Goal: Task Accomplishment & Management: Manage account settings

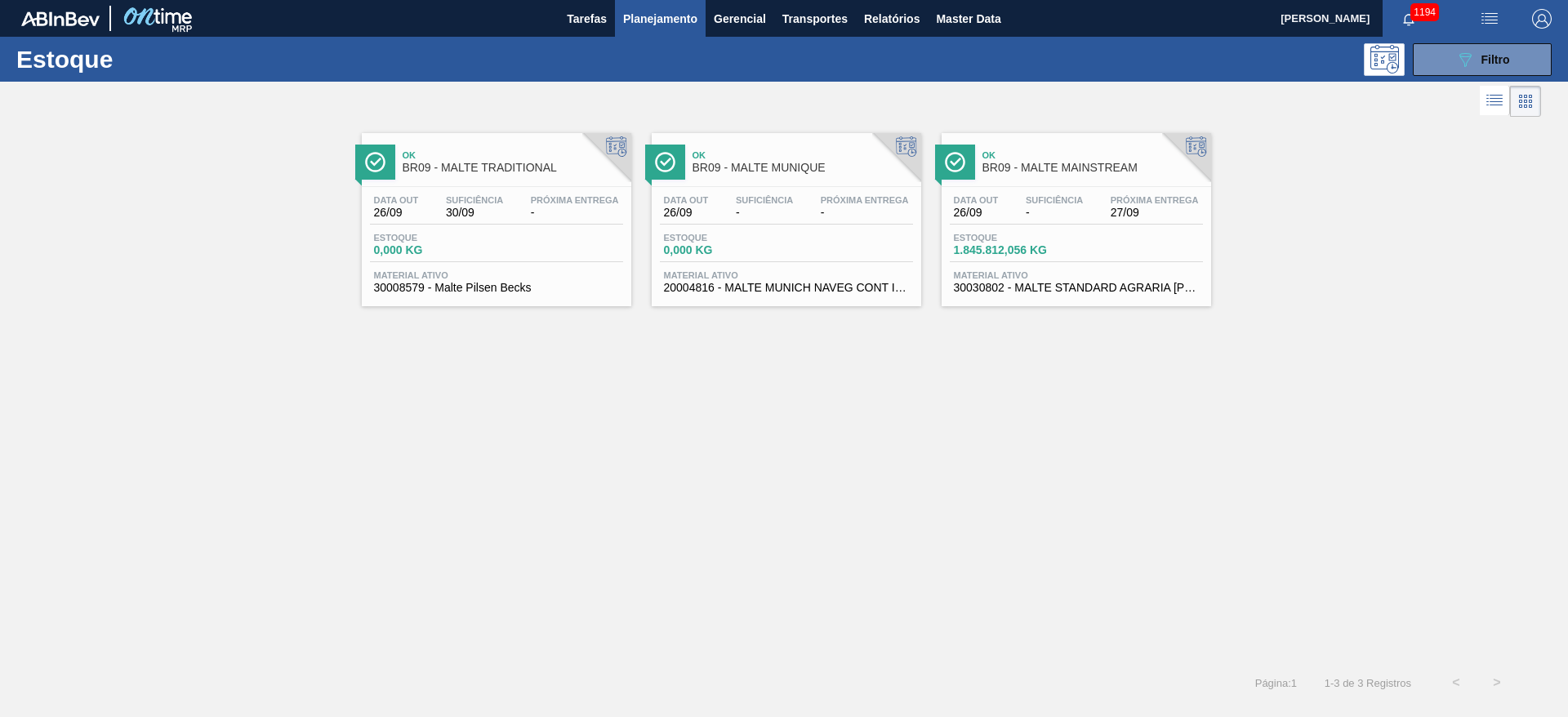
click at [998, 241] on span "Estoque" at bounding box center [1011, 237] width 114 height 9
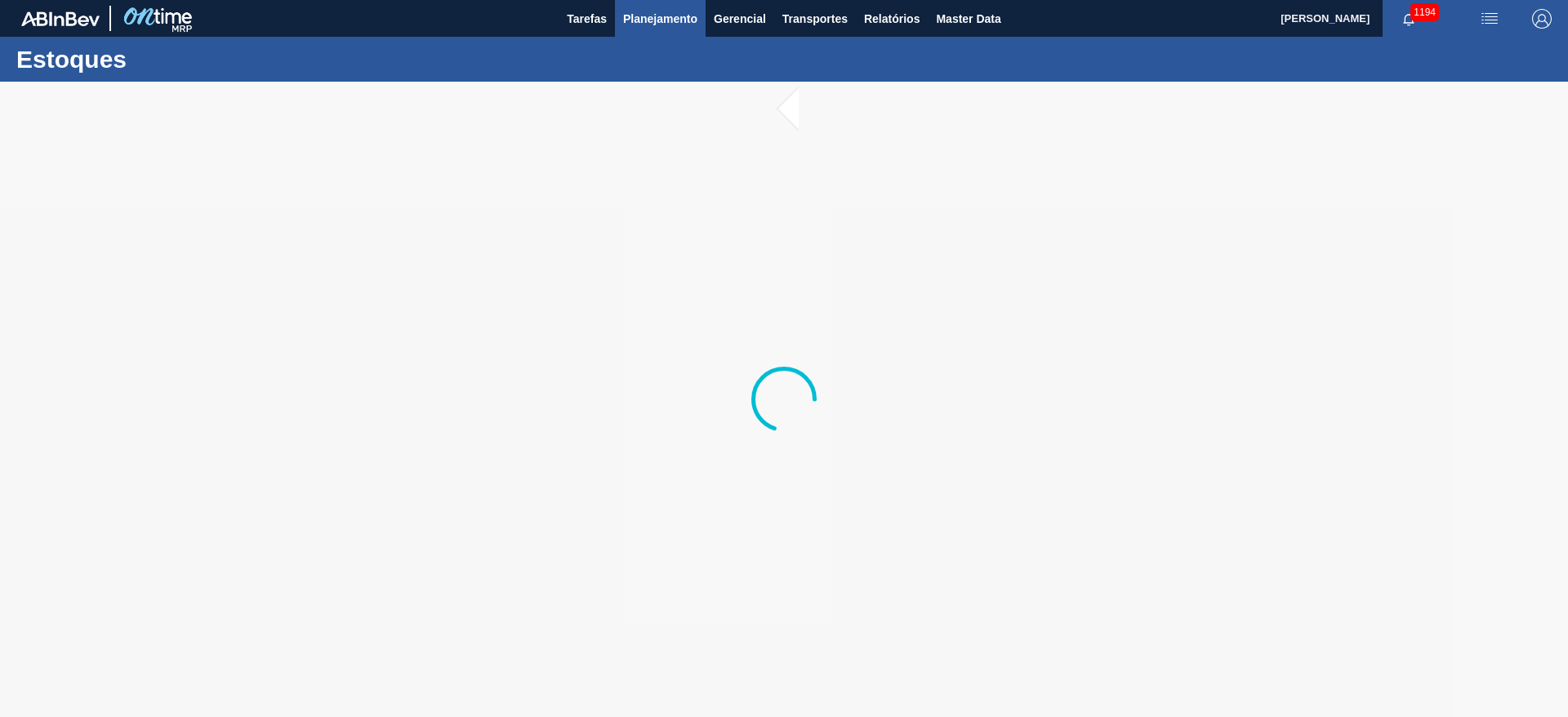
click at [652, 13] on span "Planejamento" at bounding box center [660, 19] width 74 height 20
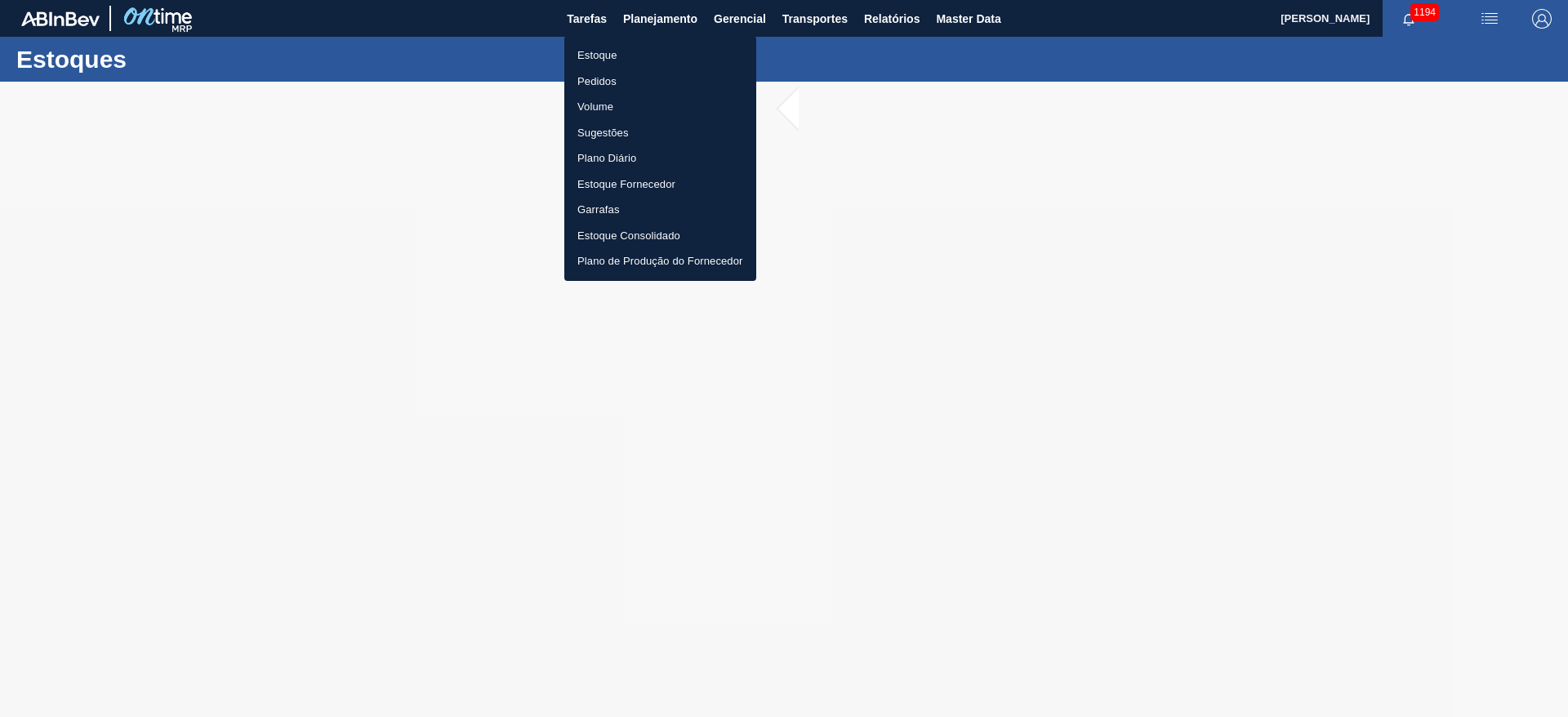
drag, startPoint x: 618, startPoint y: 57, endPoint x: 626, endPoint y: 61, distance: 8.9
click at [618, 57] on li "Estoque" at bounding box center [660, 55] width 192 height 26
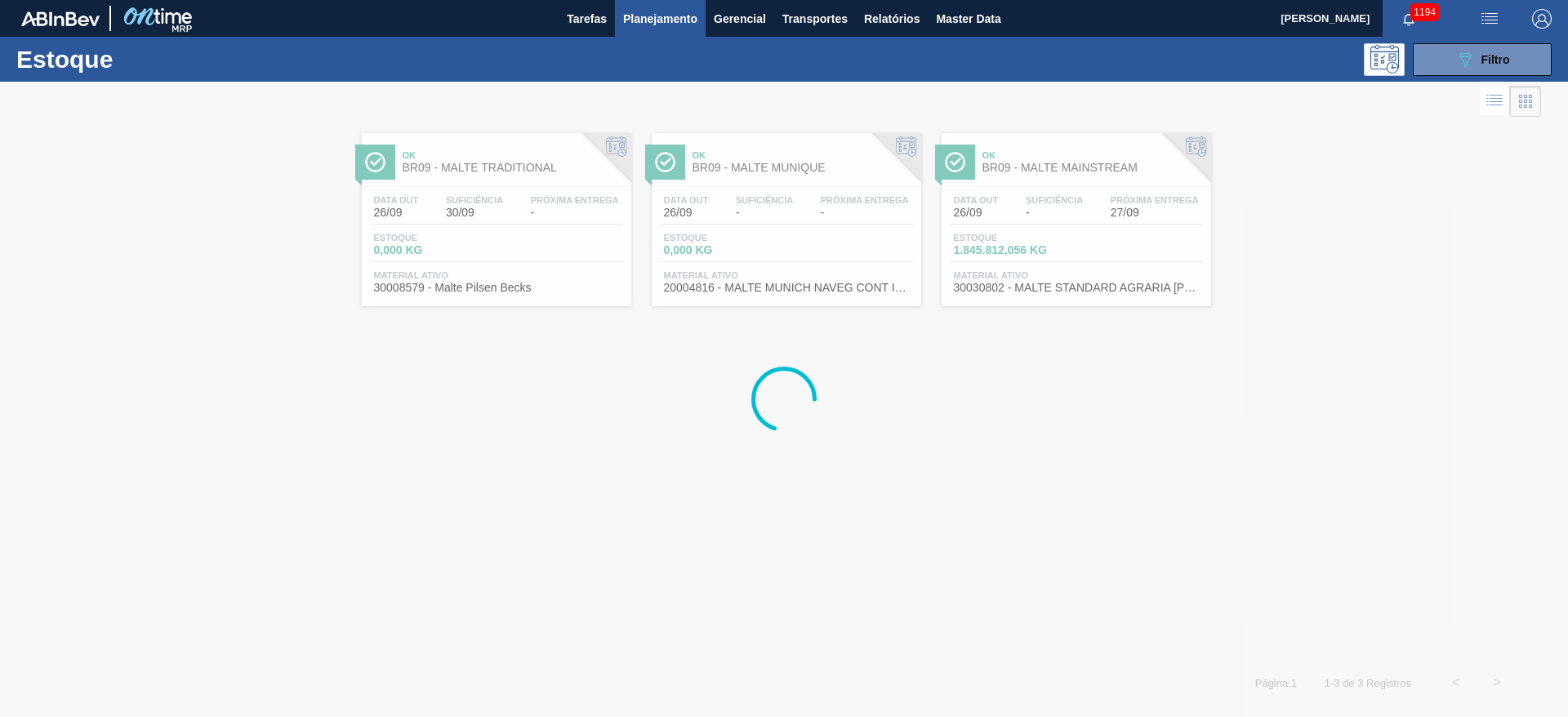
click at [1469, 75] on div "Estoque 089F7B8B-B2A5-4AFE-B5C0-19BA573D28AC Filtro" at bounding box center [784, 59] width 1568 height 45
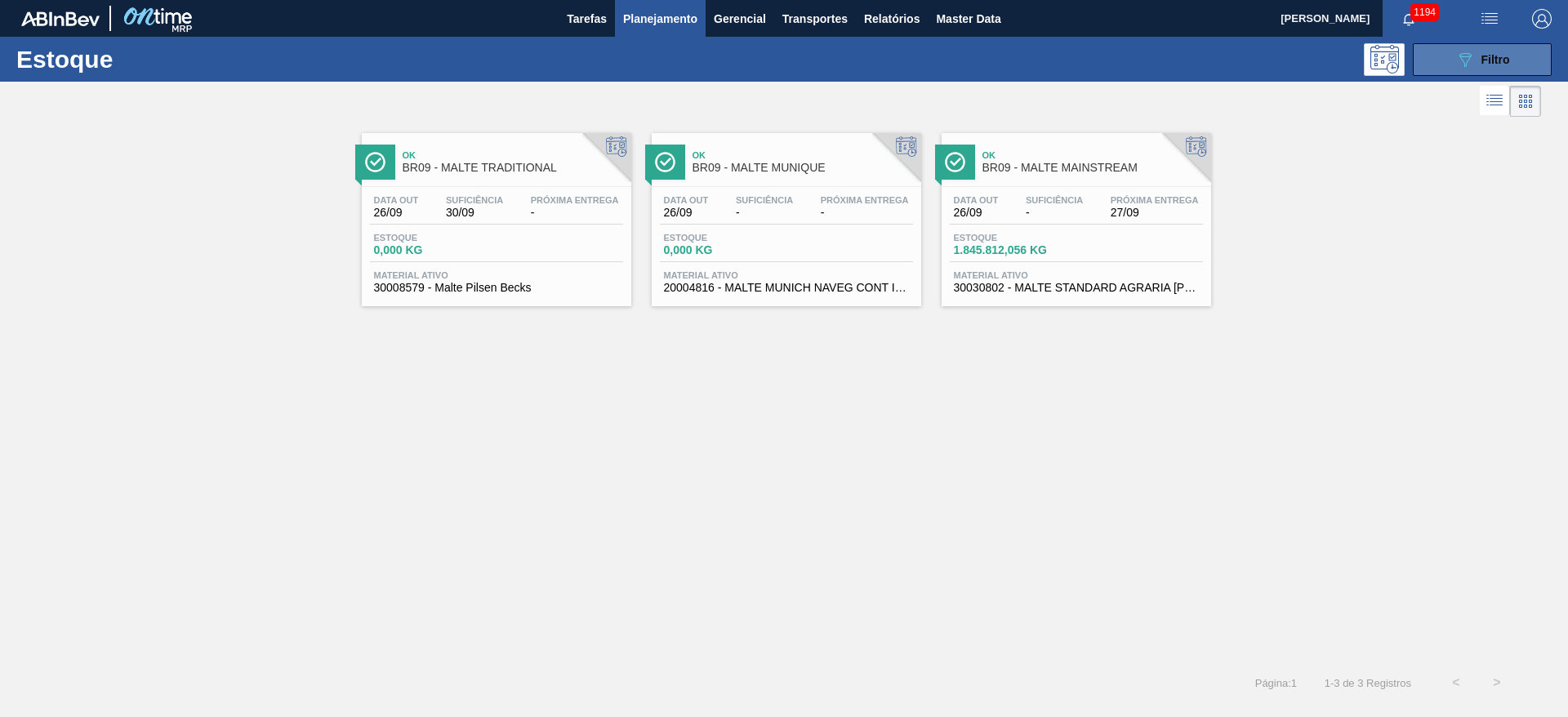
click at [1461, 60] on icon "089F7B8B-B2A5-4AFE-B5C0-19BA573D28AC" at bounding box center [1465, 59] width 20 height 20
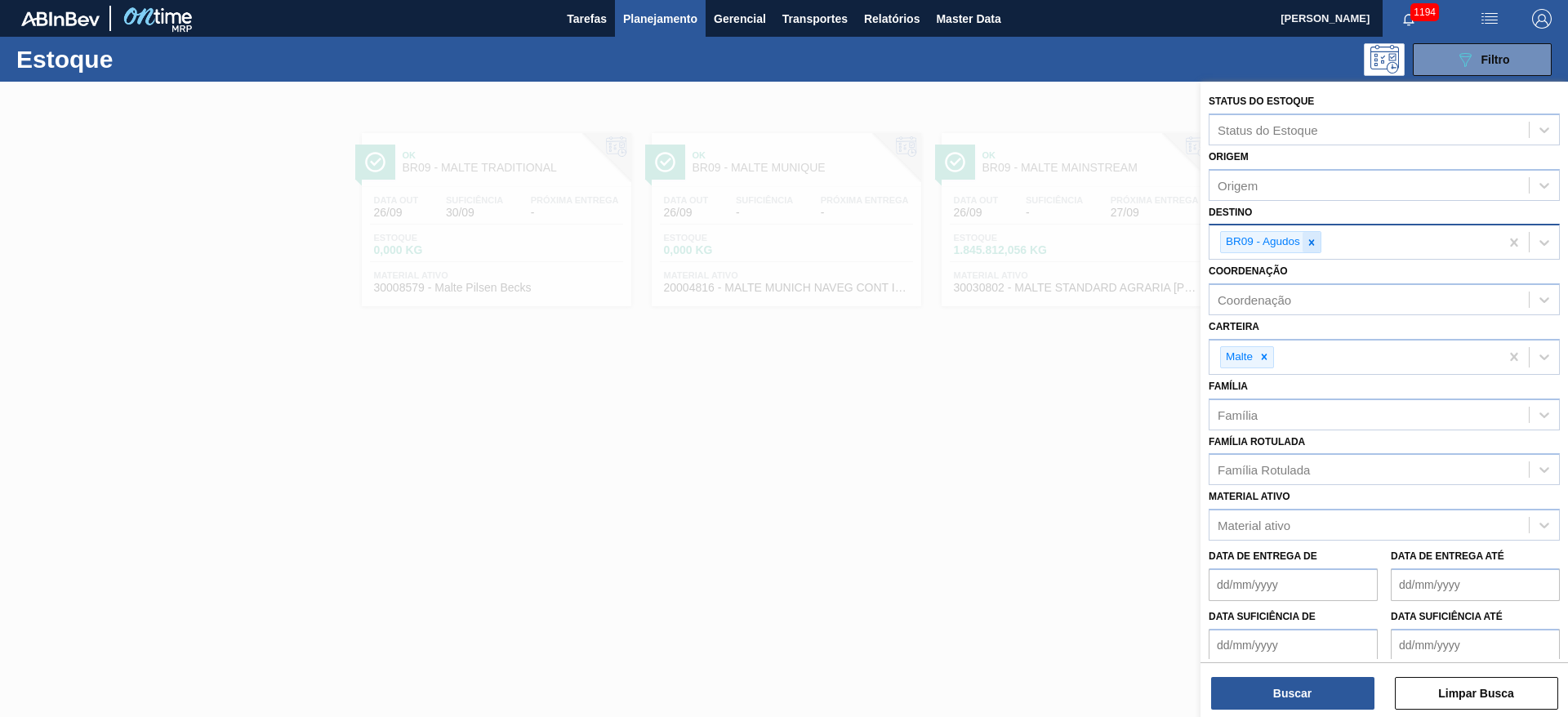
click at [1313, 244] on icon at bounding box center [1312, 242] width 6 height 6
type input "05"
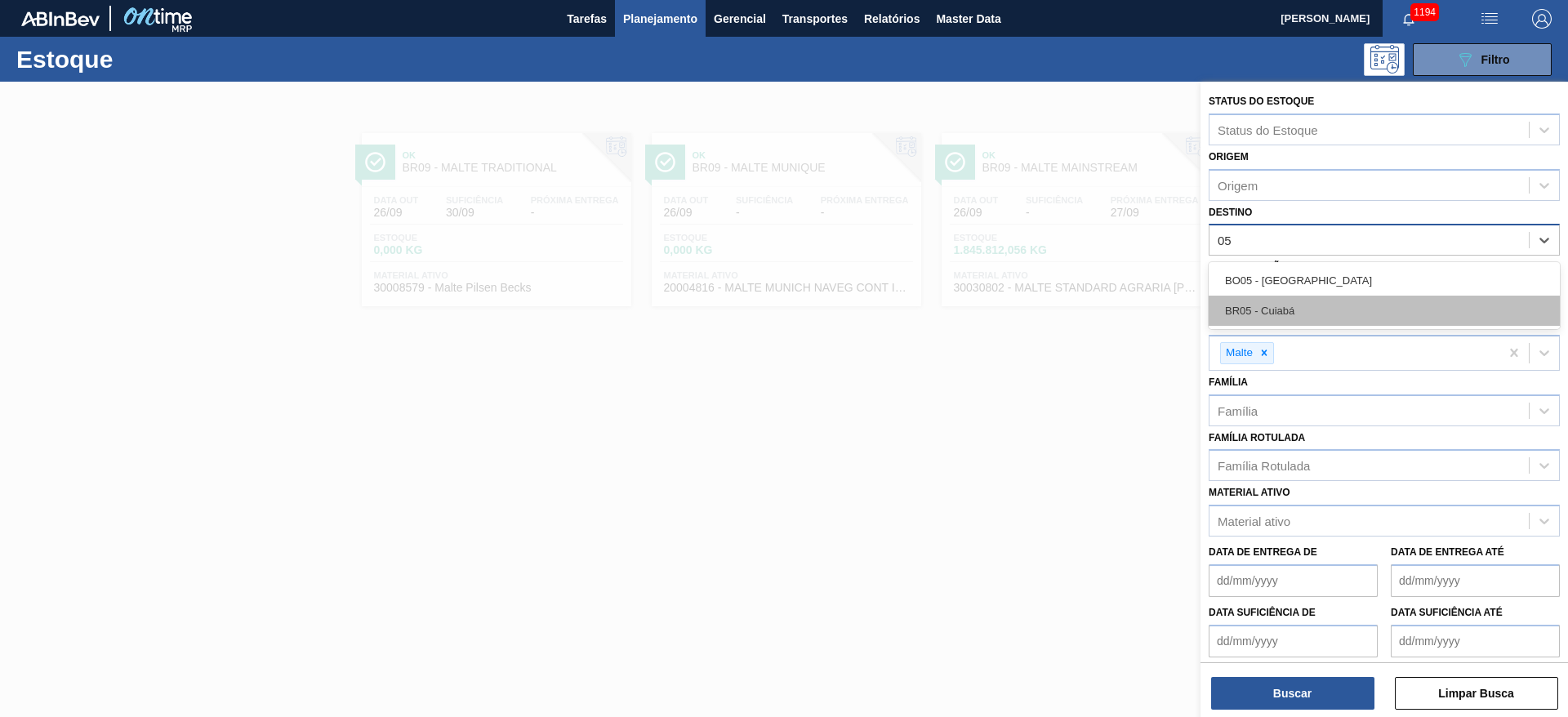
click at [1295, 305] on div "BR05 - Cuiabá" at bounding box center [1384, 310] width 352 height 30
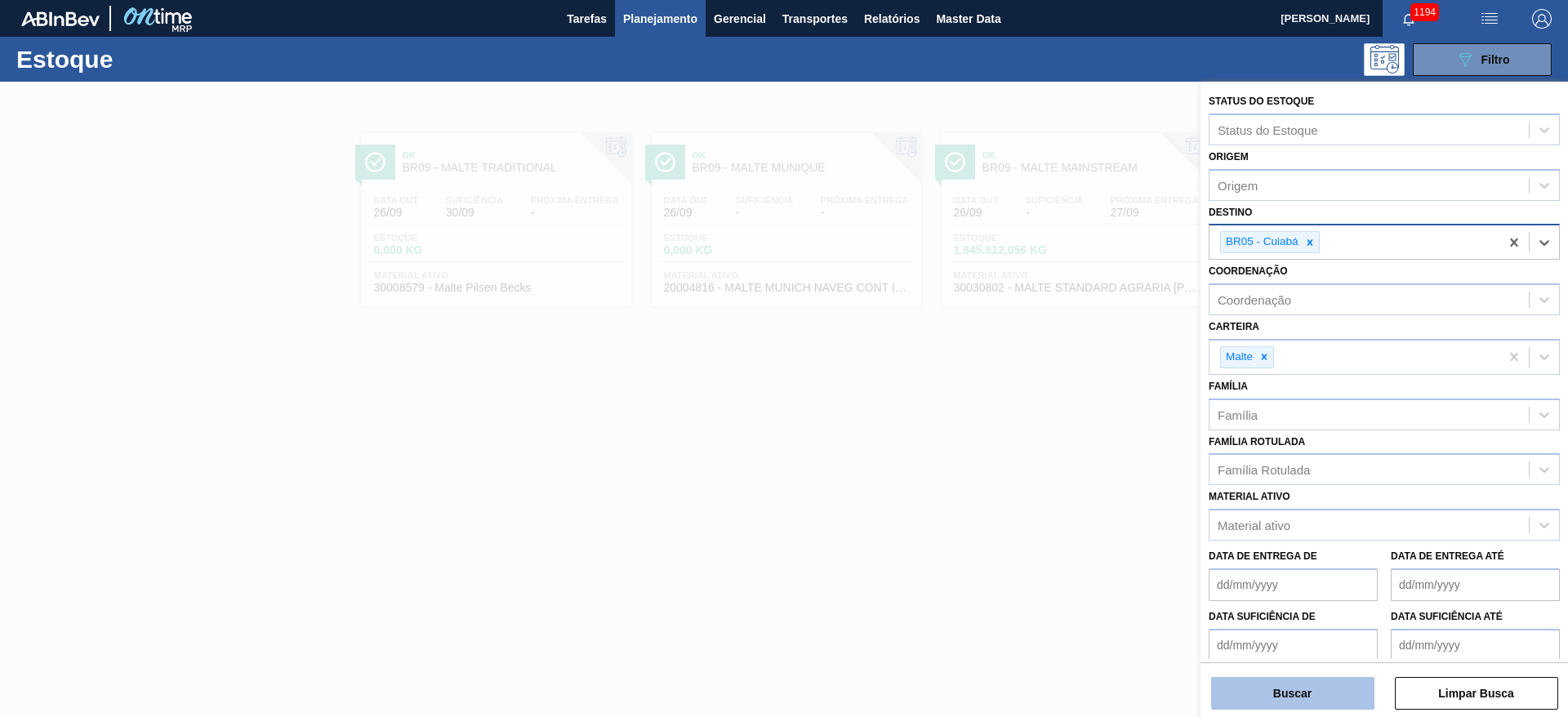
click at [1286, 699] on button "Buscar" at bounding box center [1293, 693] width 163 height 33
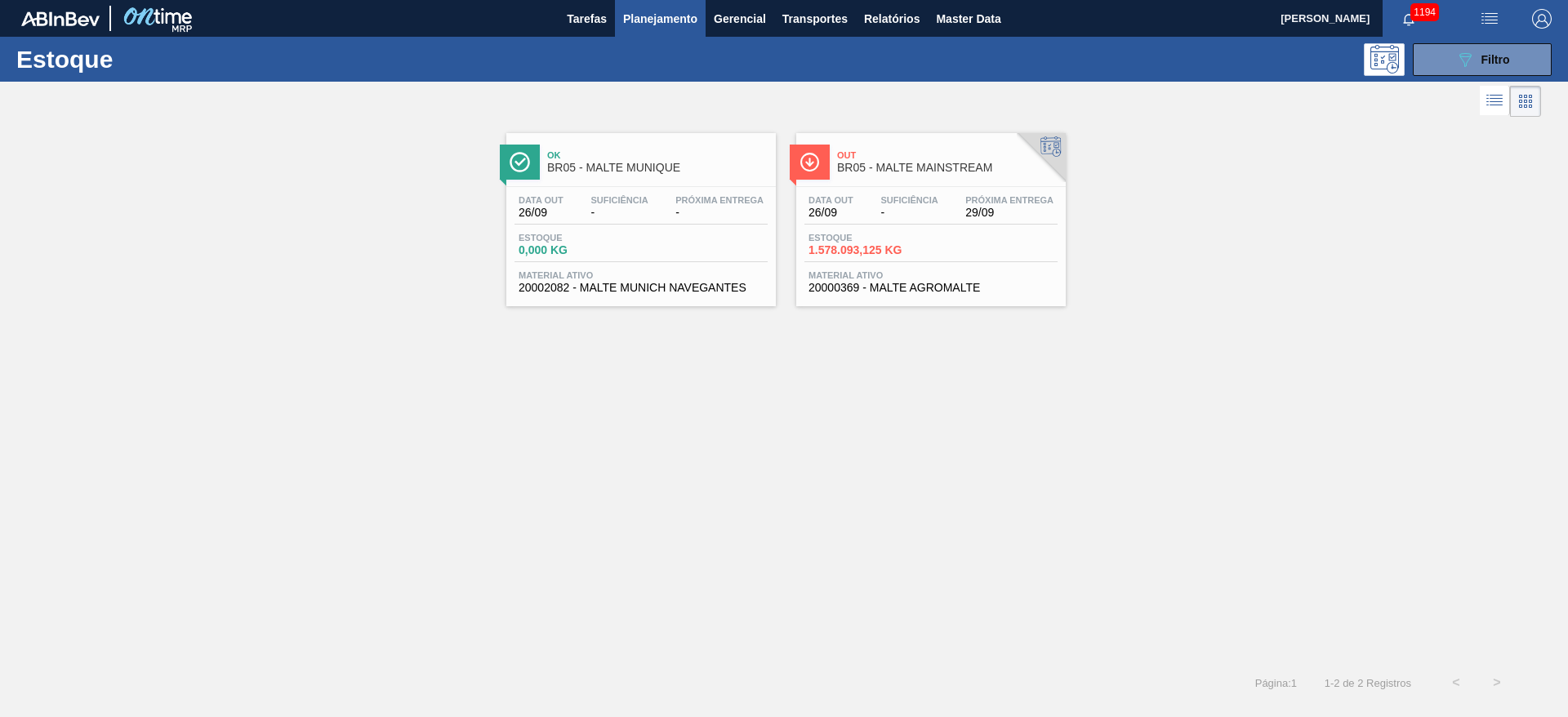
click at [863, 227] on div "Data out 26/09 Suficiência - Próxima Entrega 29/09 Estoque 1.578.093,125 KG Mat…" at bounding box center [930, 242] width 269 height 111
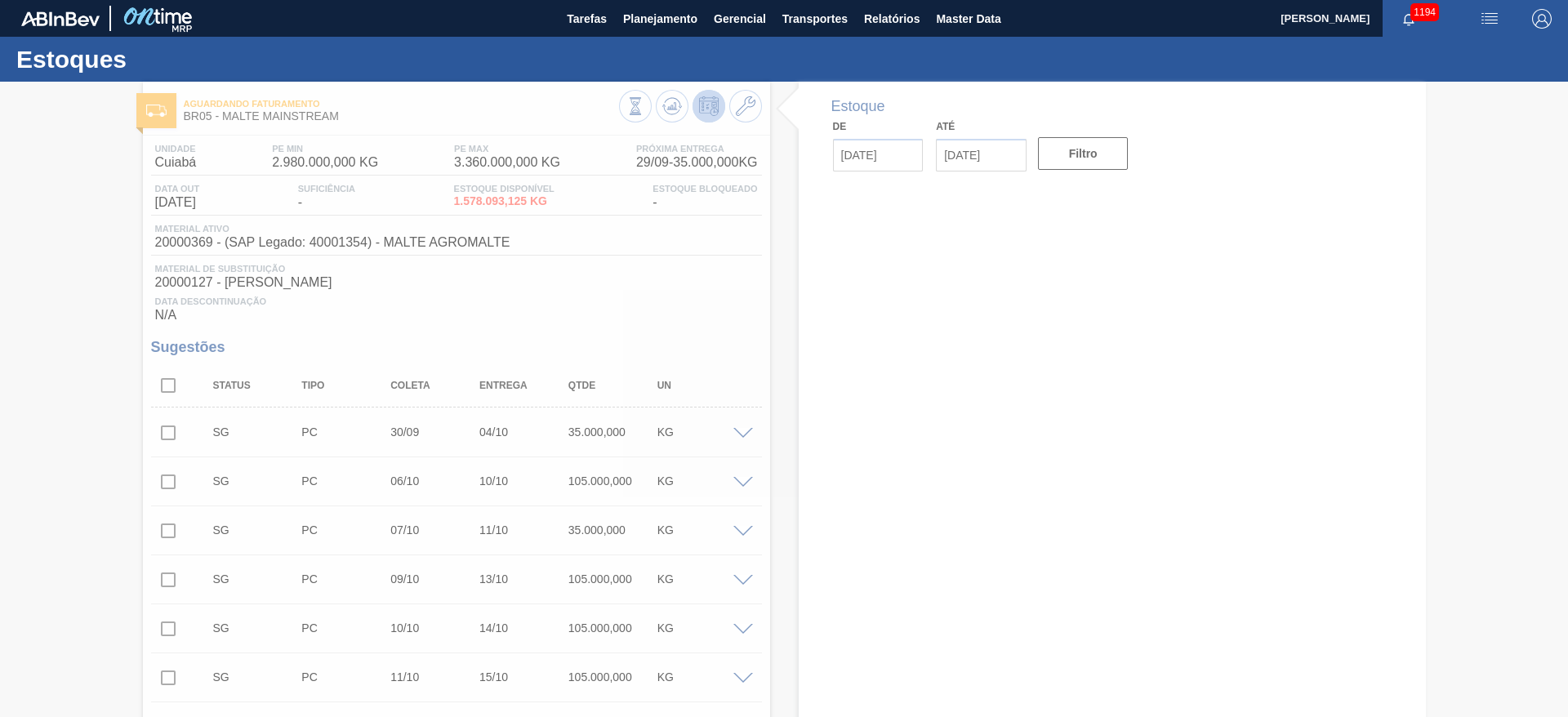
type input "[DATE]"
type input "10/10/2025"
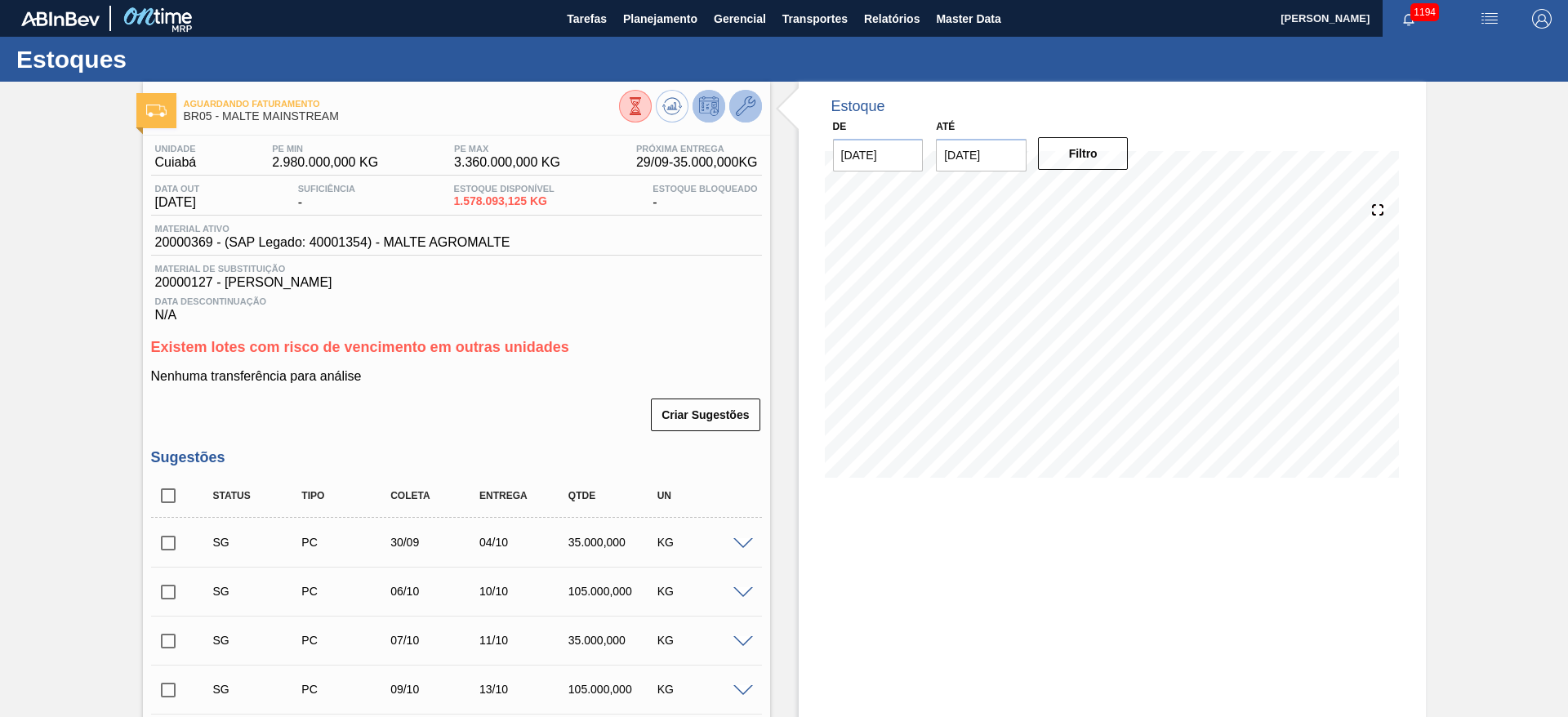
click at [735, 117] on button at bounding box center [746, 106] width 33 height 33
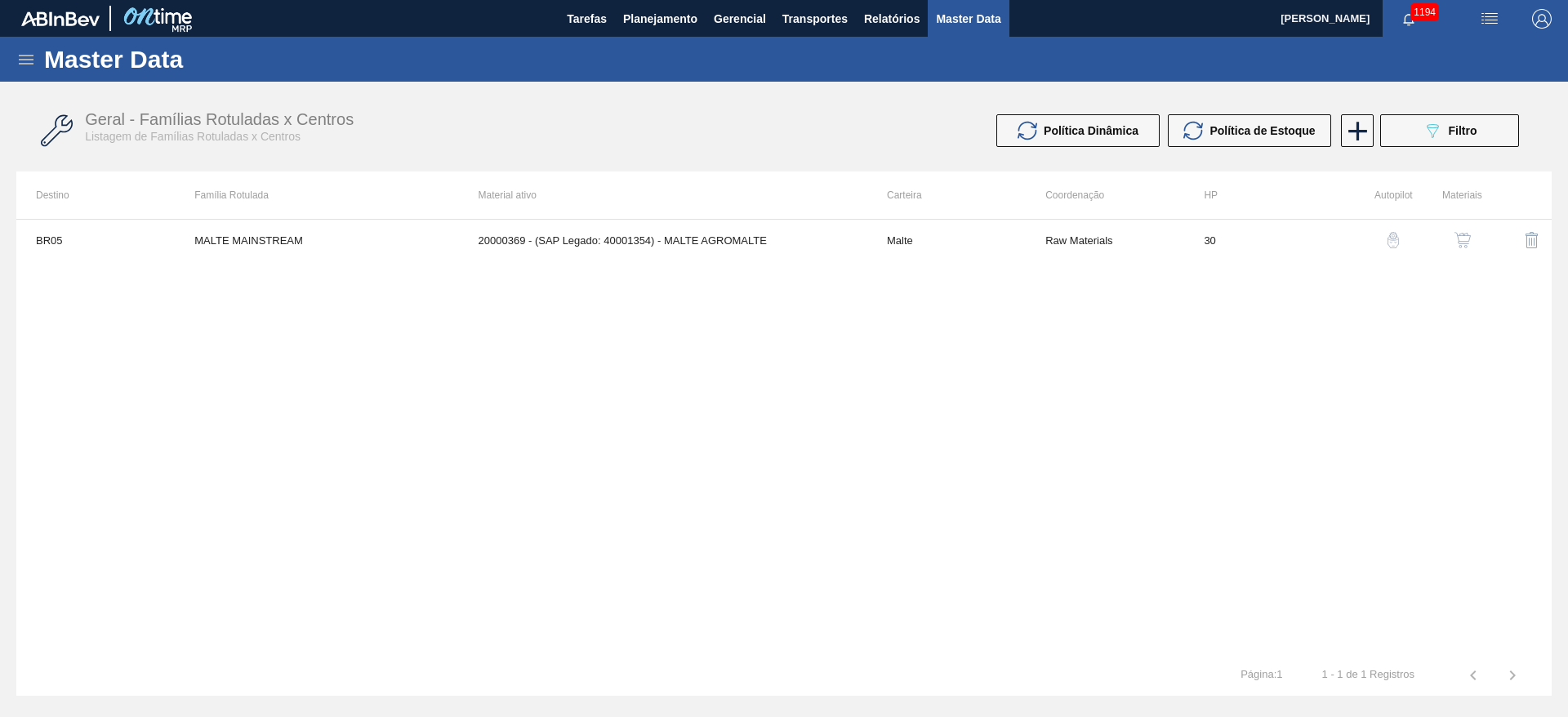
click at [29, 53] on icon at bounding box center [25, 59] width 20 height 20
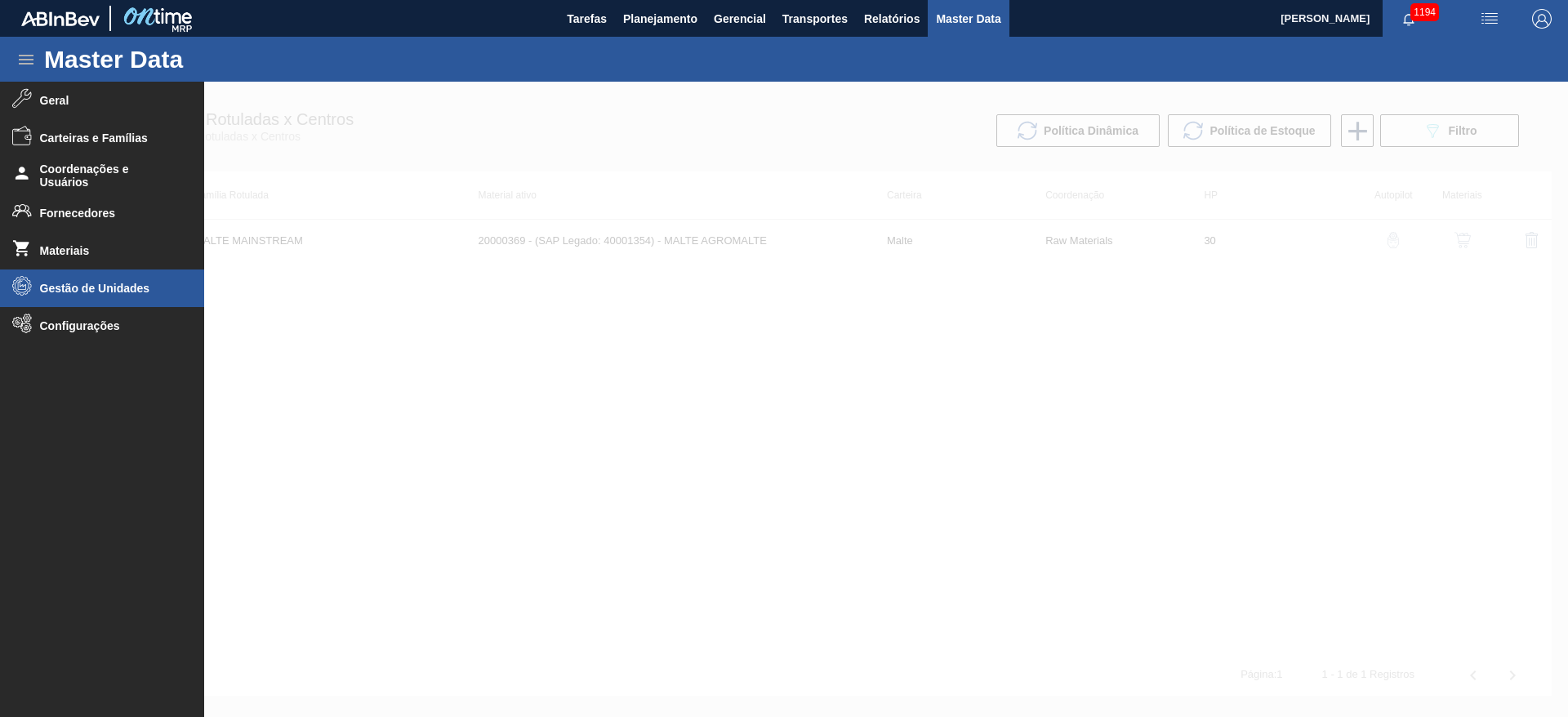
click at [83, 290] on span "Gestão de Unidades" at bounding box center [108, 289] width 135 height 13
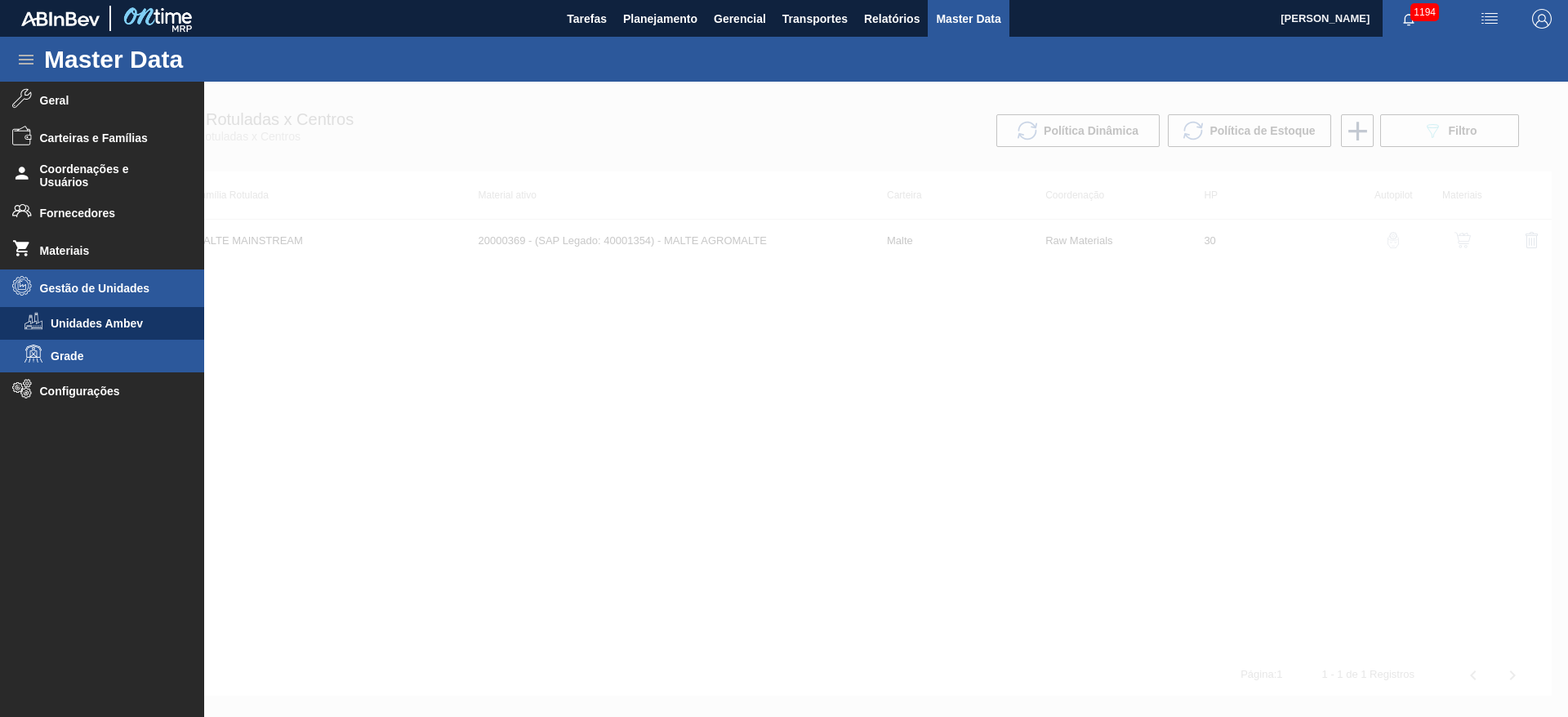
click at [82, 357] on span "Grade" at bounding box center [113, 356] width 126 height 13
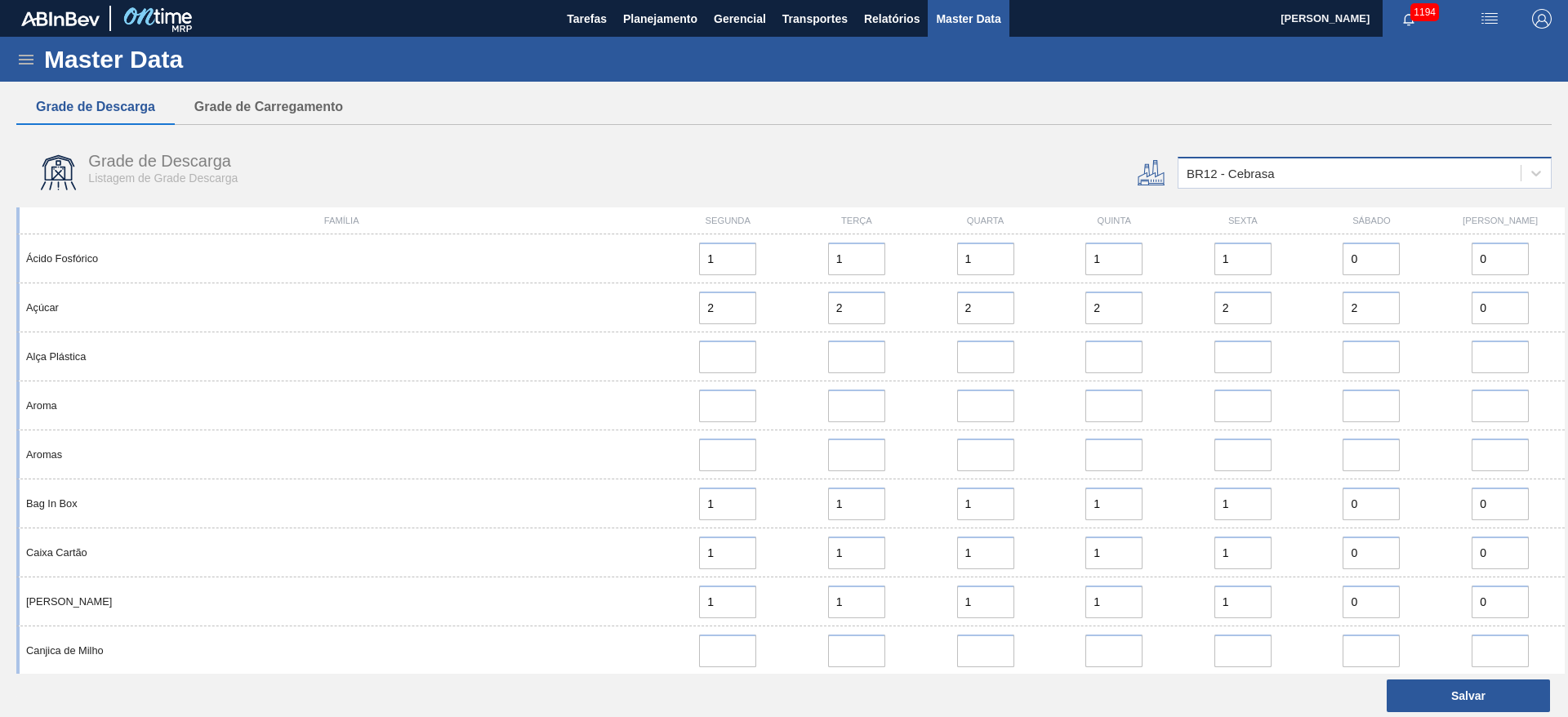
drag, startPoint x: 1233, startPoint y: 183, endPoint x: 1229, endPoint y: 174, distance: 9.8
click at [1229, 174] on div "BR12 - Cebrasa" at bounding box center [1231, 173] width 88 height 14
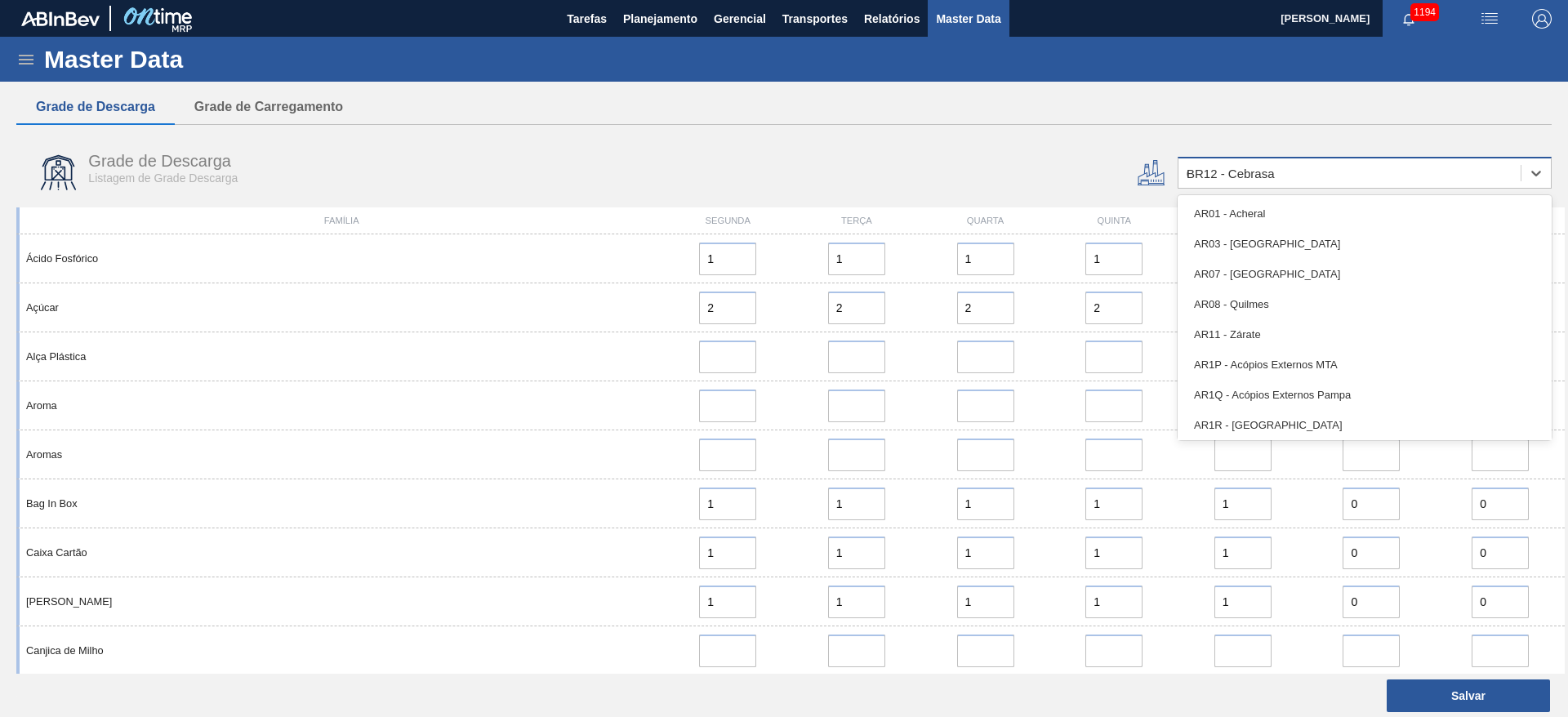
type input "05"
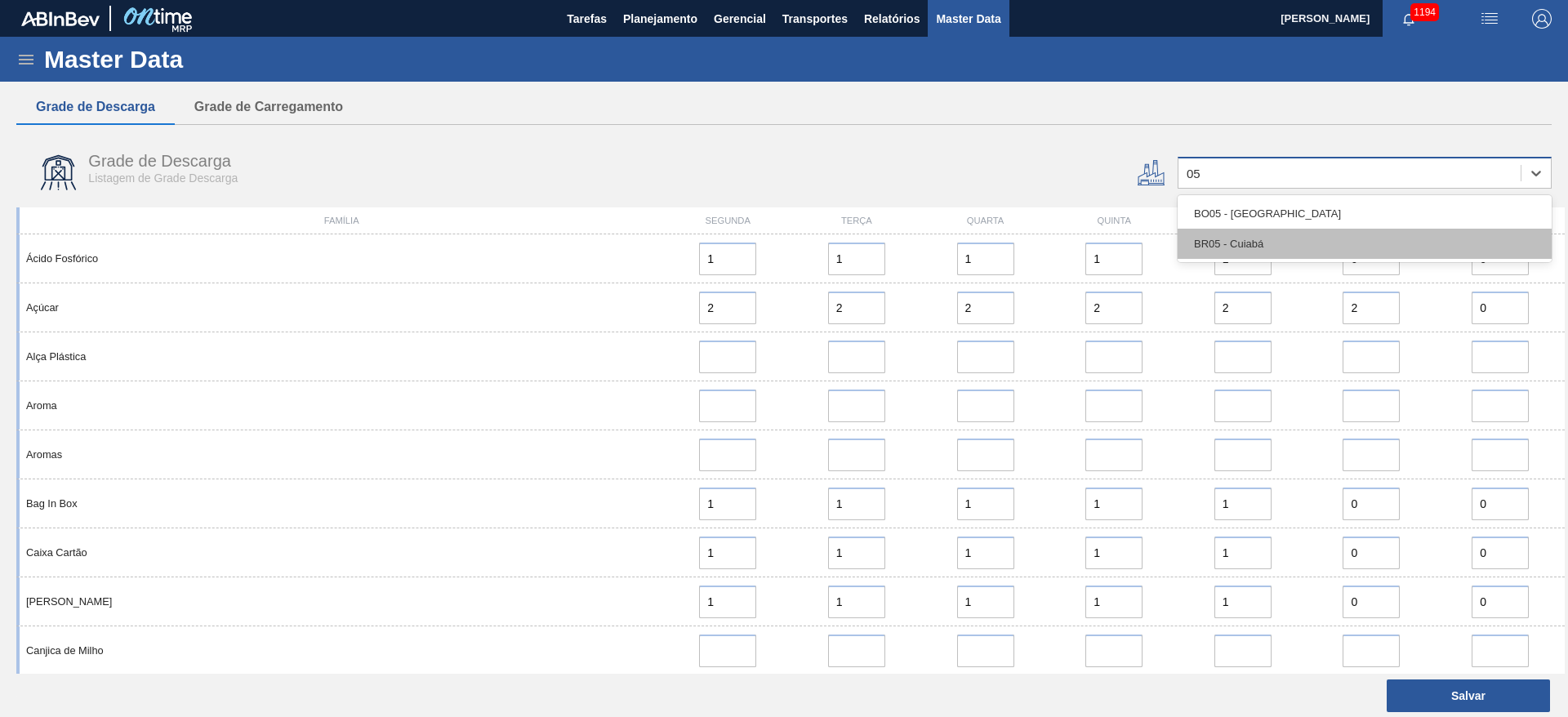
click at [1203, 246] on div "BR05 - Cuiabá" at bounding box center [1364, 244] width 374 height 30
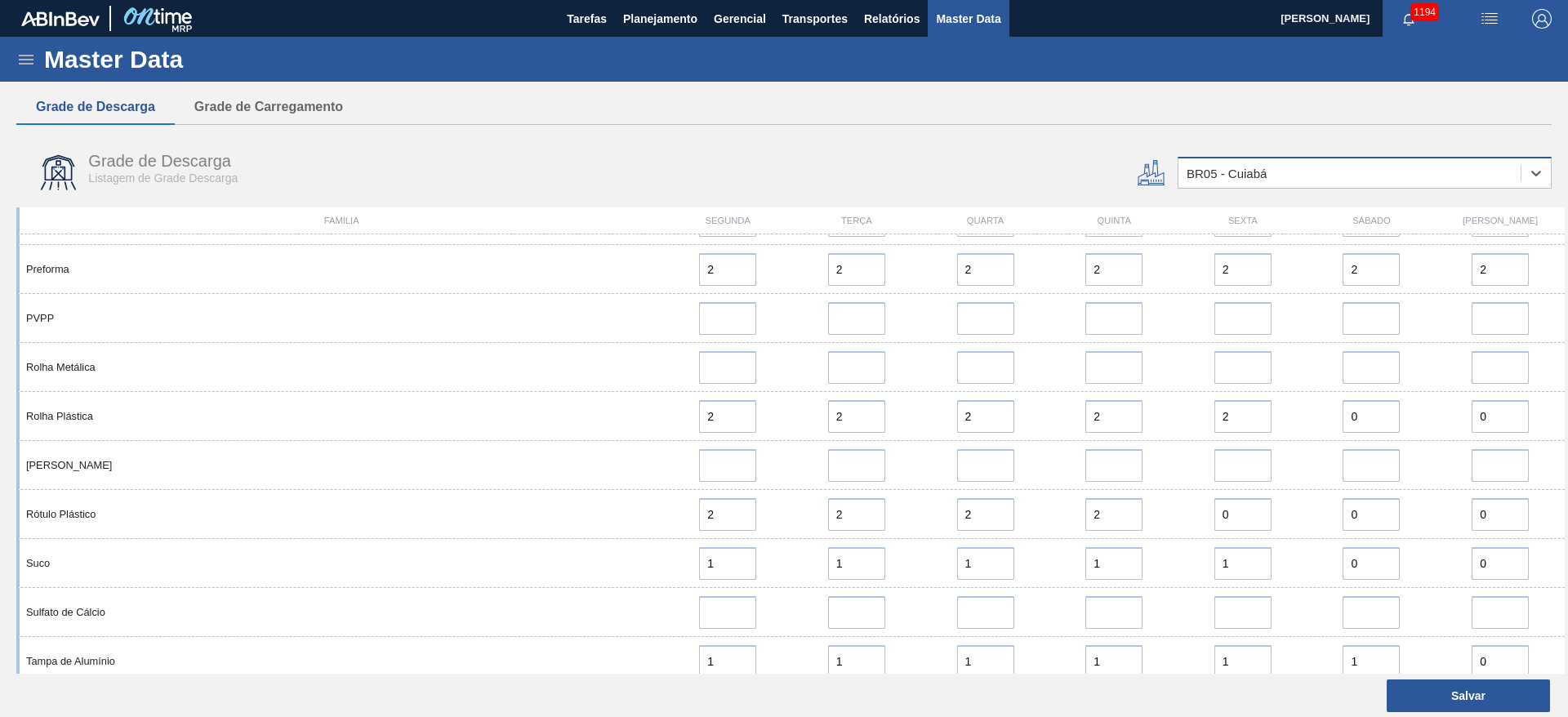
scroll to position [979, 0]
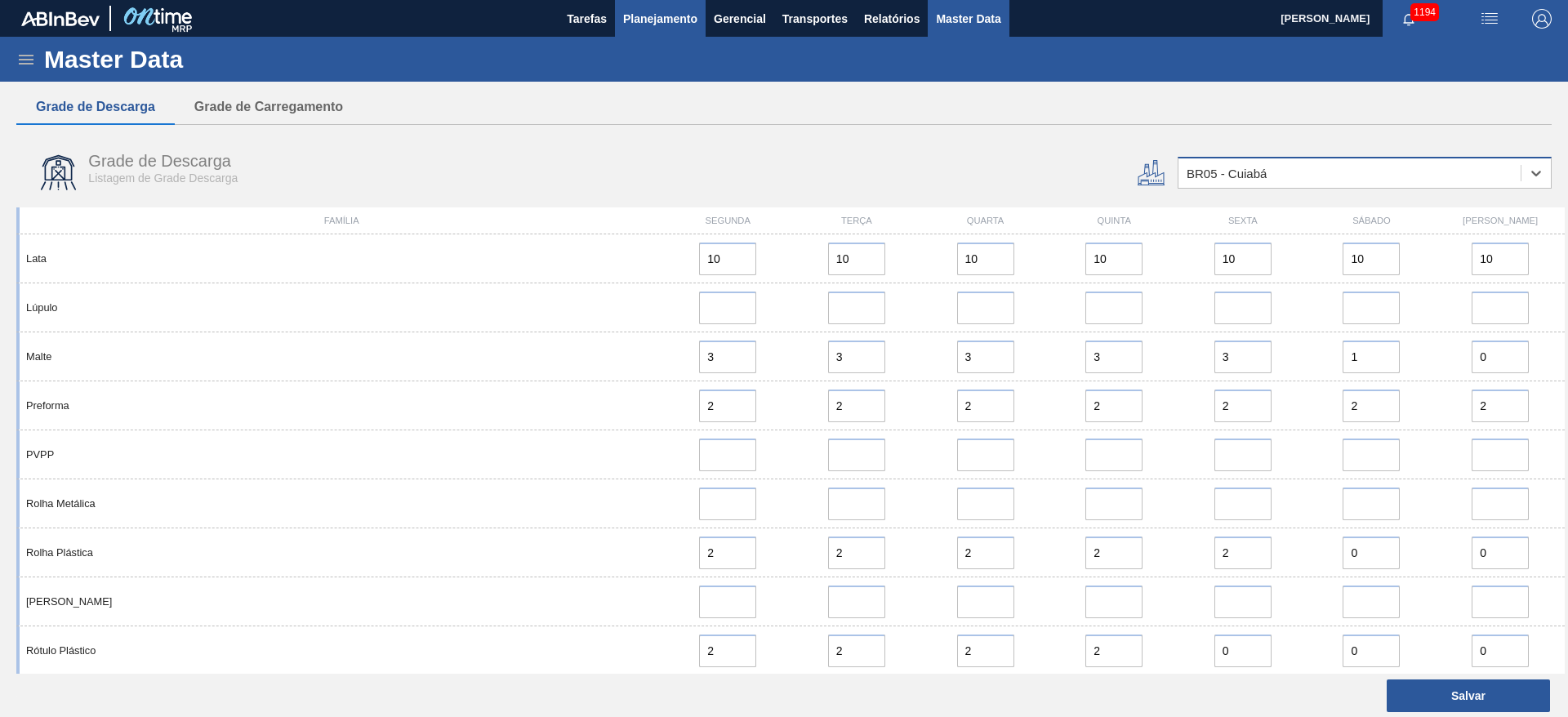
click at [678, 28] on button "Planejamento" at bounding box center [660, 18] width 91 height 37
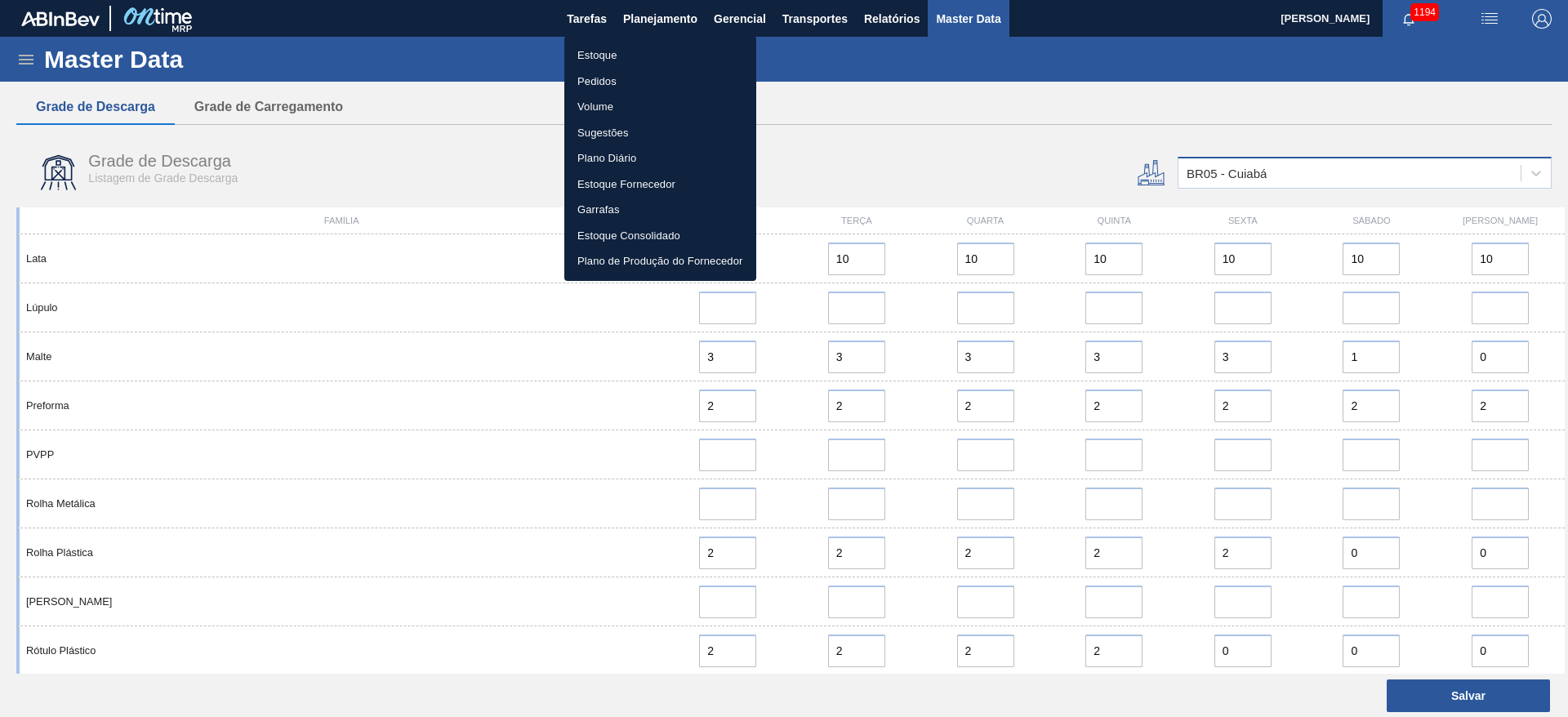
click at [612, 48] on li "Estoque" at bounding box center [660, 55] width 192 height 26
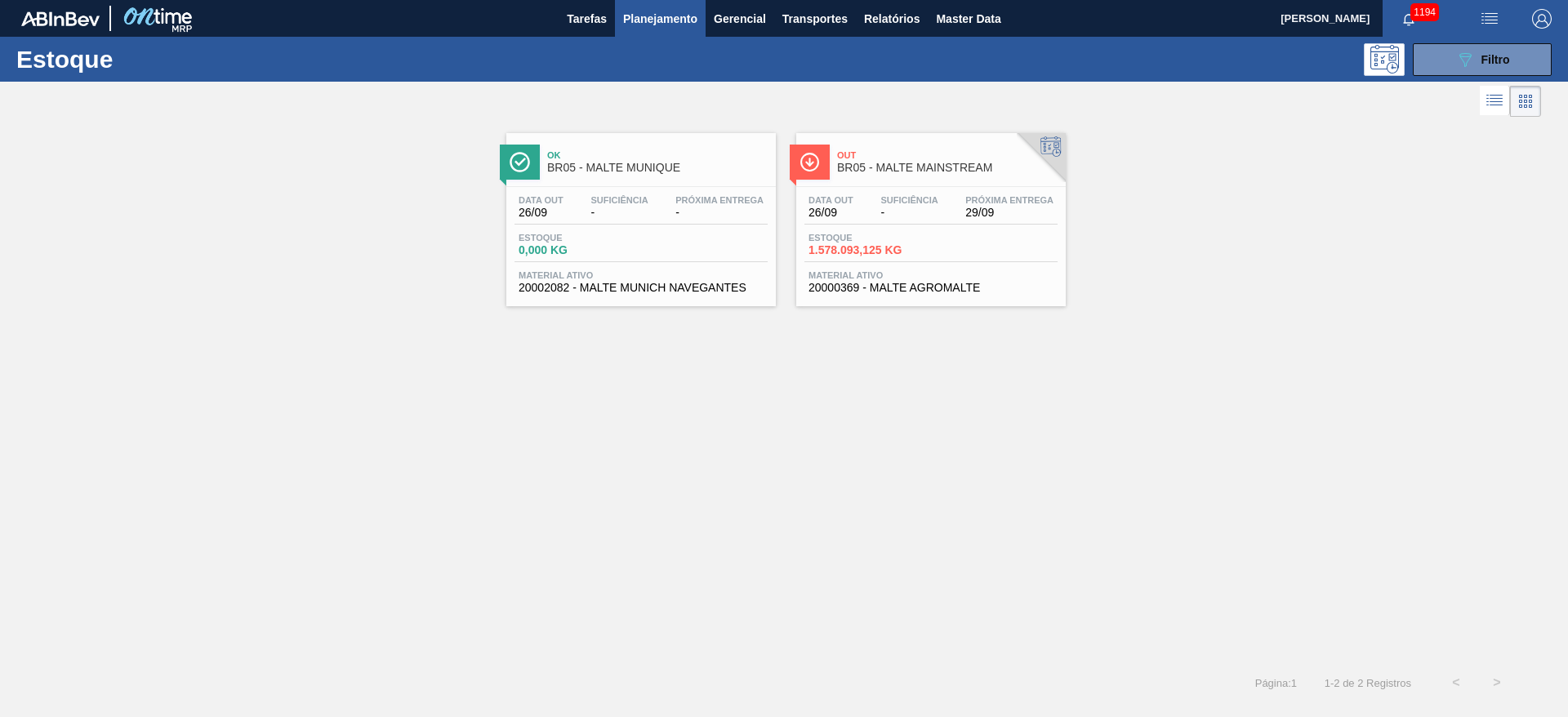
click at [859, 266] on div "Data out 26/09 Suficiência - Próxima Entrega 29/09 Estoque 1.578.093,125 KG Mat…" at bounding box center [930, 242] width 269 height 111
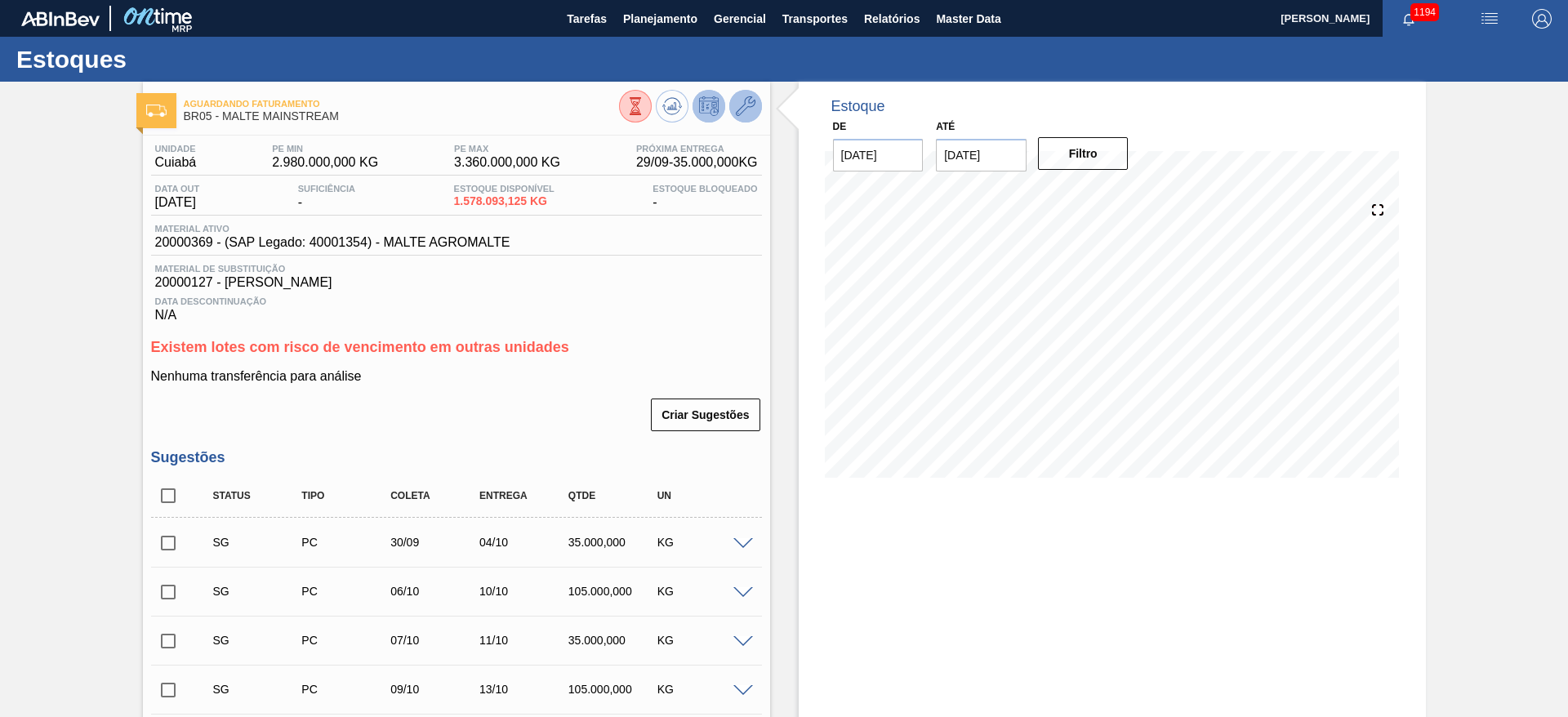
click at [743, 110] on icon at bounding box center [746, 106] width 20 height 20
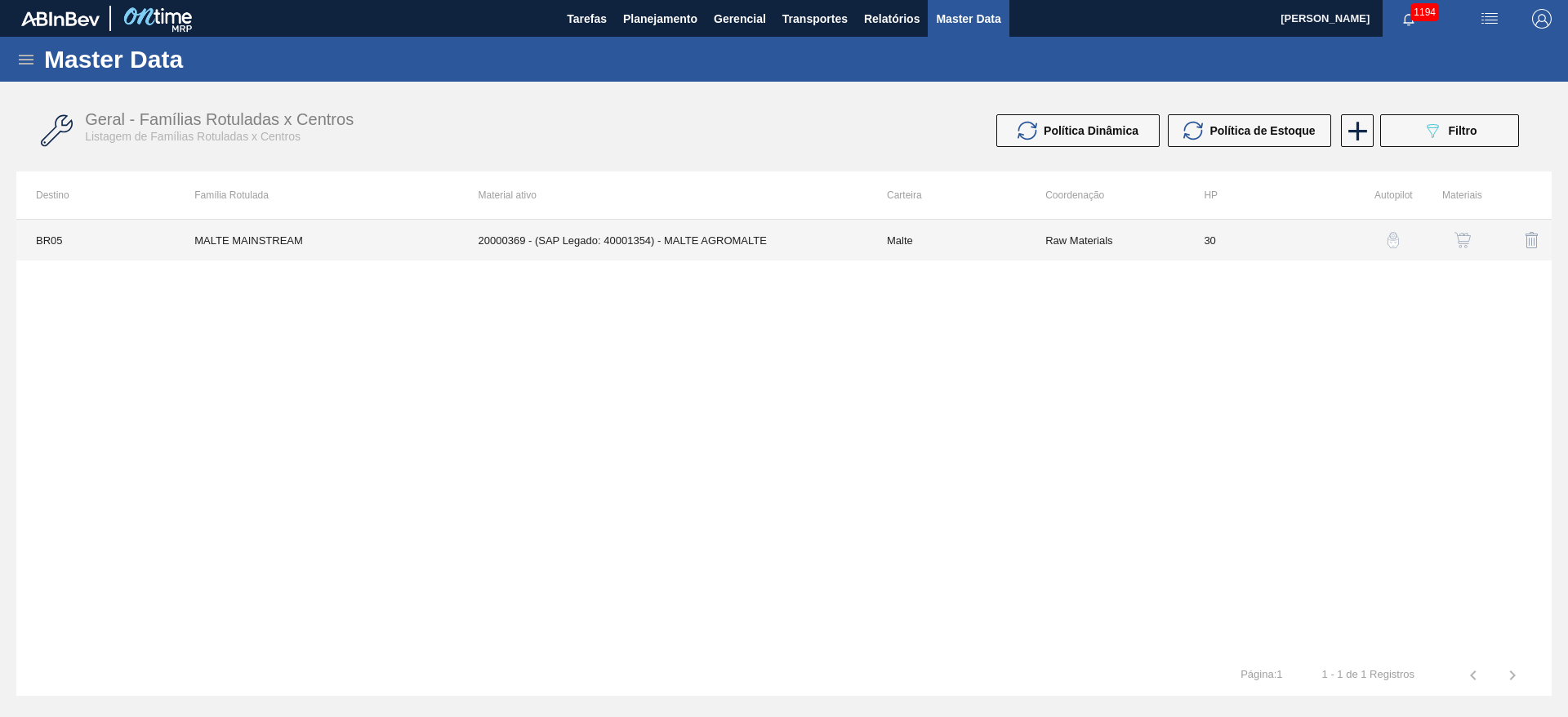
click at [827, 252] on td "20000369 - (SAP Legado: 40001354) - MALTE AGROMALTE" at bounding box center [664, 240] width 409 height 41
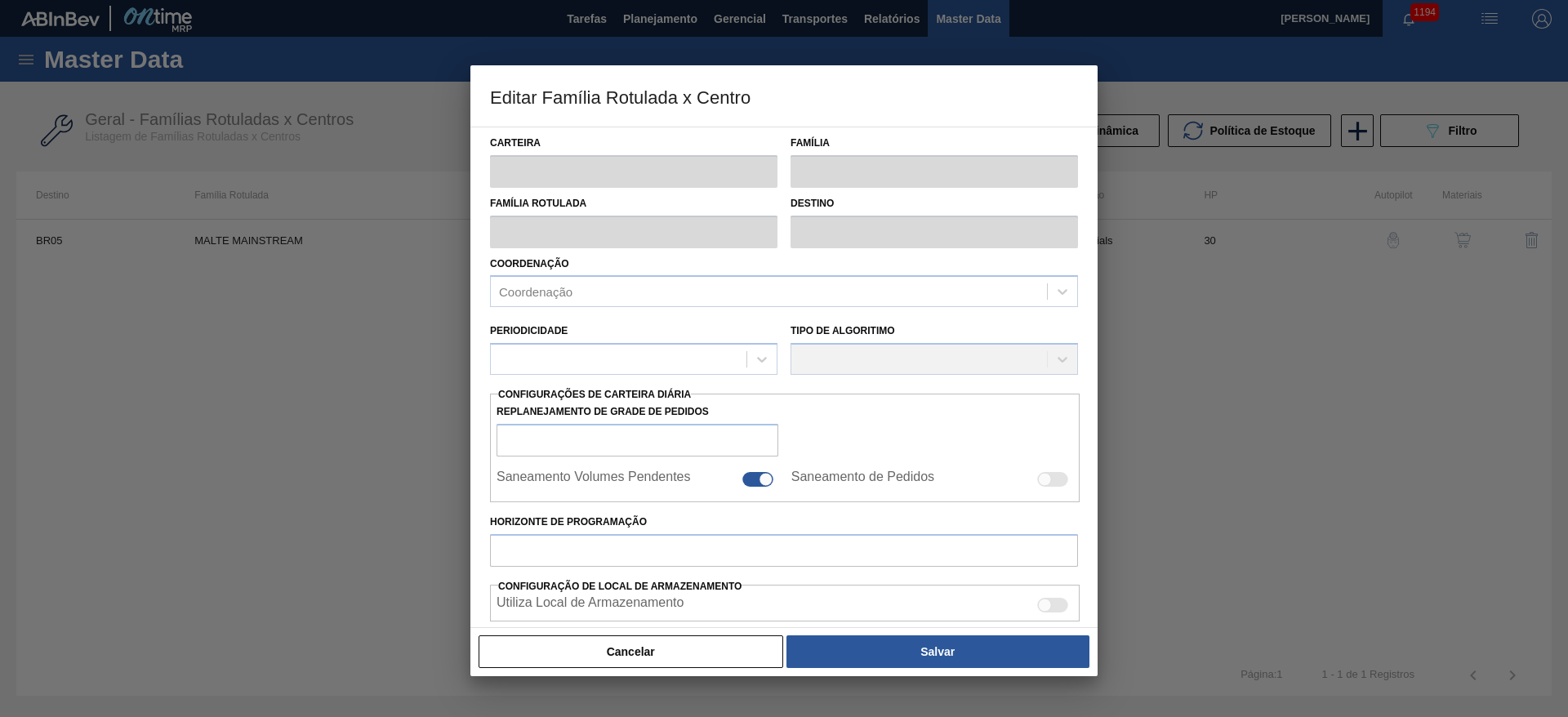
type input "Malte"
type input "MALTE MAINSTREAM"
type input "BR05 - Cuiabá"
type input "0"
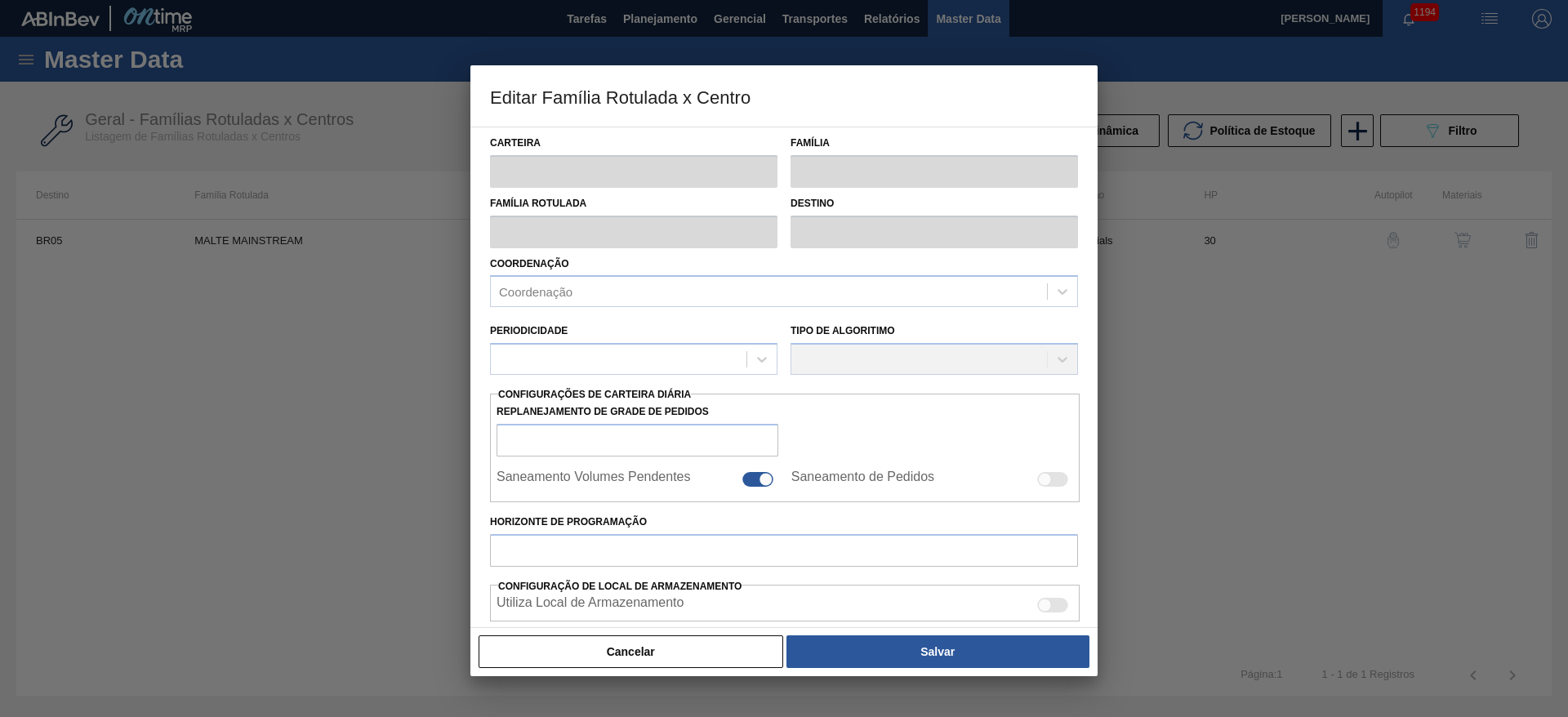
checkbox input "false"
checkbox input "true"
type input "30"
type input "2.980.000"
type input "3.360.000"
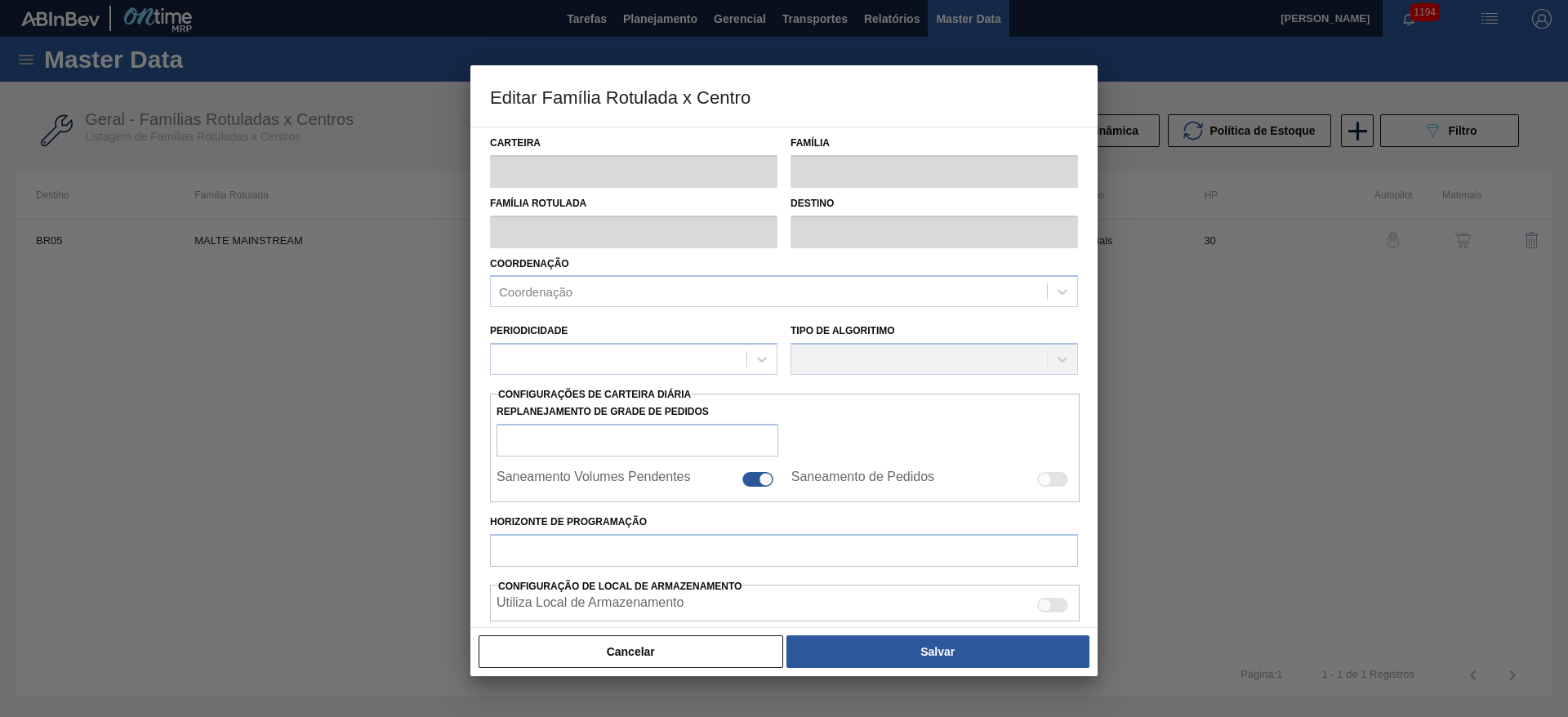
type input "100"
type input "3.360.000,000"
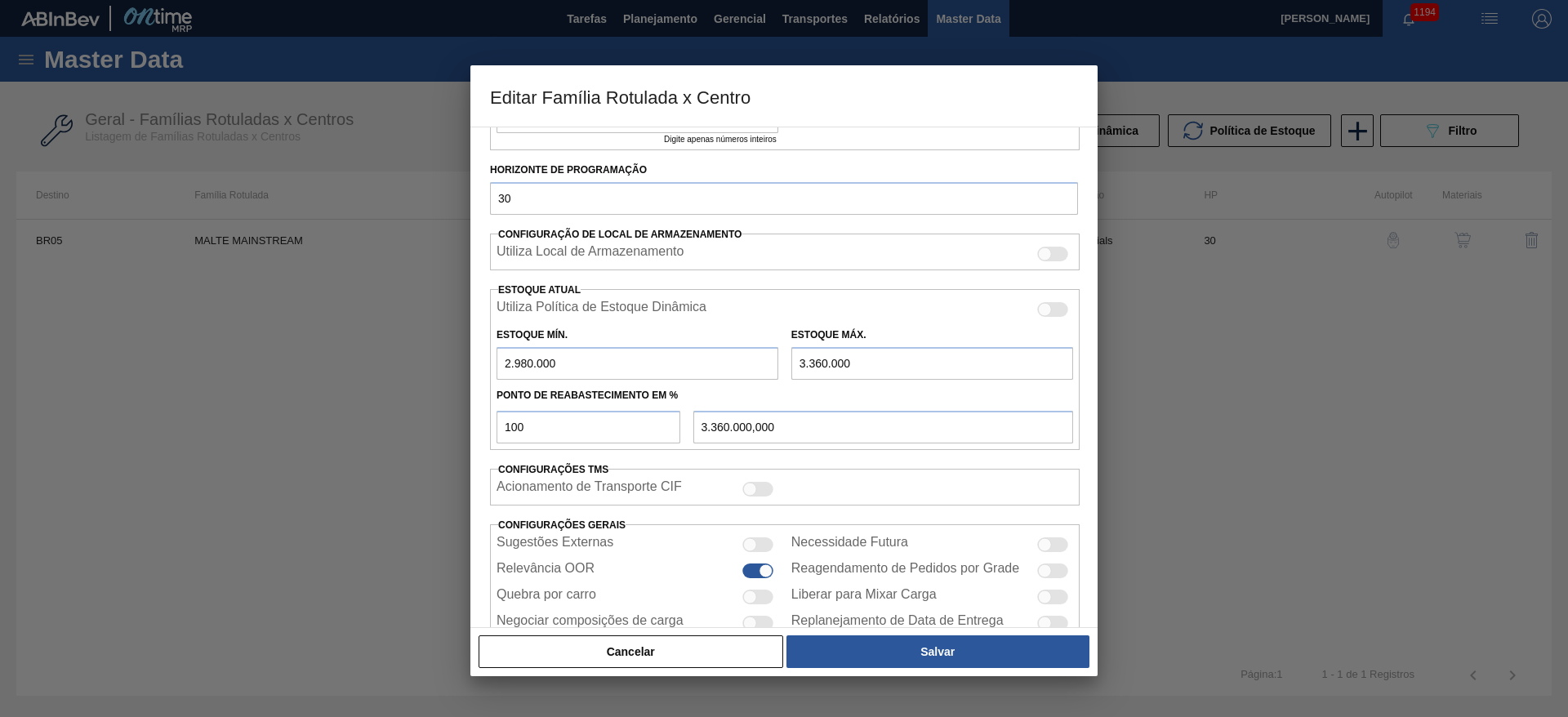
scroll to position [469, 0]
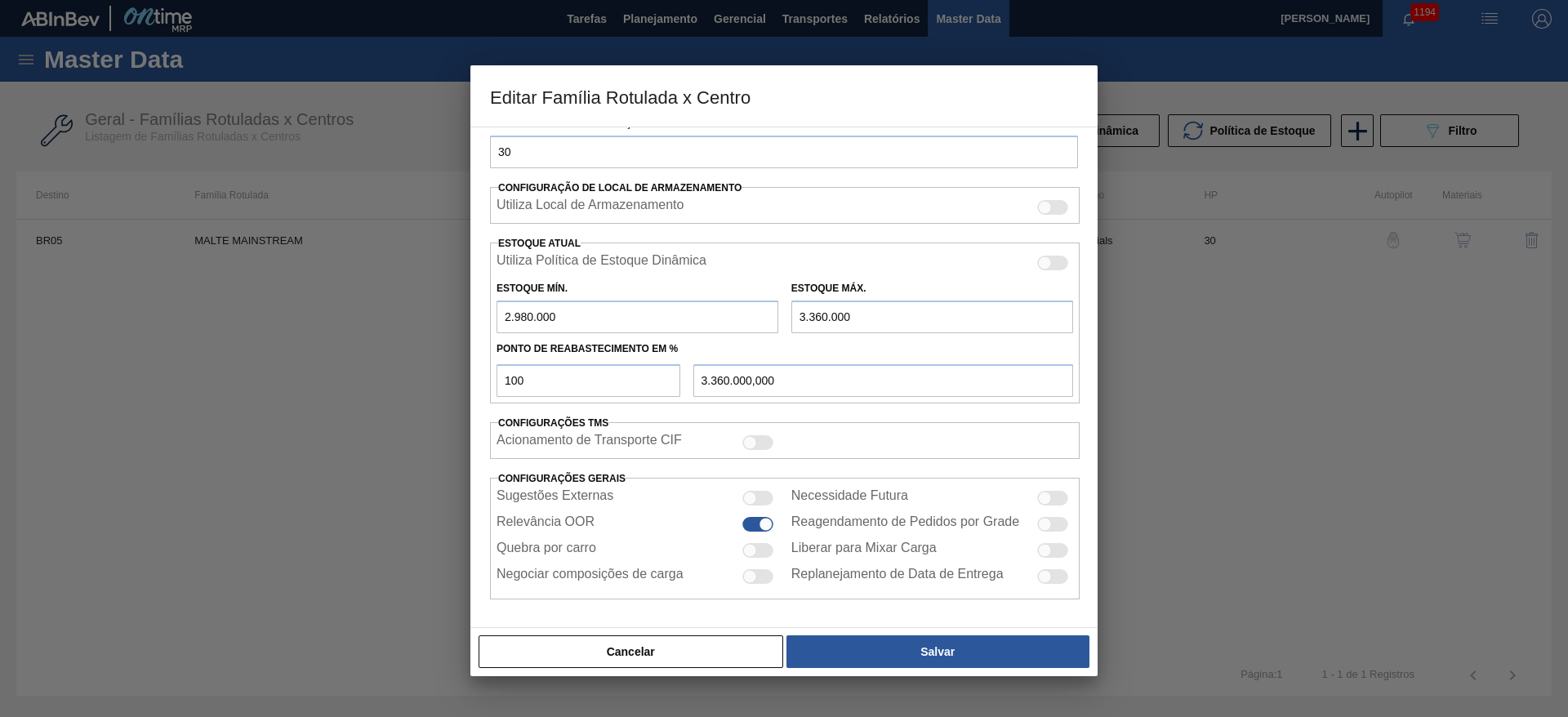
click at [753, 526] on div at bounding box center [758, 524] width 31 height 15
checkbox input "false"
click at [755, 549] on div at bounding box center [750, 550] width 14 height 14
checkbox input "true"
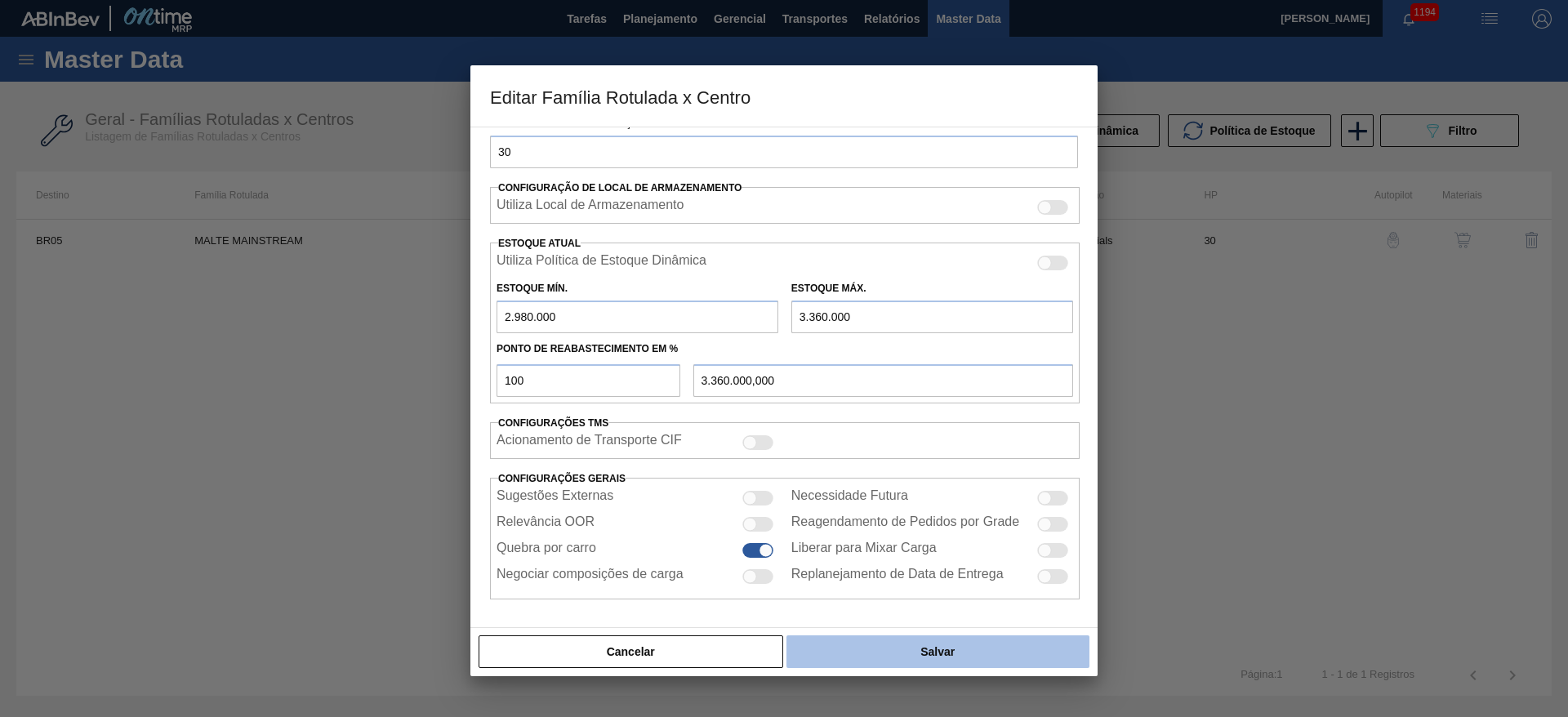
click at [915, 639] on button "Salvar" at bounding box center [938, 651] width 303 height 33
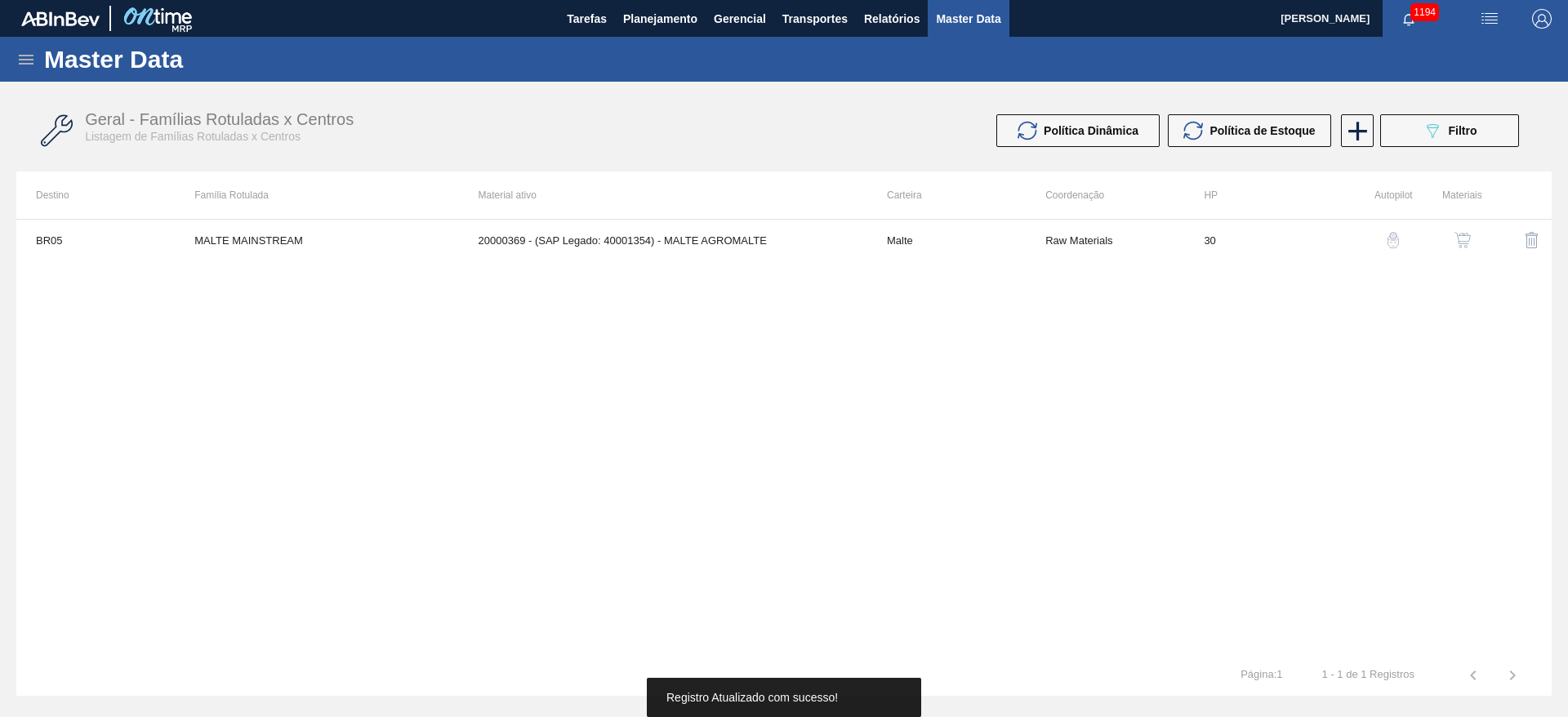
click at [1454, 244] on div "button" at bounding box center [1463, 239] width 20 height 16
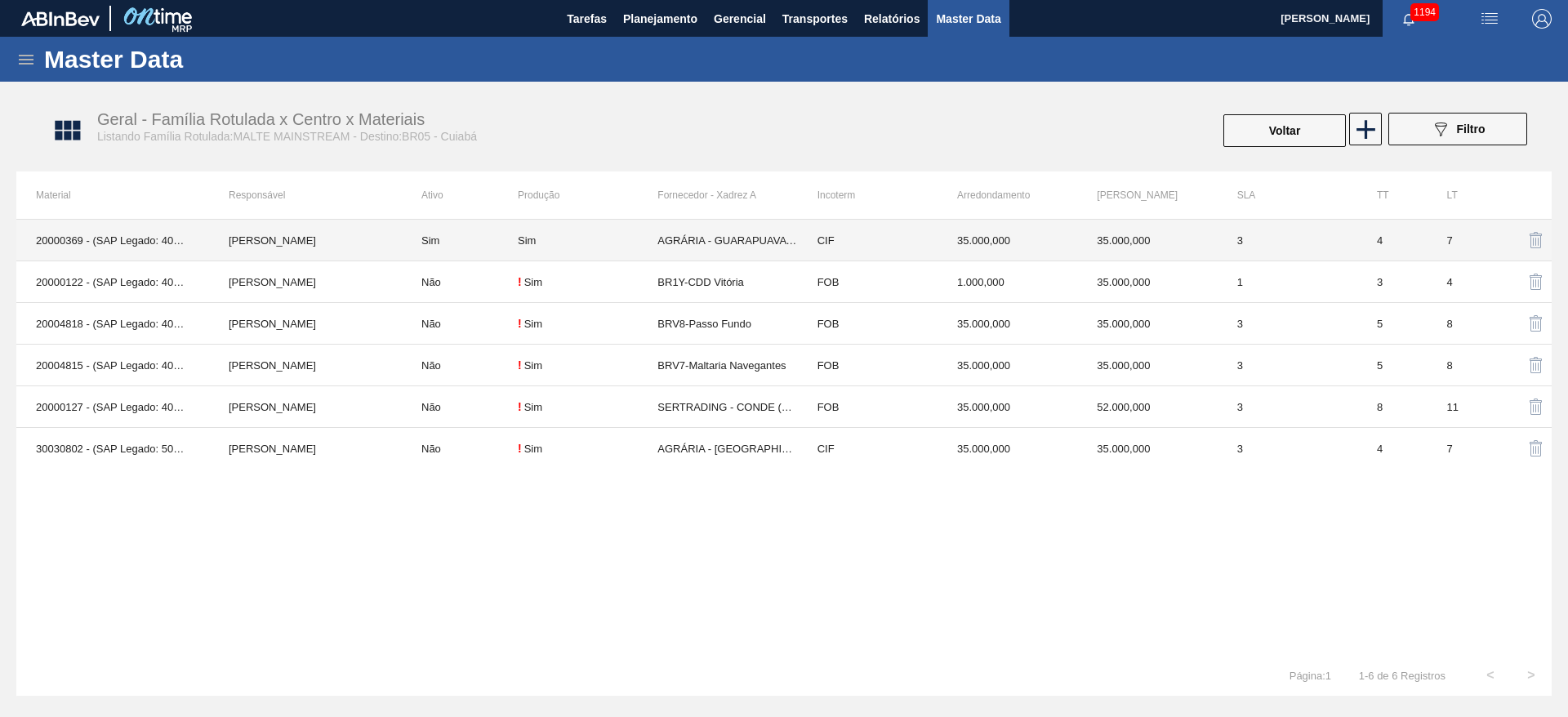
click at [555, 243] on div "Sim" at bounding box center [587, 240] width 140 height 12
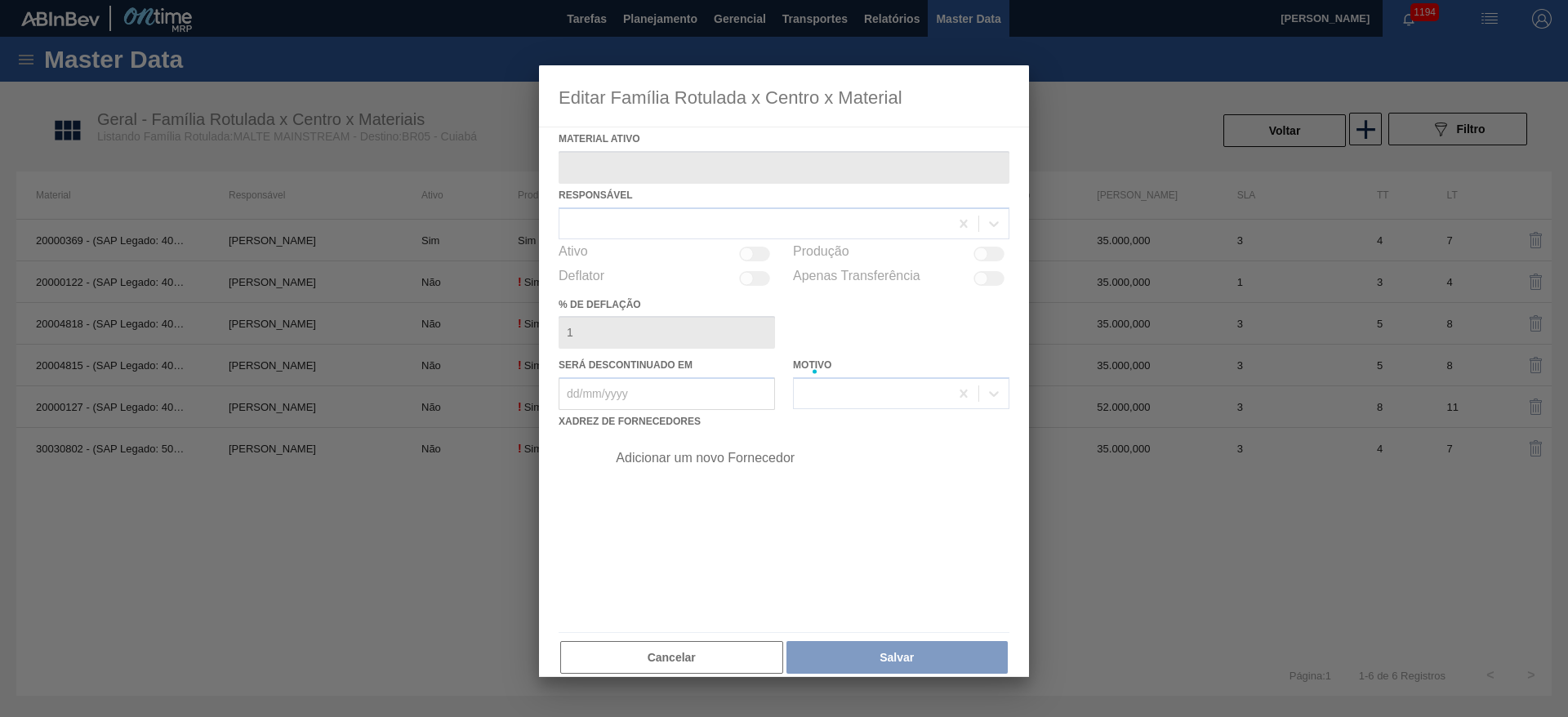
type ativo "20000369 - (SAP Legado: 40001354) - MALTE AGROMALTE"
checkbox input "true"
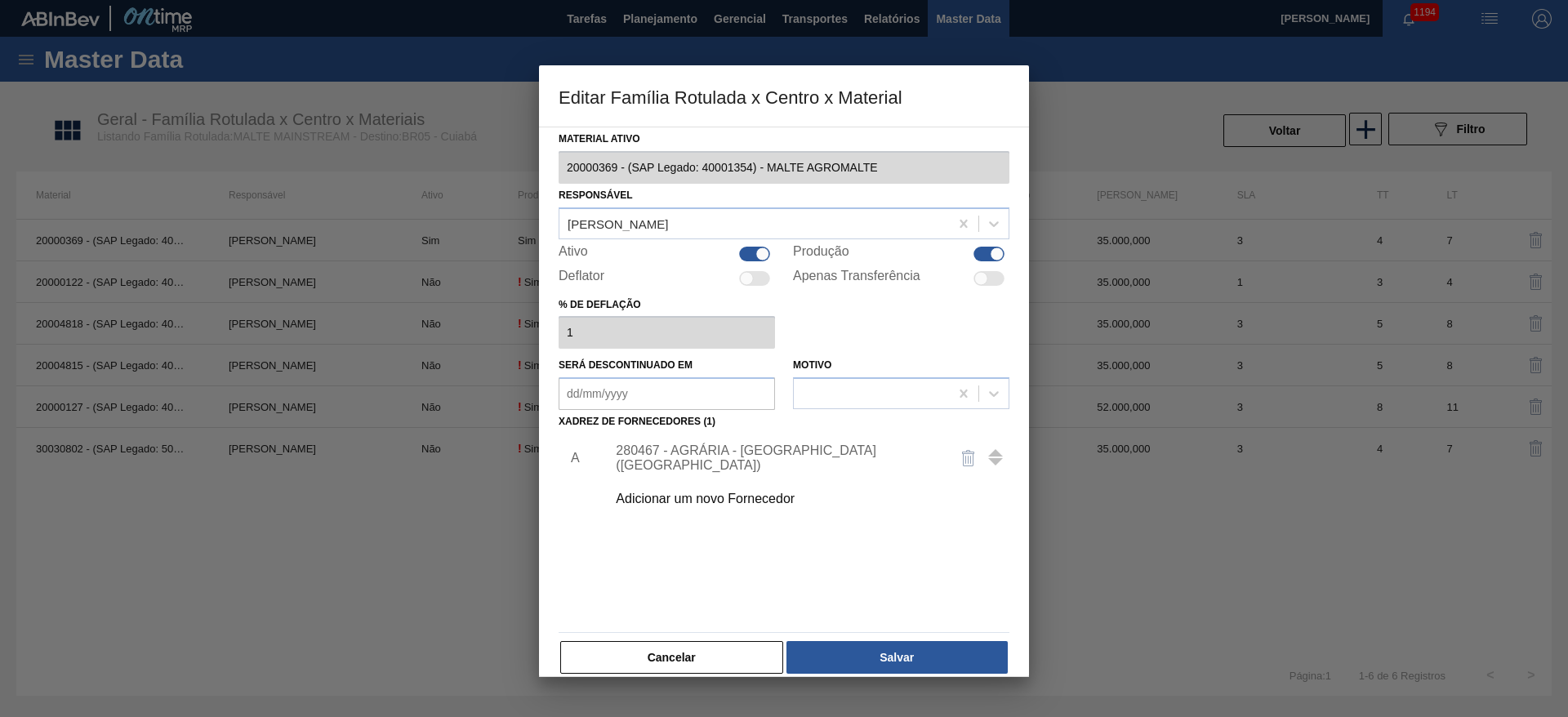
click at [643, 469] on div "280467 - AGRÁRIA - GUARAPUAVA (PR)" at bounding box center [804, 458] width 413 height 41
click at [649, 458] on div "280467 - AGRÁRIA - GUARAPUAVA (PR)" at bounding box center [776, 457] width 320 height 29
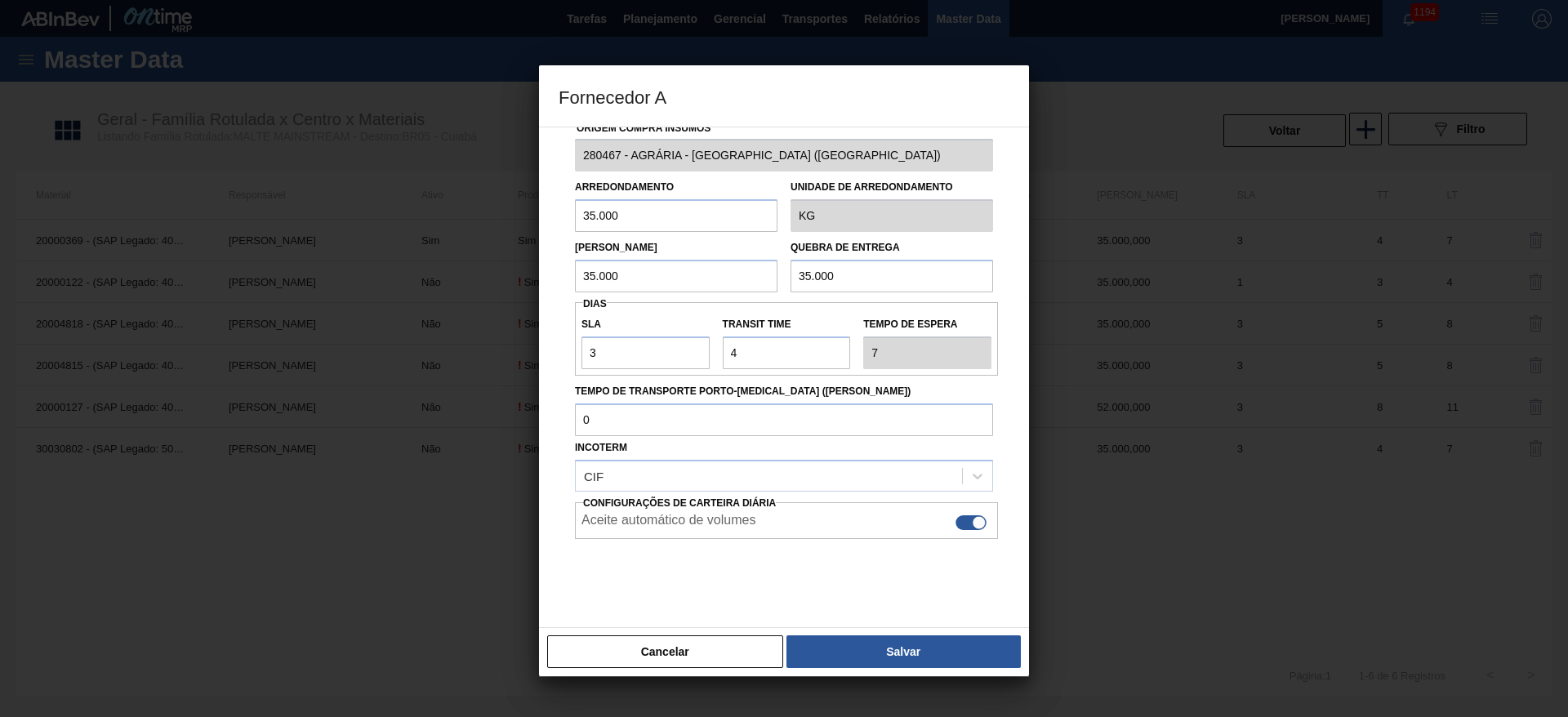
scroll to position [37, 0]
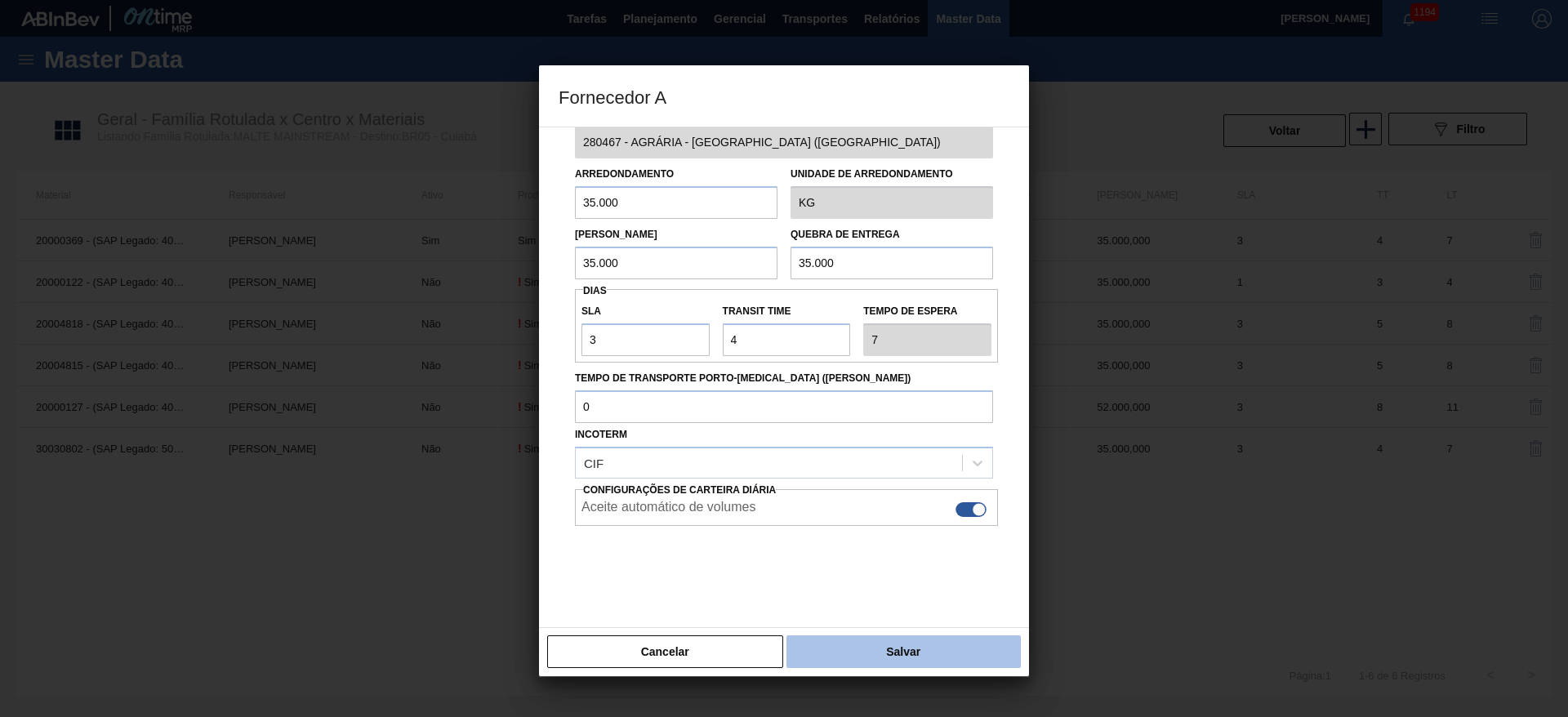
click at [864, 640] on button "Salvar" at bounding box center [904, 651] width 234 height 33
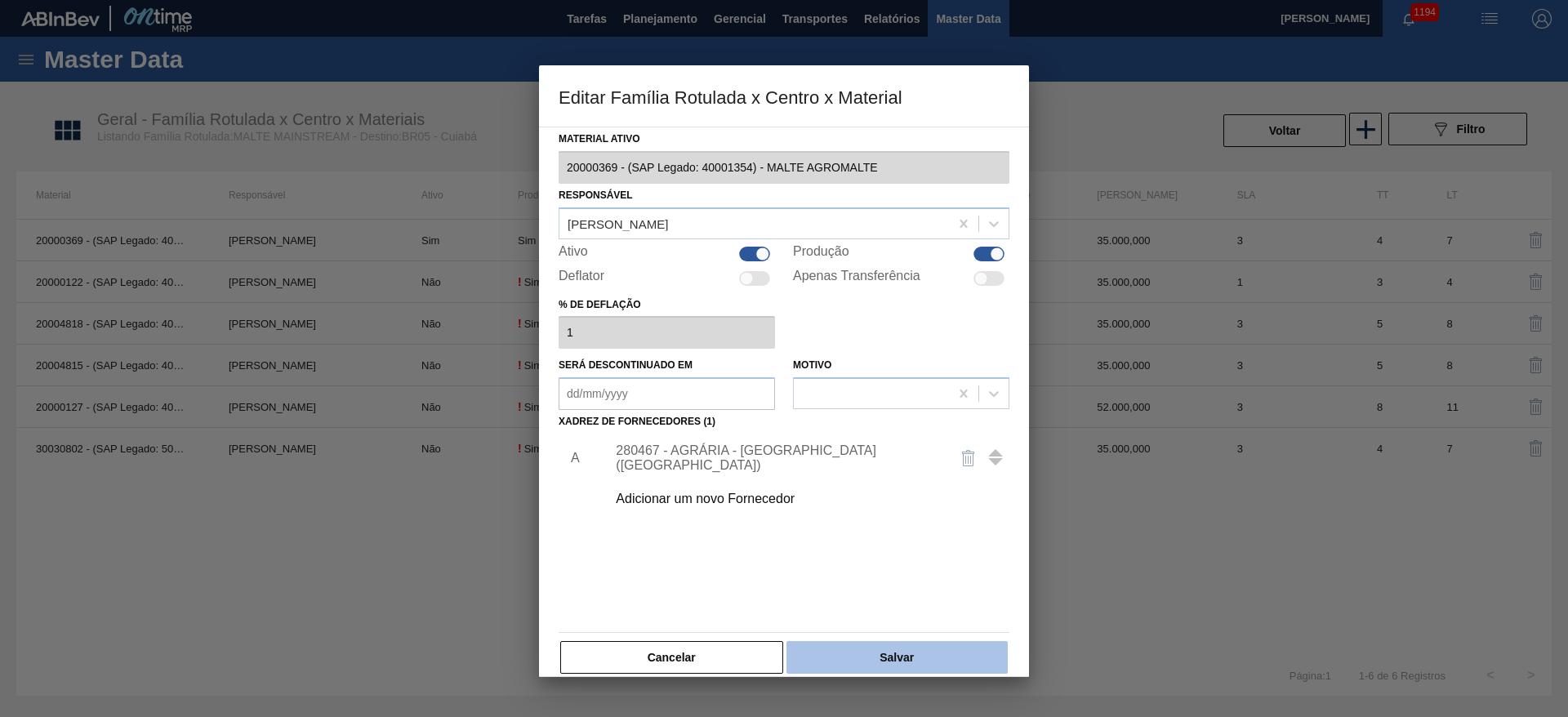
click at [871, 652] on button "Salvar" at bounding box center [897, 657] width 221 height 33
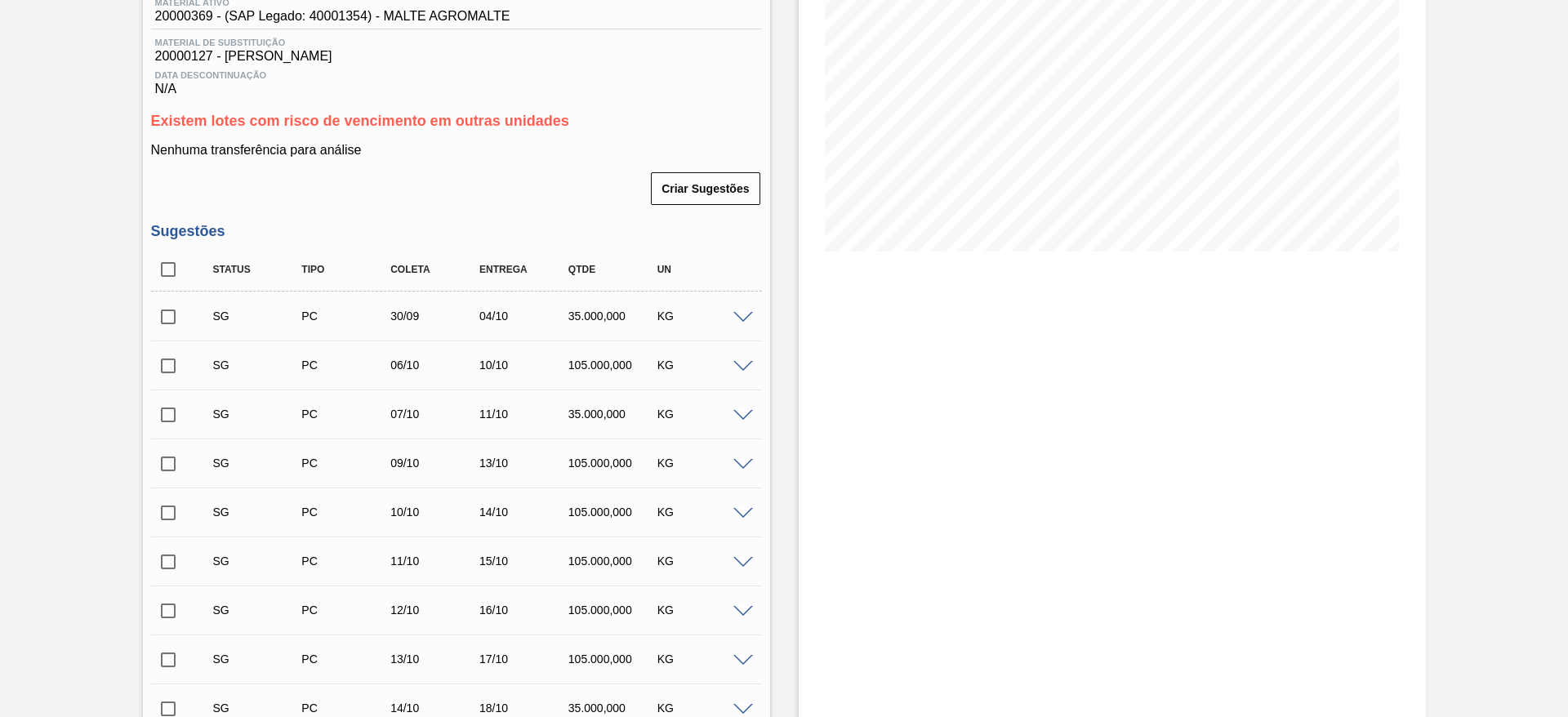
scroll to position [123, 0]
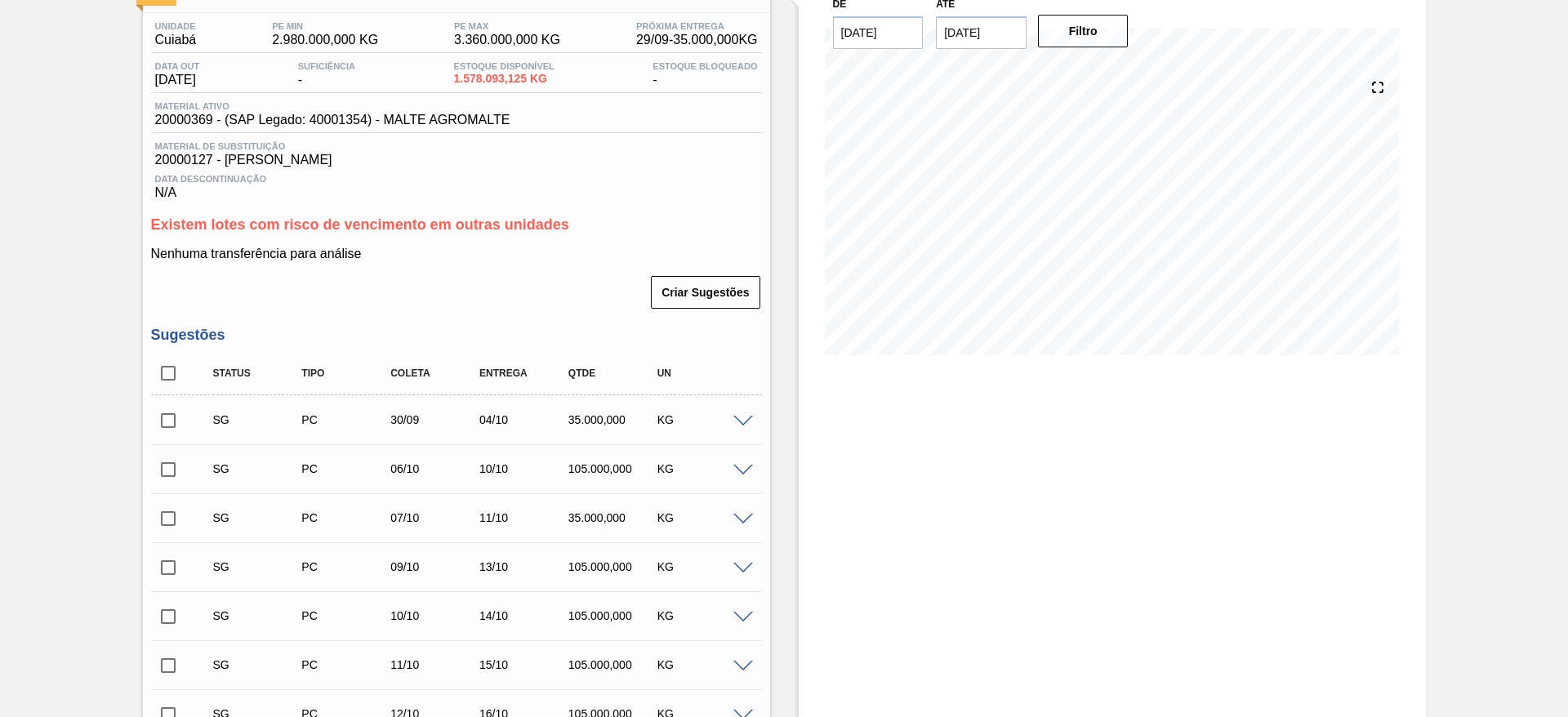
click at [170, 417] on input "checkbox" at bounding box center [168, 420] width 35 height 35
click at [746, 418] on span at bounding box center [743, 421] width 20 height 12
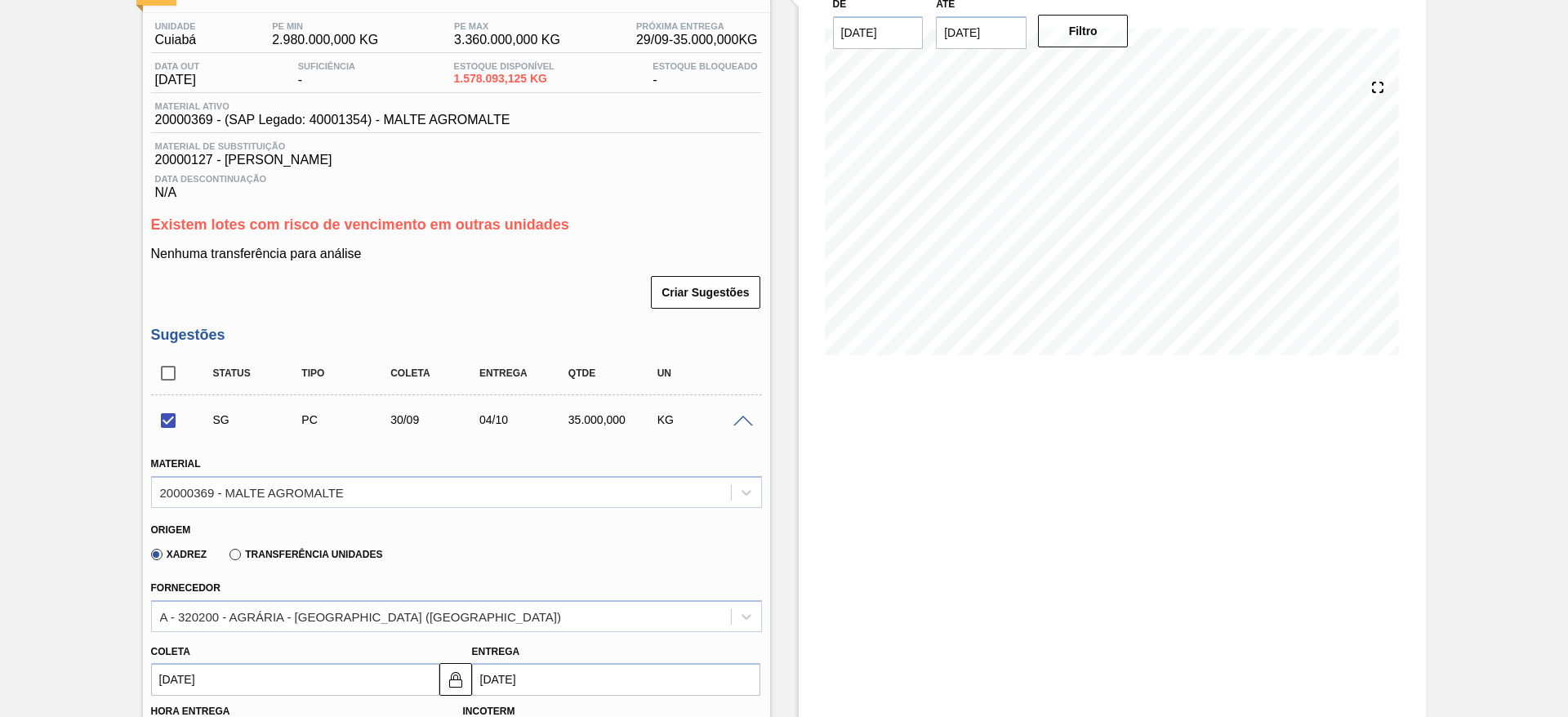
click at [746, 418] on span at bounding box center [743, 421] width 20 height 12
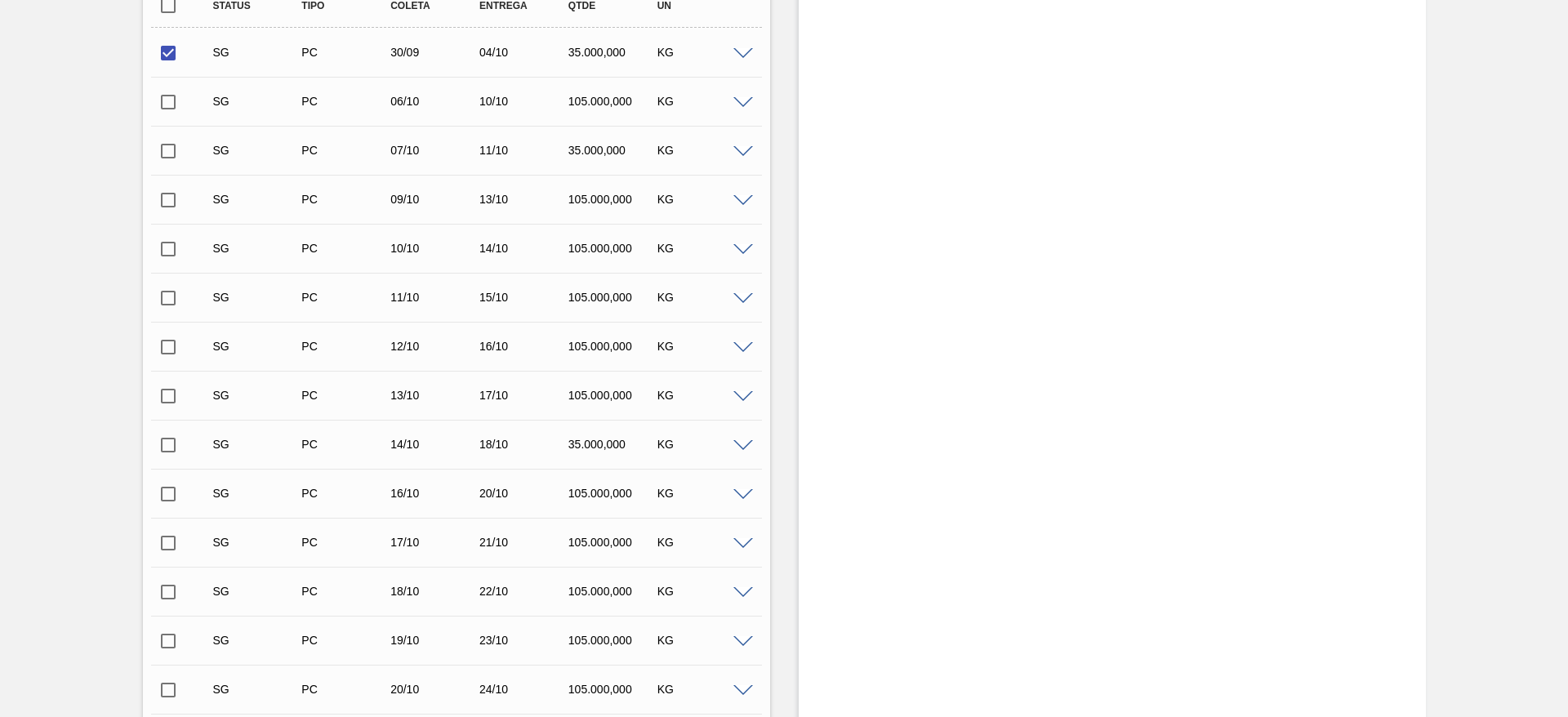
scroll to position [979, 0]
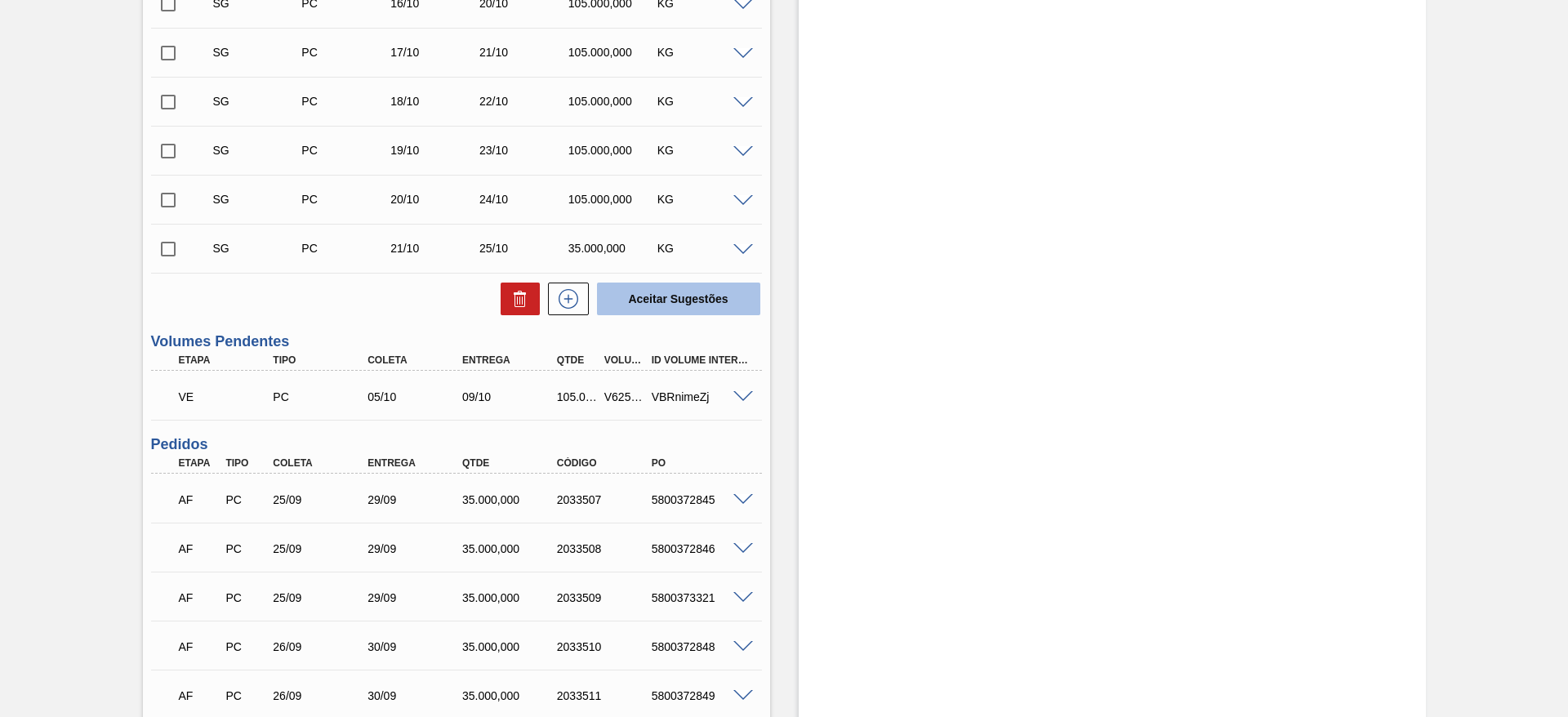
click at [637, 300] on button "Aceitar Sugestões" at bounding box center [679, 298] width 163 height 33
checkbox input "false"
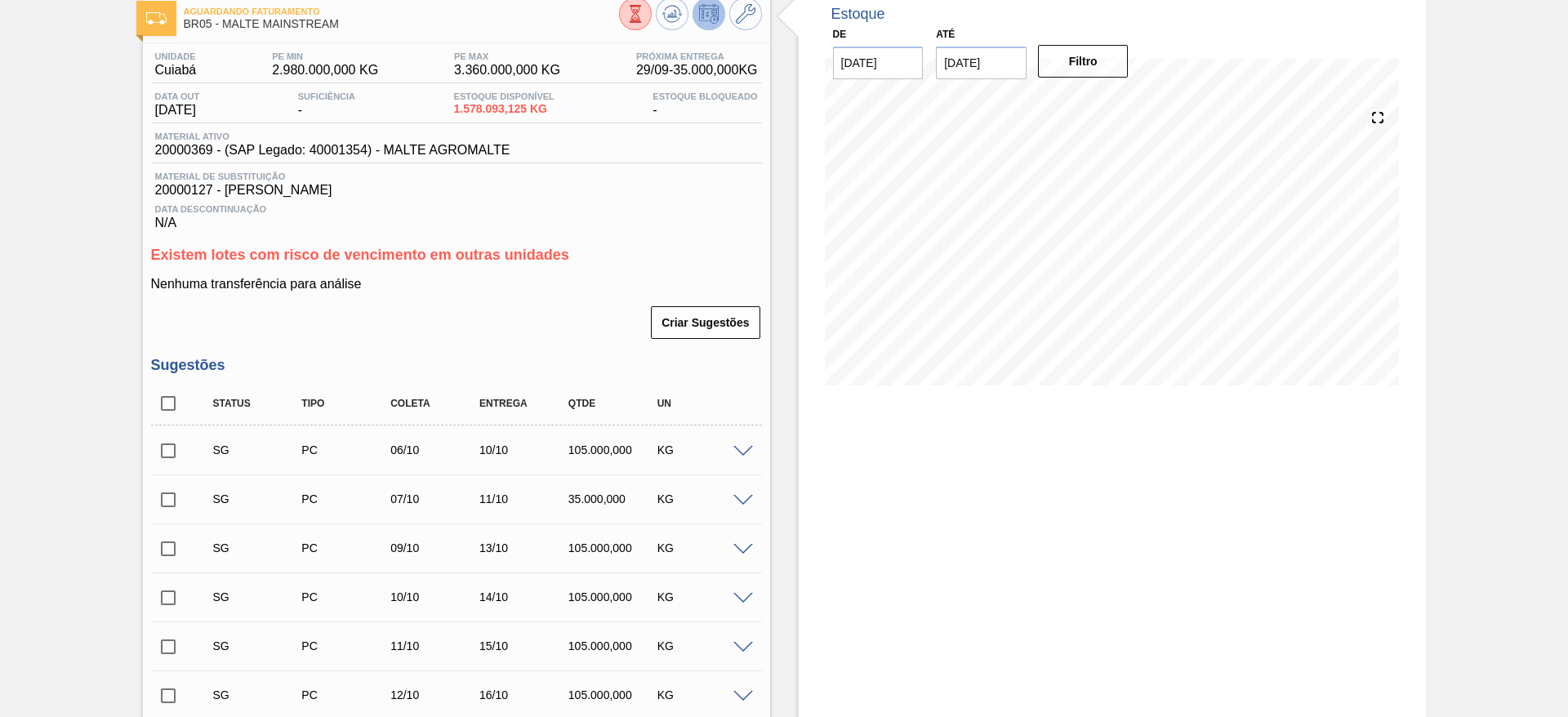
scroll to position [0, 0]
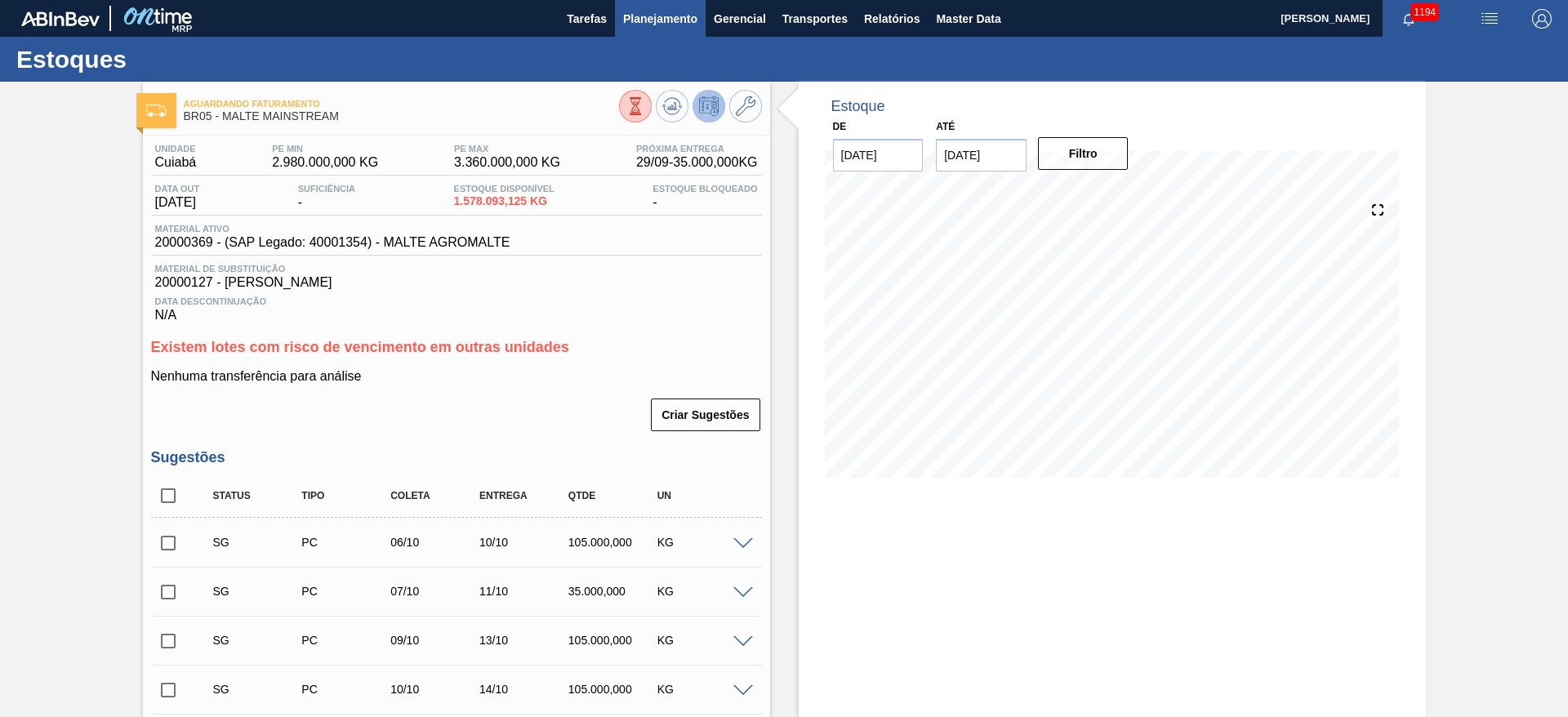
click at [648, 19] on span "Planejamento" at bounding box center [660, 19] width 74 height 20
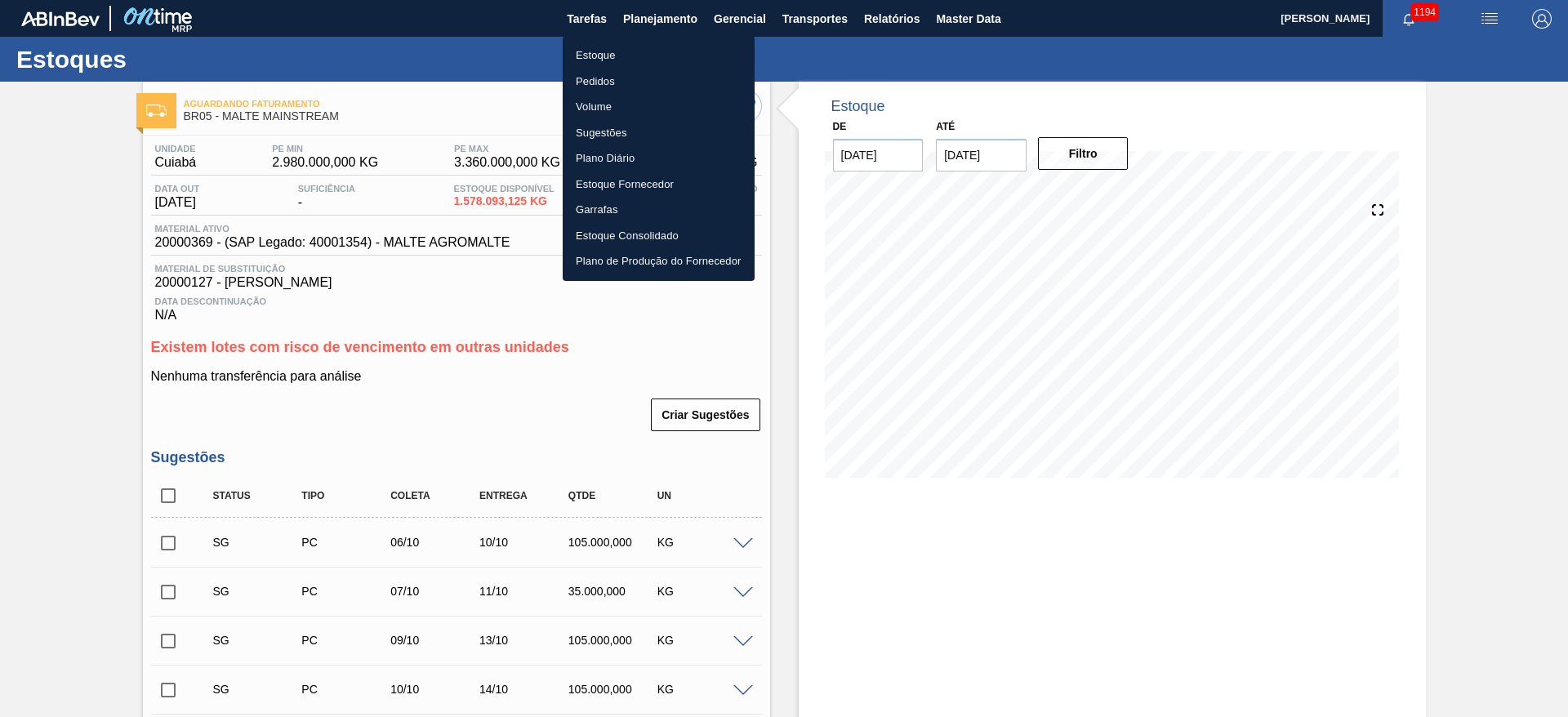
click at [598, 52] on li "Estoque" at bounding box center [658, 55] width 192 height 26
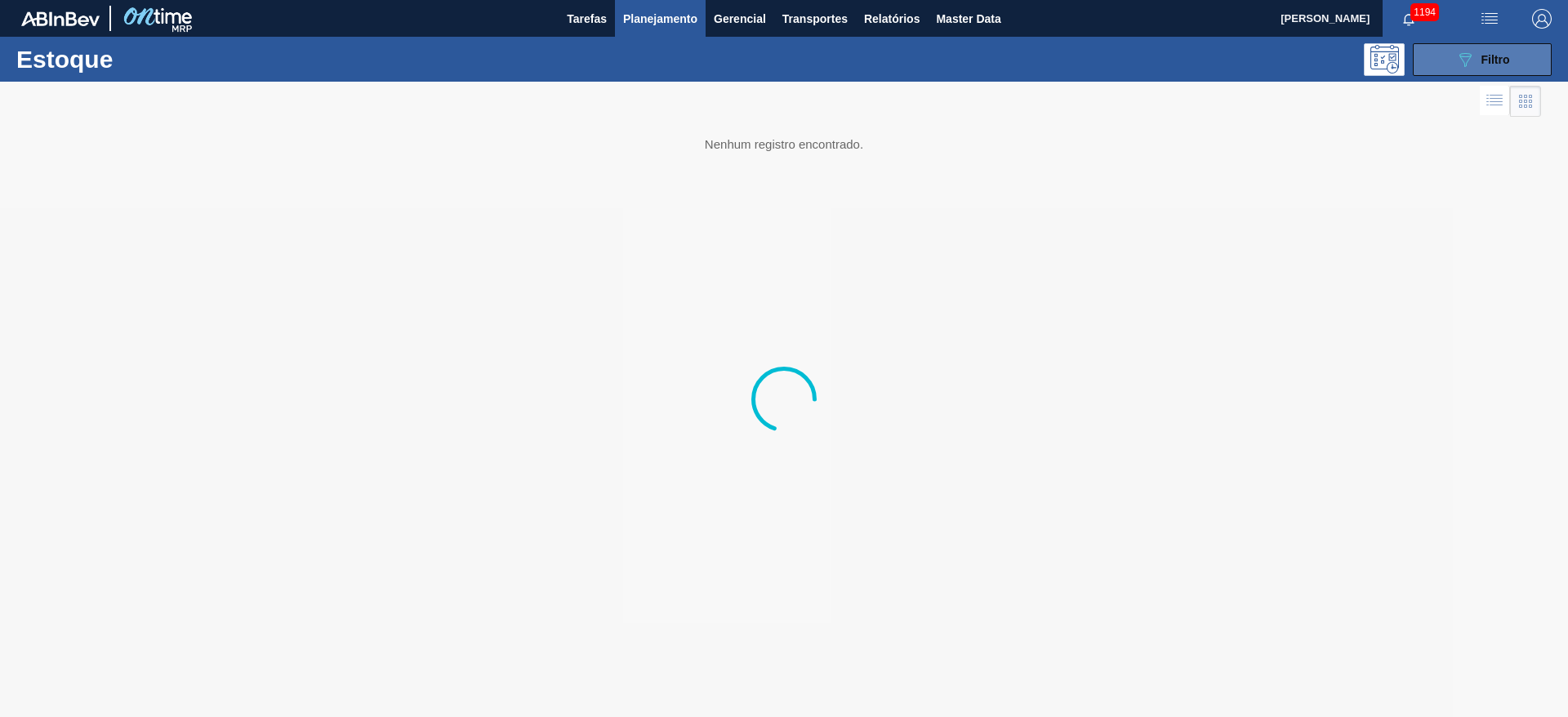
click at [1487, 55] on span "Filtro" at bounding box center [1496, 60] width 28 height 13
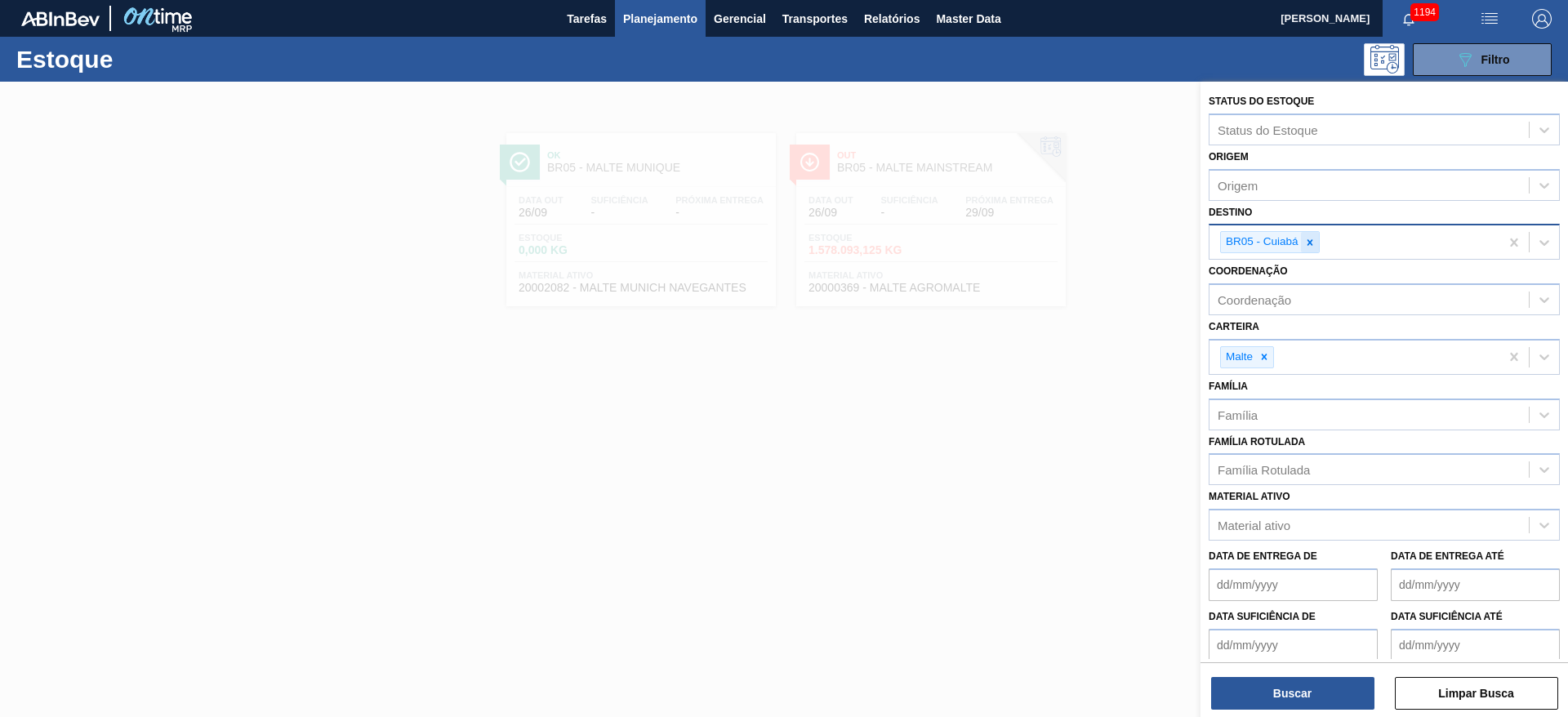
click at [1315, 237] on icon at bounding box center [1310, 243] width 11 height 11
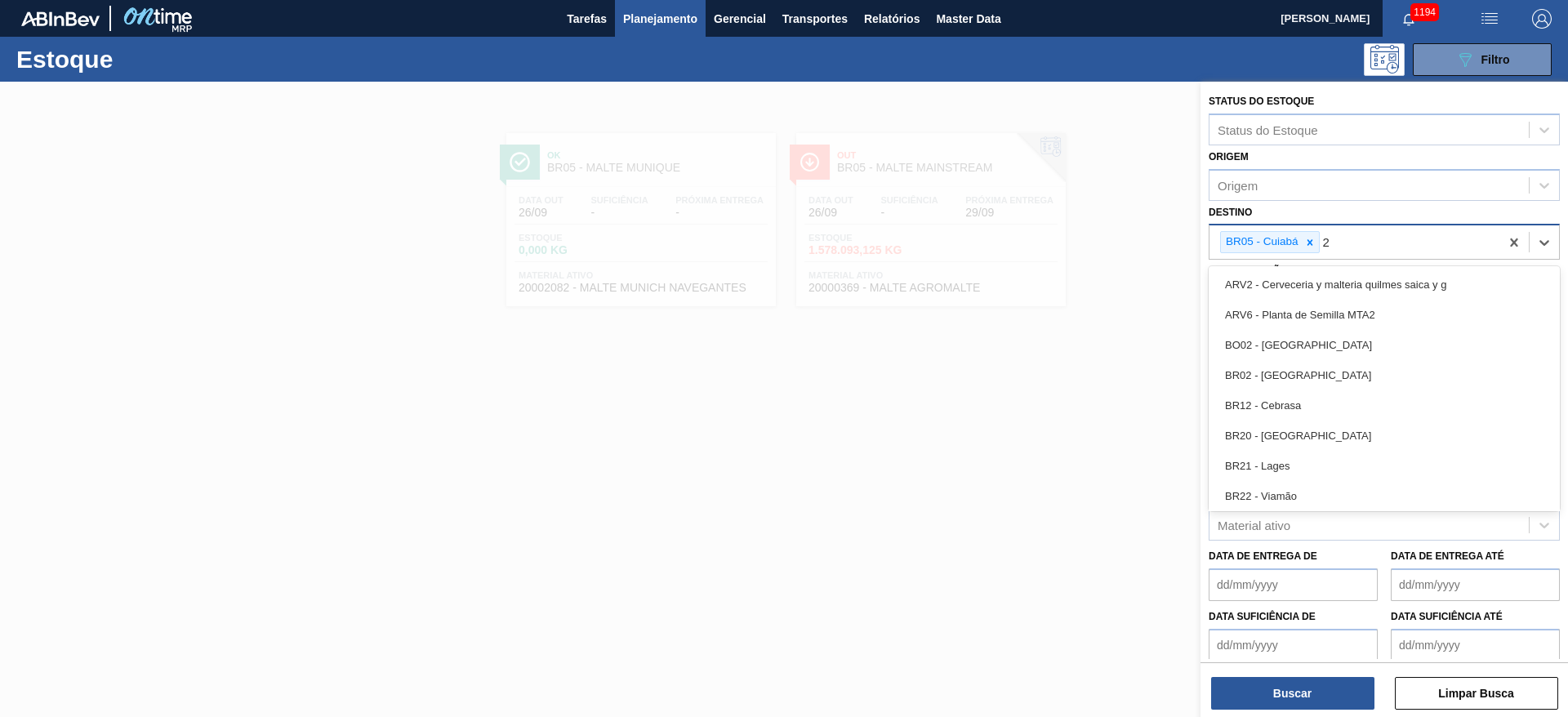
type input "24"
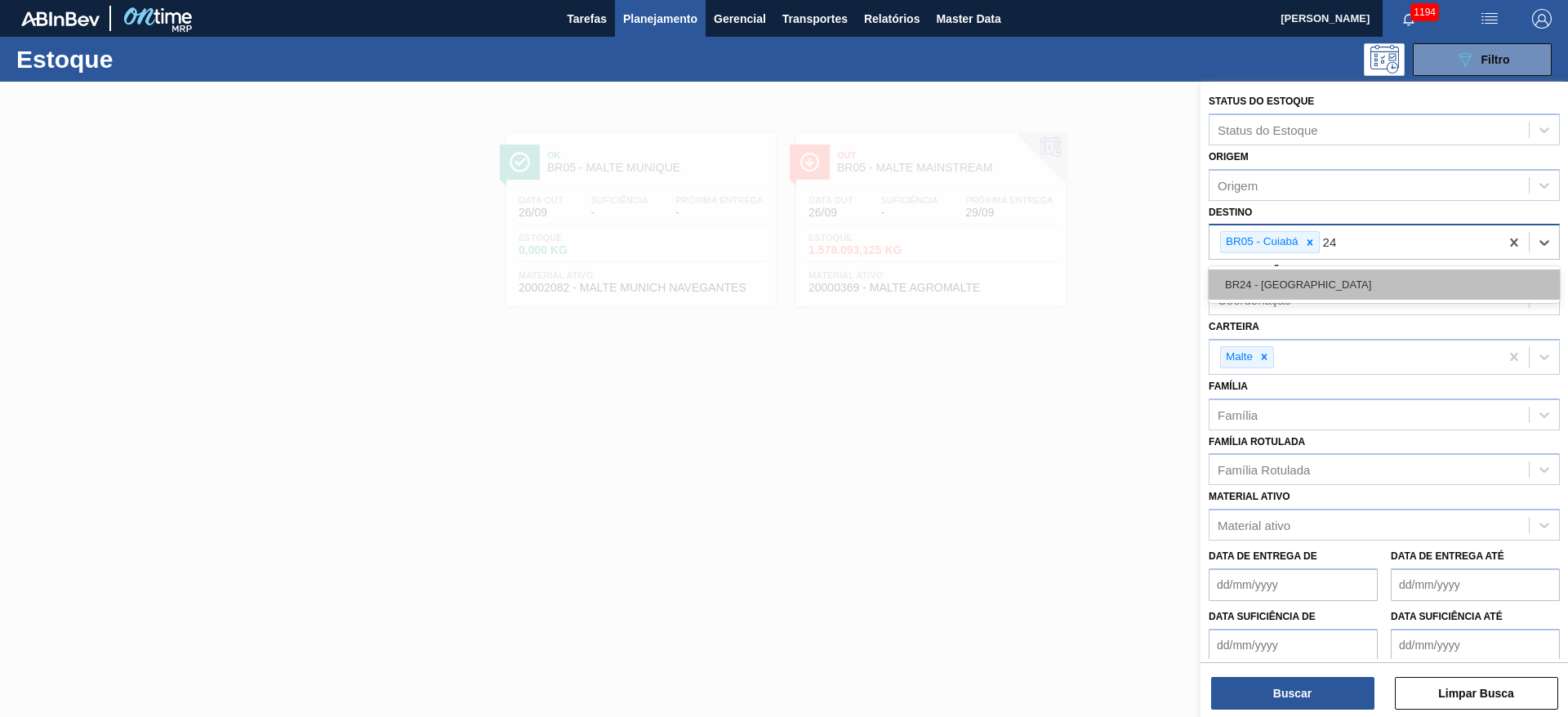
click at [1282, 291] on div "BR24 - [GEOGRAPHIC_DATA]" at bounding box center [1384, 284] width 352 height 30
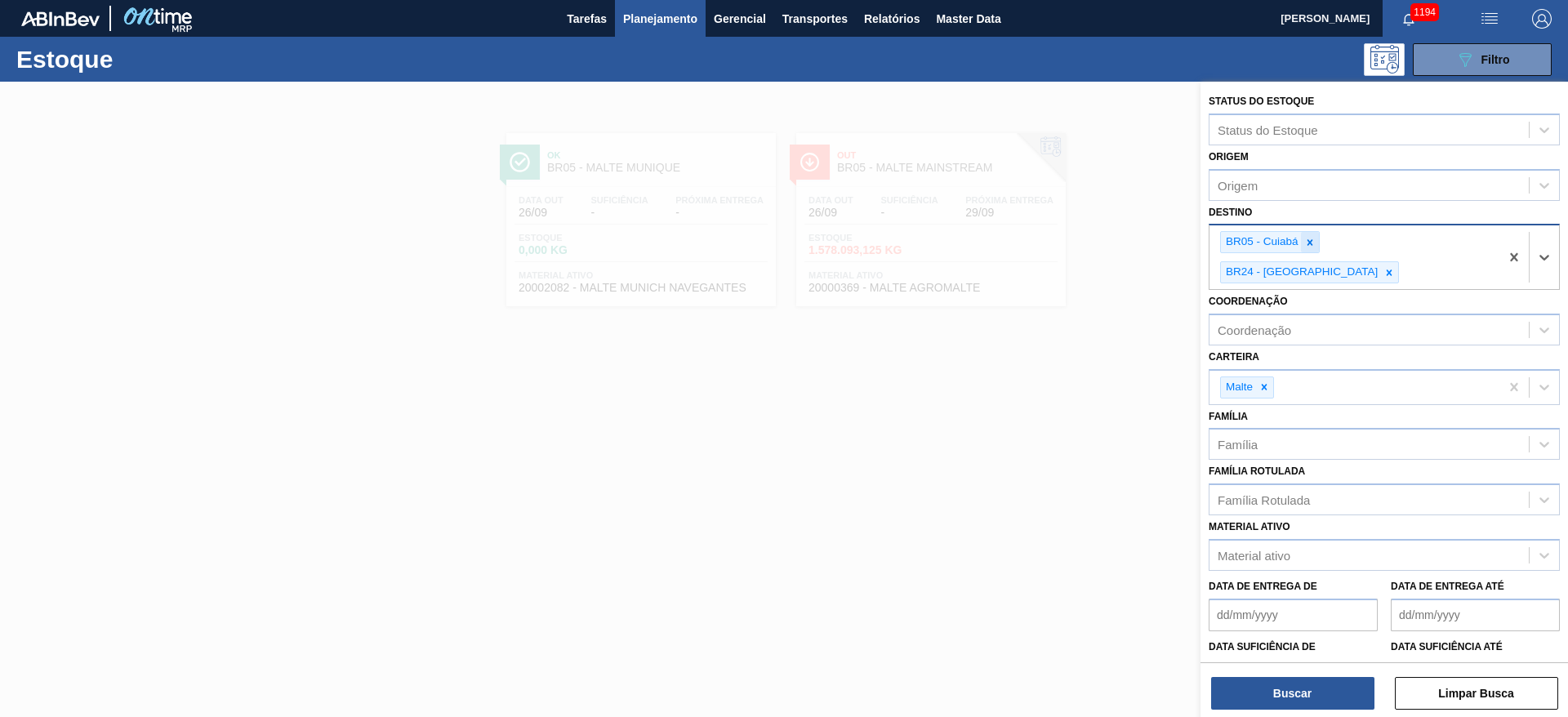
click at [1313, 246] on icon at bounding box center [1310, 243] width 11 height 11
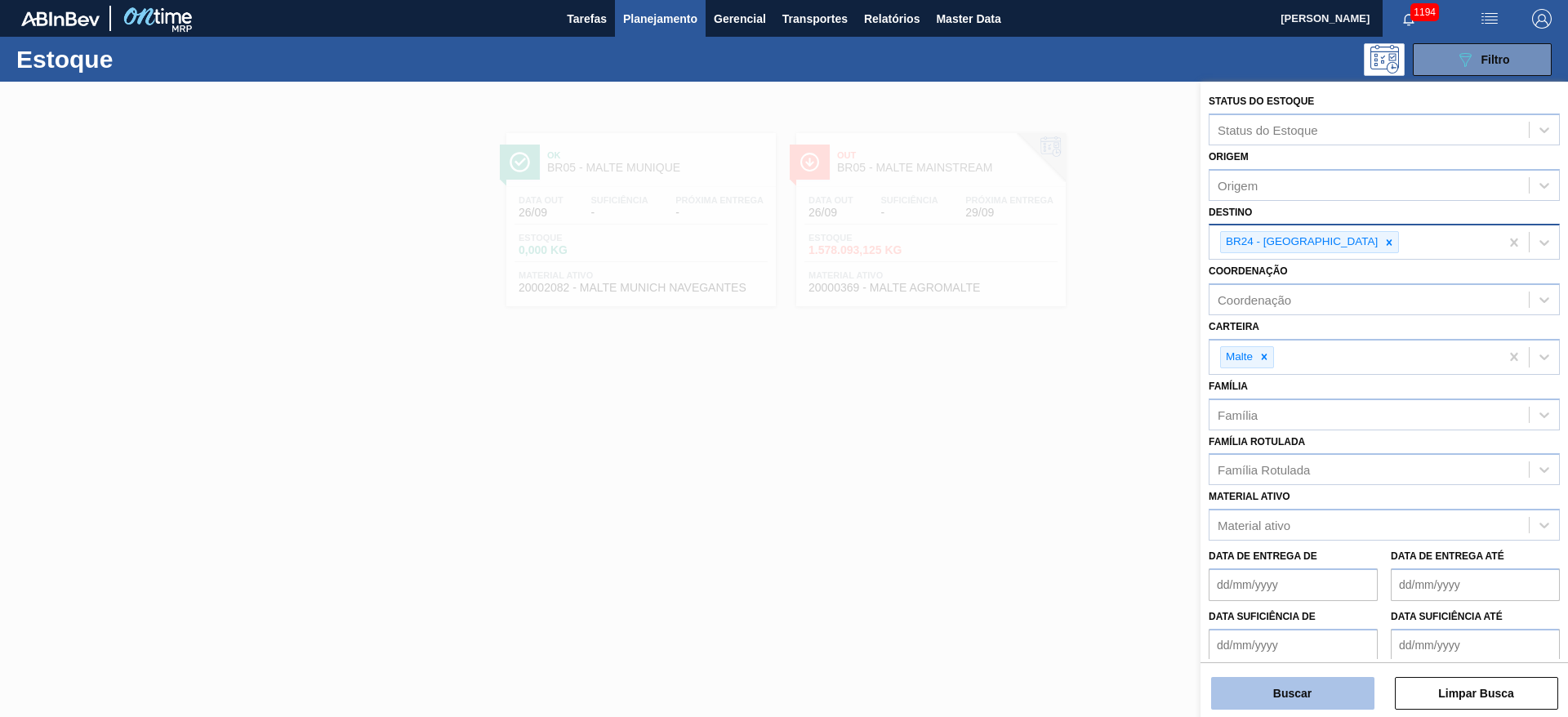
click at [1322, 701] on button "Buscar" at bounding box center [1293, 693] width 163 height 33
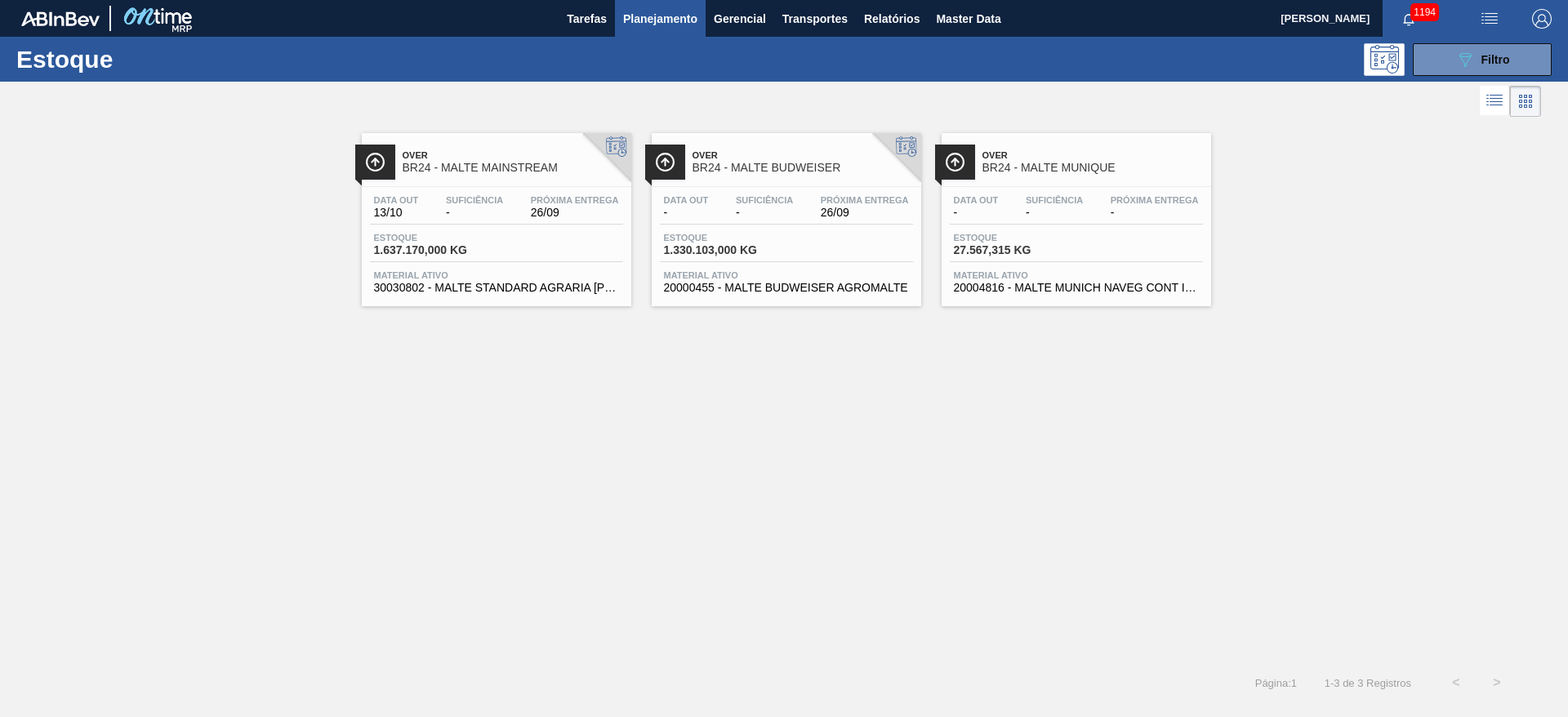
click at [521, 224] on div "Data out 13/10 Suficiência - Próxima Entrega 26/09" at bounding box center [497, 209] width 253 height 29
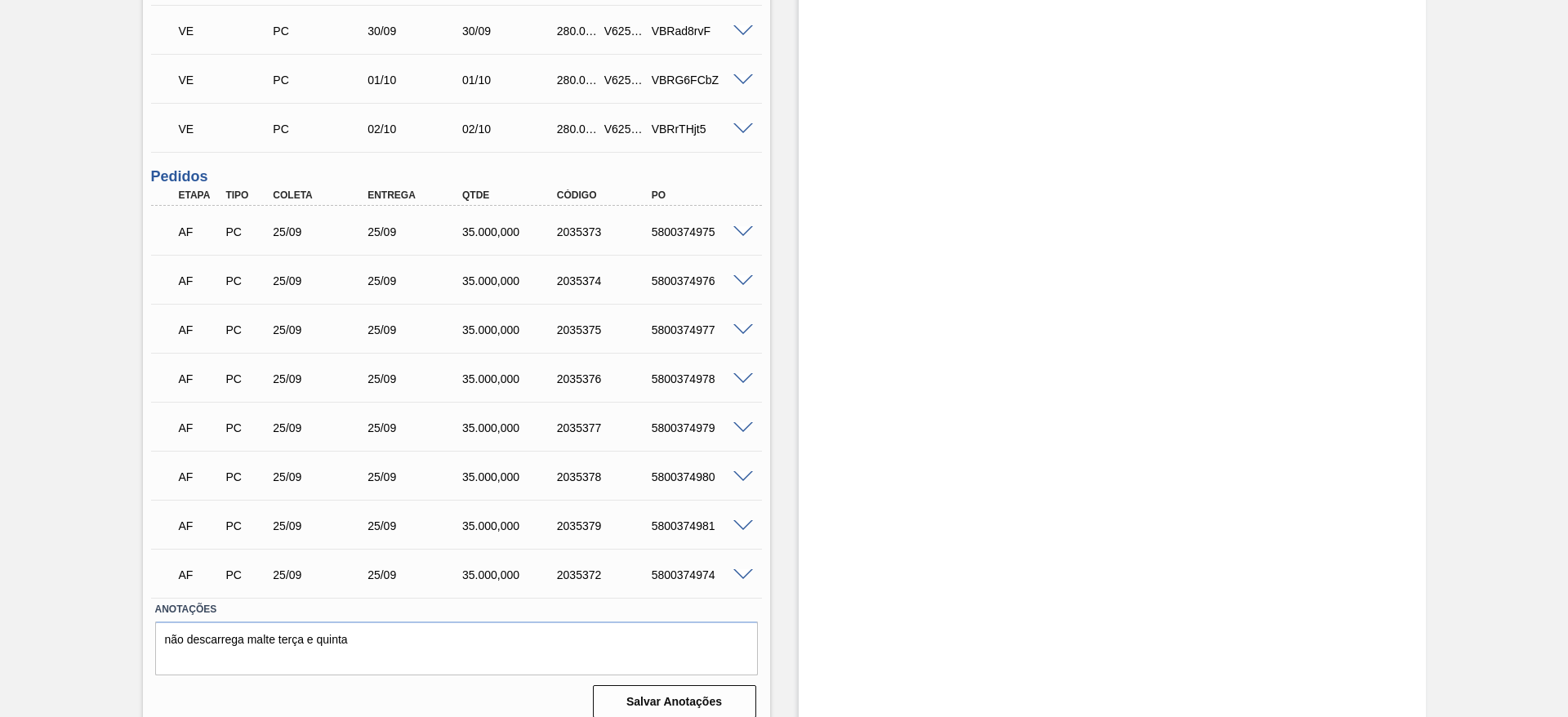
scroll to position [454, 0]
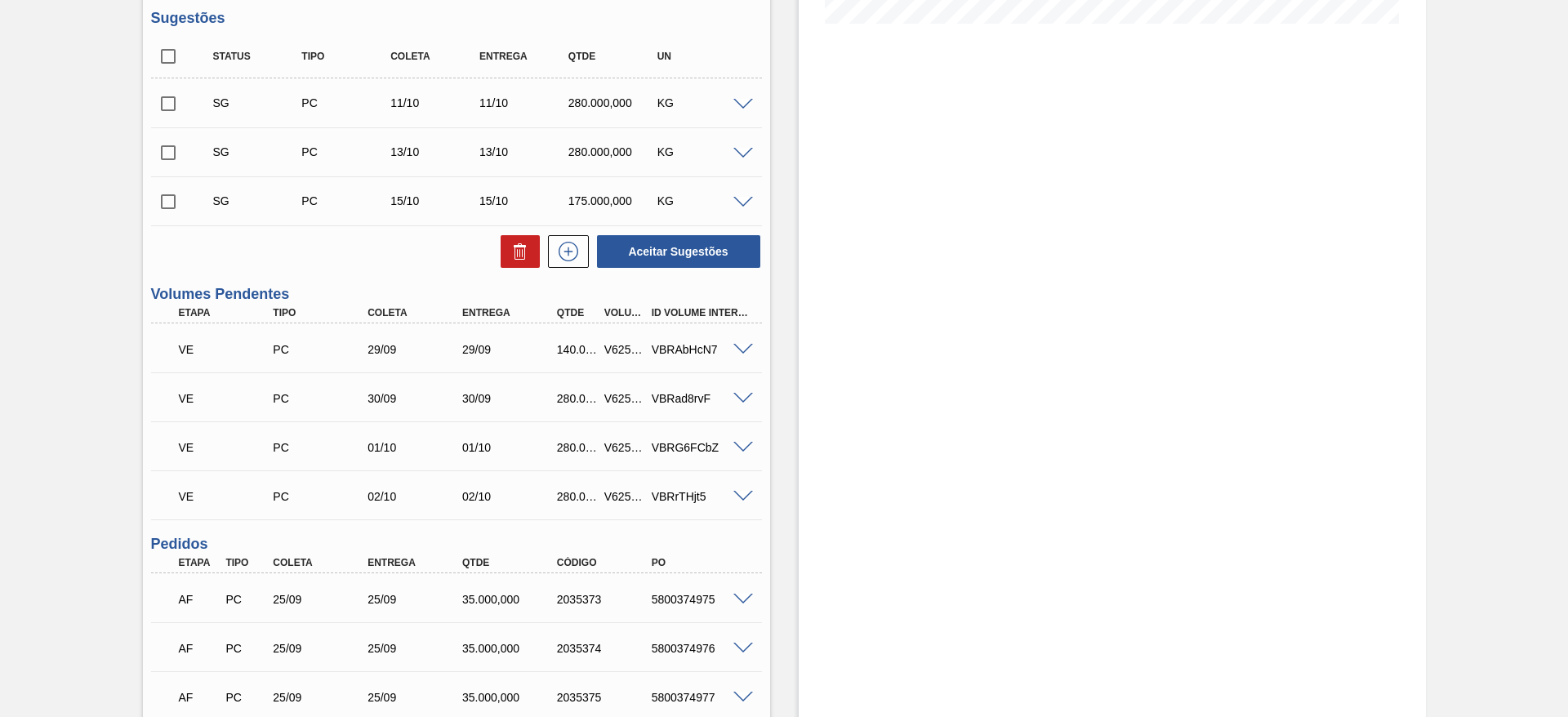
click at [748, 344] on span at bounding box center [743, 350] width 20 height 12
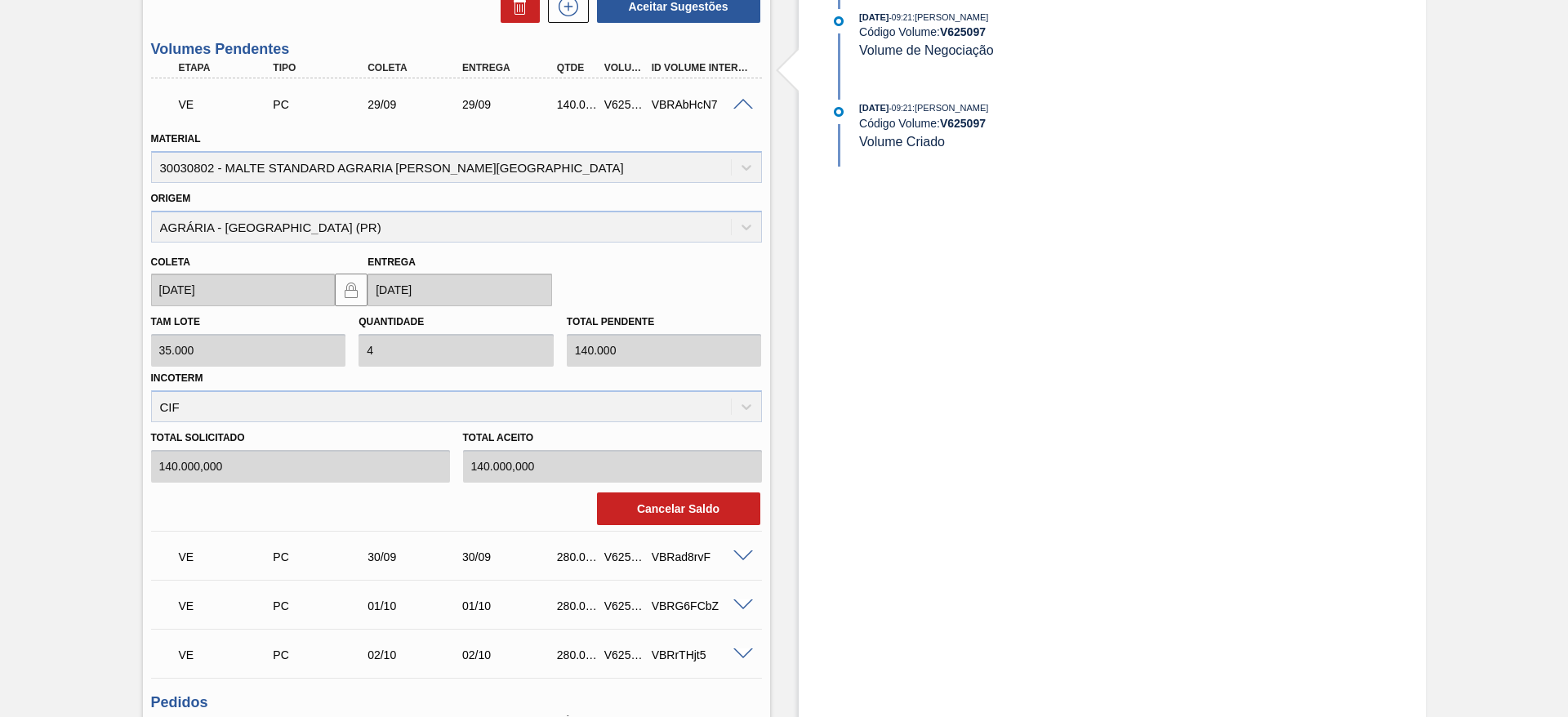
scroll to position [576, 0]
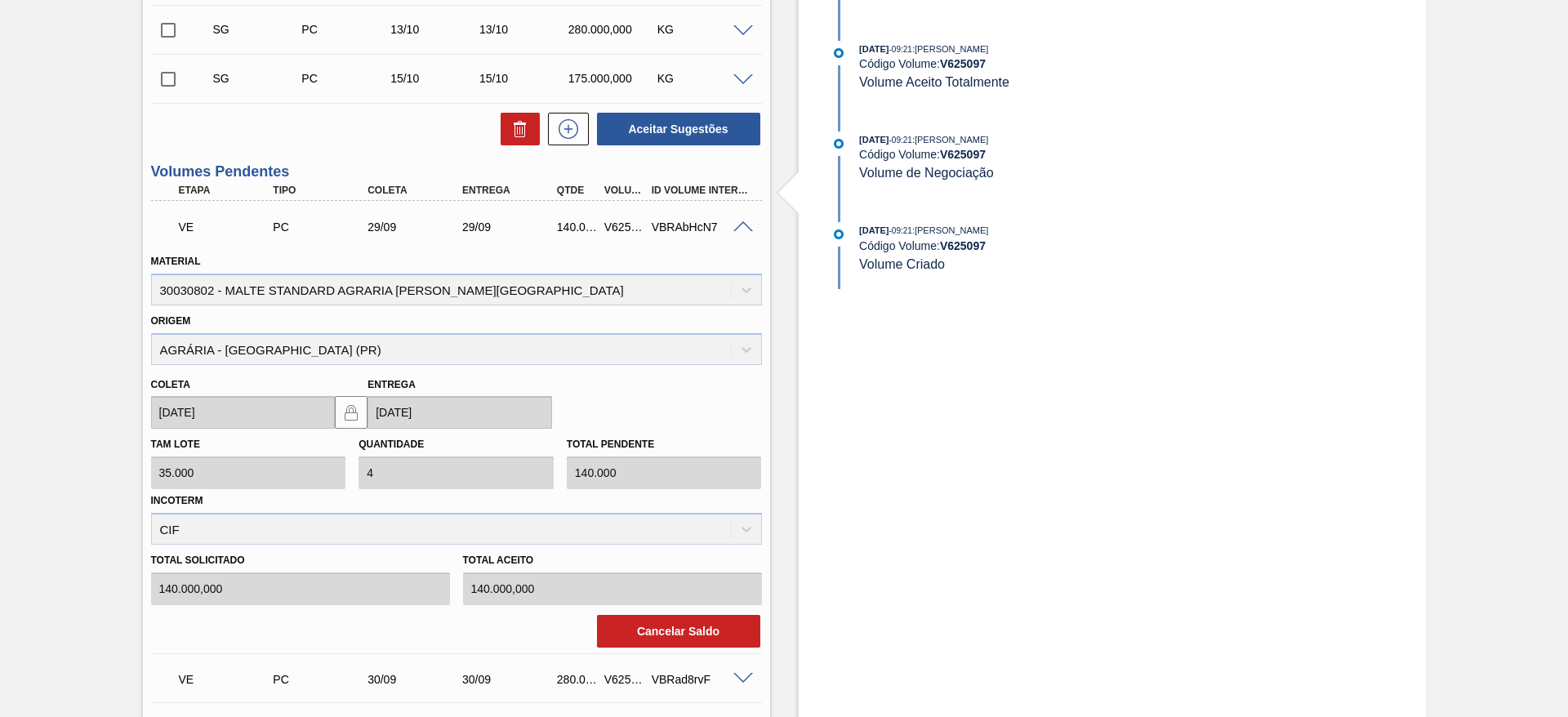
click at [740, 221] on span at bounding box center [743, 227] width 20 height 12
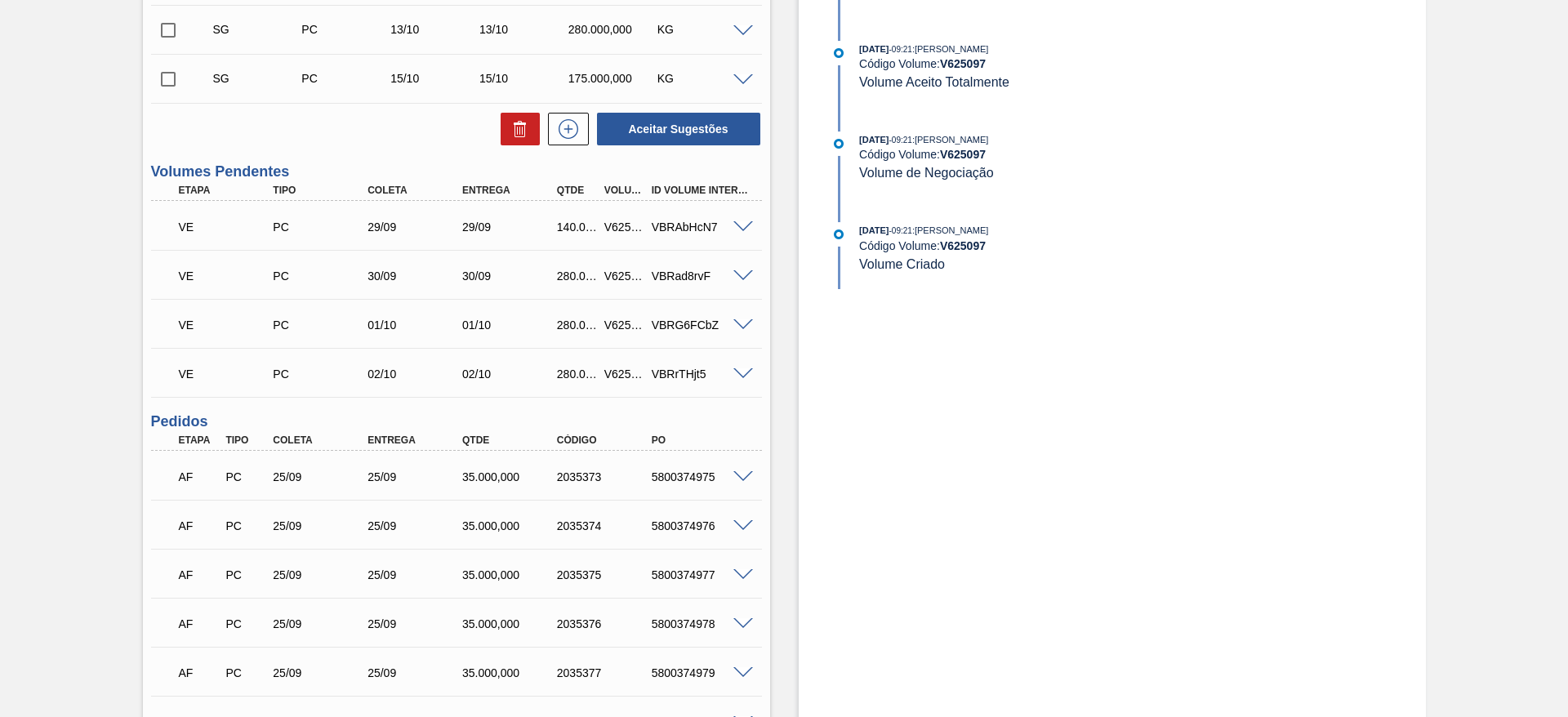
click at [617, 220] on div "V625097" at bounding box center [625, 227] width 49 height 13
copy div "V625097"
click at [611, 269] on div "V625098" at bounding box center [625, 276] width 49 height 13
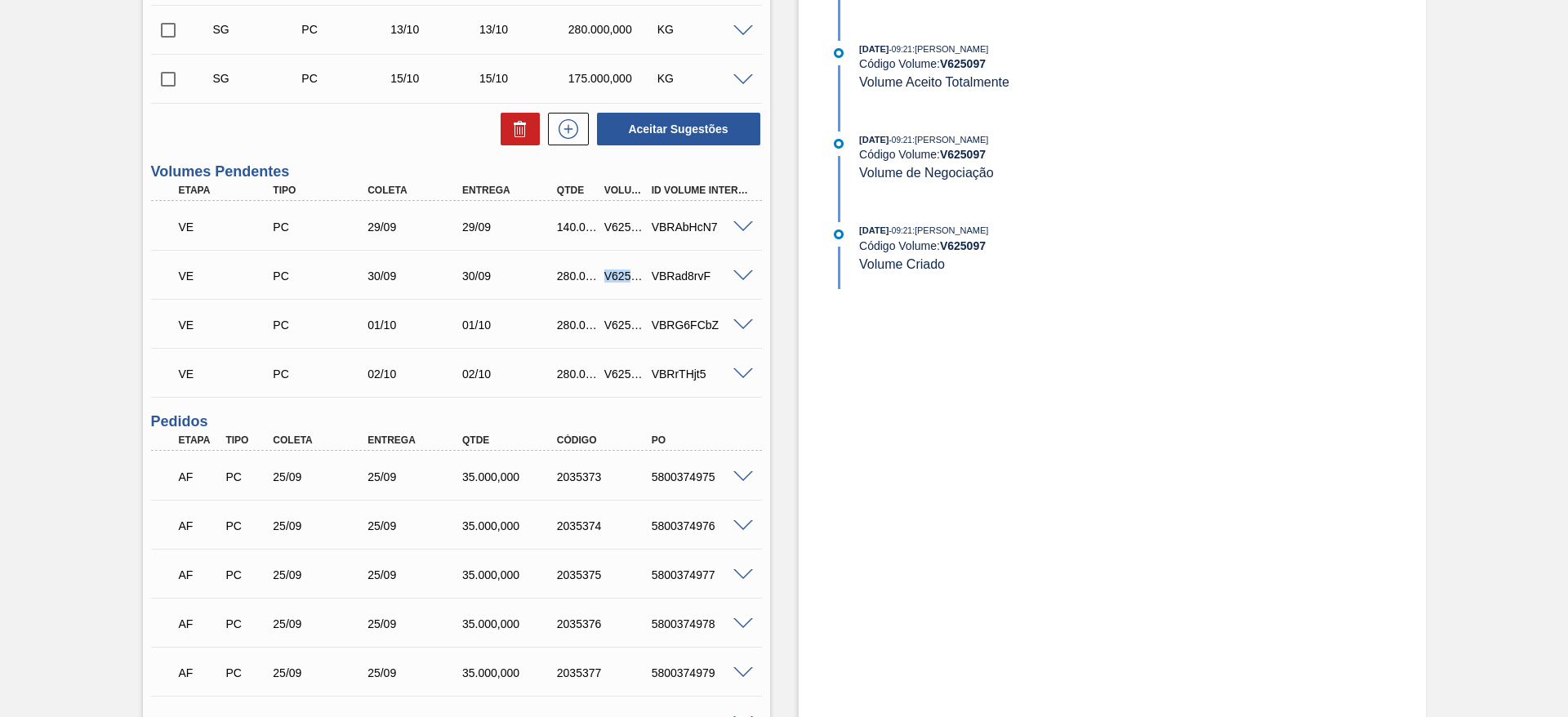
copy div "V625098"
click at [617, 319] on div "V625099" at bounding box center [625, 325] width 49 height 13
copy div "V625099"
click at [620, 367] on div "V625100" at bounding box center [625, 374] width 49 height 13
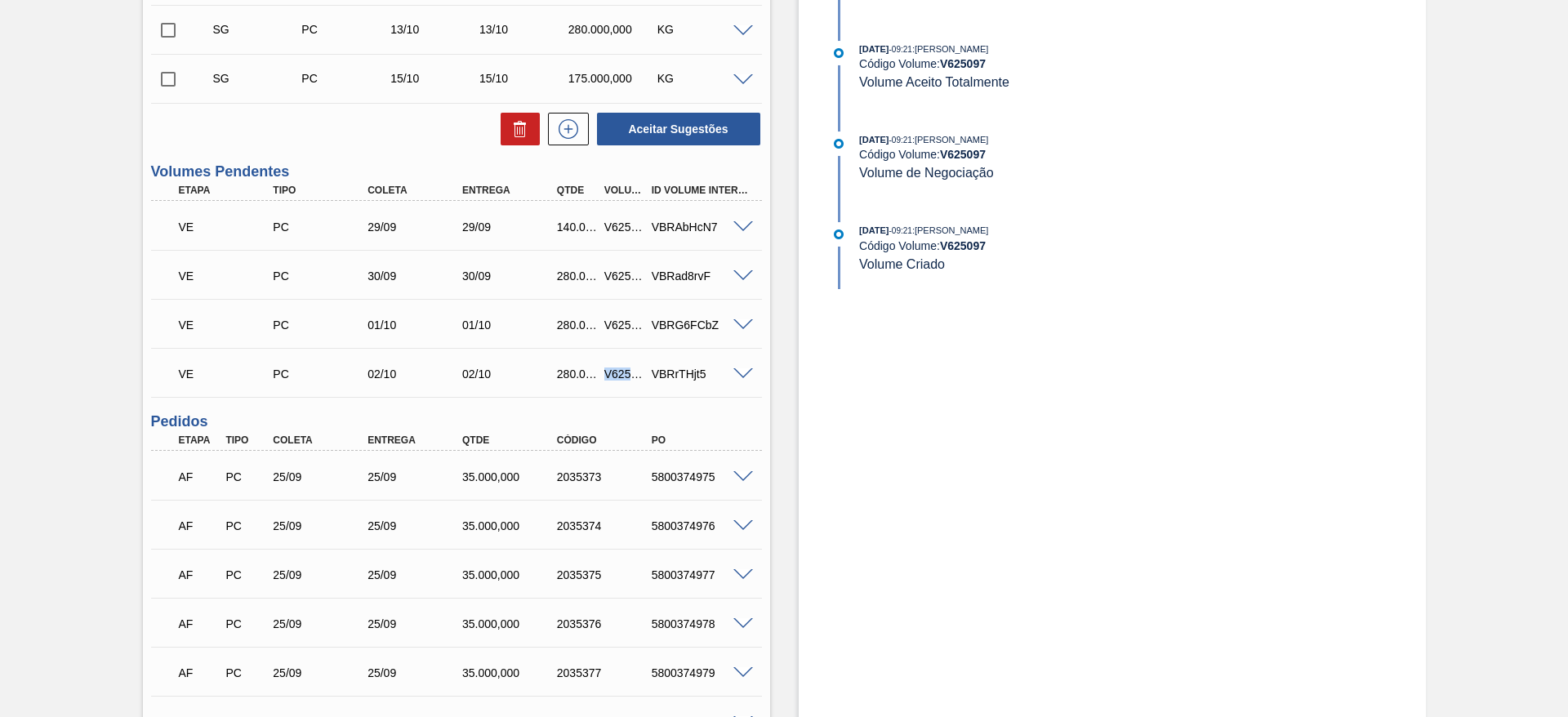
click at [620, 367] on div "V625100" at bounding box center [625, 374] width 49 height 13
copy div "V625100"
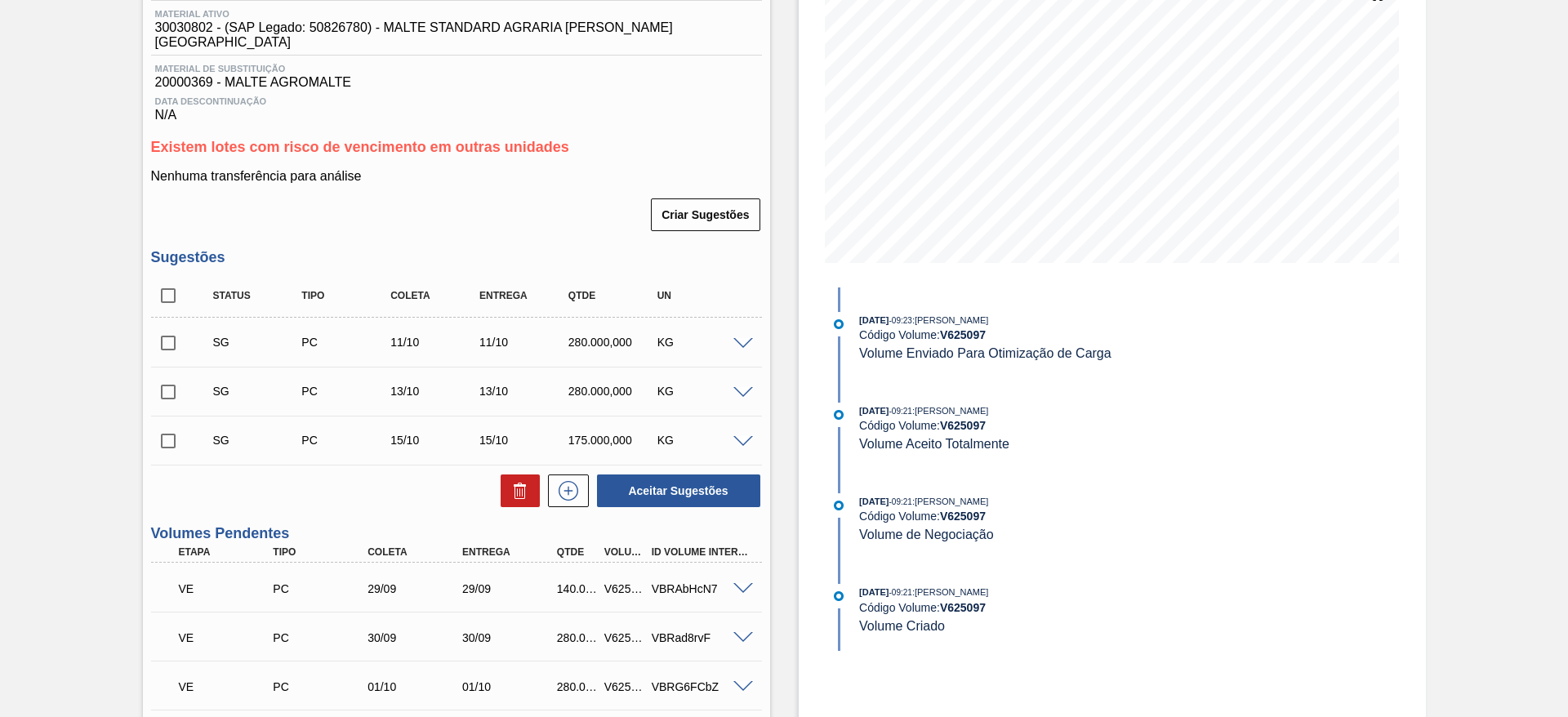
scroll to position [0, 0]
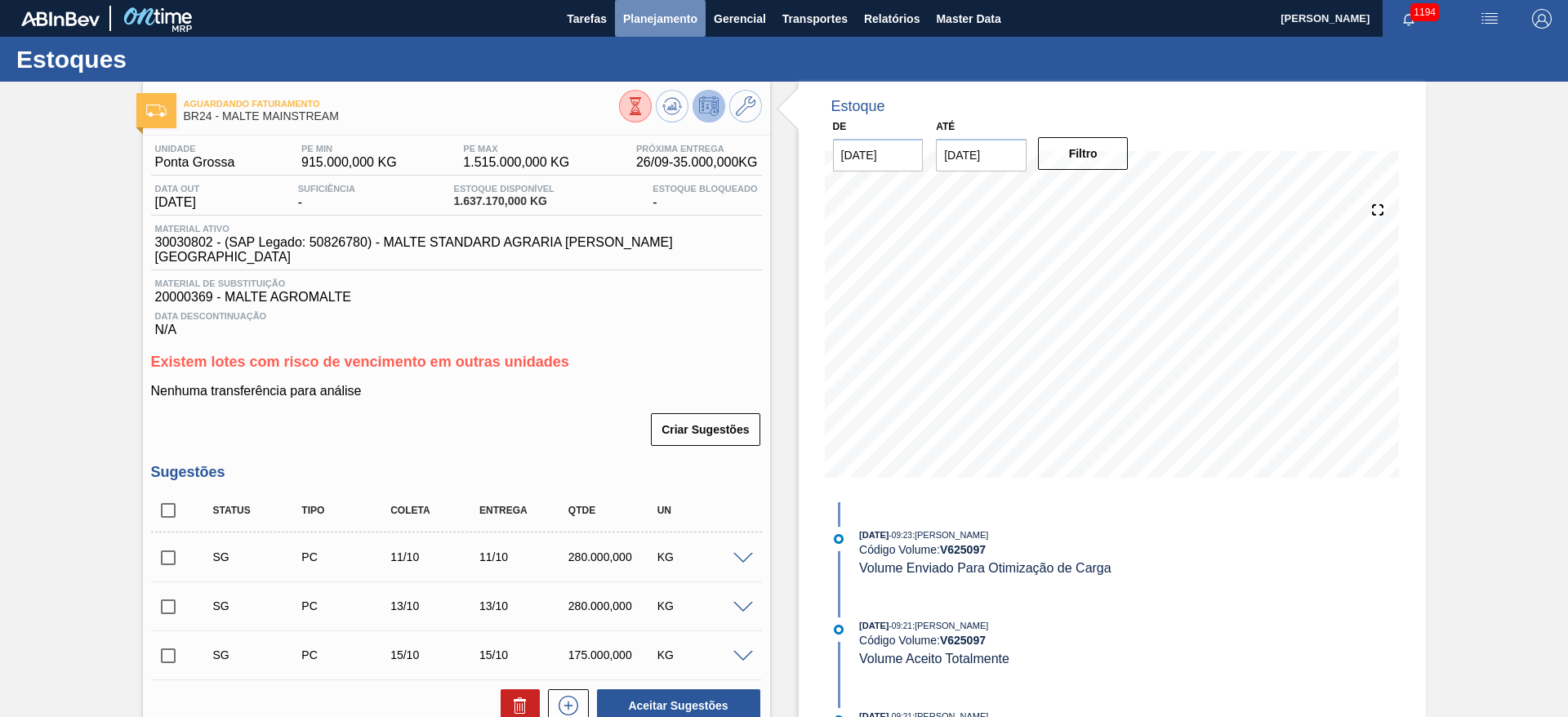
click at [651, 22] on span "Planejamento" at bounding box center [660, 19] width 74 height 20
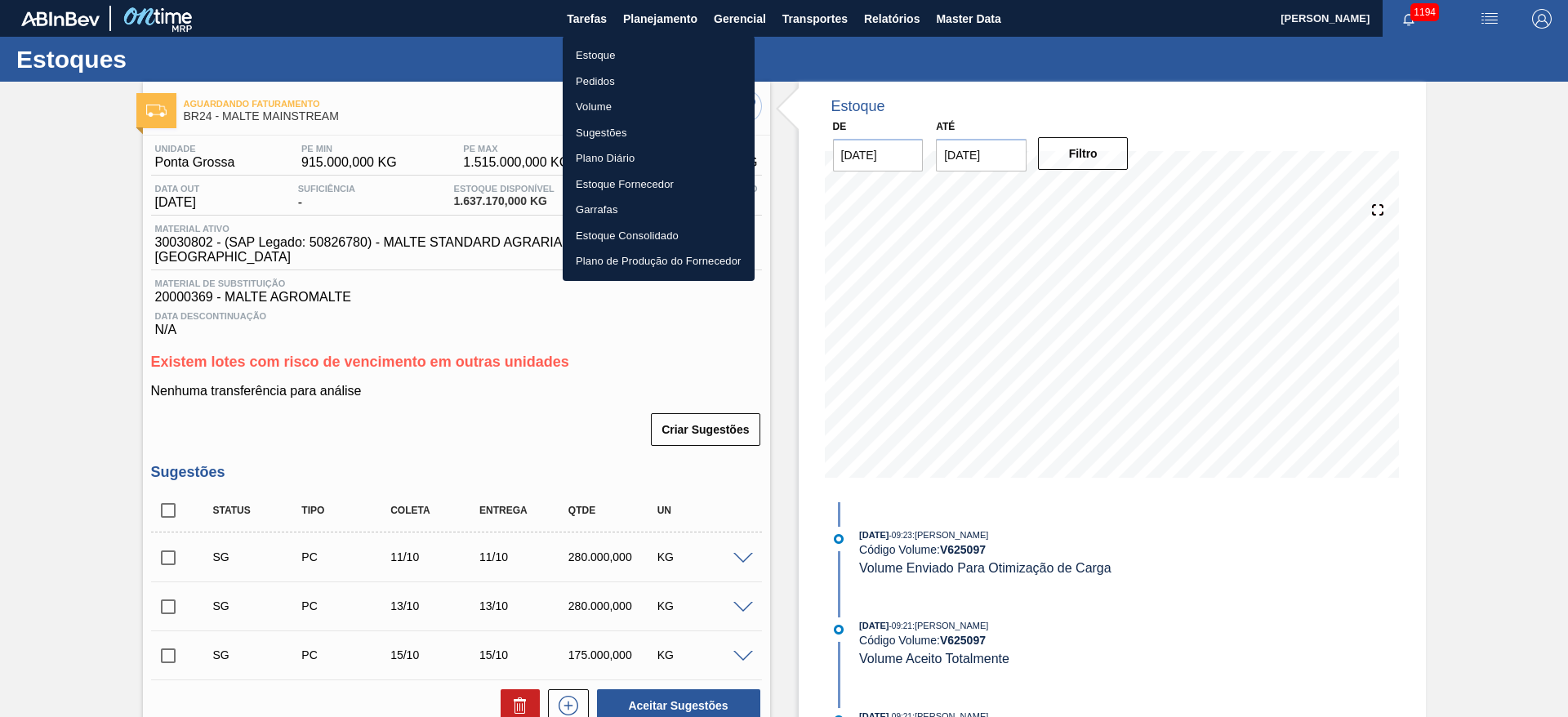
click at [666, 25] on div at bounding box center [784, 358] width 1568 height 717
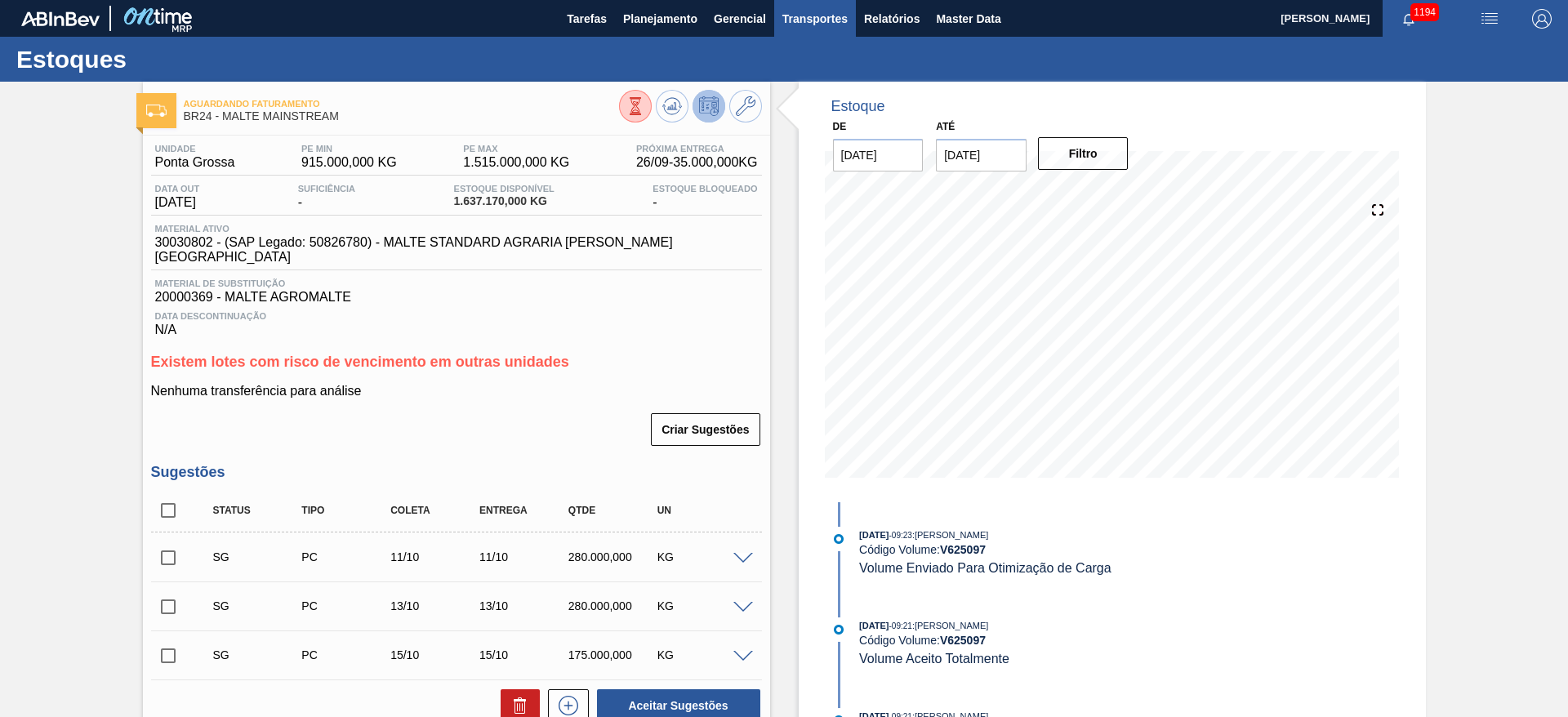
click at [826, 12] on span "Transportes" at bounding box center [815, 19] width 66 height 20
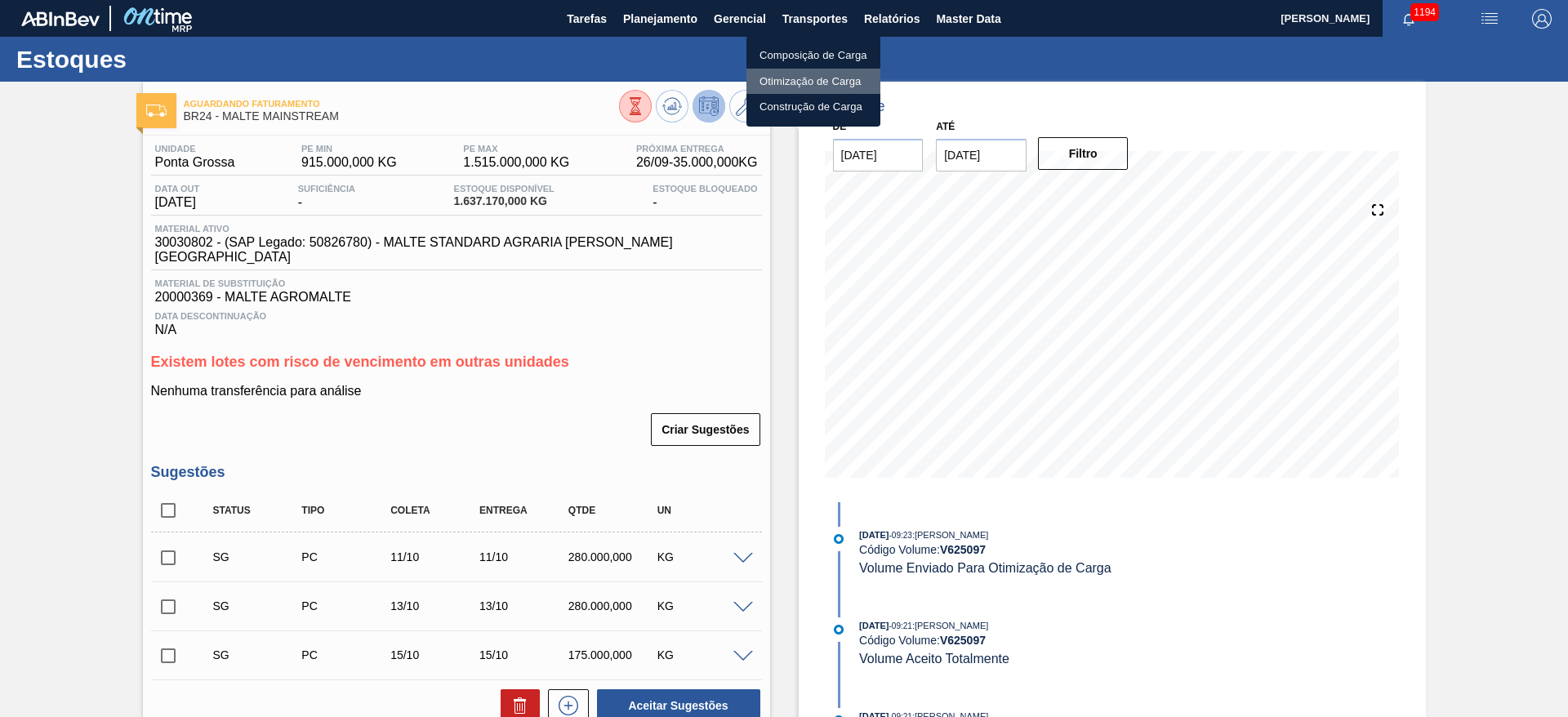
click at [789, 82] on li "Otimização de Carga" at bounding box center [813, 82] width 134 height 26
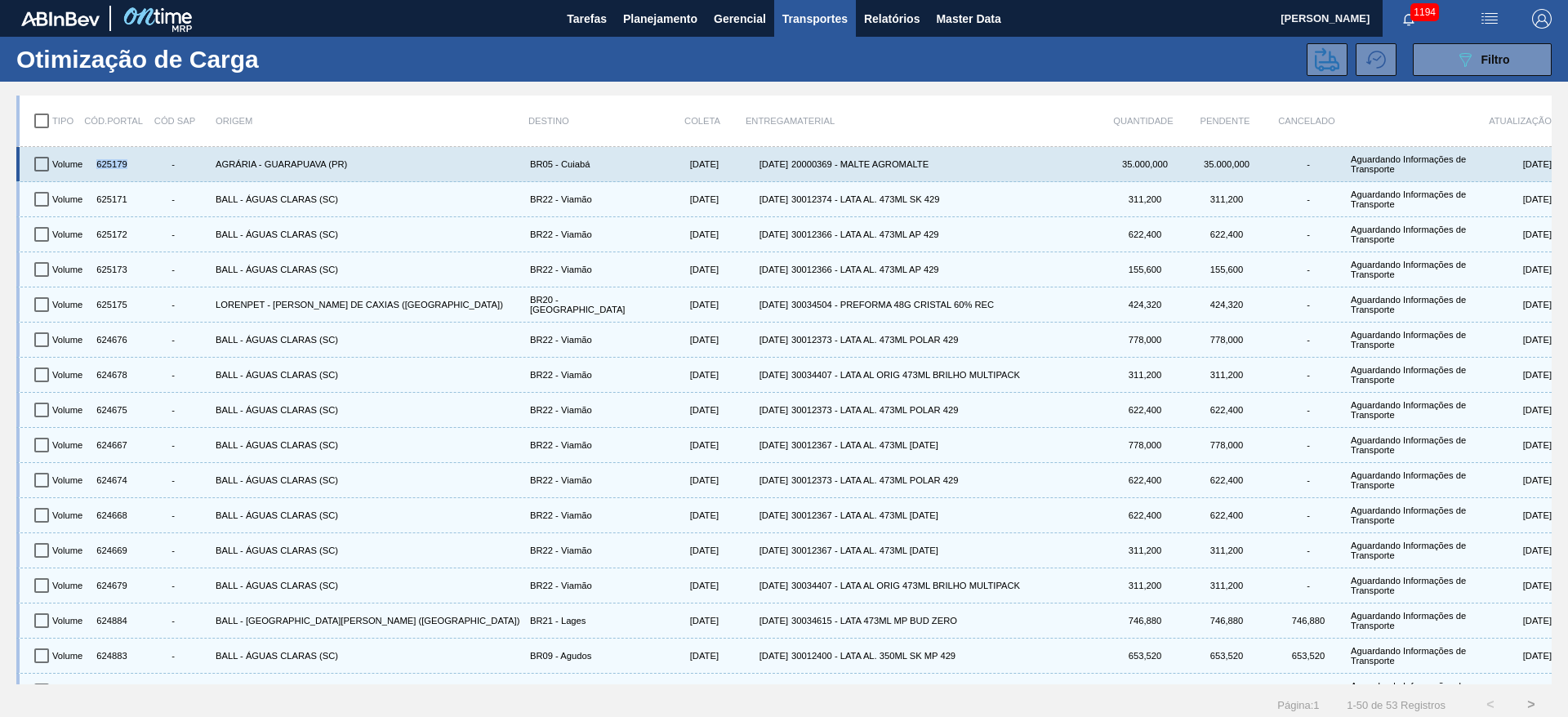
drag, startPoint x: 126, startPoint y: 159, endPoint x: 90, endPoint y: 161, distance: 36.1
click at [90, 161] on div "625179" at bounding box center [111, 164] width 41 height 28
copy div "625179"
click at [33, 160] on input "checkbox" at bounding box center [41, 164] width 35 height 35
checkbox input "true"
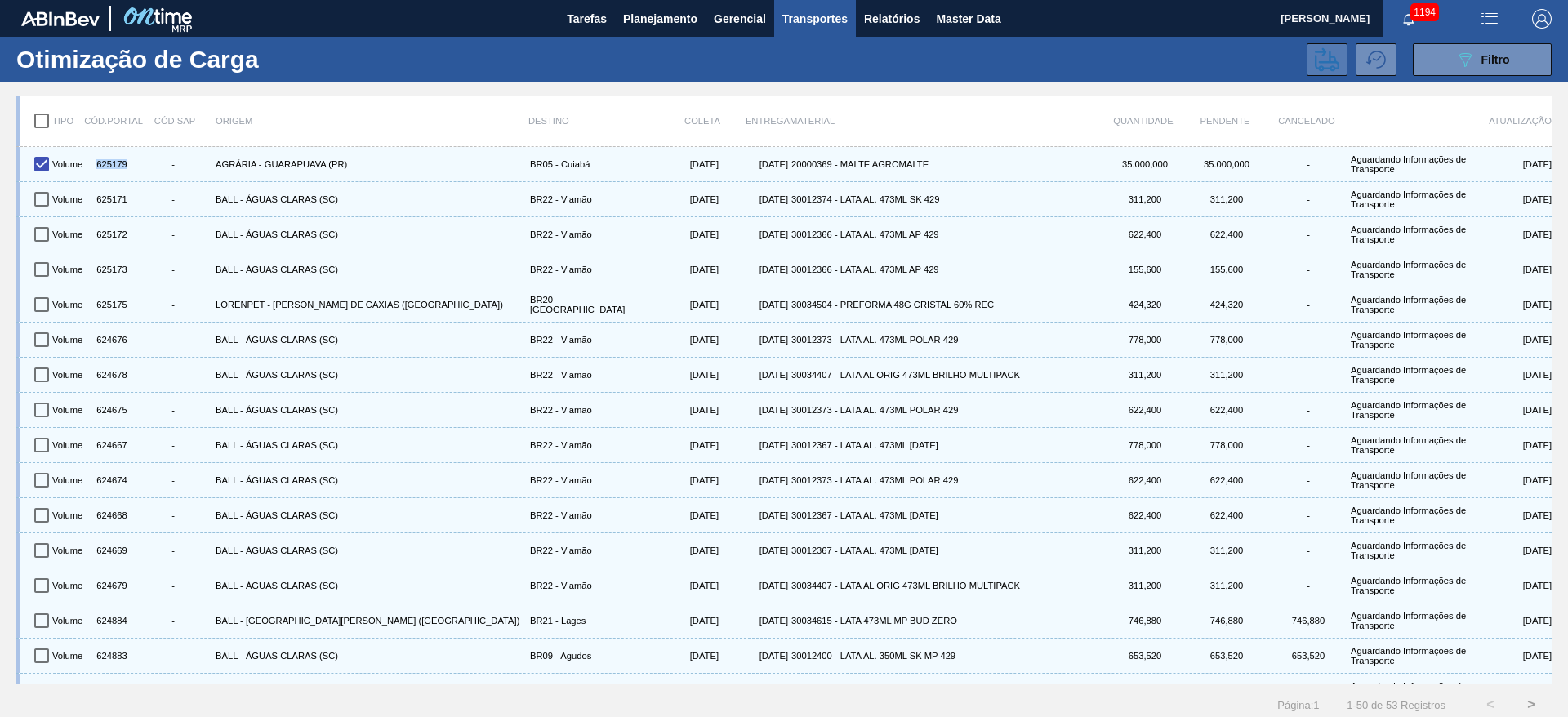
click at [1319, 63] on icon at bounding box center [1327, 60] width 24 height 24
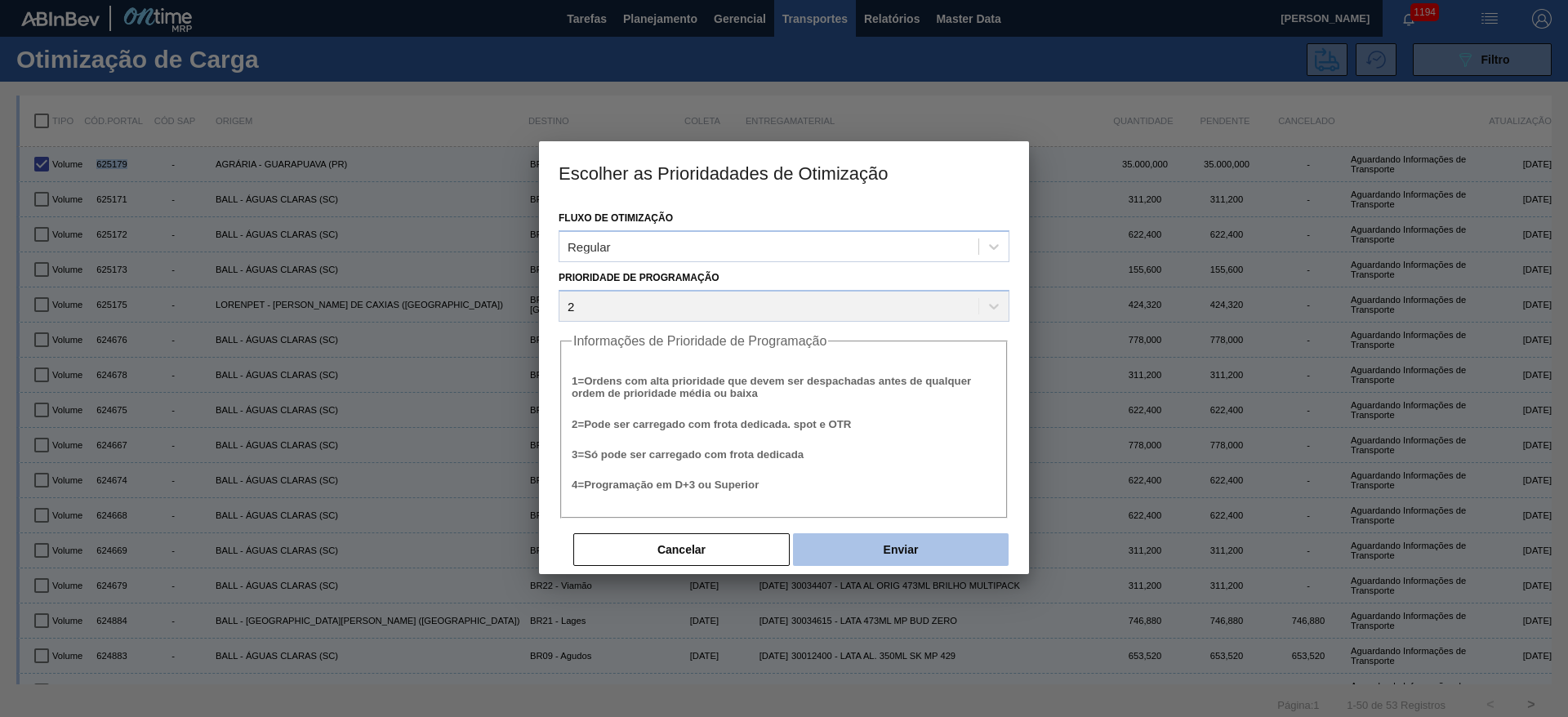
click at [954, 555] on button "Enviar" at bounding box center [901, 549] width 216 height 33
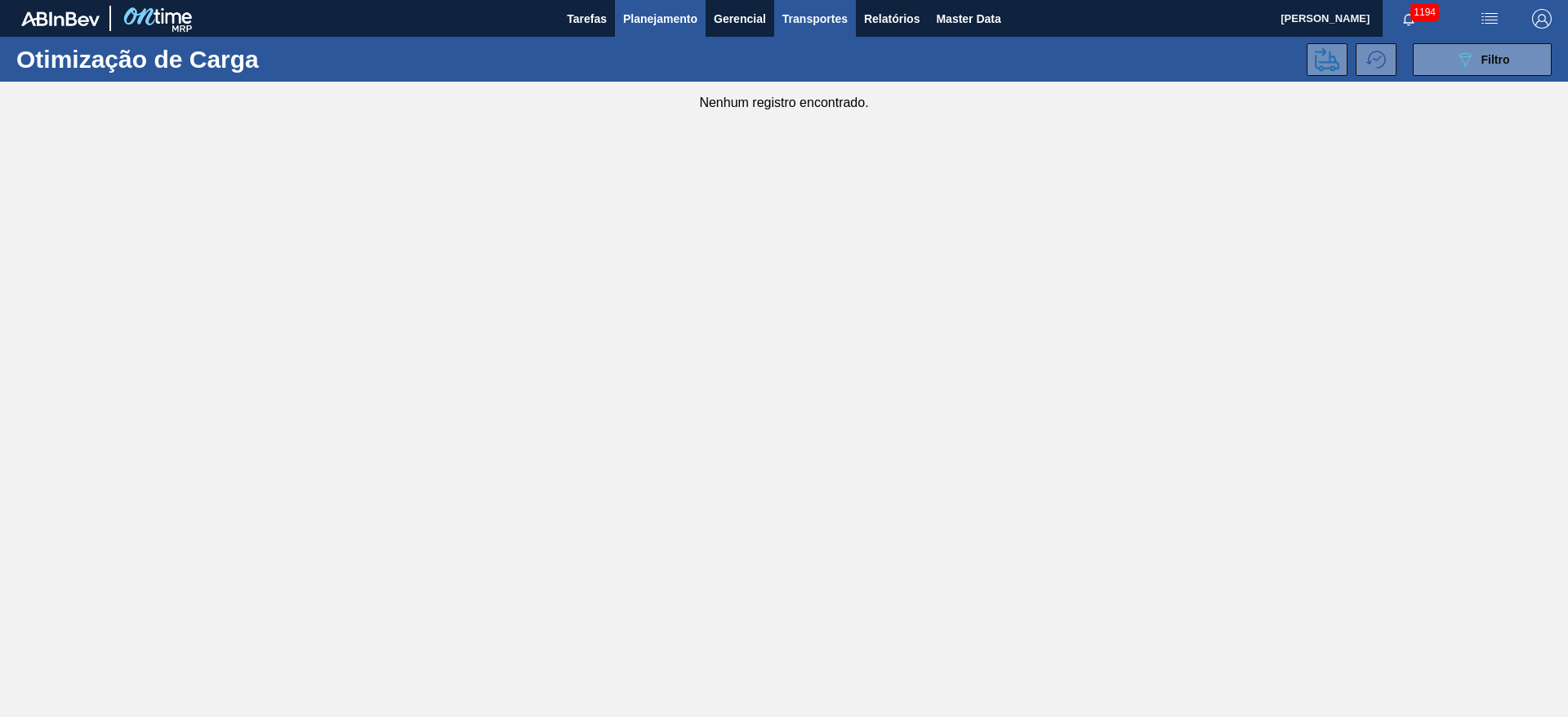
click at [654, 28] on button "Planejamento" at bounding box center [660, 18] width 91 height 37
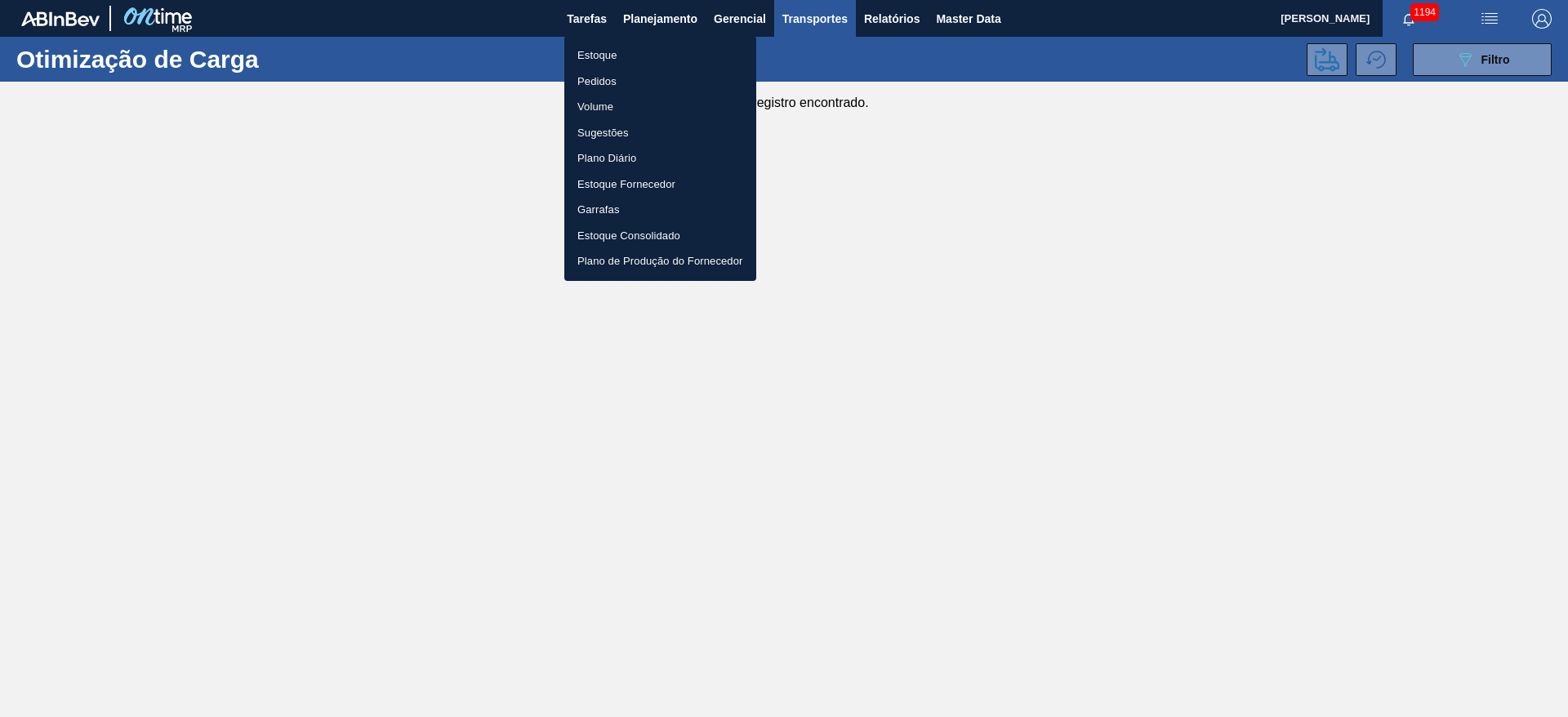
click at [596, 55] on li "Estoque" at bounding box center [660, 55] width 192 height 26
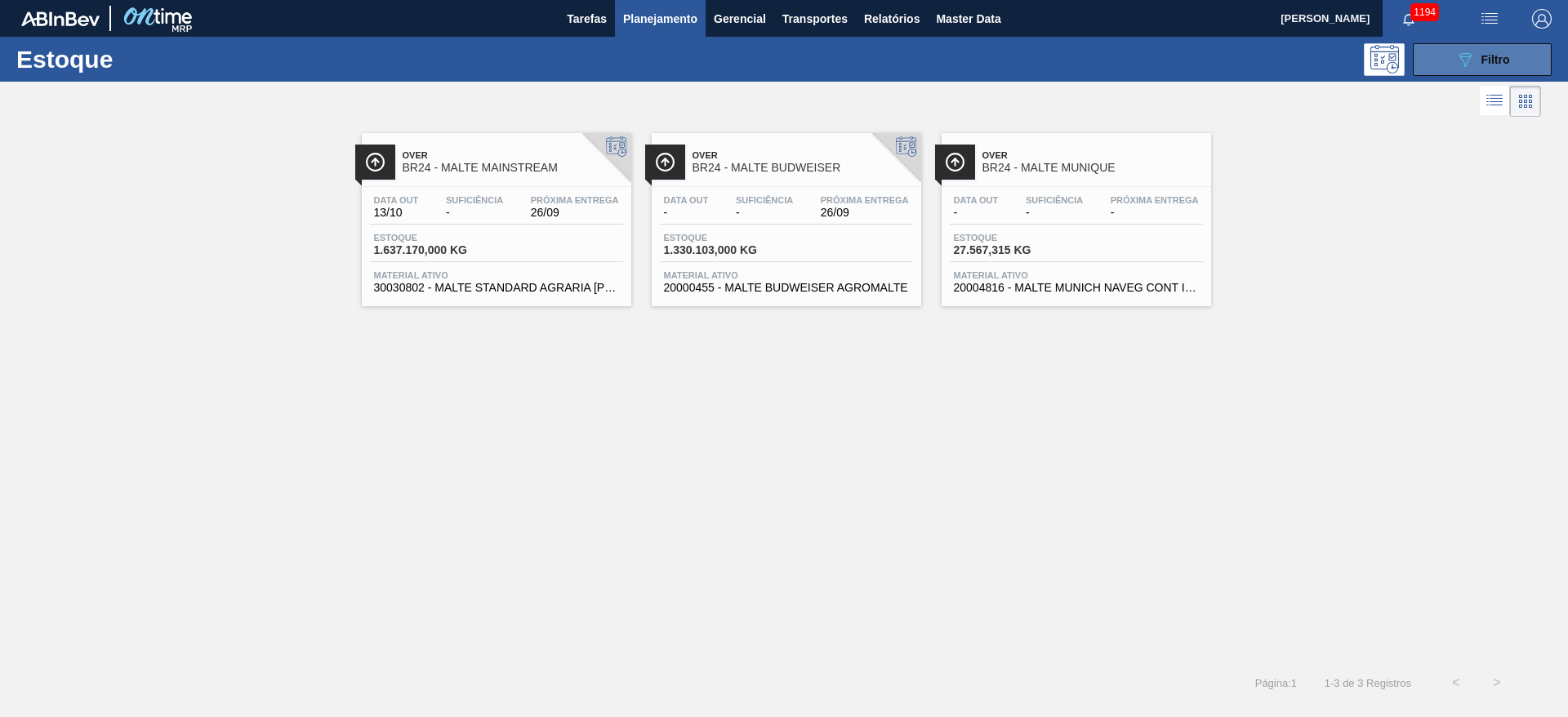
click at [1479, 61] on div "089F7B8B-B2A5-4AFE-B5C0-19BA573D28AC Filtro" at bounding box center [1483, 59] width 54 height 20
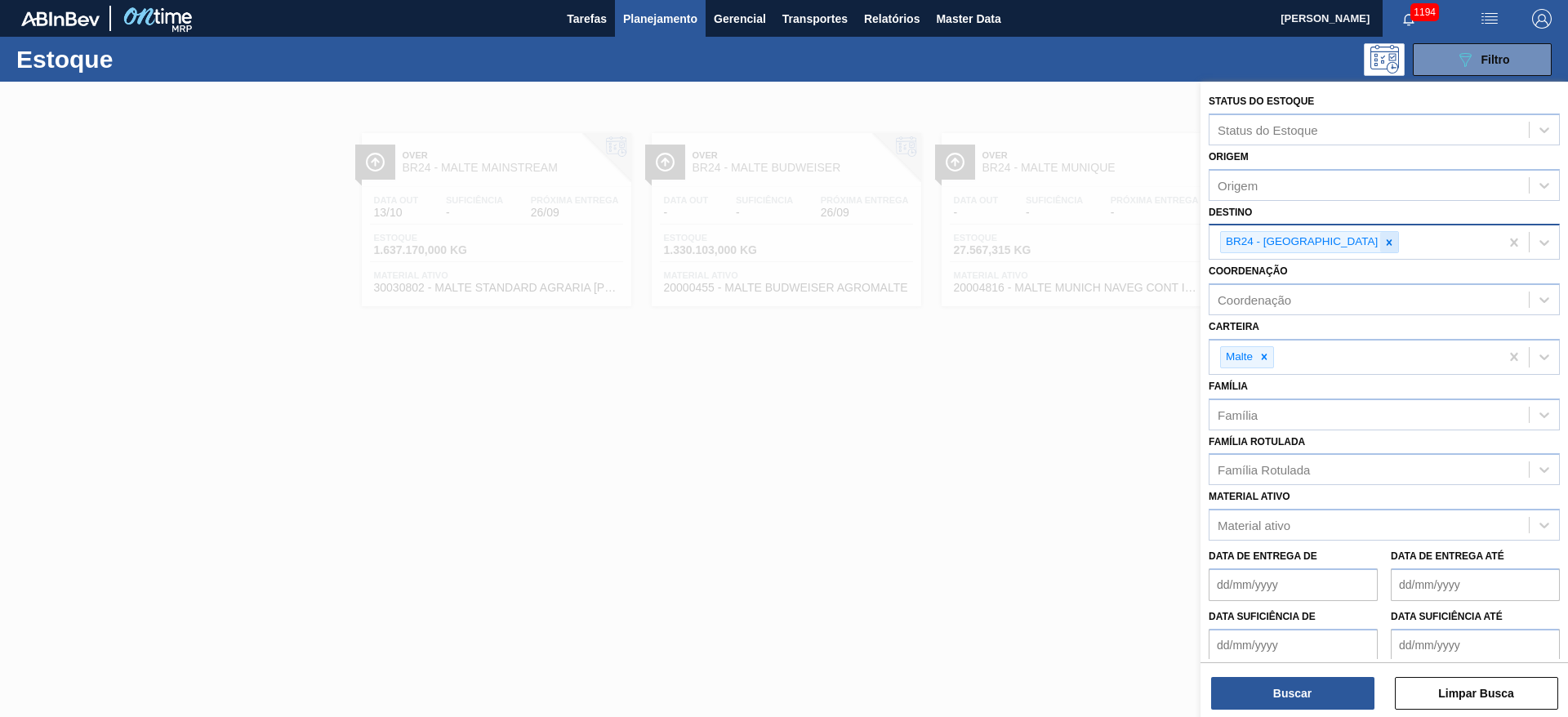
click at [1384, 244] on icon at bounding box center [1390, 243] width 11 height 11
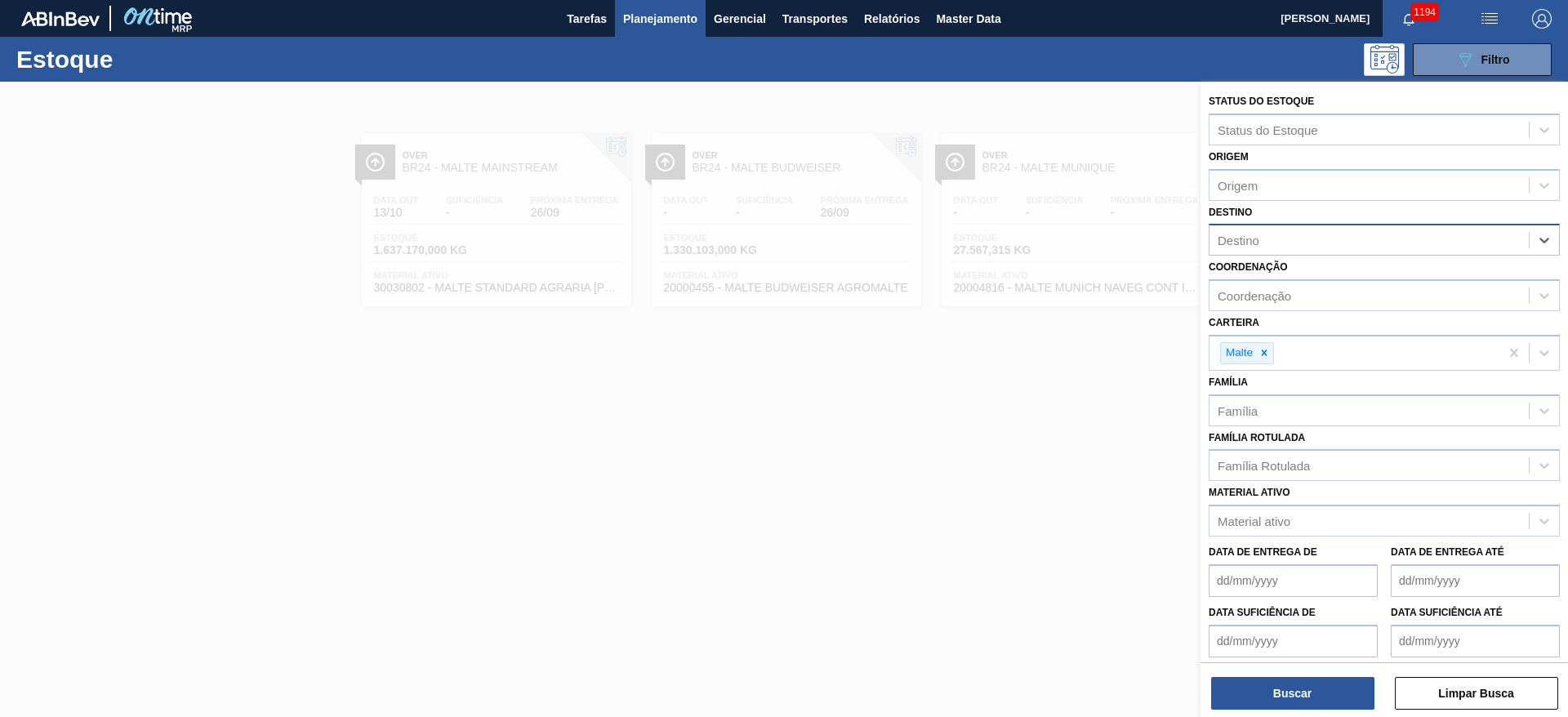
type input "13"
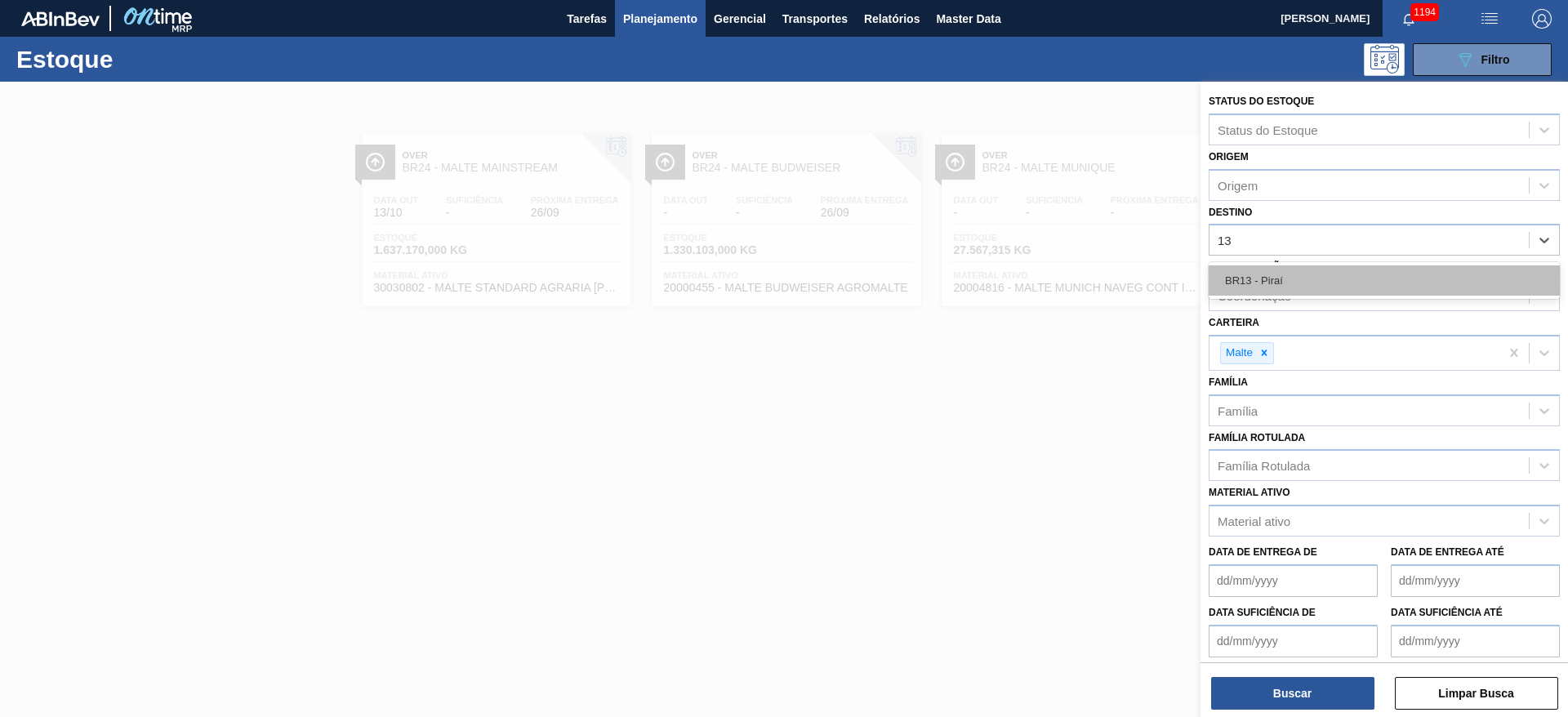
click at [1291, 270] on div "BR13 - Piraí" at bounding box center [1384, 280] width 352 height 30
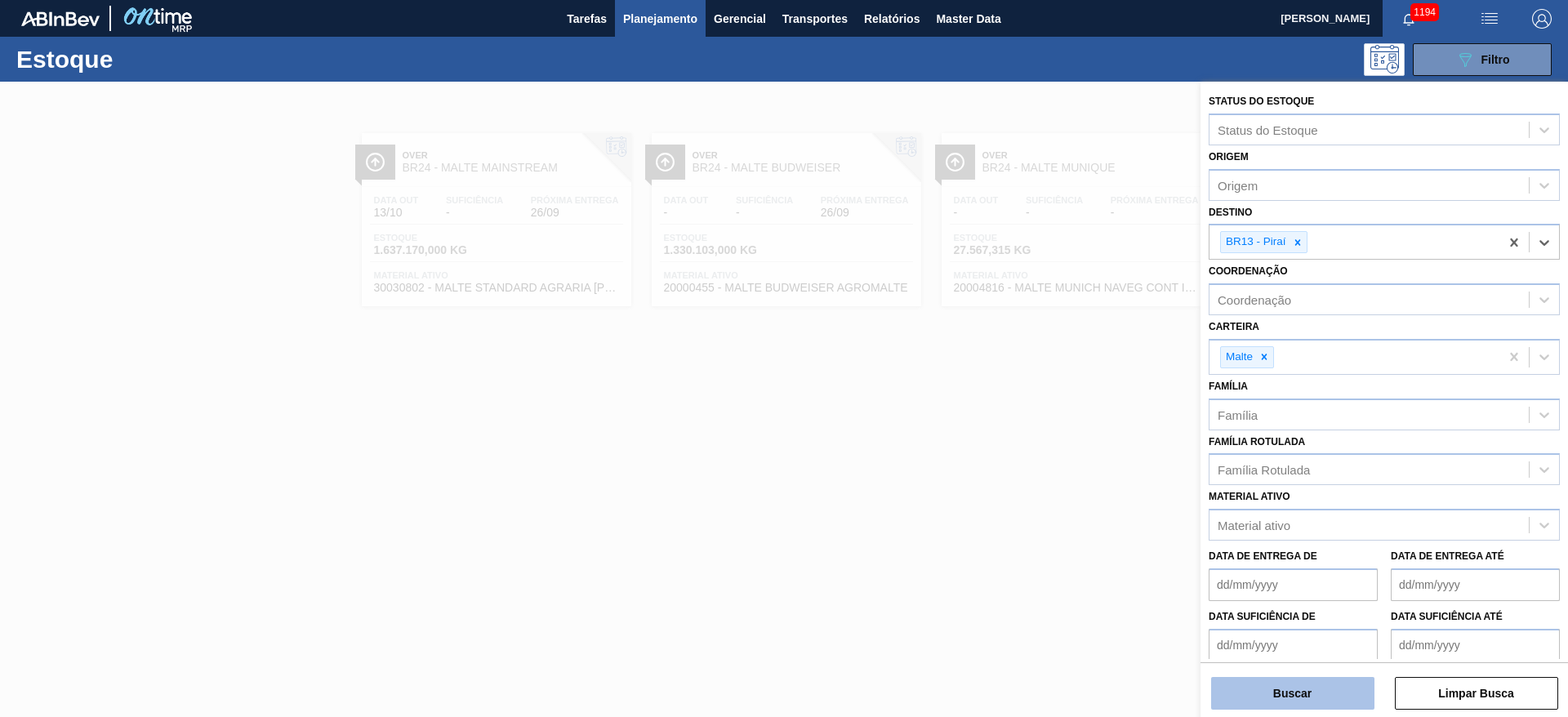
click at [1274, 705] on button "Buscar" at bounding box center [1293, 693] width 163 height 33
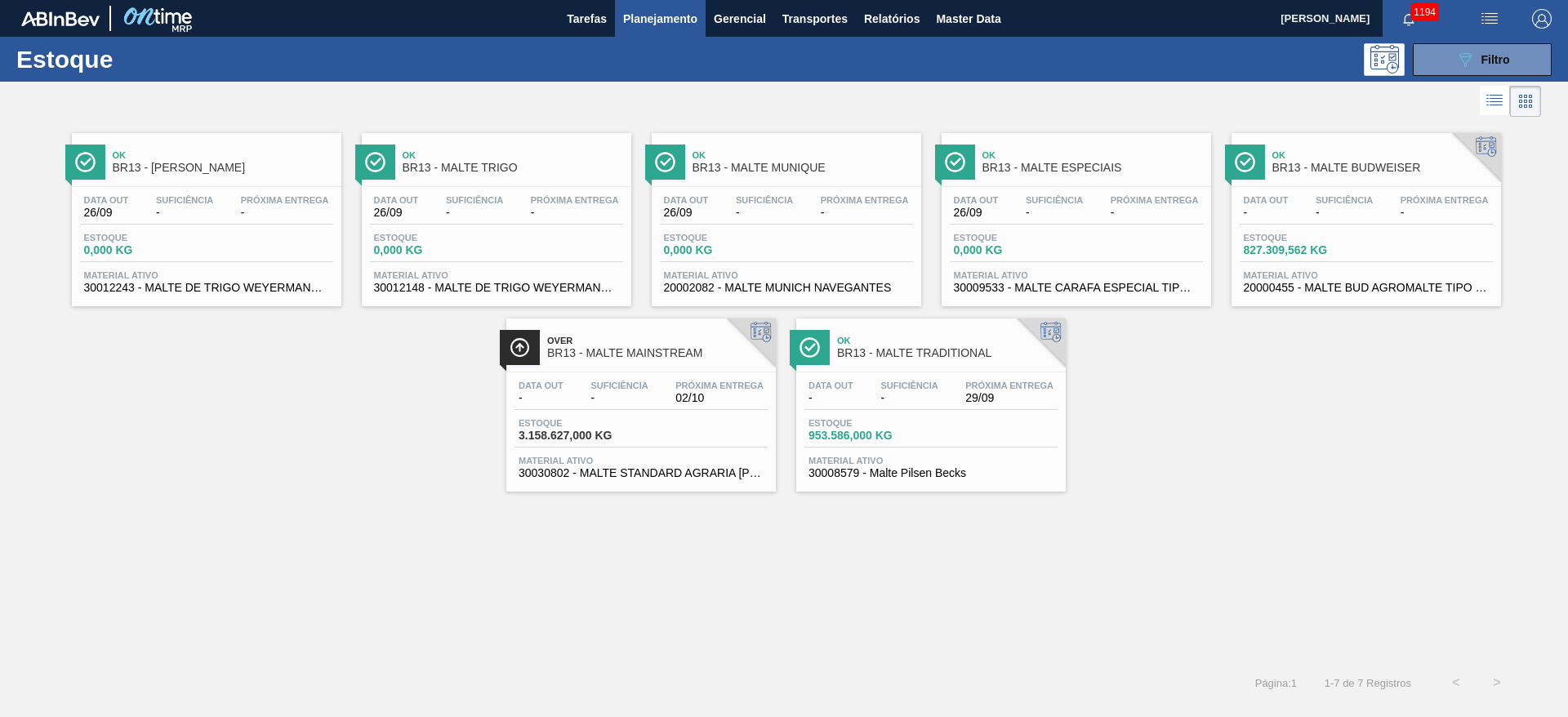
click at [635, 402] on span "-" at bounding box center [619, 397] width 57 height 12
click at [1467, 56] on icon "089F7B8B-B2A5-4AFE-B5C0-19BA573D28AC" at bounding box center [1465, 59] width 20 height 20
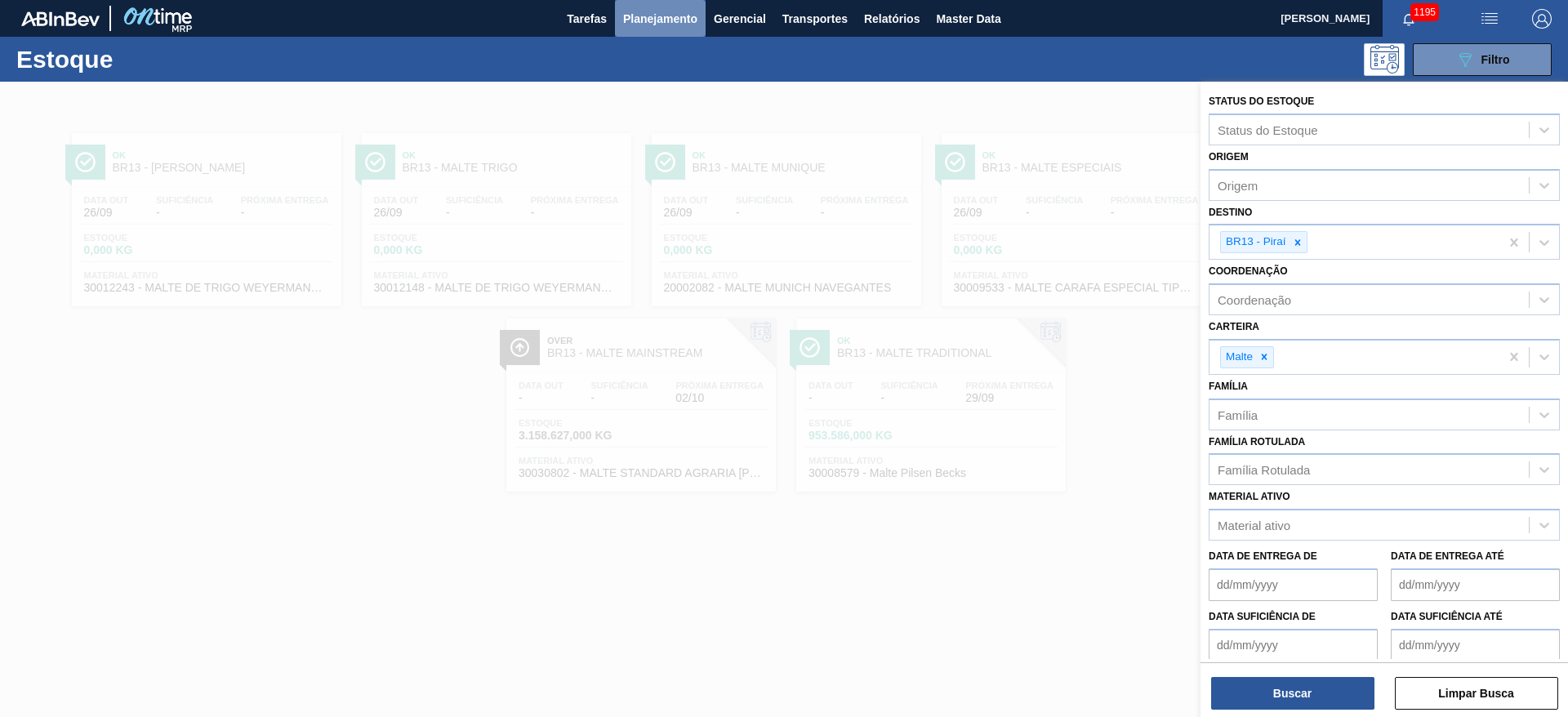
click at [645, 18] on span "Planejamento" at bounding box center [660, 19] width 74 height 20
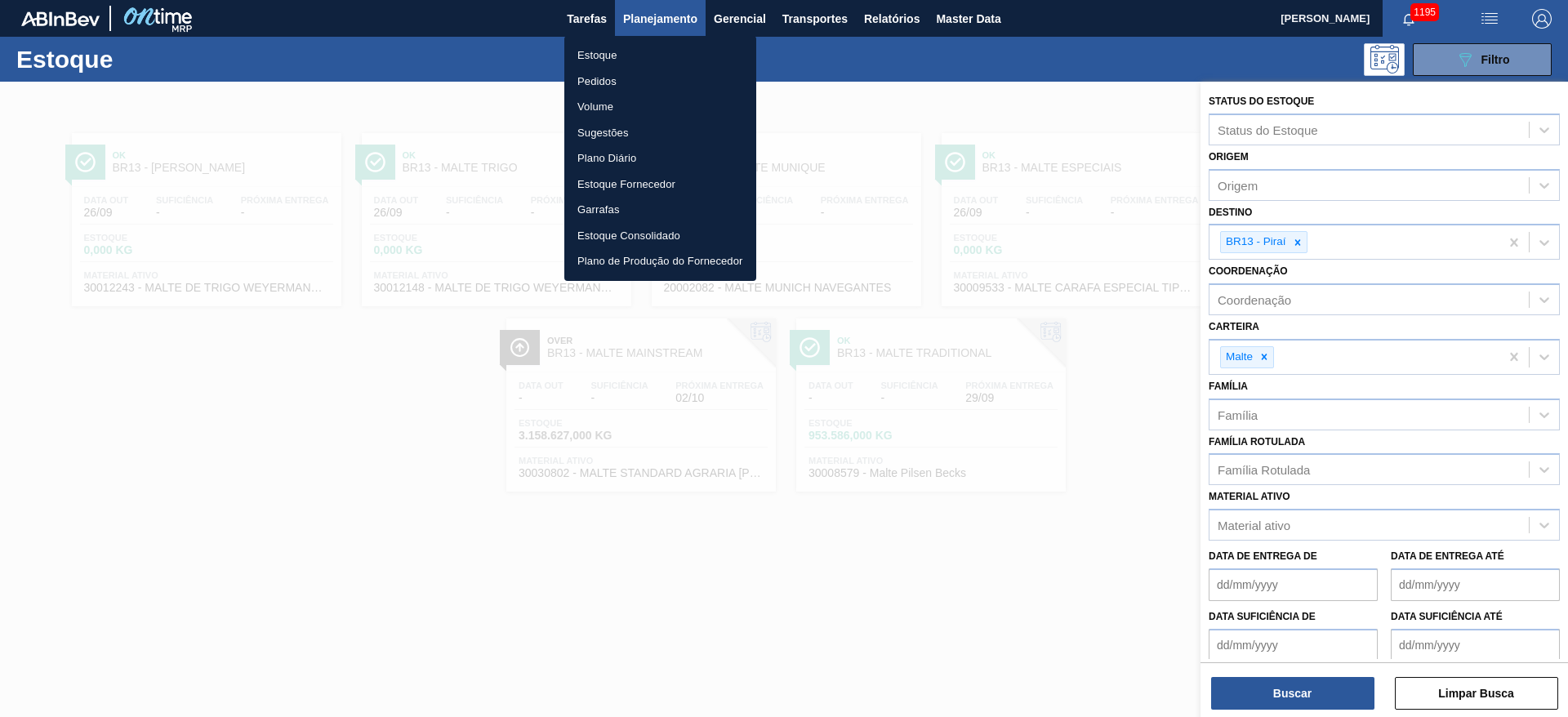
click at [606, 86] on li "Pedidos" at bounding box center [660, 82] width 192 height 26
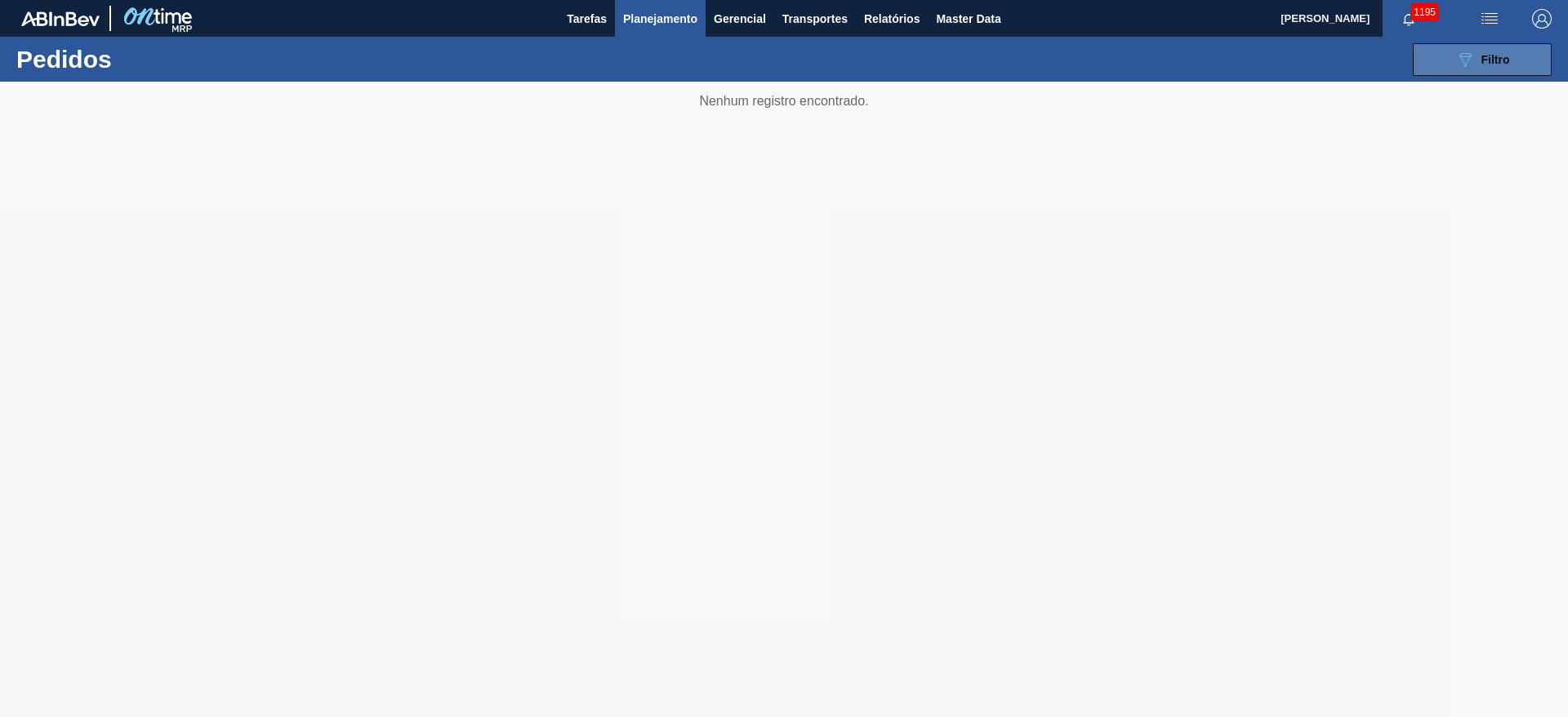
click at [1474, 60] on icon "089F7B8B-B2A5-4AFE-B5C0-19BA573D28AC" at bounding box center [1465, 59] width 20 height 20
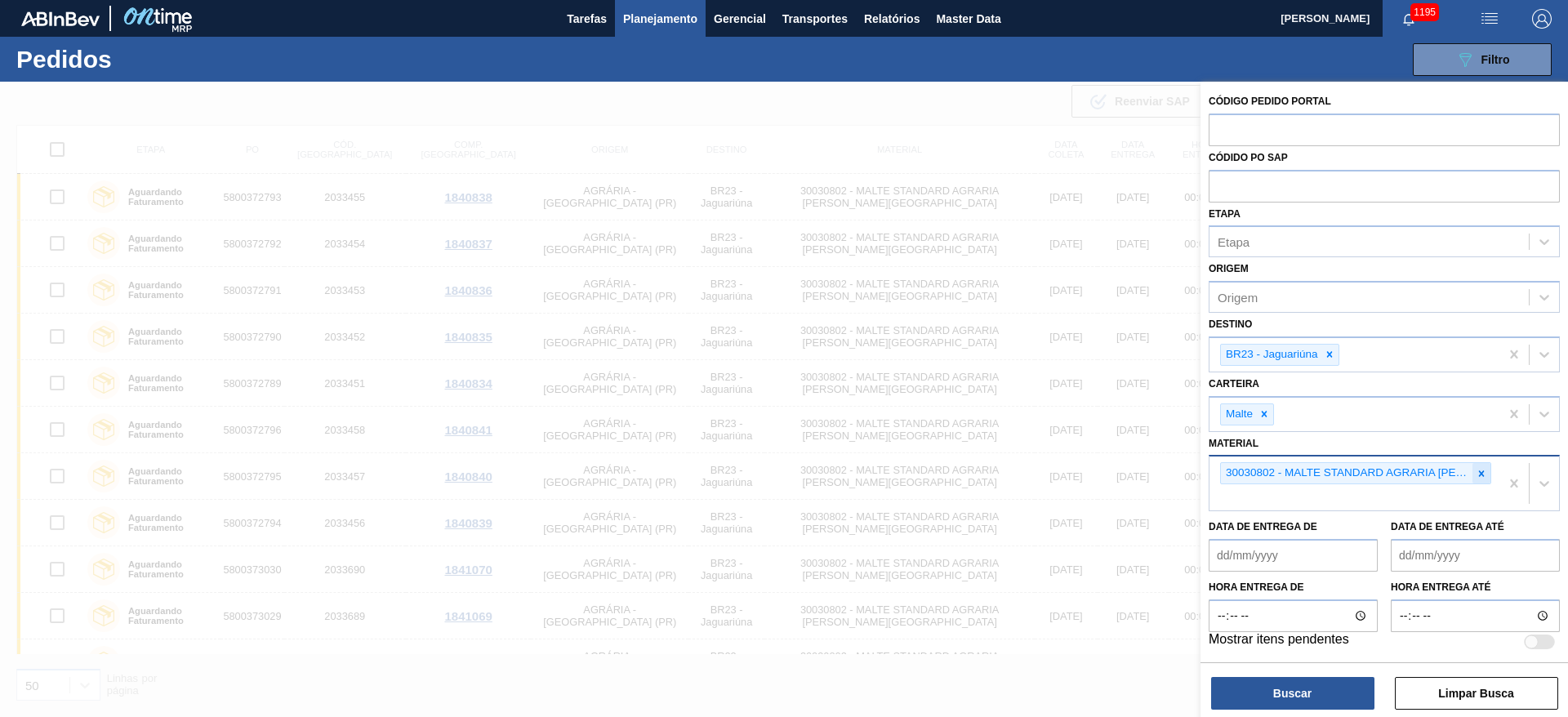
click at [1480, 472] on icon at bounding box center [1482, 473] width 6 height 6
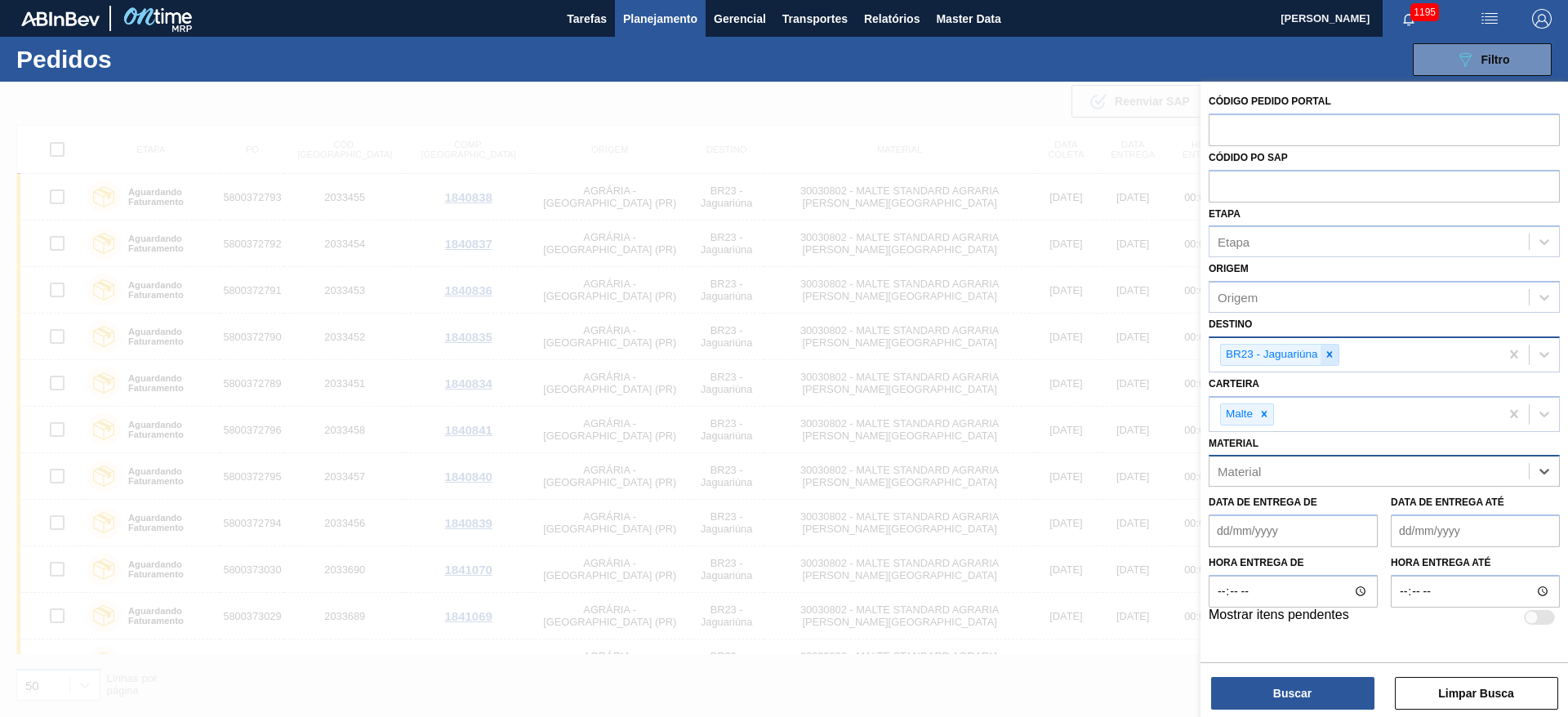
click at [1326, 358] on icon at bounding box center [1330, 354] width 11 height 11
click at [1266, 409] on icon at bounding box center [1264, 410] width 11 height 11
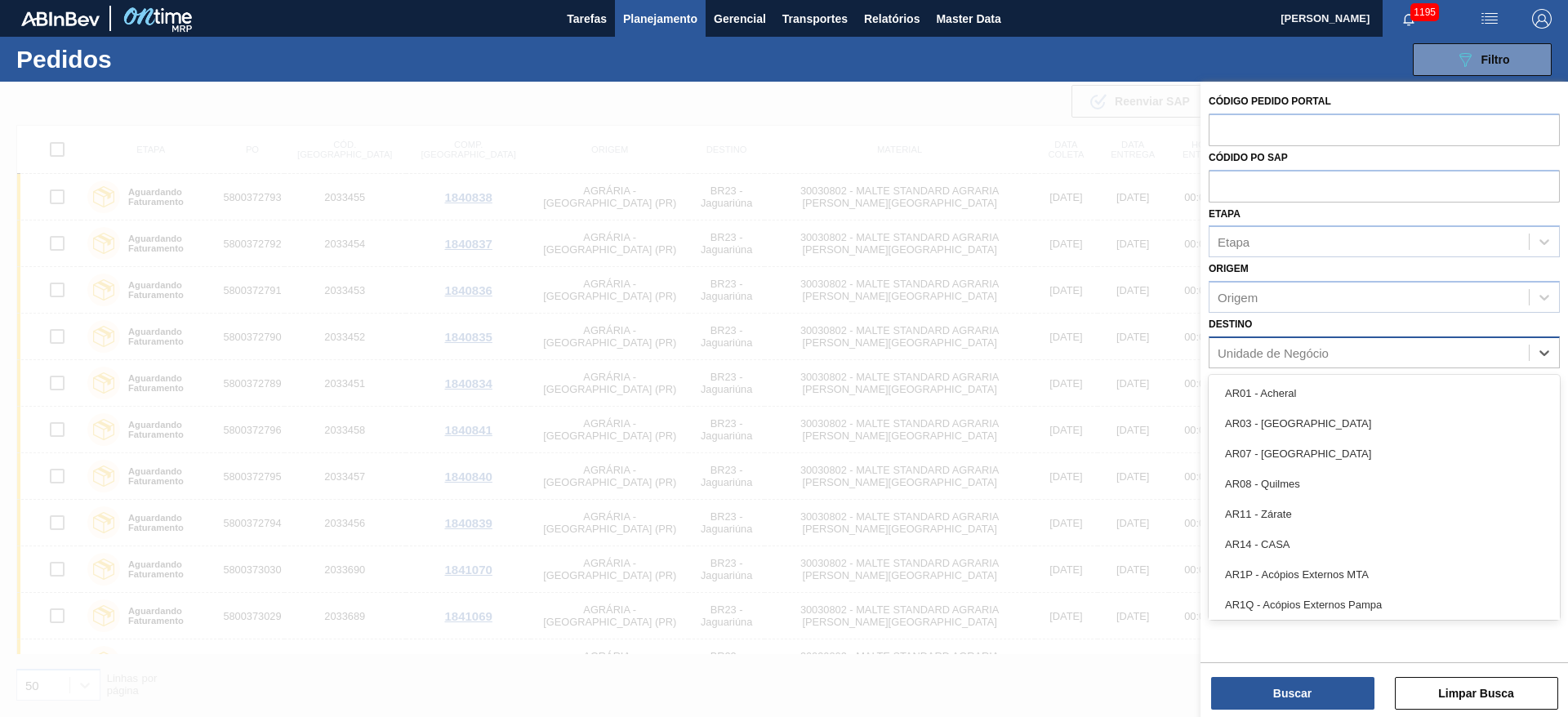
click at [1250, 352] on div "Unidade de Negócio" at bounding box center [1274, 351] width 111 height 14
type input "07"
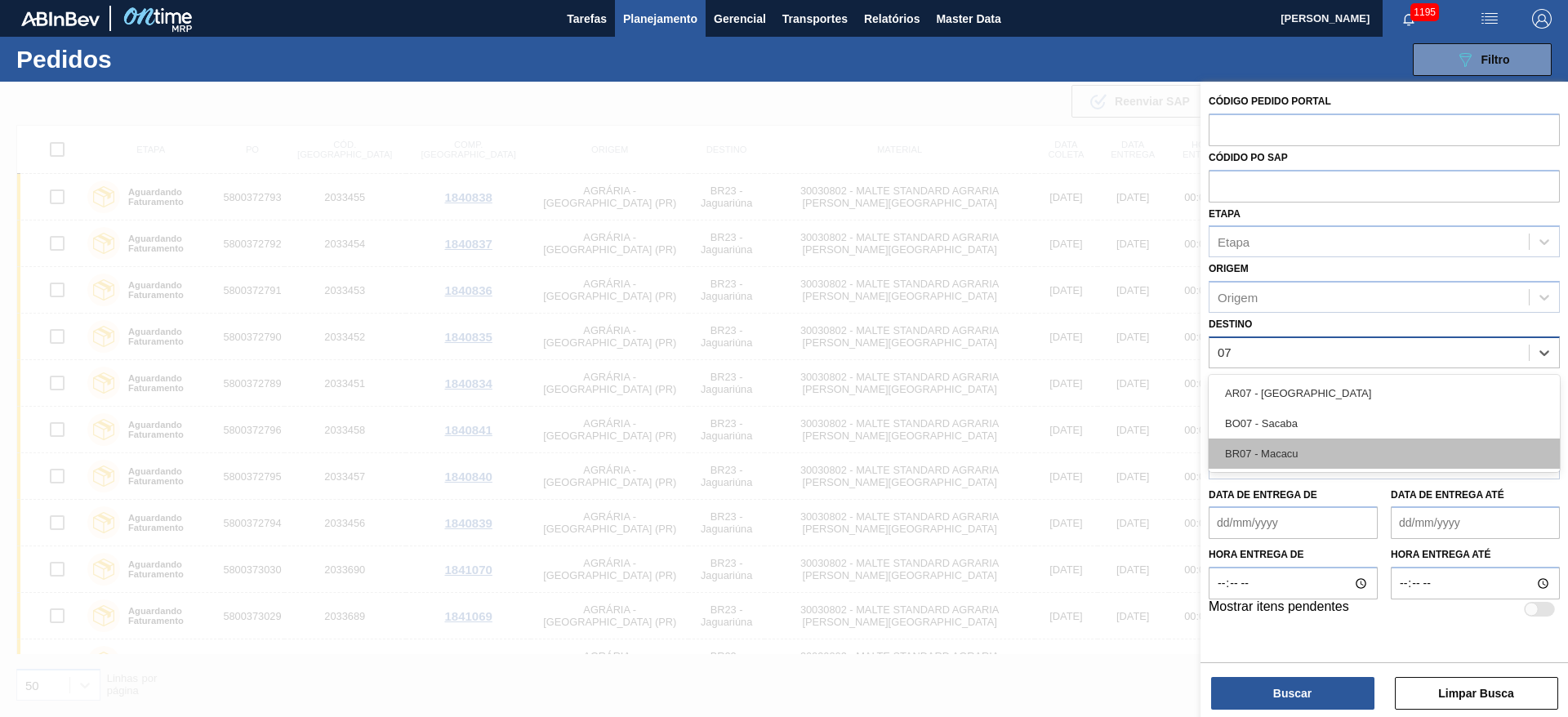
click at [1295, 455] on div "BR07 - Macacu" at bounding box center [1384, 454] width 352 height 30
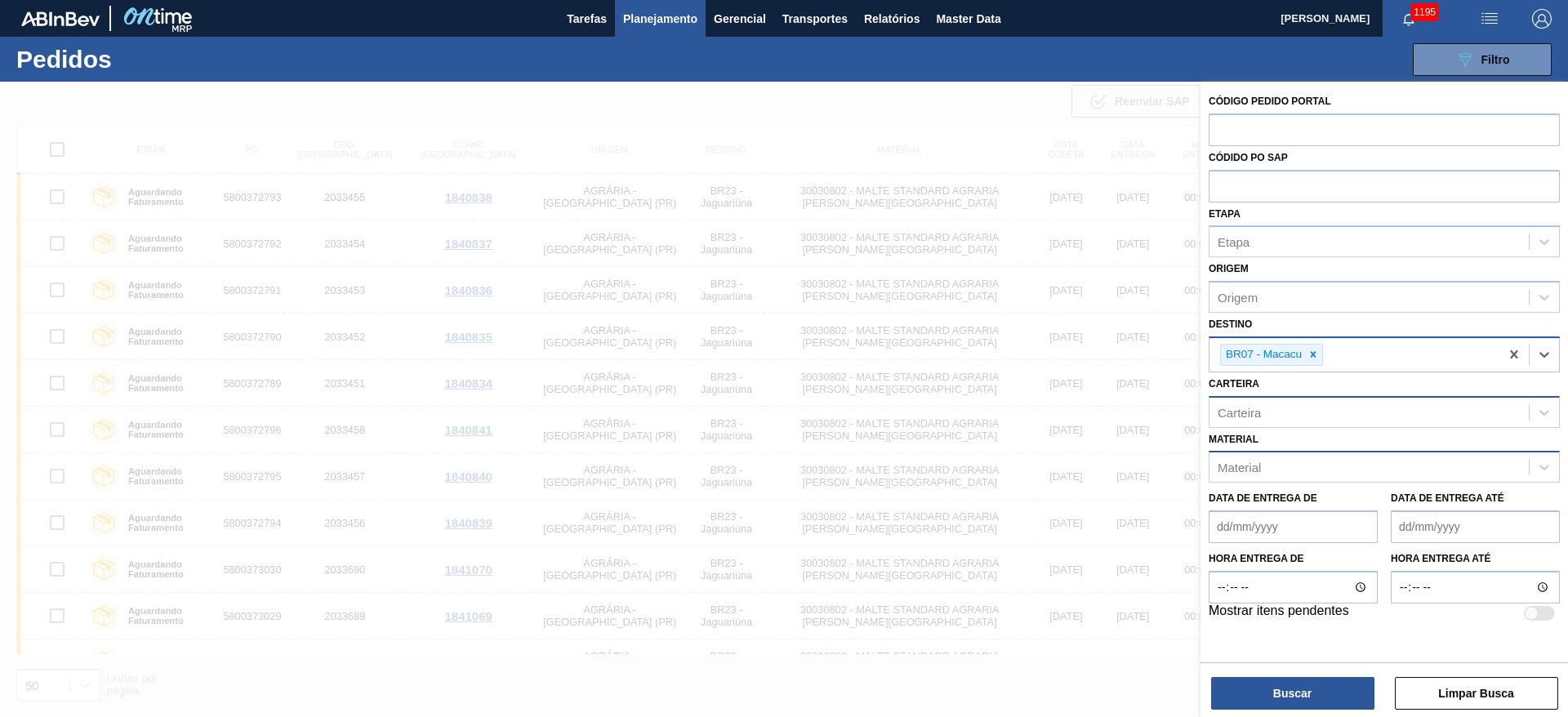
click at [1250, 408] on div "Carteira" at bounding box center [1240, 411] width 43 height 14
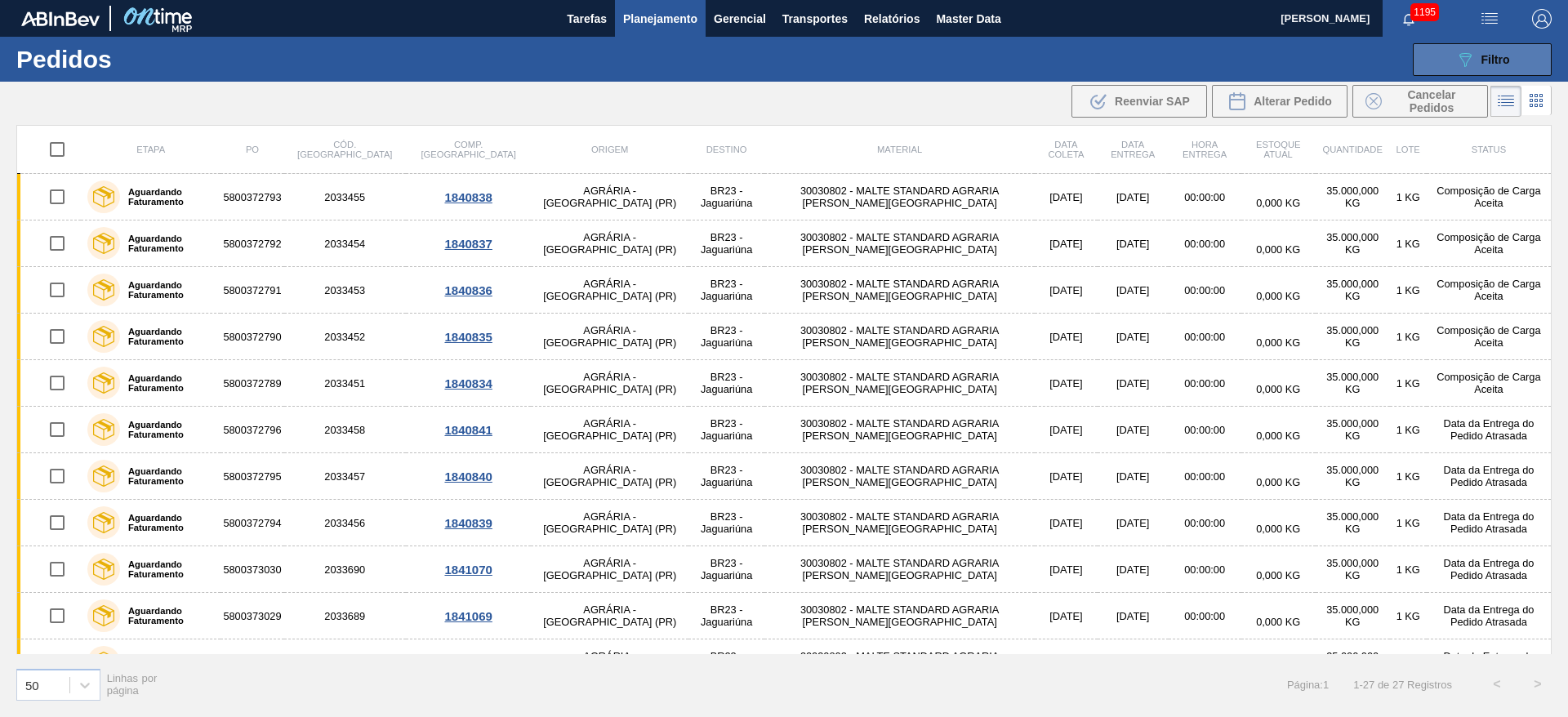
click at [1472, 67] on icon "089F7B8B-B2A5-4AFE-B5C0-19BA573D28AC" at bounding box center [1465, 59] width 20 height 20
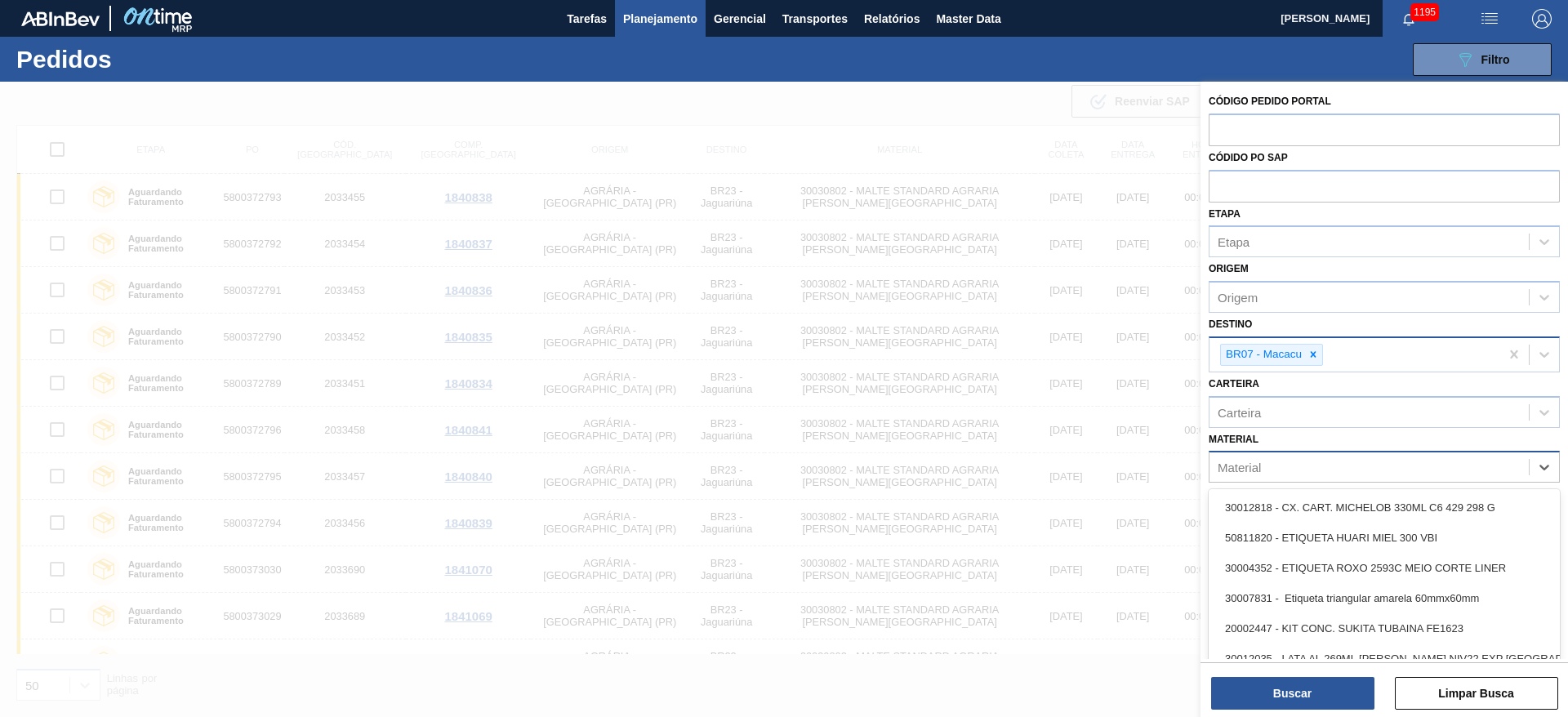
click at [1251, 468] on div "Material" at bounding box center [1240, 467] width 43 height 14
paste input "20000122"
type input "20000122"
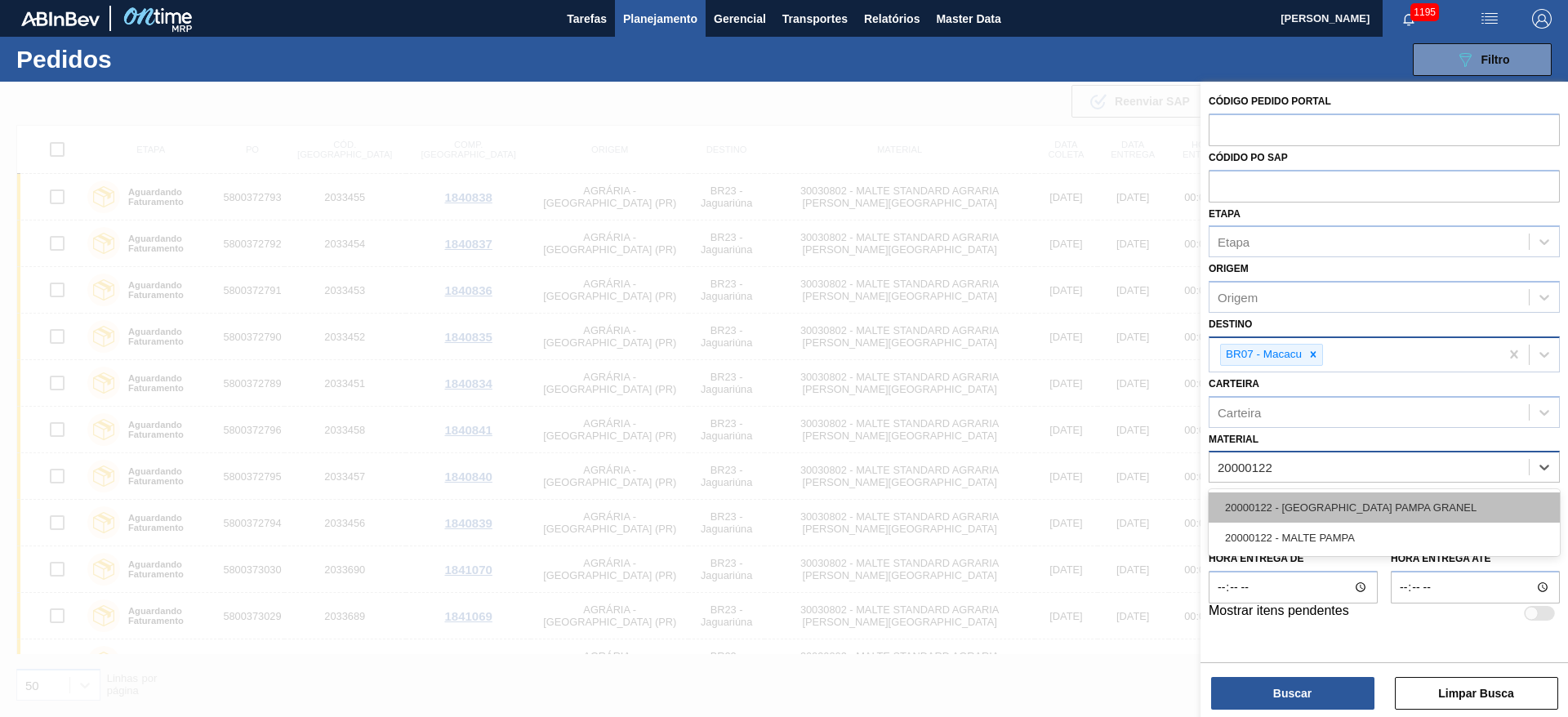
click at [1264, 502] on div "20000122 - MALTA PAMPA GRANEL" at bounding box center [1384, 507] width 352 height 30
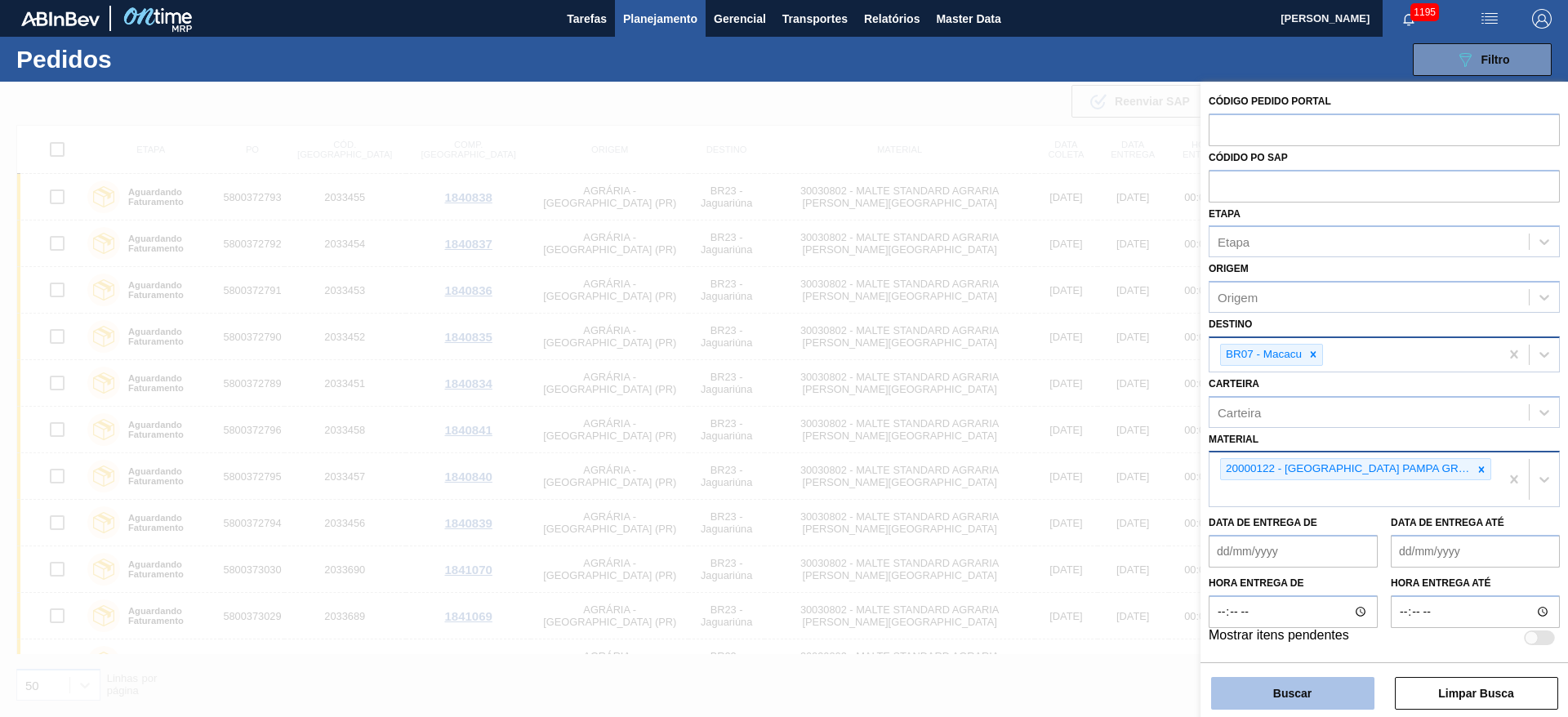
click at [1265, 693] on button "Buscar" at bounding box center [1293, 693] width 163 height 33
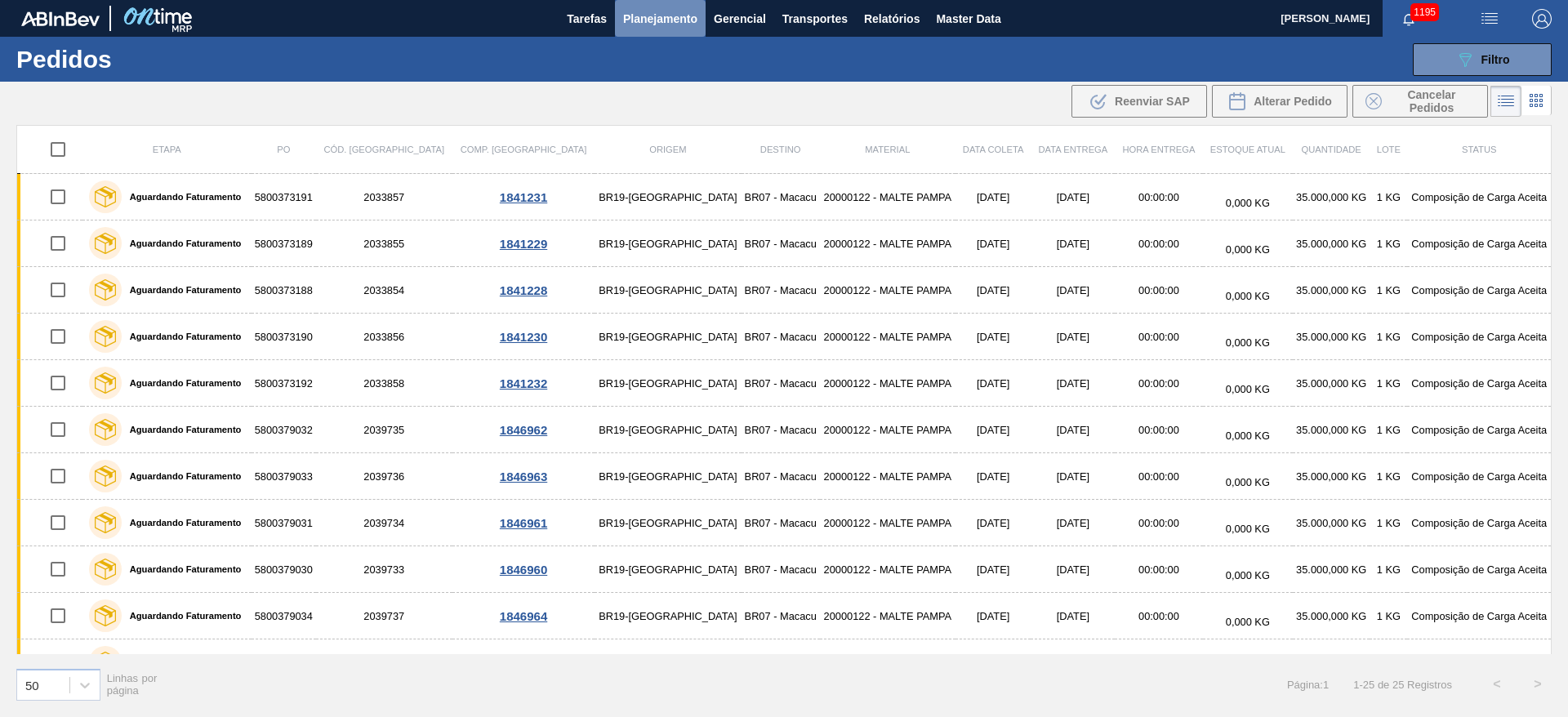
click at [658, 23] on span "Planejamento" at bounding box center [660, 19] width 74 height 20
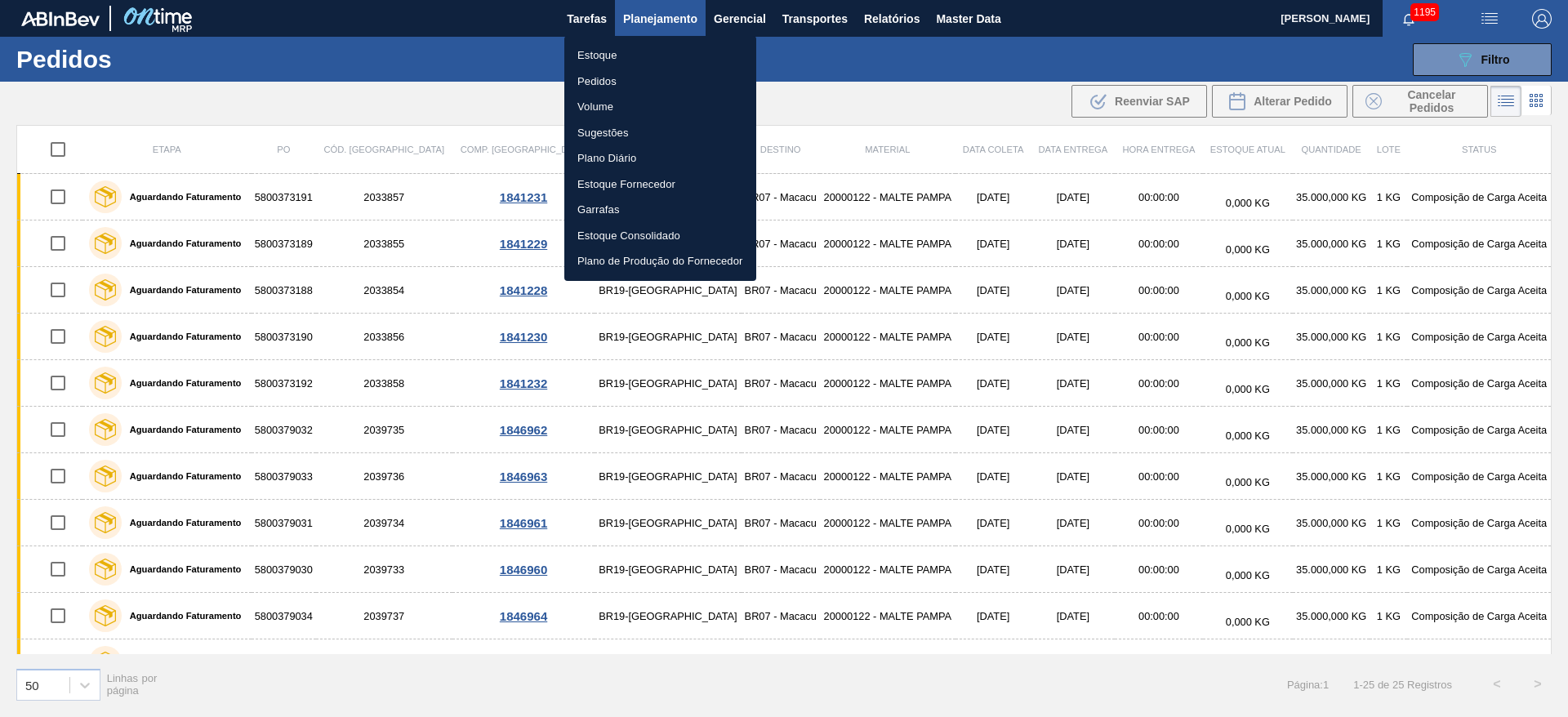
click at [611, 53] on li "Estoque" at bounding box center [660, 55] width 192 height 26
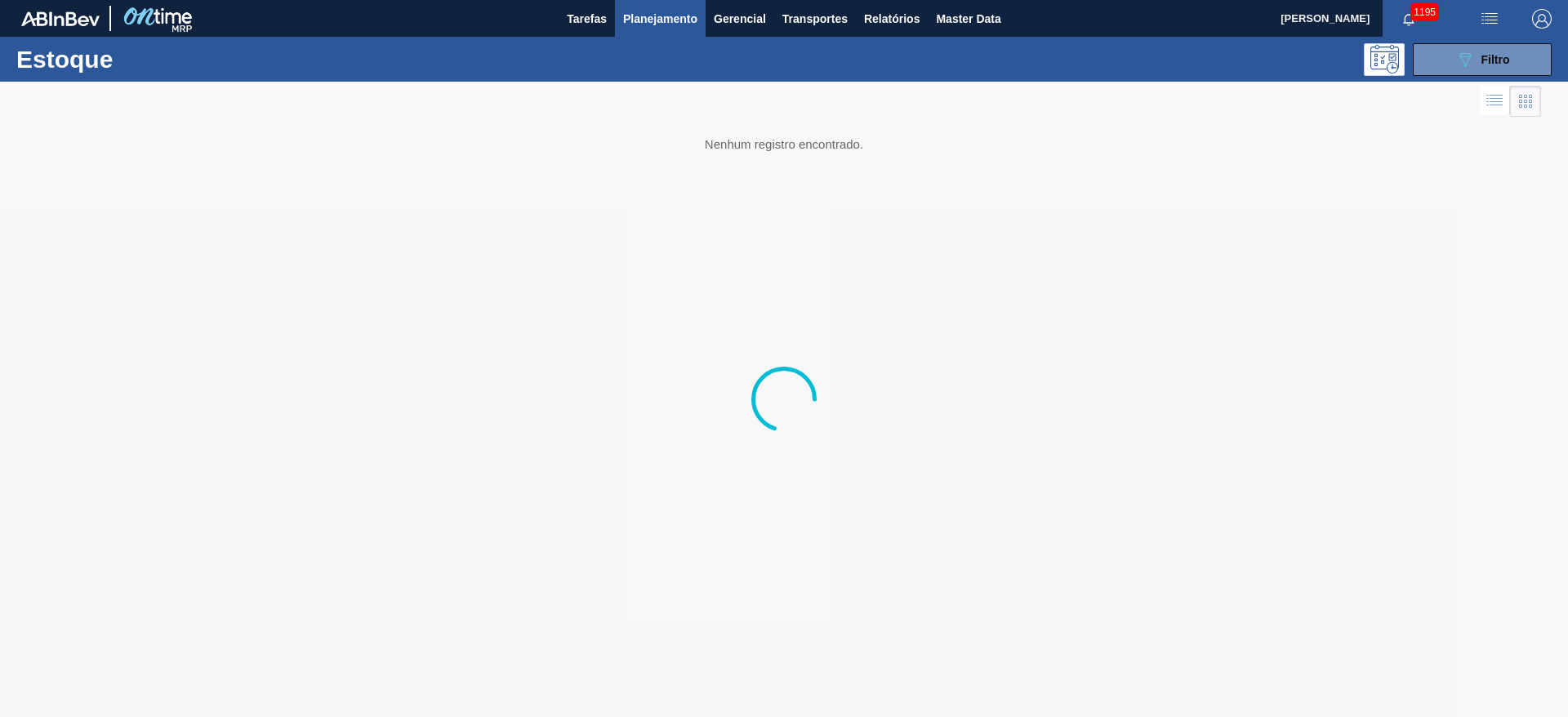
click at [1465, 73] on button "089F7B8B-B2A5-4AFE-B5C0-19BA573D28AC Filtro" at bounding box center [1483, 59] width 139 height 33
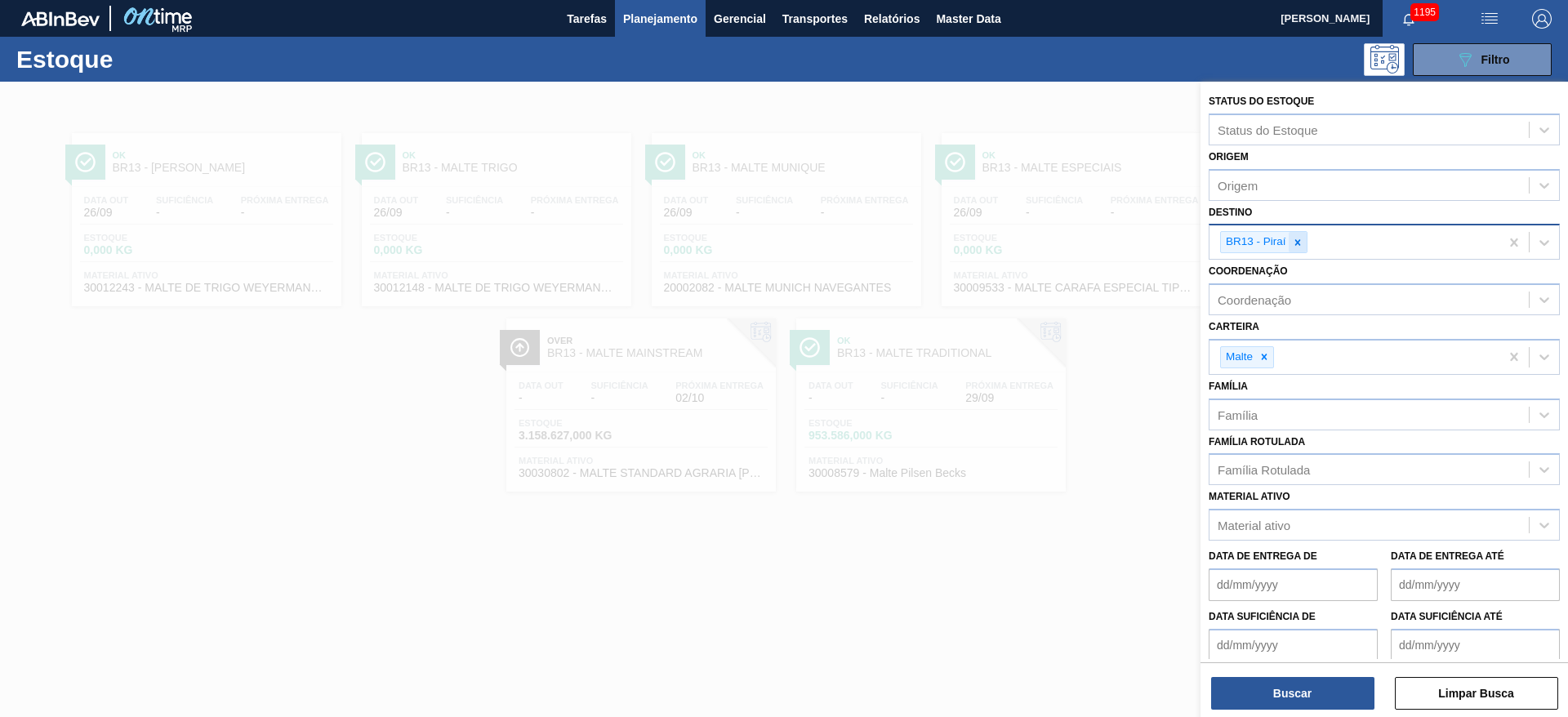
click at [1301, 243] on icon at bounding box center [1298, 243] width 11 height 11
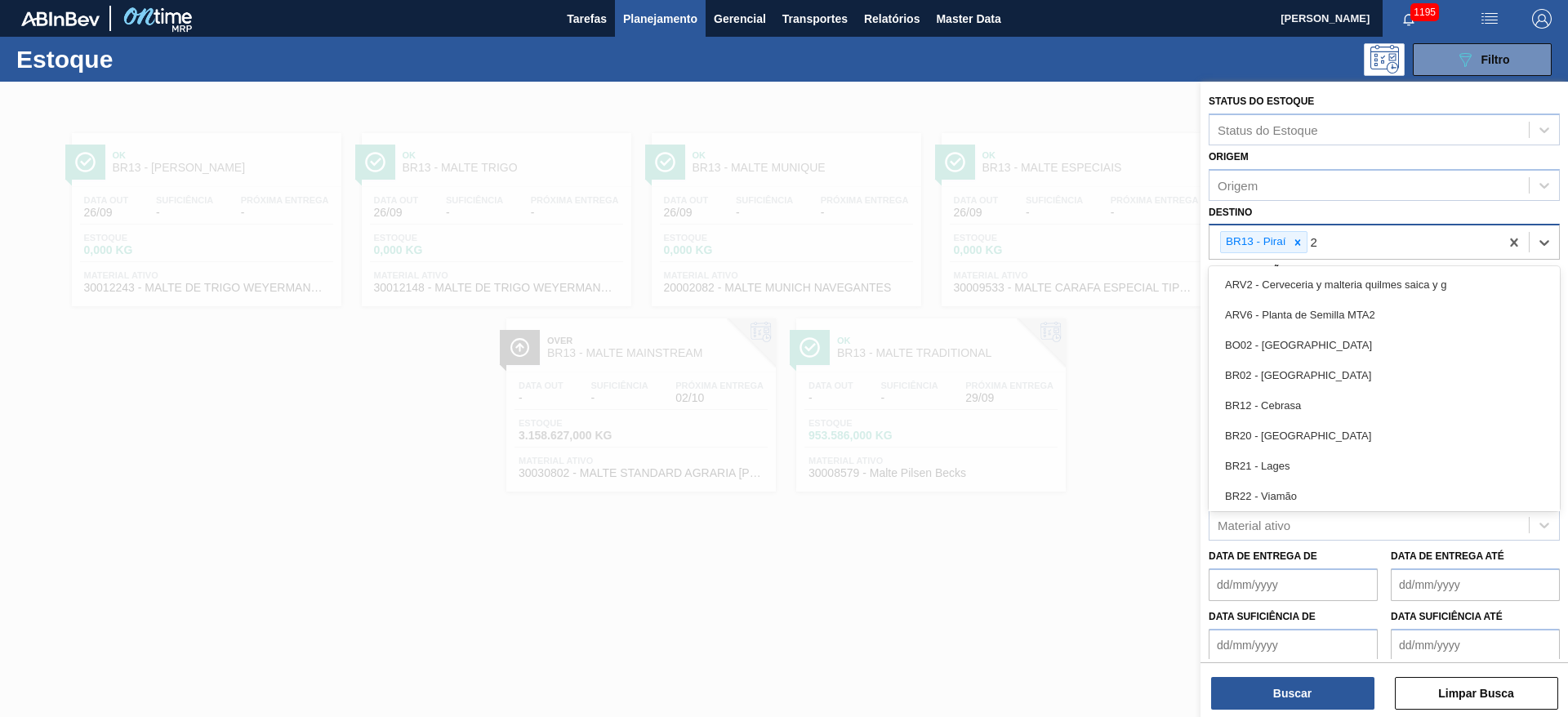
type input "23"
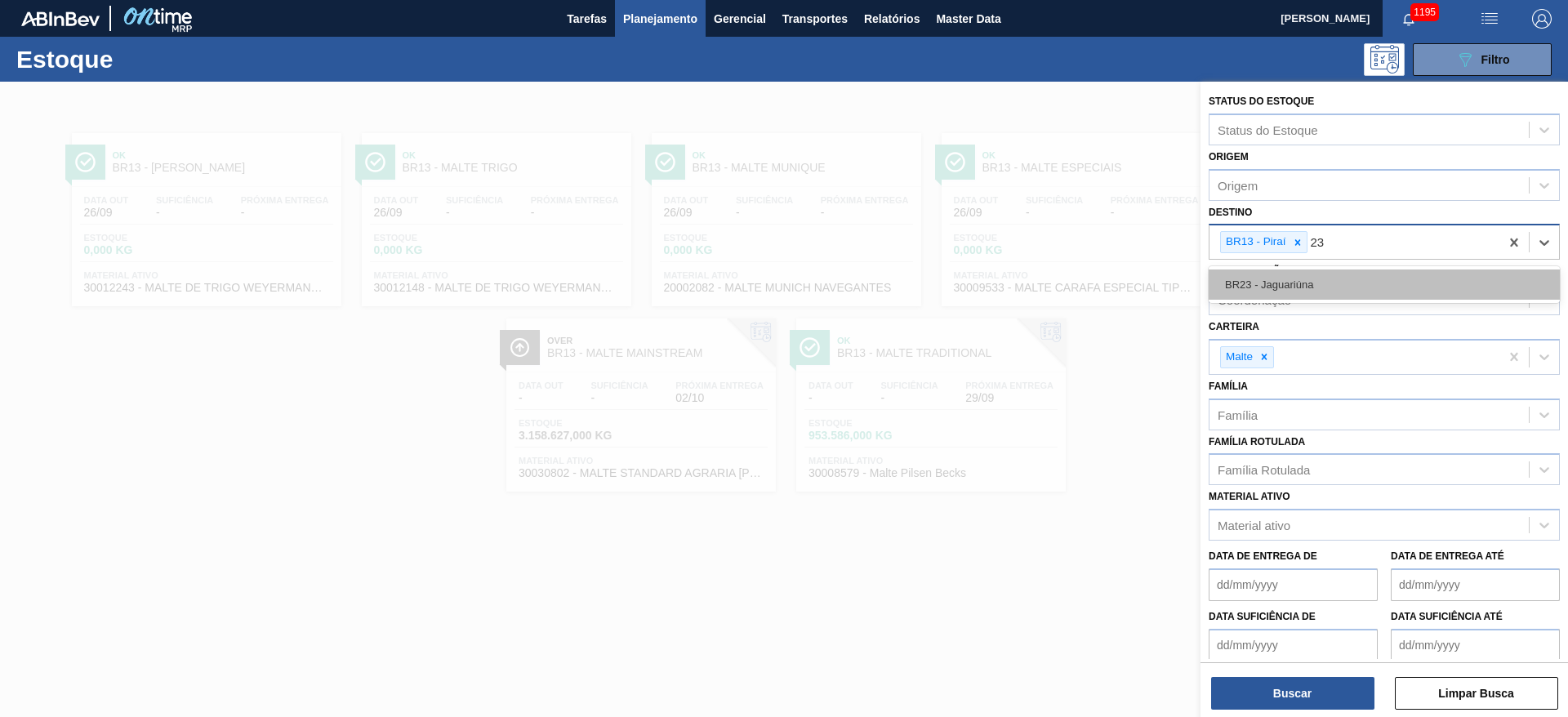
click at [1261, 276] on div "BR23 - Jaguariúna" at bounding box center [1384, 284] width 352 height 30
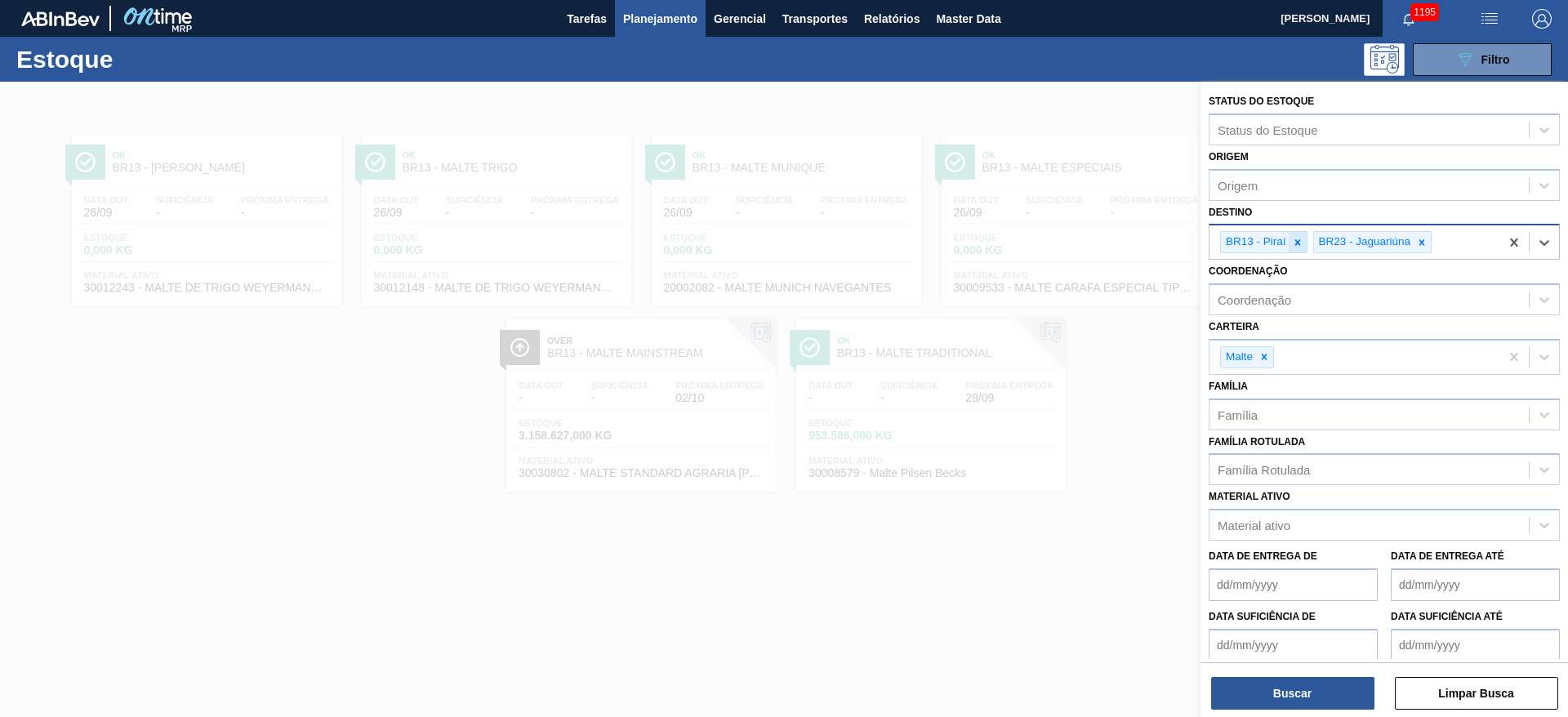
click at [1300, 249] on div at bounding box center [1298, 242] width 18 height 21
click at [1270, 354] on icon at bounding box center [1264, 357] width 11 height 11
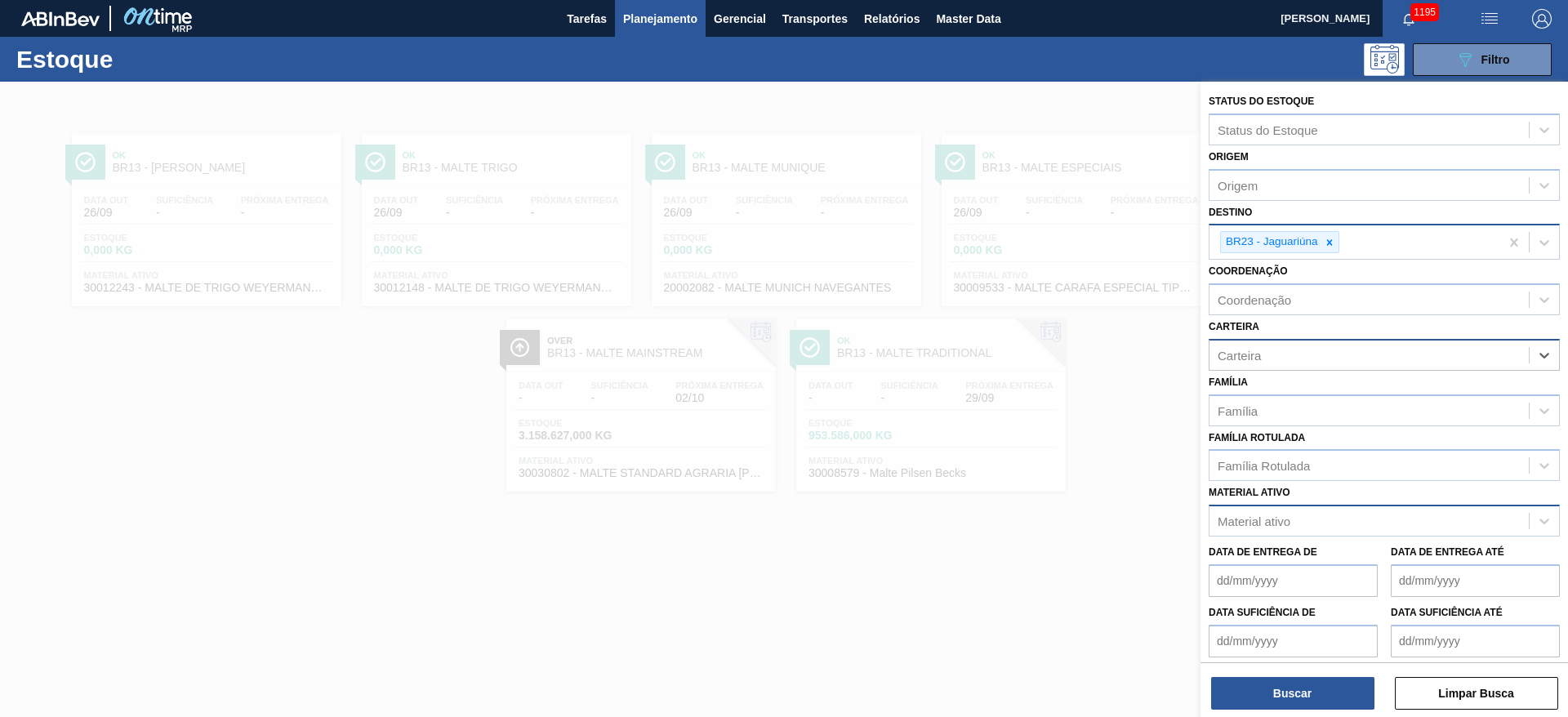
click at [1270, 518] on div "Material ativo" at bounding box center [1255, 521] width 73 height 14
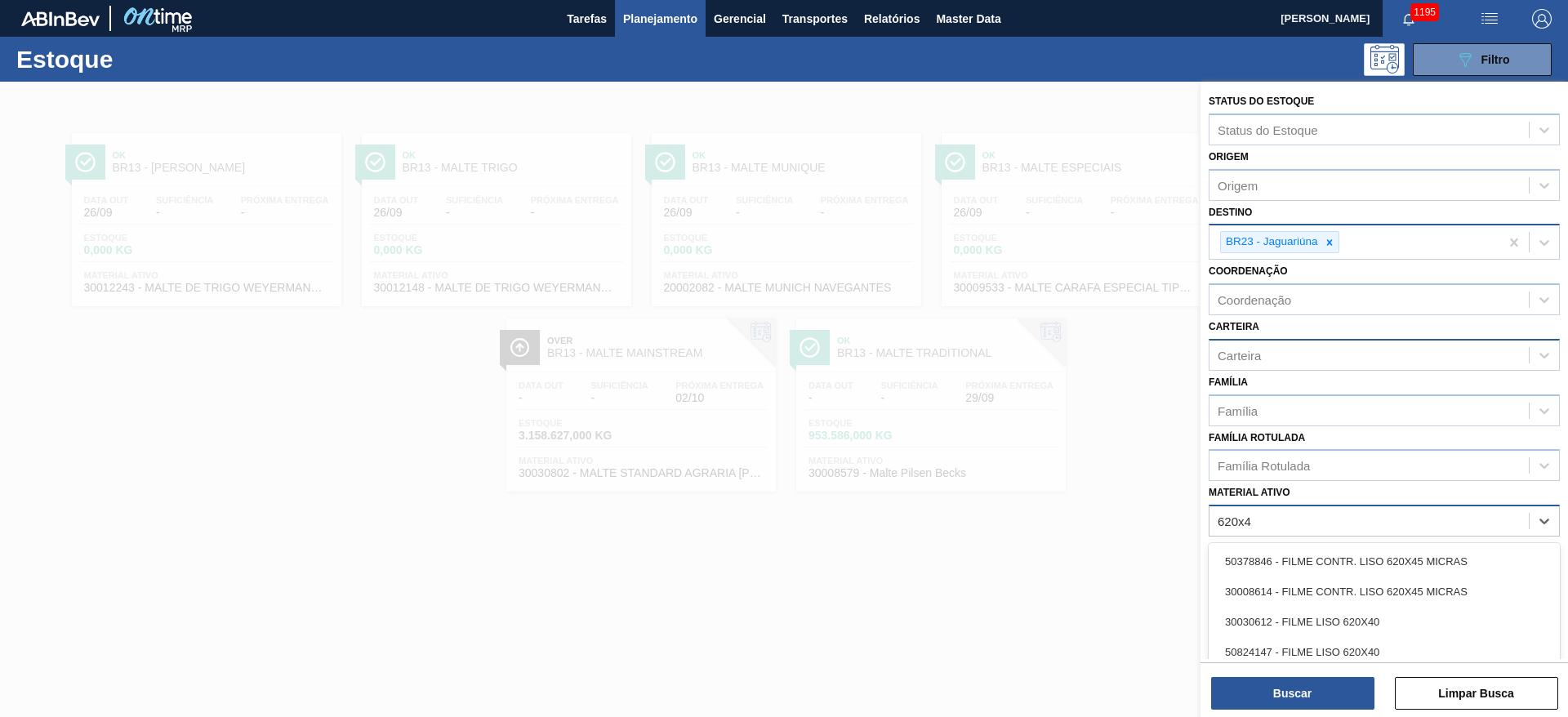
type ativo "620x40"
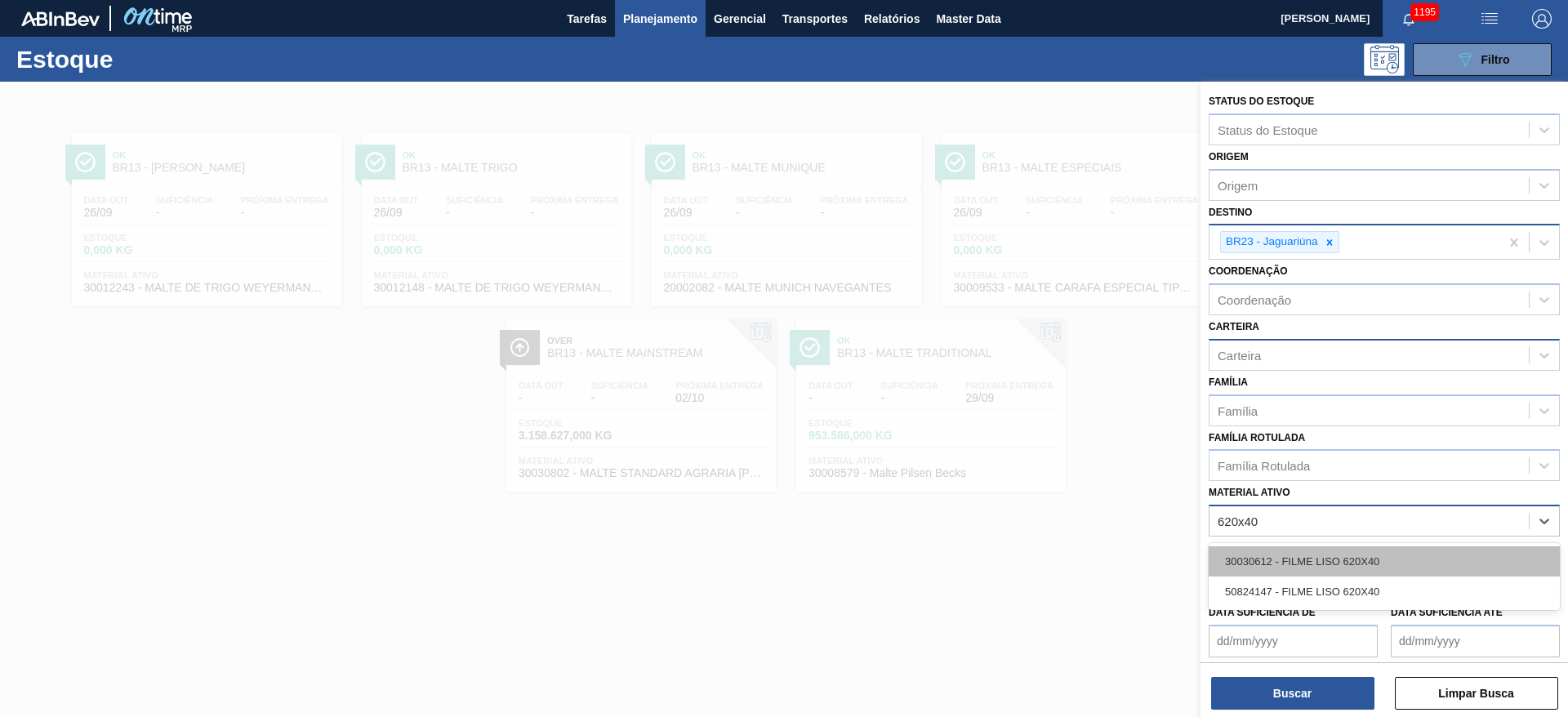
click at [1308, 556] on div "30030612 - FILME LISO 620X40" at bounding box center [1384, 561] width 352 height 30
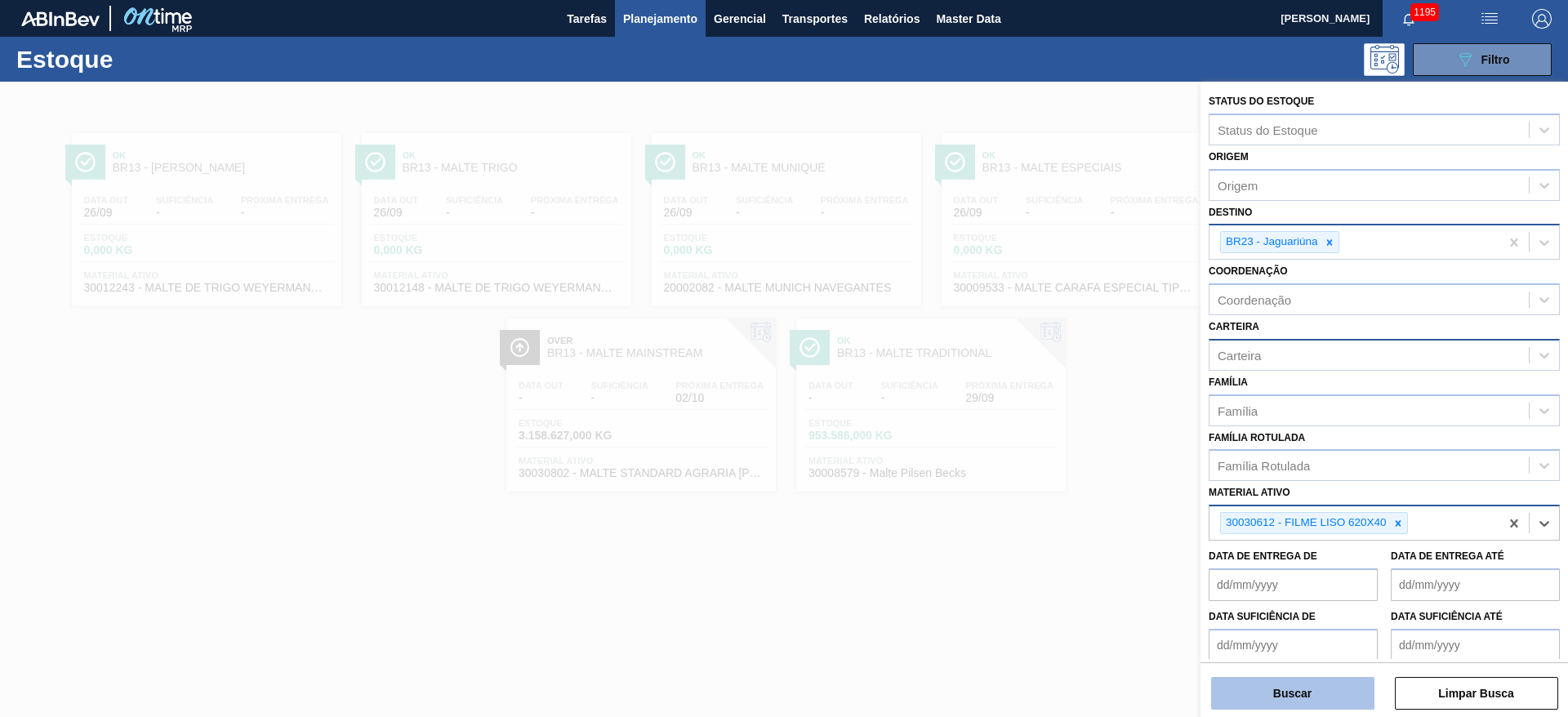
click at [1296, 686] on button "Buscar" at bounding box center [1293, 693] width 163 height 33
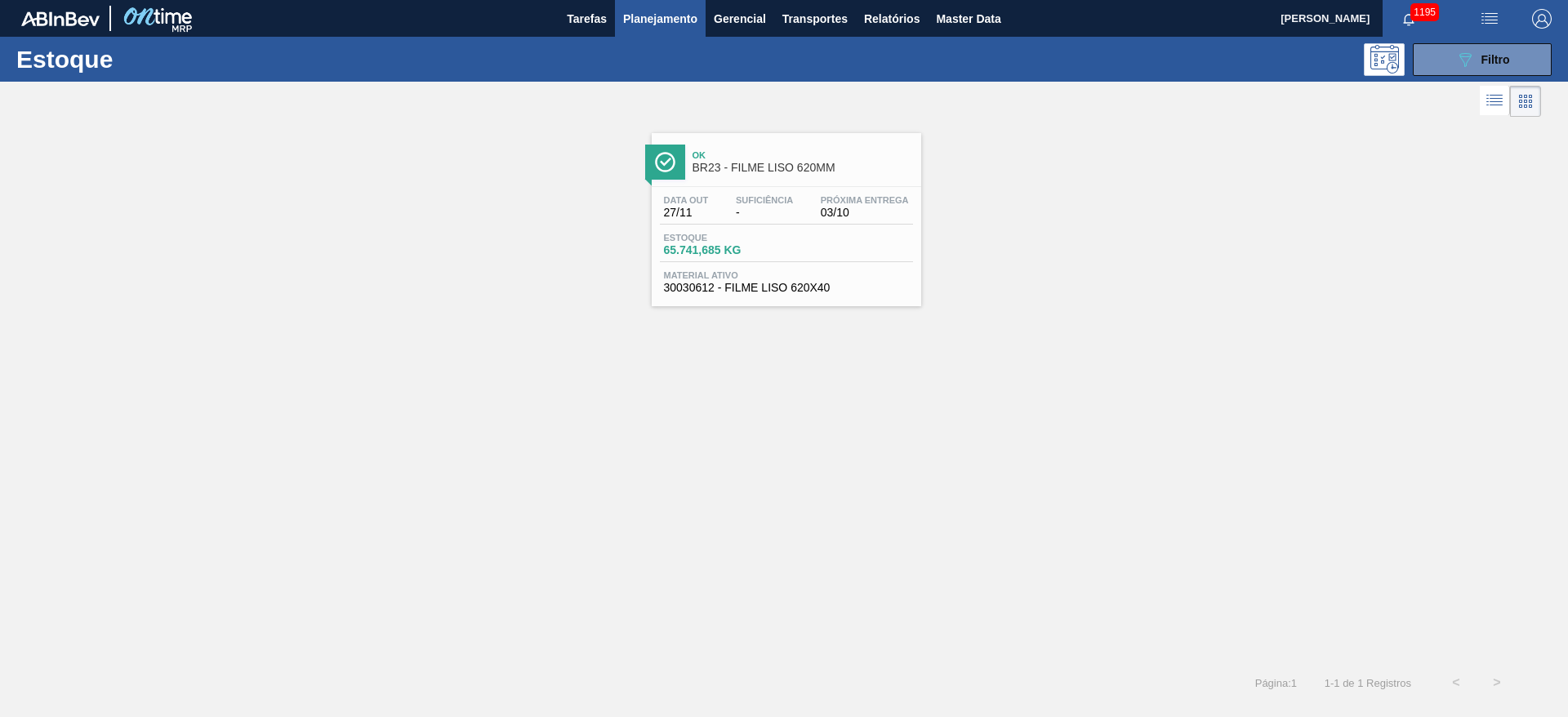
click at [807, 209] on div "Data out 27/11 Suficiência - Próxima Entrega 03/10" at bounding box center [787, 209] width 253 height 29
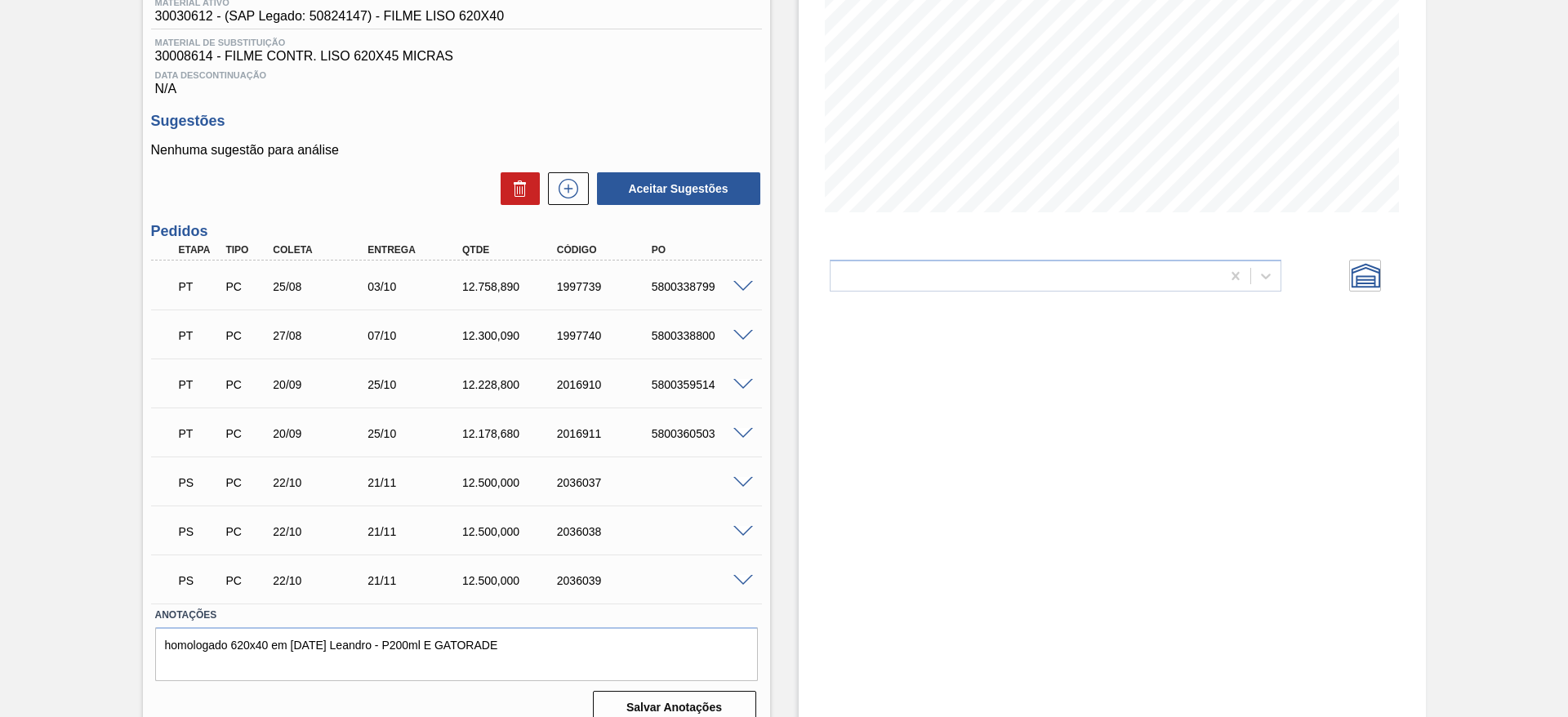
scroll to position [286, 0]
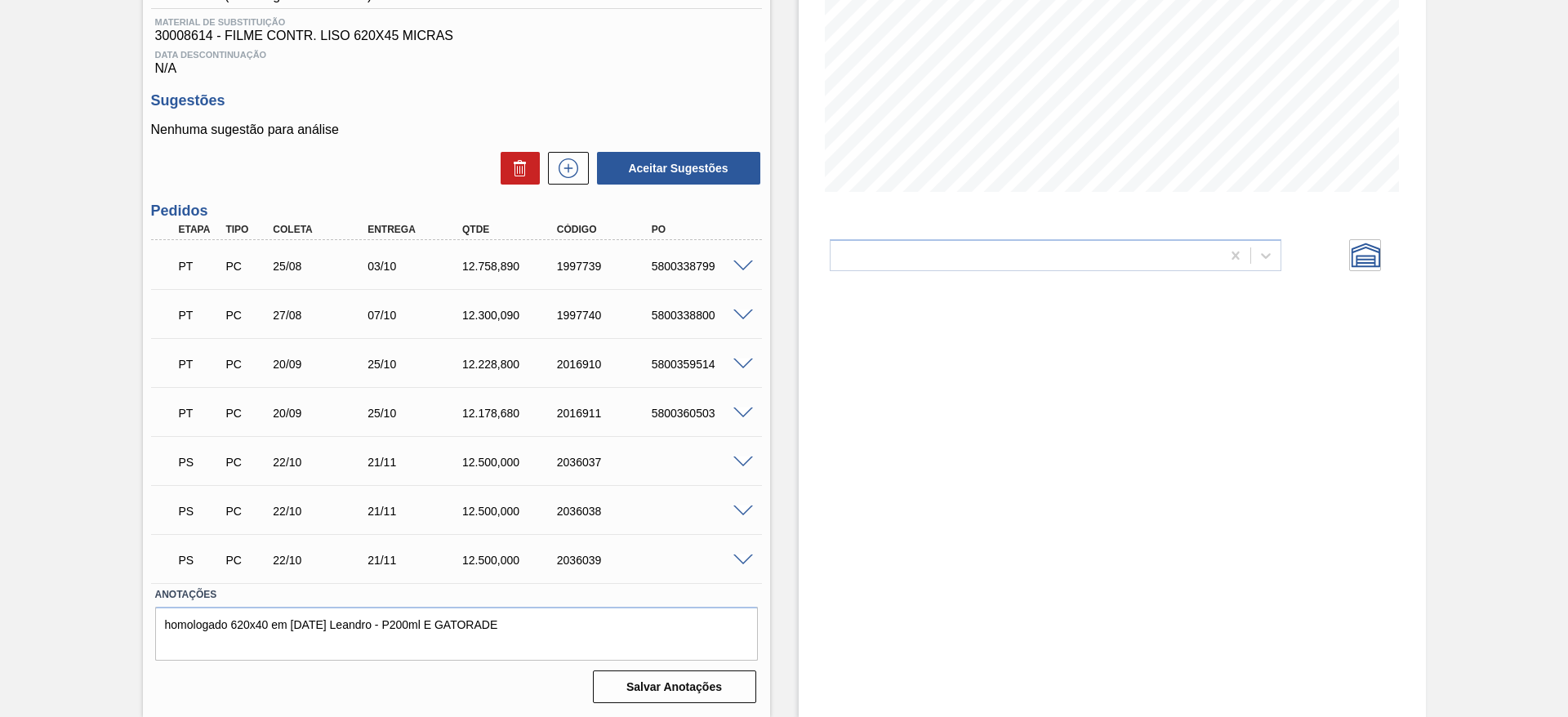
click at [745, 464] on span at bounding box center [743, 462] width 20 height 12
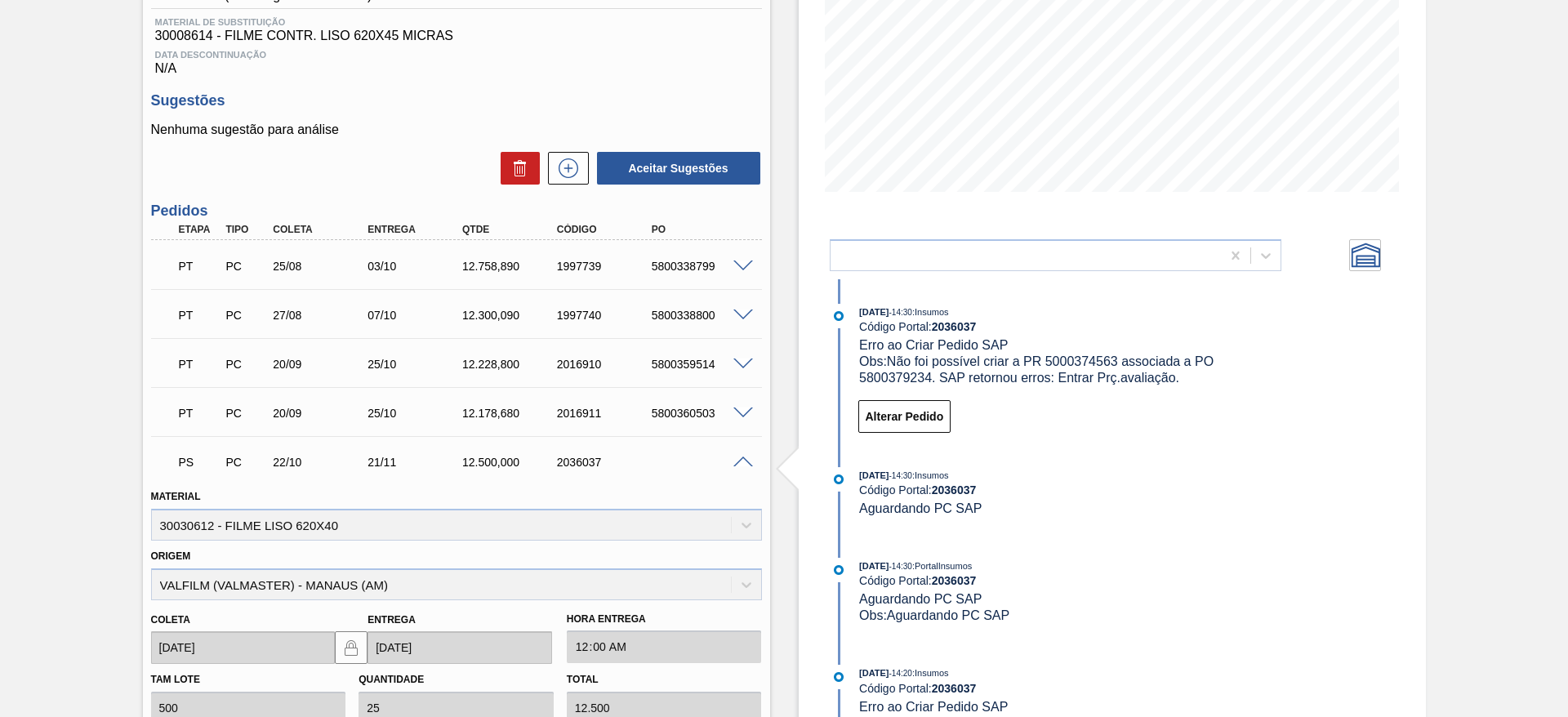
scroll to position [653, 0]
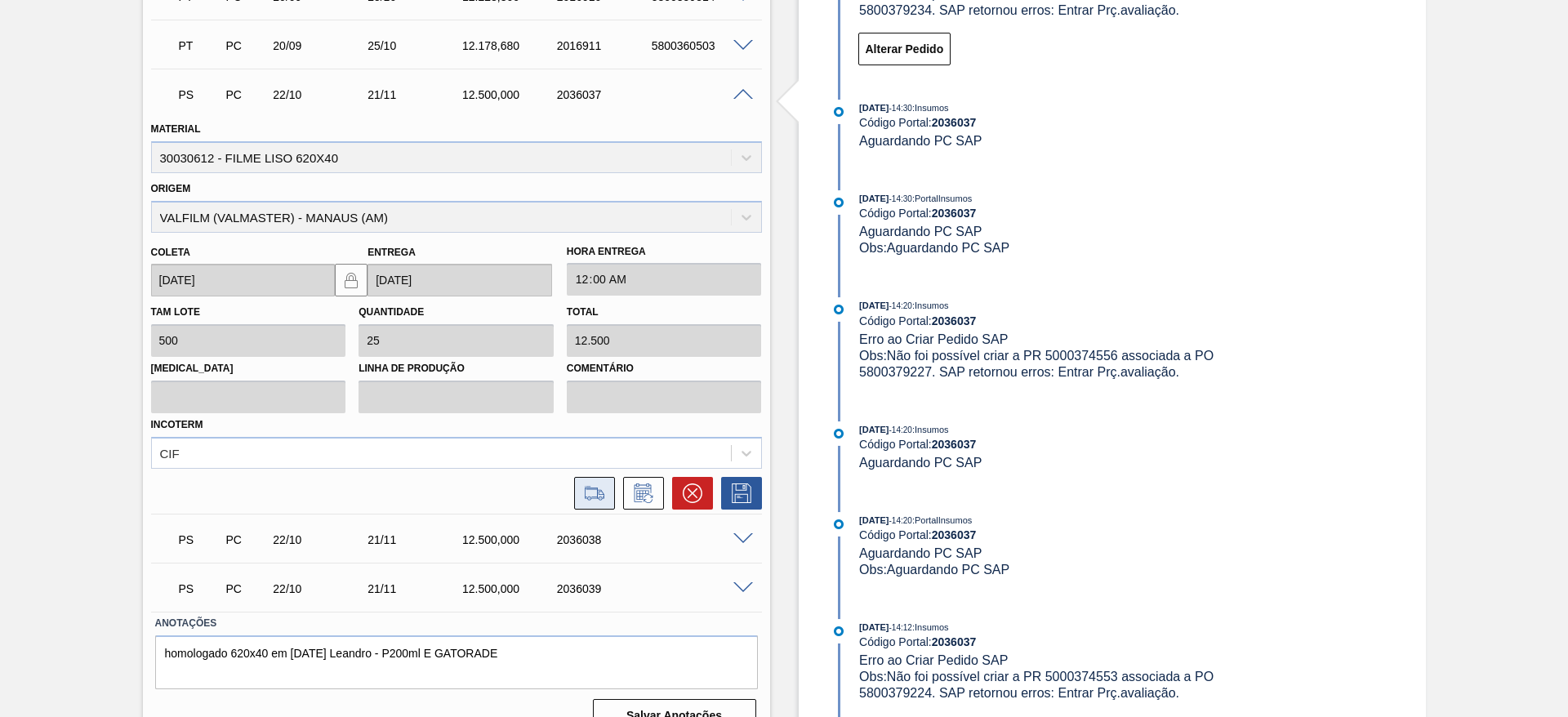
click at [587, 490] on icon at bounding box center [595, 493] width 26 height 20
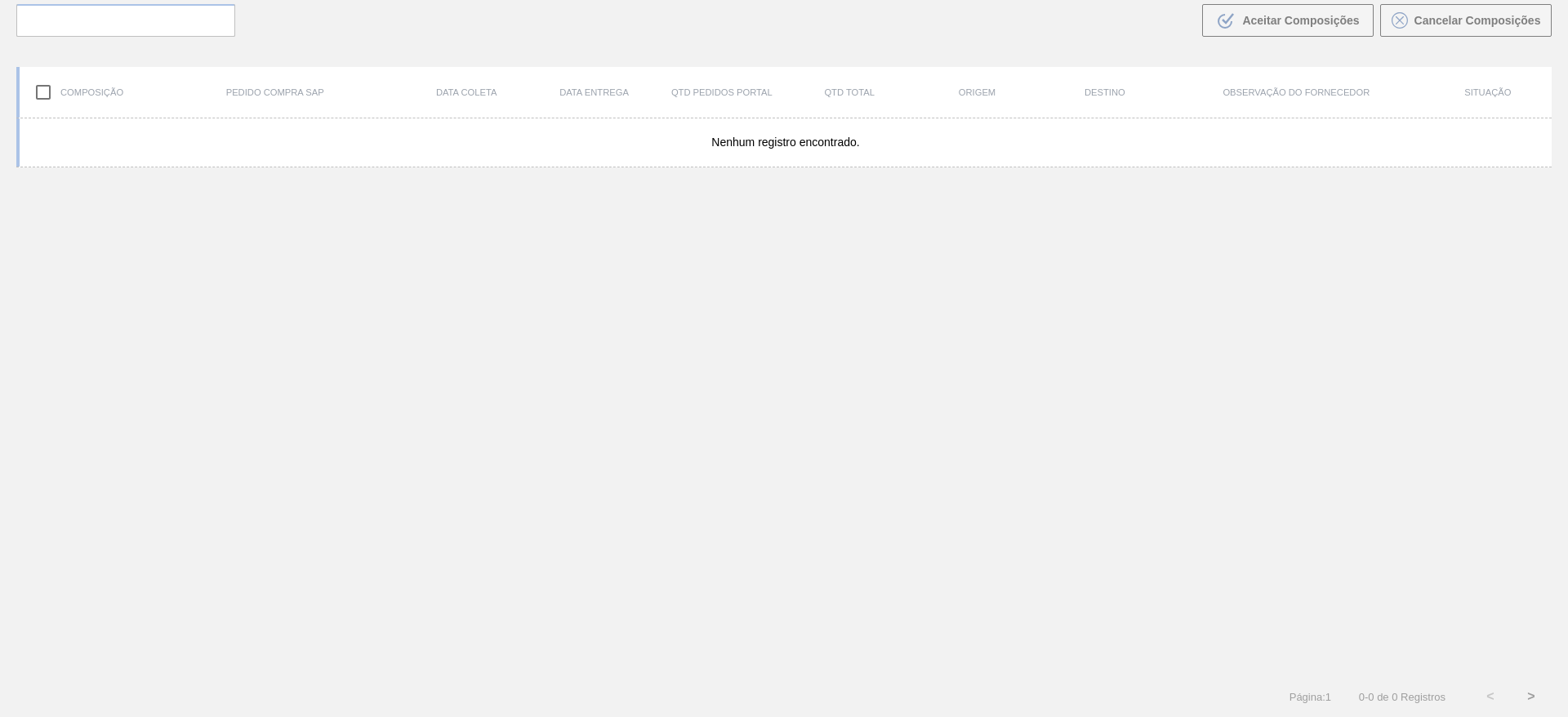
scroll to position [117, 0]
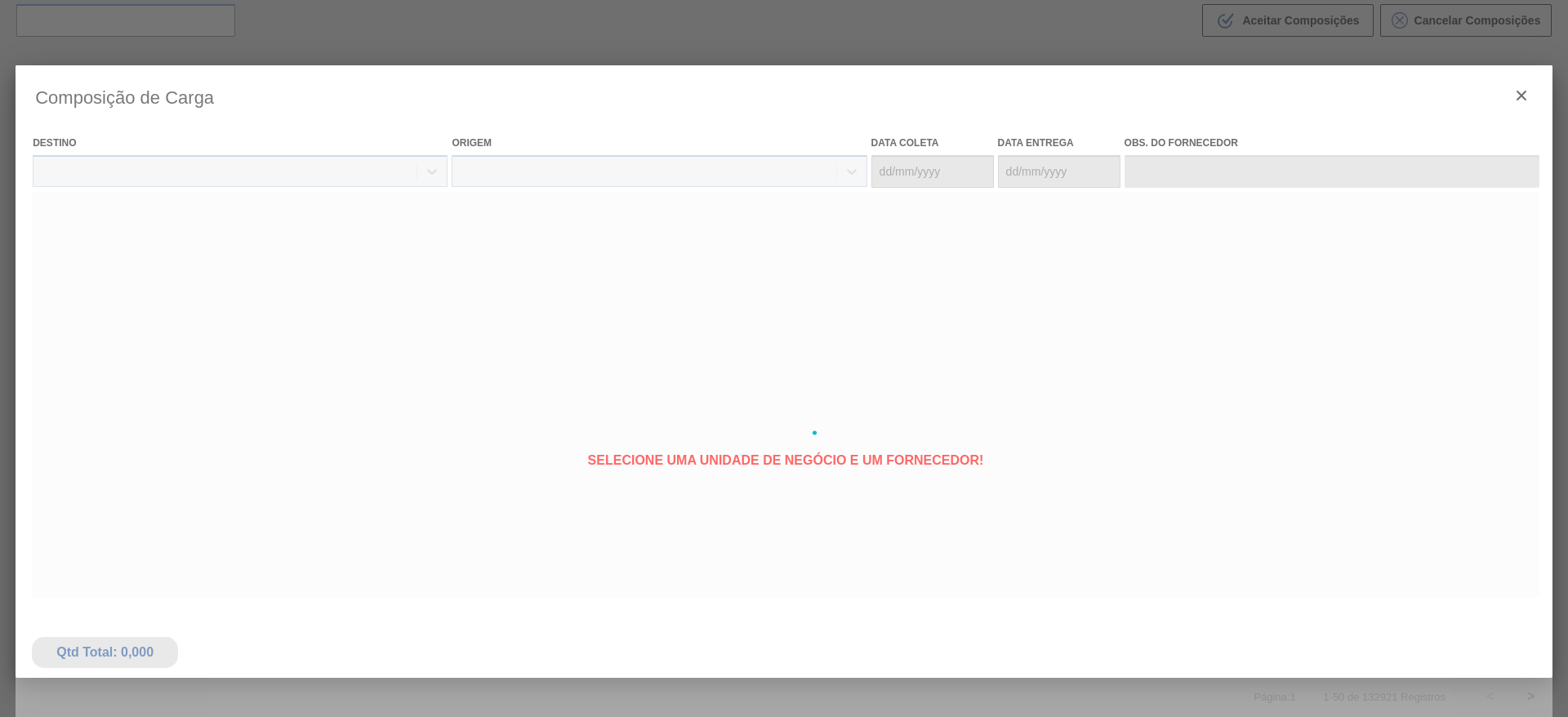
type coleta "22/10/2025"
type entrega "21/11/2025"
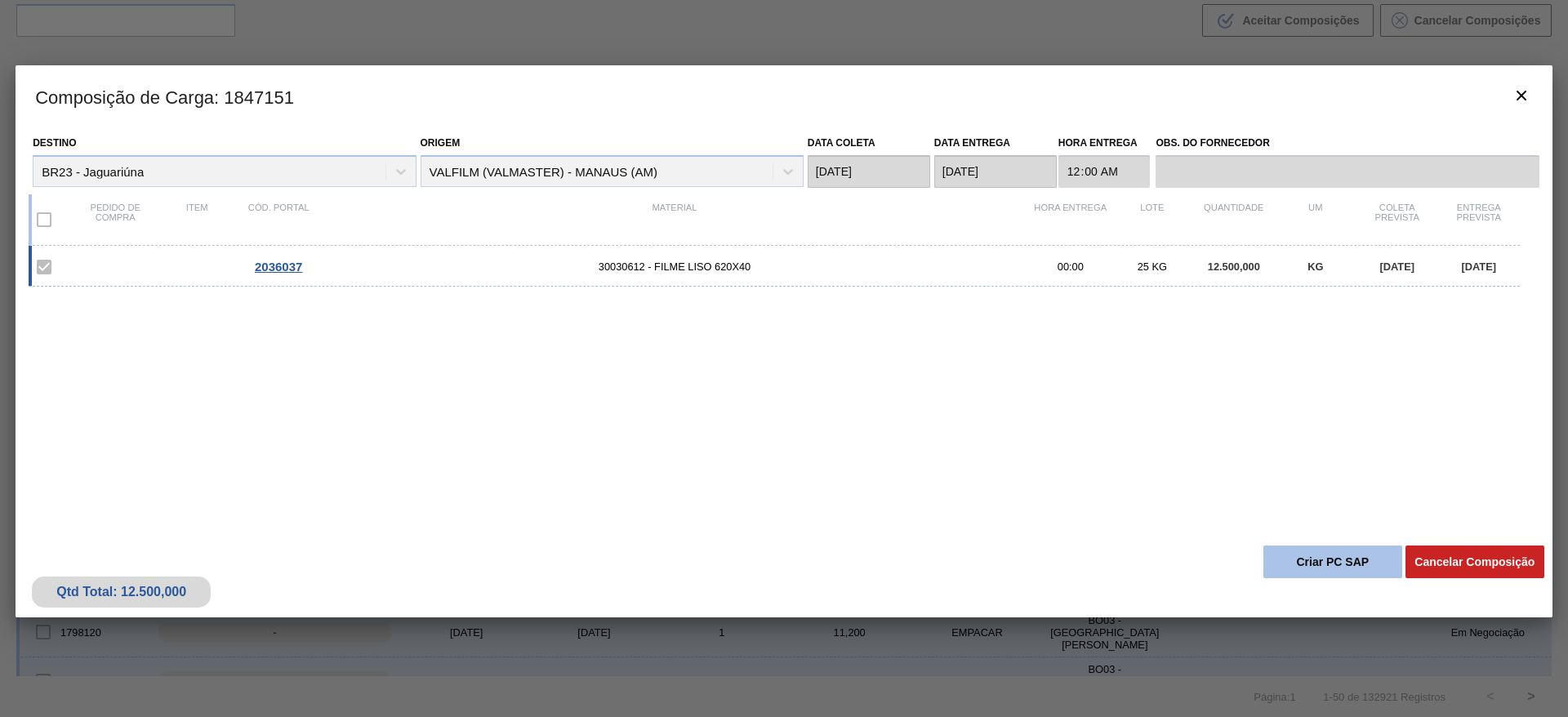
click at [1321, 554] on button "Criar PC SAP" at bounding box center [1334, 561] width 139 height 33
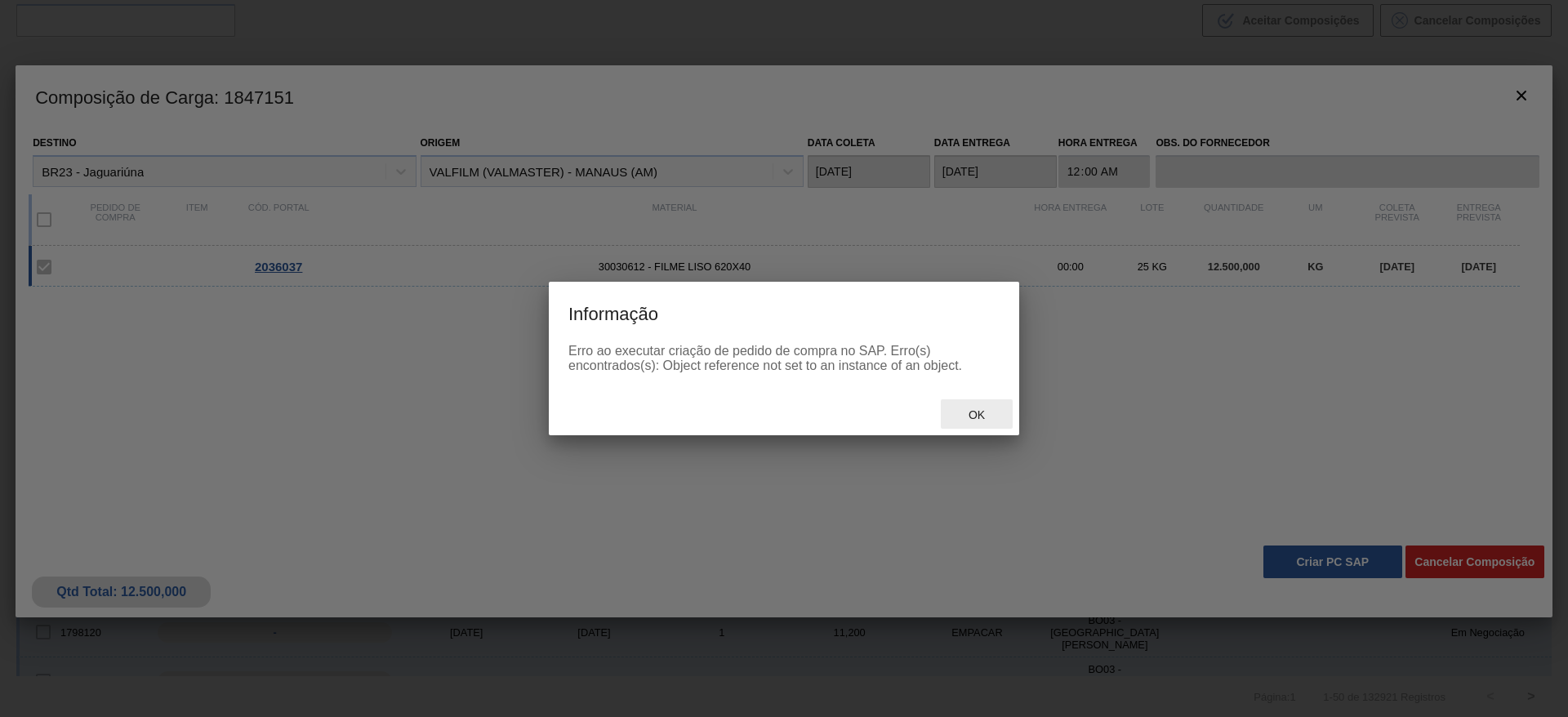
click at [971, 417] on span "Ok" at bounding box center [976, 415] width 42 height 13
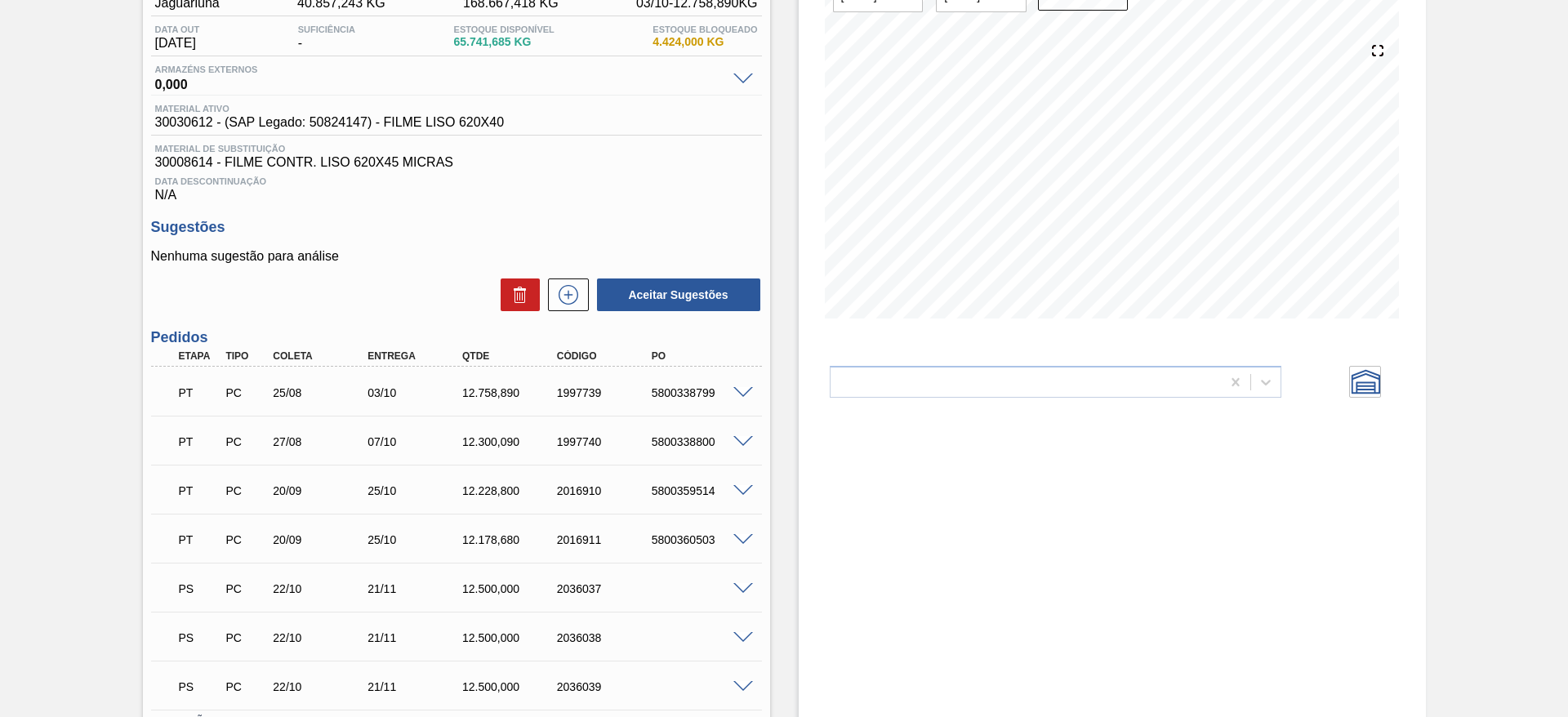
scroll to position [286, 0]
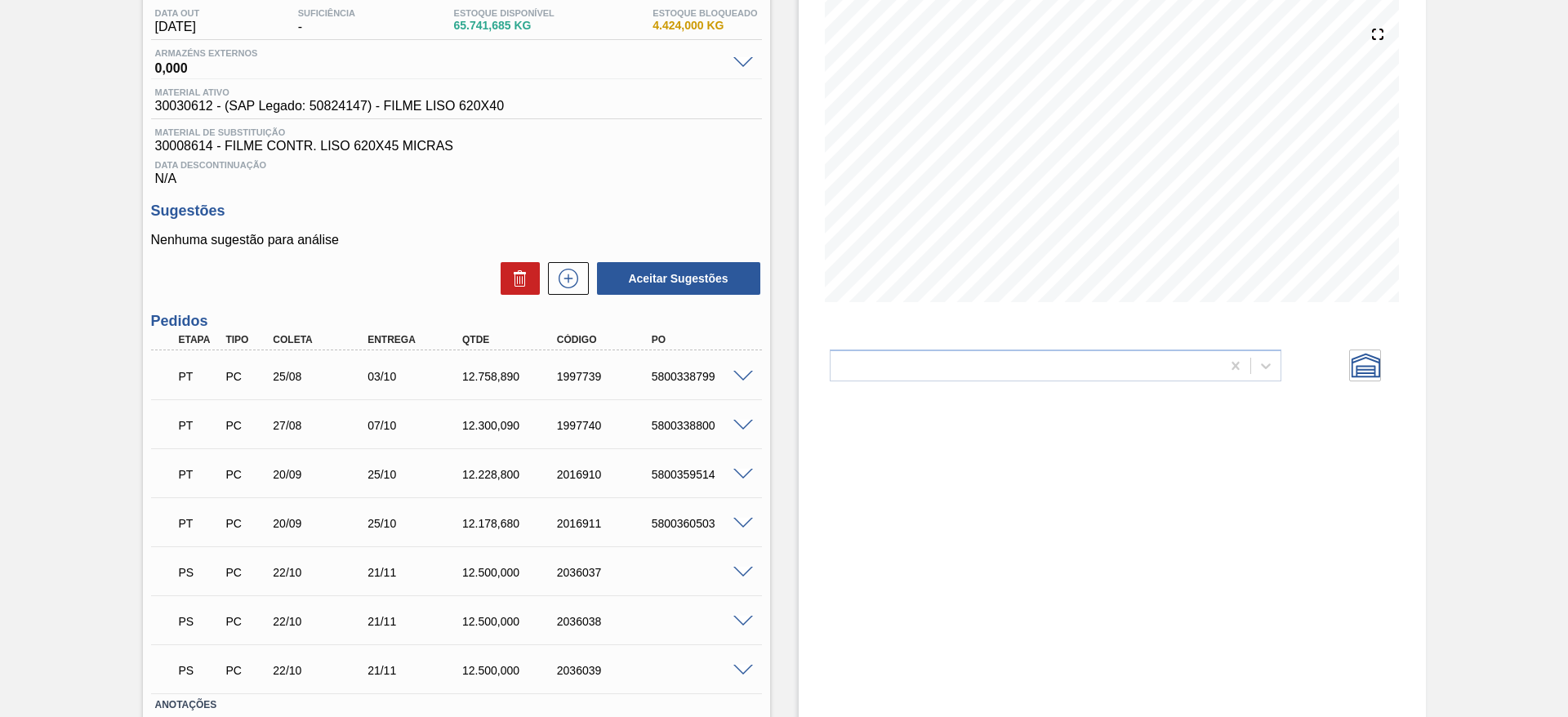
scroll to position [286, 0]
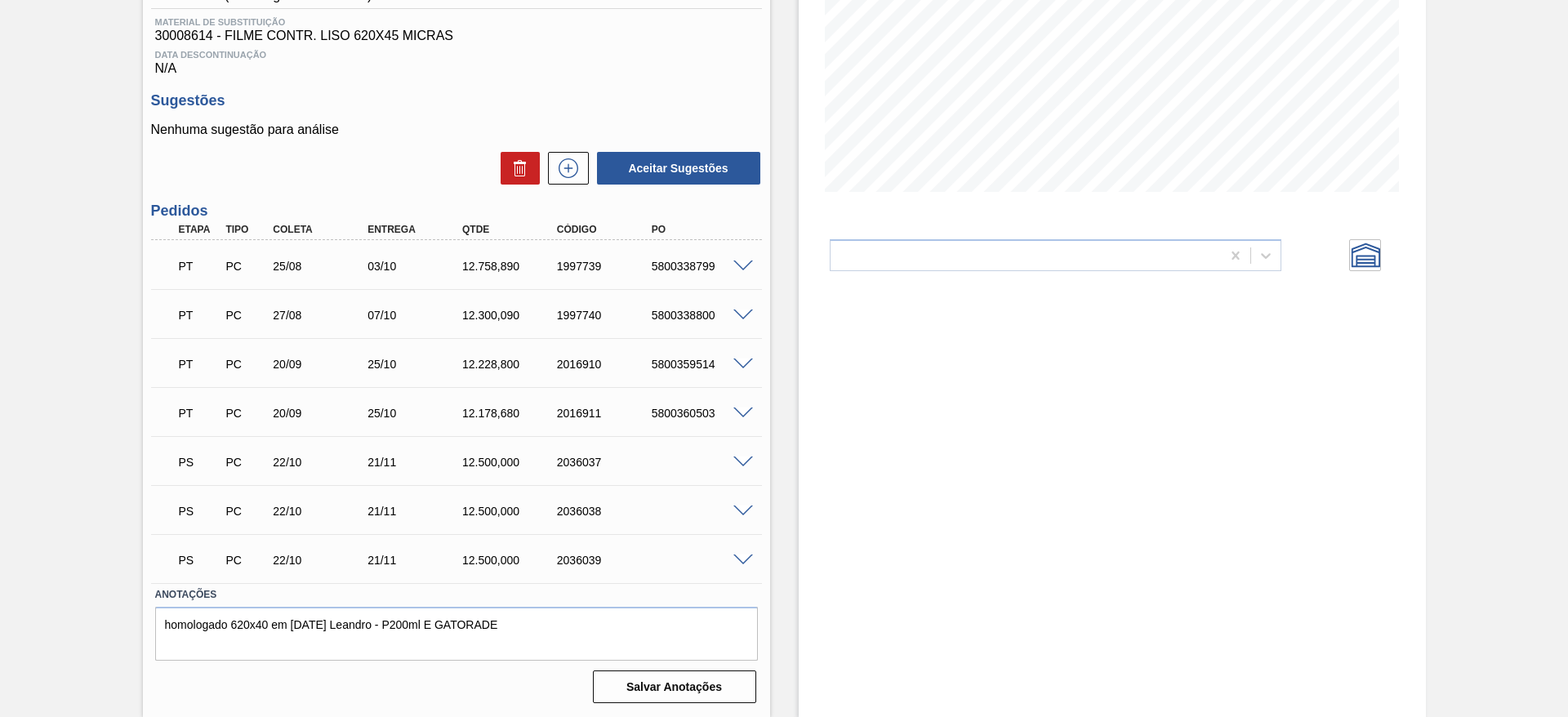
click at [744, 461] on span at bounding box center [743, 462] width 20 height 12
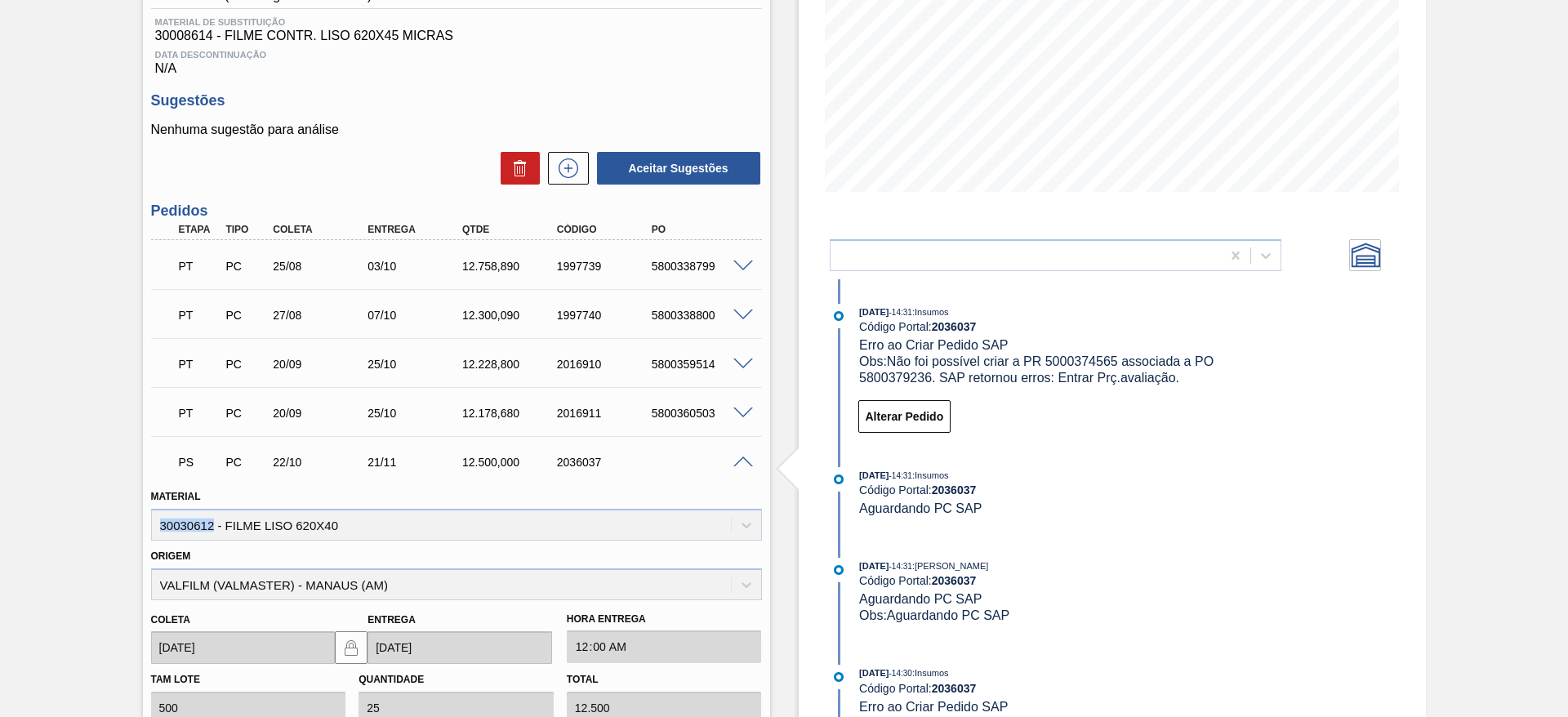
drag, startPoint x: 212, startPoint y: 527, endPoint x: 143, endPoint y: 528, distance: 69.0
click at [144, 528] on div "Material 30030612 - FILME LISO 620X40" at bounding box center [456, 512] width 624 height 55
copy div "30030612"
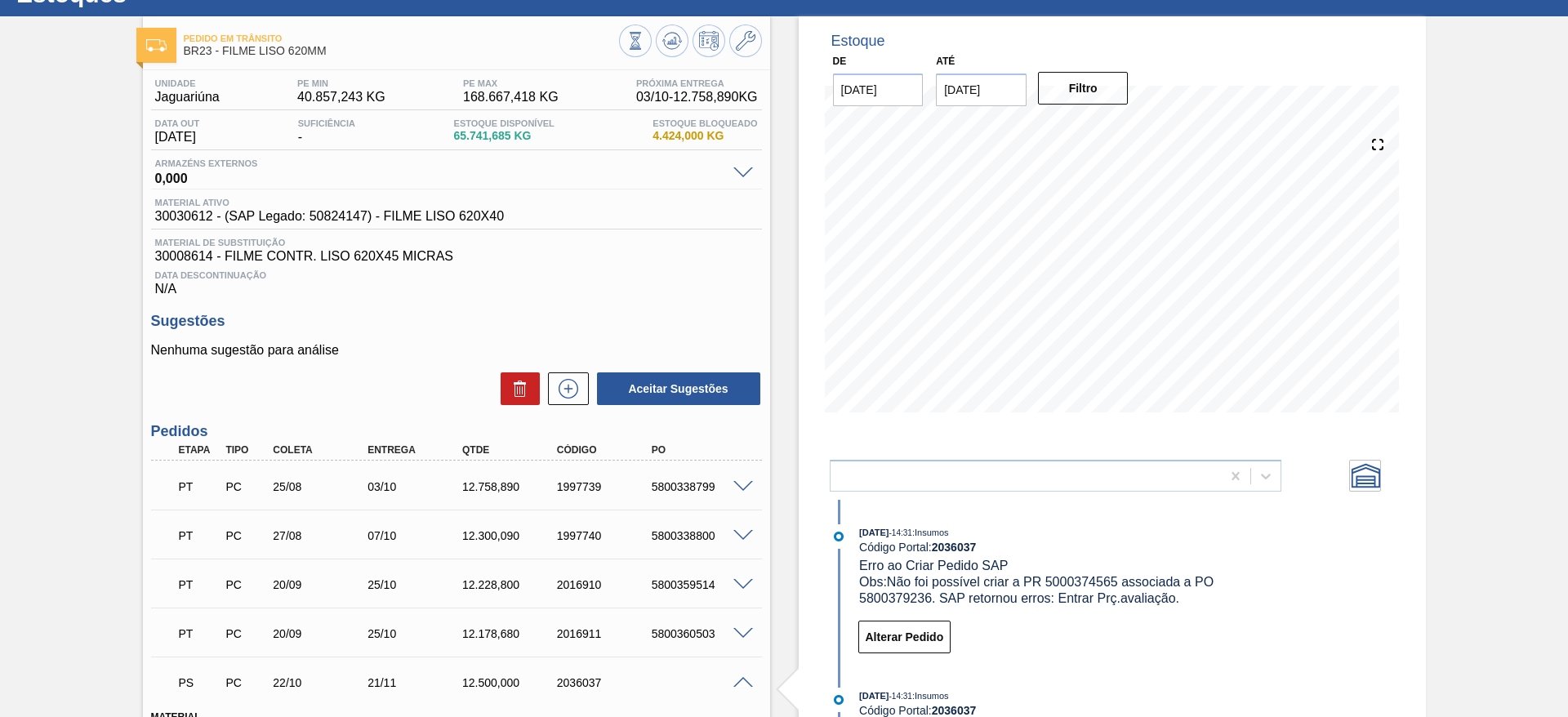
scroll to position [0, 0]
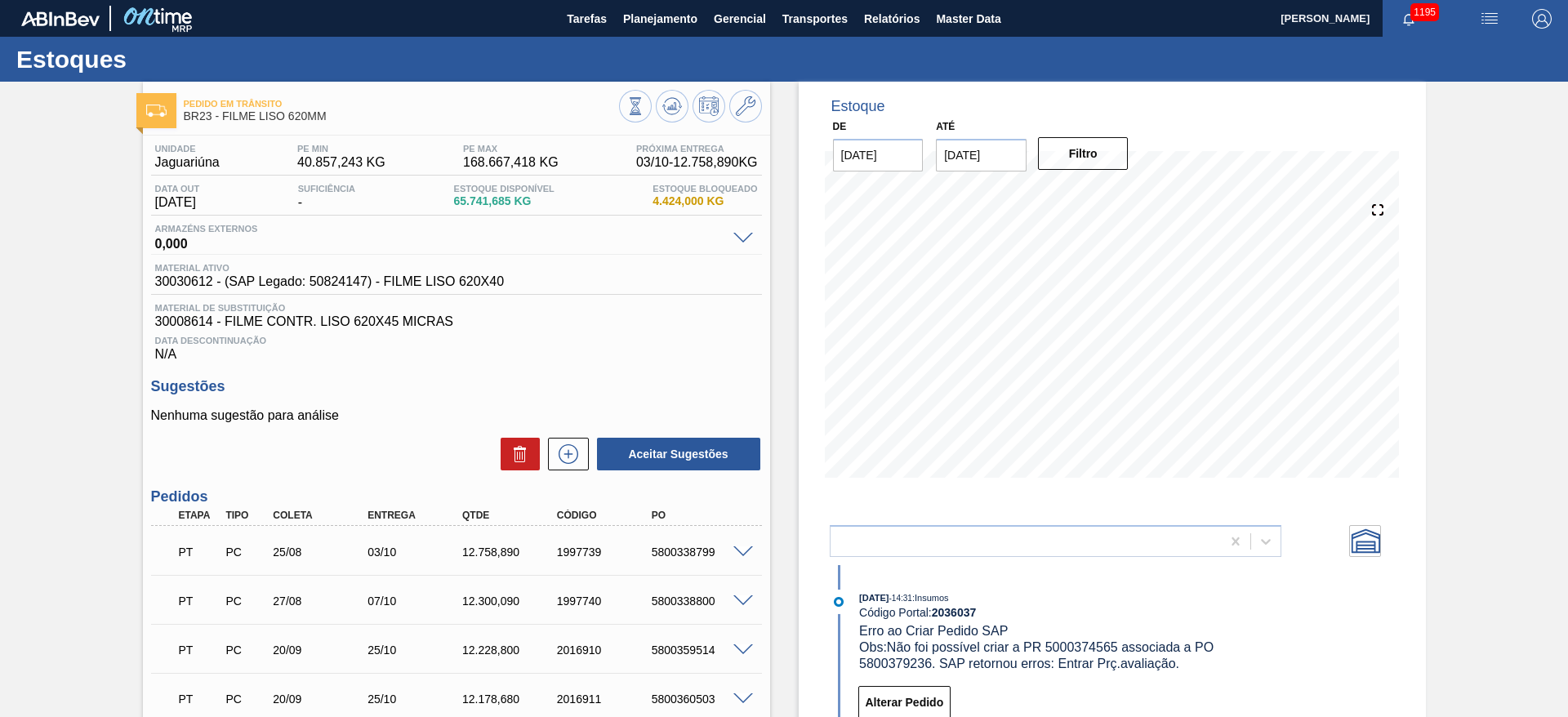
click at [350, 277] on span "30030612 - (SAP Legado: 50824147) - FILME LISO 620X40" at bounding box center [329, 282] width 350 height 15
copy span "50824147"
click at [182, 282] on span "30030612 - (SAP Legado: 50824147) - FILME LISO 620X40" at bounding box center [329, 282] width 350 height 15
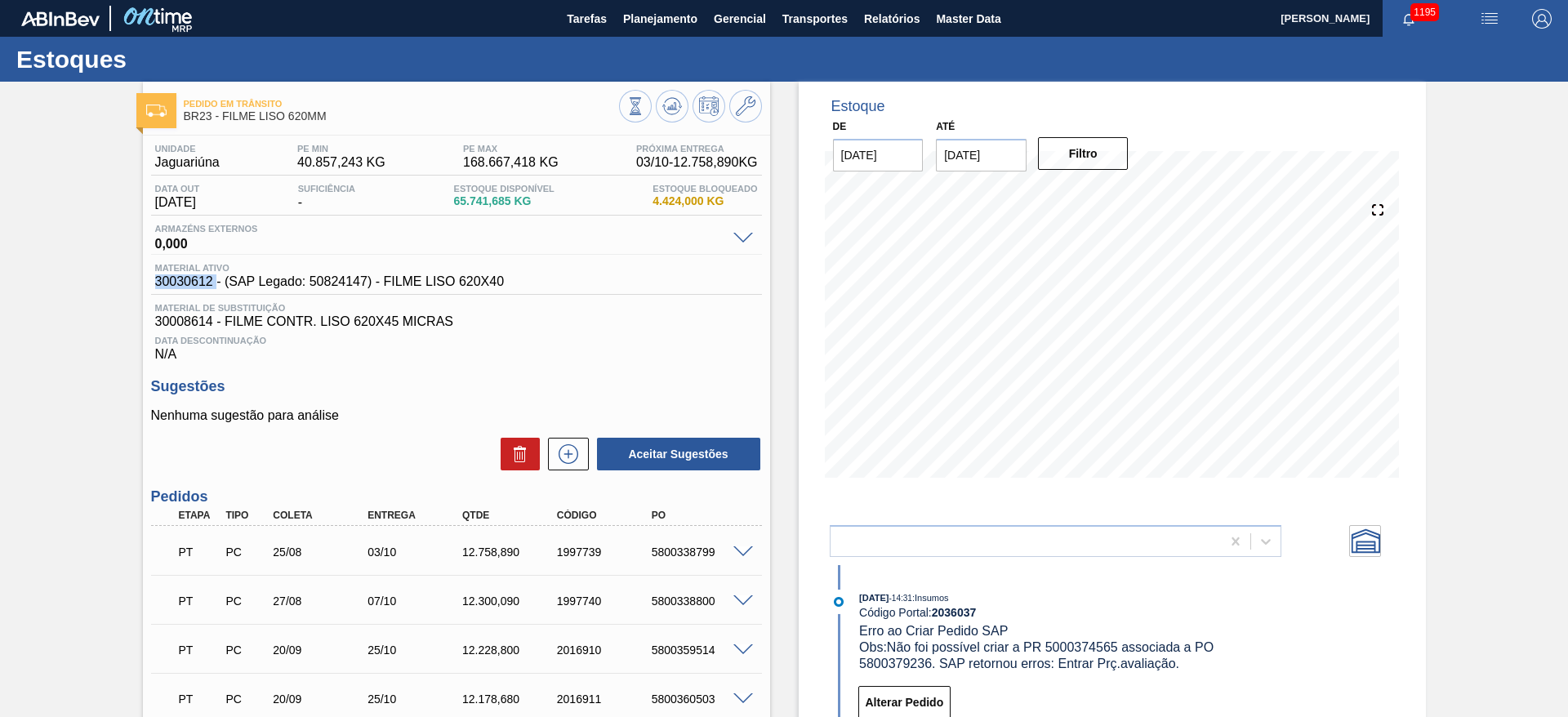
click at [182, 282] on span "30030612 - (SAP Legado: 50824147) - FILME LISO 620X40" at bounding box center [329, 282] width 350 height 15
copy span "30030612"
click at [738, 111] on icon at bounding box center [746, 106] width 20 height 20
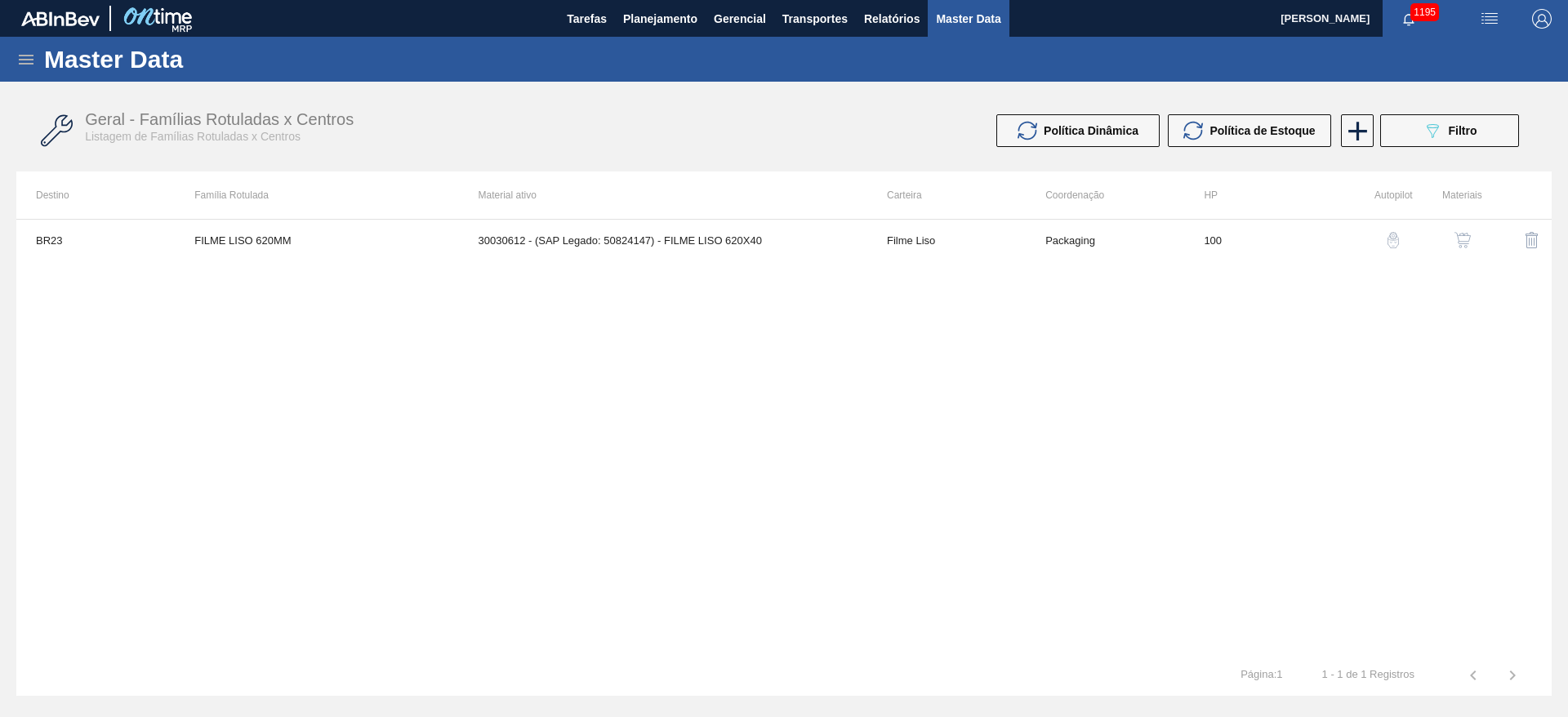
click at [1474, 241] on button "button" at bounding box center [1463, 240] width 39 height 39
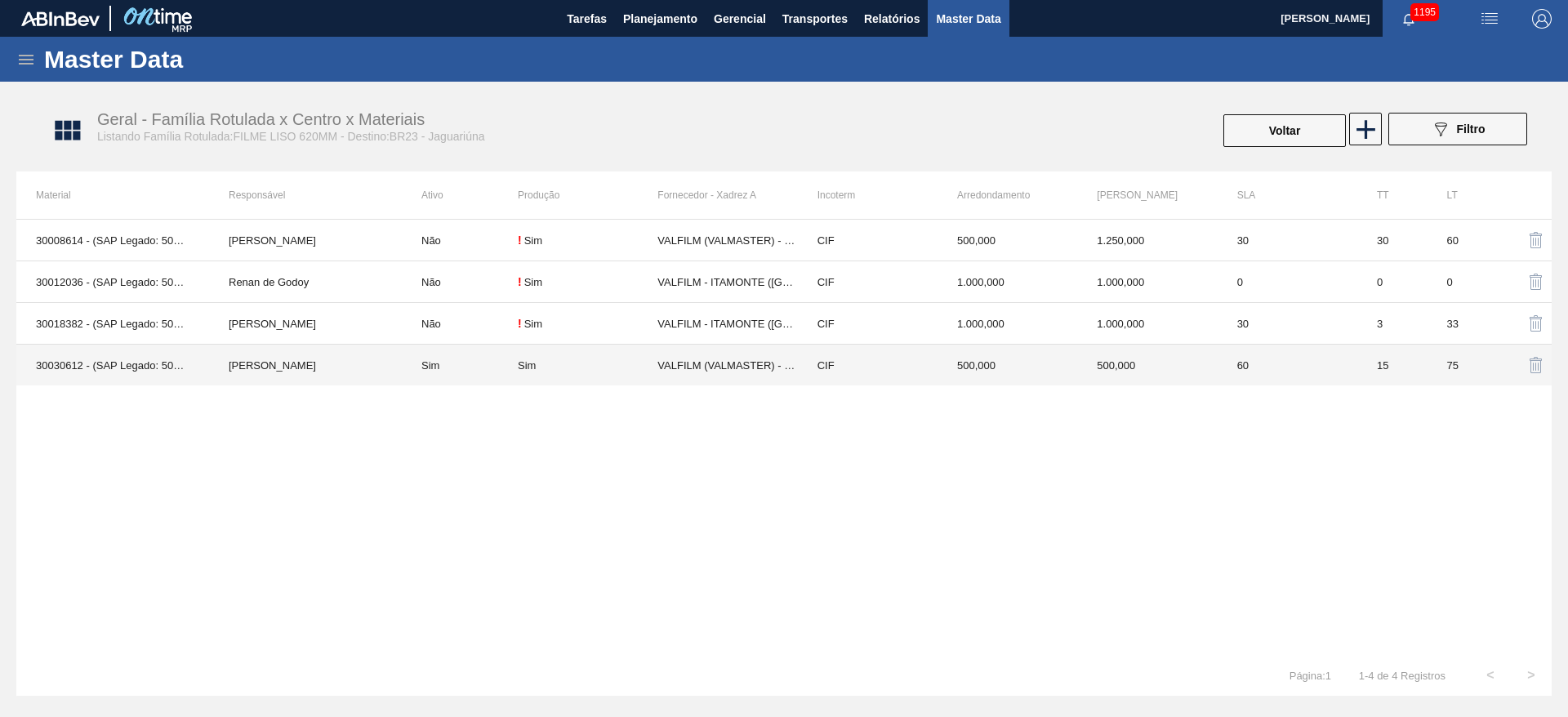
click at [480, 370] on td "Sim" at bounding box center [460, 366] width 116 height 41
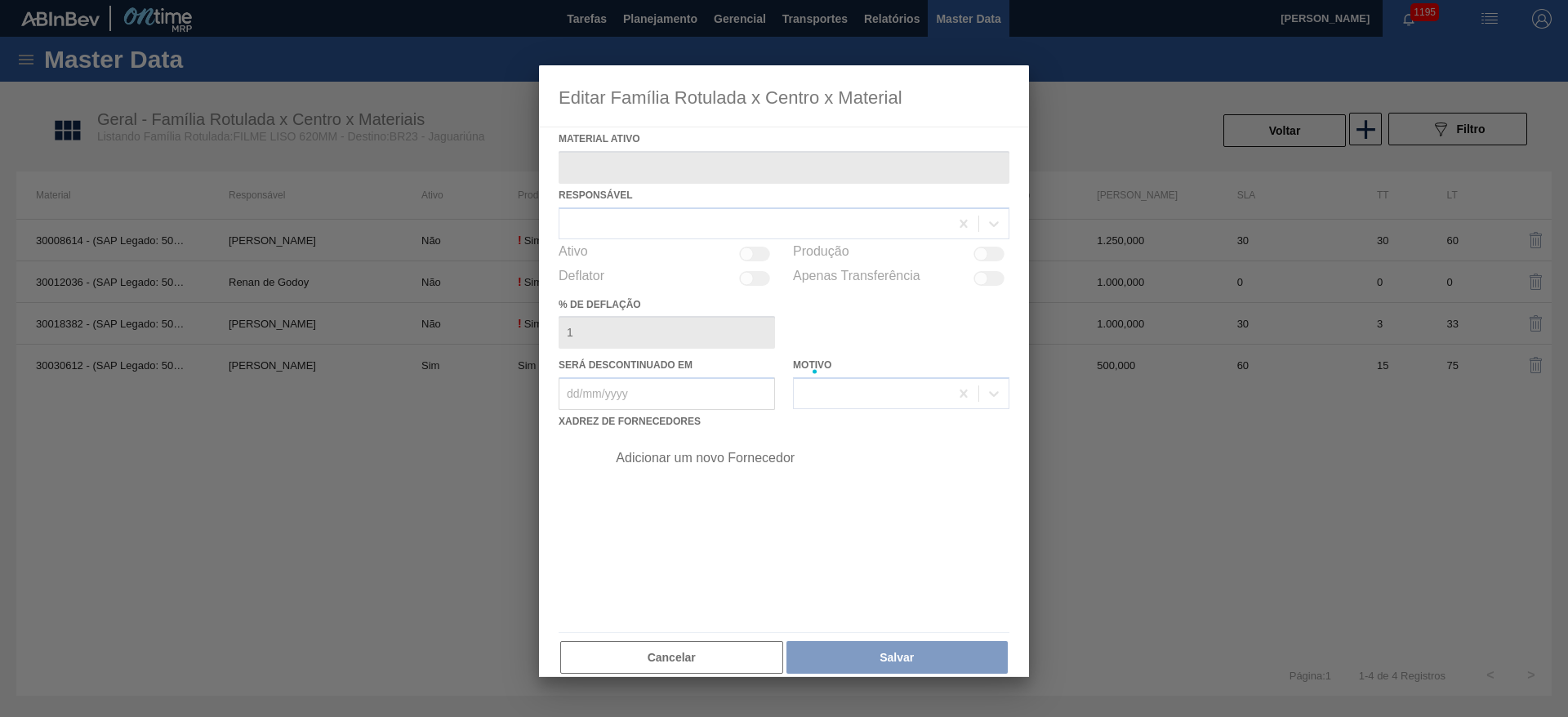
type ativo "30030612 - (SAP Legado: 50824147) - FILME LISO 620X40"
checkbox input "true"
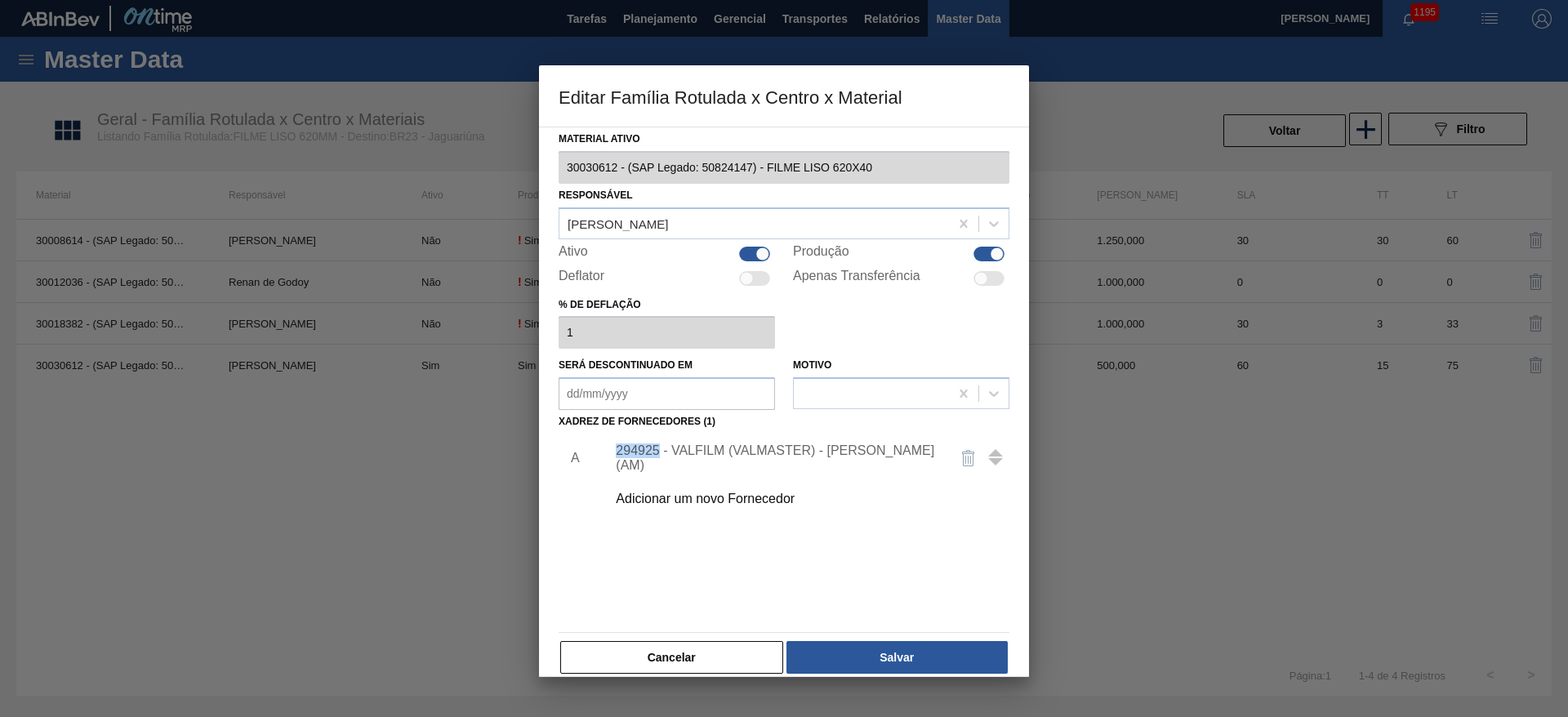
drag, startPoint x: 661, startPoint y: 456, endPoint x: 614, endPoint y: 454, distance: 47.0
click at [614, 454] on div "294925 - VALFILM (VALMASTER) - MANAUS (AM)" at bounding box center [776, 457] width 333 height 29
copy div "294925"
click at [693, 662] on button "Cancelar" at bounding box center [672, 657] width 223 height 33
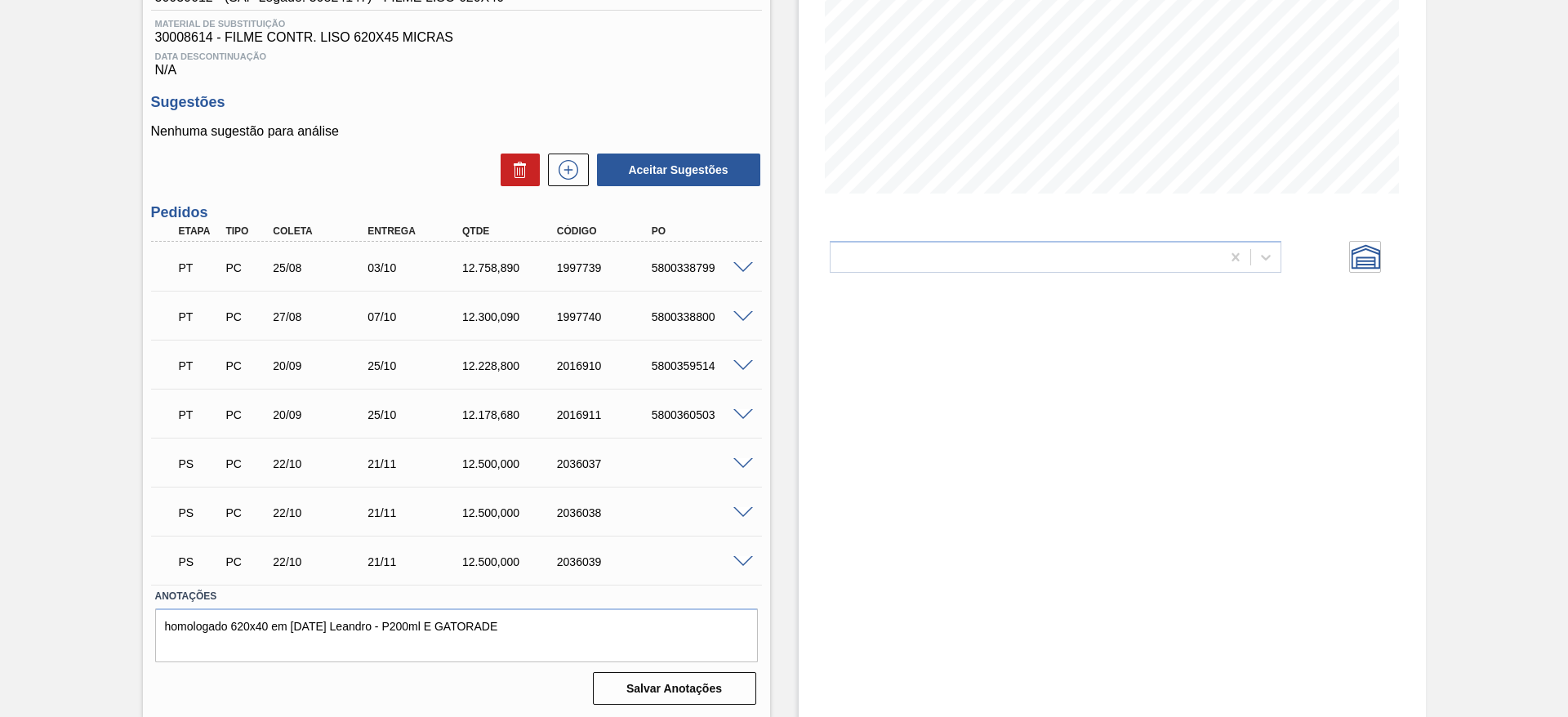
scroll to position [286, 0]
drag, startPoint x: 1048, startPoint y: 396, endPoint x: 1084, endPoint y: 353, distance: 56.1
click at [1048, 396] on div "Estoque De 26/09/2025 Até 10/10/2025 Filtro Armazém Externo doubleChart" at bounding box center [1112, 256] width 627 height 921
click at [731, 318] on div at bounding box center [746, 313] width 33 height 12
click at [742, 311] on span at bounding box center [743, 315] width 20 height 12
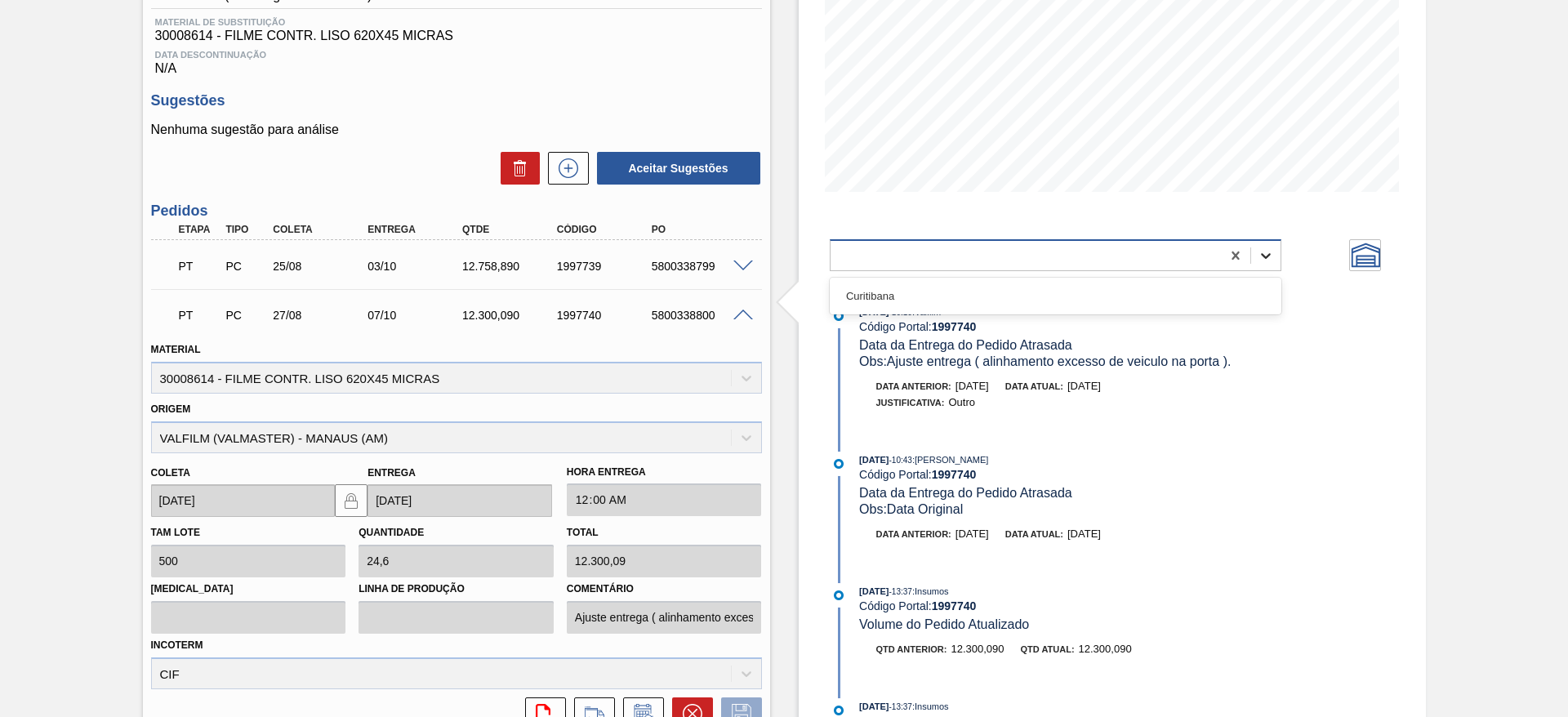
click at [1269, 257] on icon at bounding box center [1265, 255] width 16 height 16
click at [79, 326] on div "Pedido em Trânsito BR23 - FILME LISO 620MM Unidade Jaguariúna PE MIN 40.857,243…" at bounding box center [784, 458] width 1568 height 1325
click at [754, 313] on div at bounding box center [746, 313] width 33 height 12
click at [744, 314] on span at bounding box center [743, 315] width 20 height 12
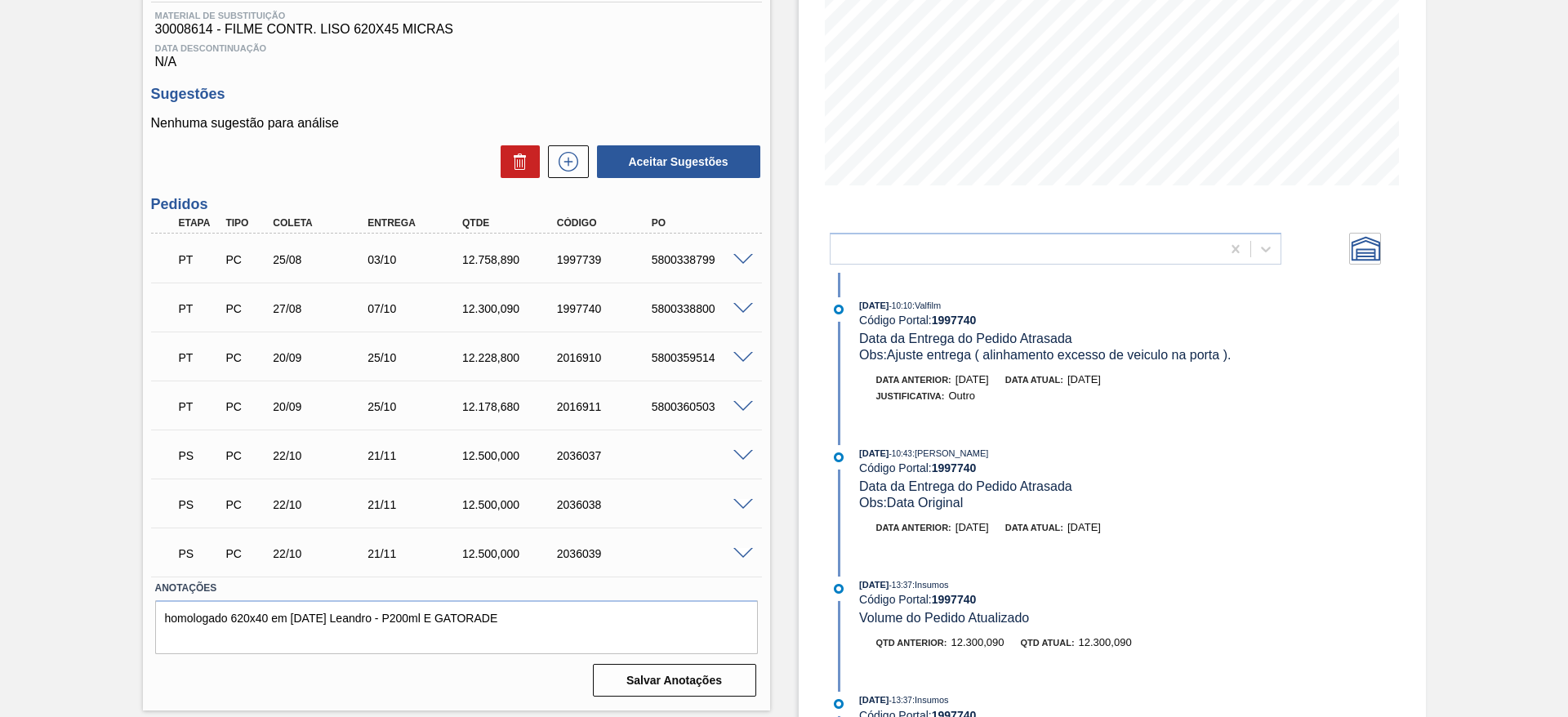
scroll to position [294, 0]
click at [740, 547] on span at bounding box center [743, 552] width 20 height 12
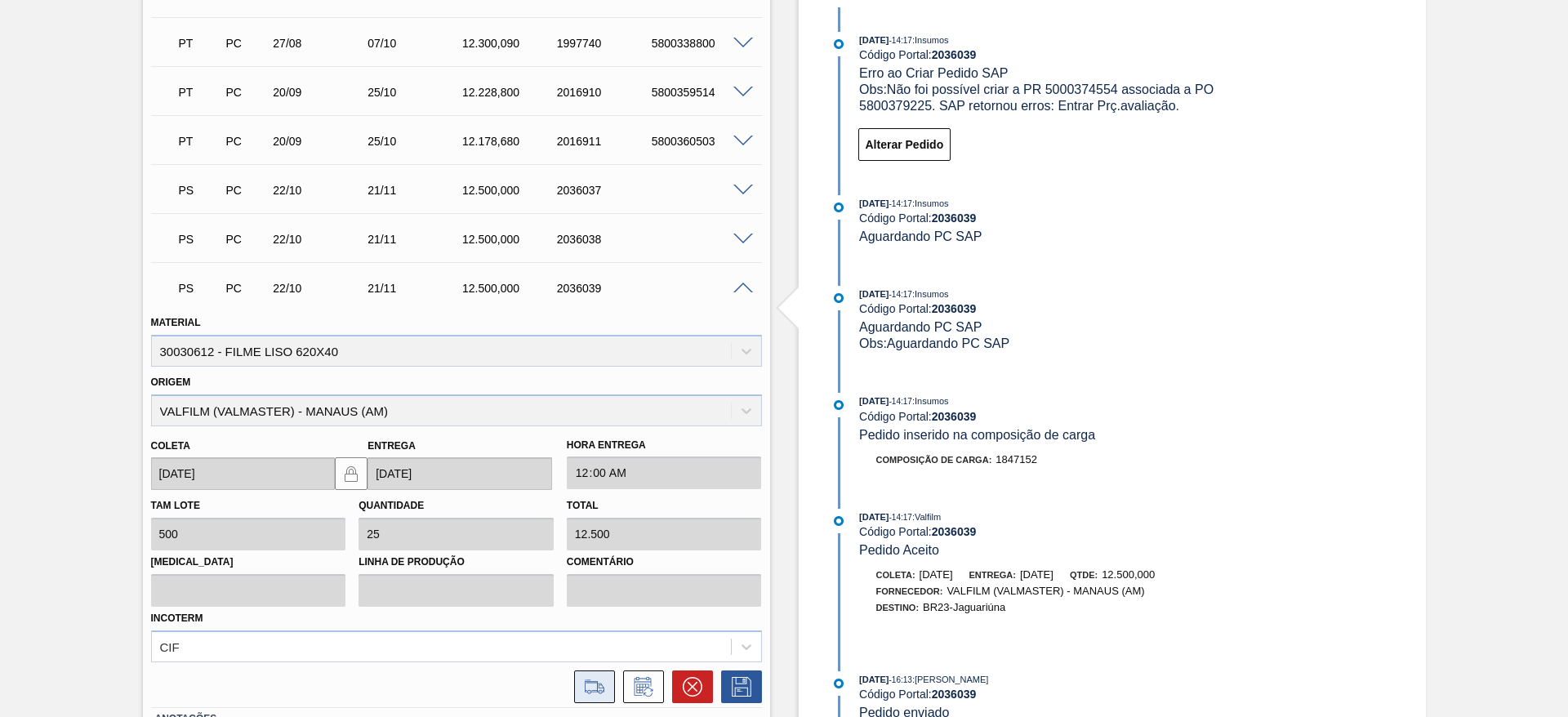
scroll to position [662, 0]
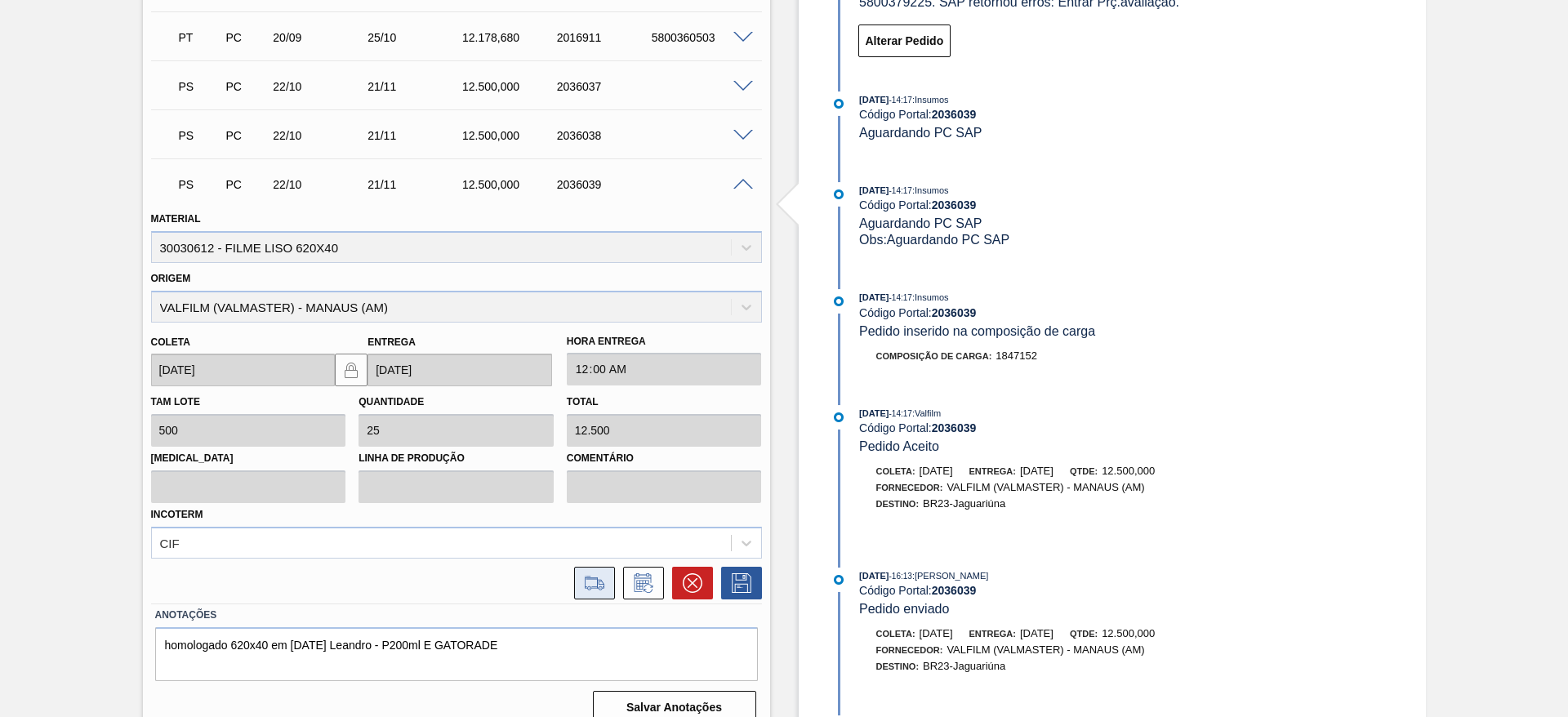
click at [596, 585] on icon at bounding box center [595, 582] width 26 height 20
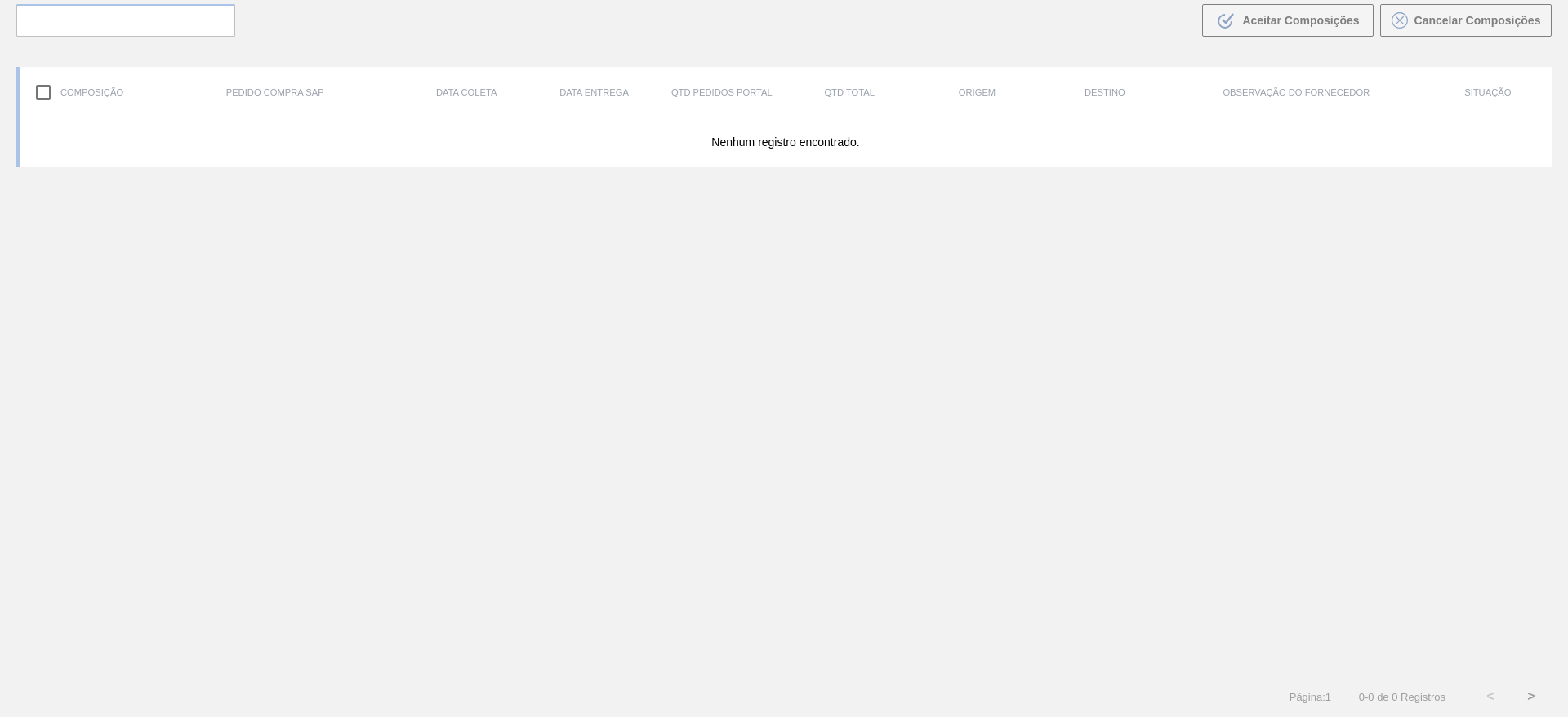
scroll to position [117, 0]
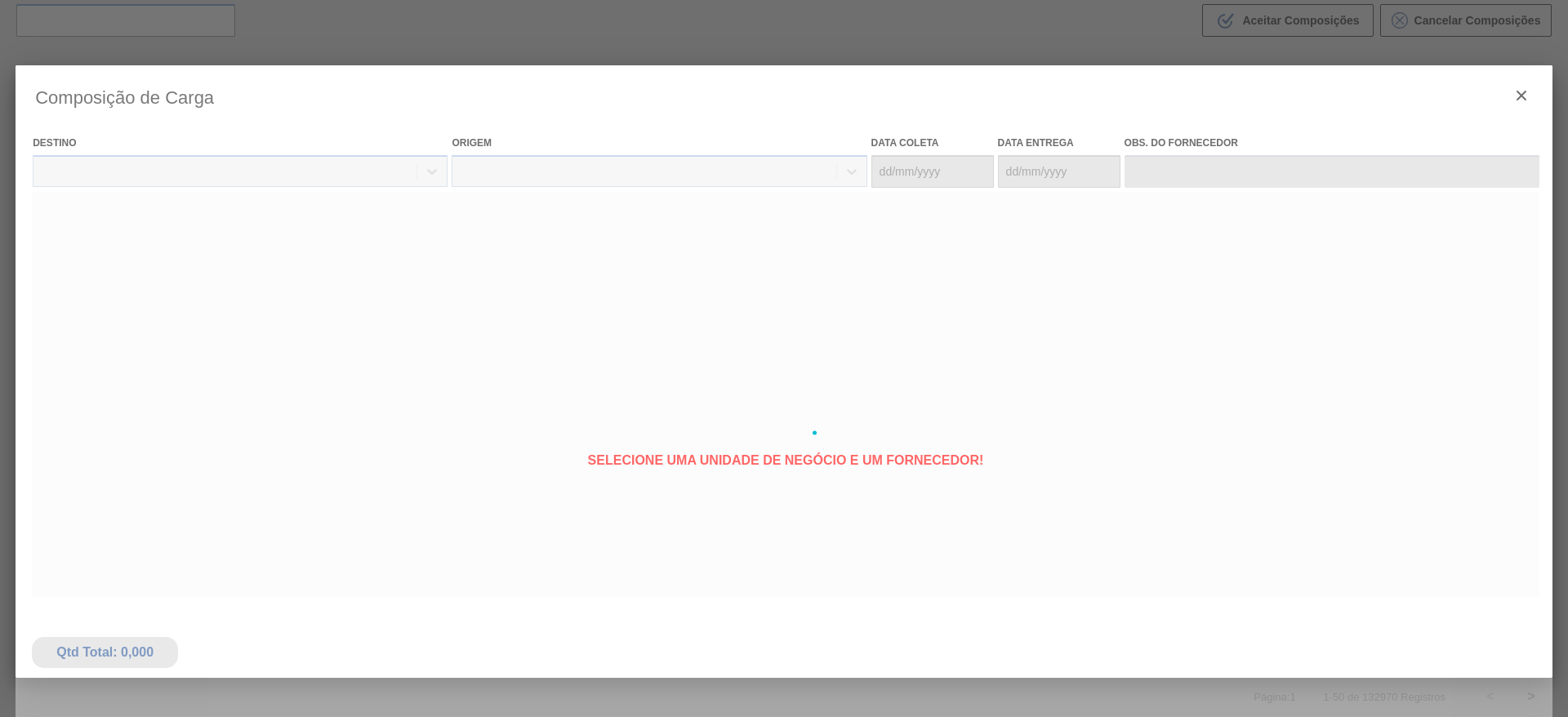
type coleta "[DATE]"
type entrega "21/11/2025"
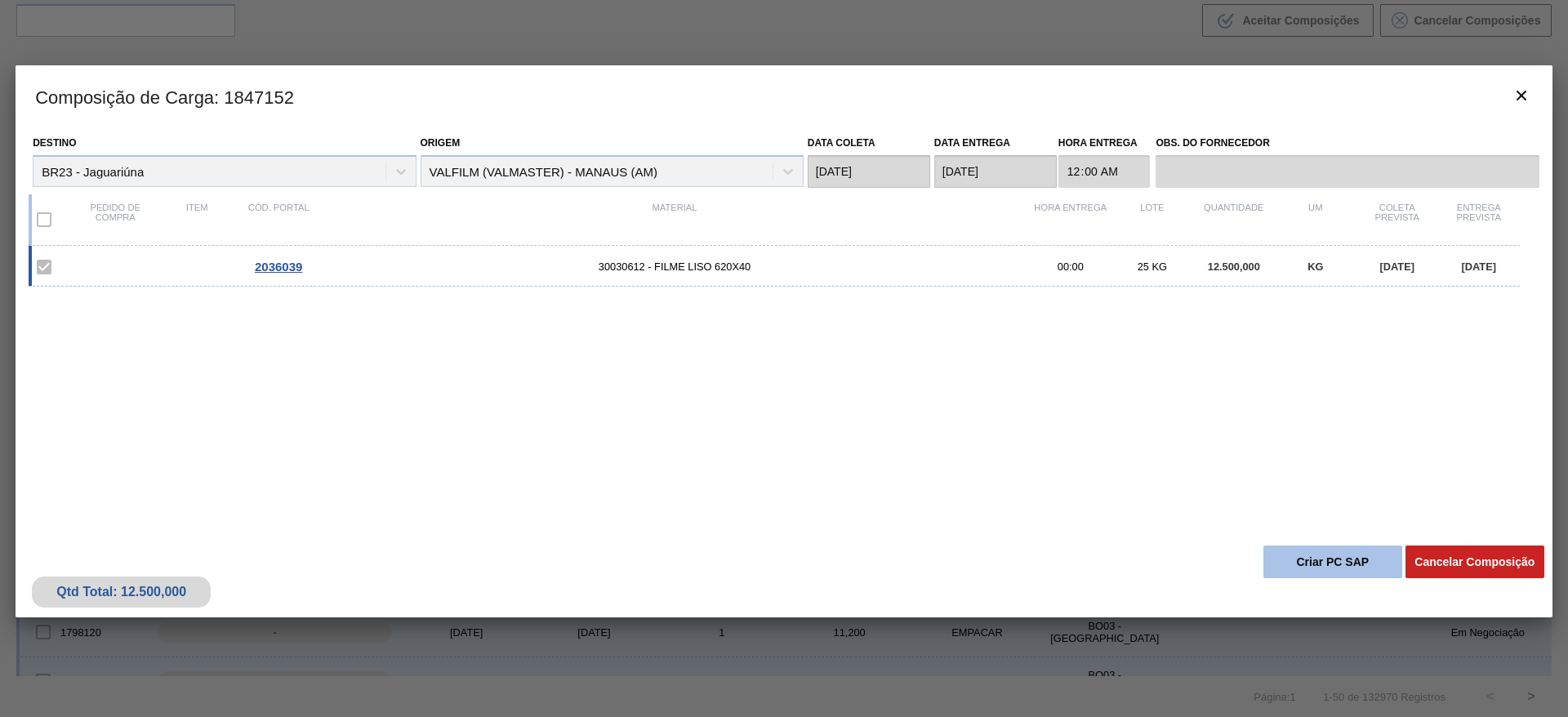
click at [1334, 558] on button "Criar PC SAP" at bounding box center [1334, 561] width 139 height 33
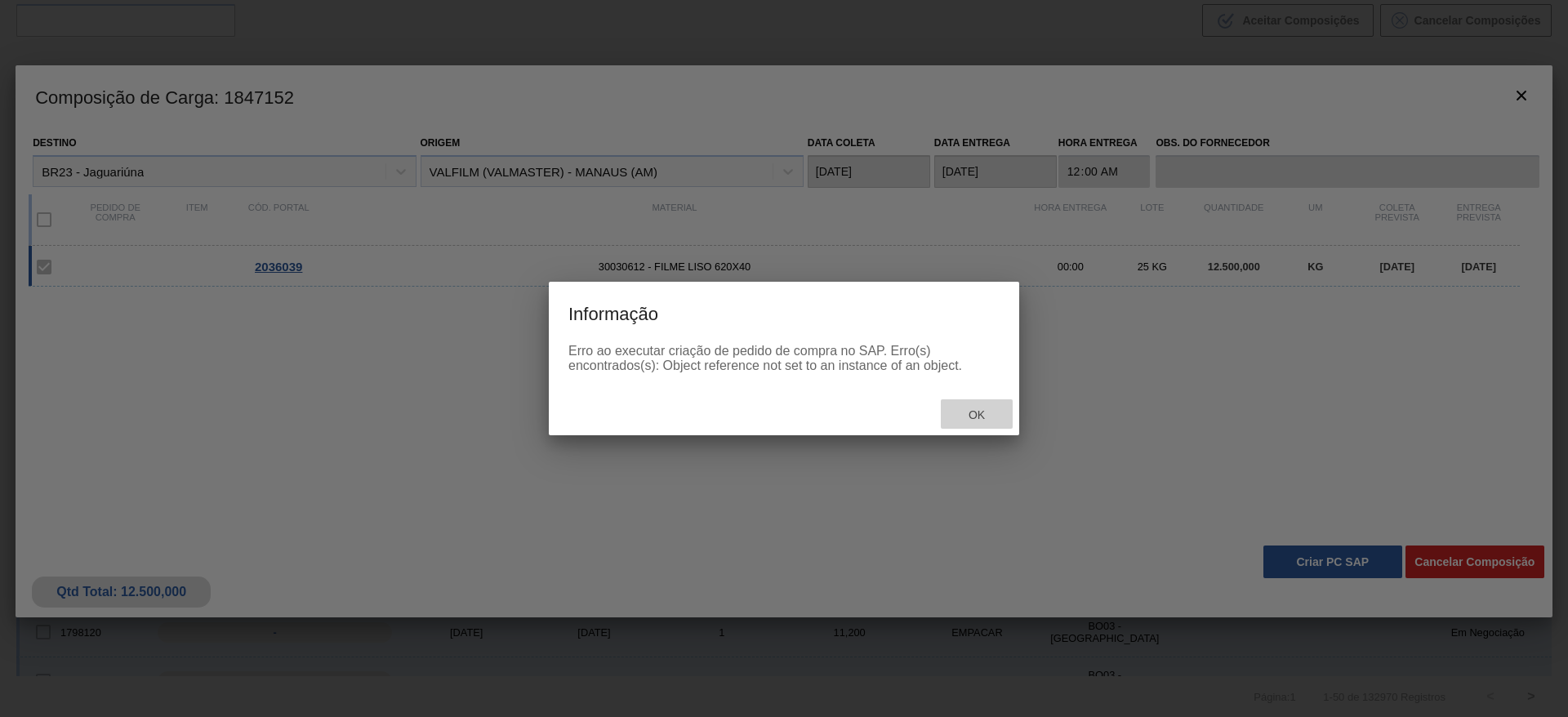
click at [979, 412] on span "Ok" at bounding box center [976, 415] width 42 height 13
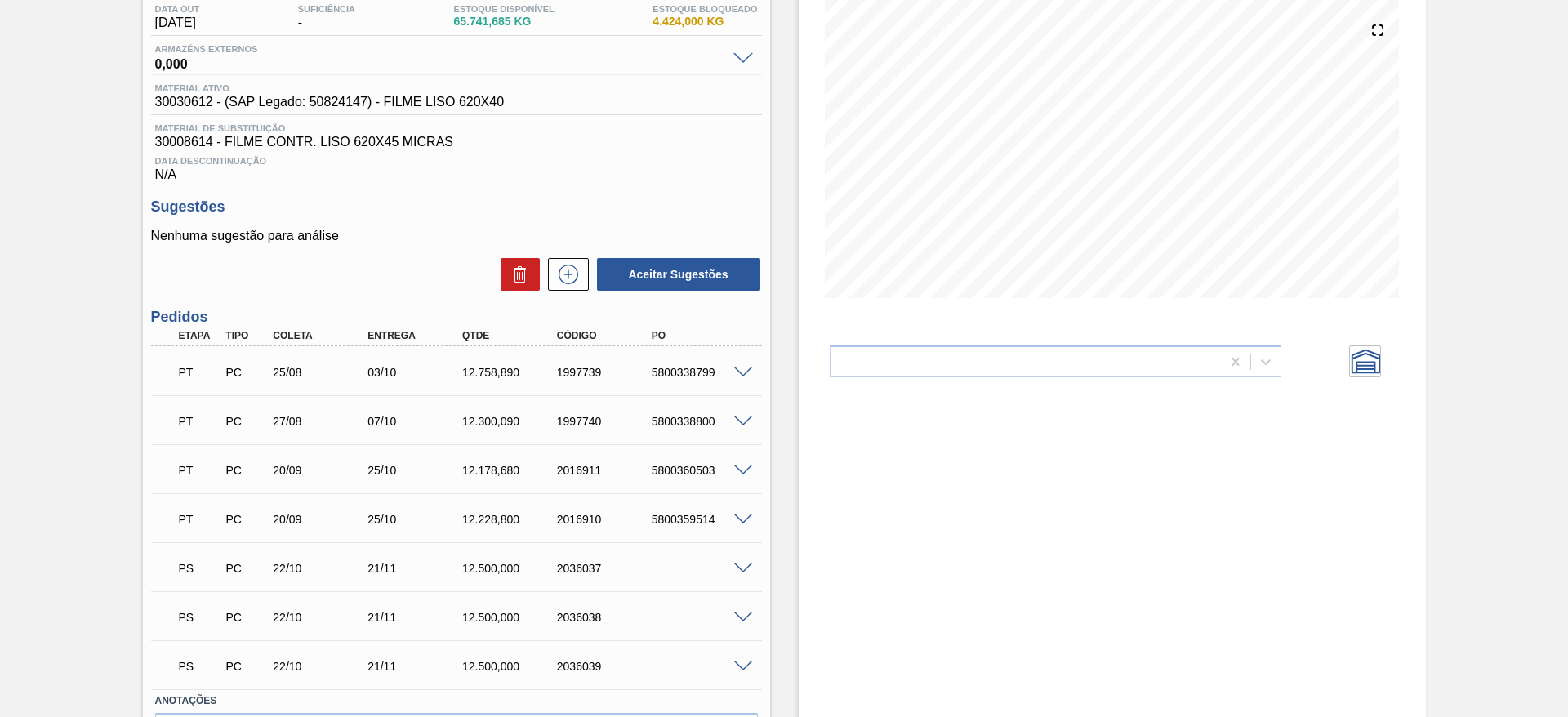
scroll to position [286, 0]
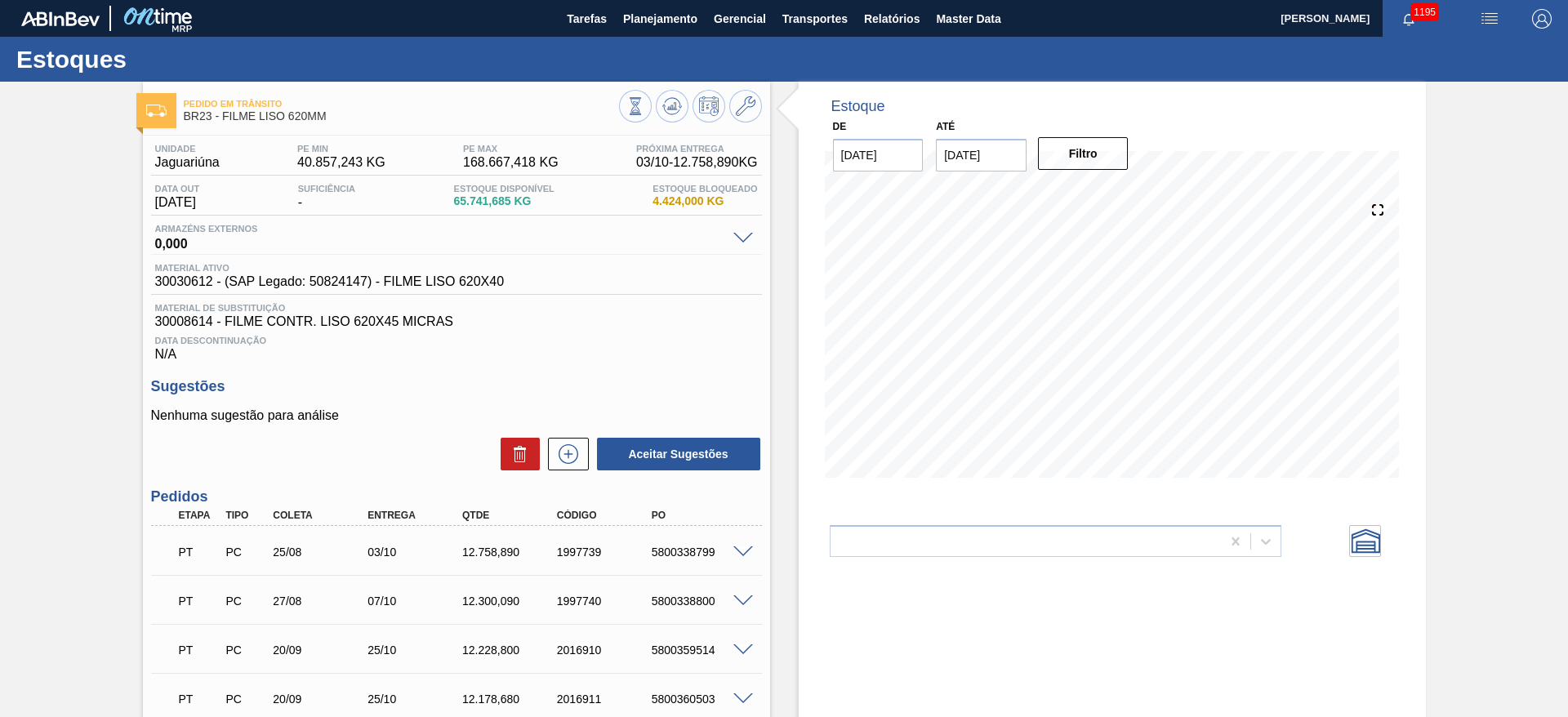
click at [180, 282] on span "30030612 - (SAP Legado: 50824147) - FILME LISO 620X40" at bounding box center [329, 282] width 350 height 15
copy span "30030612"
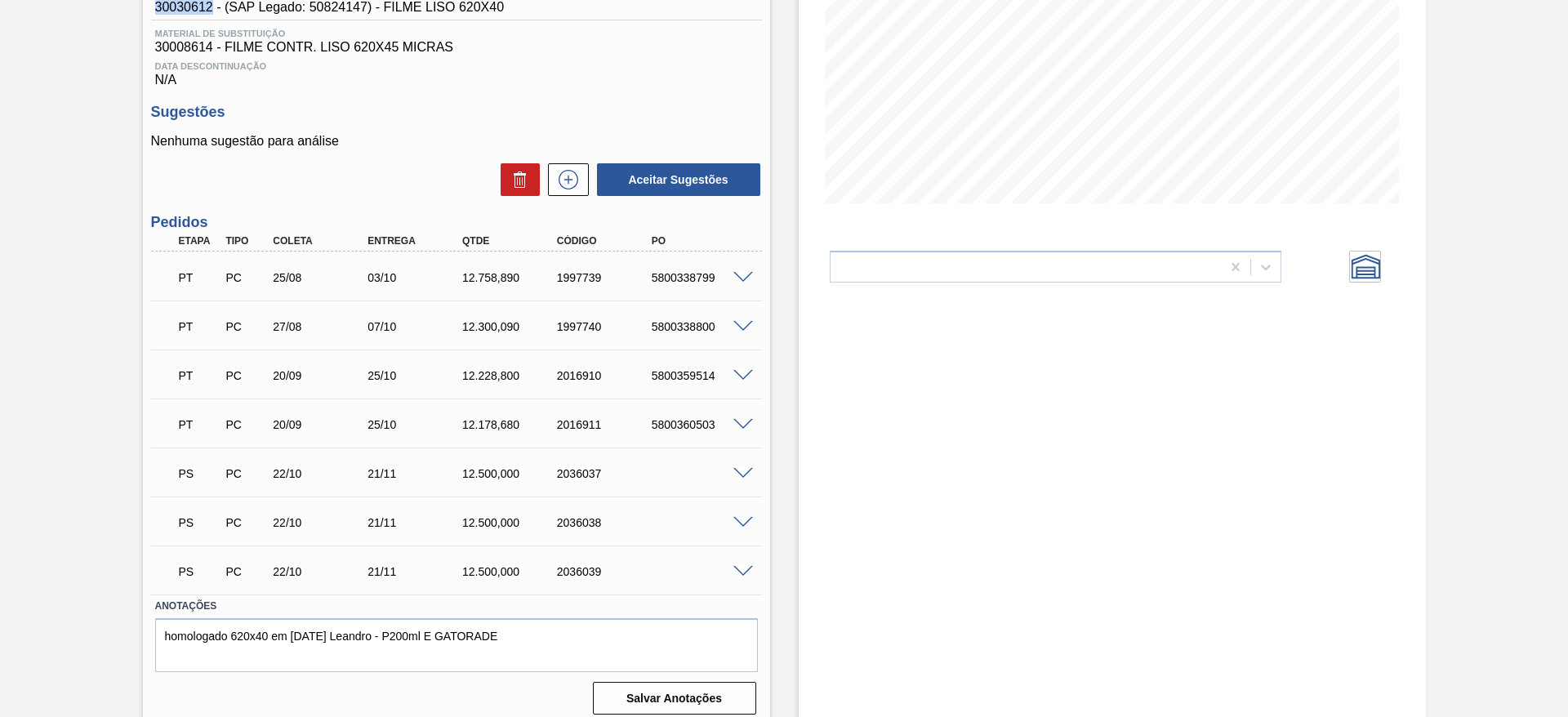
scroll to position [286, 0]
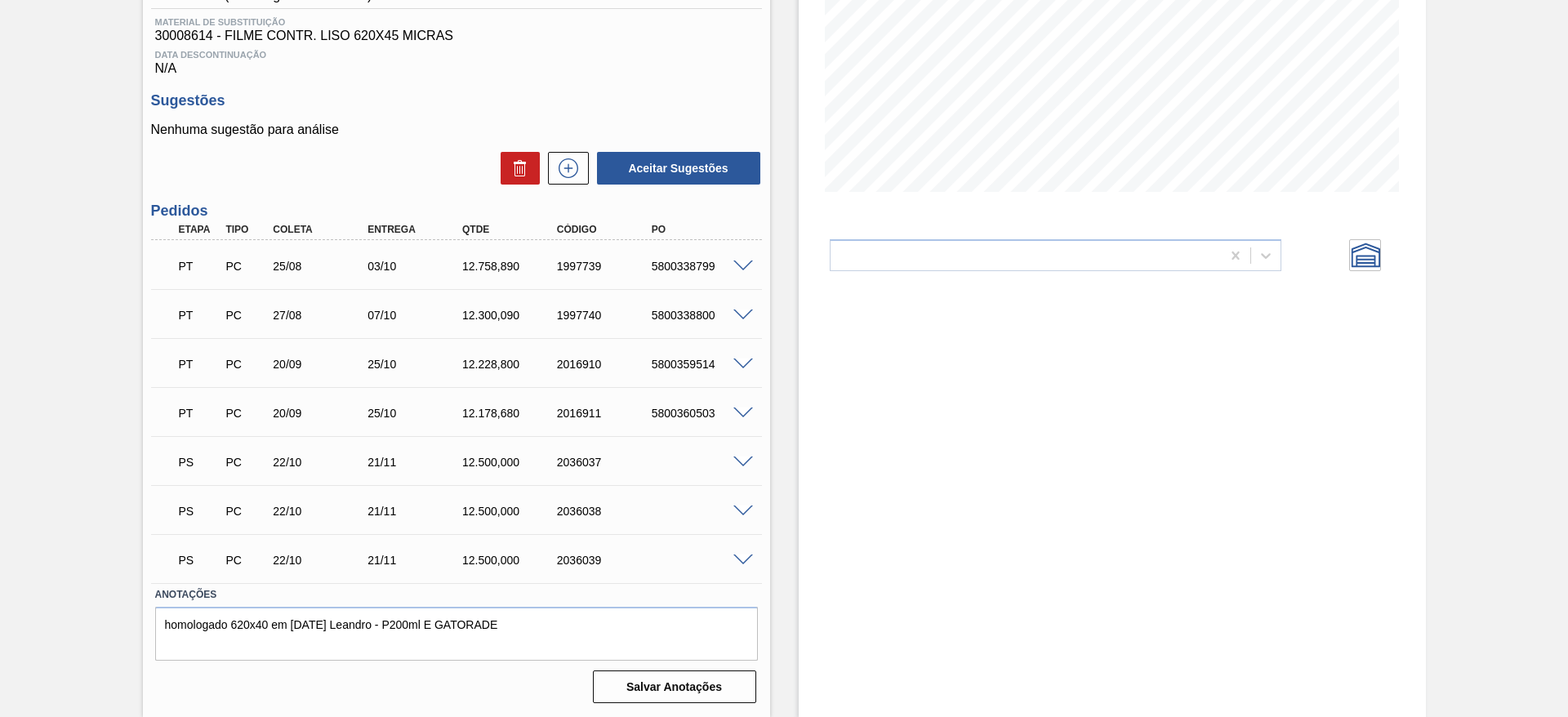
click at [742, 560] on span at bounding box center [743, 560] width 20 height 12
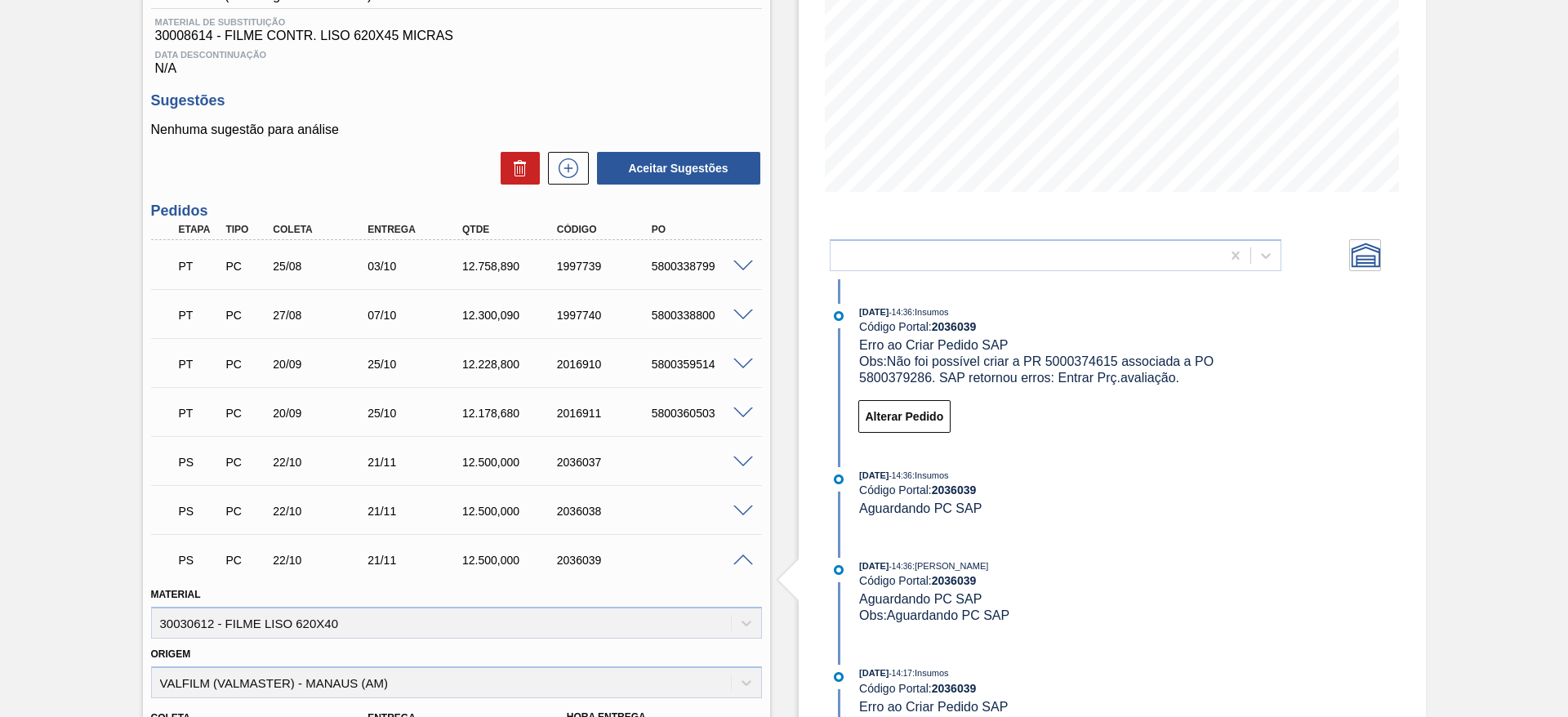
click at [901, 378] on span "Obs: Não foi possível criar a PR 5000374615 associada a PO 5800379286. SAP reto…" at bounding box center [1038, 369] width 358 height 30
copy span "5800379286"
click at [1074, 357] on span "Obs: Não foi possível criar a PR 5000374615 associada a PO 5800379286. SAP reto…" at bounding box center [1038, 369] width 358 height 30
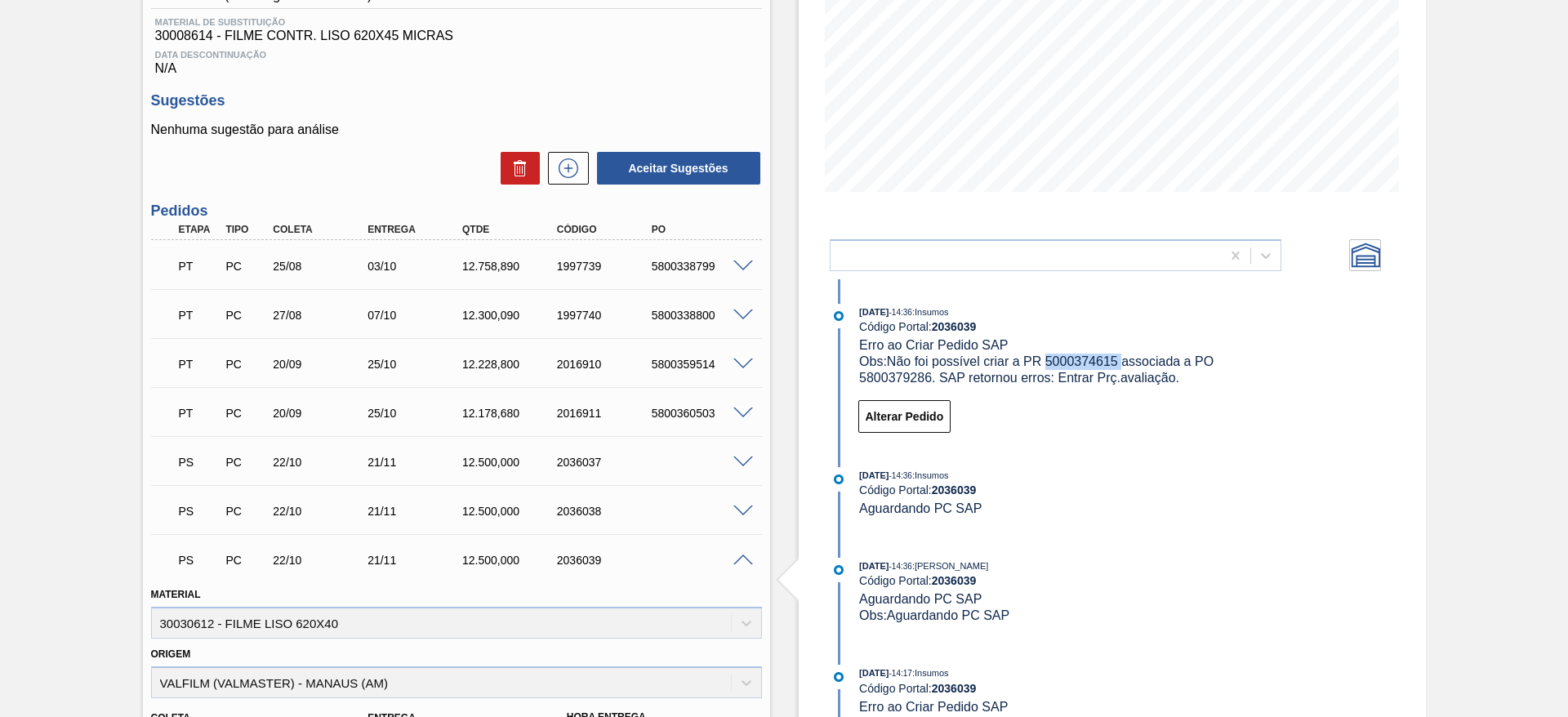
click at [1074, 357] on span "Obs: Não foi possível criar a PR 5000374615 associada a PO 5800379286. SAP reto…" at bounding box center [1038, 369] width 358 height 30
copy span "5000374615"
click at [903, 375] on span "Obs: Não foi possível criar a PR 5000374615 associada a PO 5800379286. SAP reto…" at bounding box center [1038, 369] width 358 height 30
copy span "5800379286"
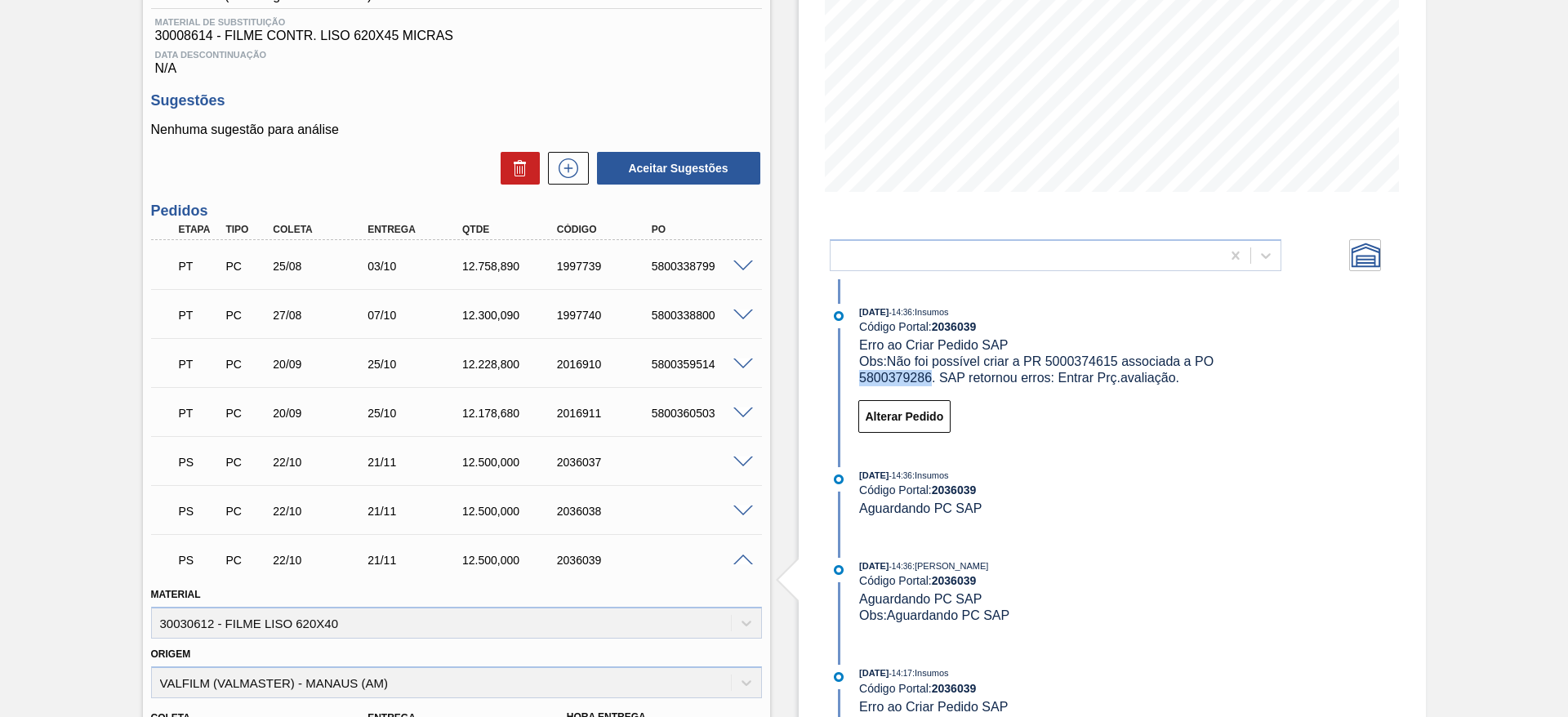
copy span "5800379286"
click at [927, 414] on button "Alterar Pedido" at bounding box center [904, 416] width 93 height 33
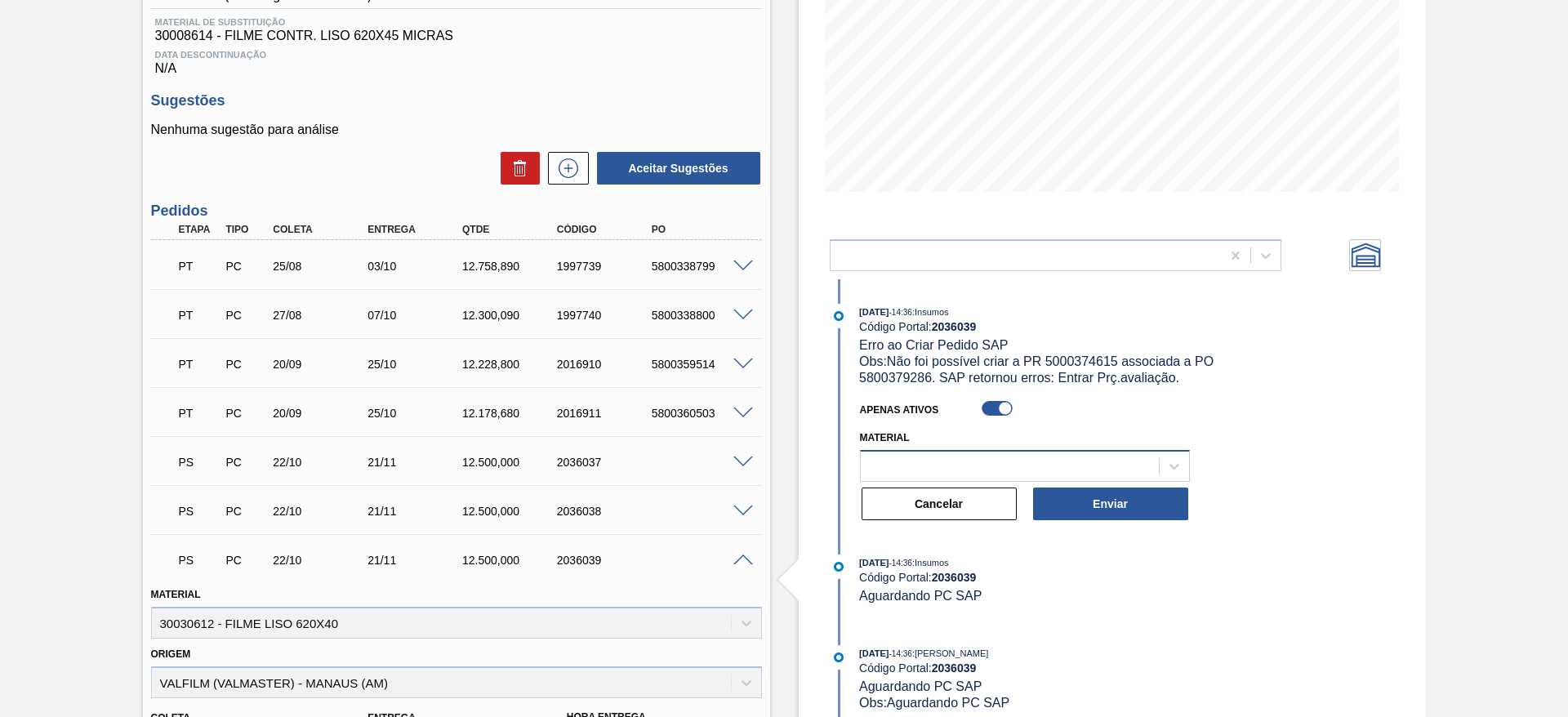
click at [927, 469] on div at bounding box center [1010, 465] width 298 height 23
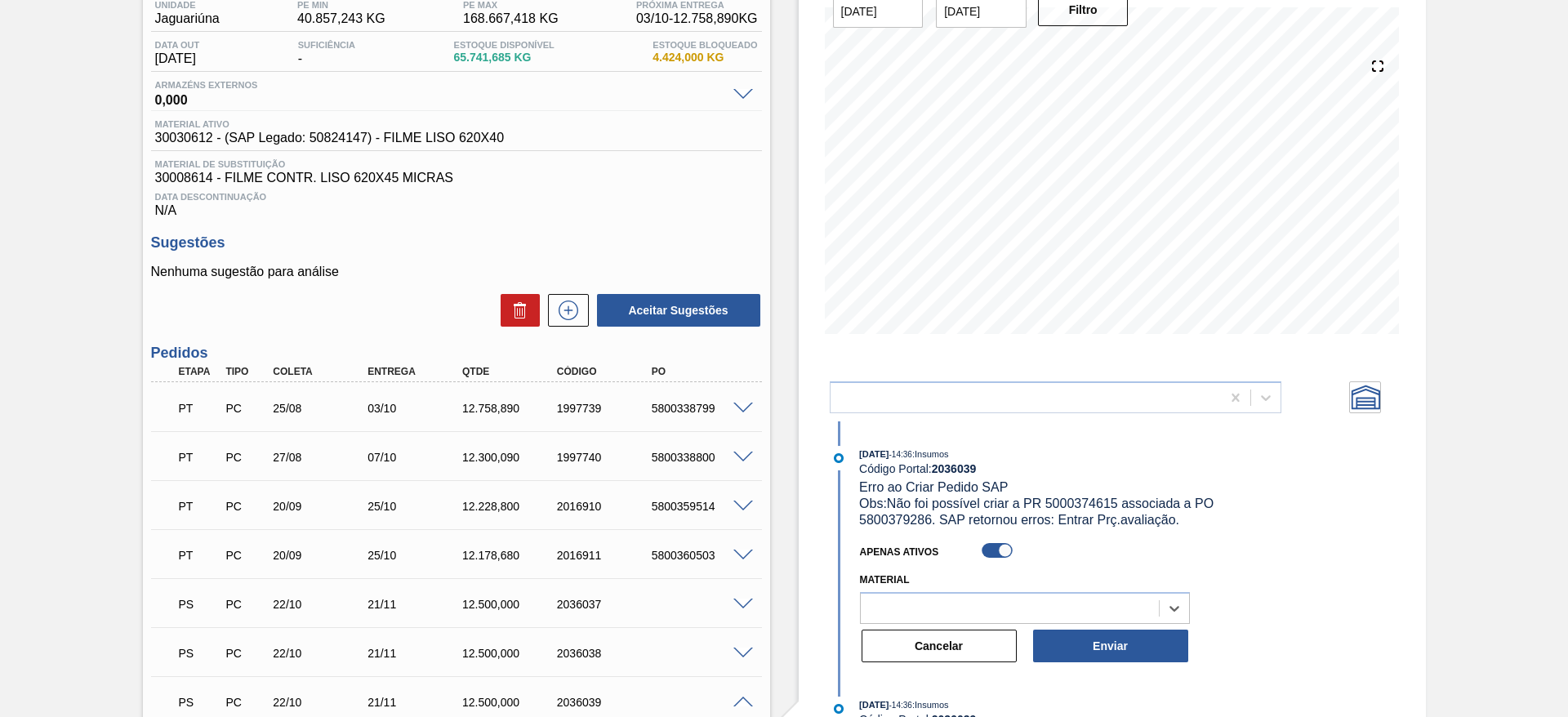
scroll to position [0, 0]
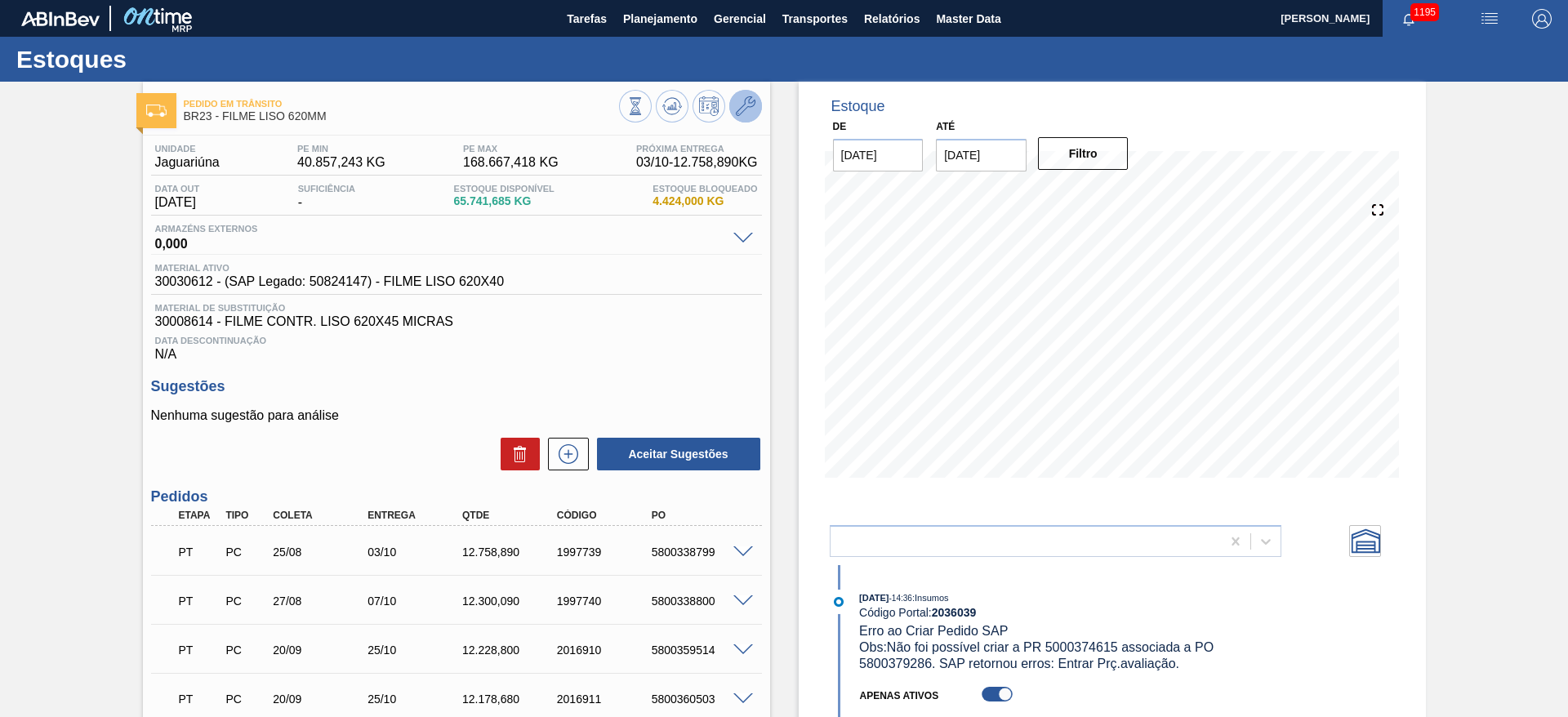
click at [745, 111] on icon at bounding box center [746, 106] width 20 height 20
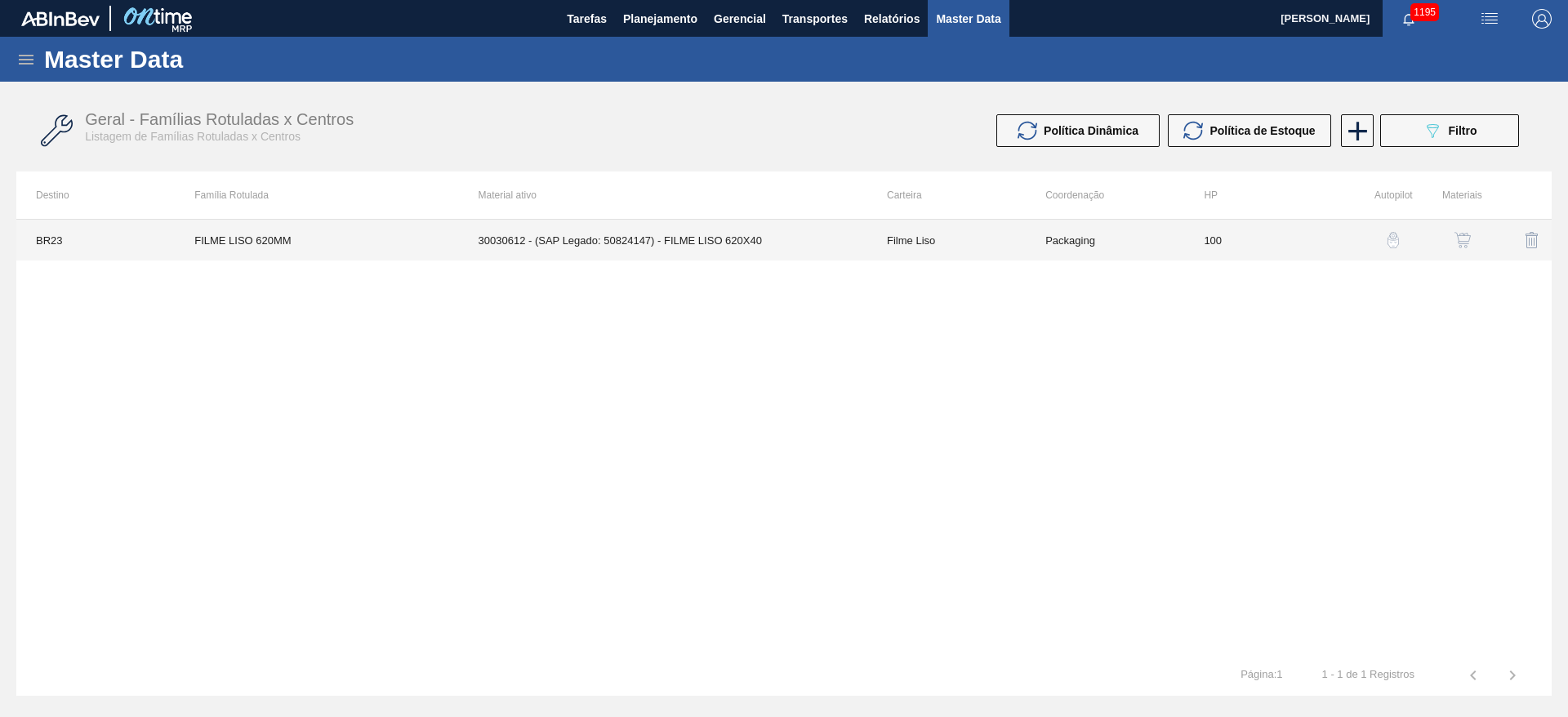
click at [1225, 239] on td "100" at bounding box center [1263, 240] width 158 height 41
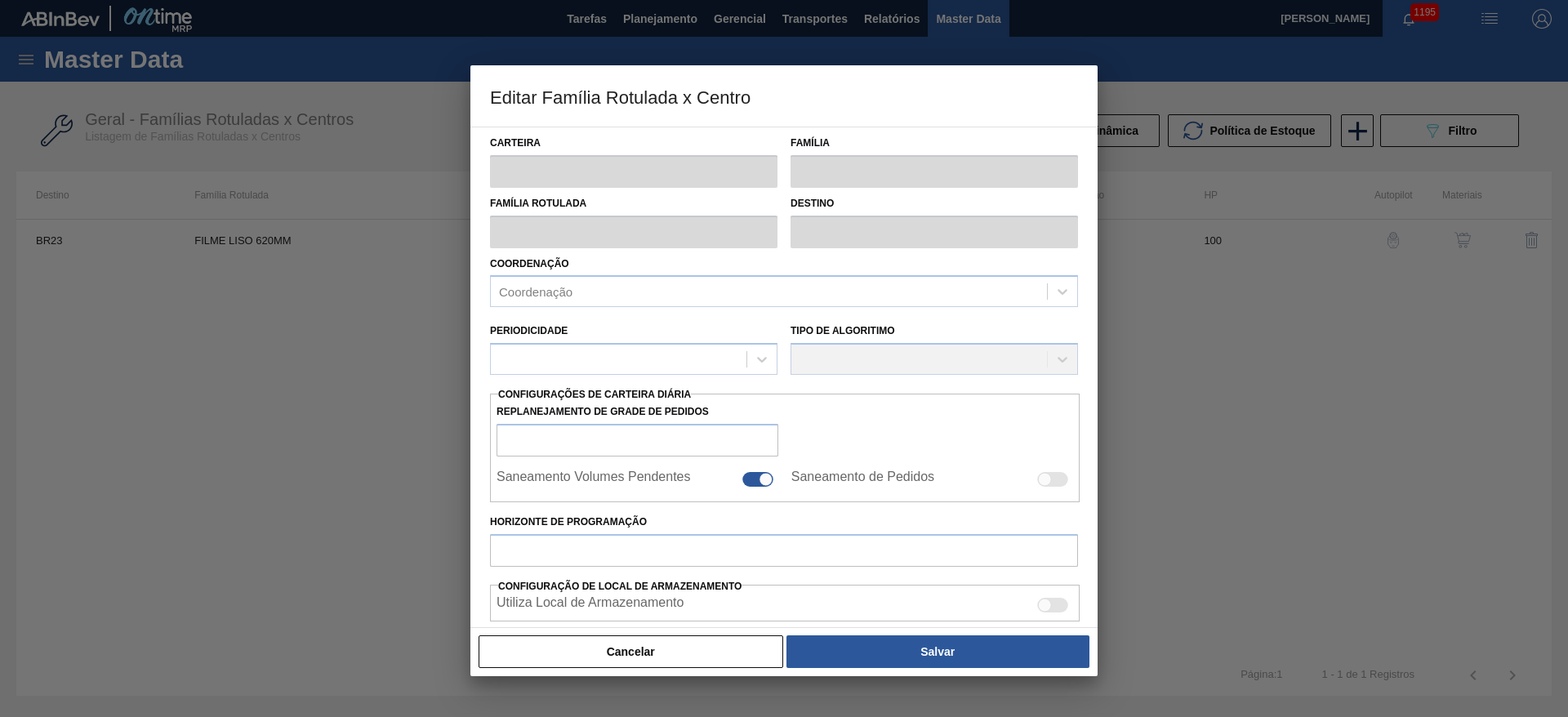
type input "Filme Liso"
type input "FILME LISO 620MM"
type input "BR23 - Jaguariúna"
type input "100"
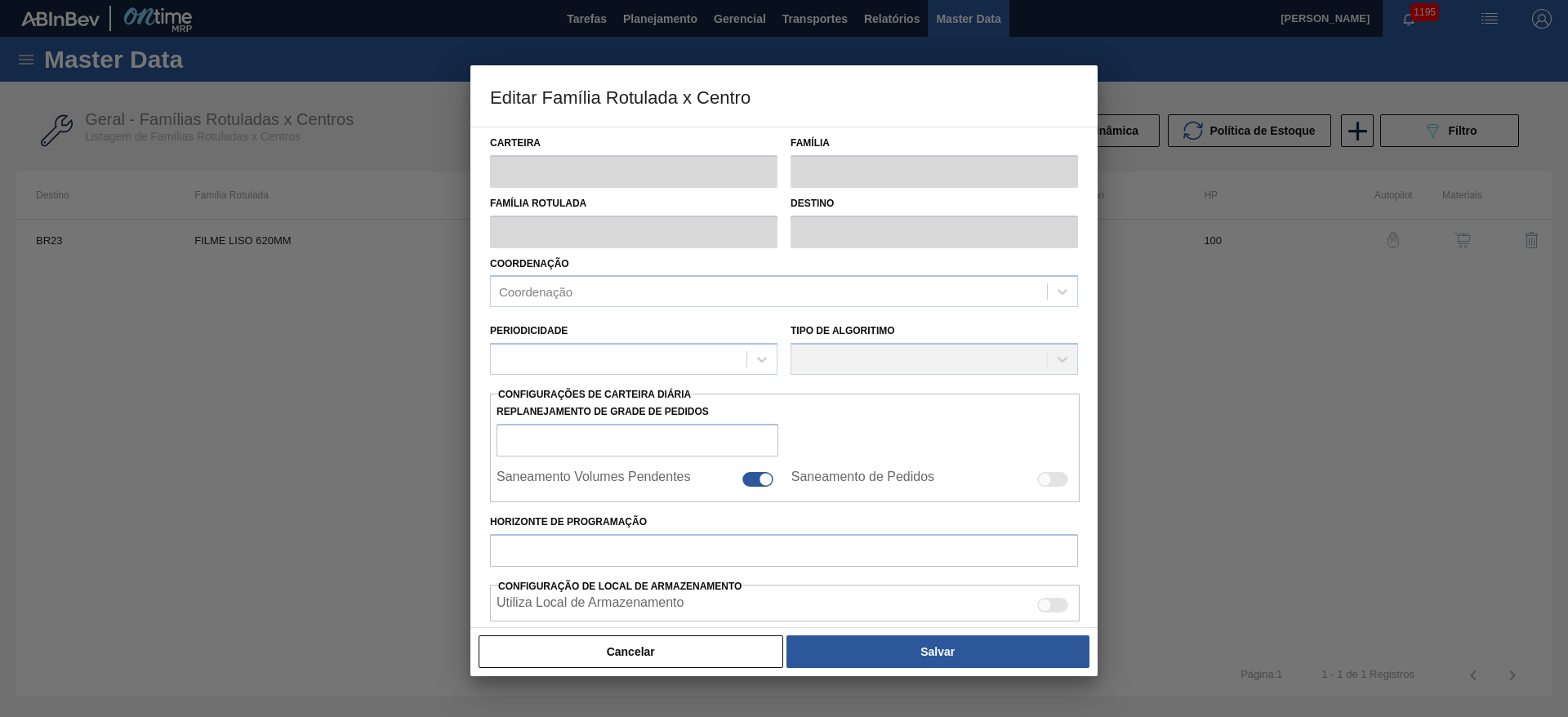
type input "40.857,243"
type input "168.667,418"
type input "67"
type input "126.068,287"
checkbox input "true"
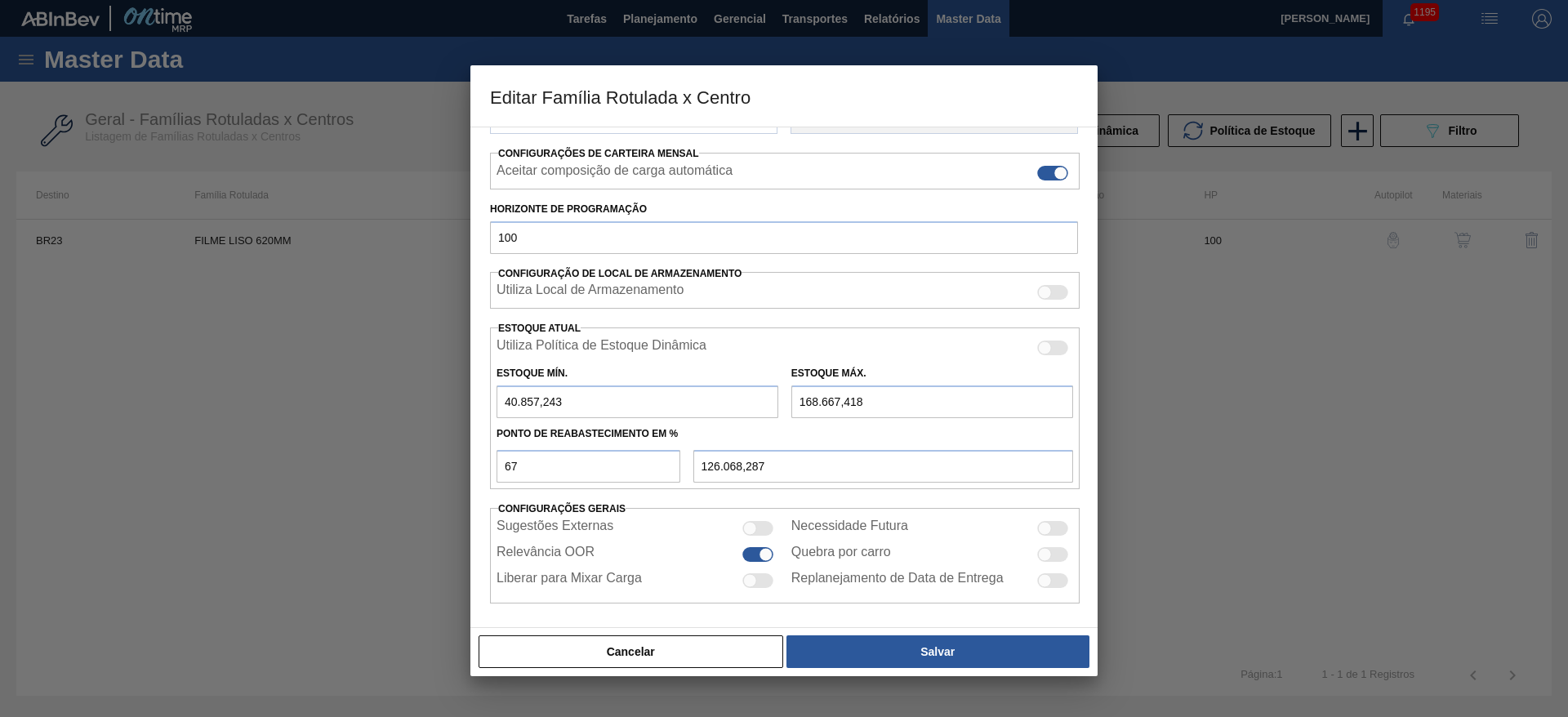
scroll to position [249, 0]
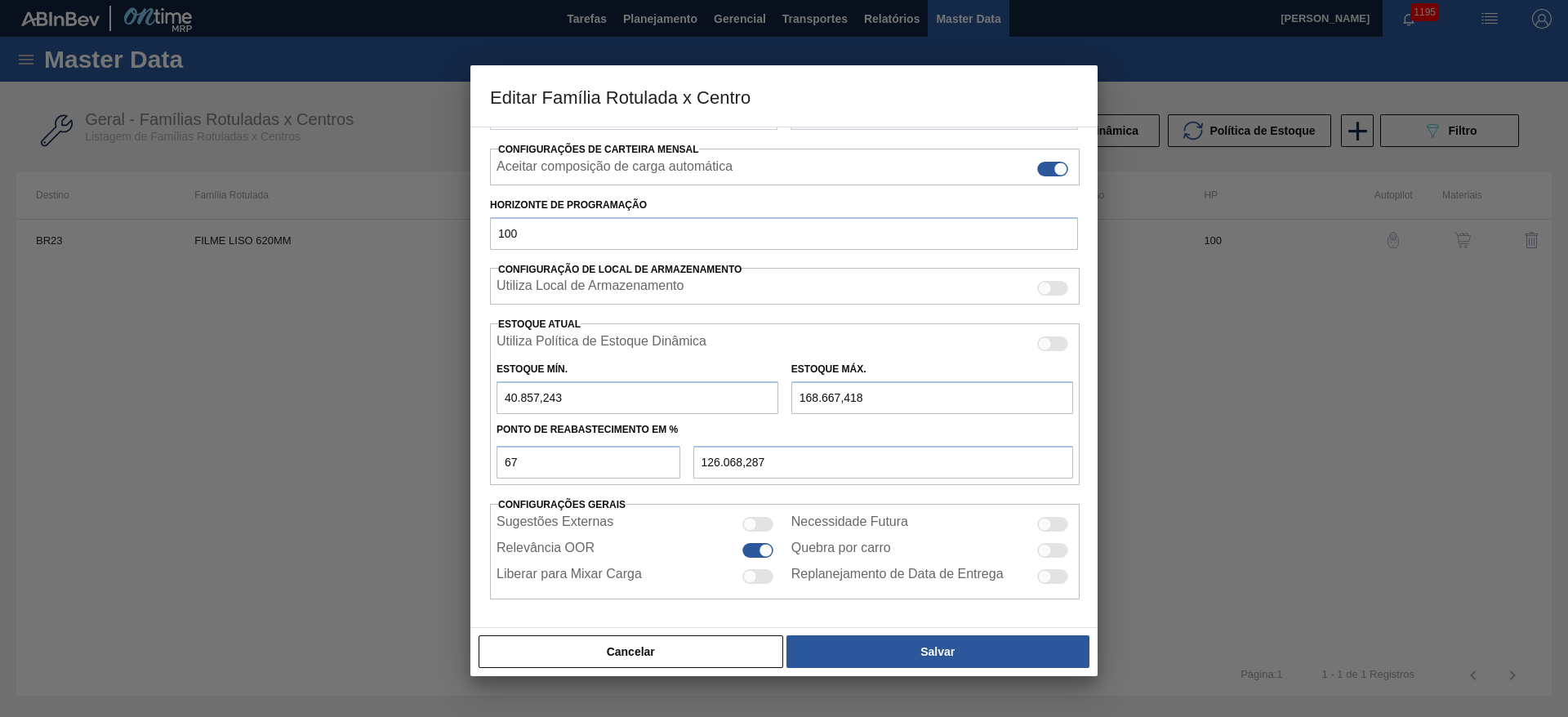
click at [707, 645] on button "Cancelar" at bounding box center [630, 651] width 305 height 33
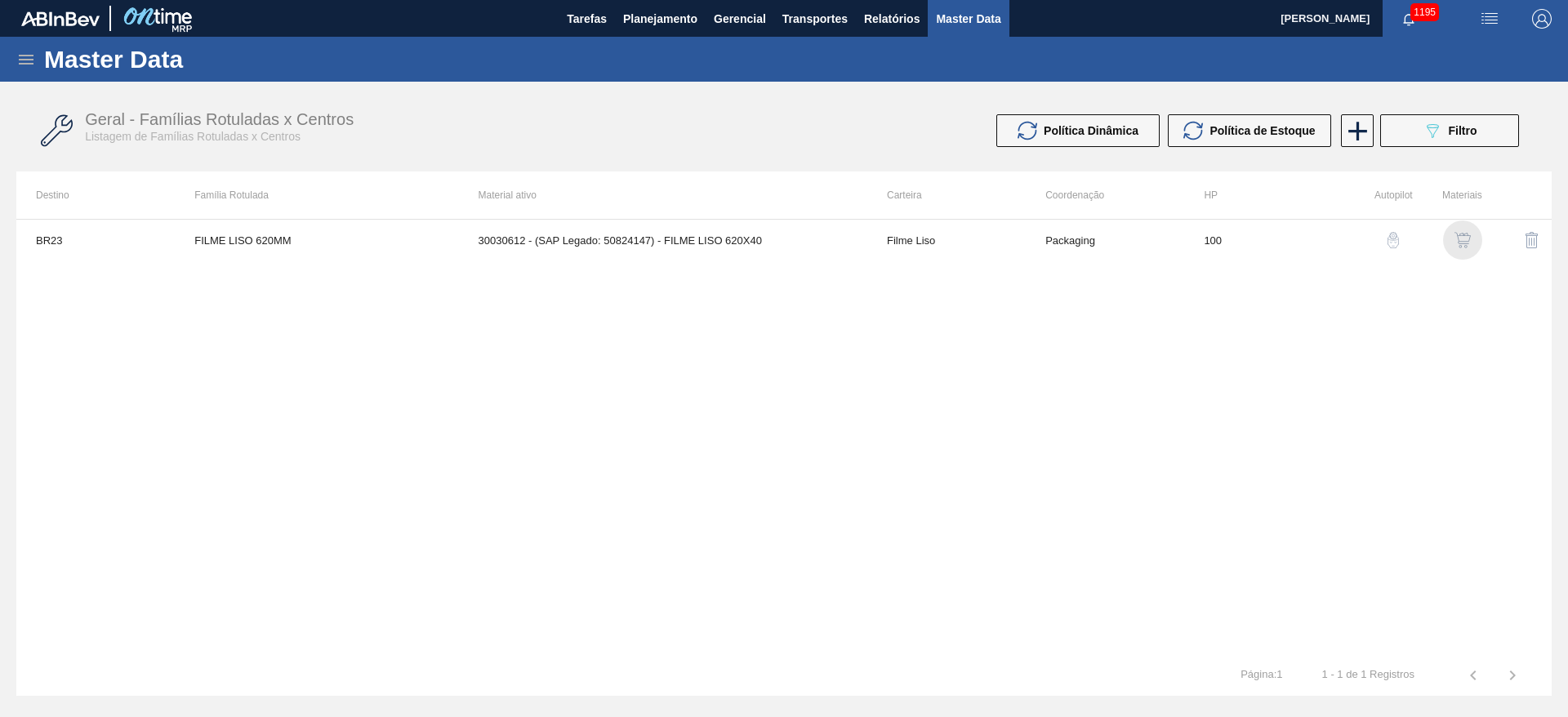
click at [1472, 232] on div "button" at bounding box center [1463, 239] width 20 height 16
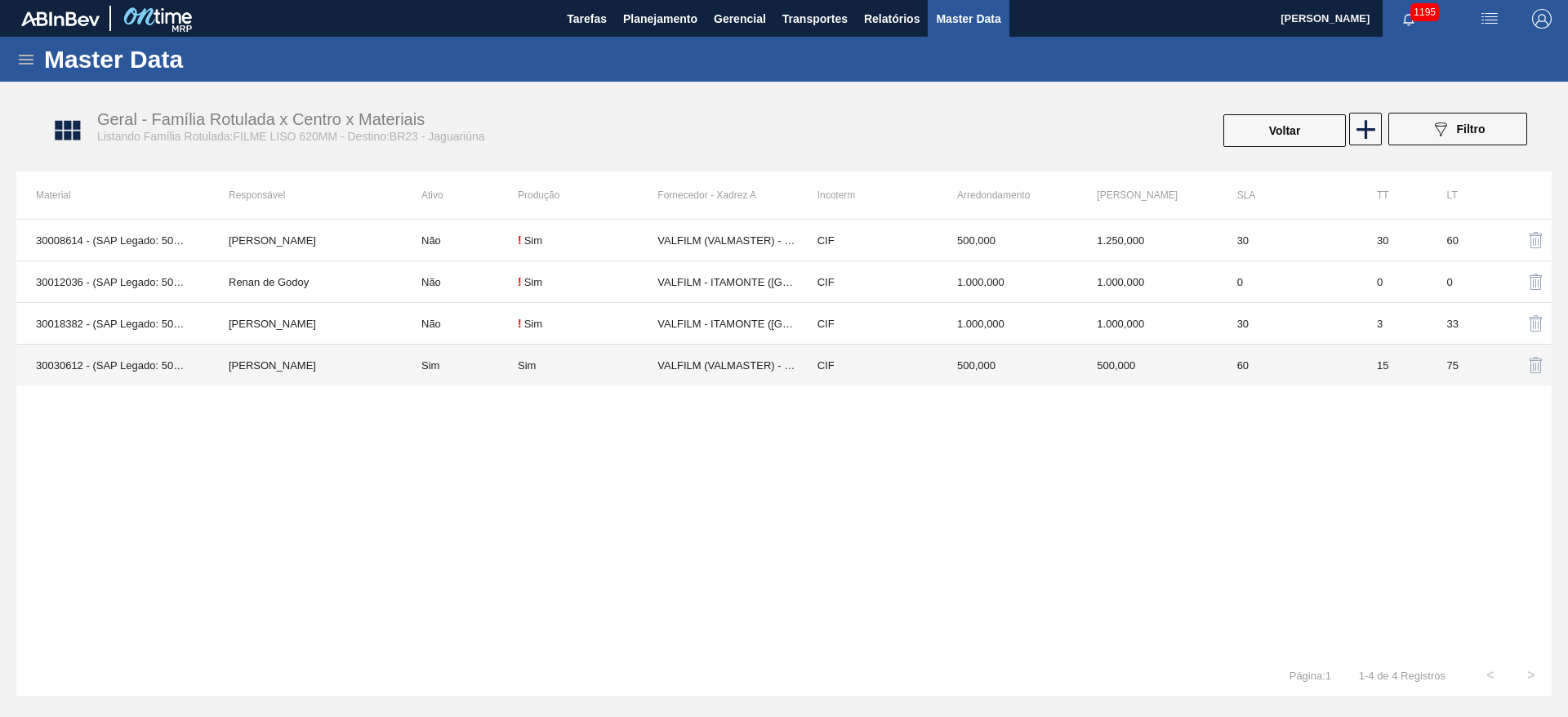
click at [478, 367] on td "Sim" at bounding box center [460, 366] width 116 height 41
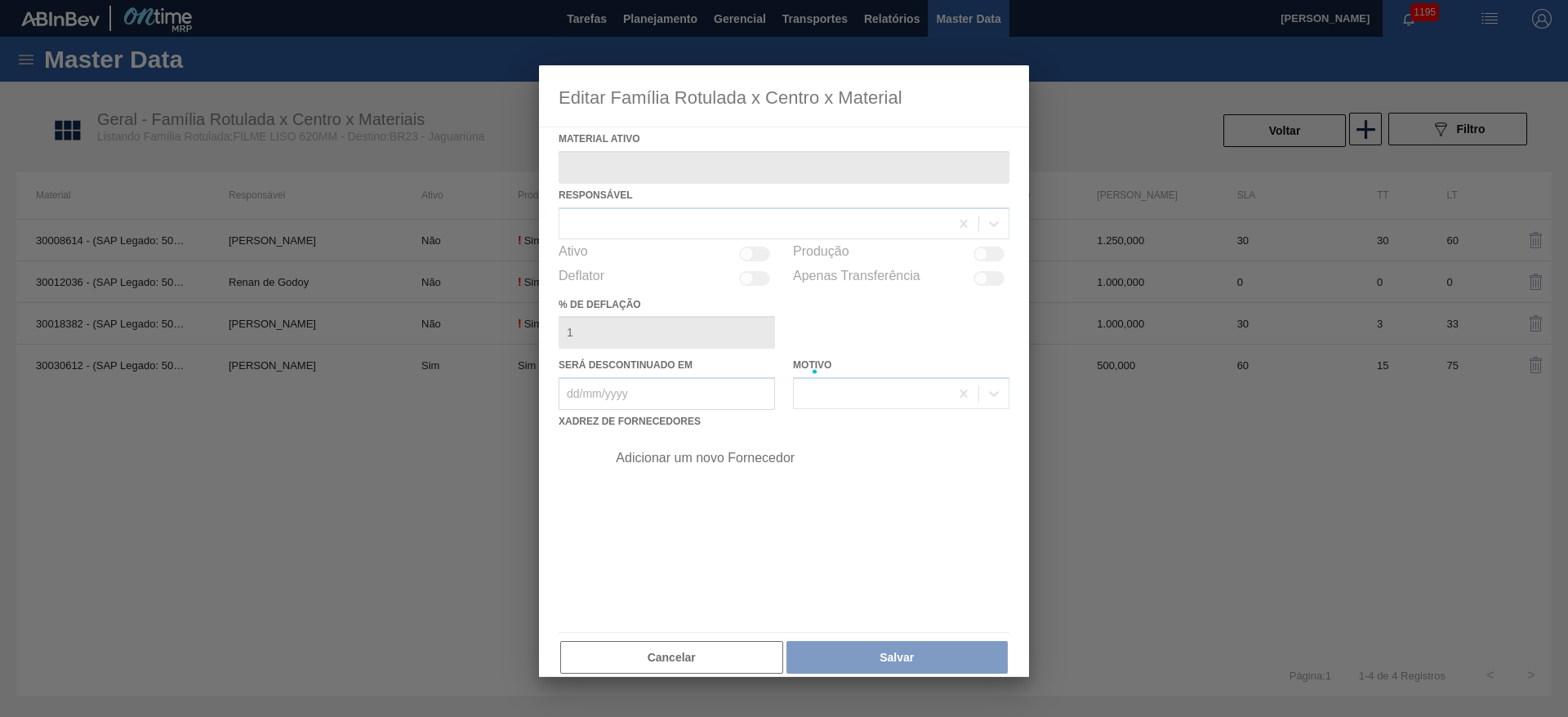
type ativo "30030612 - (SAP Legado: 50824147) - FILME LISO 620X40"
checkbox input "true"
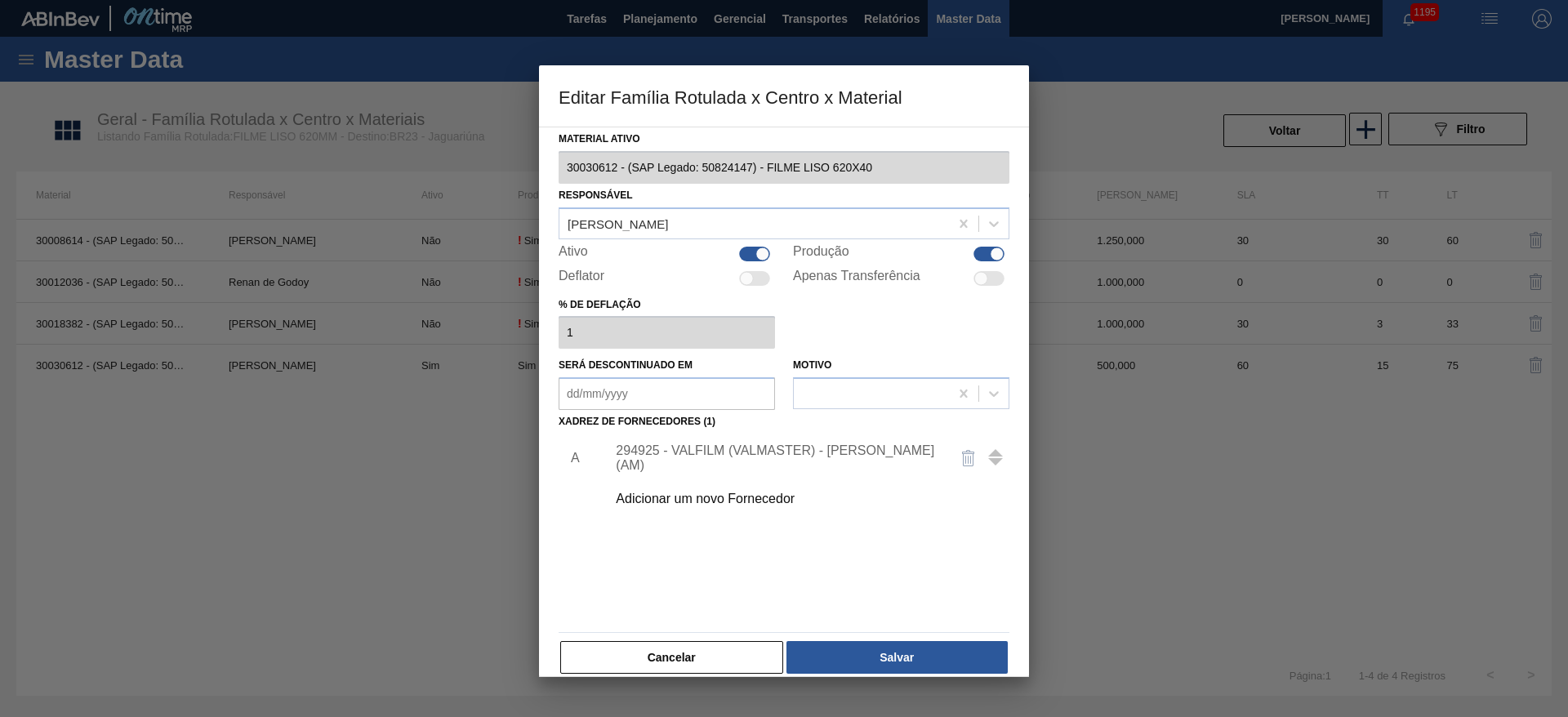
click at [707, 460] on div "294925 - VALFILM (VALMASTER) - MANAUS (AM)" at bounding box center [776, 457] width 320 height 29
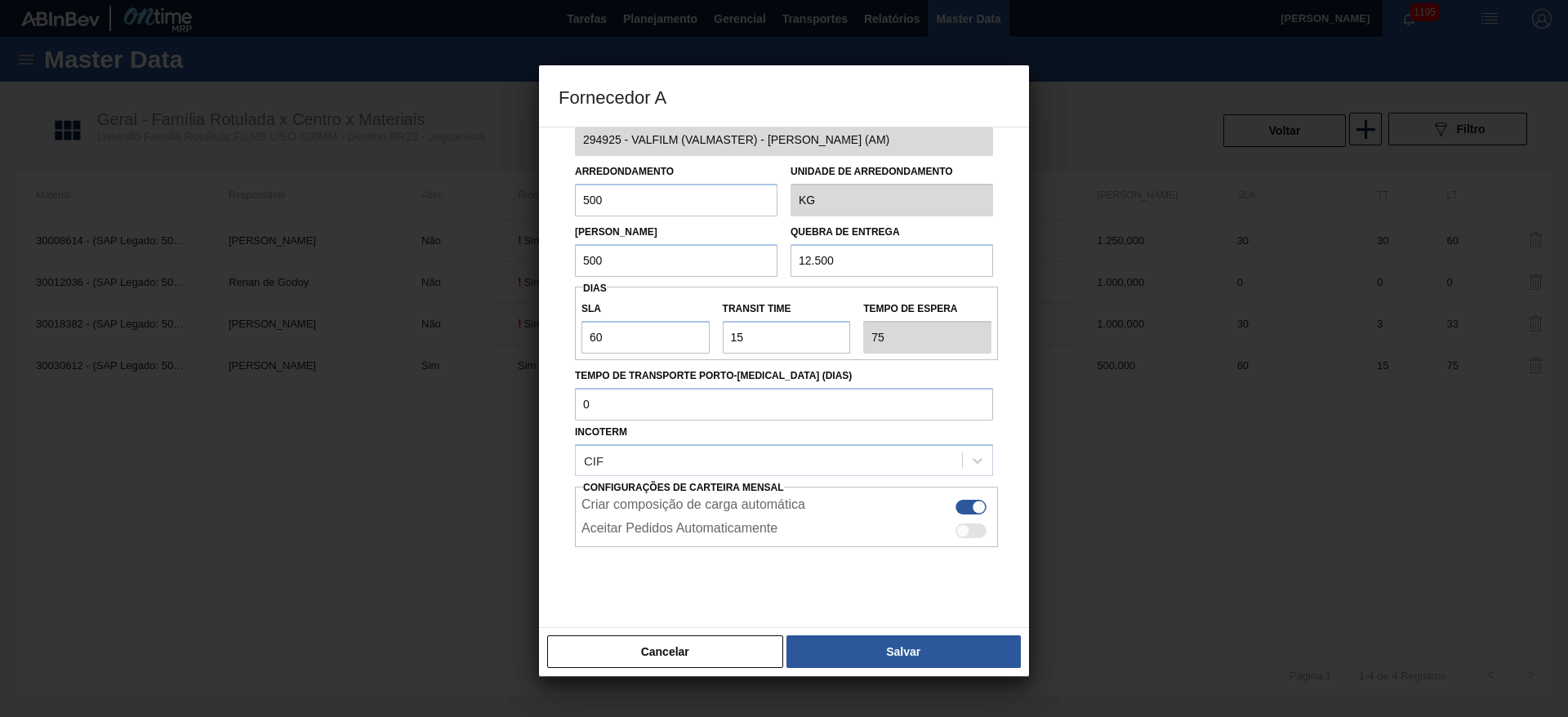
scroll to position [60, 0]
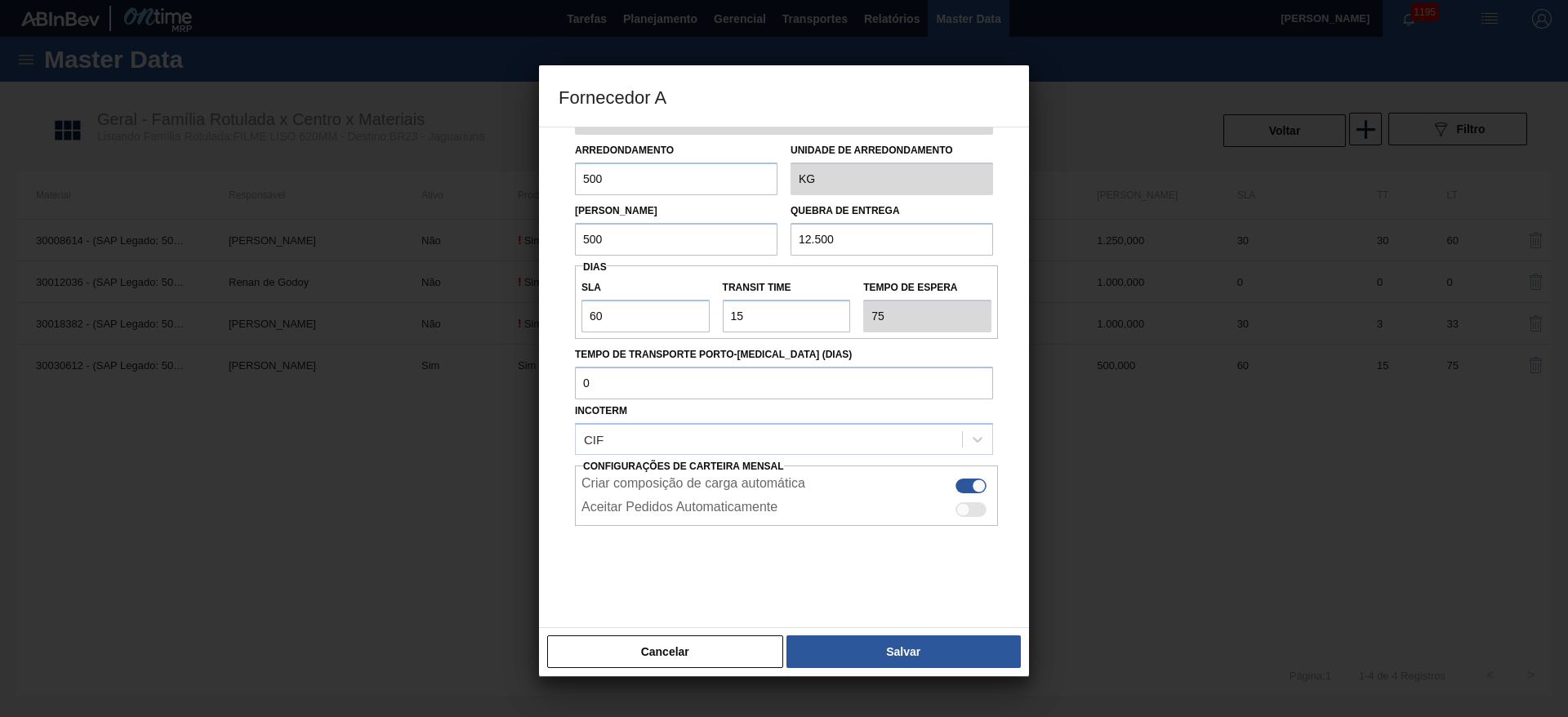
click at [690, 659] on button "Cancelar" at bounding box center [666, 651] width 236 height 33
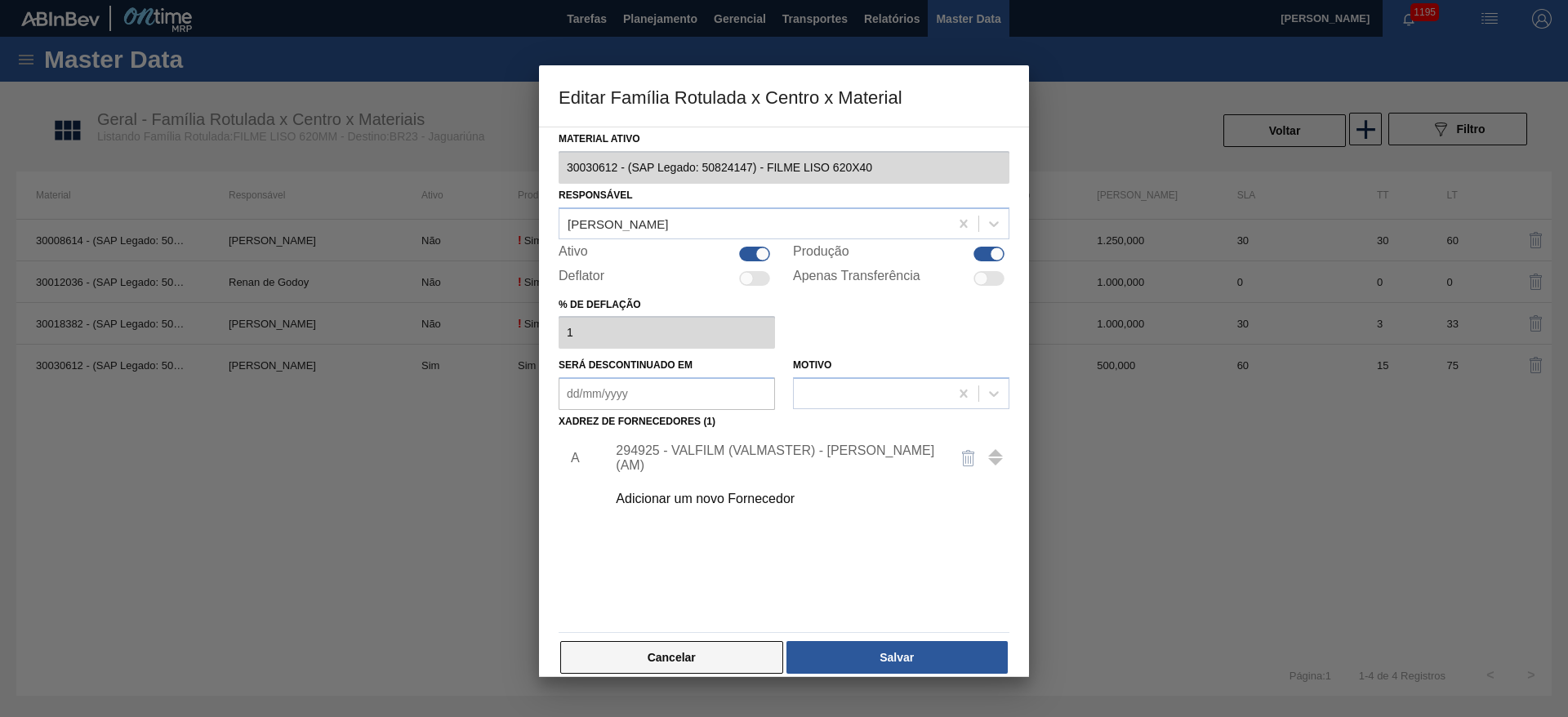
click at [723, 655] on button "Cancelar" at bounding box center [672, 657] width 223 height 33
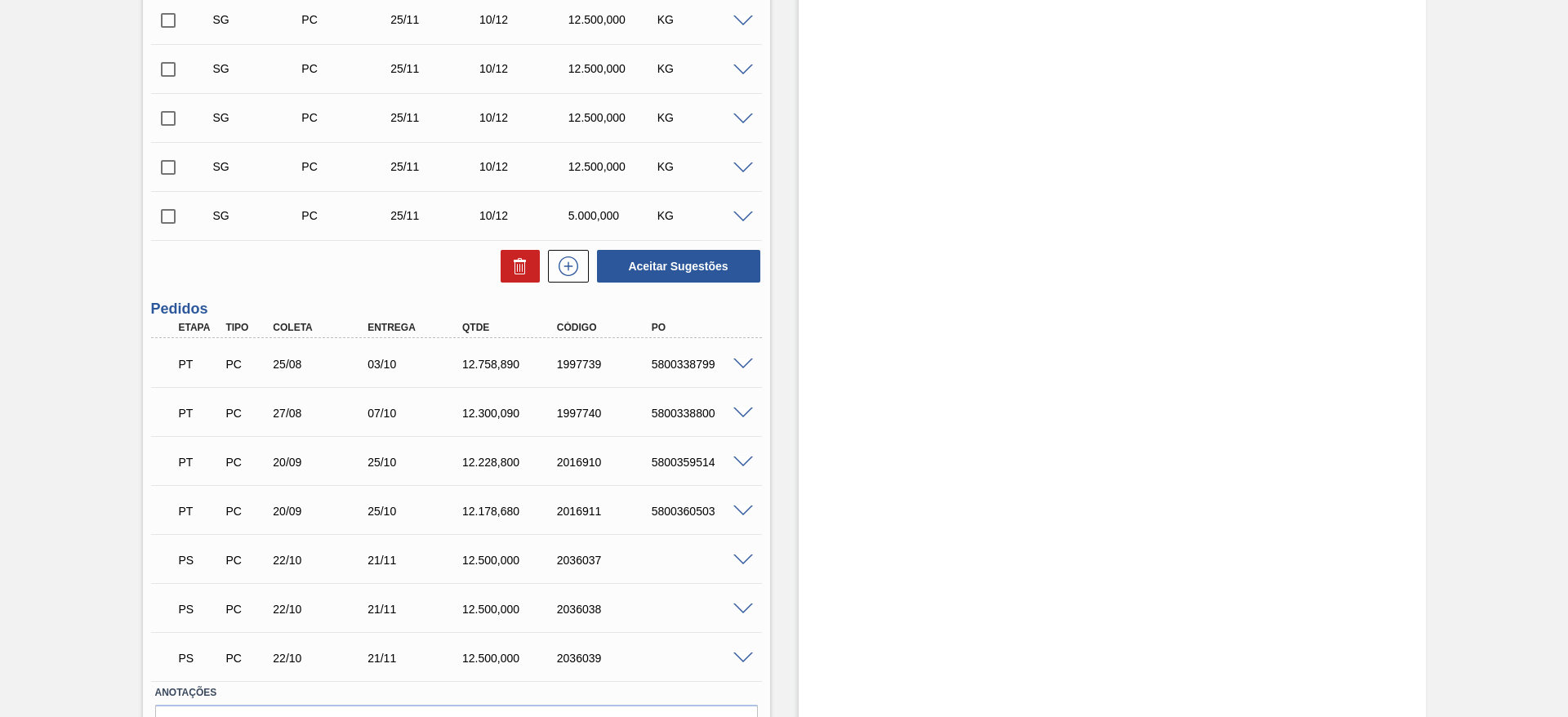
scroll to position [745, 0]
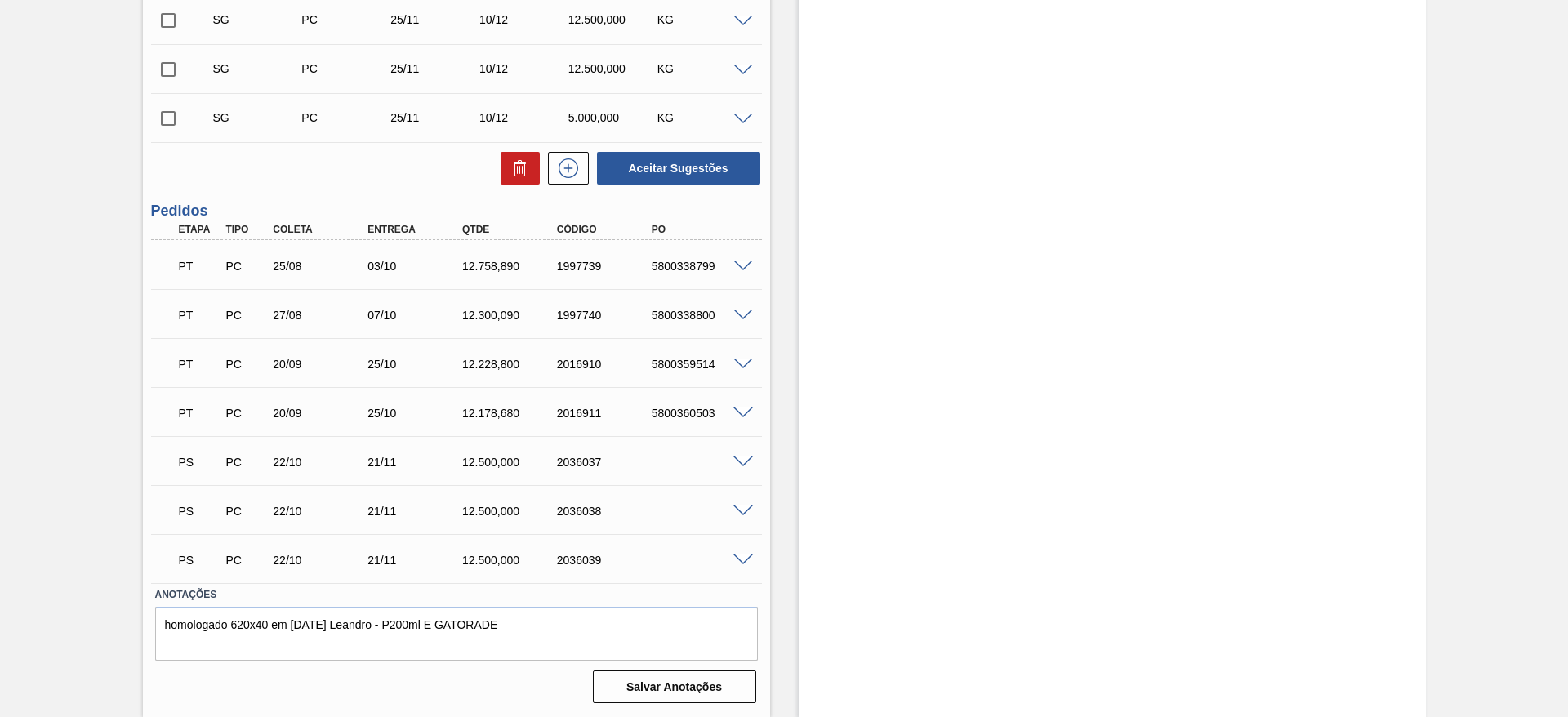
click at [740, 505] on span at bounding box center [743, 511] width 20 height 12
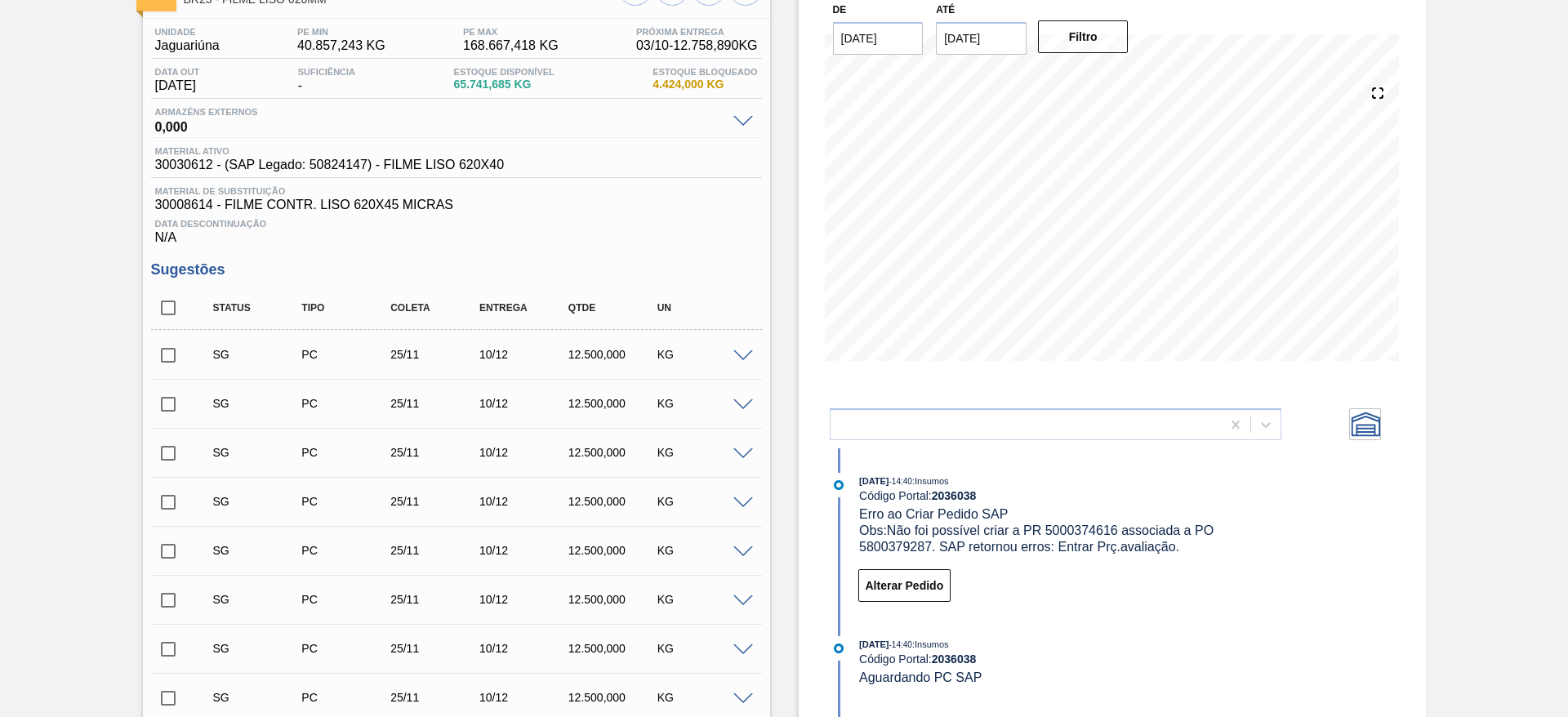
scroll to position [0, 0]
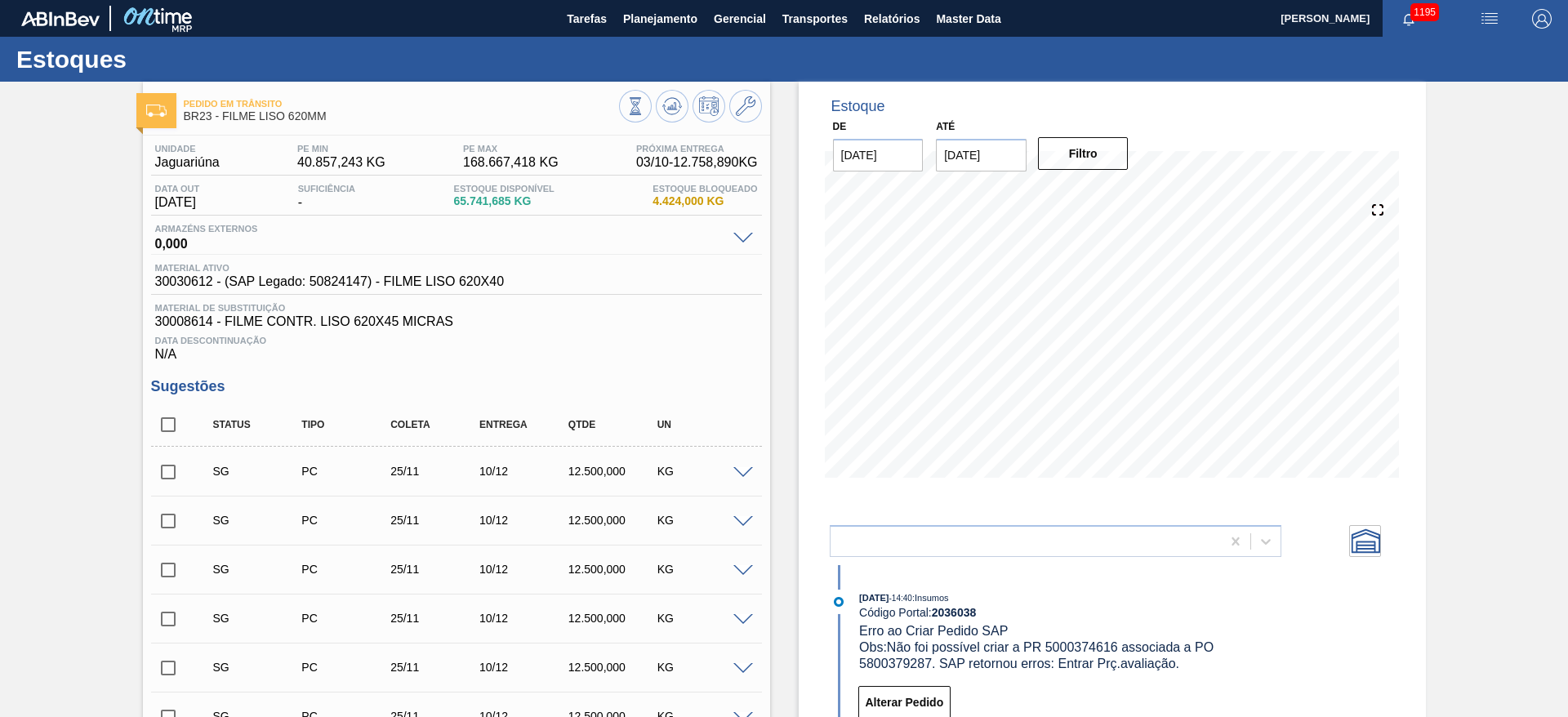
click at [345, 281] on span "30030612 - (SAP Legado: 50824147) - FILME LISO 620X40" at bounding box center [329, 282] width 350 height 15
copy span "50824147"
click at [651, 5] on button "Planejamento" at bounding box center [660, 18] width 91 height 37
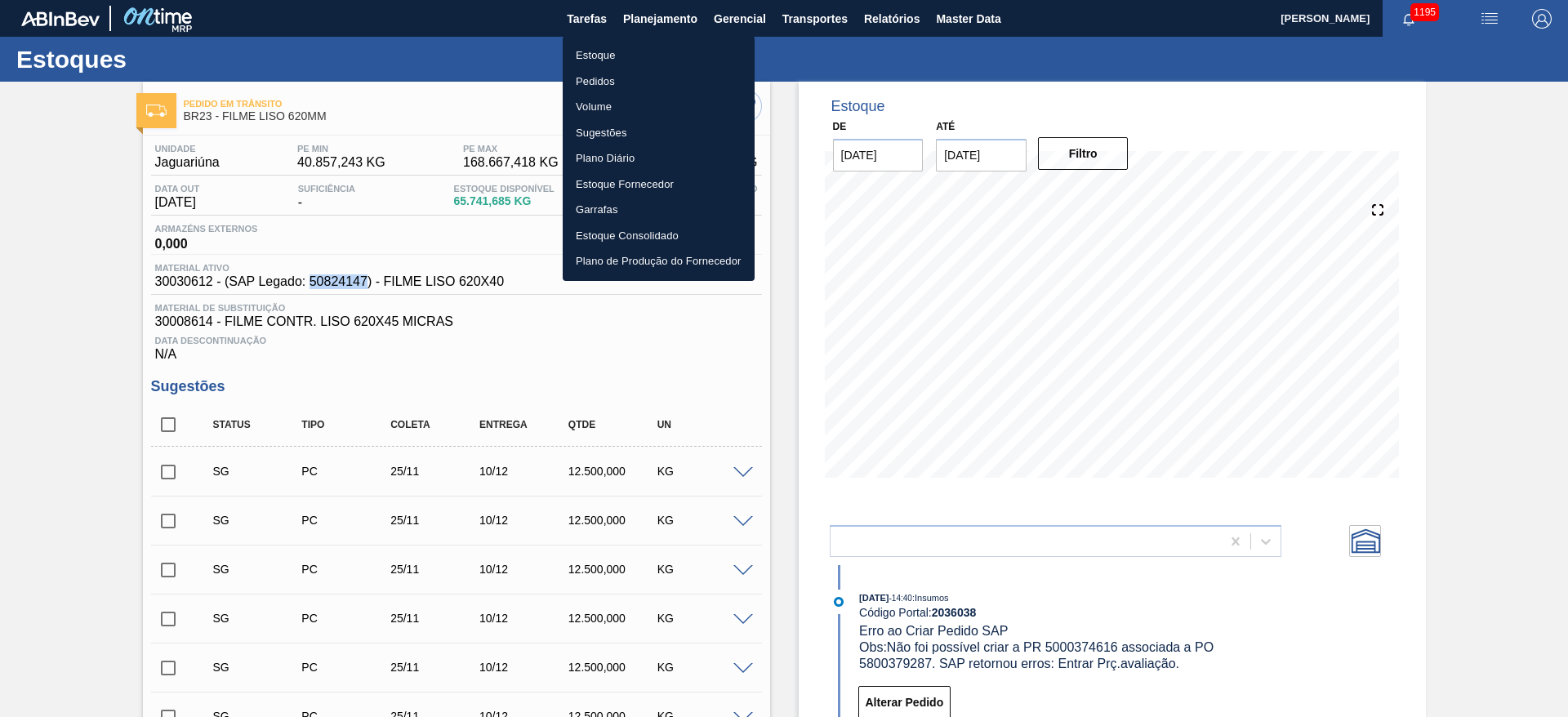
click at [597, 80] on li "Pedidos" at bounding box center [658, 82] width 192 height 26
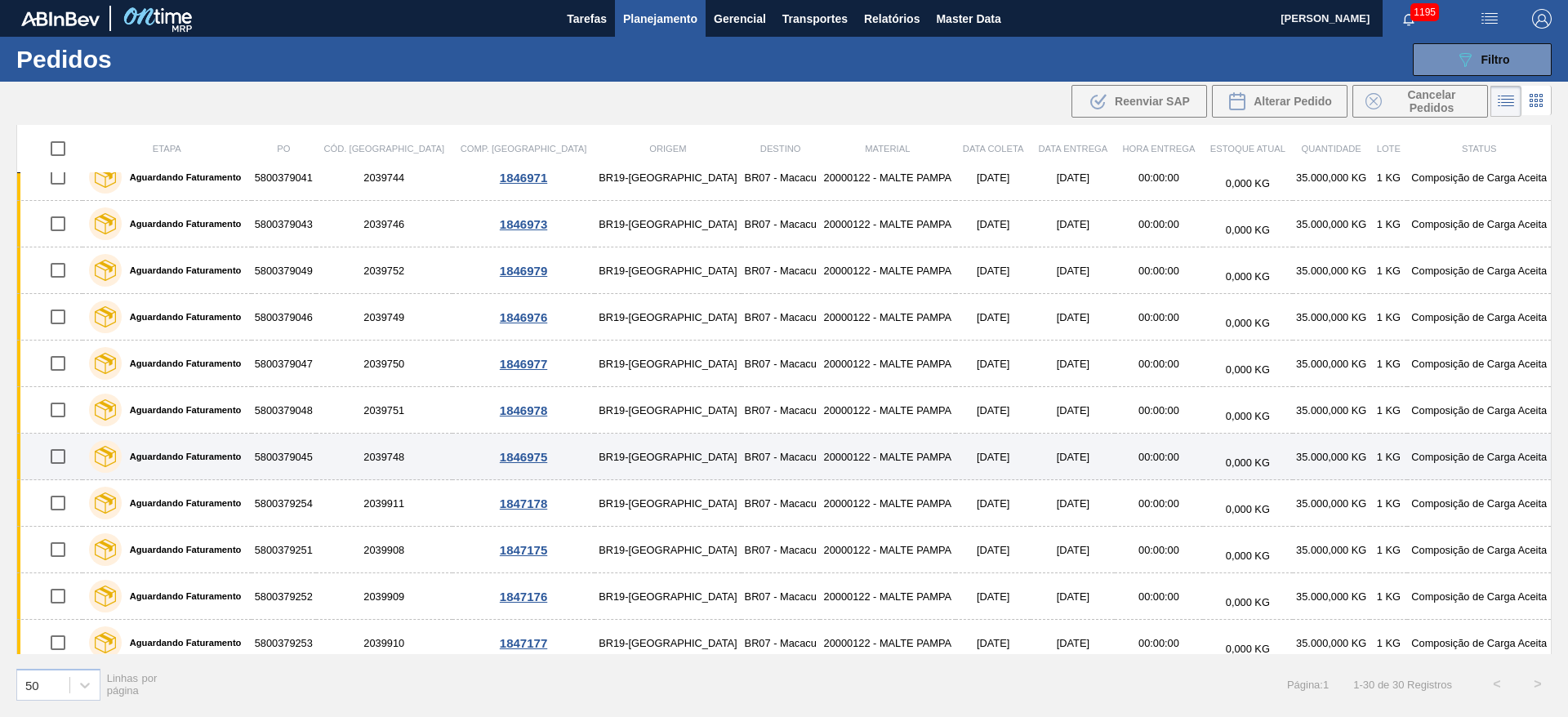
scroll to position [916, 0]
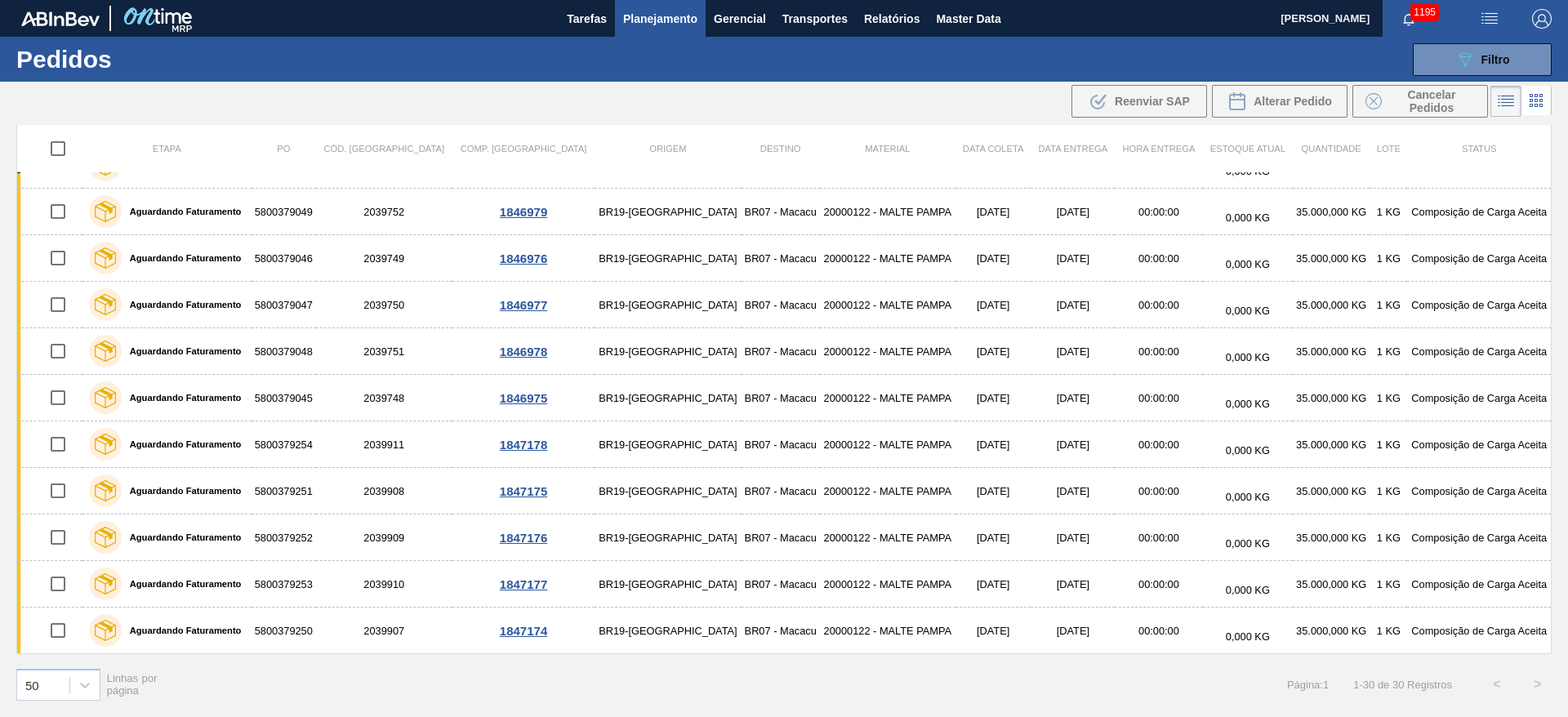
click at [3, 410] on div "Etapa PO Cód. Pedido Comp. Carga Origem Destino Material Data coleta Data entre…" at bounding box center [784, 419] width 1568 height 590
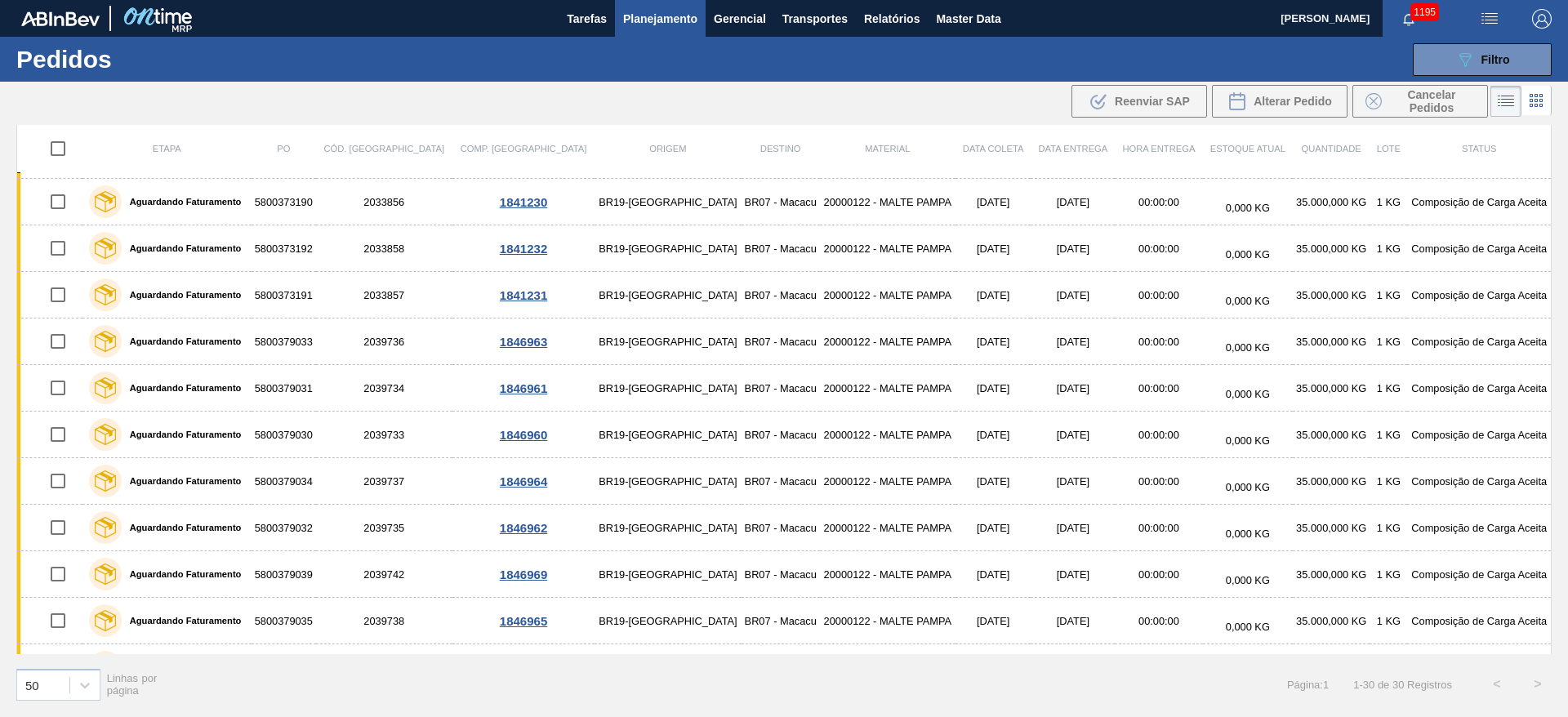
scroll to position [0, 0]
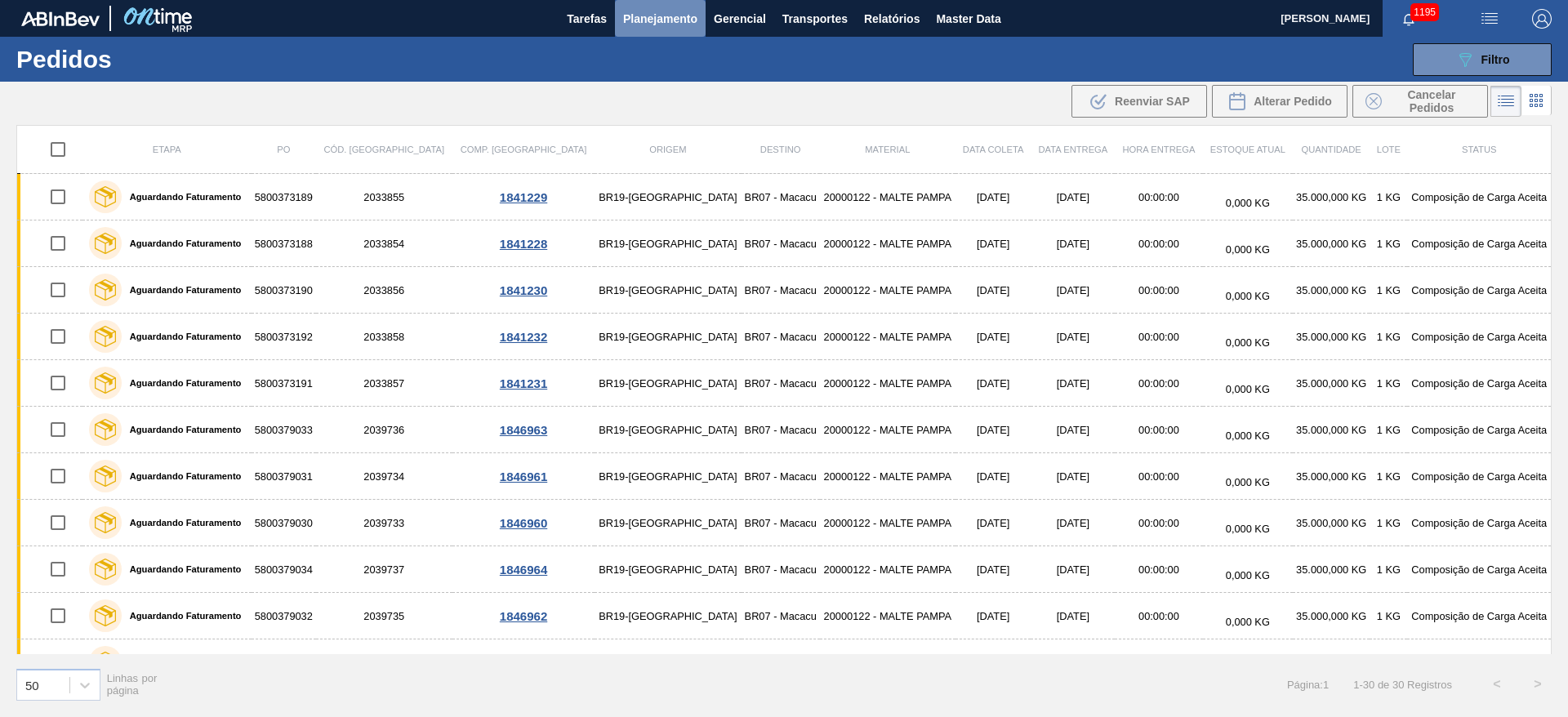
click at [643, 16] on span "Planejamento" at bounding box center [660, 19] width 74 height 20
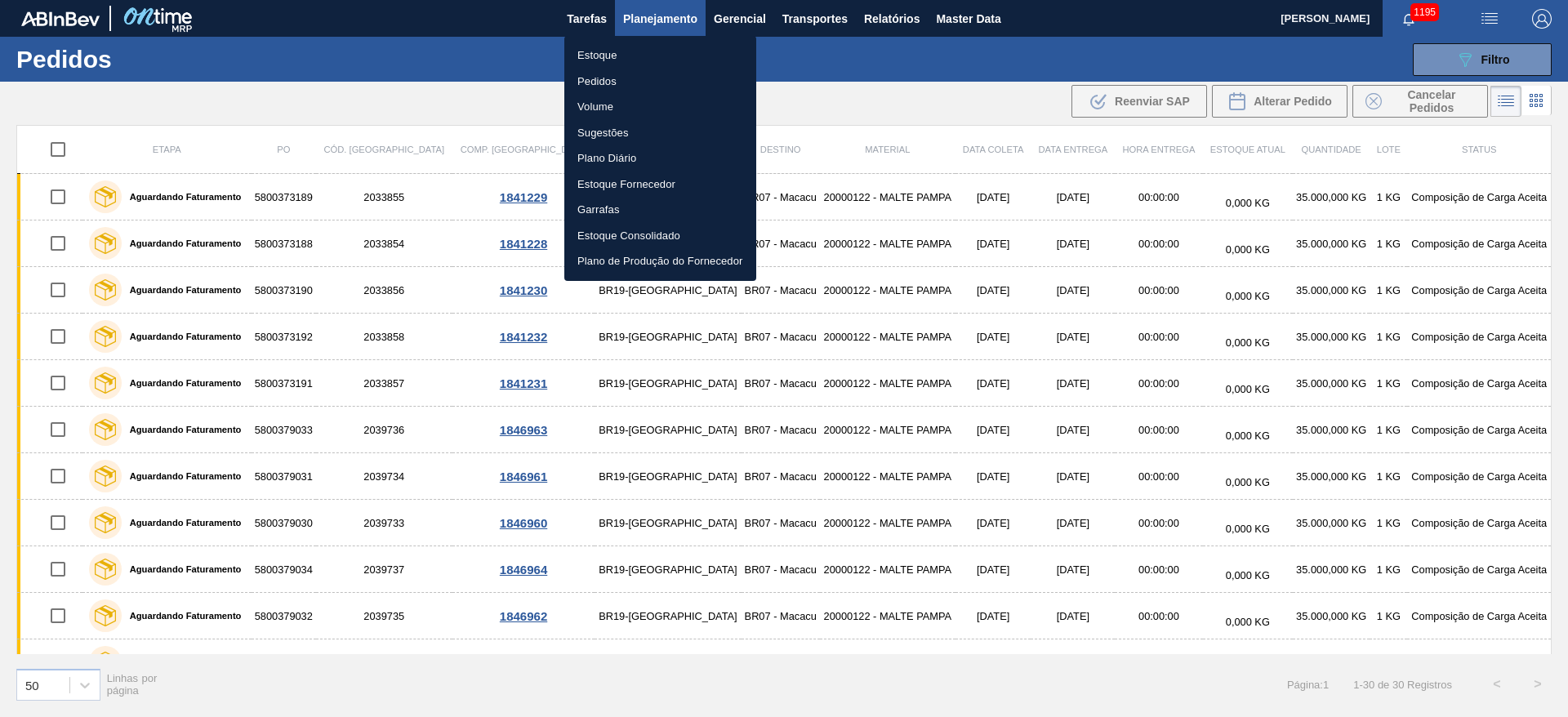
click at [568, 459] on div at bounding box center [784, 358] width 1568 height 717
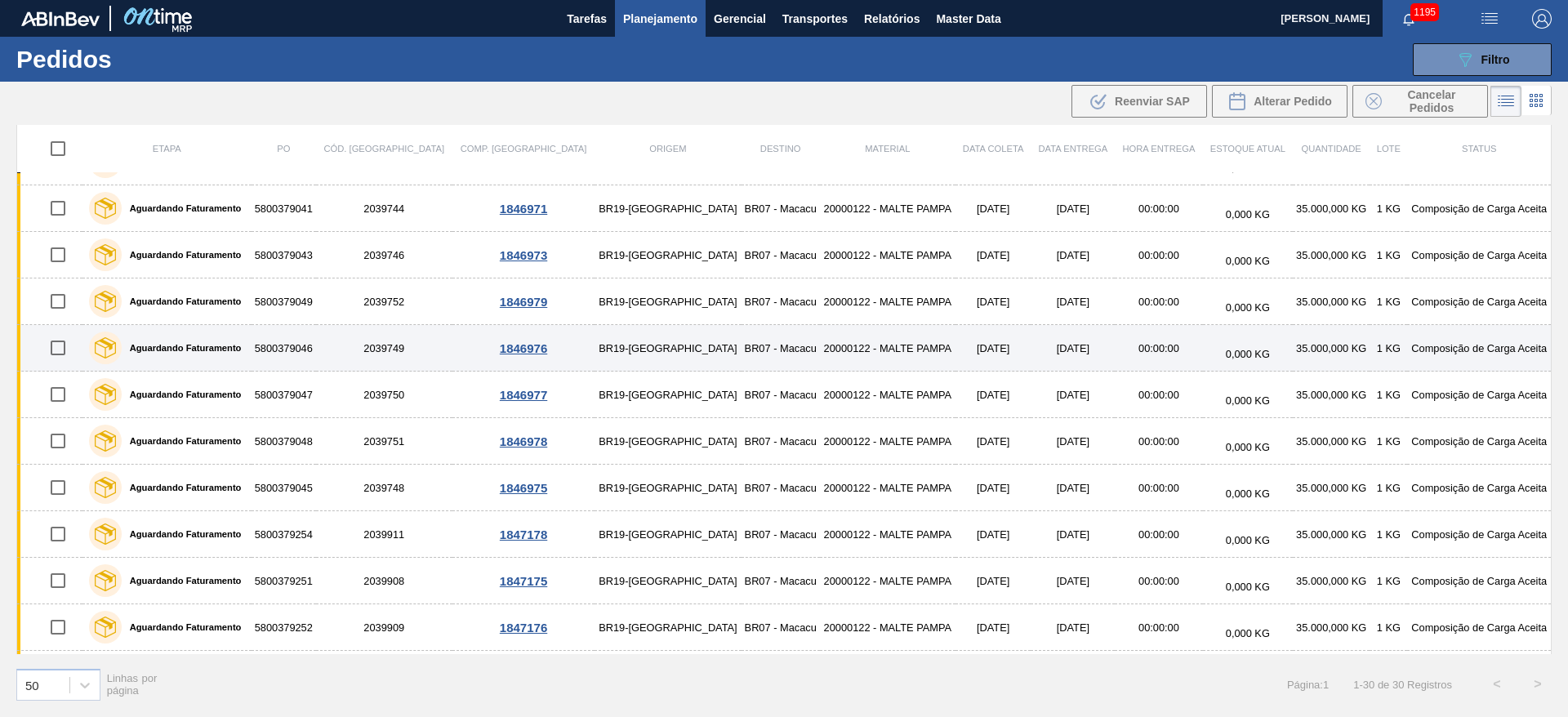
scroll to position [794, 0]
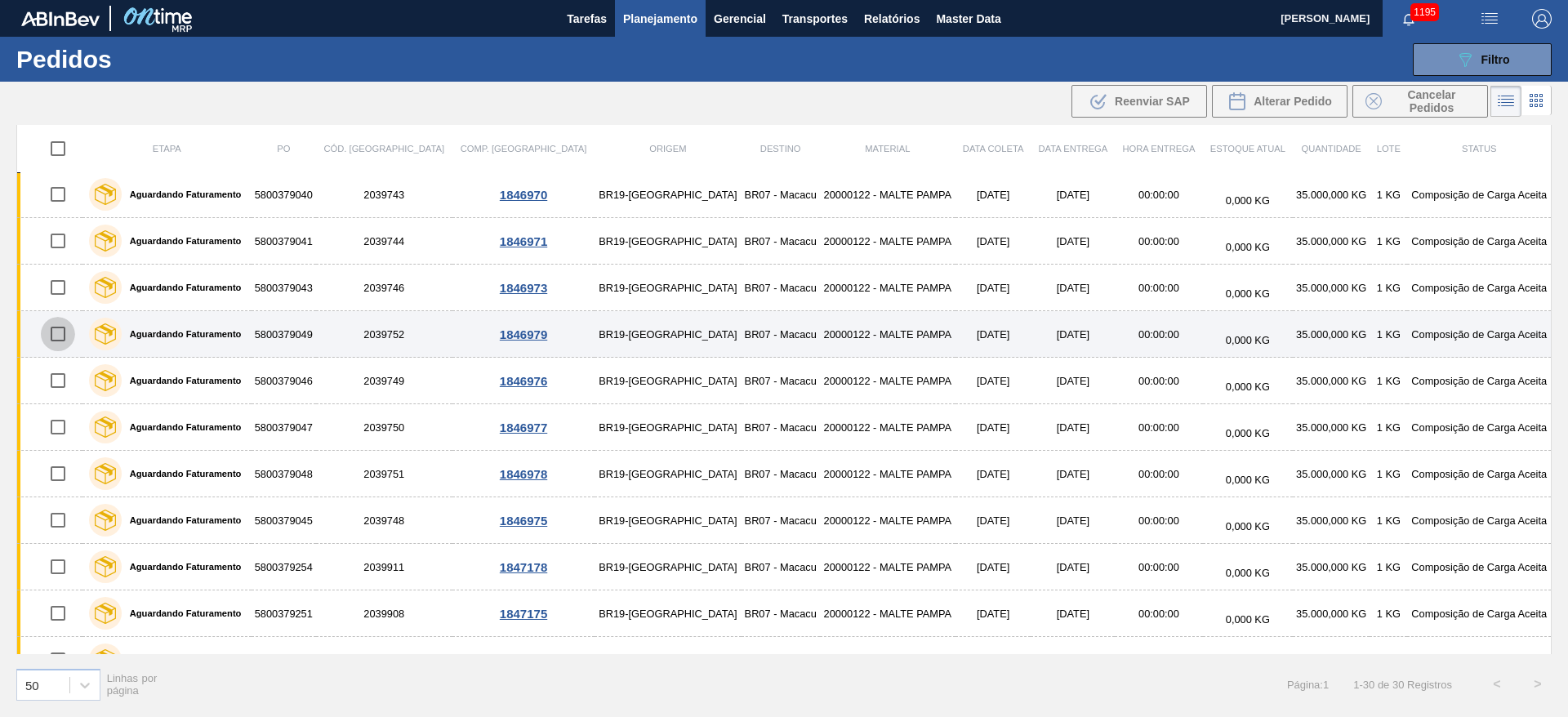
click at [61, 332] on input "checkbox" at bounding box center [58, 334] width 35 height 35
checkbox input "true"
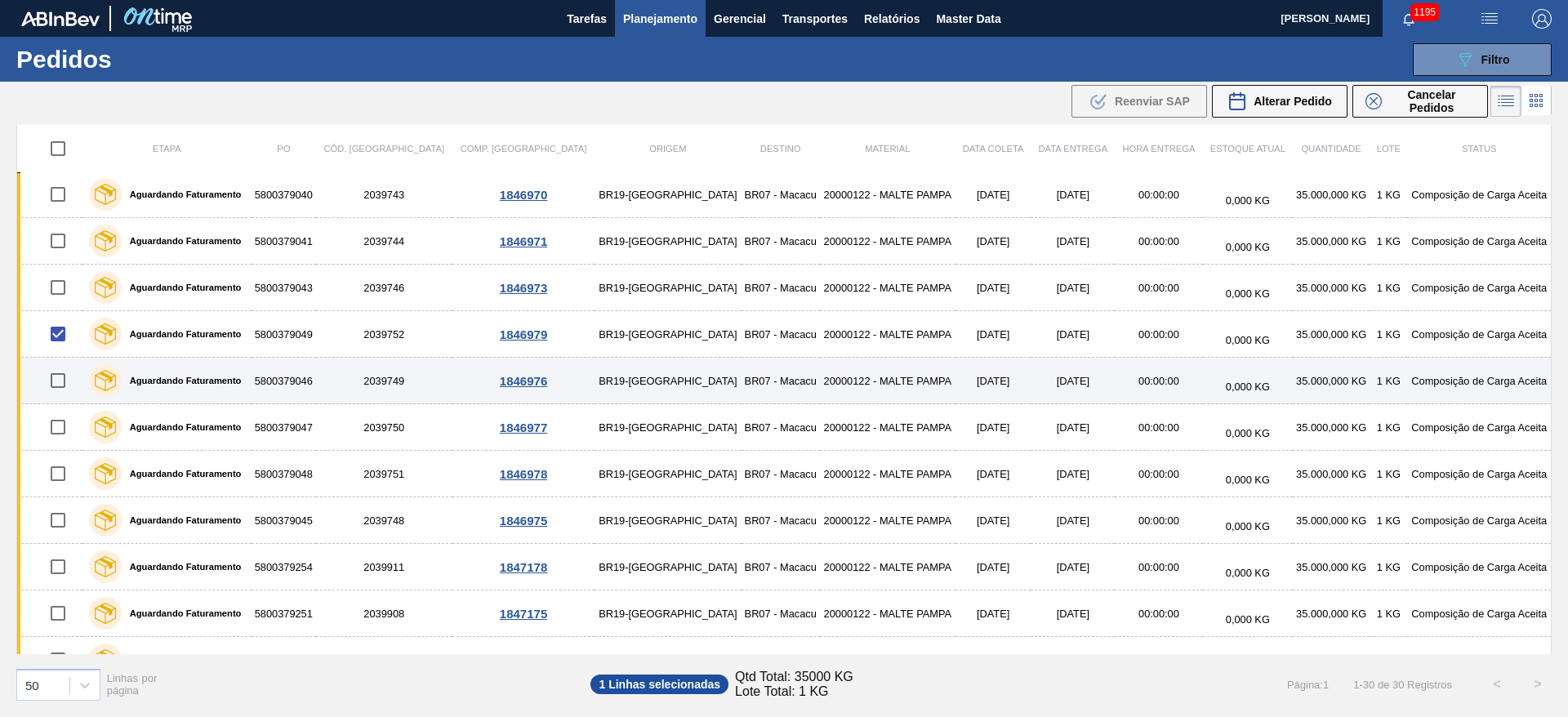
click at [60, 384] on input "checkbox" at bounding box center [58, 381] width 35 height 35
checkbox input "true"
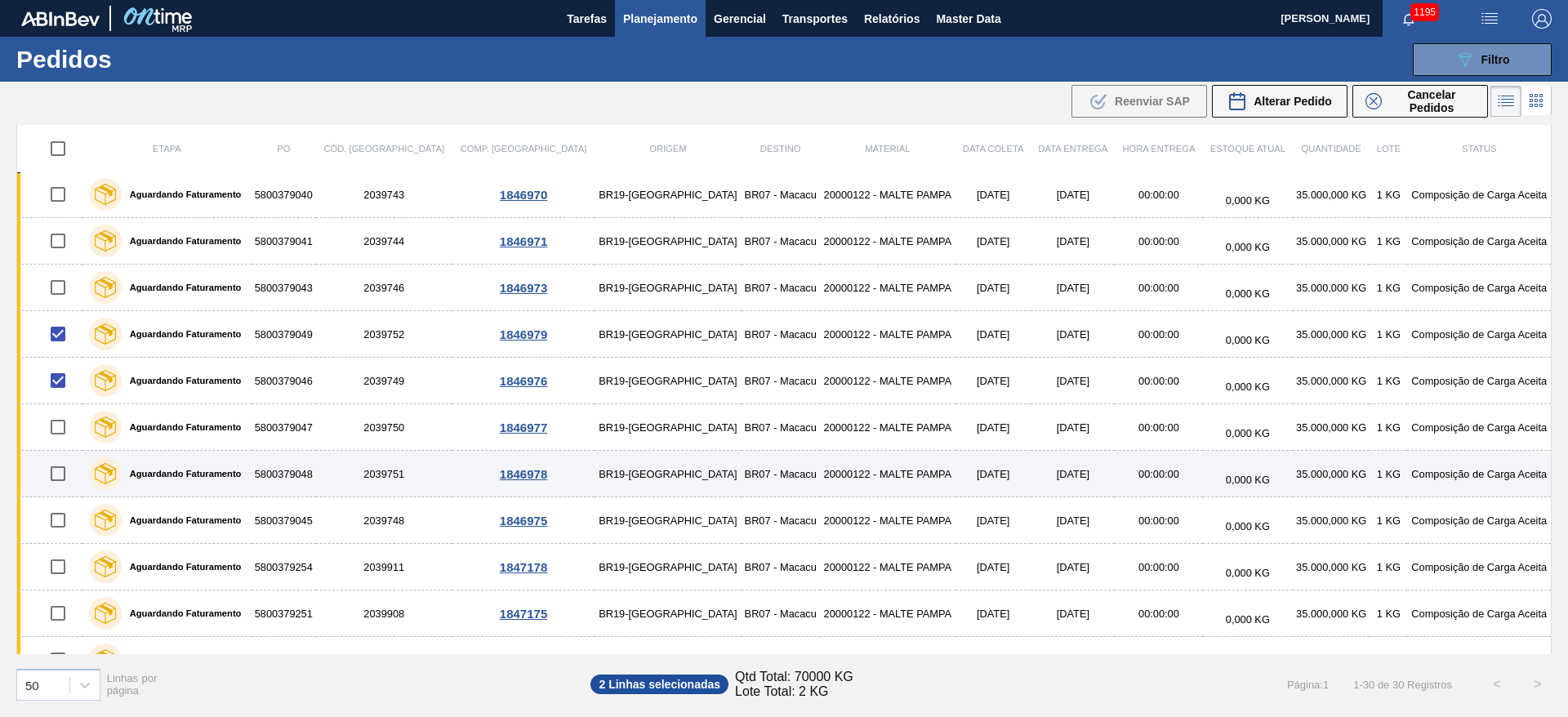
drag, startPoint x: 63, startPoint y: 428, endPoint x: 56, endPoint y: 452, distance: 25.0
click at [63, 428] on input "checkbox" at bounding box center [58, 426] width 35 height 35
checkbox input "true"
click at [56, 479] on input "checkbox" at bounding box center [58, 473] width 35 height 35
checkbox input "true"
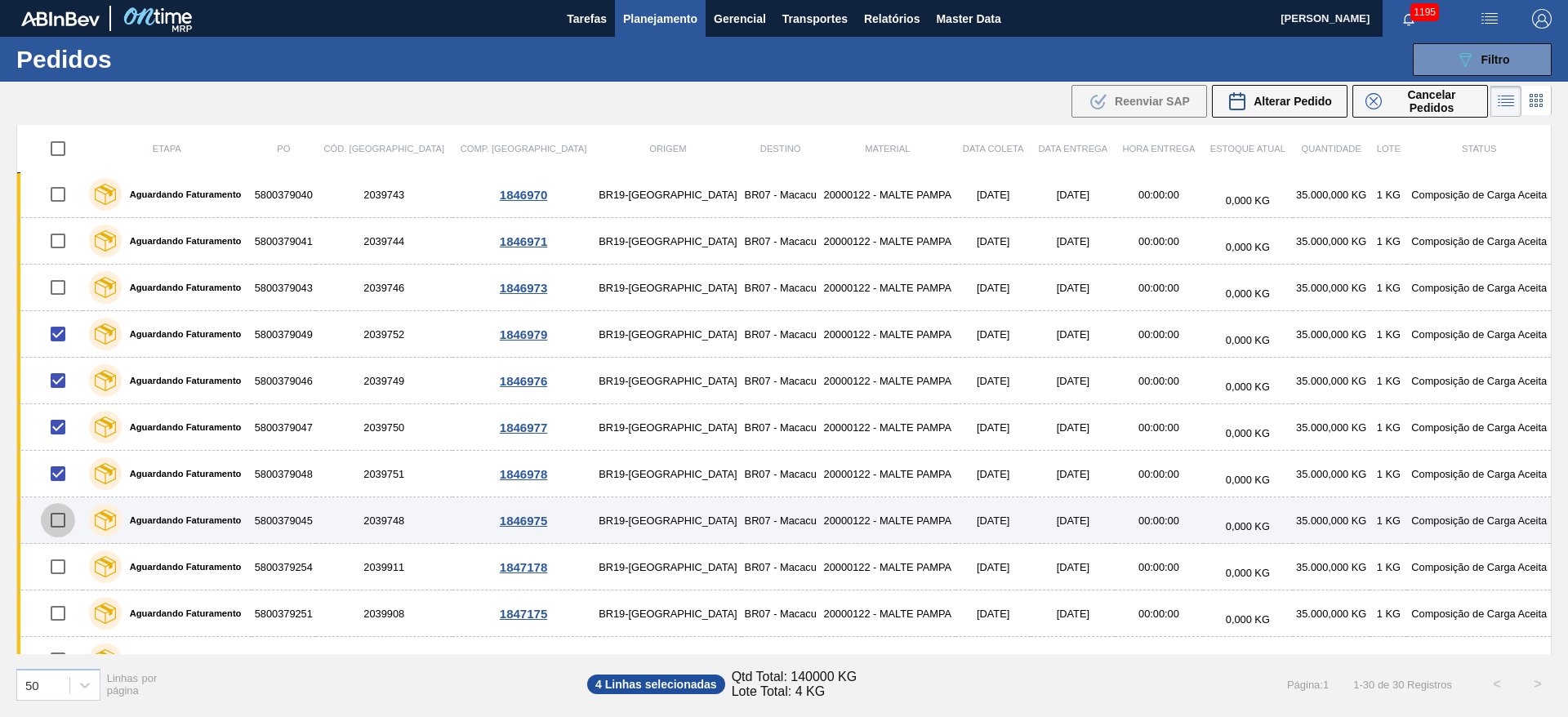
click at [59, 523] on input "checkbox" at bounding box center [58, 520] width 35 height 35
checkbox input "true"
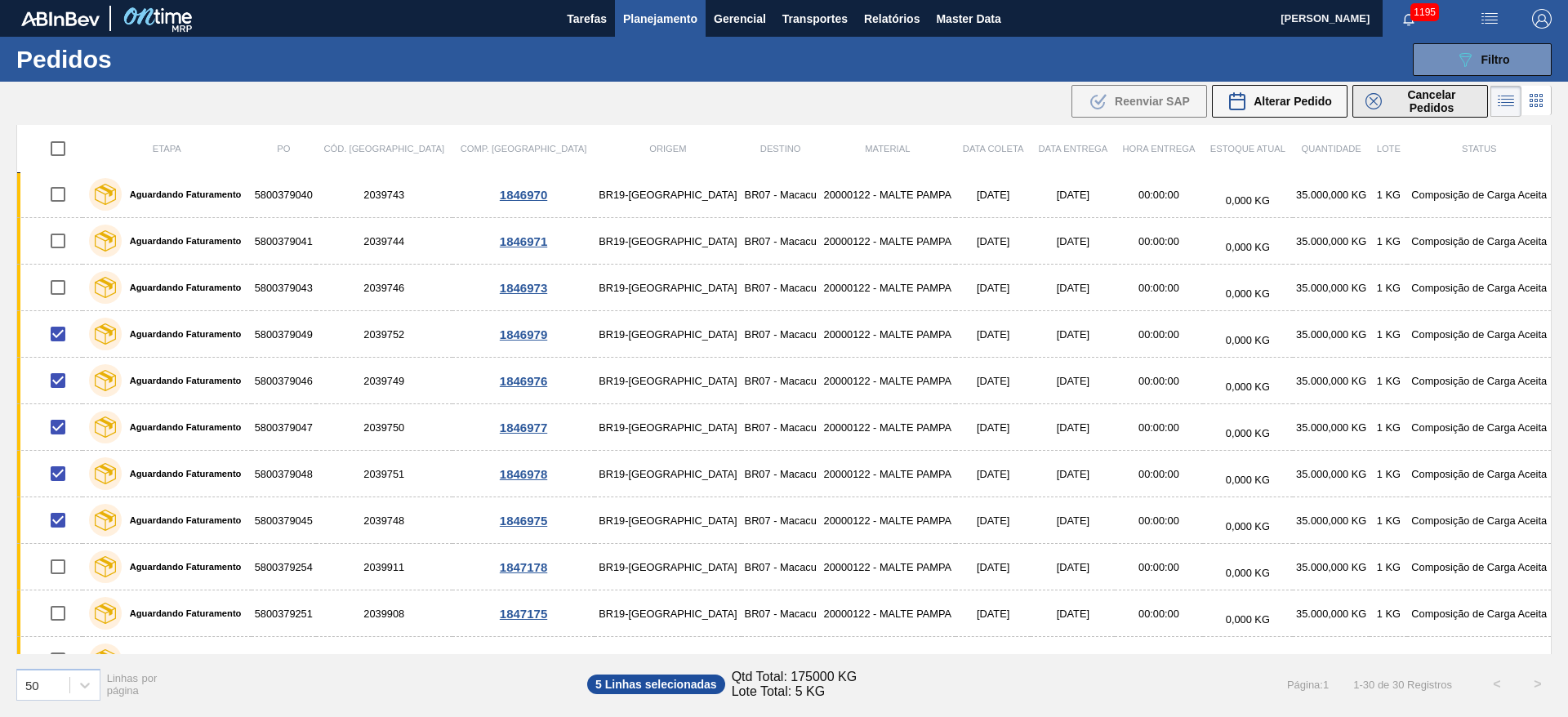
click at [1408, 106] on span "Cancelar Pedidos" at bounding box center [1432, 101] width 86 height 26
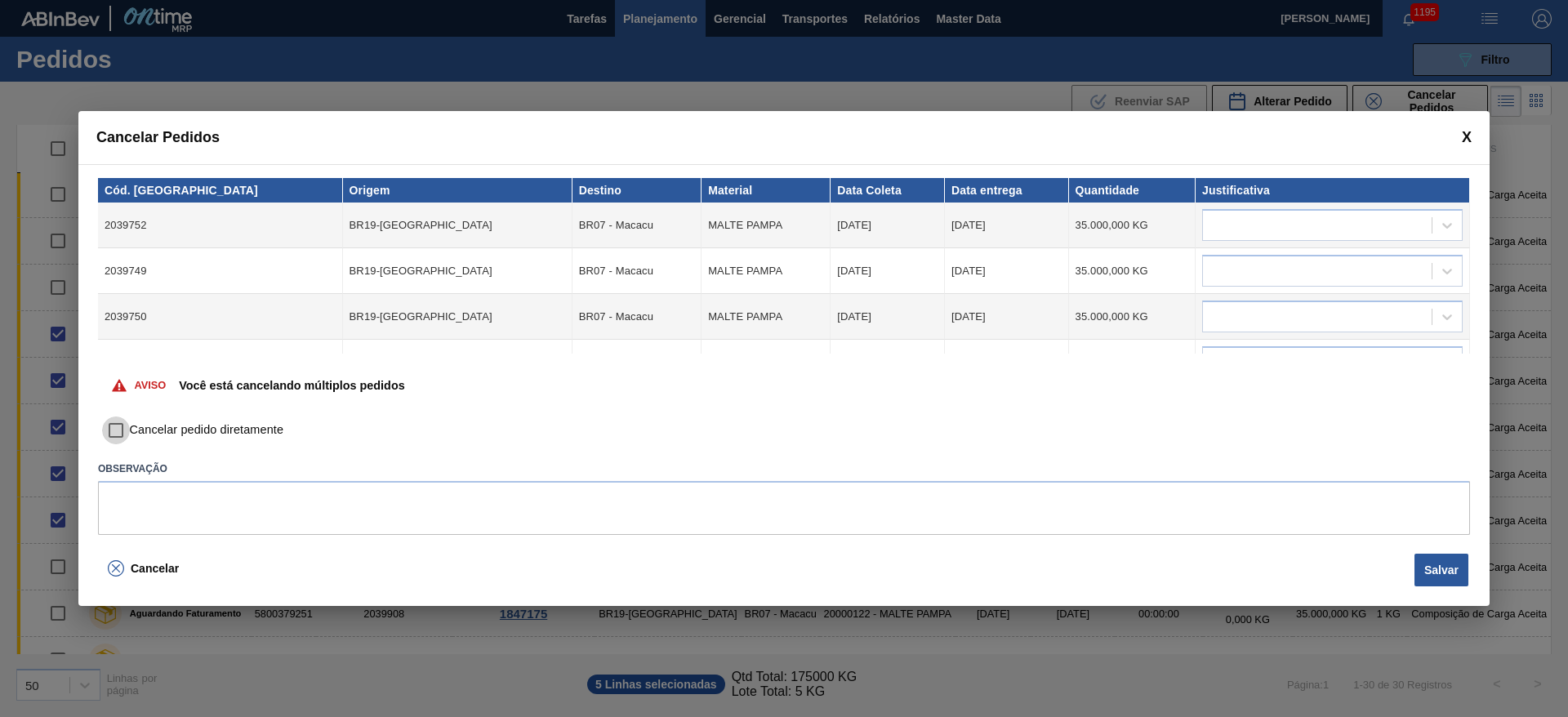
click at [120, 431] on input "Cancelar pedido diretamente" at bounding box center [116, 430] width 28 height 28
checkbox input "true"
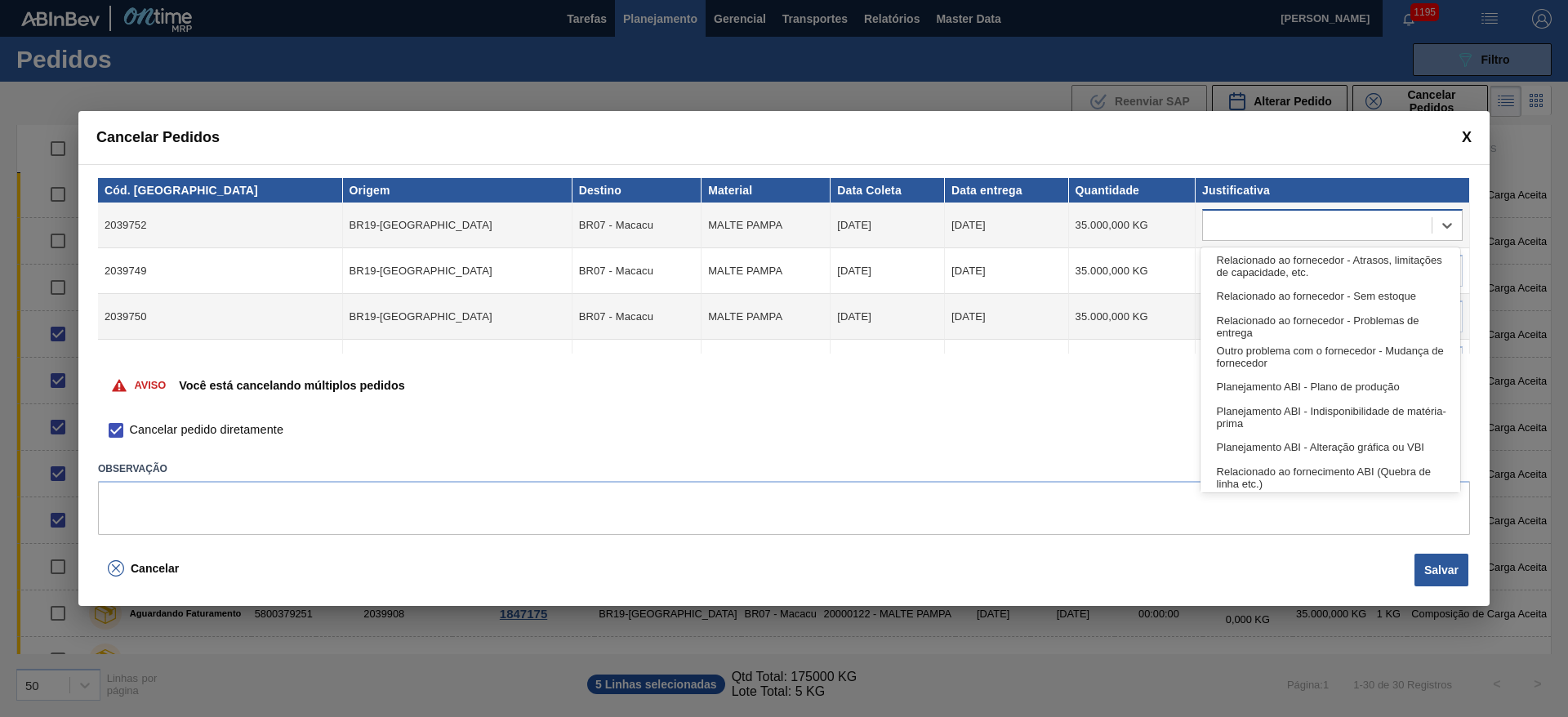
click at [1248, 226] on div at bounding box center [1318, 225] width 229 height 23
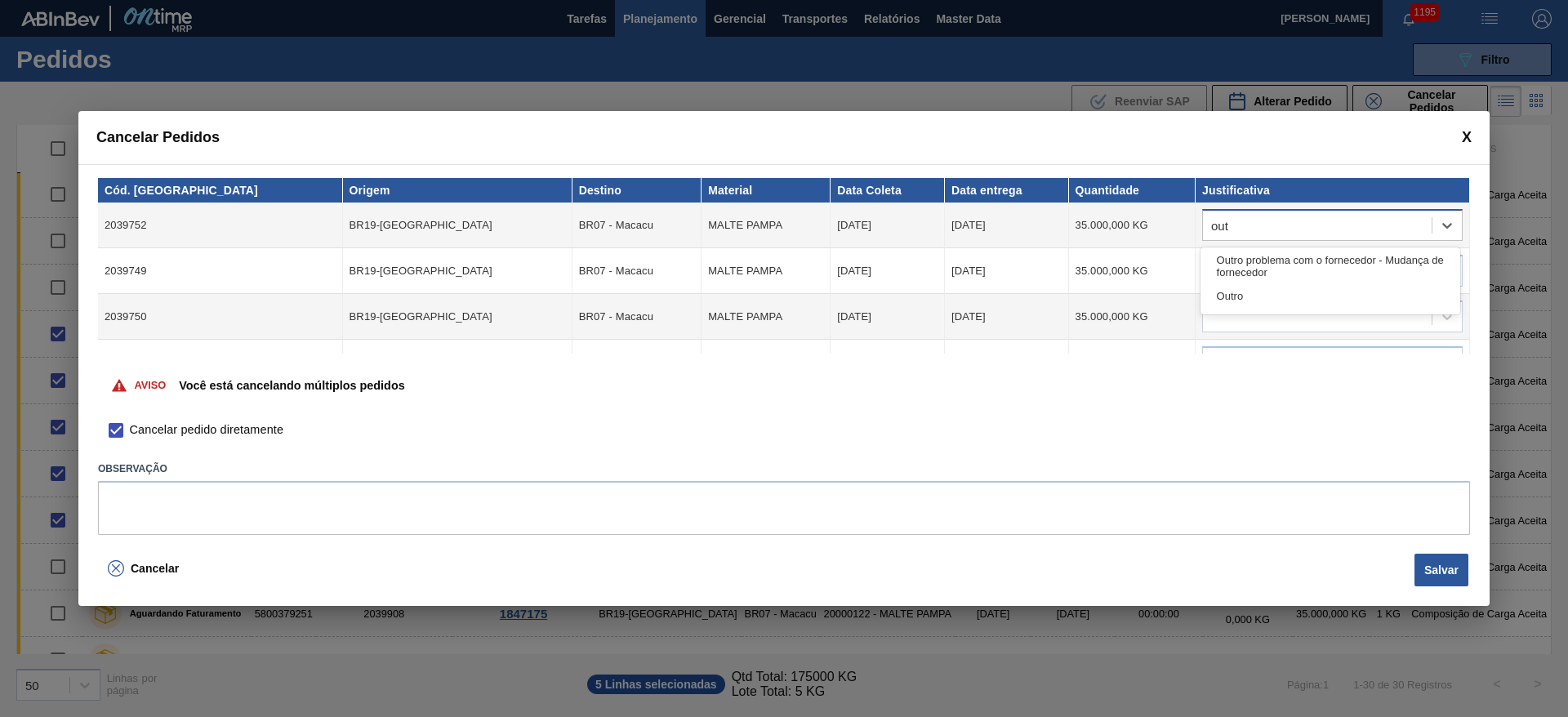
type input "outr"
click at [1259, 301] on div "Outro" at bounding box center [1330, 296] width 260 height 30
click at [1244, 269] on div at bounding box center [1318, 271] width 229 height 23
type input "outr"
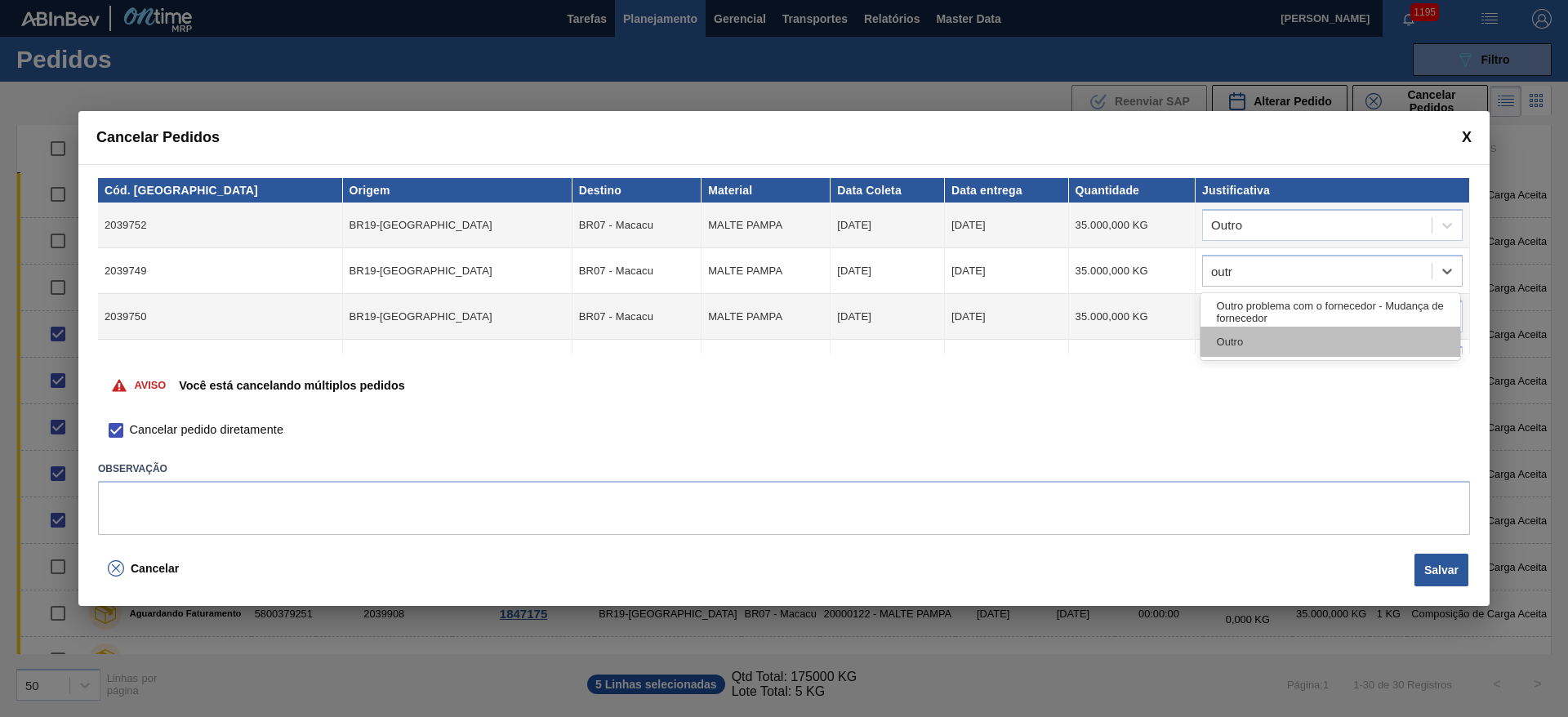
click at [1252, 345] on div "Outro" at bounding box center [1330, 341] width 260 height 30
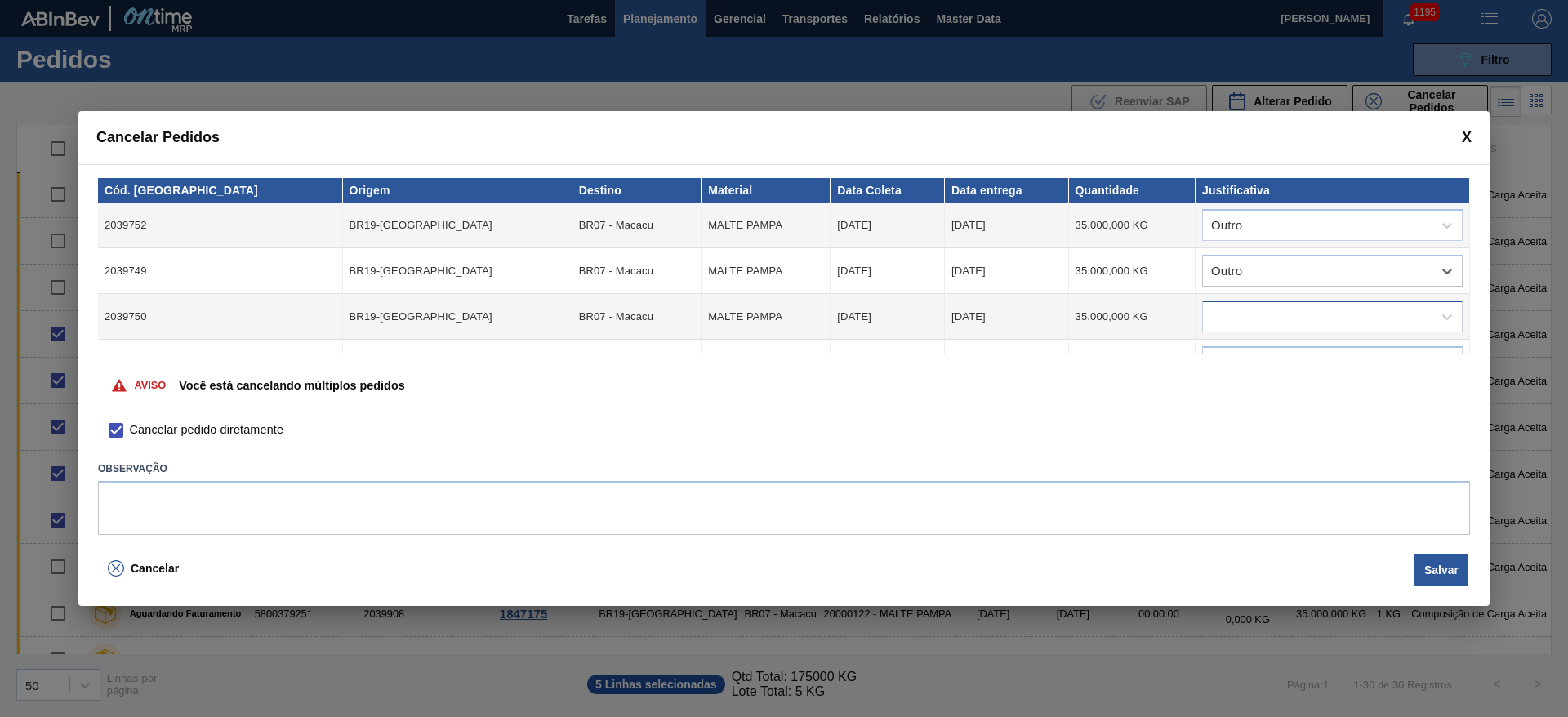
click at [1237, 327] on div at bounding box center [1318, 317] width 229 height 23
type input "outro"
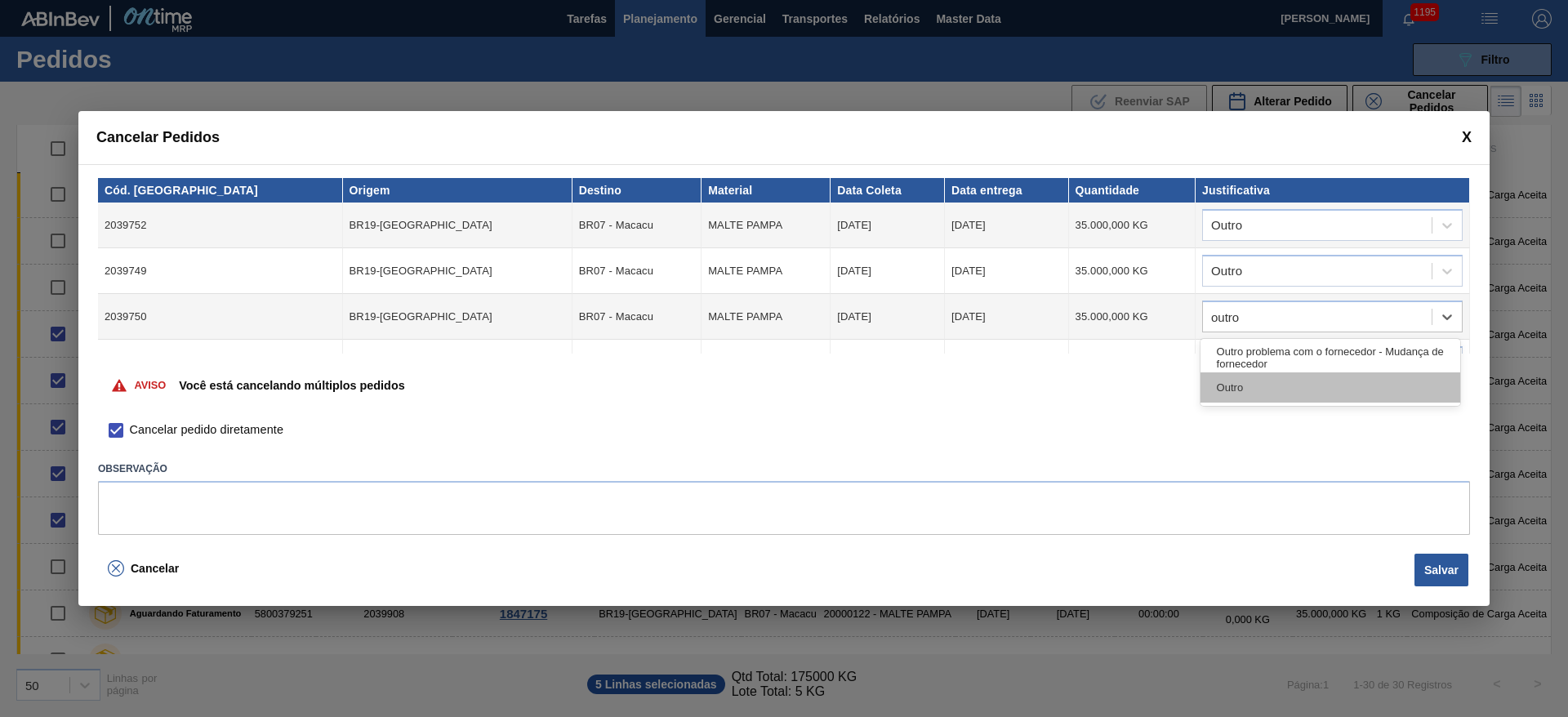
click at [1250, 377] on div "Outro" at bounding box center [1330, 387] width 260 height 30
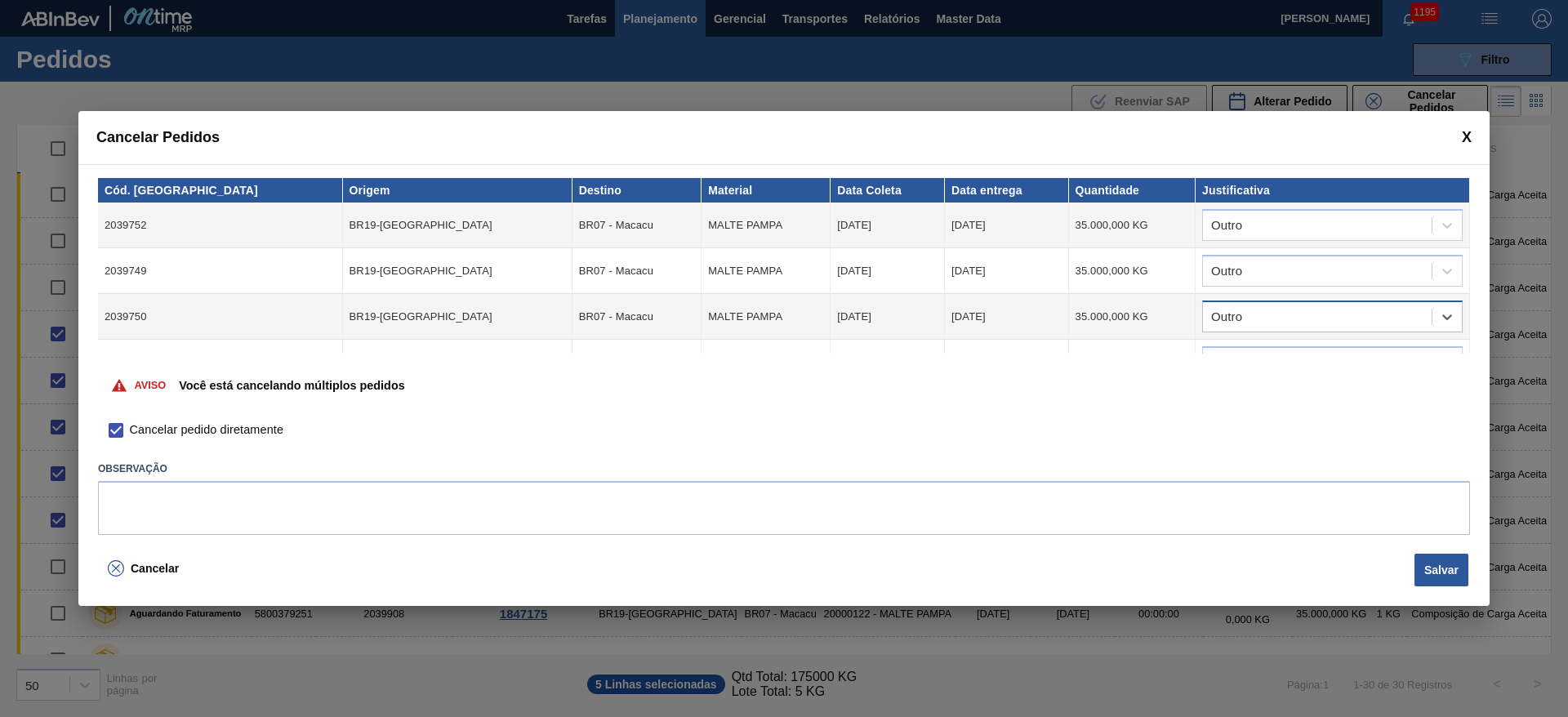
scroll to position [78, 0]
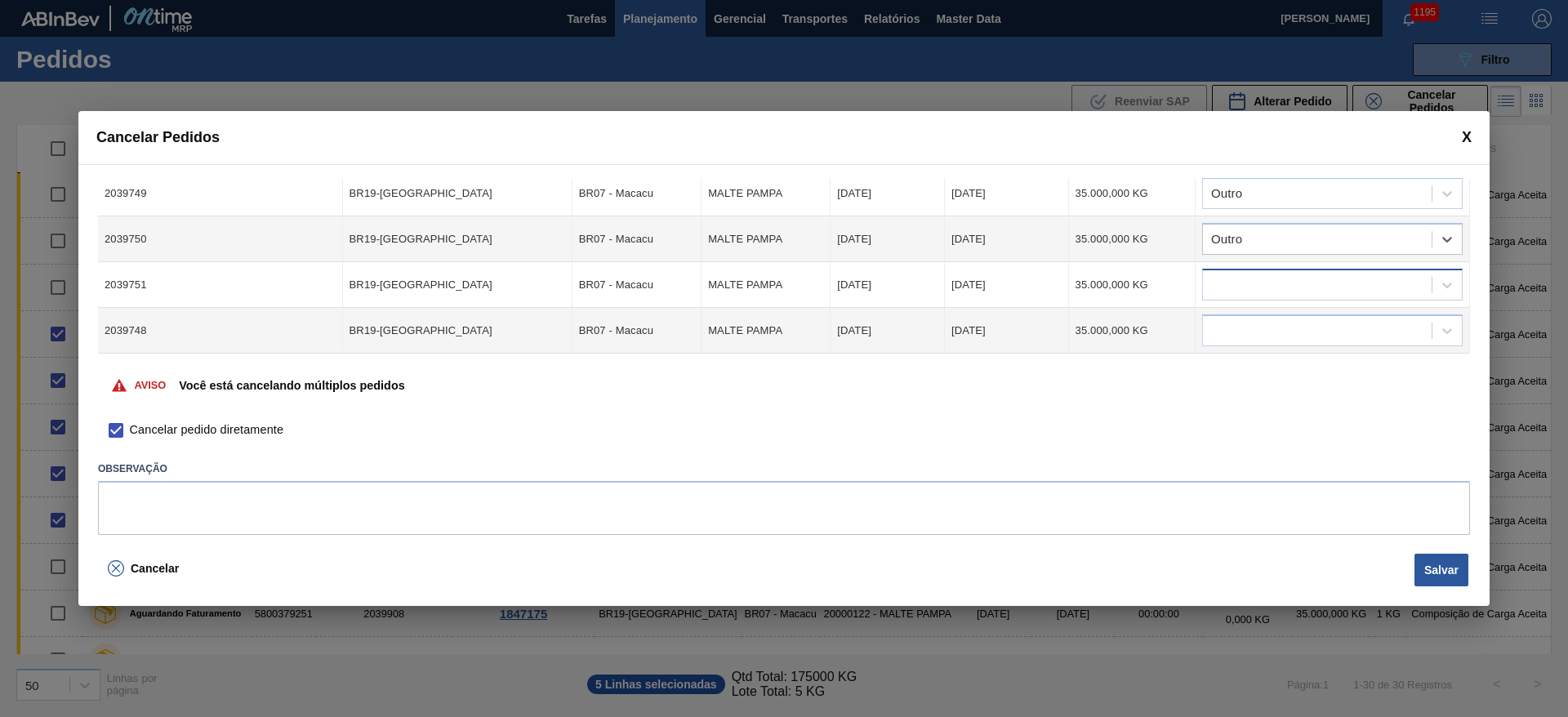
click at [1251, 269] on div at bounding box center [1333, 285] width 261 height 32
type input "outro"
click at [1239, 373] on div "Outro problema com o fornecedor - Mudança de fornecedor Outro" at bounding box center [1330, 340] width 260 height 67
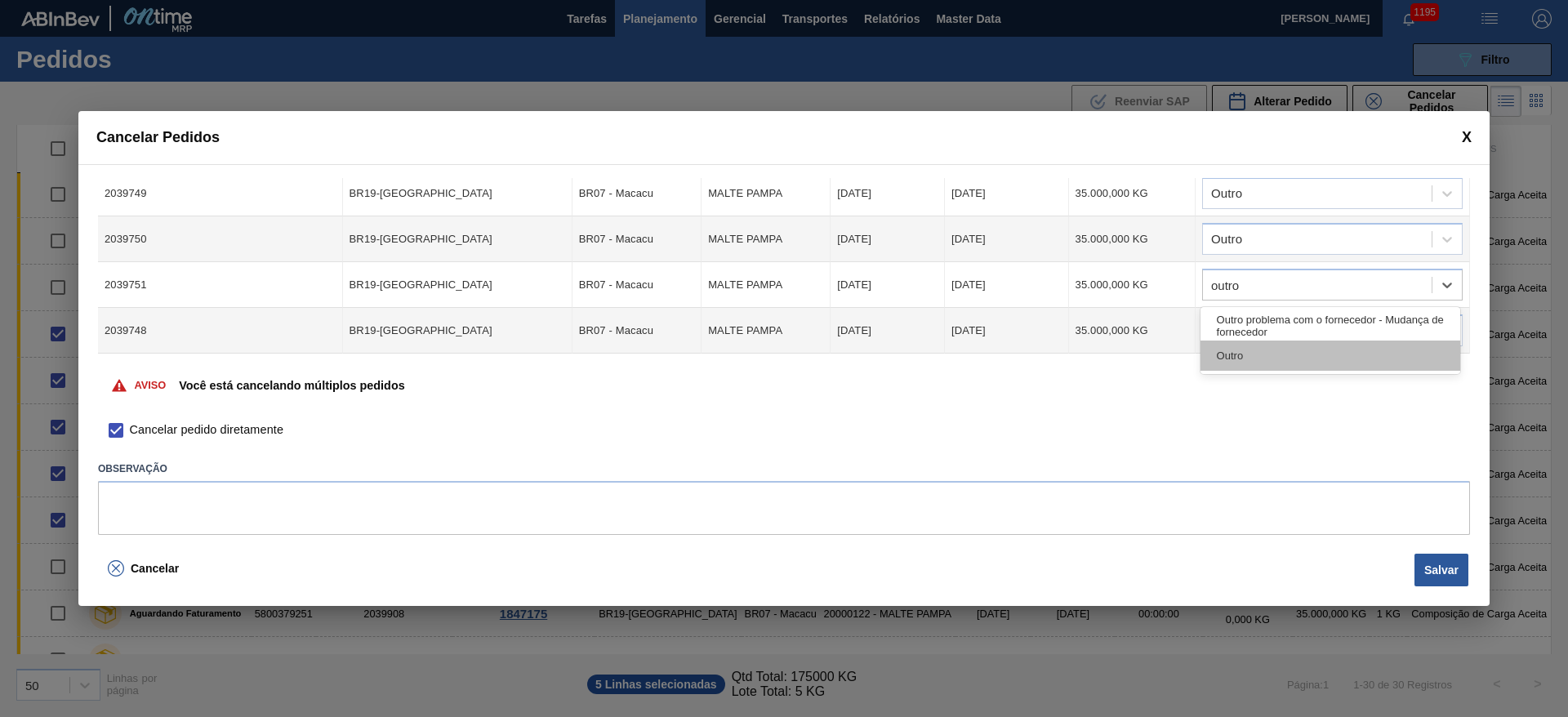
click at [1233, 356] on div "Outro" at bounding box center [1330, 355] width 260 height 30
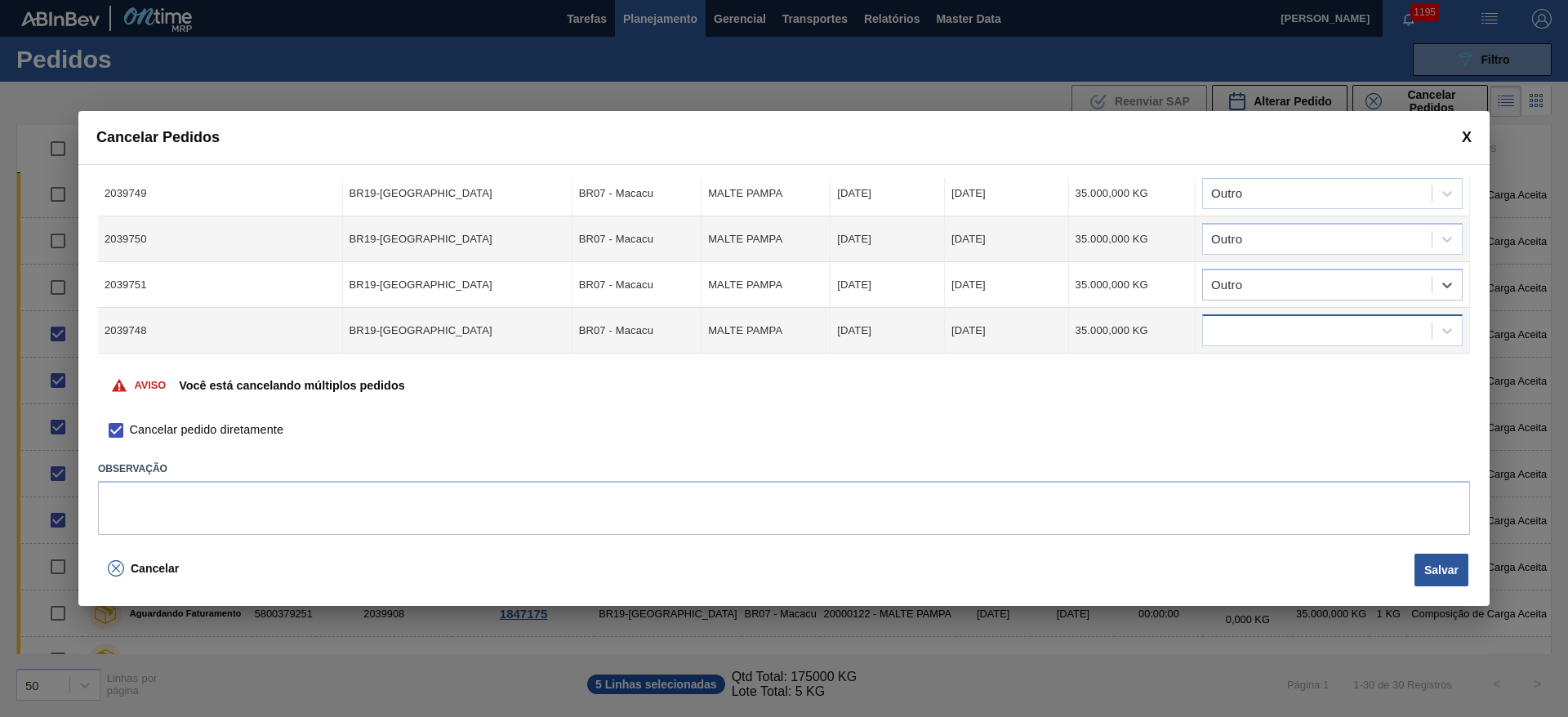
click at [1246, 332] on div at bounding box center [1318, 331] width 229 height 23
type input "outro"
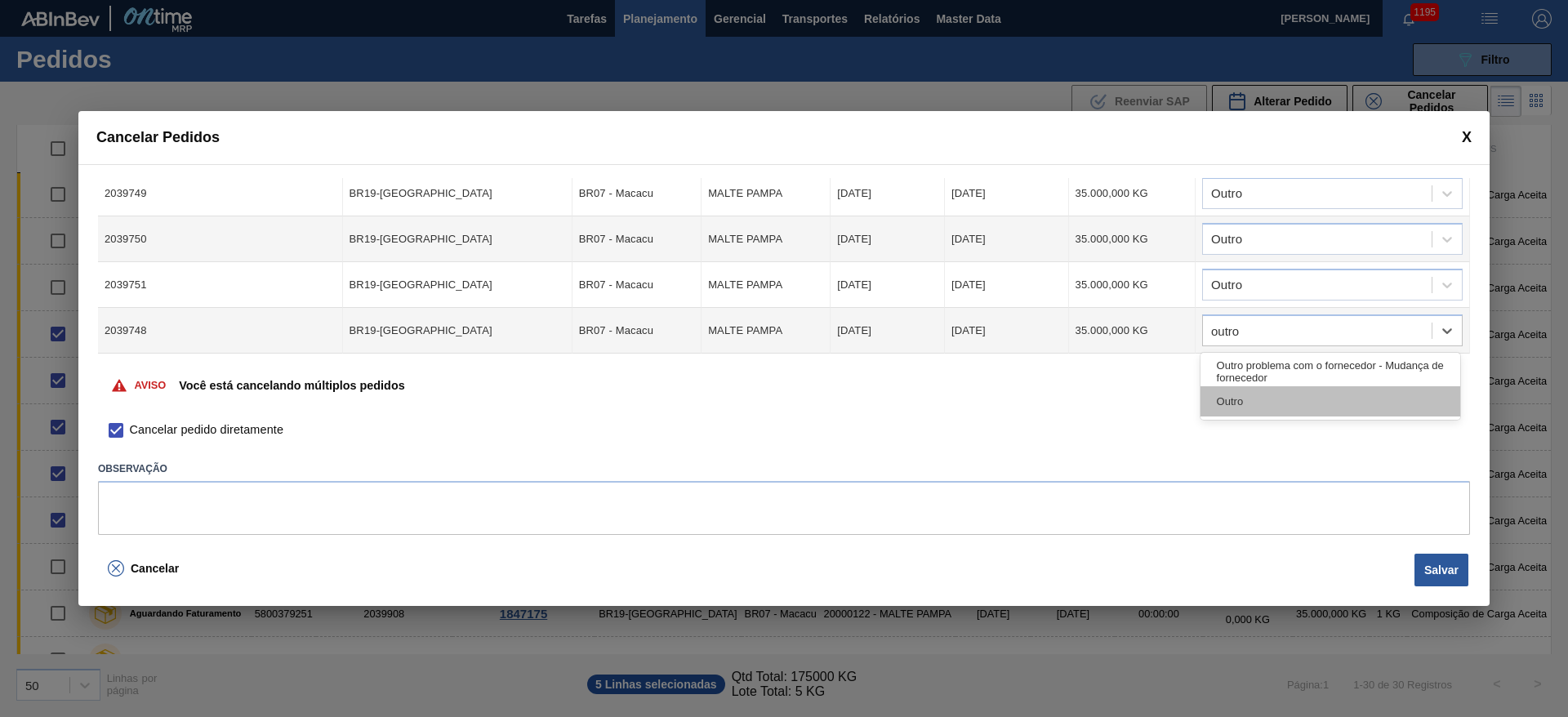
click at [1229, 398] on div "Outro" at bounding box center [1330, 401] width 260 height 30
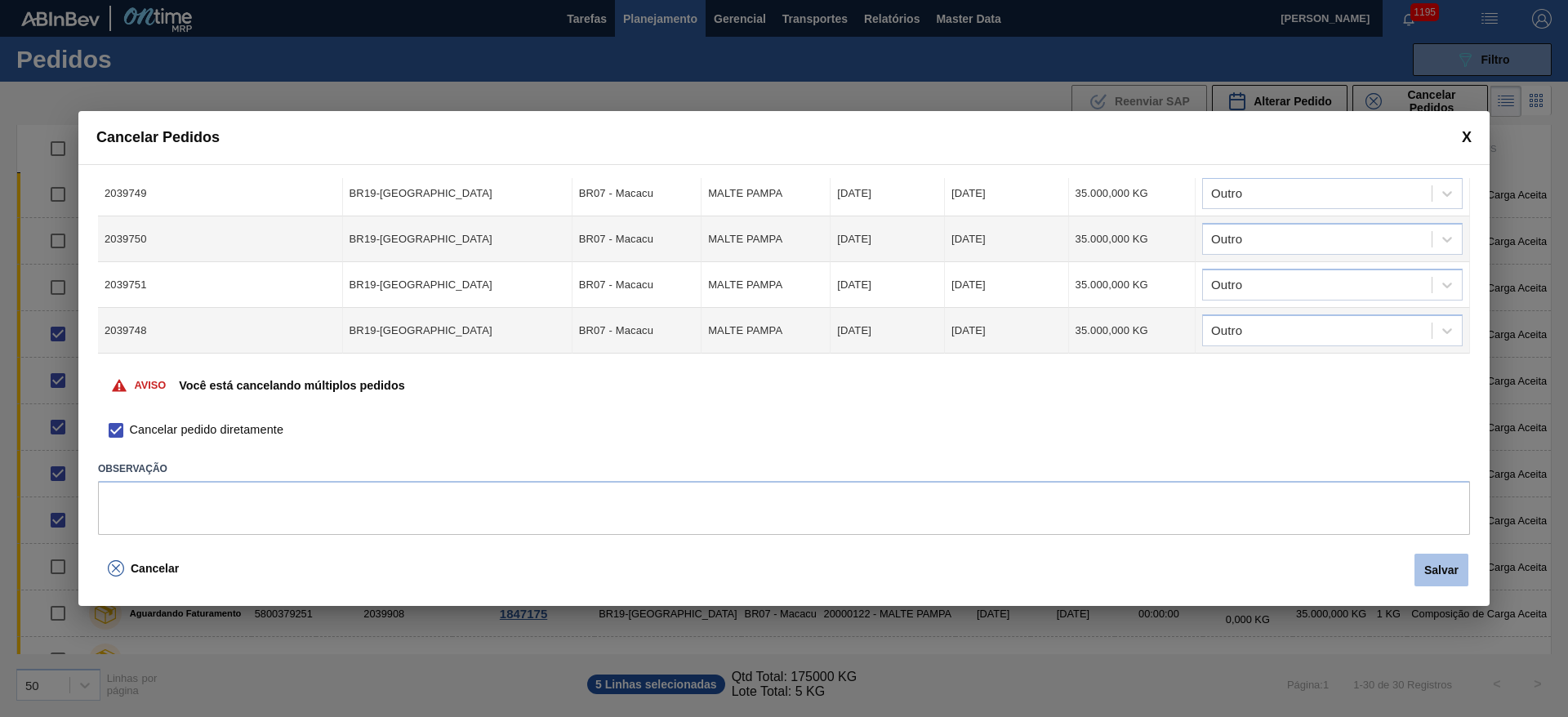
click at [1432, 579] on button "Salvar" at bounding box center [1441, 570] width 53 height 33
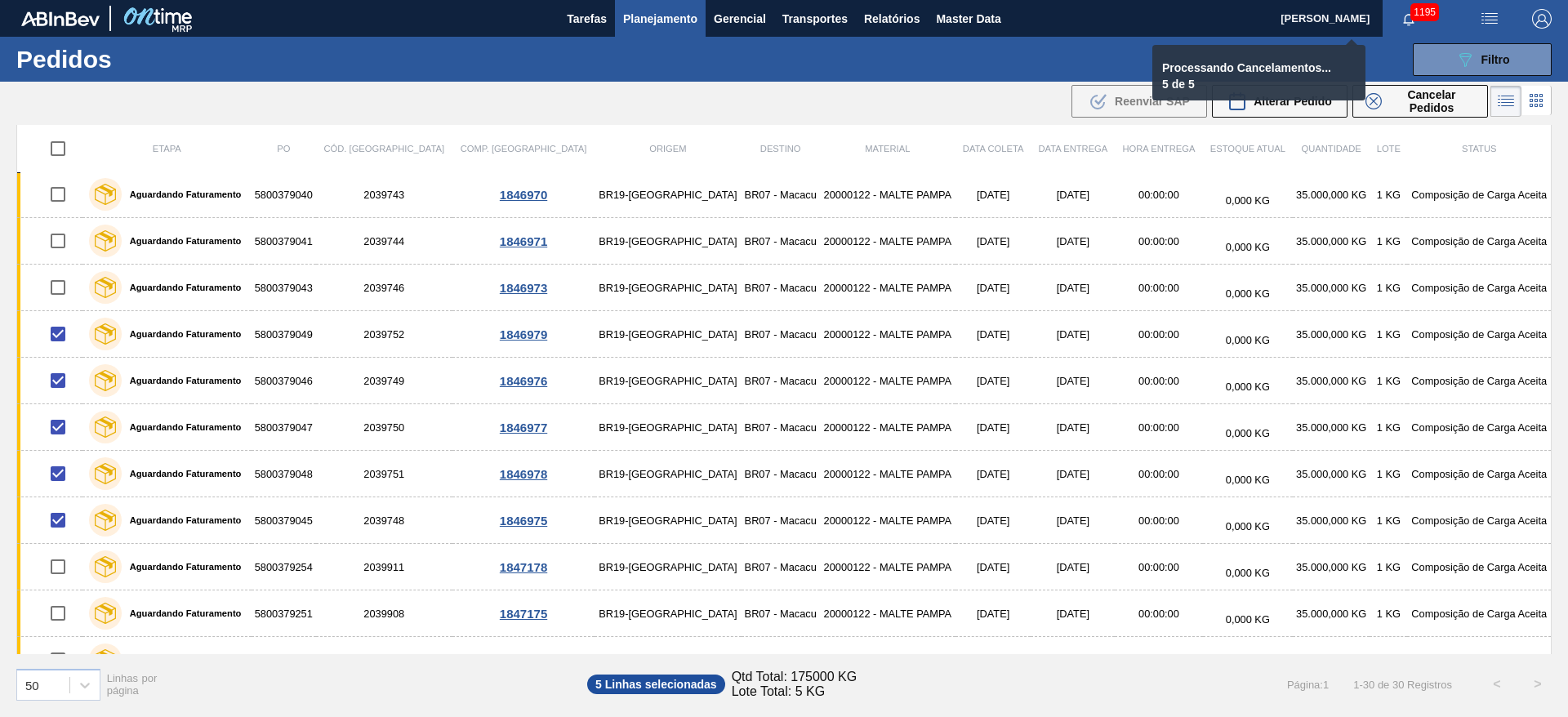
checkbox input "false"
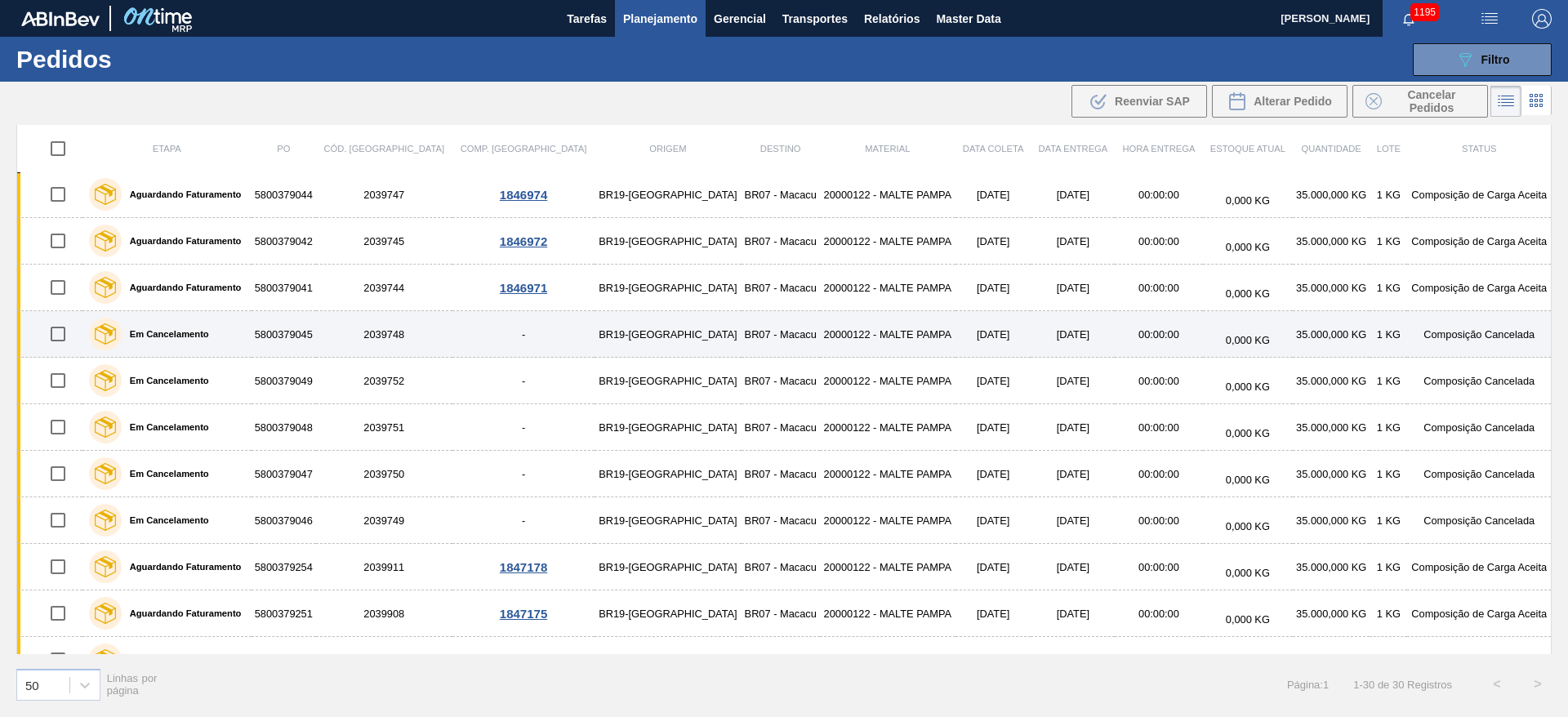
scroll to position [700, 0]
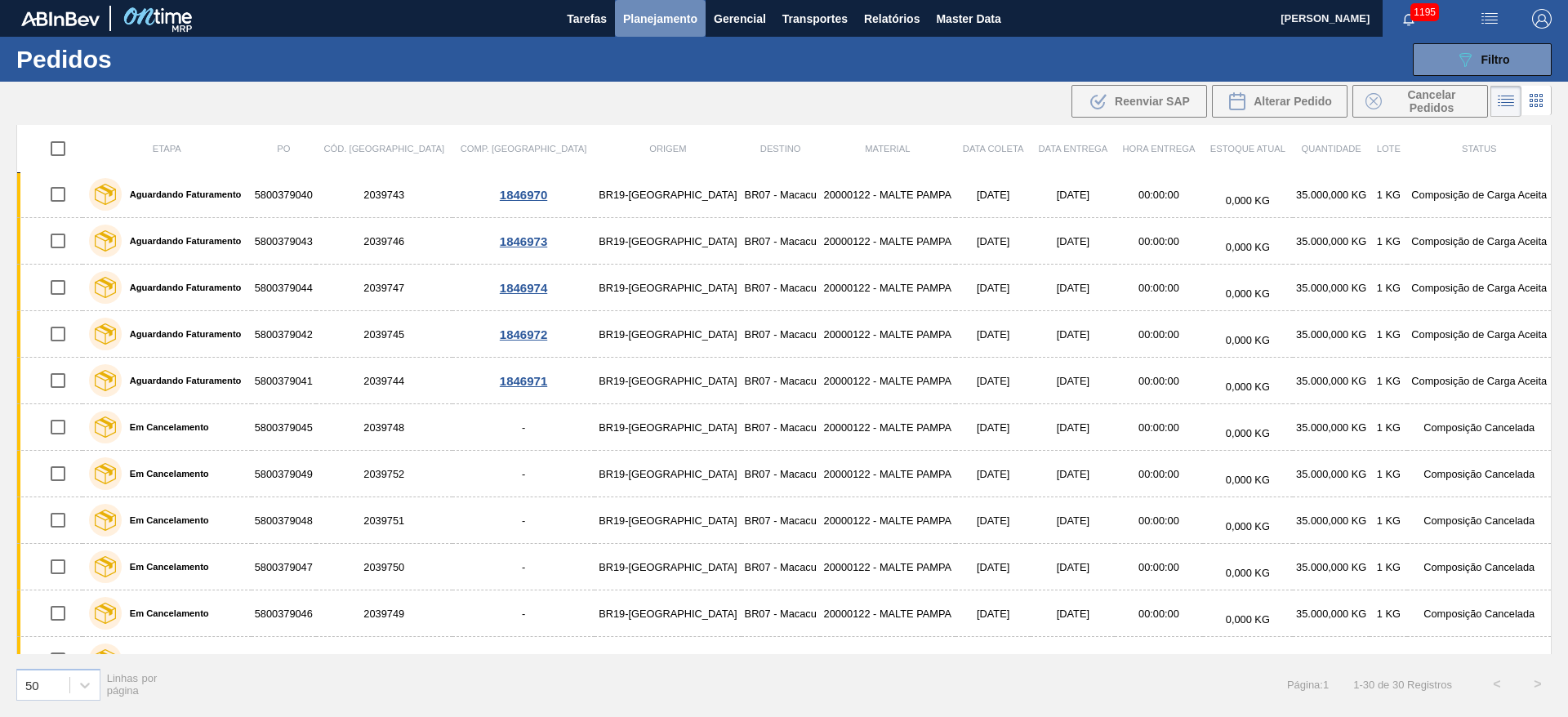
click at [674, 19] on span "Planejamento" at bounding box center [660, 19] width 74 height 20
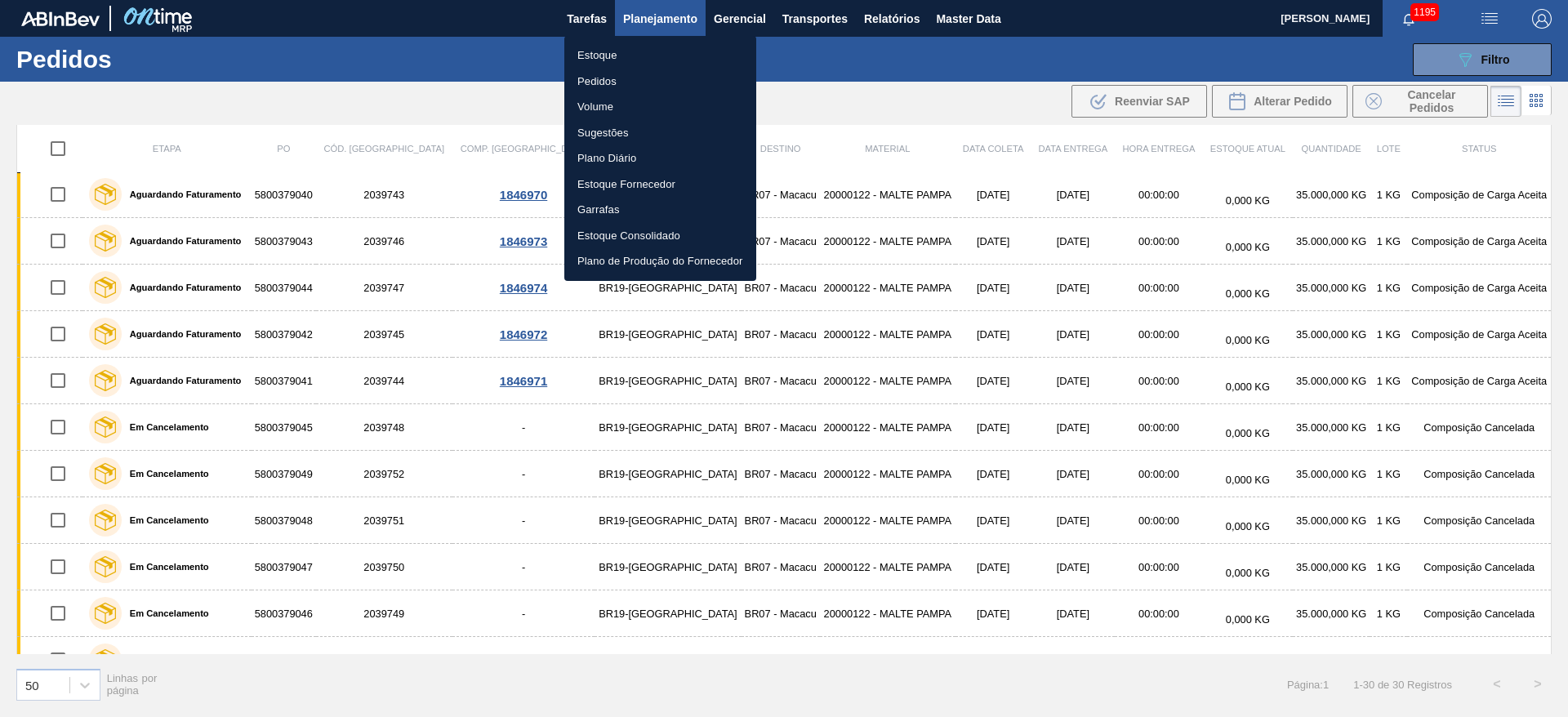
click at [601, 53] on li "Estoque" at bounding box center [660, 55] width 192 height 26
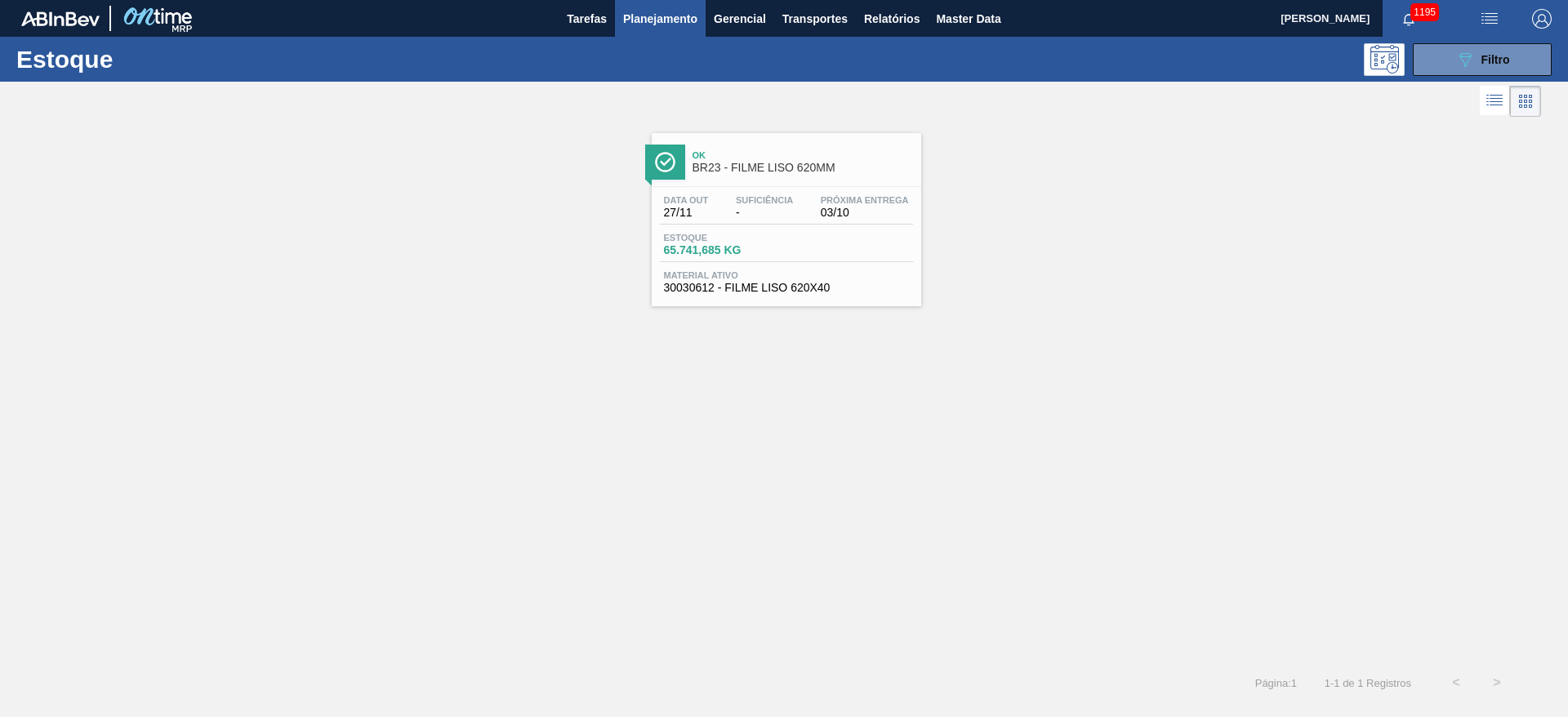
drag, startPoint x: 778, startPoint y: 226, endPoint x: 778, endPoint y: 240, distance: 14.0
click at [778, 226] on div "Data out 27/11 Suficiência - Próxima Entrega 03/10 Estoque 65.741,685 KG Materi…" at bounding box center [786, 242] width 269 height 111
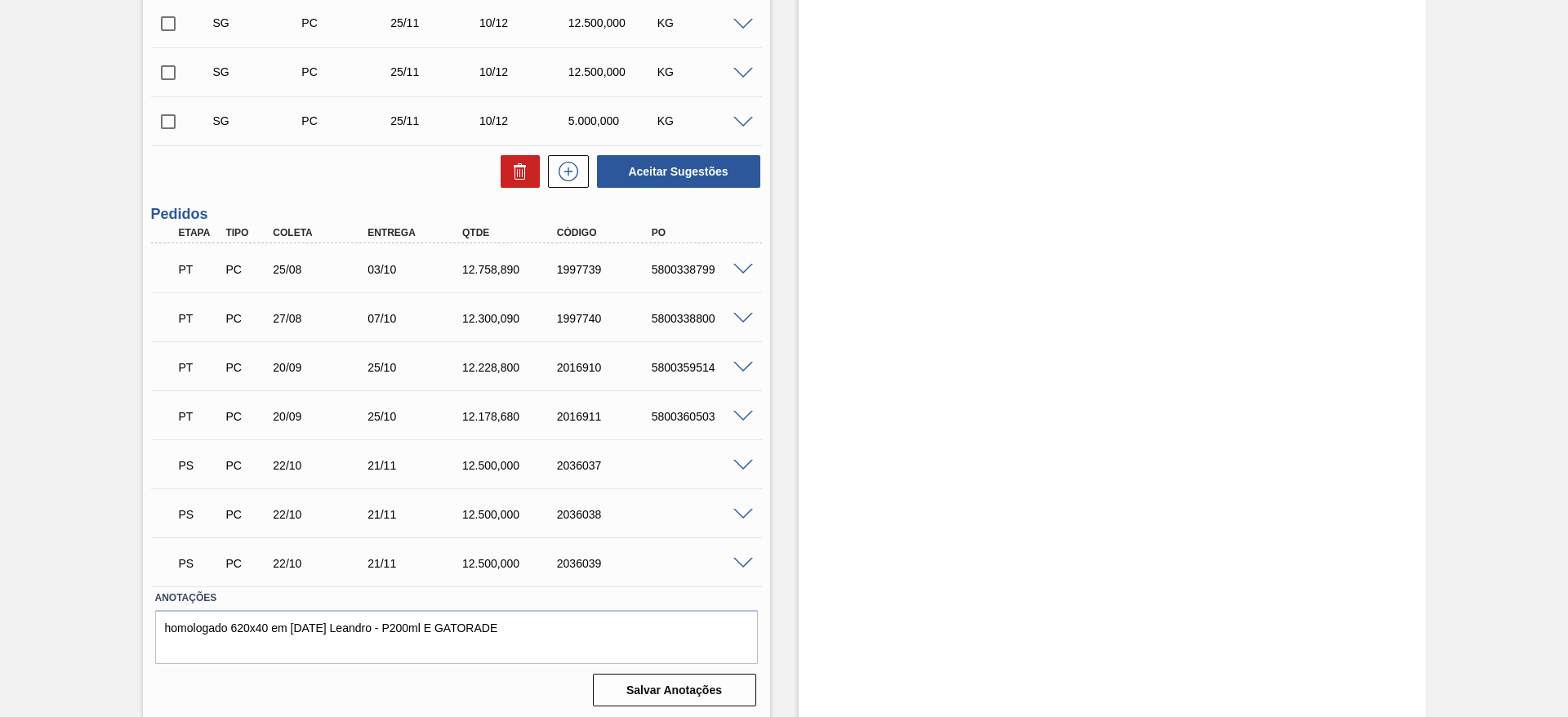
scroll to position [745, 0]
click at [740, 460] on span at bounding box center [743, 462] width 20 height 12
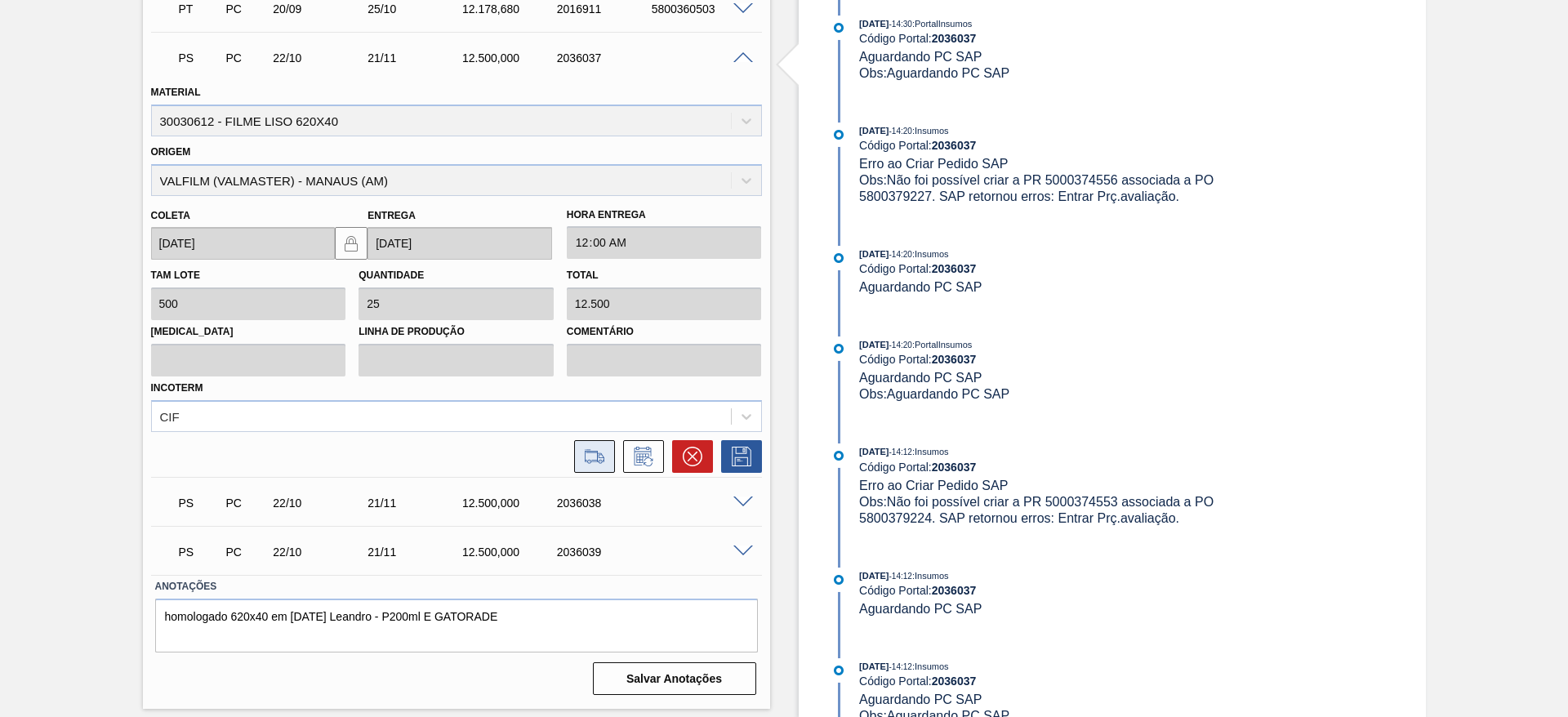
click at [597, 452] on icon at bounding box center [595, 456] width 26 height 20
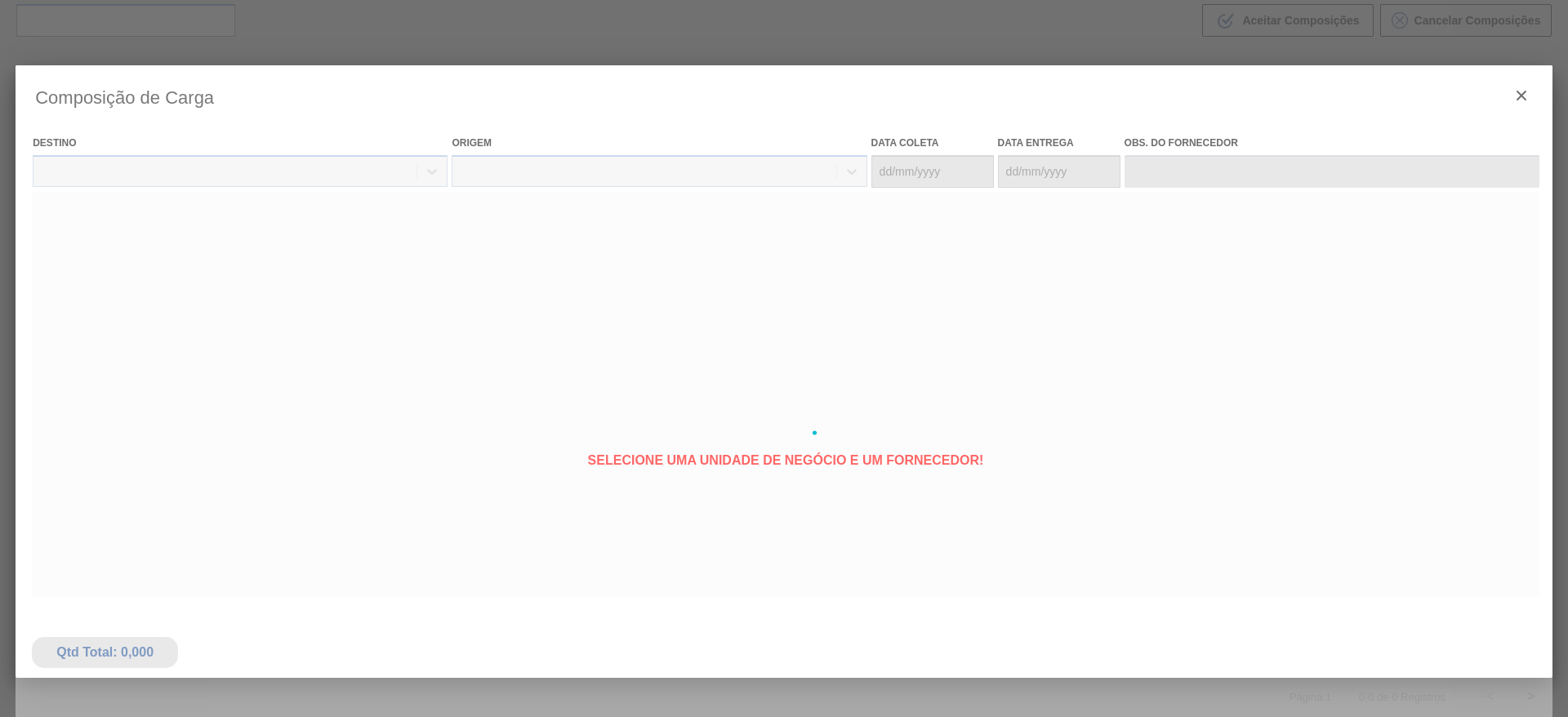
type coleta "22/10/2025"
type entrega "21/11/2025"
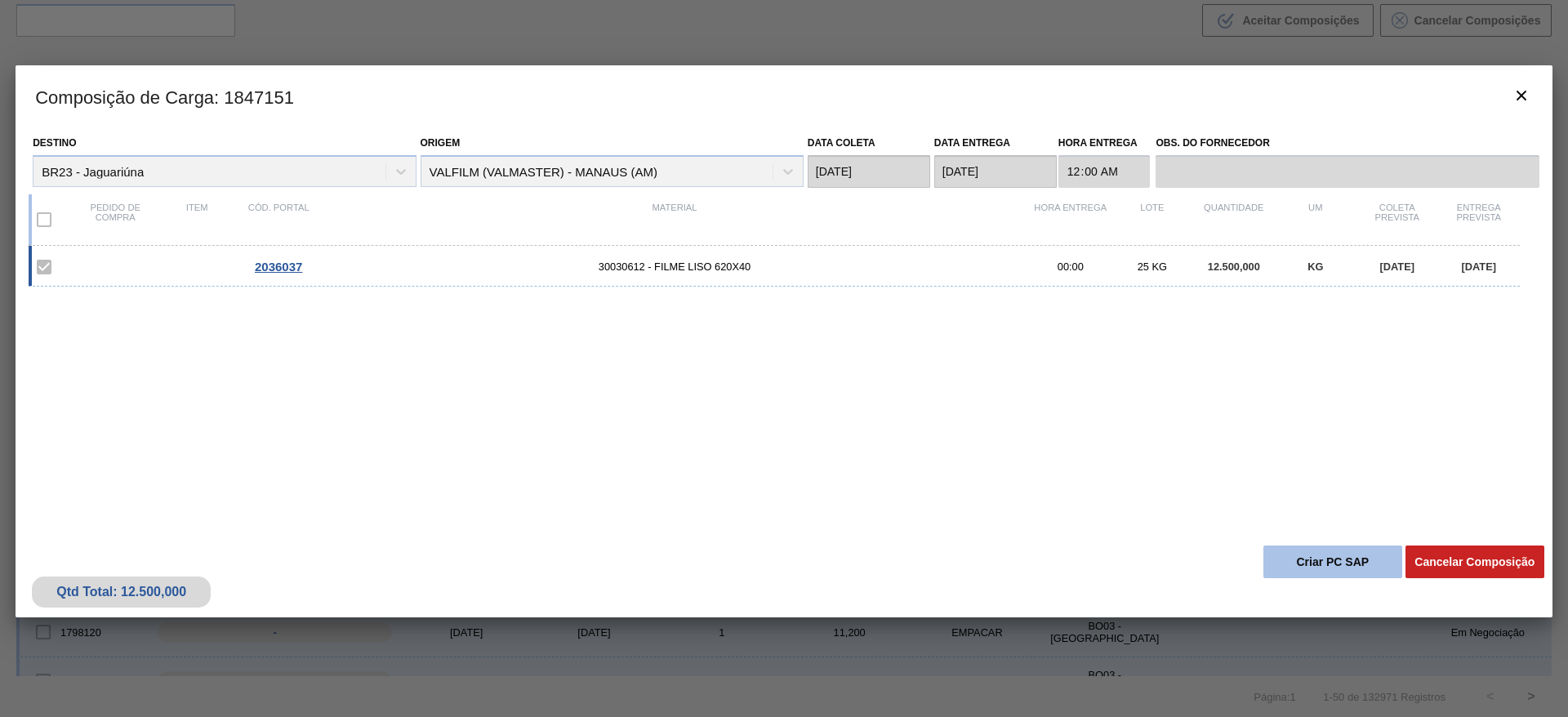
click at [1309, 562] on button "Criar PC SAP" at bounding box center [1334, 561] width 139 height 33
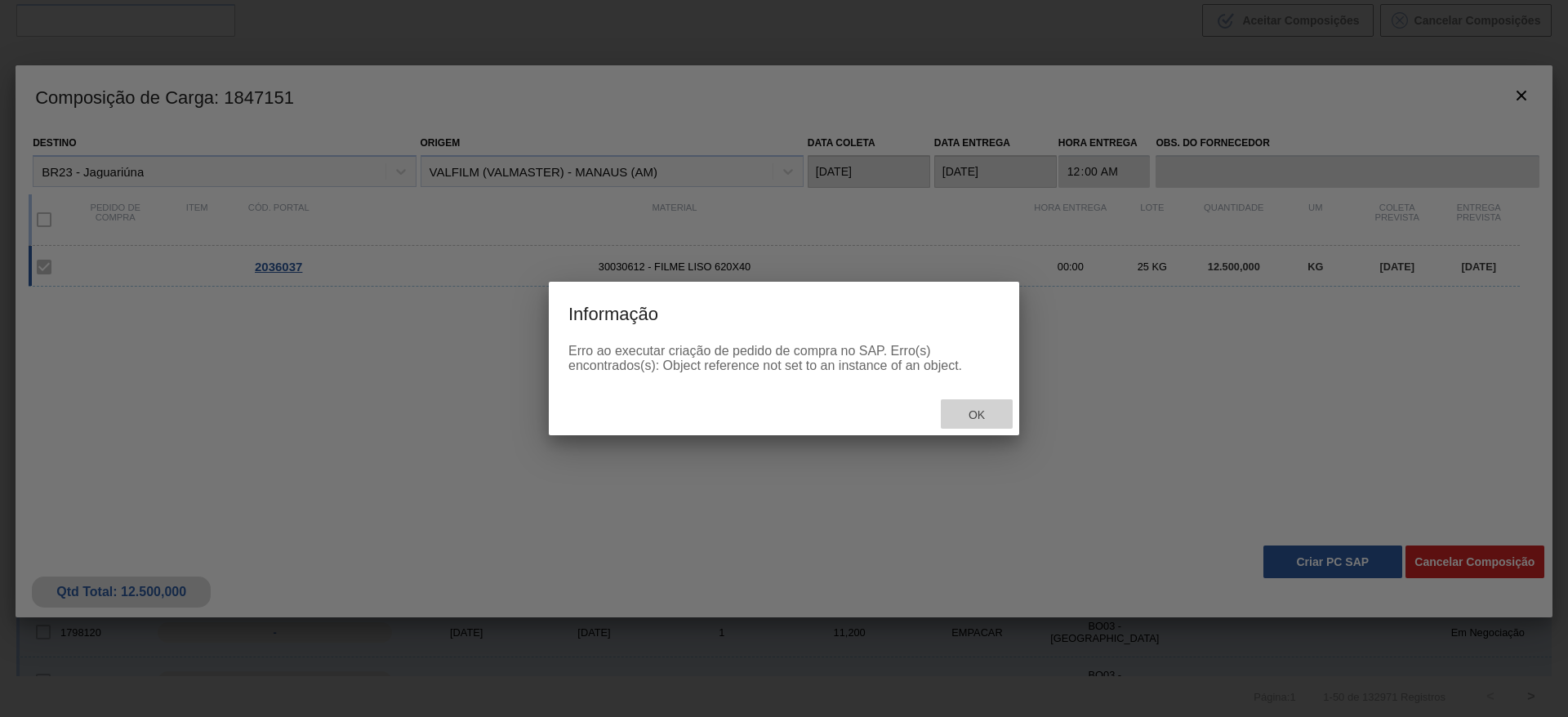
click at [976, 412] on span "Ok" at bounding box center [976, 415] width 42 height 13
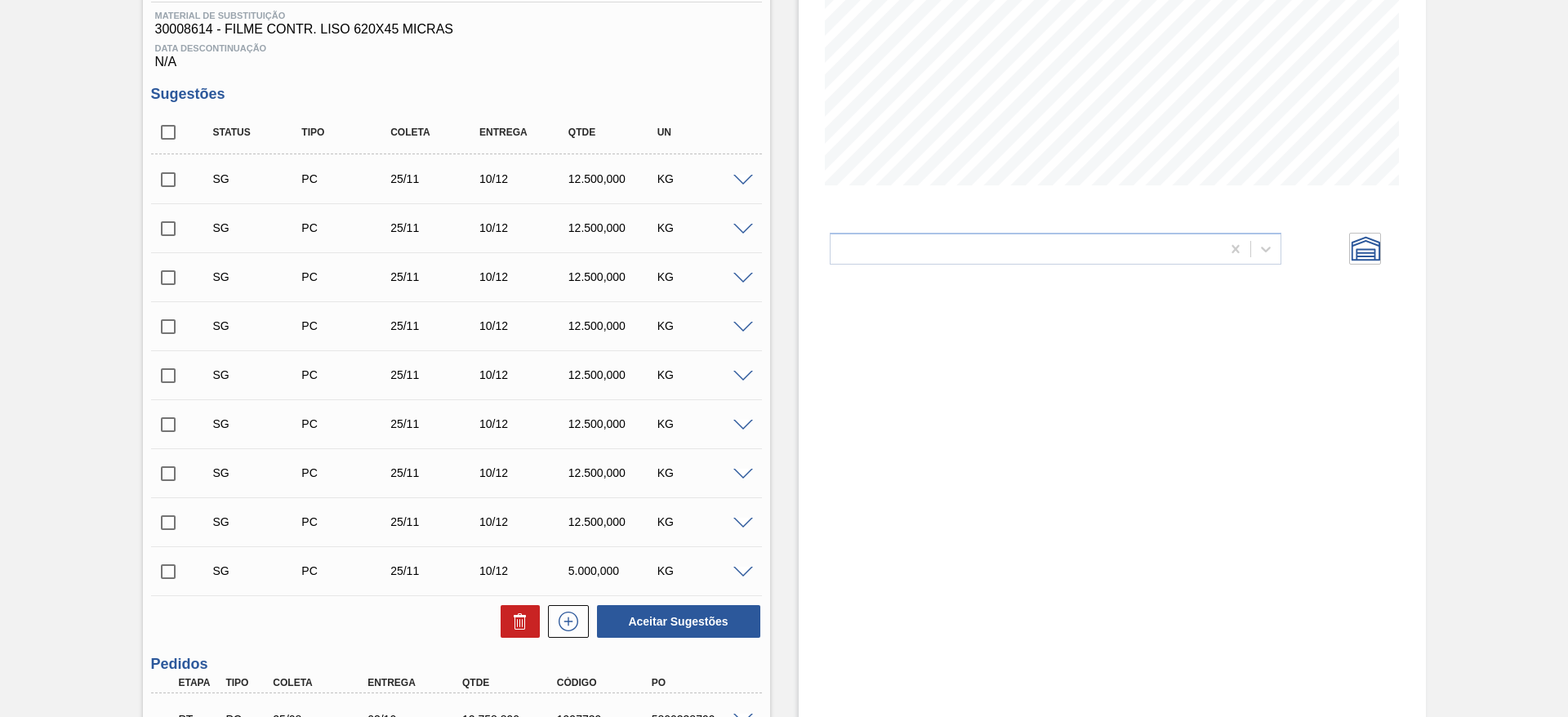
scroll to position [256, 0]
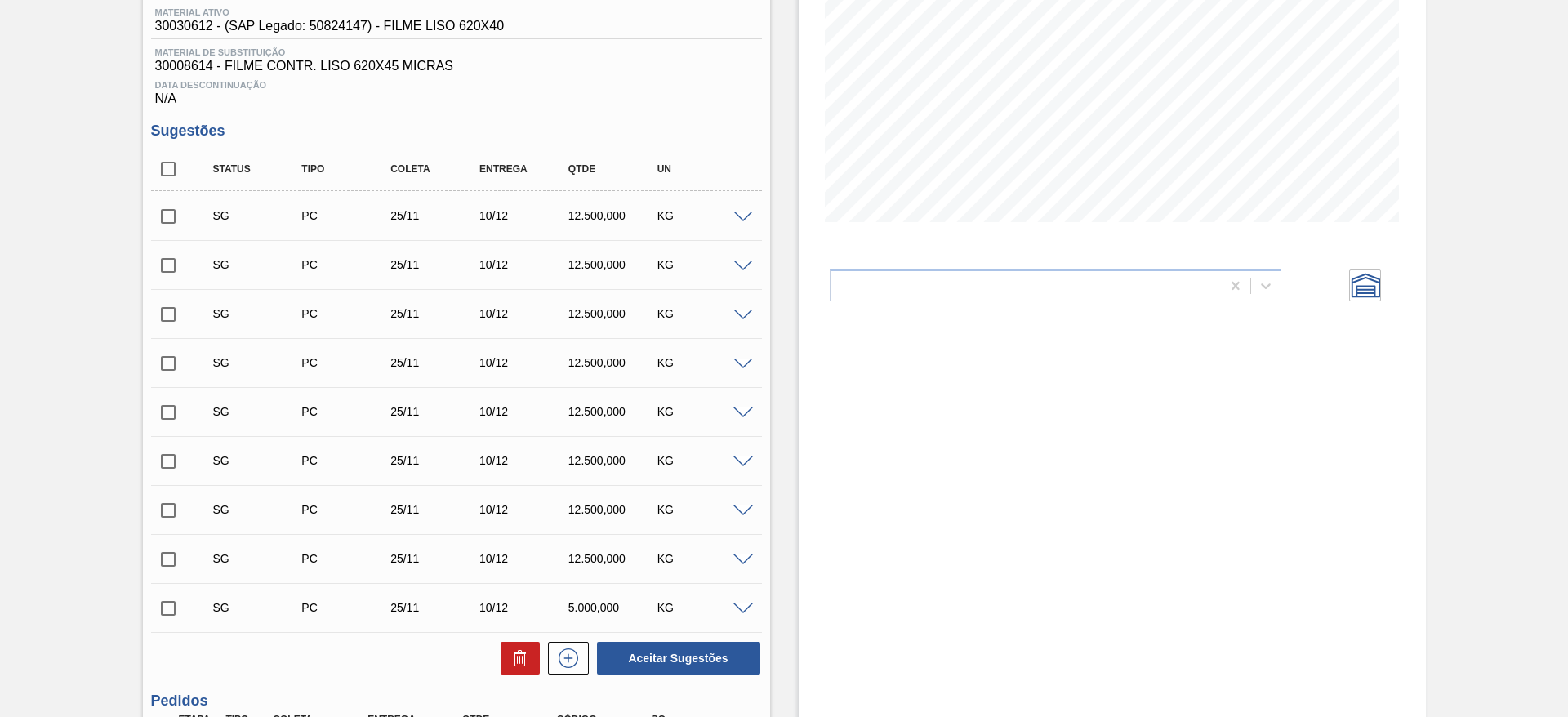
click at [749, 212] on span at bounding box center [743, 217] width 20 height 12
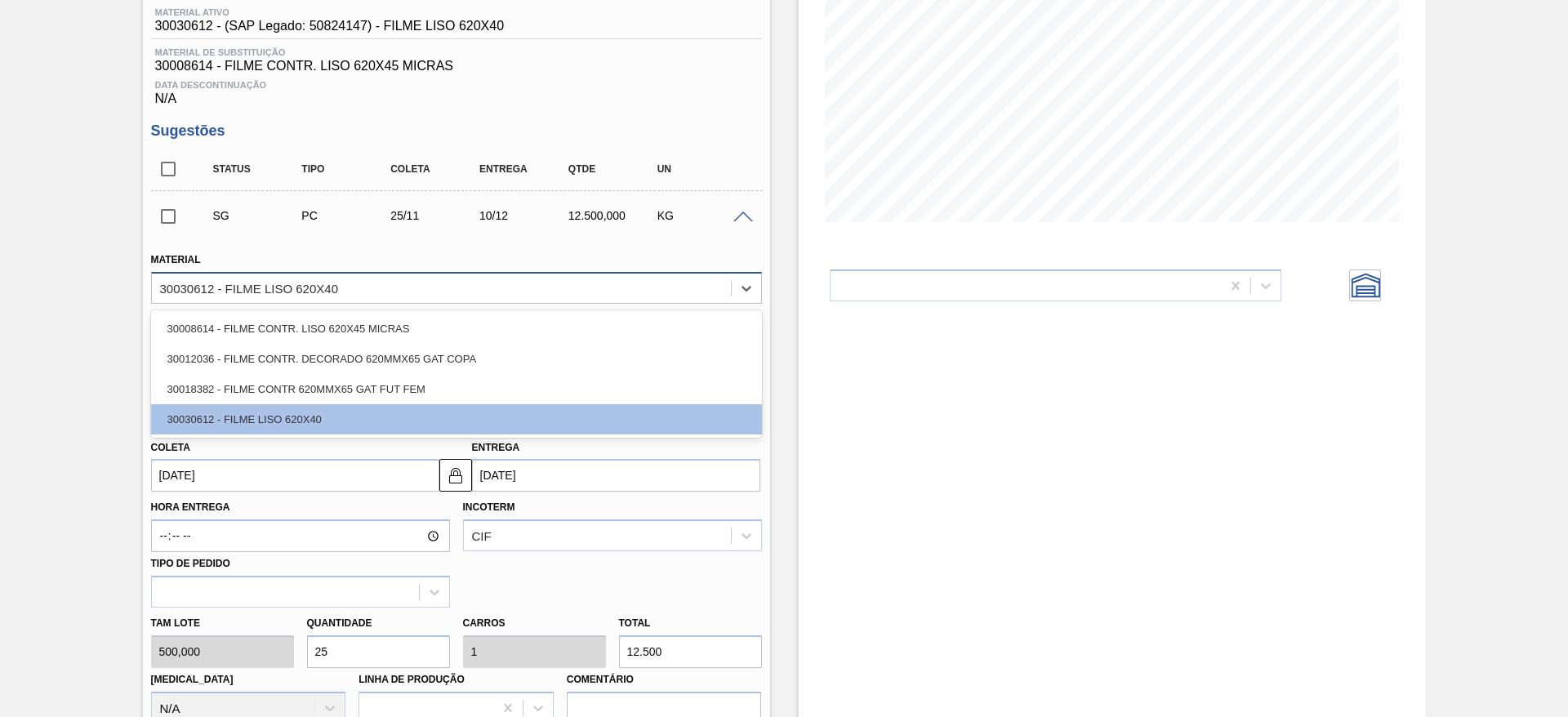
drag, startPoint x: 213, startPoint y: 288, endPoint x: 204, endPoint y: 288, distance: 9.0
click at [204, 288] on div "30030612 - FILME LISO 620X40" at bounding box center [249, 288] width 178 height 14
drag, startPoint x: 776, startPoint y: 279, endPoint x: 768, endPoint y: 250, distance: 30.1
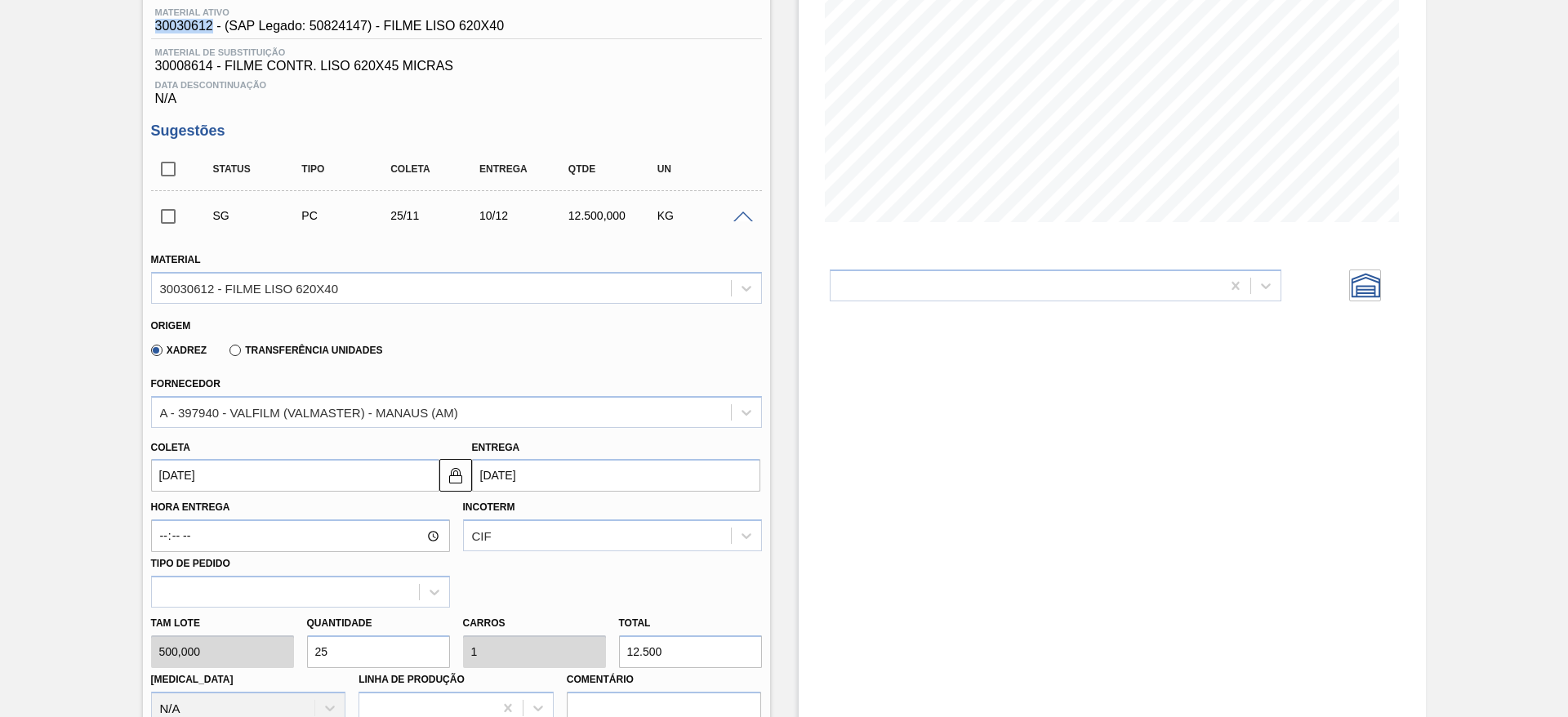
drag, startPoint x: 210, startPoint y: 22, endPoint x: 119, endPoint y: 21, distance: 91.0
copy span "30030612"
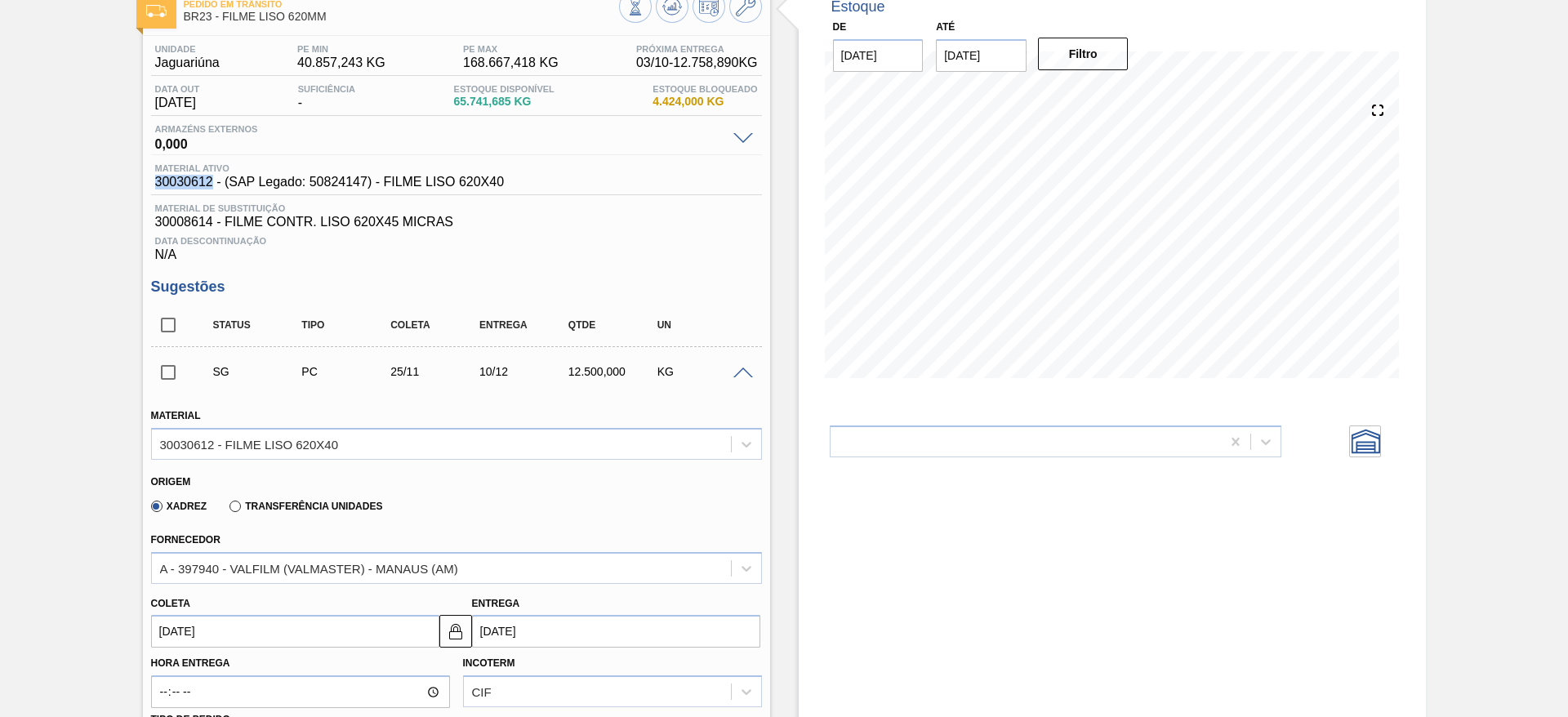
scroll to position [0, 0]
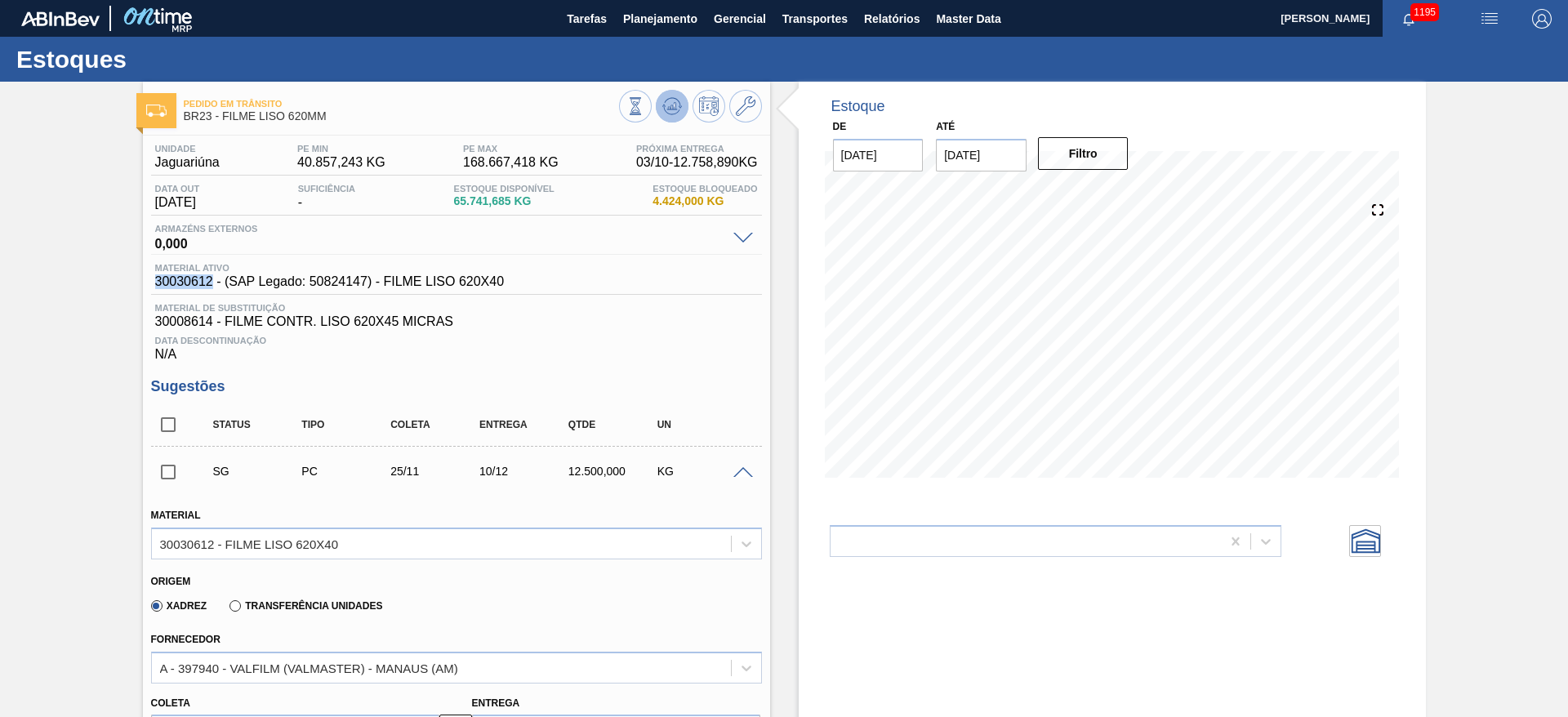
click at [669, 110] on icon at bounding box center [671, 106] width 20 height 20
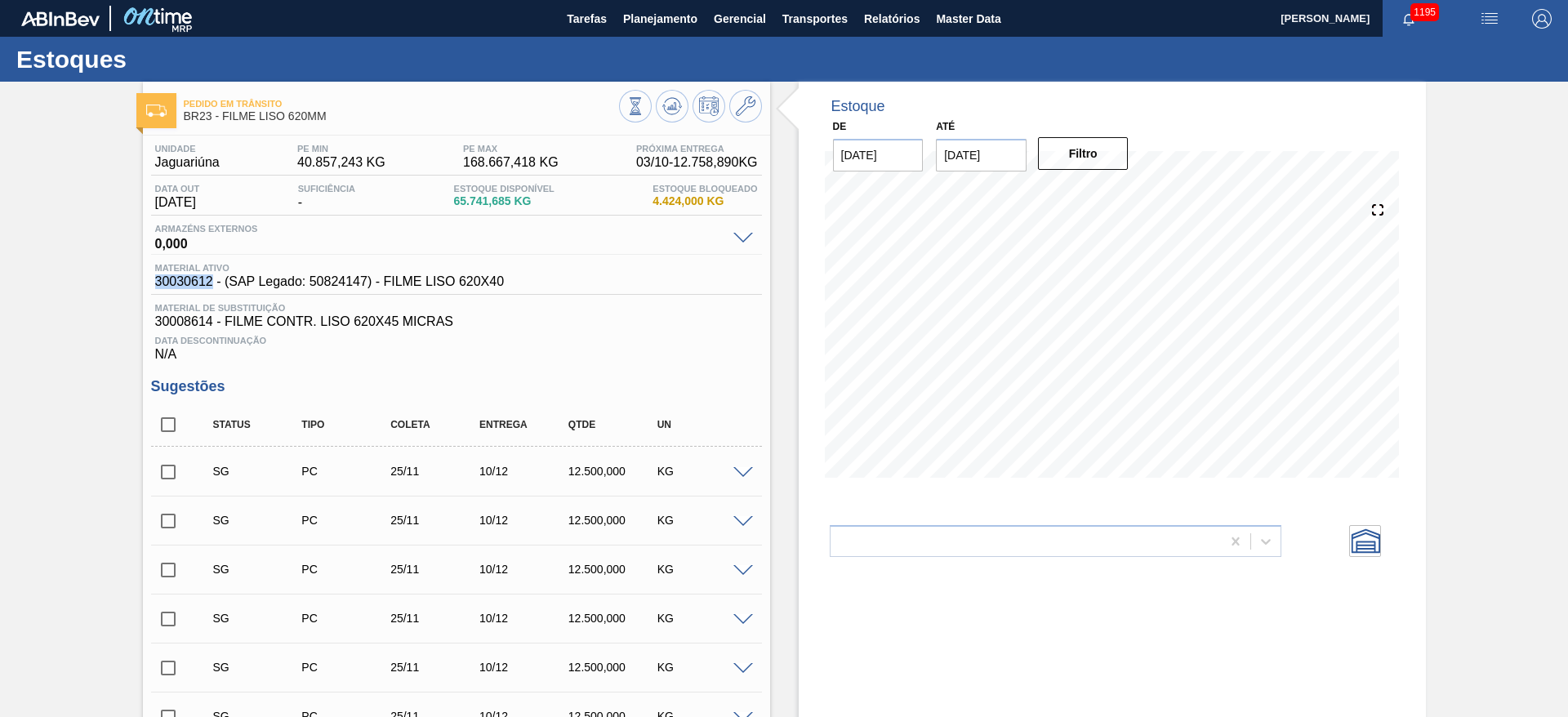
copy span "30030612"
click at [748, 104] on icon at bounding box center [746, 106] width 20 height 20
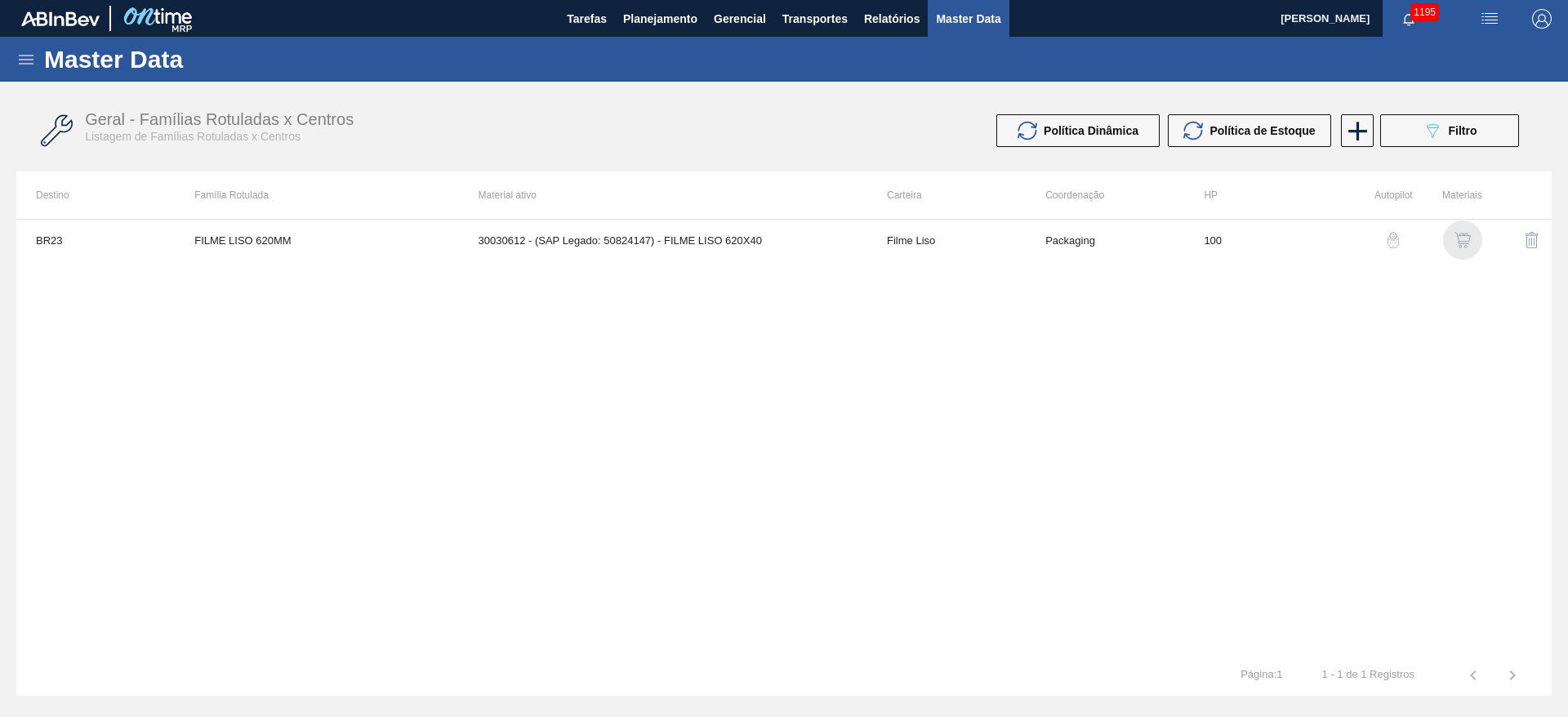
click at [1465, 243] on img "button" at bounding box center [1462, 239] width 16 height 16
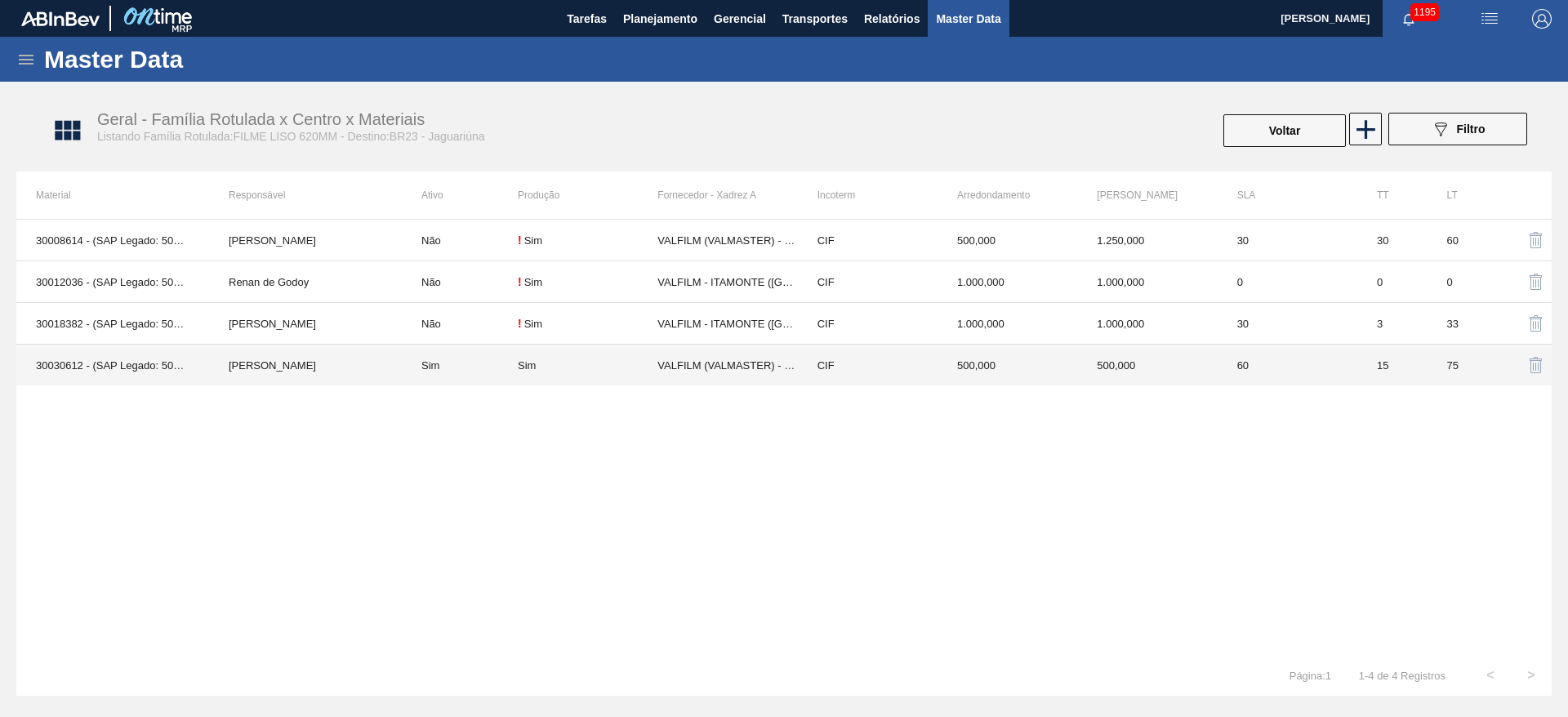
click at [490, 356] on td "Sim" at bounding box center [460, 366] width 116 height 41
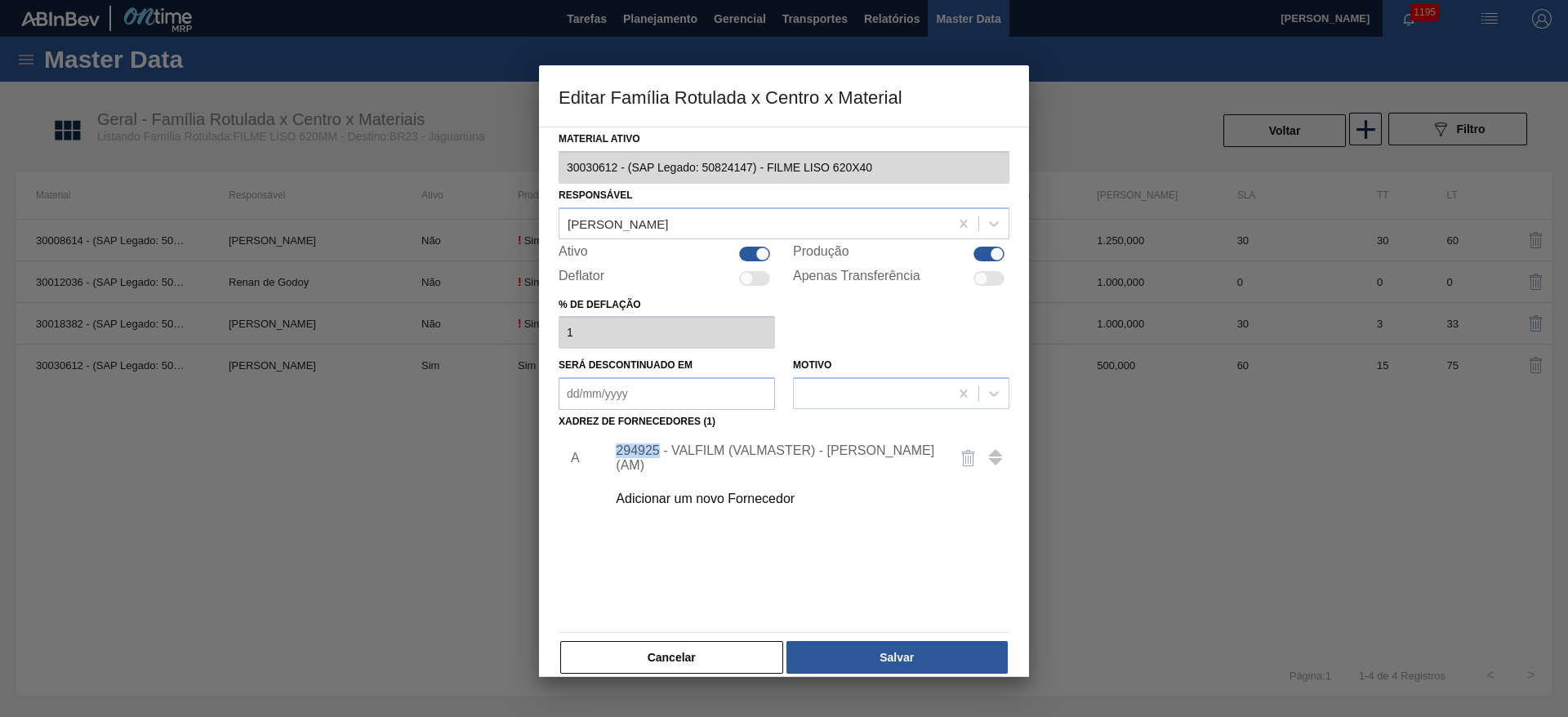
drag, startPoint x: 660, startPoint y: 453, endPoint x: 618, endPoint y: 456, distance: 42.1
click at [618, 456] on div "294925 - VALFILM (VALMASTER) - MANAUS (AM)" at bounding box center [776, 457] width 320 height 29
copy div "294925"
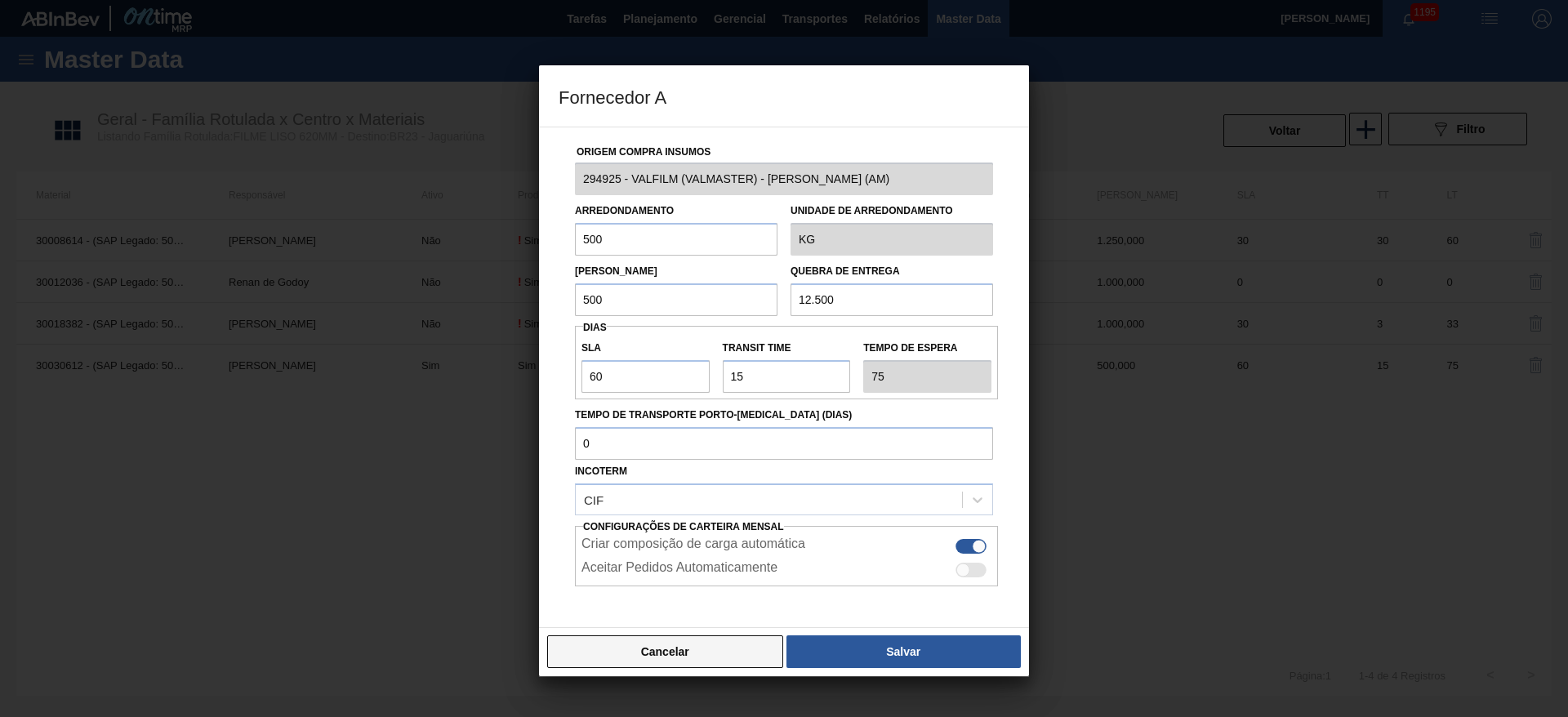
click at [681, 659] on button "Cancelar" at bounding box center [666, 651] width 236 height 33
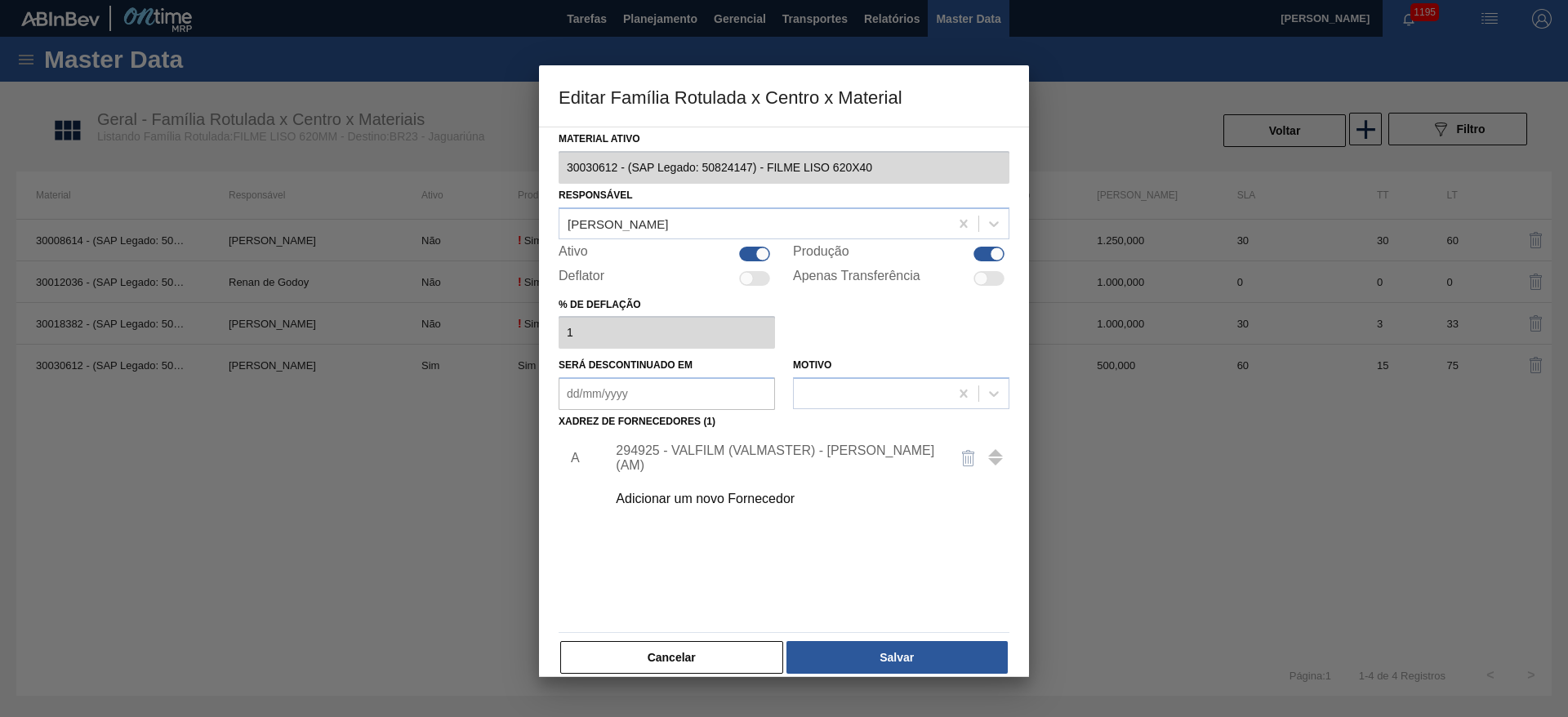
click at [533, 164] on div "Editar Família Rotulada x Centro x Material Material ativo 30030612 - (SAP Lega…" at bounding box center [784, 358] width 1568 height 717
click at [672, 669] on button "Cancelar" at bounding box center [672, 657] width 223 height 33
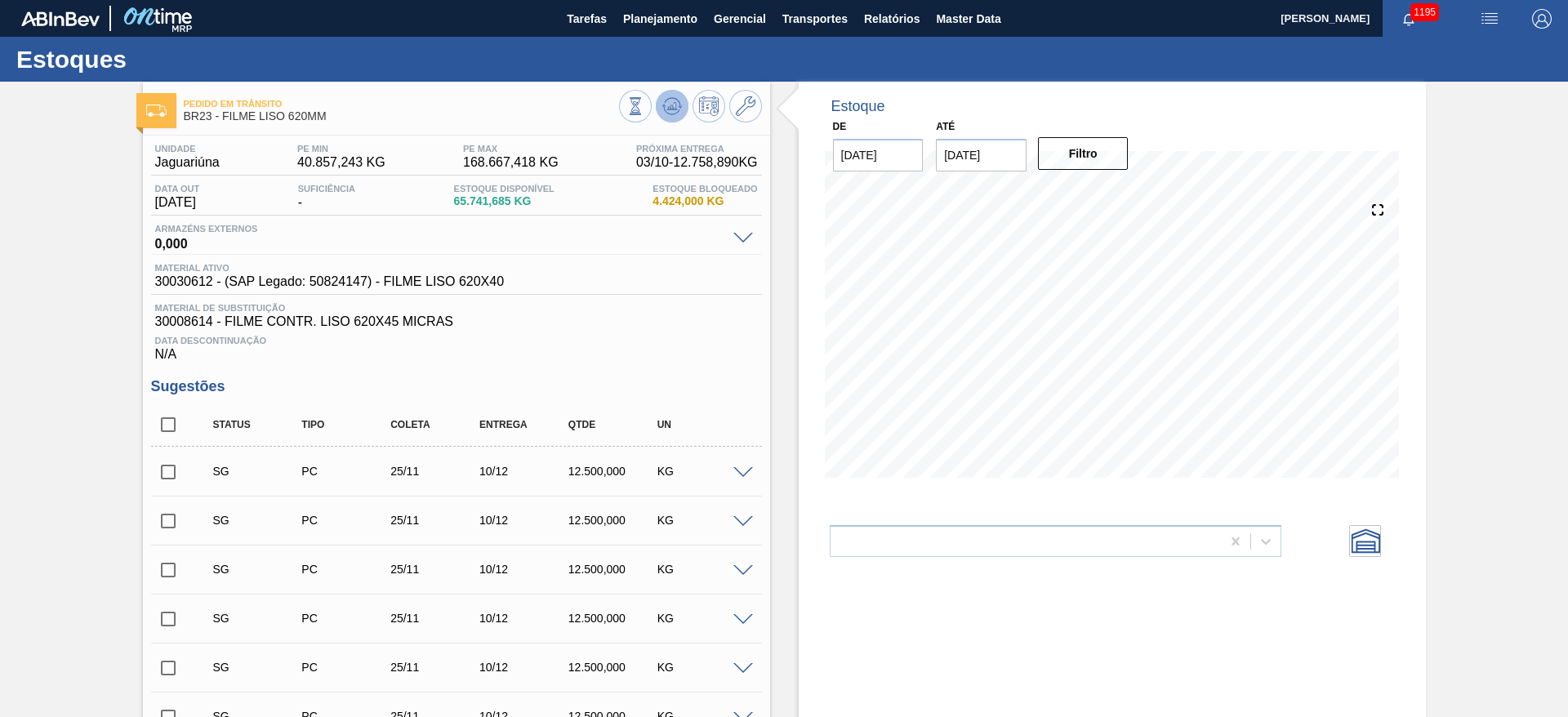
click at [669, 105] on icon at bounding box center [671, 106] width 20 height 20
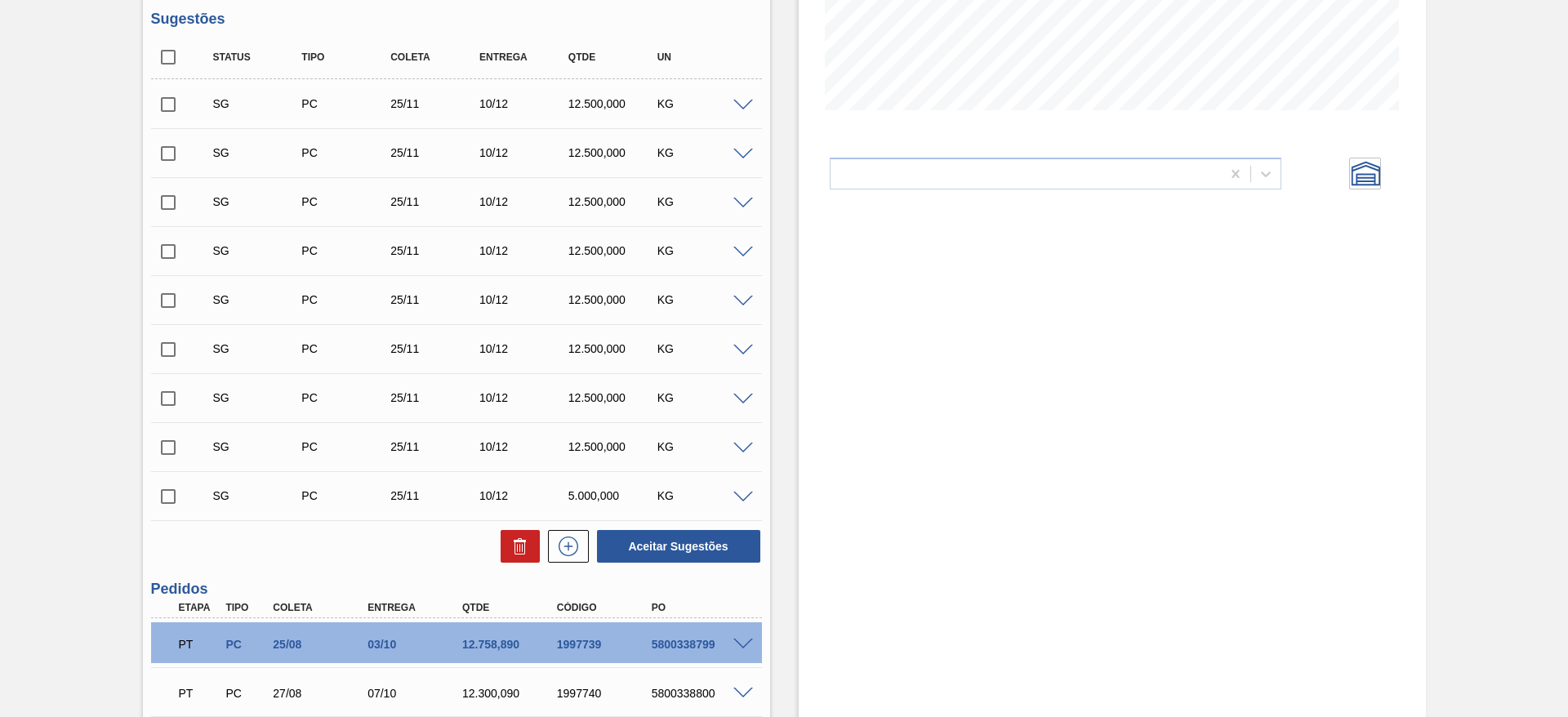
click at [1362, 175] on icon at bounding box center [1365, 173] width 30 height 30
click at [1274, 172] on div at bounding box center [1265, 173] width 29 height 29
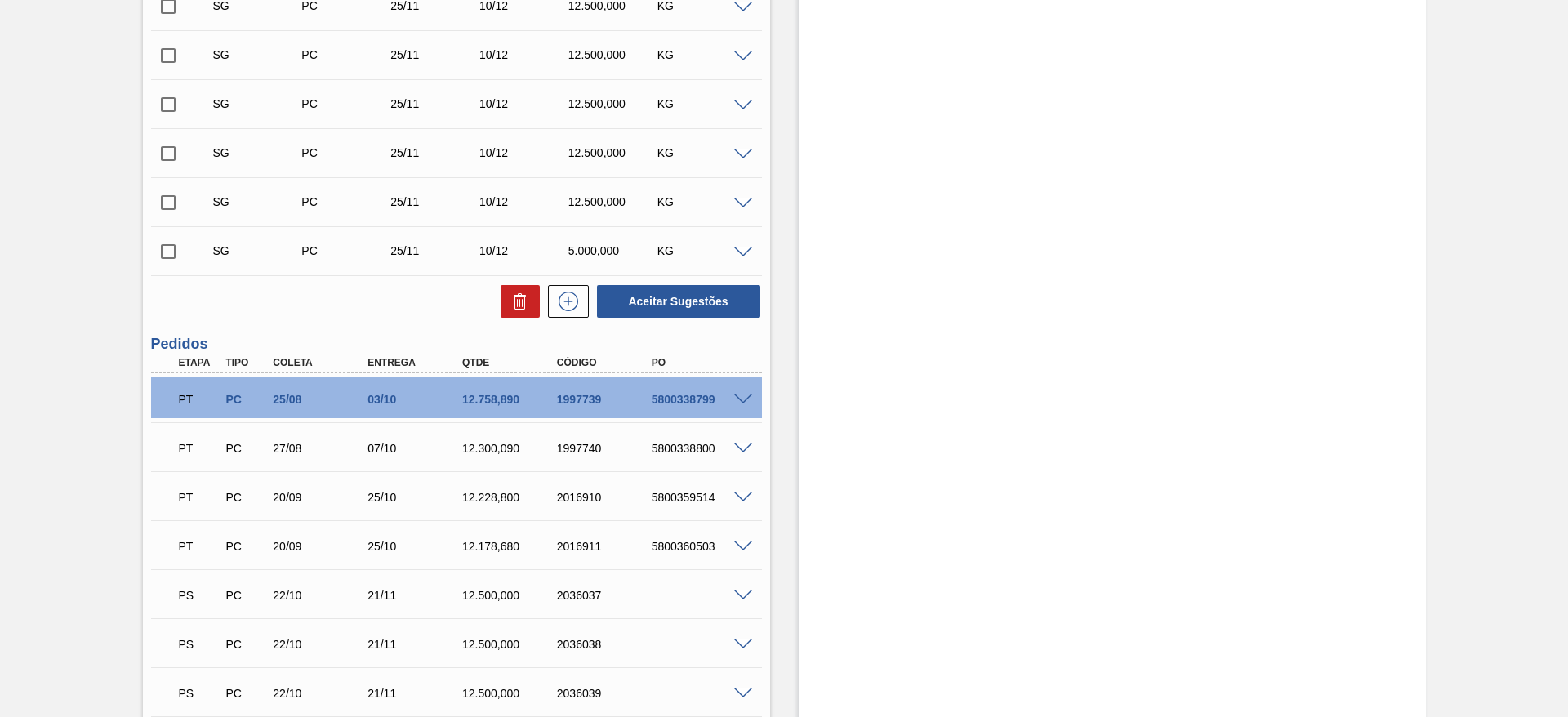
scroll to position [745, 0]
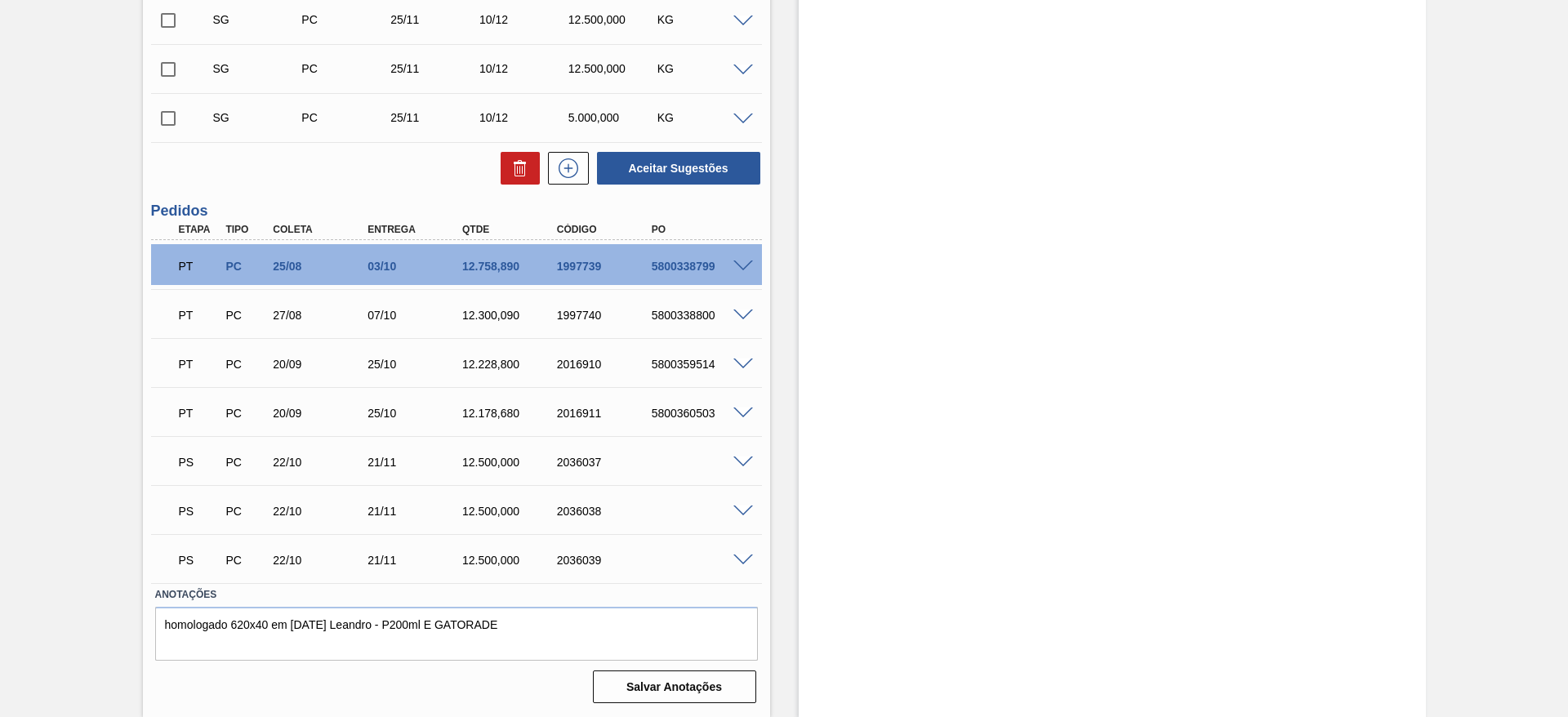
click at [745, 456] on span at bounding box center [743, 462] width 20 height 12
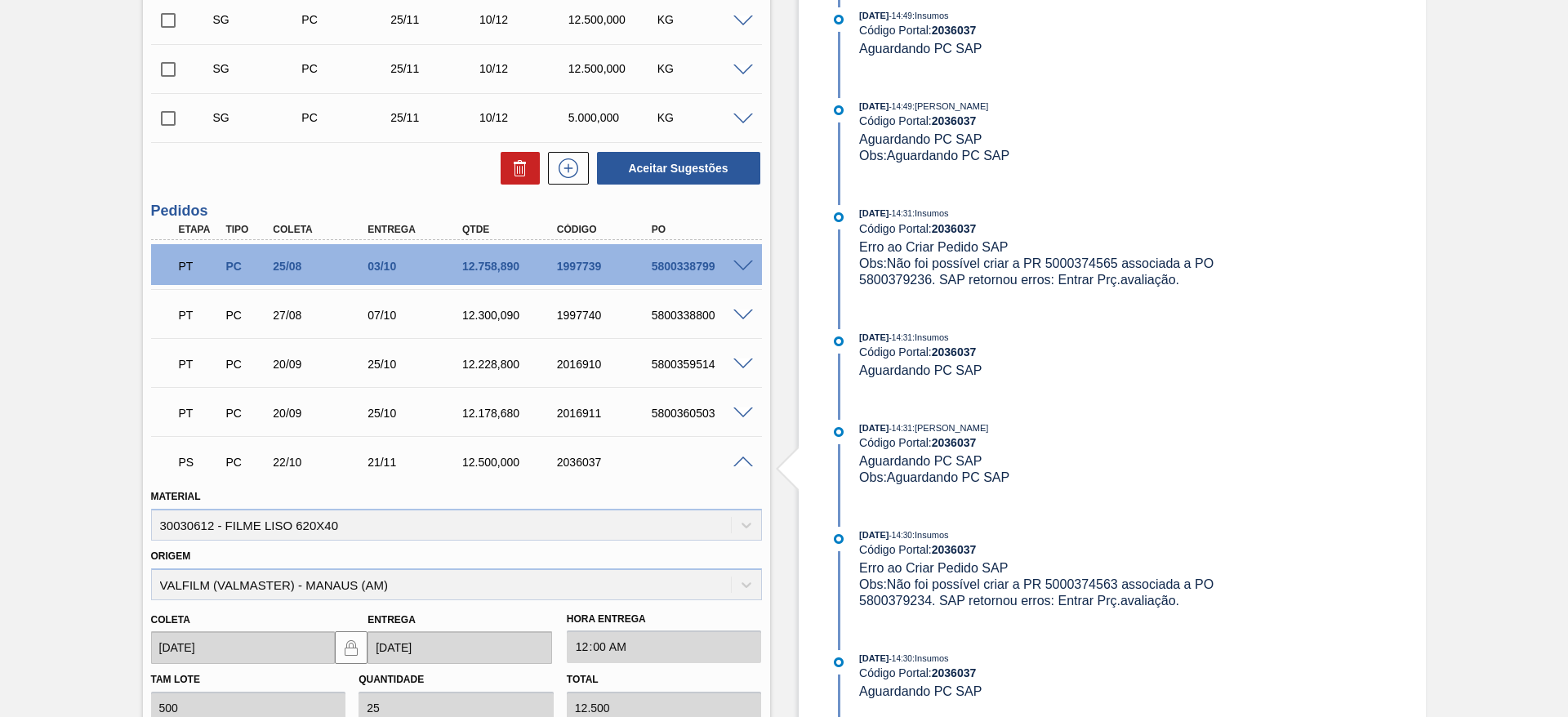
scroll to position [991, 0]
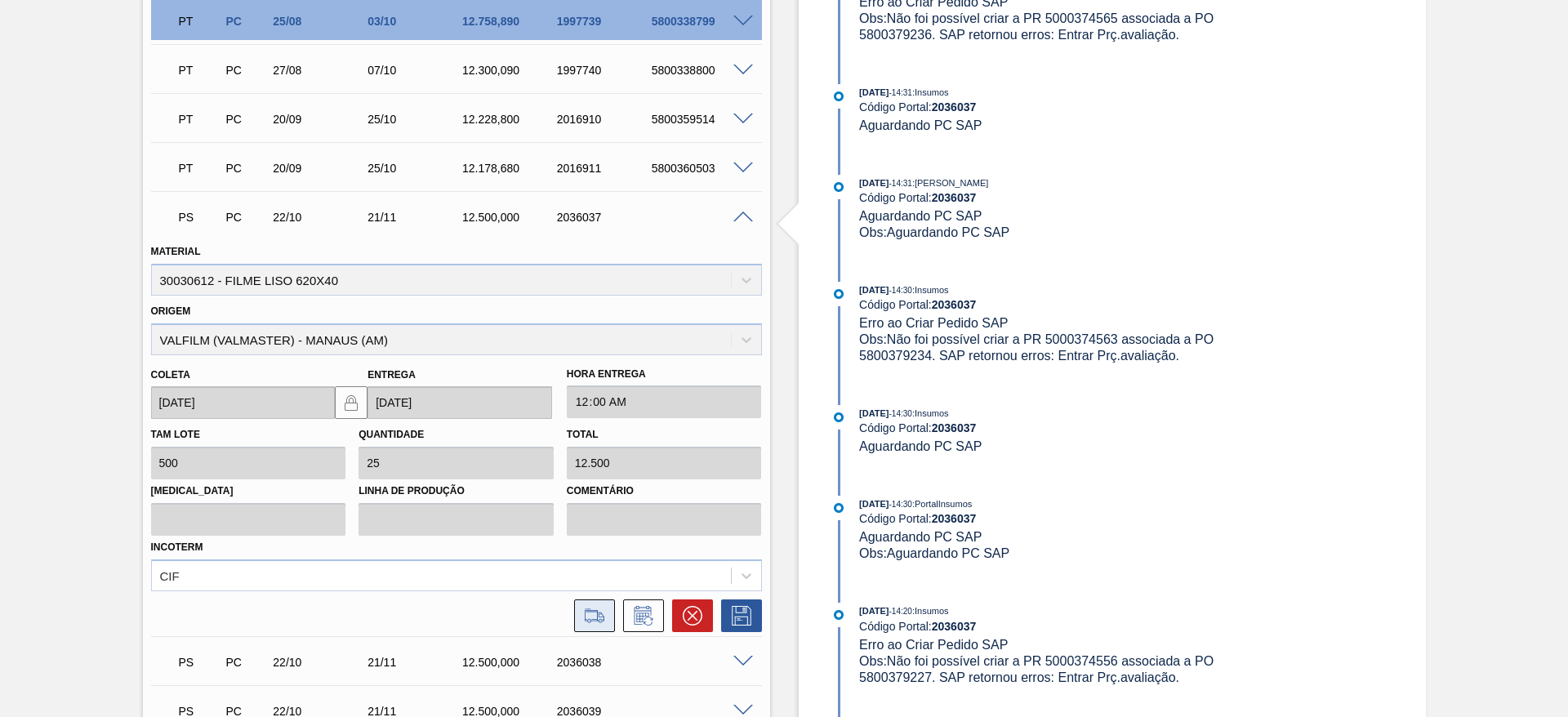
click at [600, 618] on icon at bounding box center [595, 615] width 26 height 20
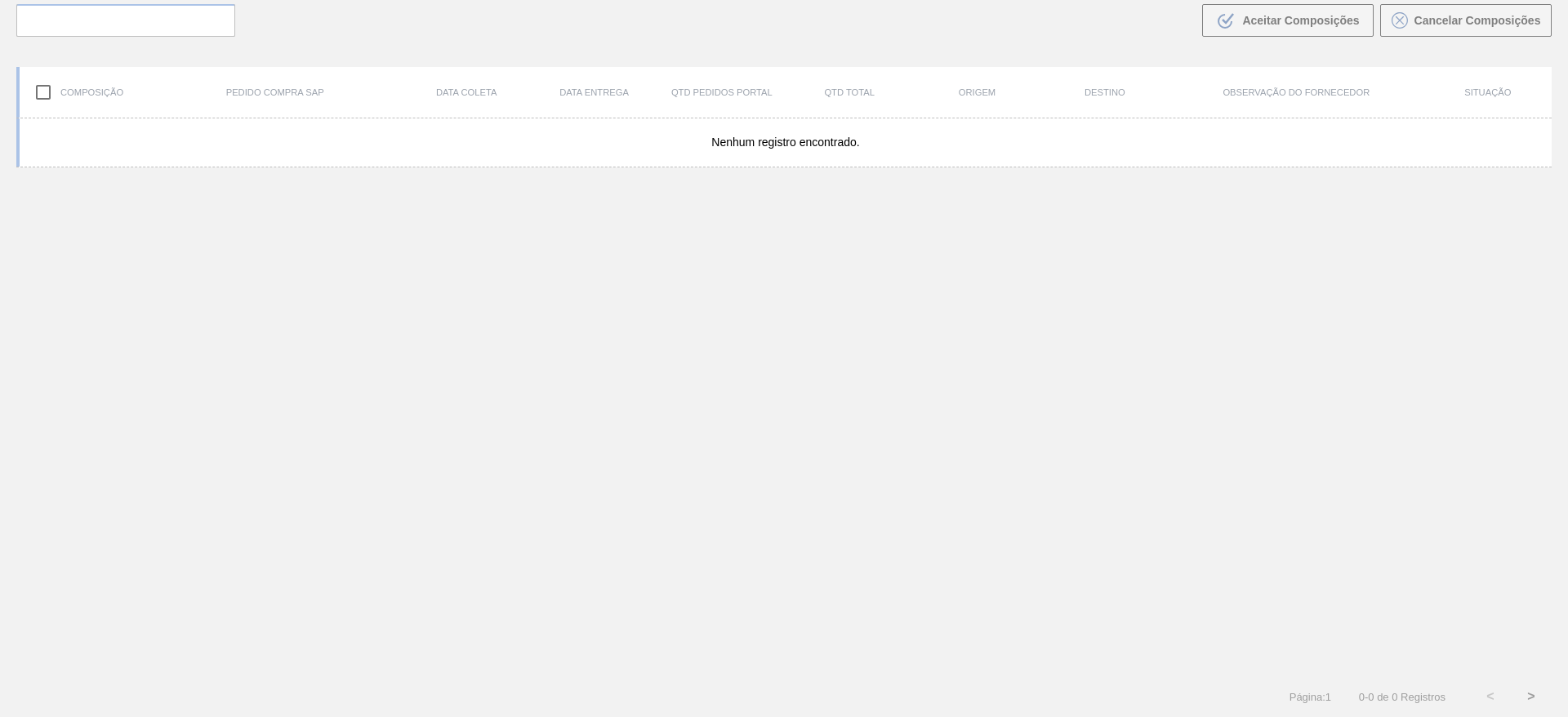
scroll to position [117, 0]
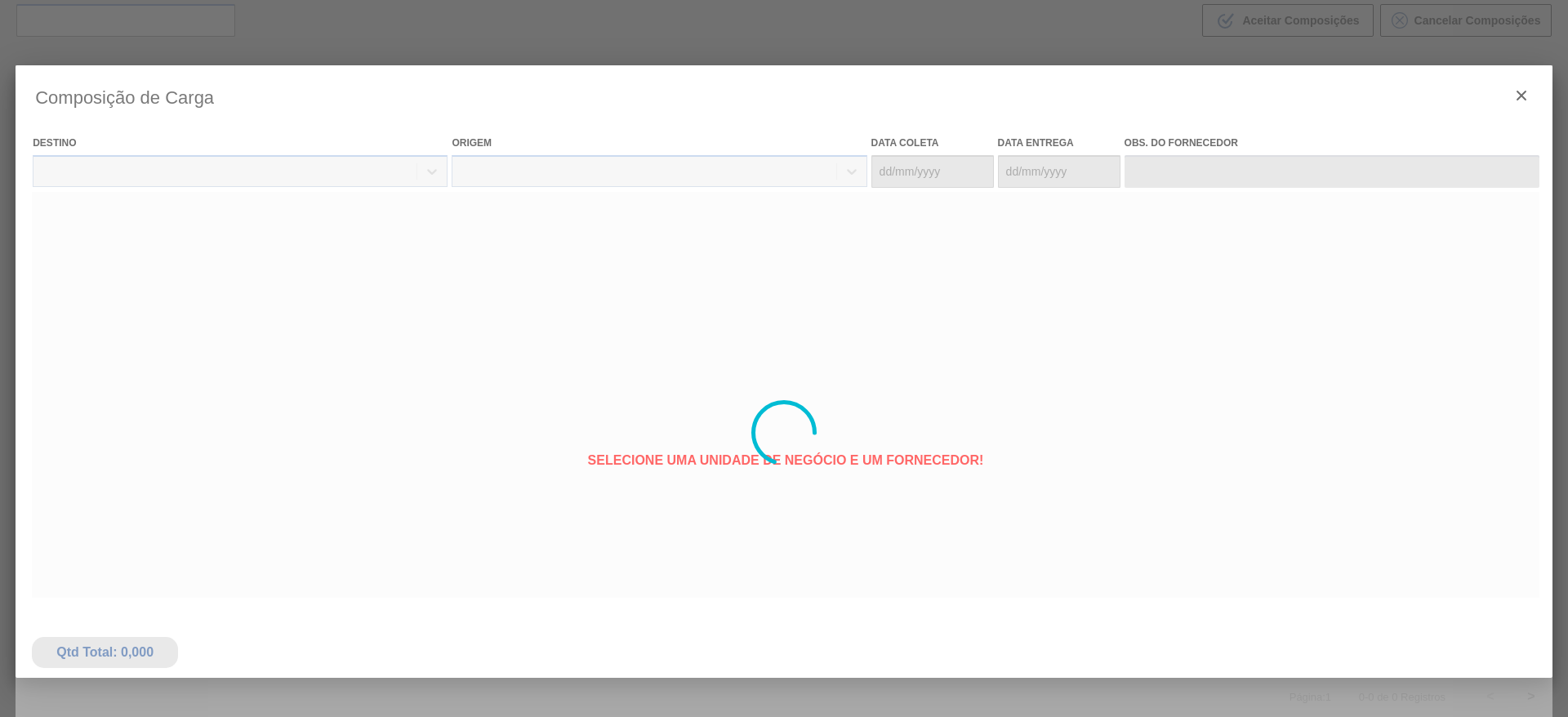
type coleta "22/10/2025"
type entrega "21/11/2025"
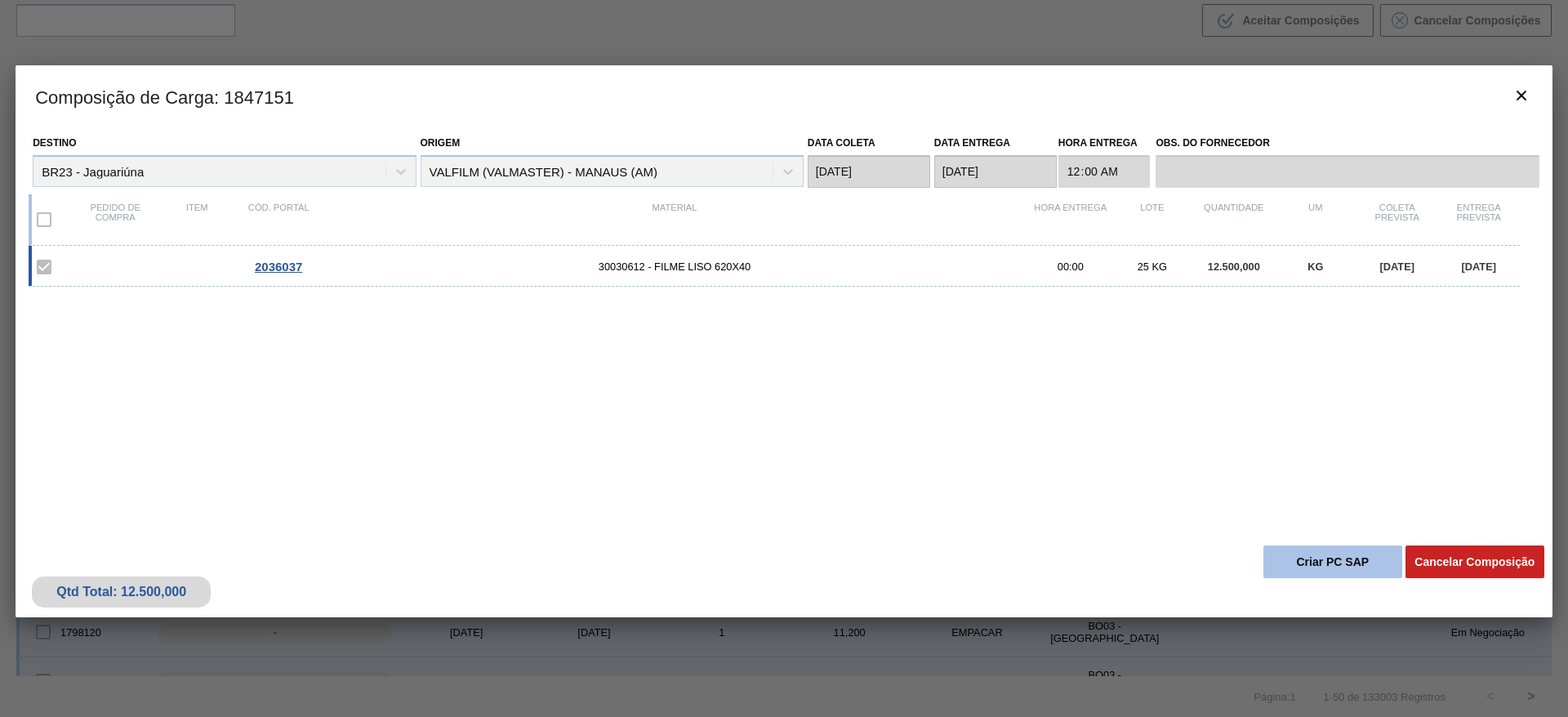
click at [1315, 559] on button "Criar PC SAP" at bounding box center [1334, 561] width 139 height 33
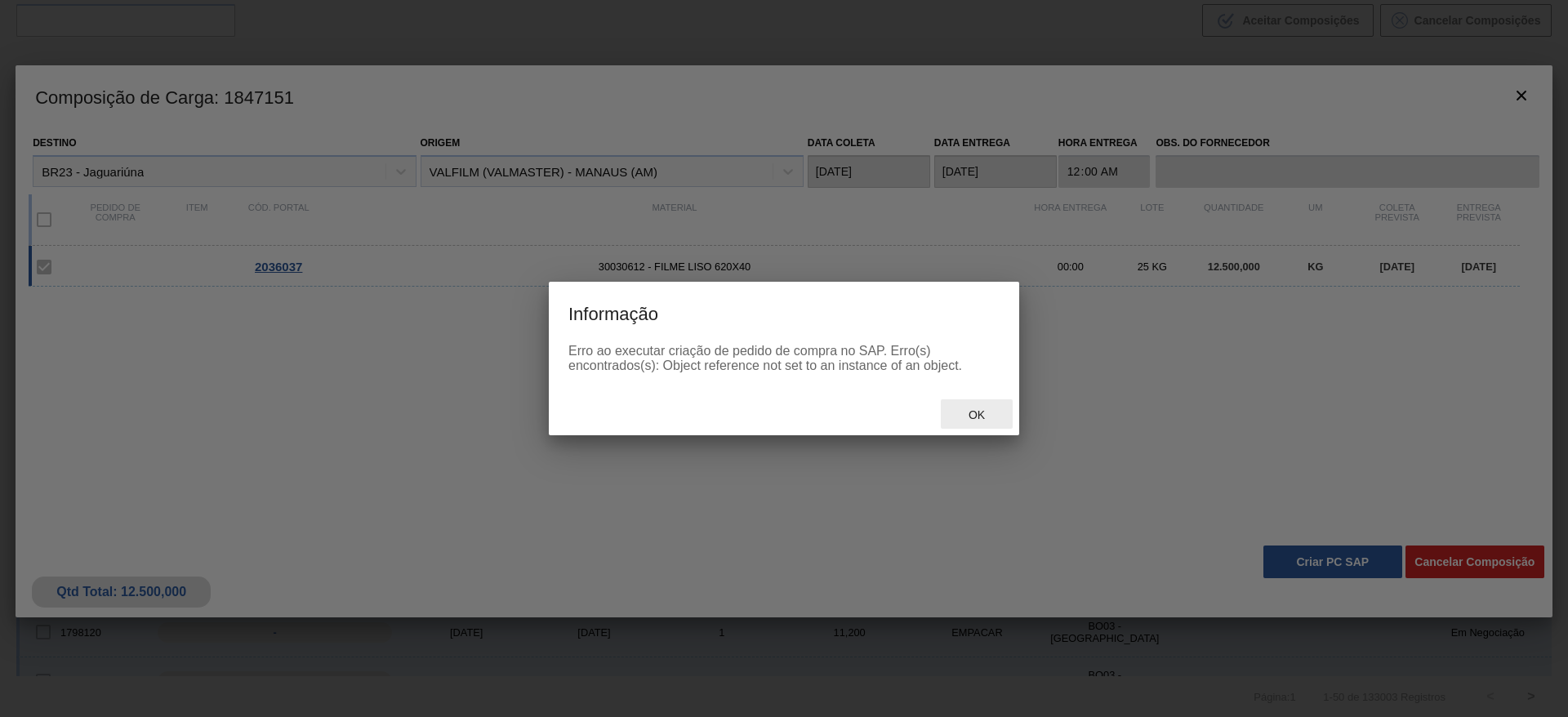
click at [972, 415] on span "Ok" at bounding box center [976, 415] width 42 height 13
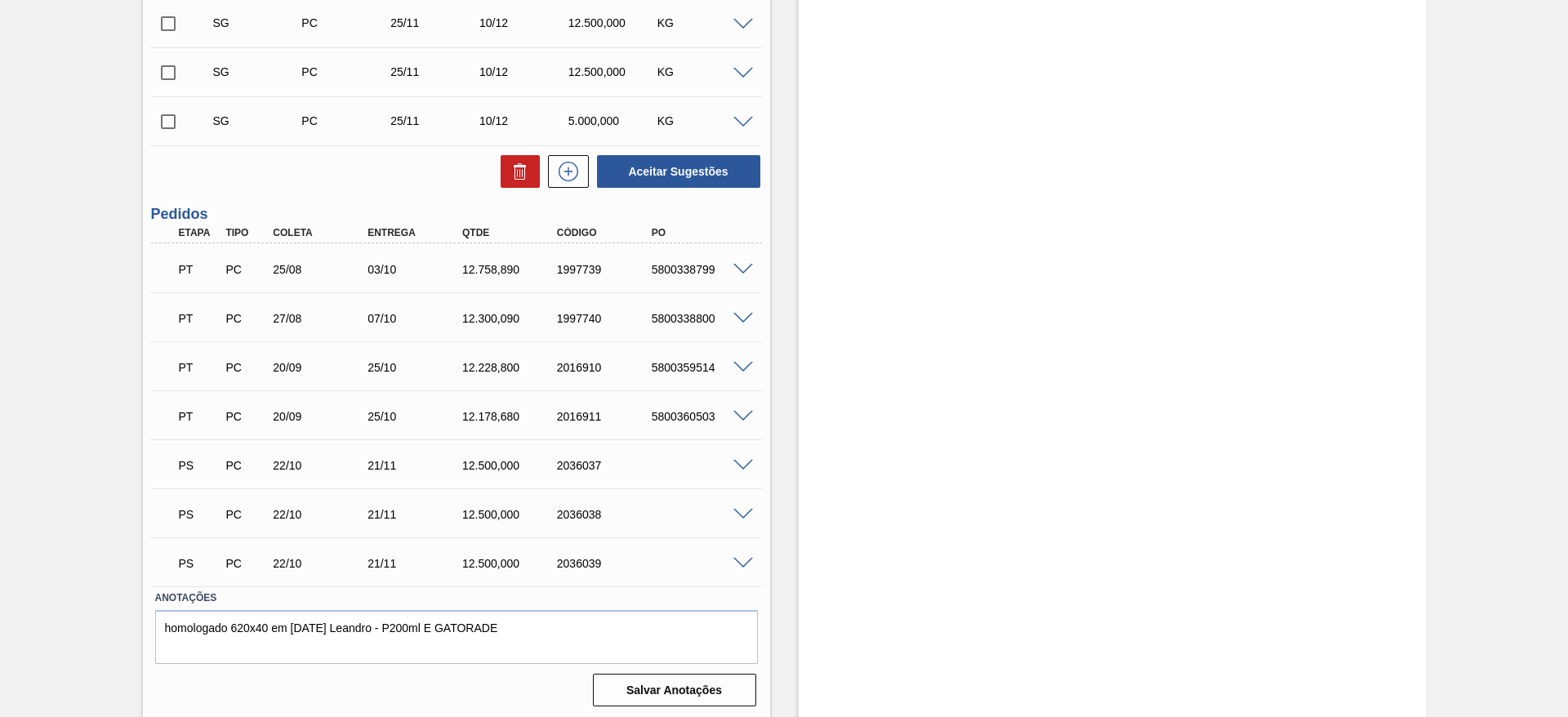
scroll to position [745, 0]
click at [740, 459] on span at bounding box center [743, 462] width 20 height 12
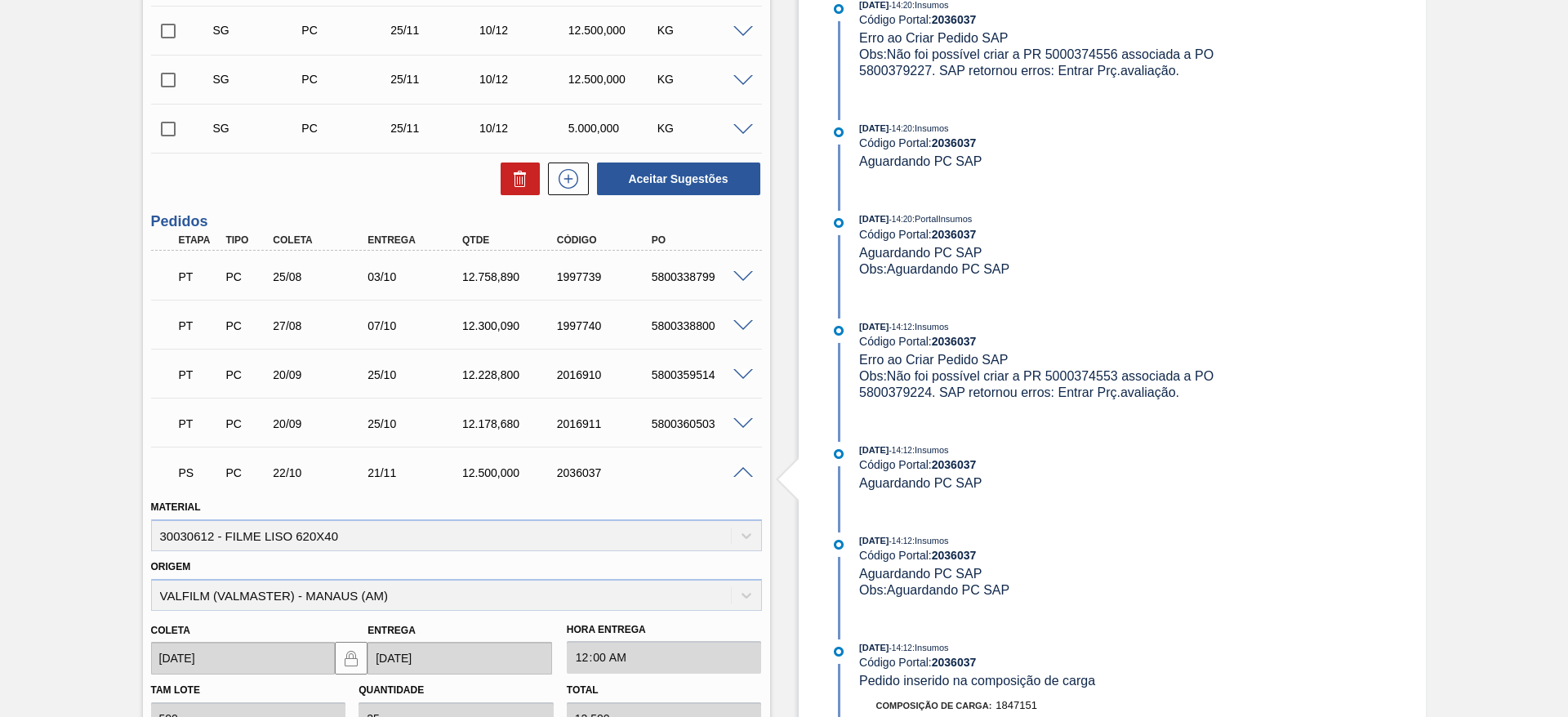
scroll to position [1149, 0]
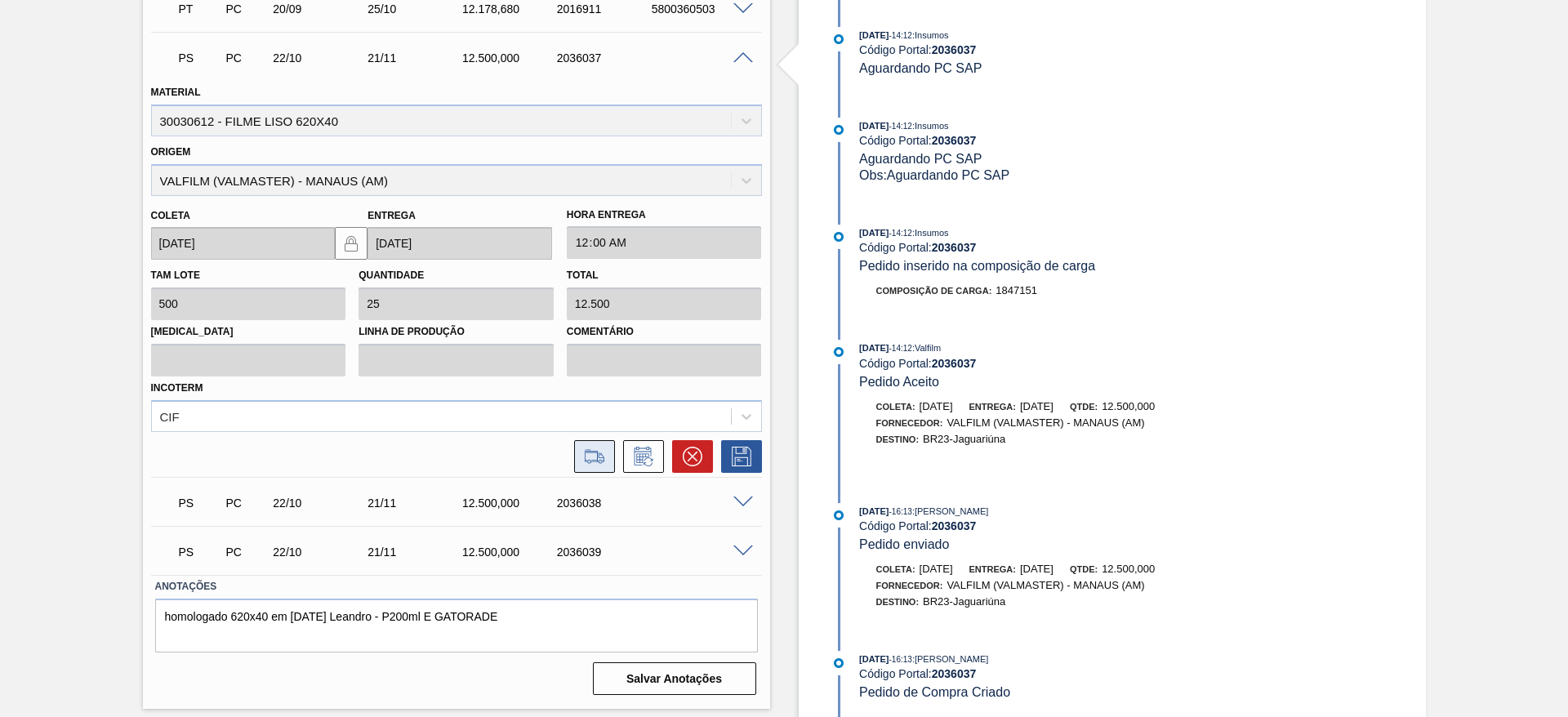
click at [594, 455] on icon at bounding box center [595, 456] width 26 height 20
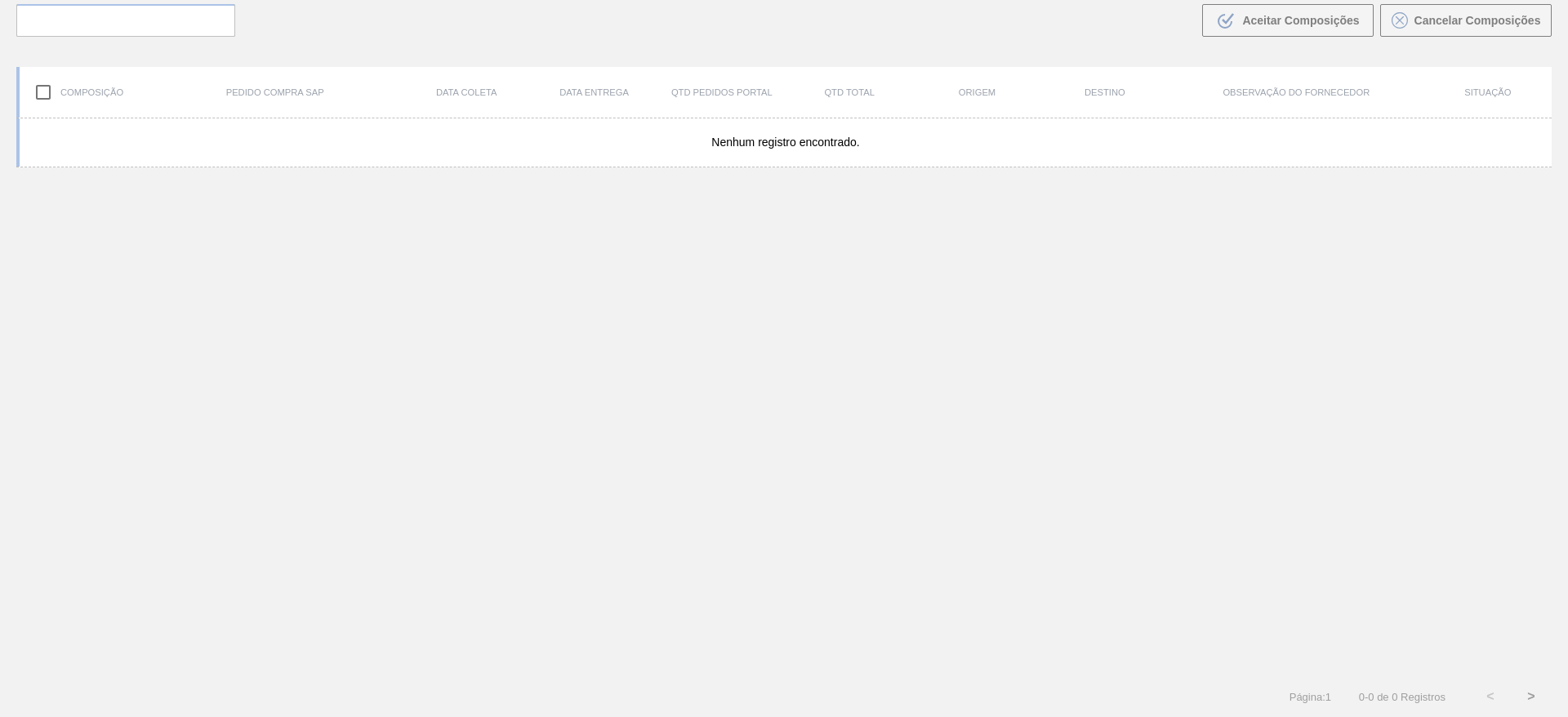
scroll to position [117, 0]
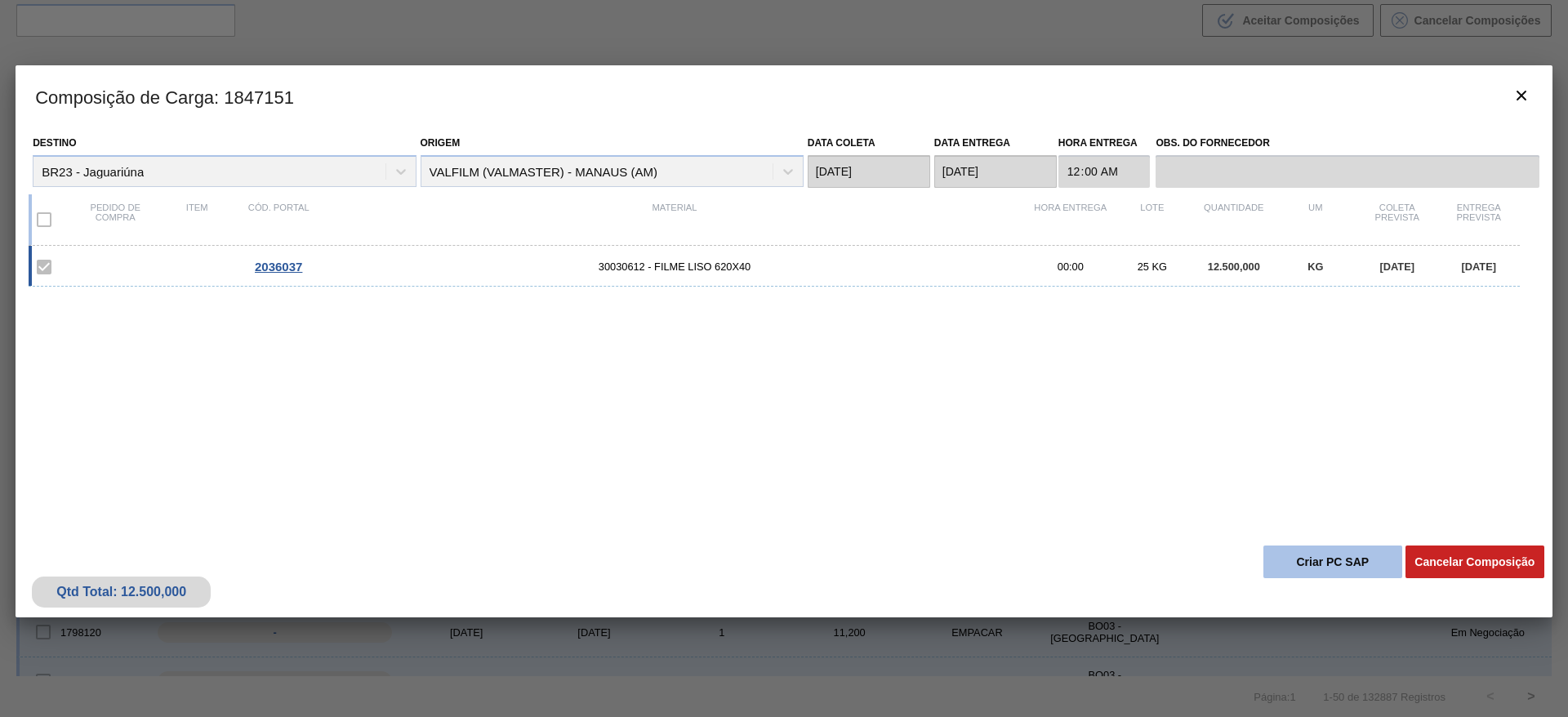
click at [1302, 558] on button "Criar PC SAP" at bounding box center [1334, 561] width 139 height 33
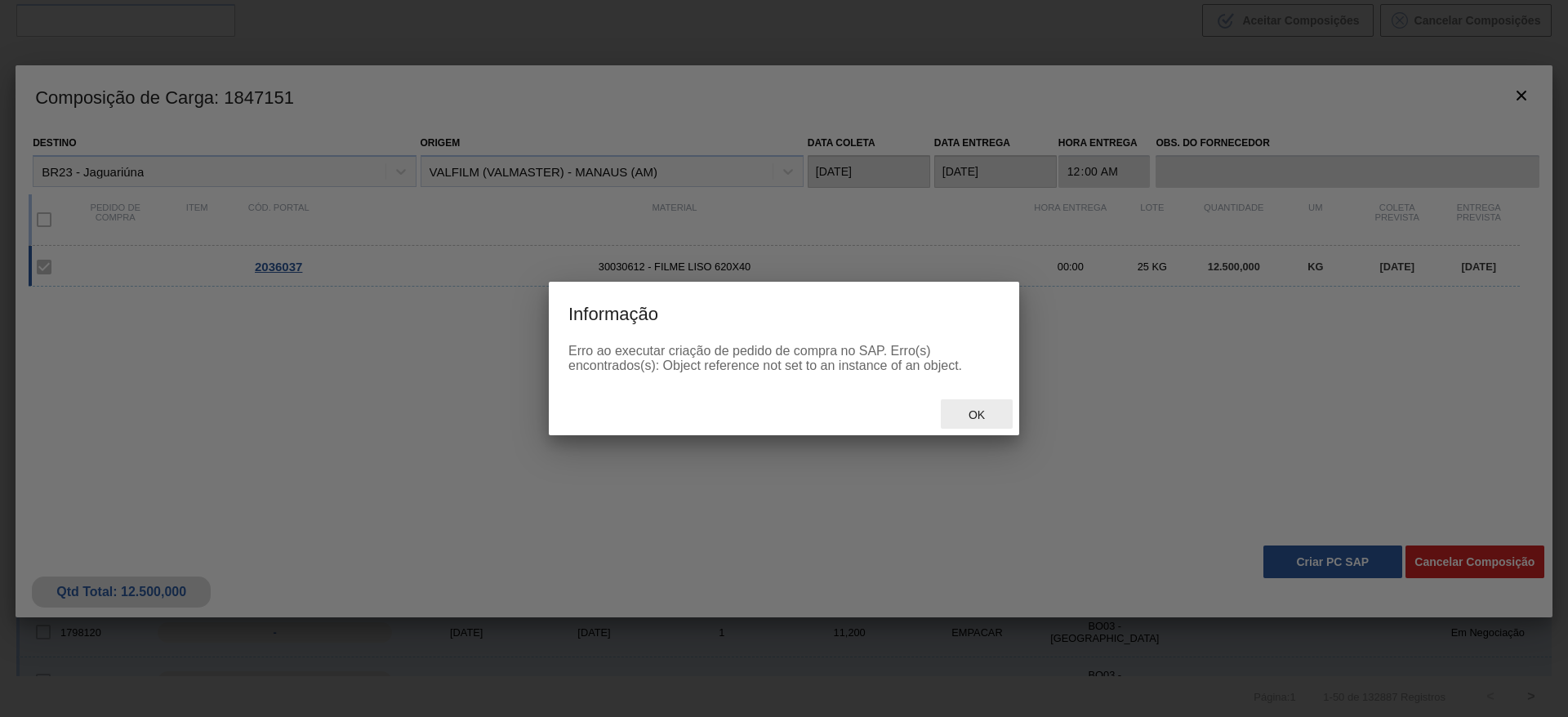
click at [982, 403] on div "Ok" at bounding box center [976, 414] width 72 height 30
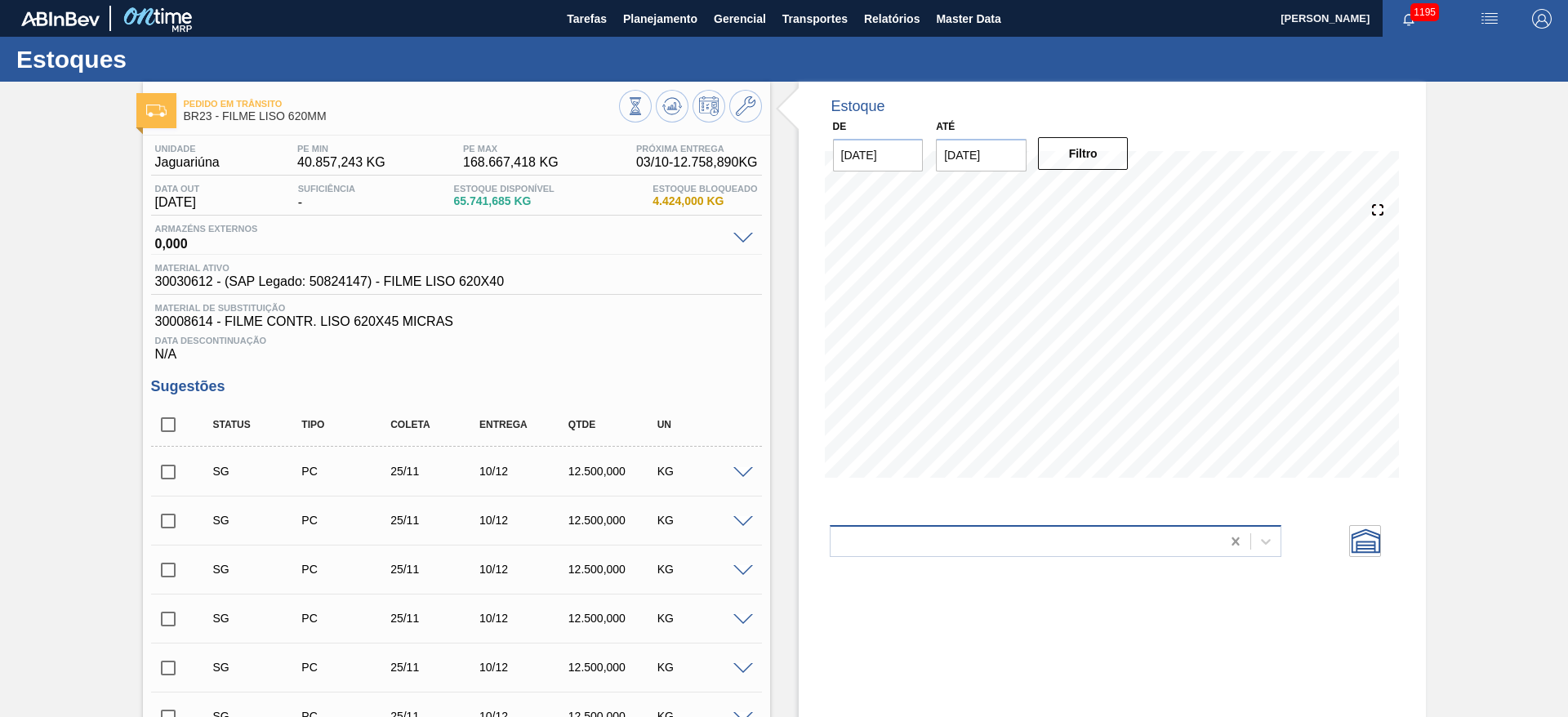
click at [1233, 544] on icon at bounding box center [1235, 541] width 16 height 16
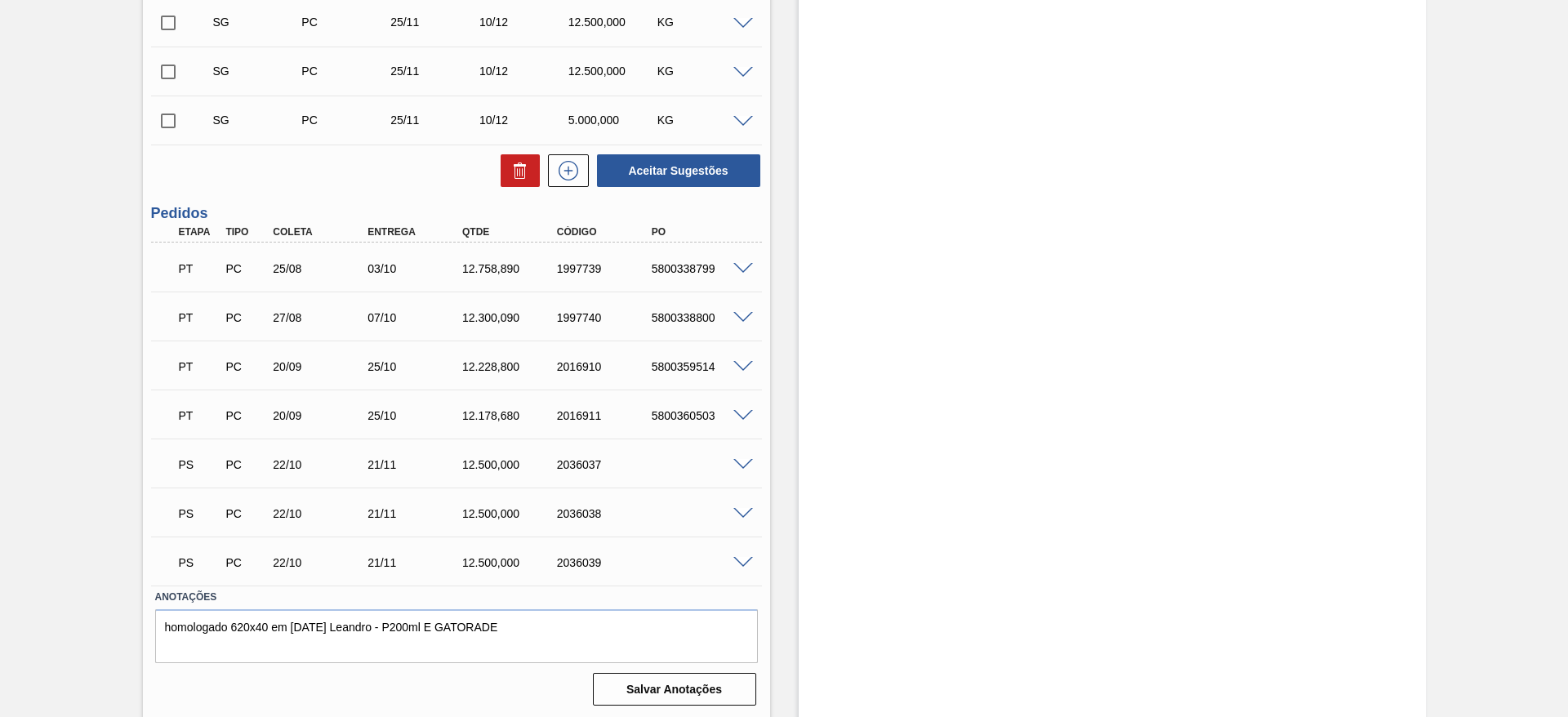
scroll to position [745, 0]
click at [742, 459] on span at bounding box center [743, 462] width 20 height 12
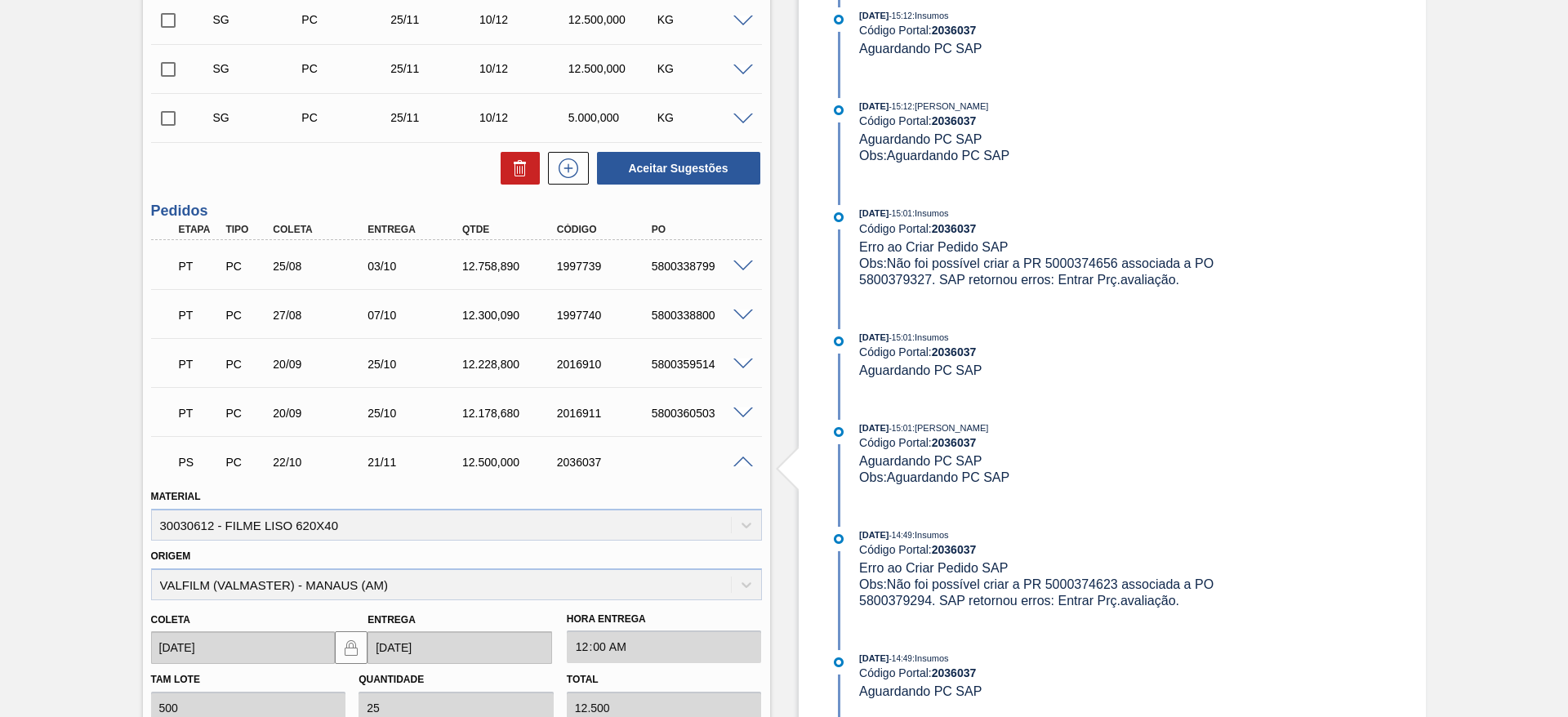
scroll to position [1149, 0]
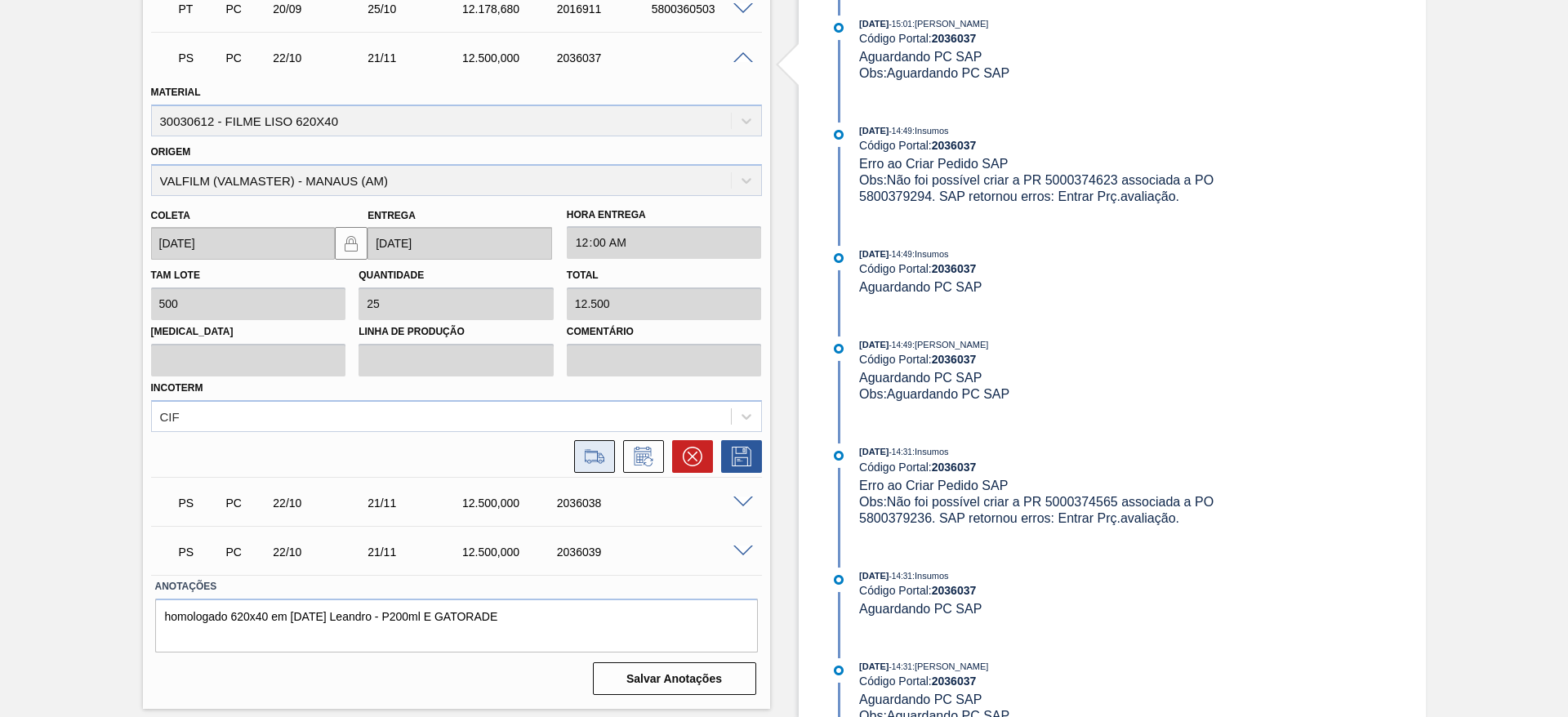
click at [592, 456] on icon at bounding box center [595, 456] width 26 height 20
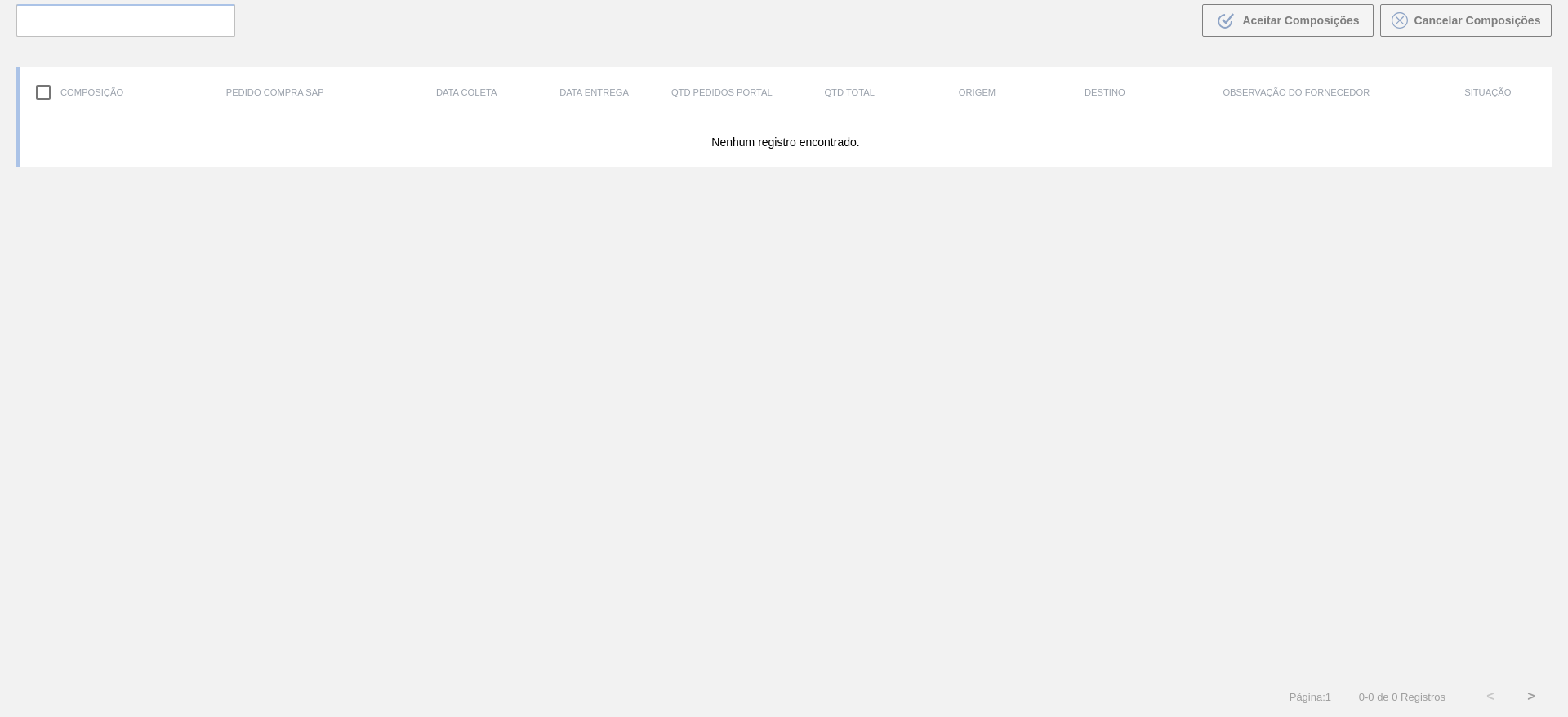
scroll to position [117, 0]
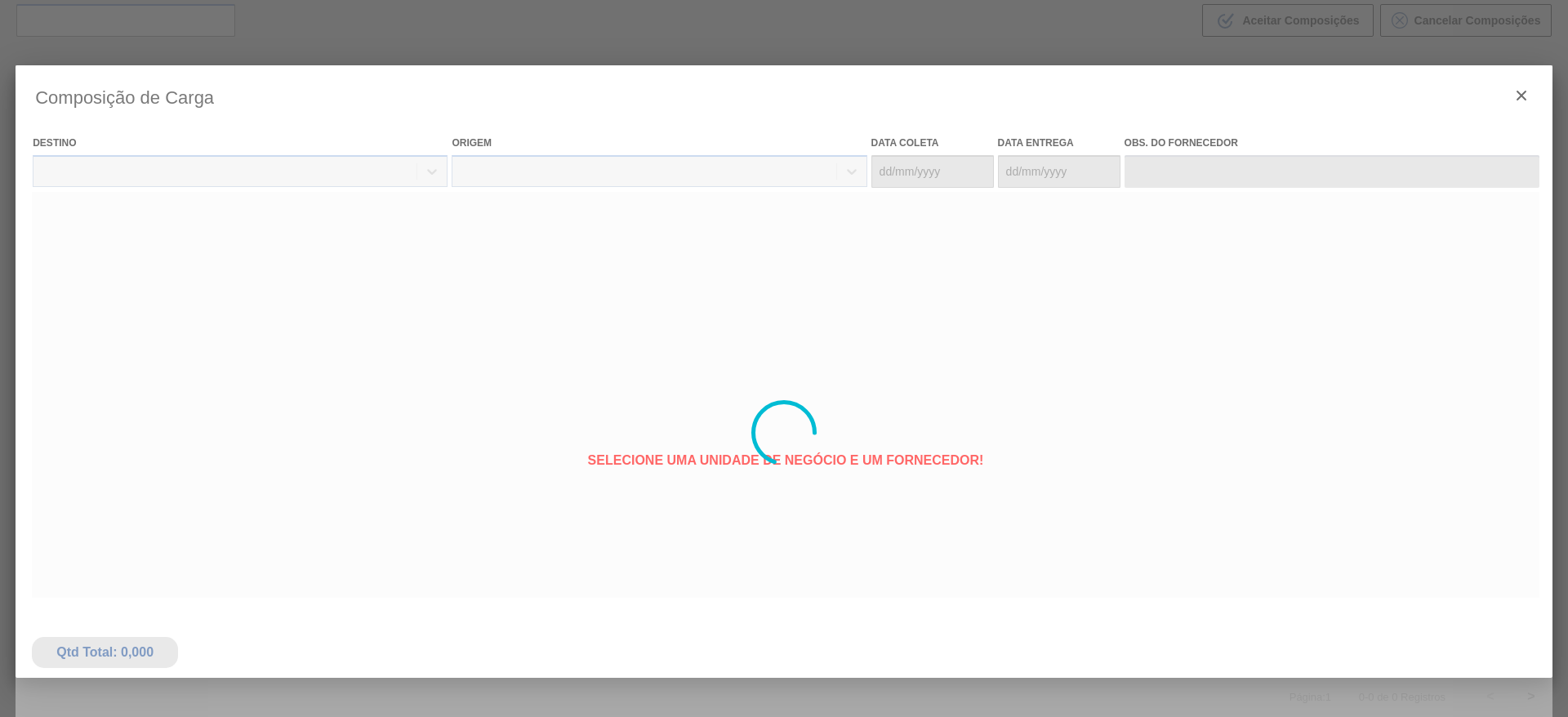
type coleta "22/10/2025"
type entrega "21/11/2025"
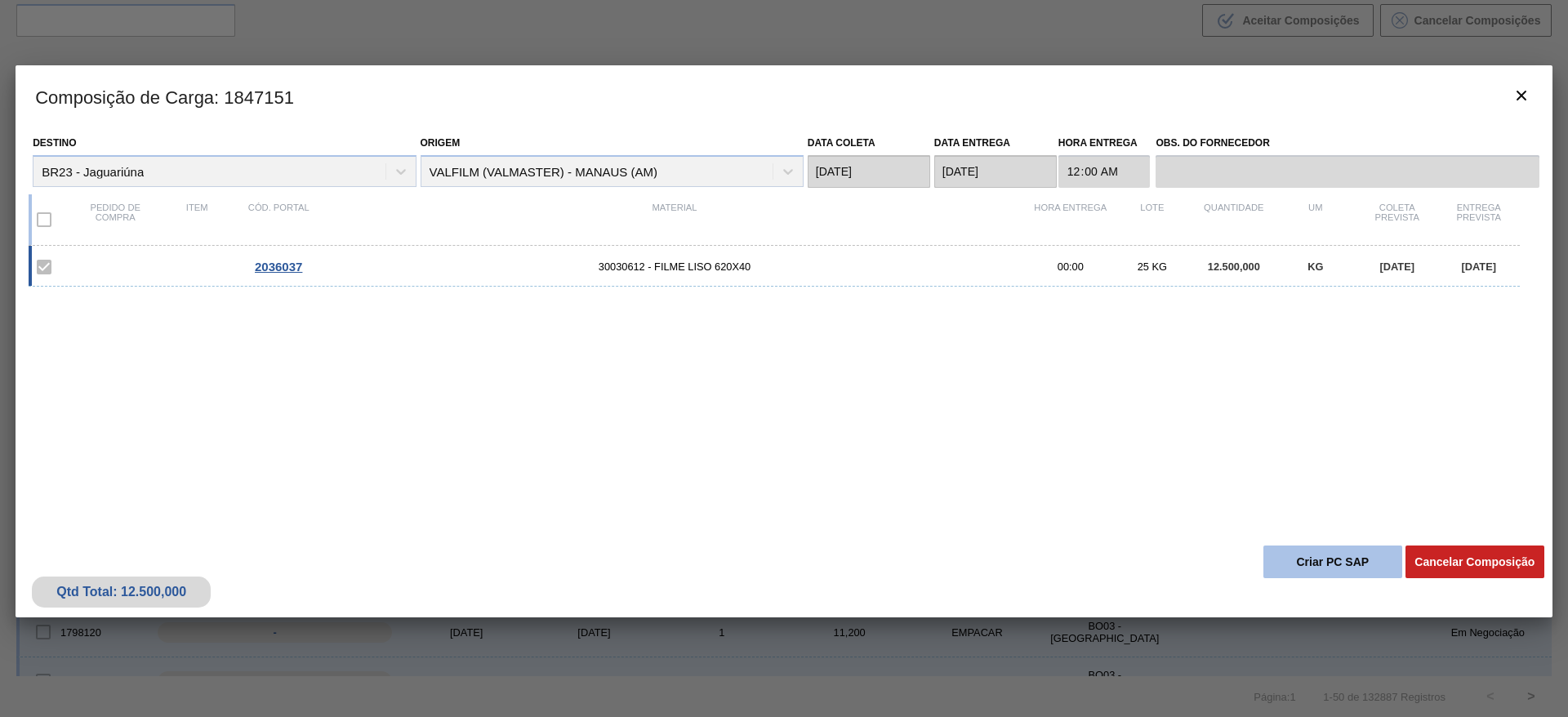
click at [1337, 559] on button "Criar PC SAP" at bounding box center [1334, 561] width 139 height 33
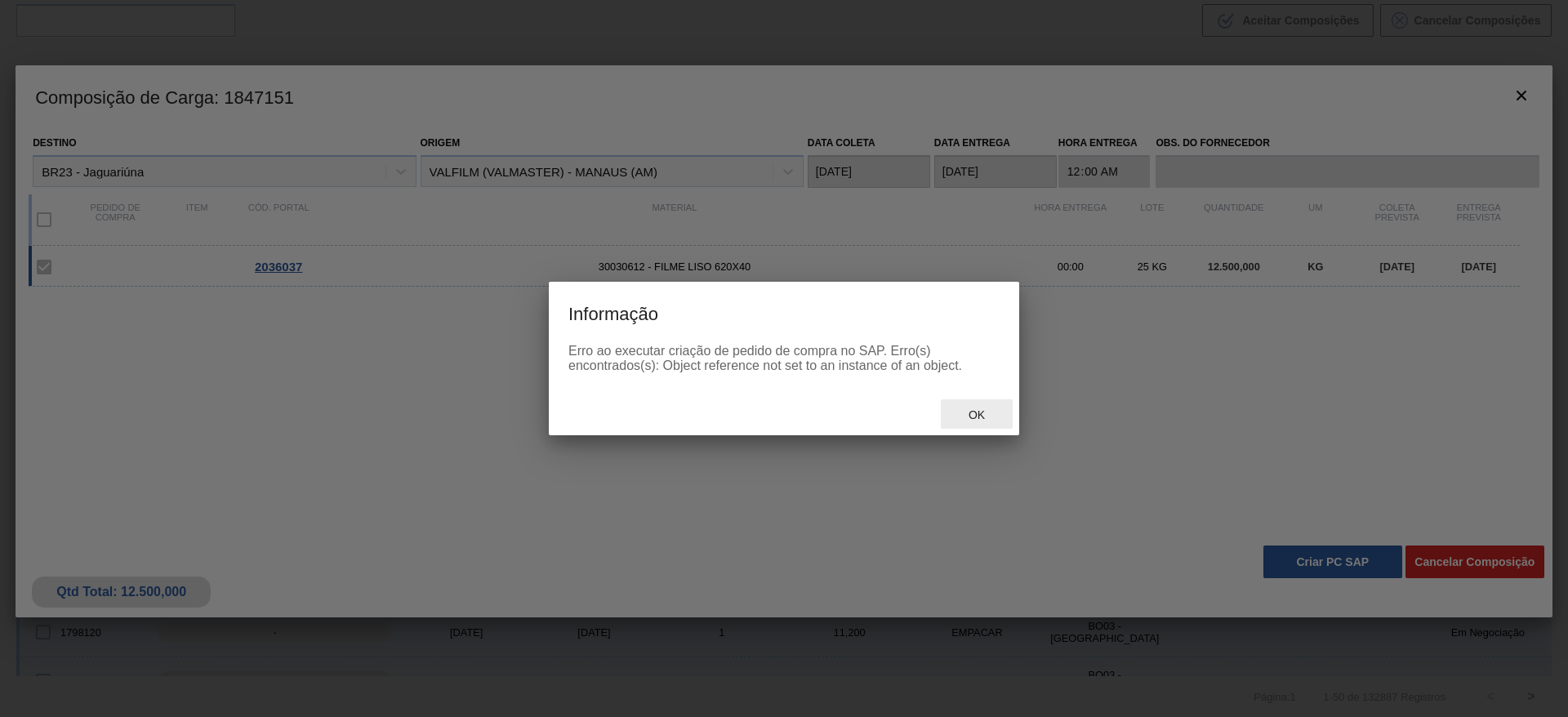
click at [974, 414] on span "Ok" at bounding box center [976, 415] width 42 height 13
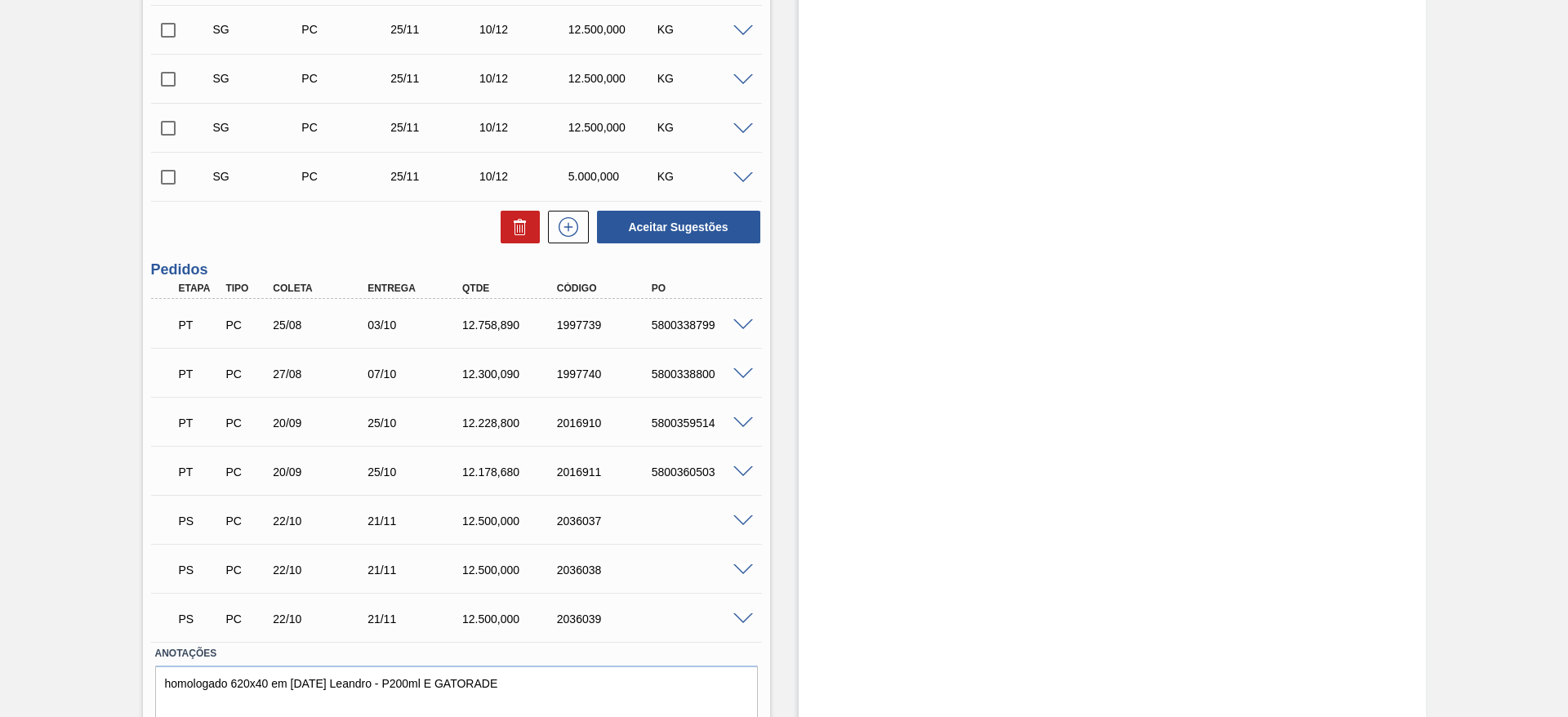
scroll to position [745, 0]
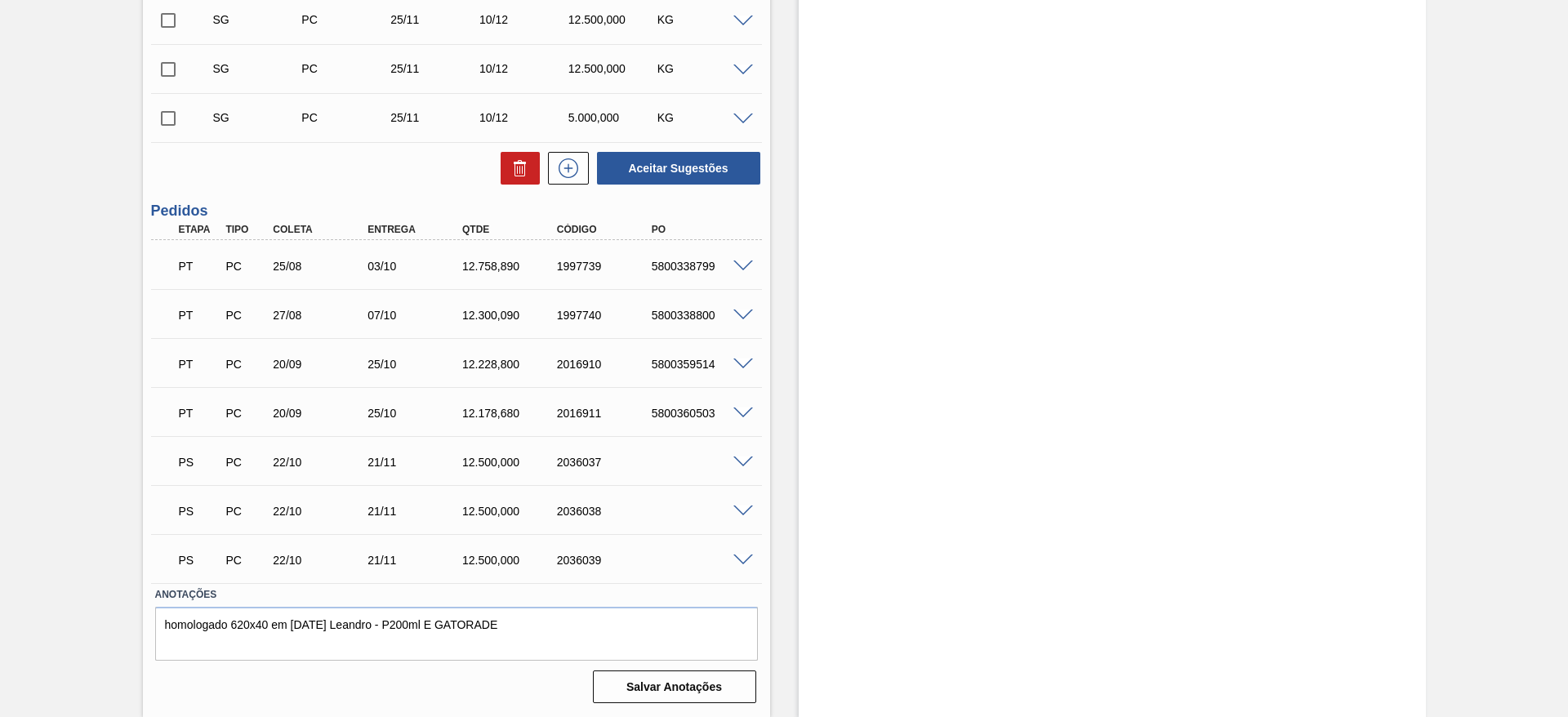
click at [738, 560] on span at bounding box center [743, 560] width 20 height 12
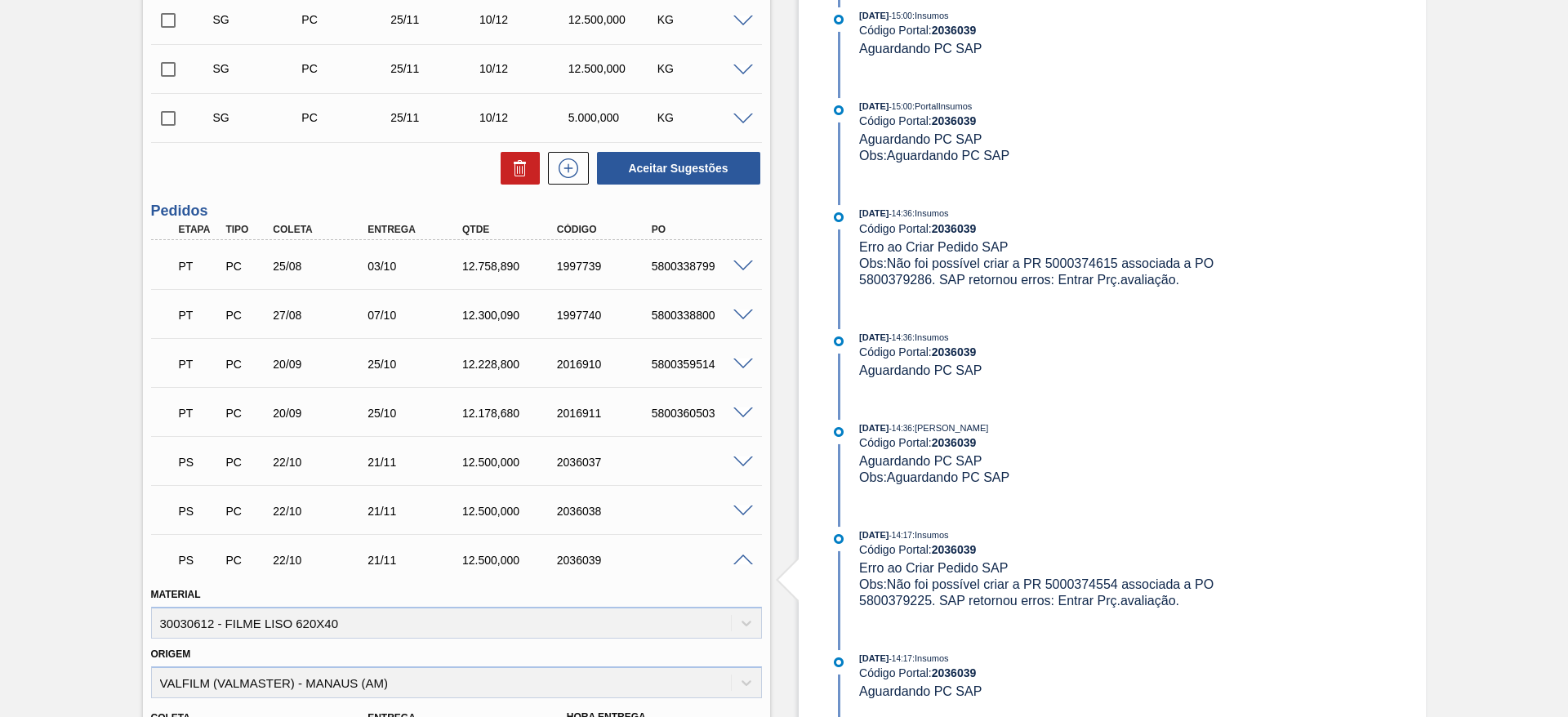
scroll to position [133, 0]
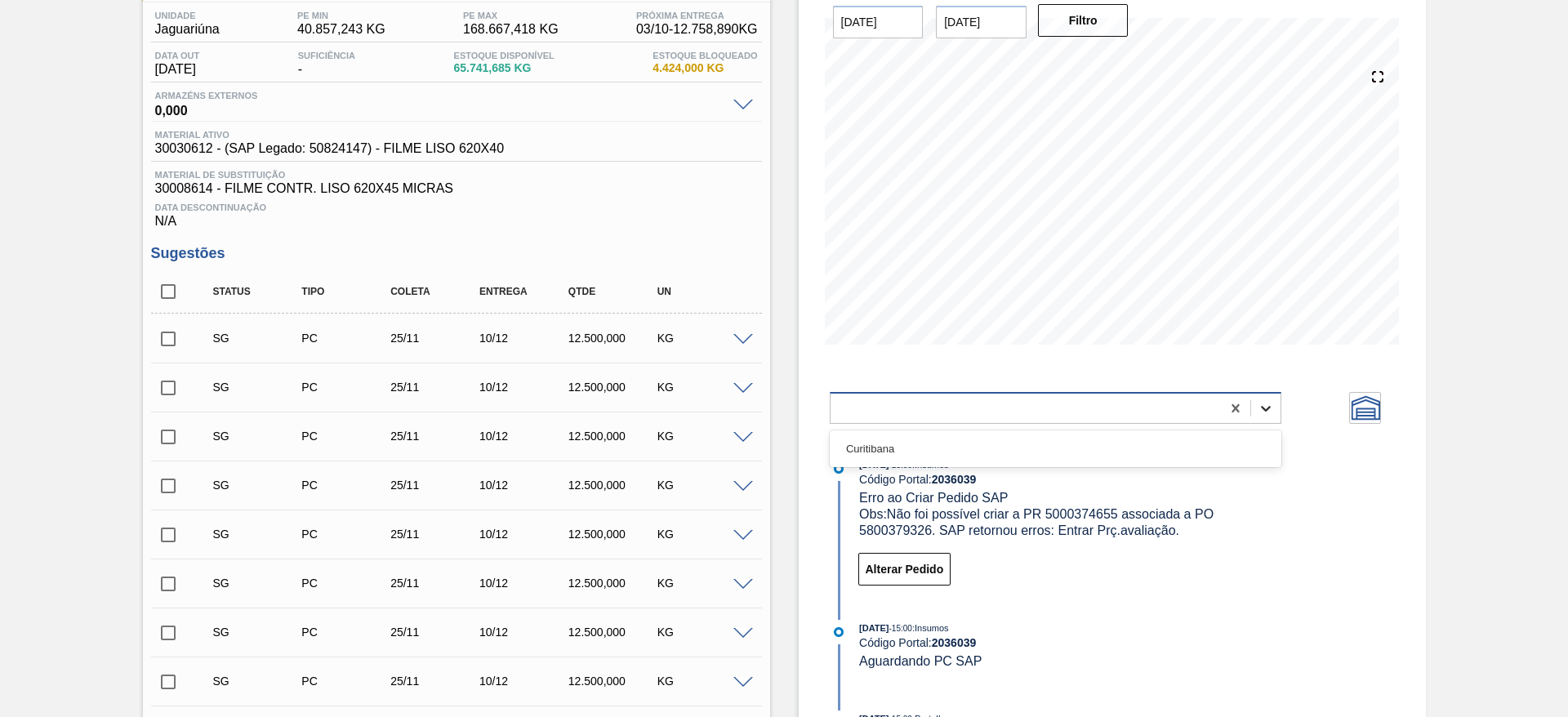
click at [1258, 412] on icon at bounding box center [1265, 408] width 16 height 16
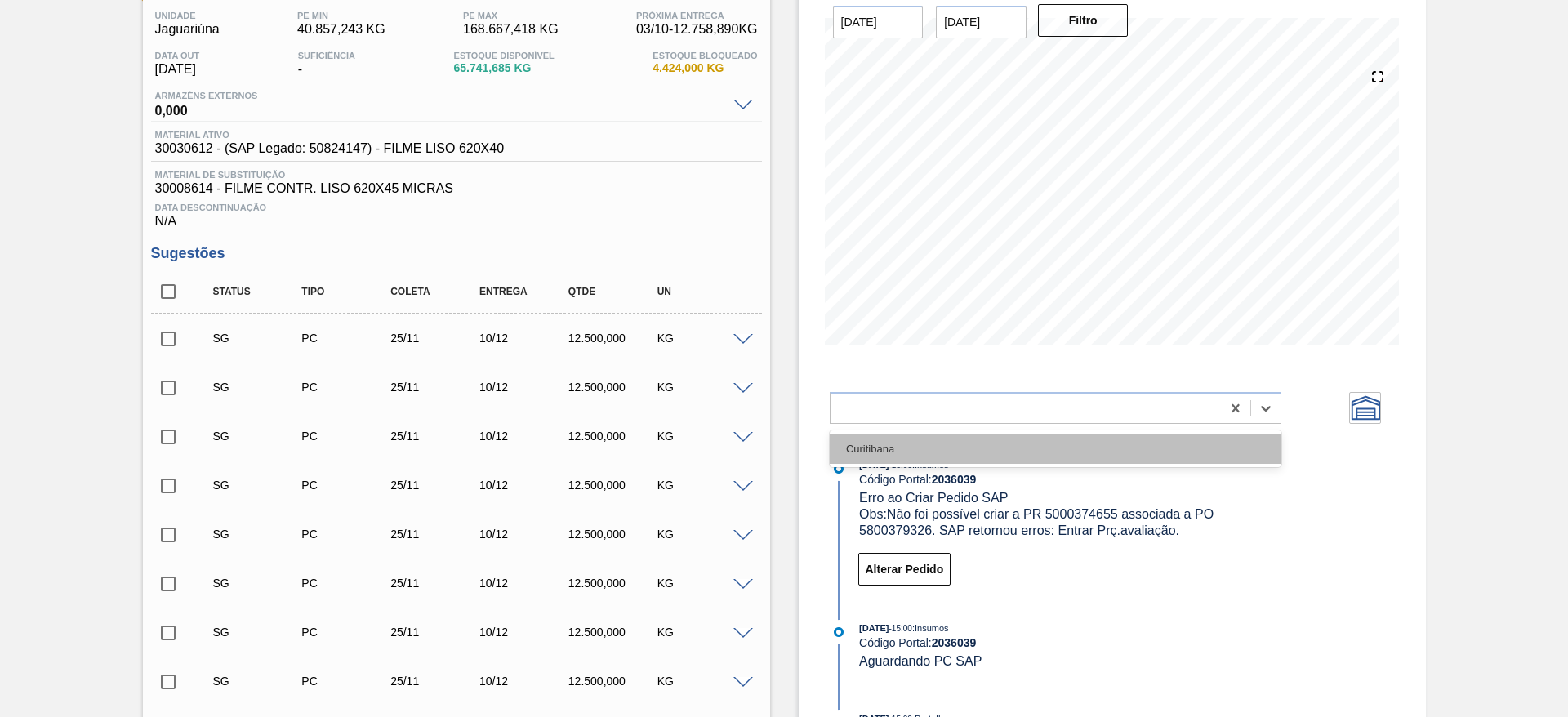
click at [868, 449] on div "Curitibana" at bounding box center [1056, 449] width 452 height 30
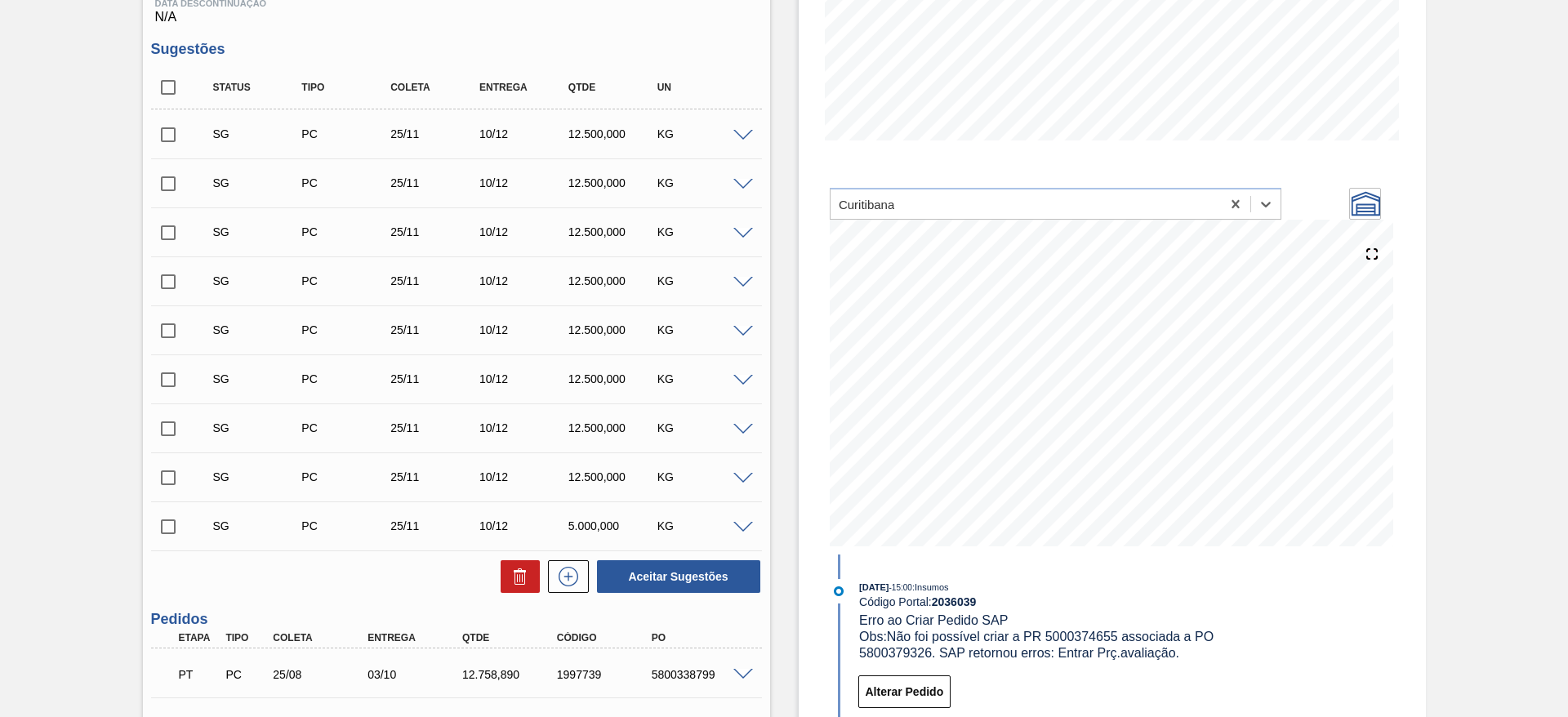
scroll to position [256, 0]
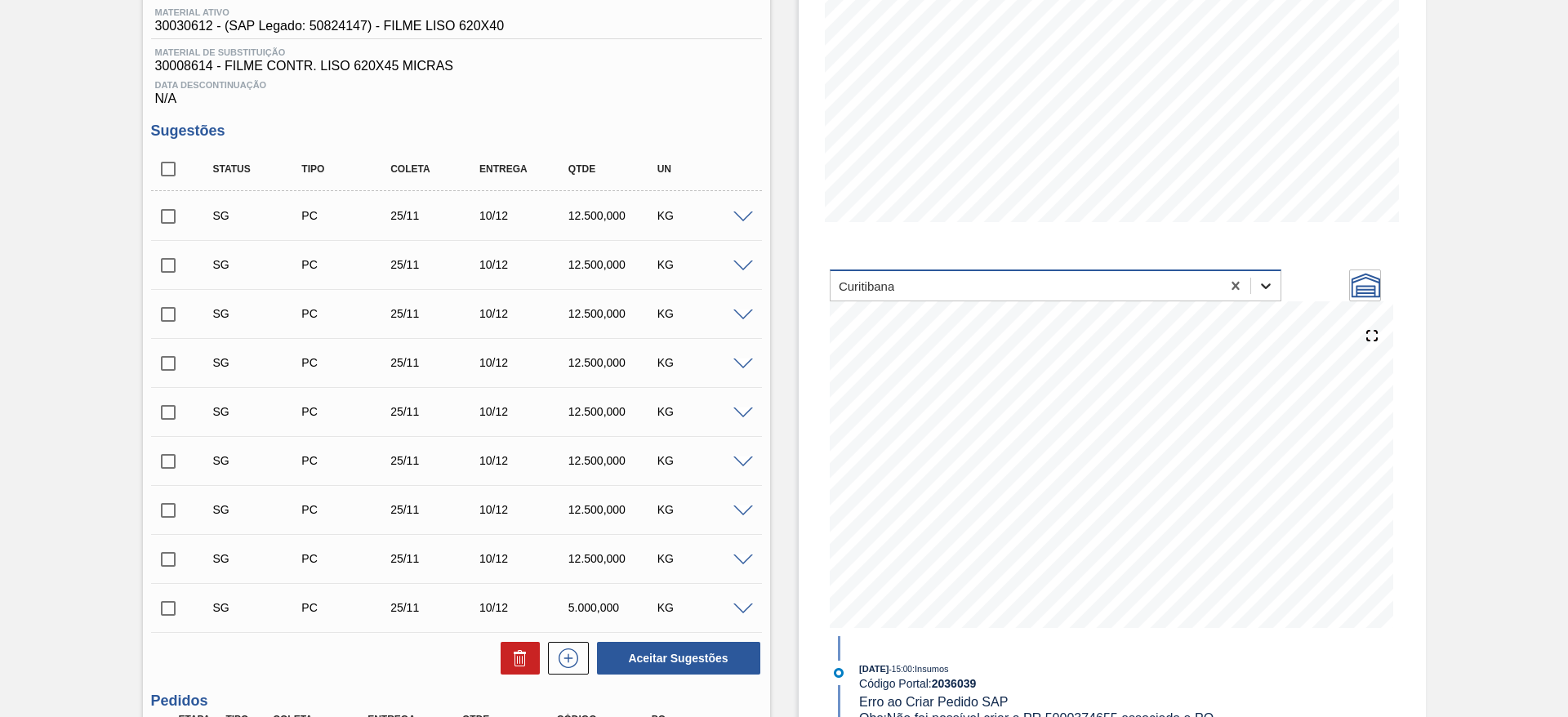
click at [1259, 288] on icon at bounding box center [1265, 285] width 16 height 16
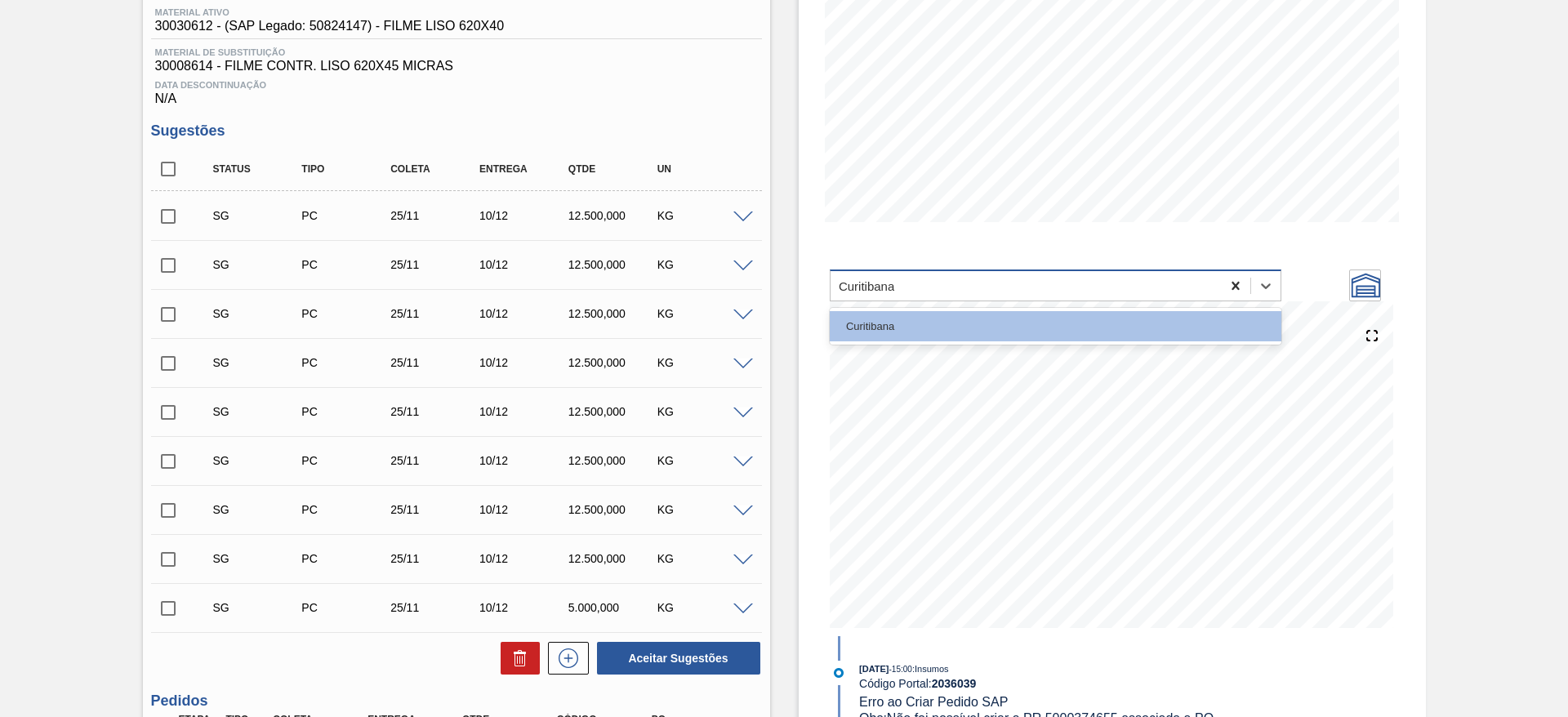
click at [1230, 284] on icon at bounding box center [1235, 285] width 16 height 16
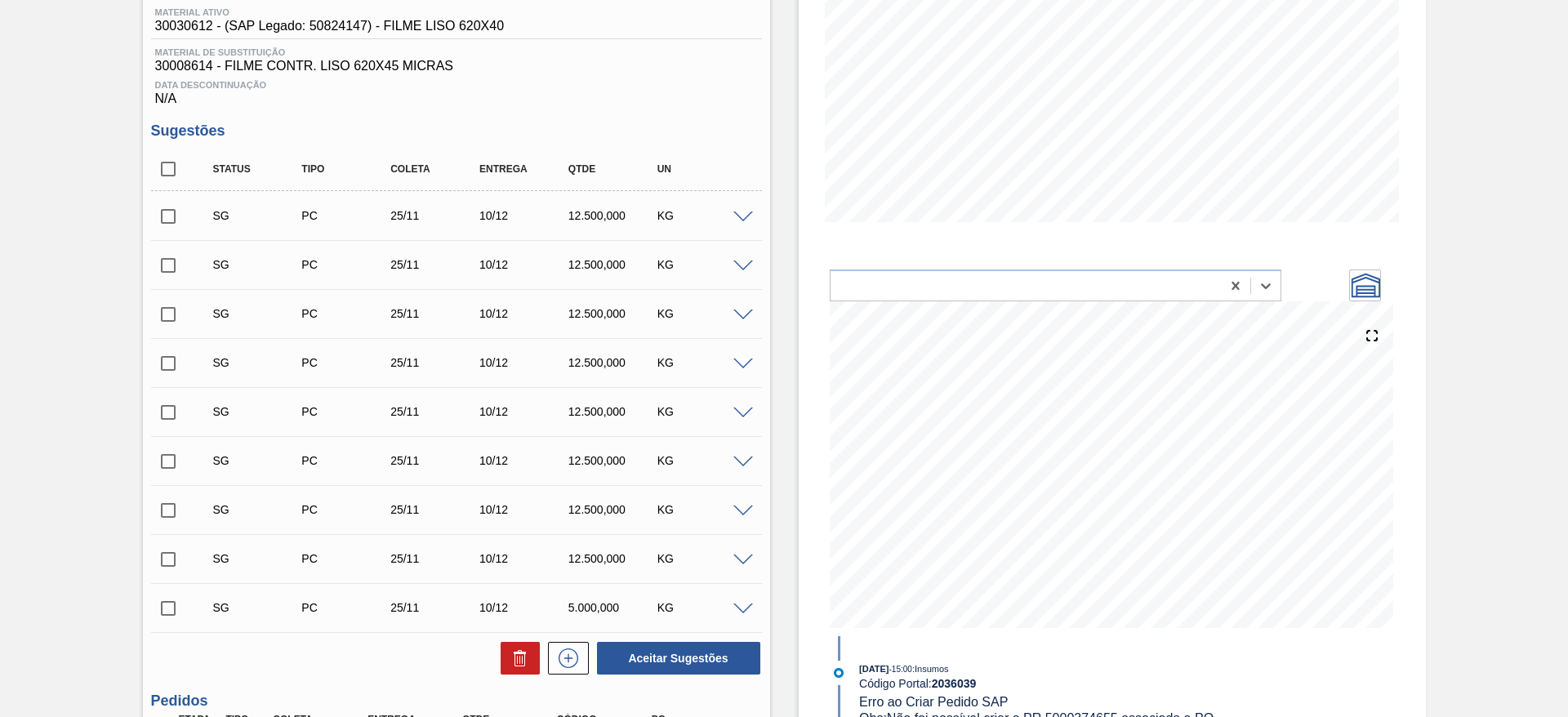
click at [1371, 296] on icon at bounding box center [1366, 285] width 28 height 24
click at [1366, 339] on icon at bounding box center [1372, 336] width 11 height 11
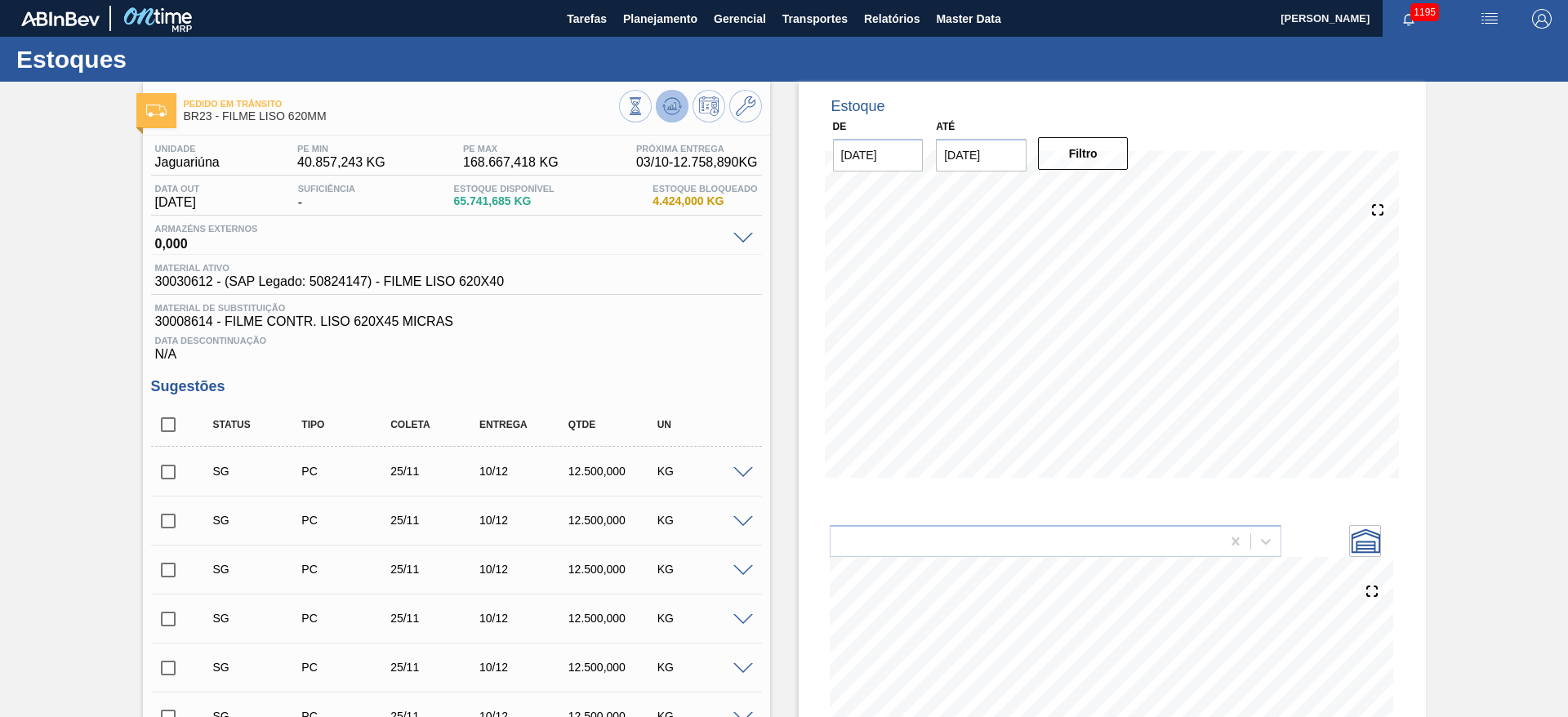
click at [674, 97] on icon at bounding box center [671, 106] width 20 height 20
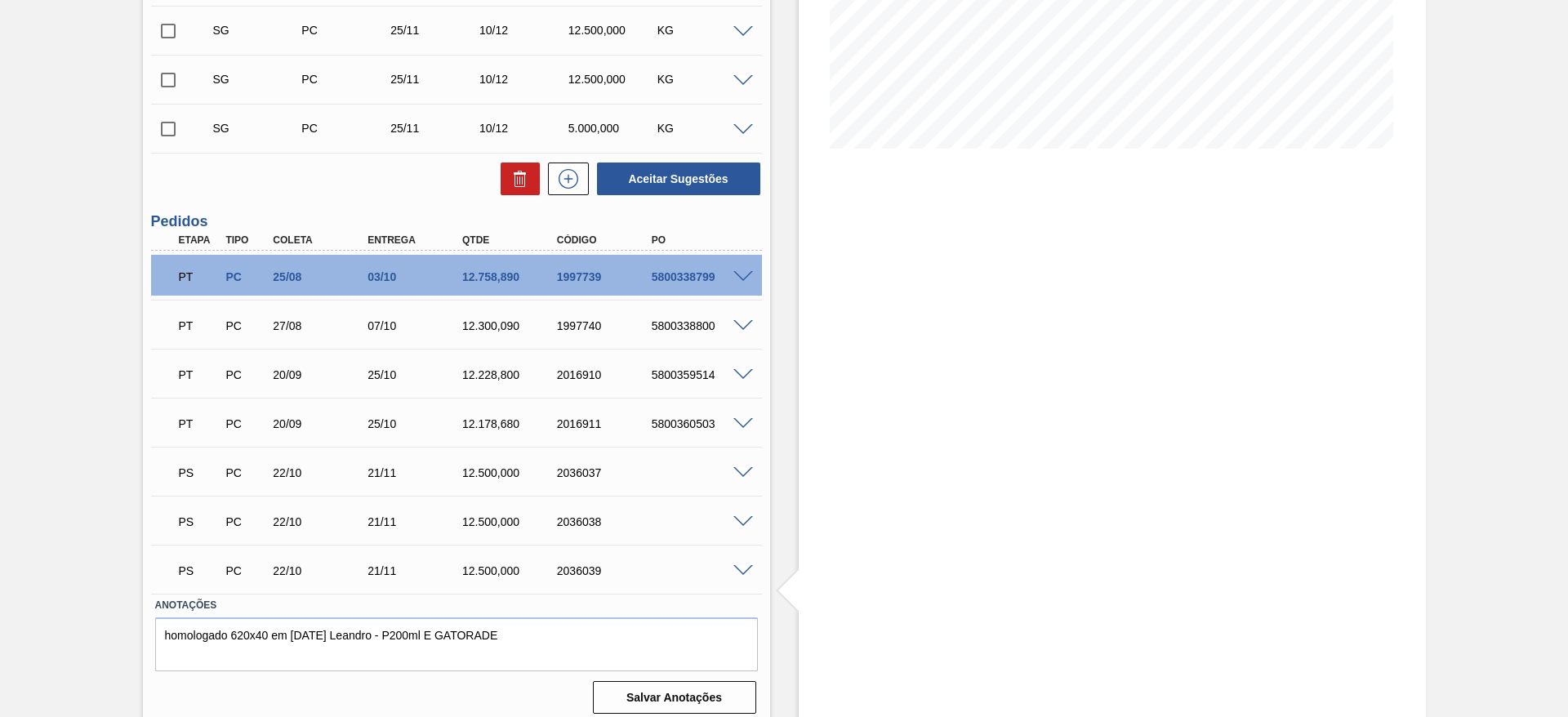
scroll to position [745, 0]
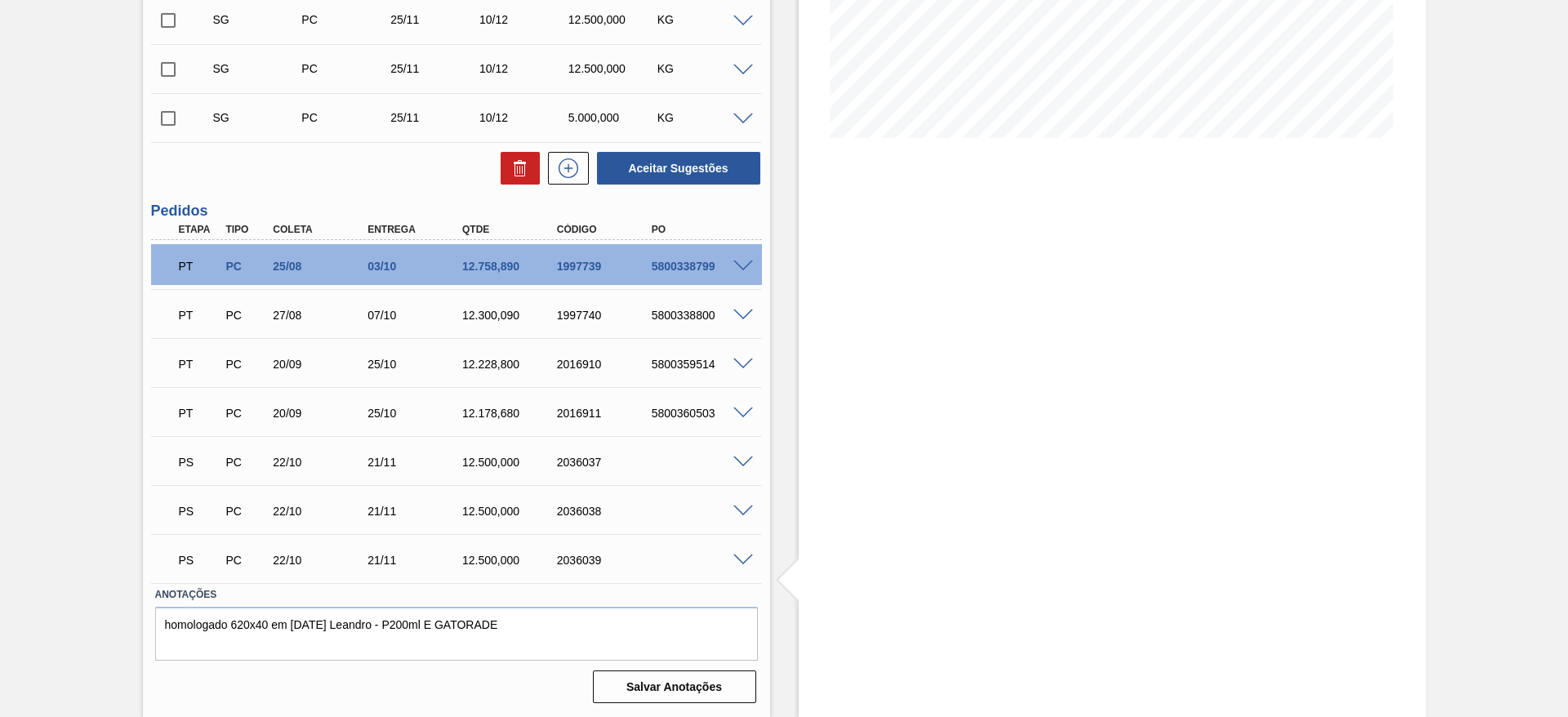
click at [9, 396] on div "Pedido em Trânsito BR23 - FILME LISO 620MM Unidade Jaguariúna PE MIN 40.857,243…" at bounding box center [784, 26] width 1568 height 1381
click at [747, 459] on span at bounding box center [743, 462] width 20 height 12
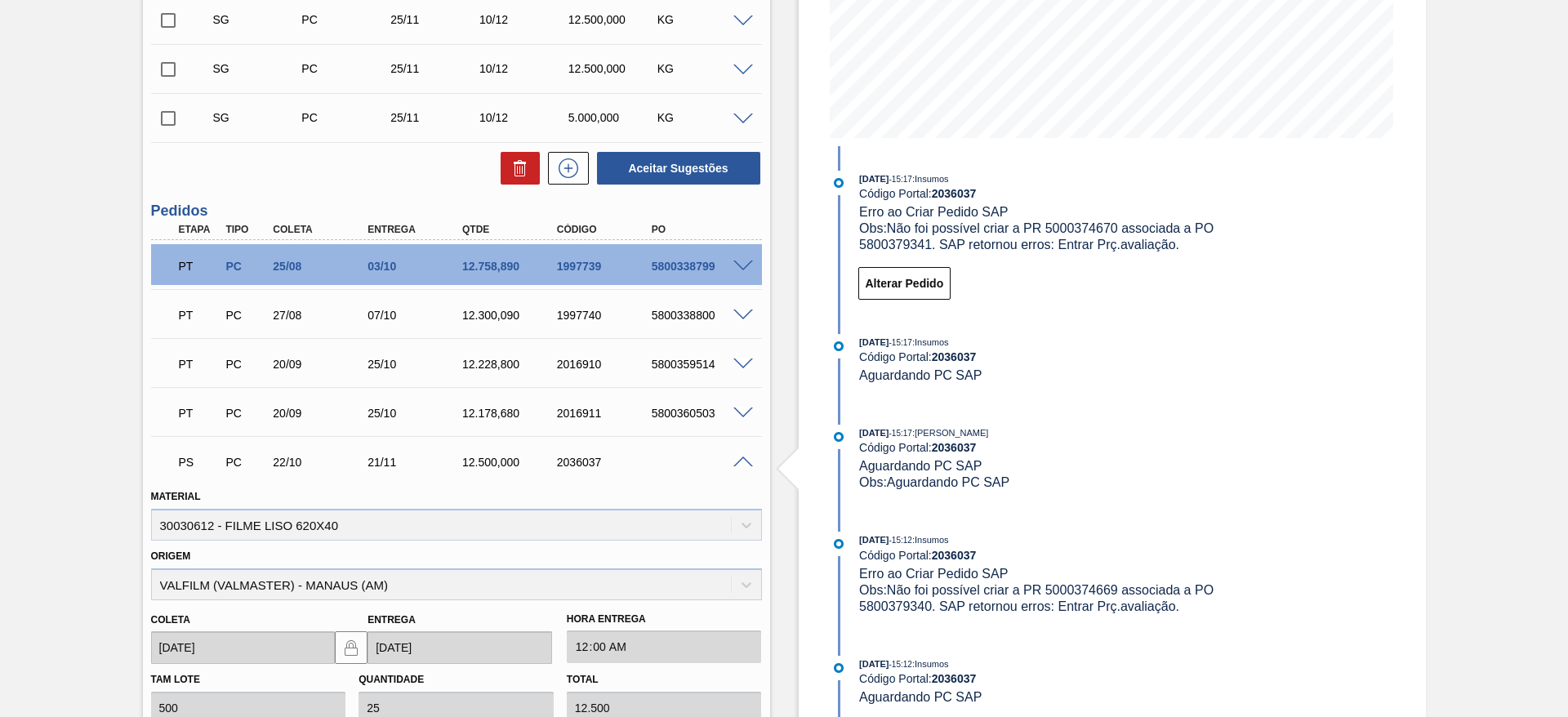
scroll to position [378, 0]
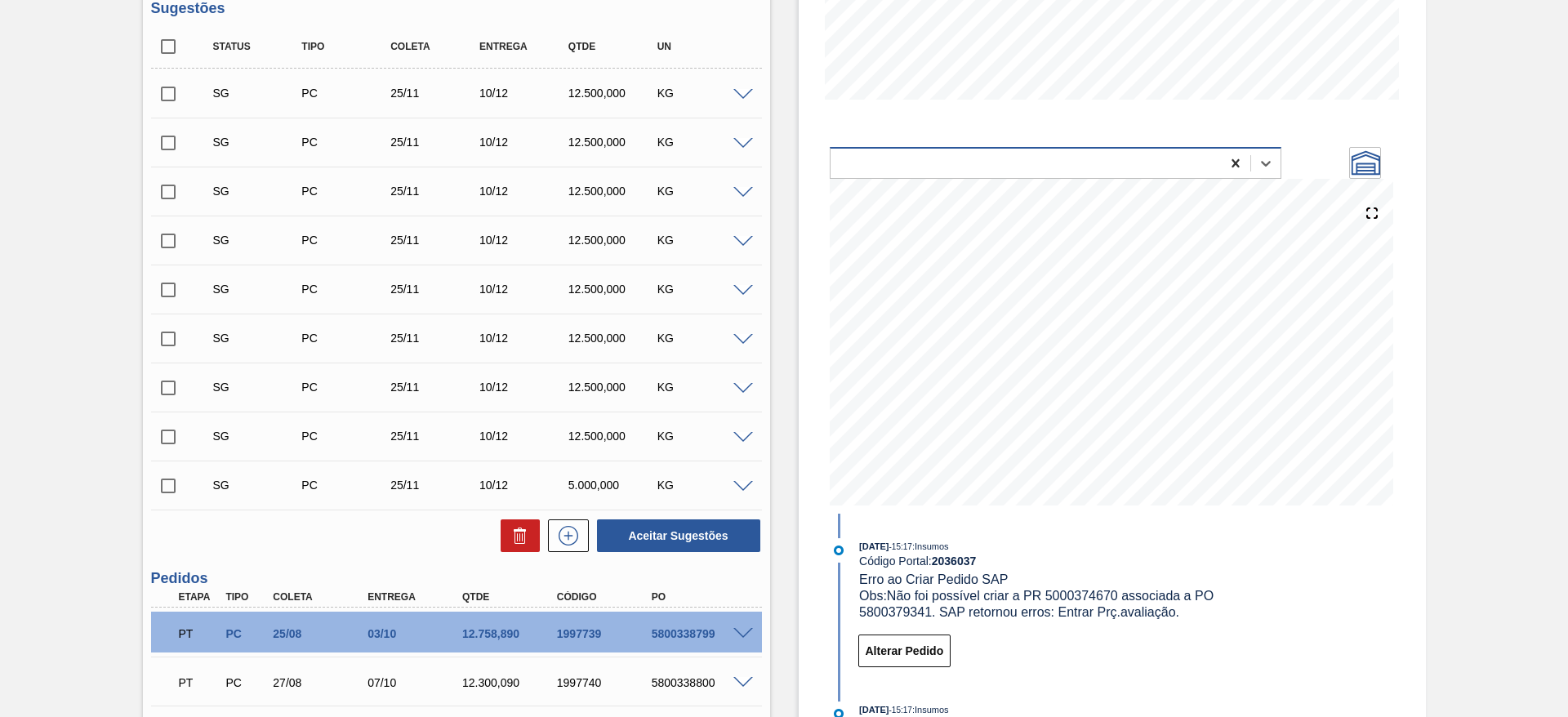
click at [1243, 176] on div at bounding box center [1235, 163] width 29 height 29
click at [1236, 165] on icon at bounding box center [1236, 163] width 8 height 8
click at [1377, 215] on icon at bounding box center [1372, 213] width 23 height 22
click at [1363, 168] on icon at bounding box center [1366, 162] width 28 height 24
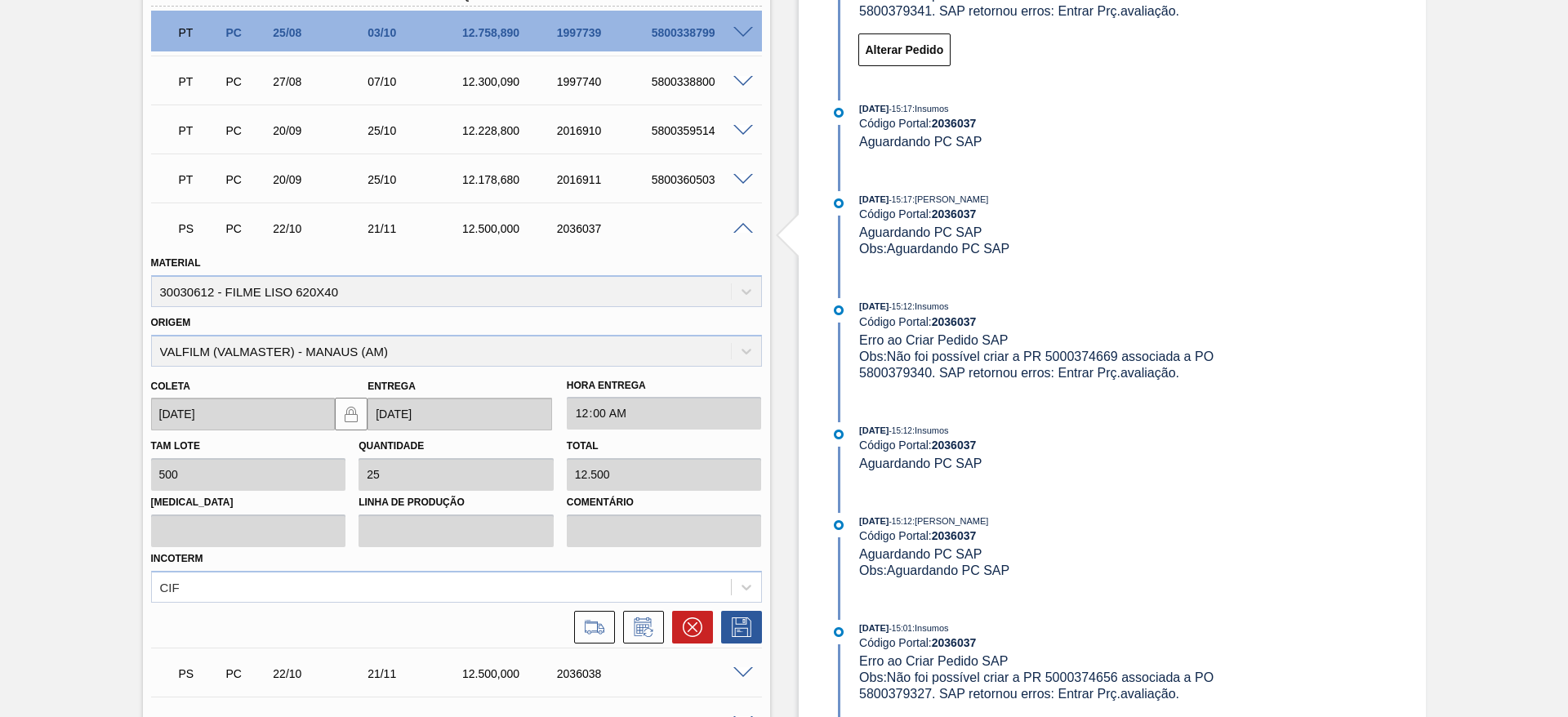
scroll to position [991, 0]
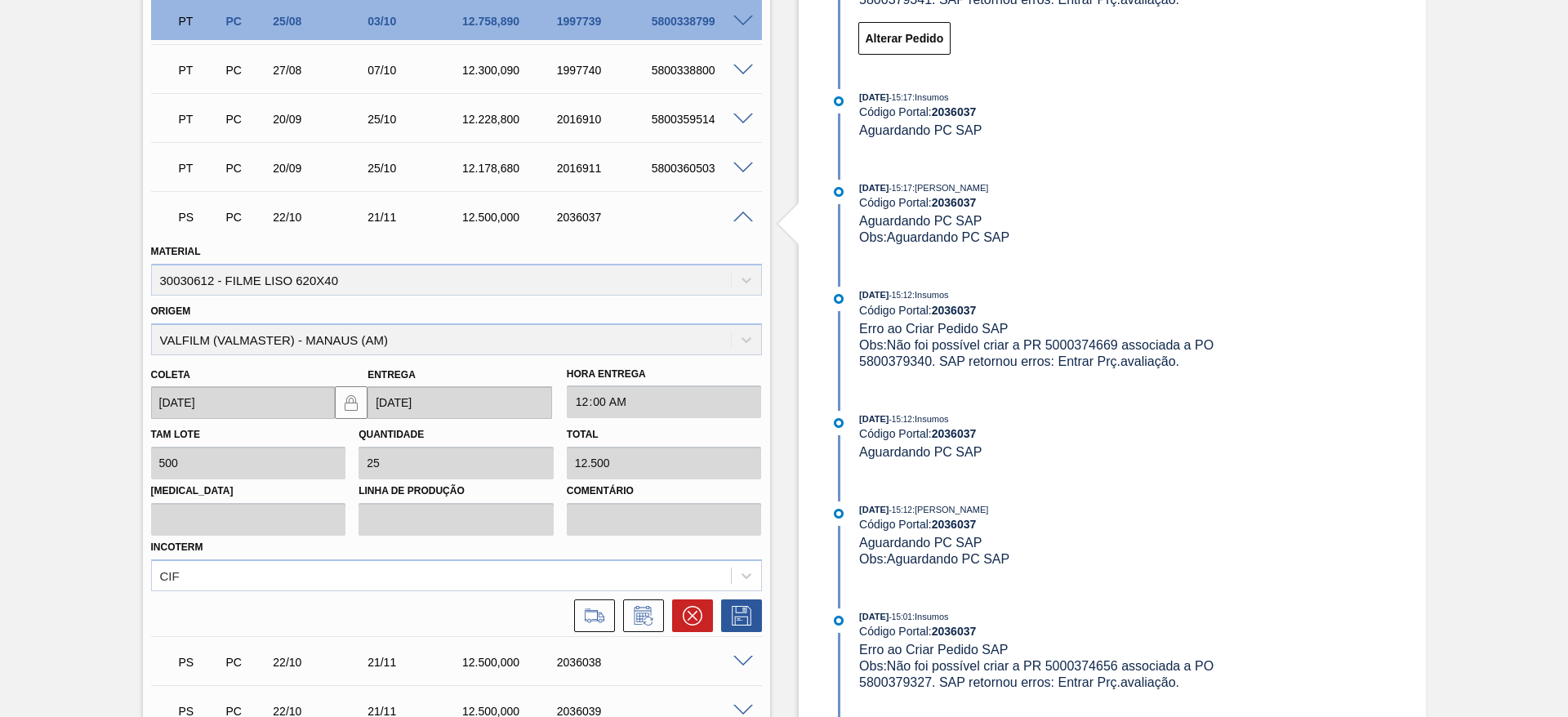
click at [1092, 338] on span "Obs: Não foi possível criar a PR 5000374669 associada a PO 5800379340. SAP reto…" at bounding box center [1038, 353] width 358 height 30
click at [893, 357] on span "Obs: Não foi possível criar a PR 5000374669 associada a PO 5800379340. SAP reto…" at bounding box center [1038, 353] width 358 height 30
drag, startPoint x: 893, startPoint y: 357, endPoint x: 899, endPoint y: 369, distance: 13.4
click at [893, 358] on span "Obs: Não foi possível criar a PR 5000374669 associada a PO 5800379340. SAP reto…" at bounding box center [1038, 353] width 358 height 30
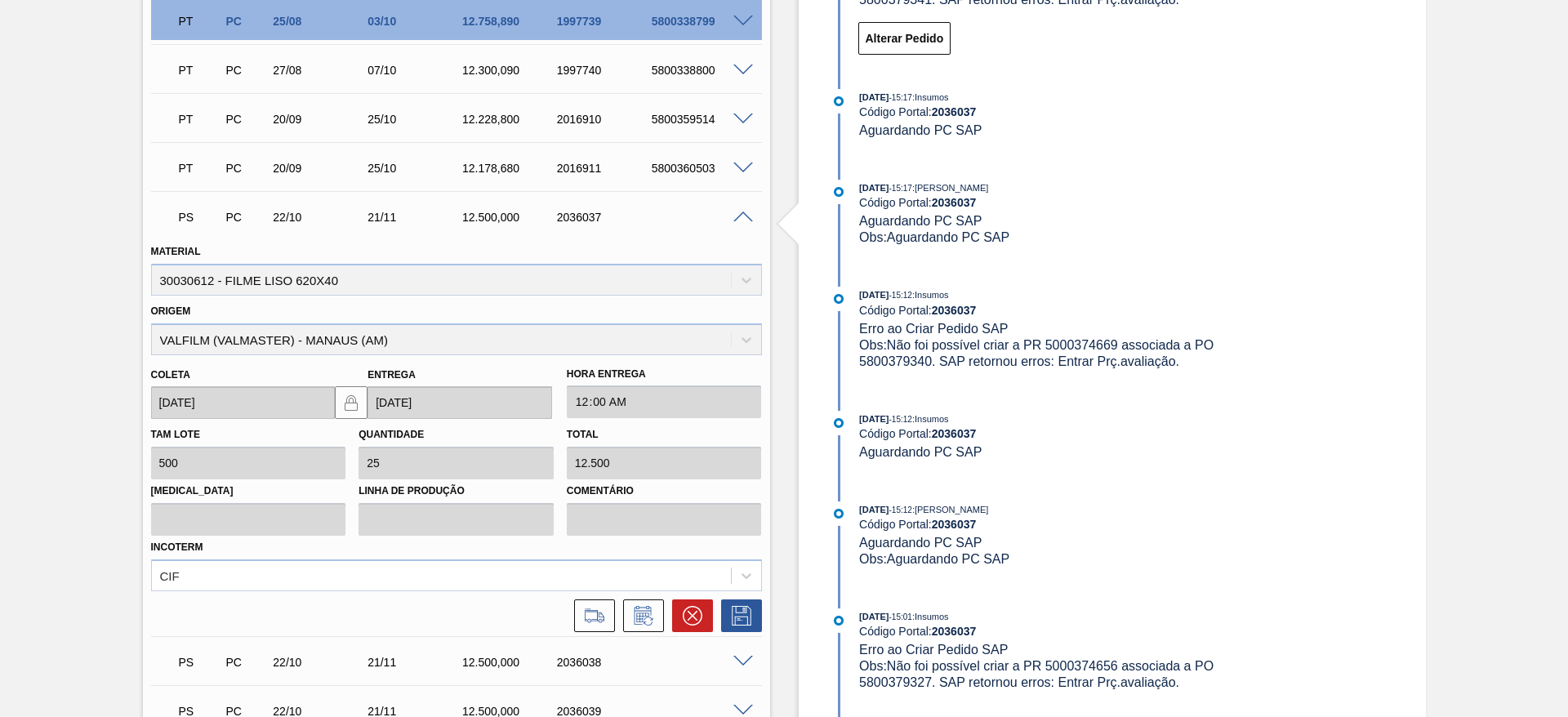
click at [1087, 340] on span "Obs: Não foi possível criar a PR 5000374669 associada a PO 5800379340. SAP reto…" at bounding box center [1038, 353] width 358 height 30
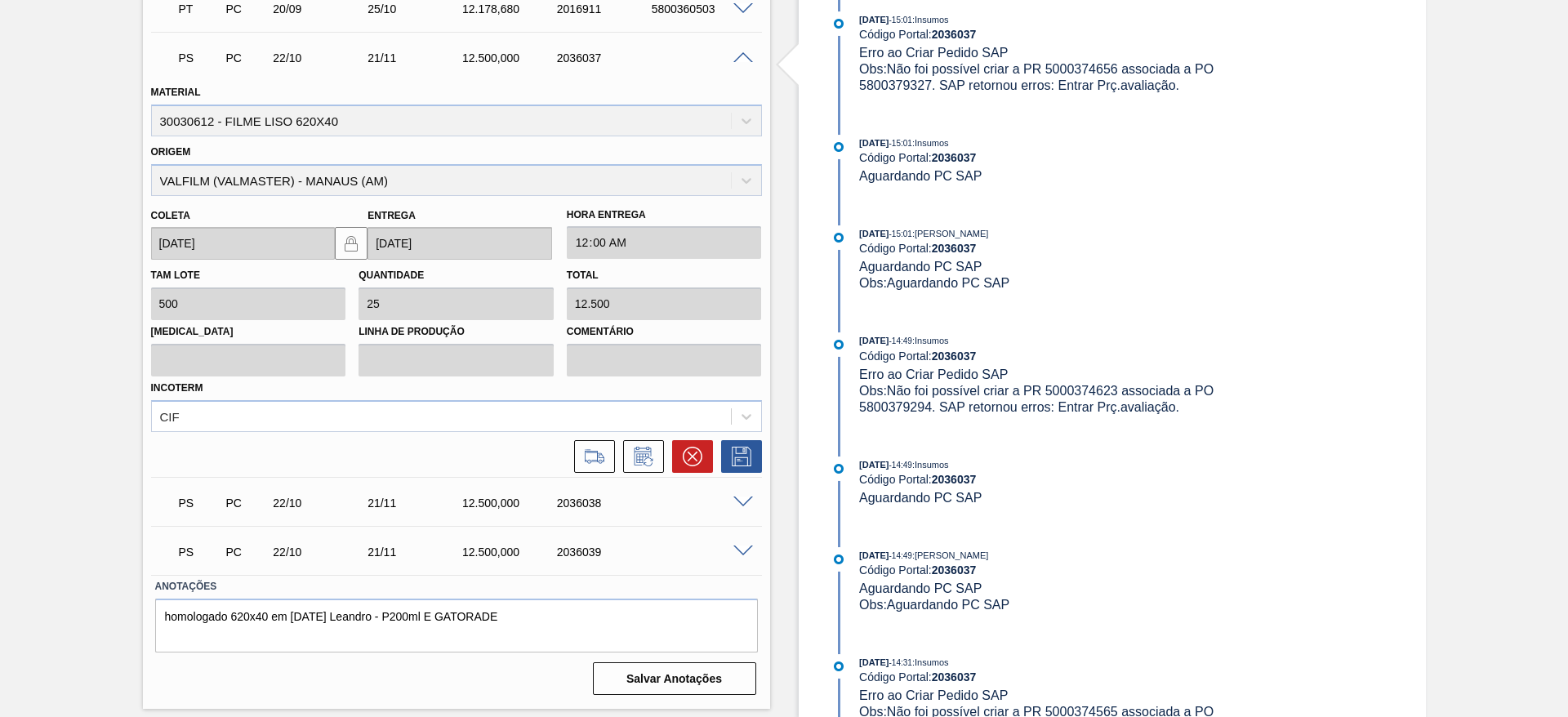
scroll to position [0, 0]
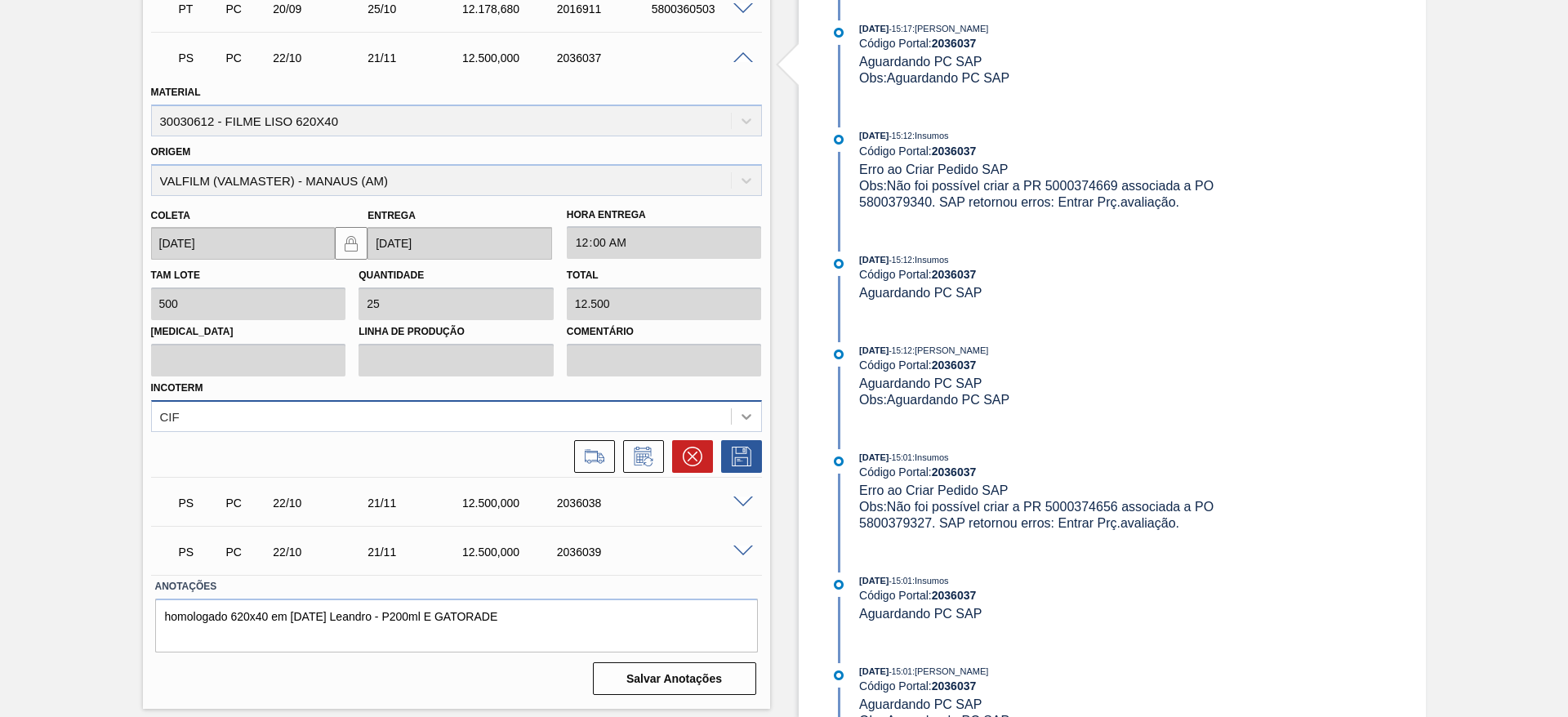
click at [745, 415] on icon at bounding box center [746, 416] width 16 height 16
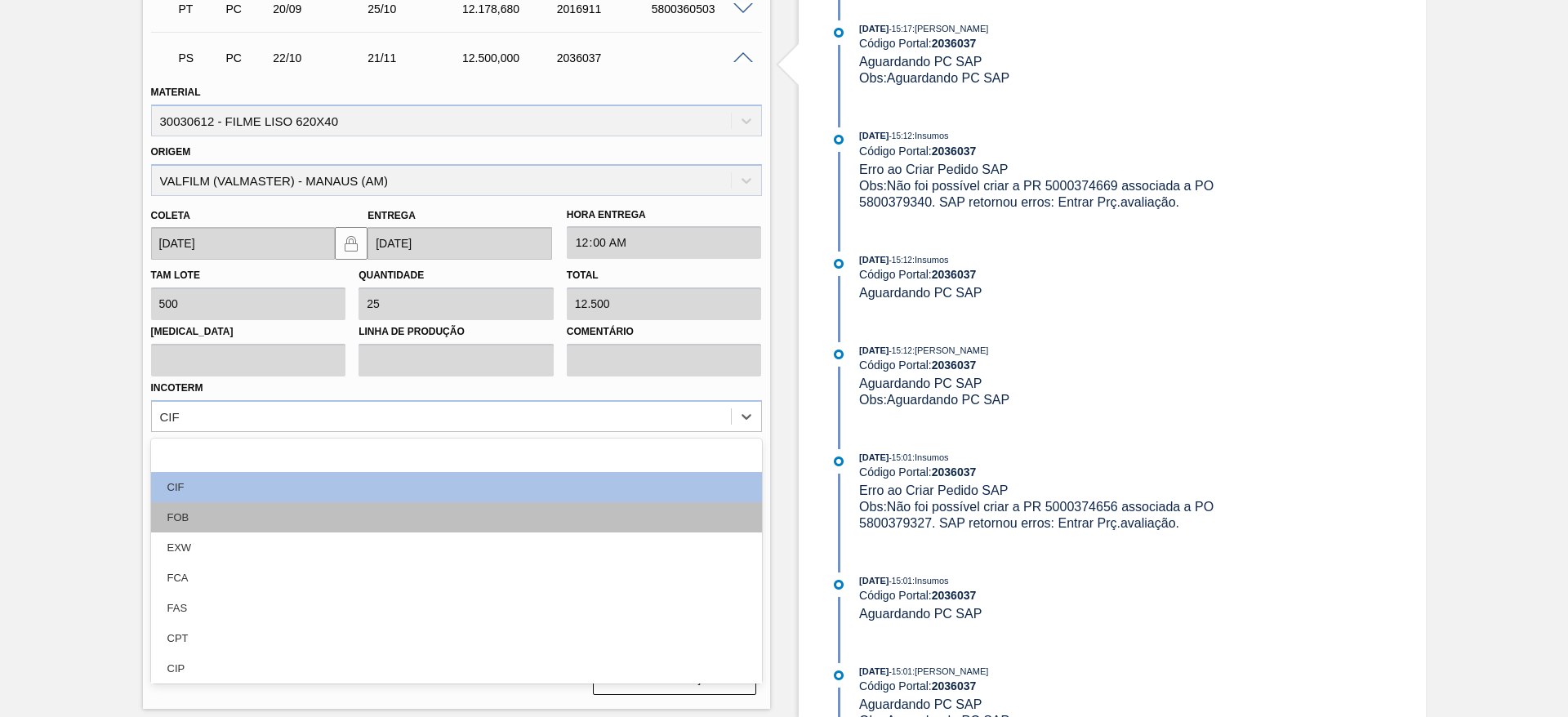
click at [230, 507] on div "FOB" at bounding box center [457, 517] width 611 height 30
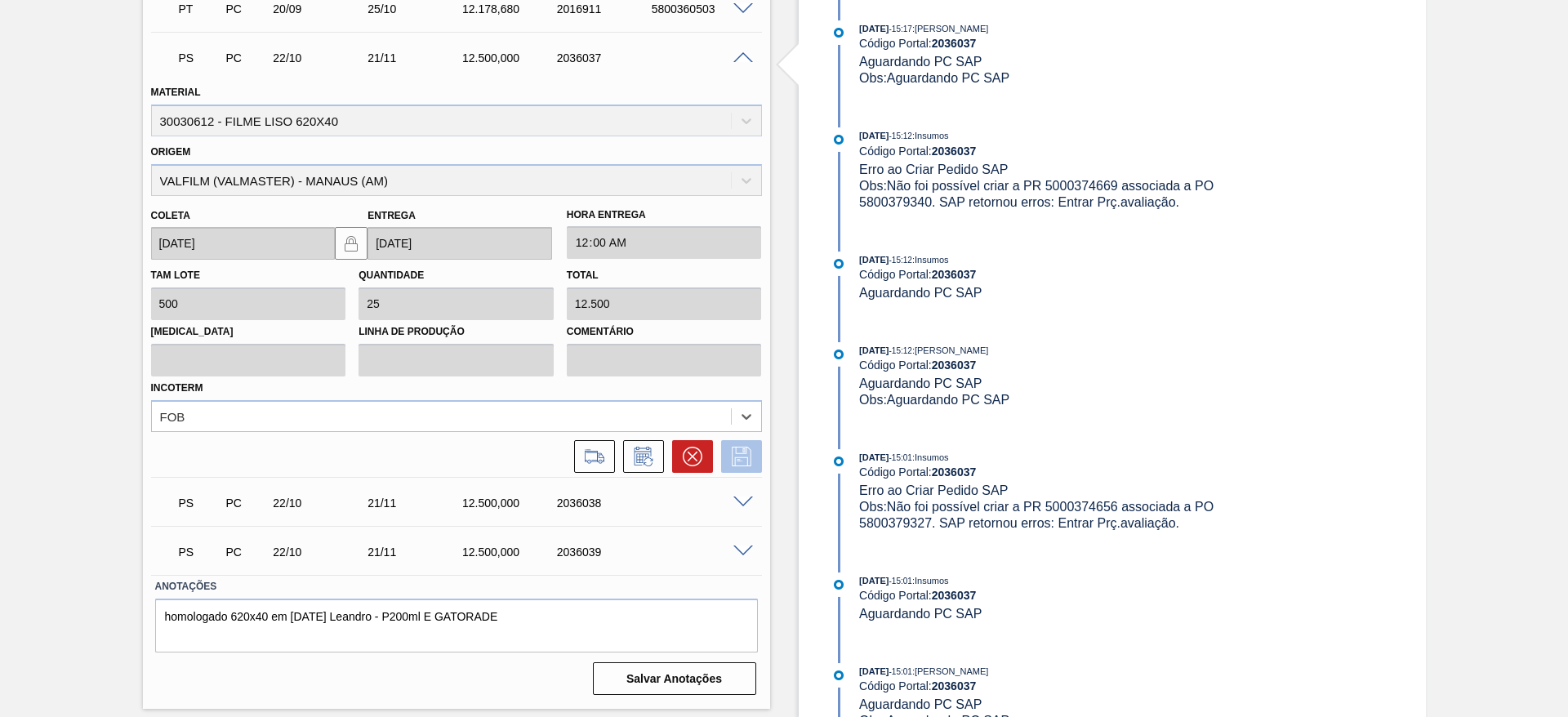
click at [739, 457] on icon at bounding box center [742, 456] width 26 height 20
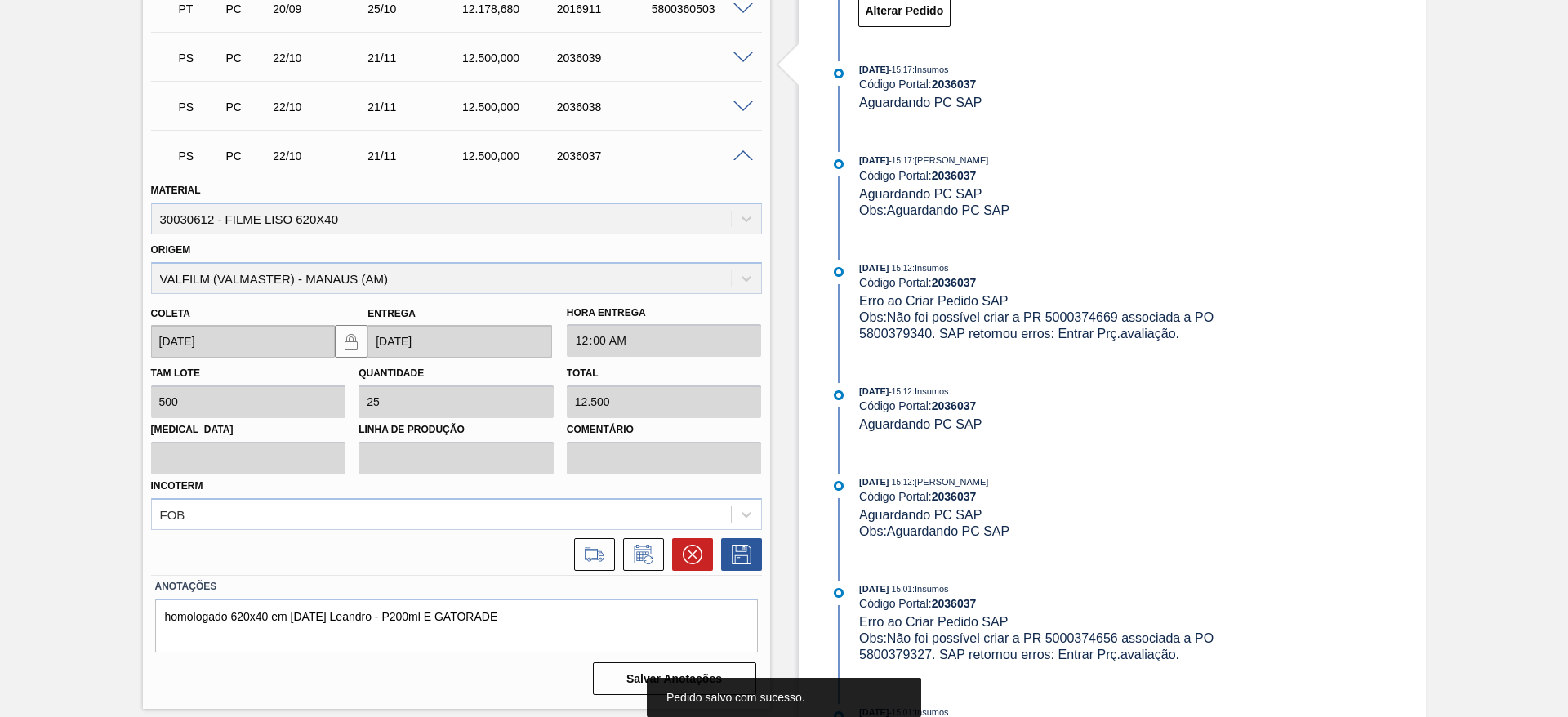
scroll to position [745, 0]
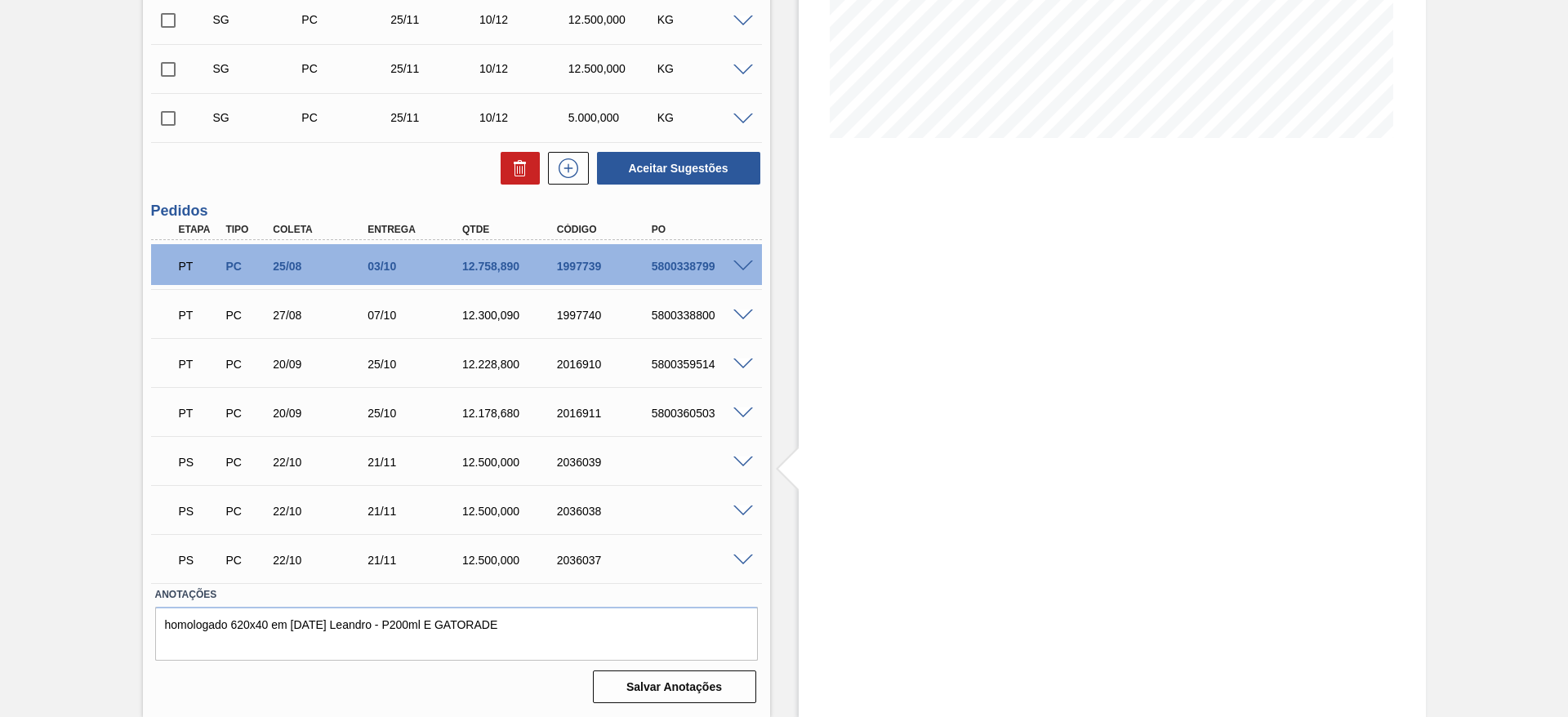
click at [740, 460] on span at bounding box center [743, 462] width 20 height 12
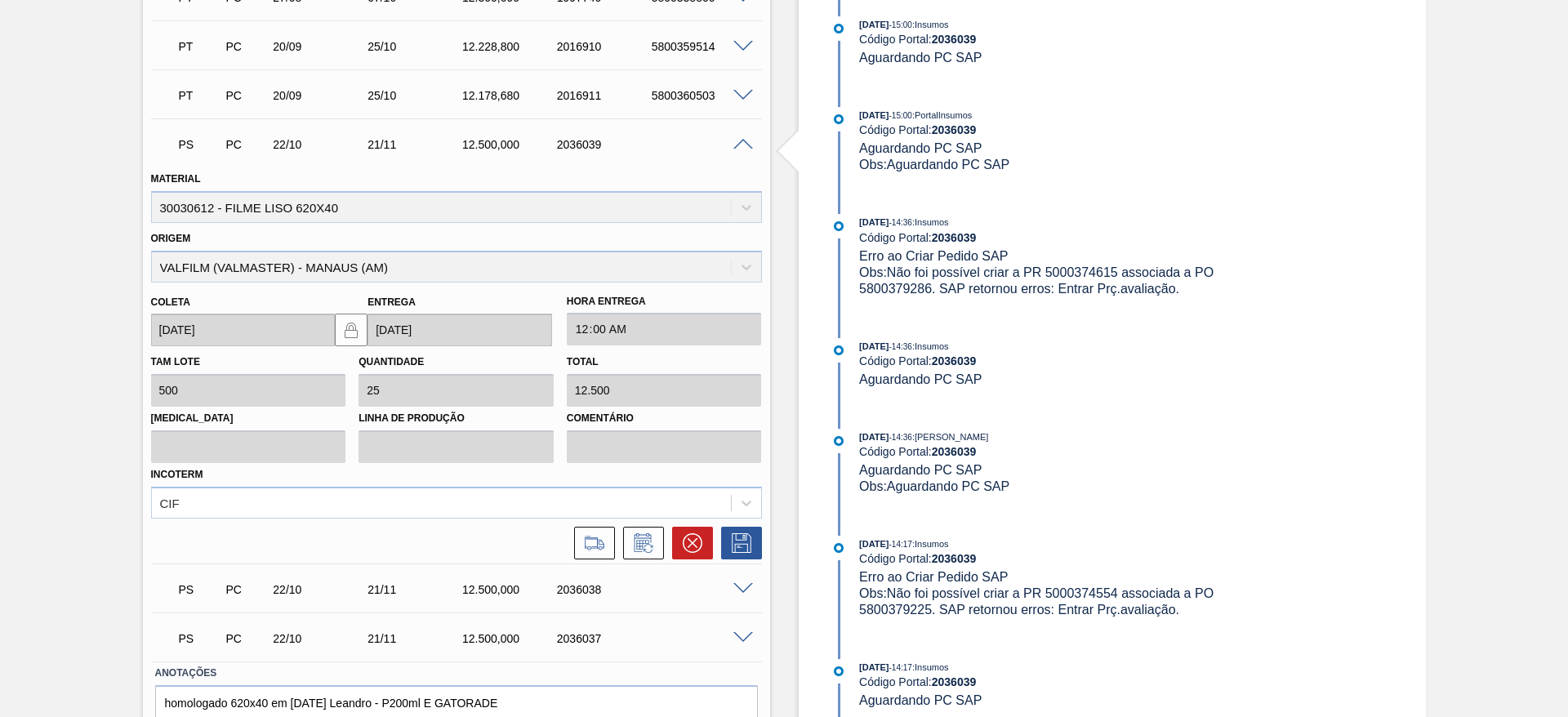
scroll to position [1149, 0]
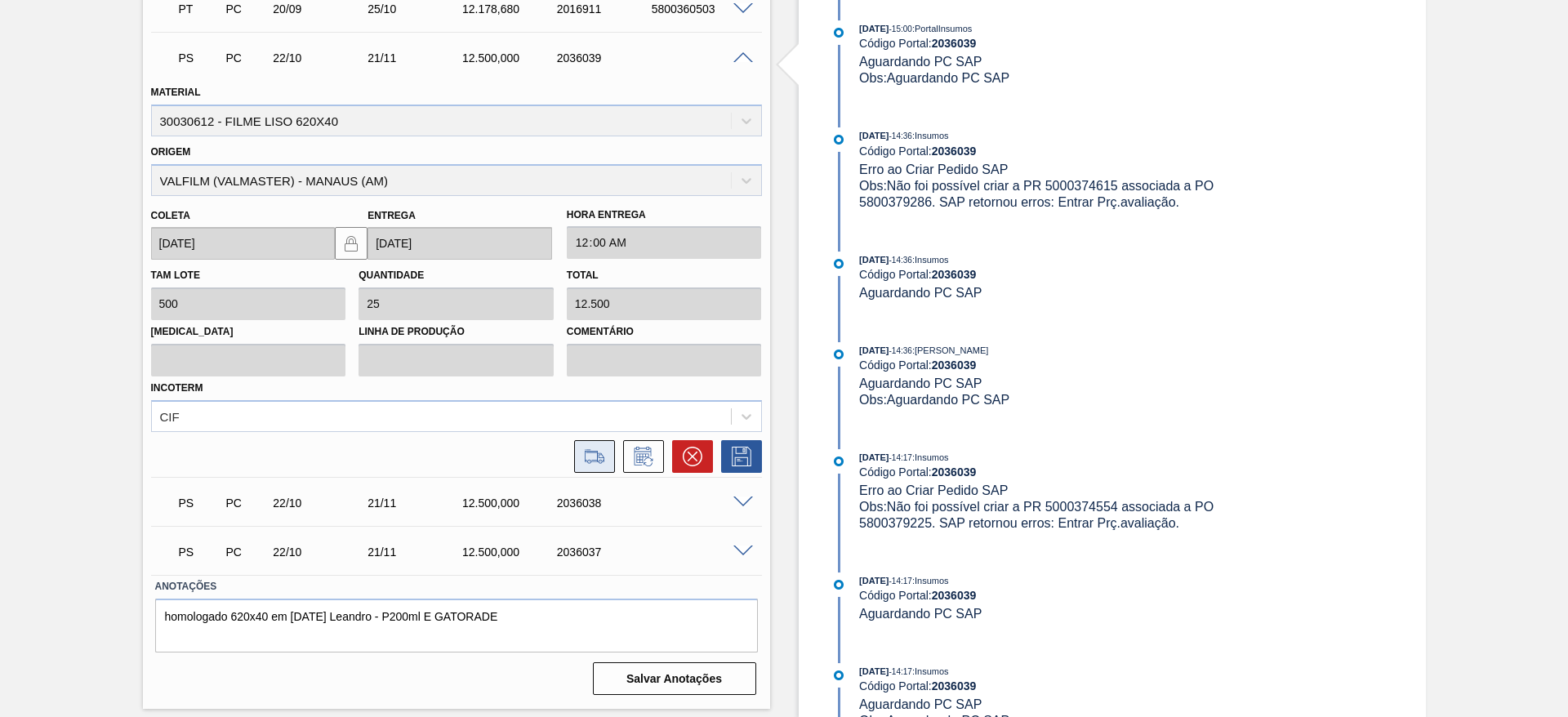
click at [595, 452] on icon at bounding box center [595, 455] width 20 height 12
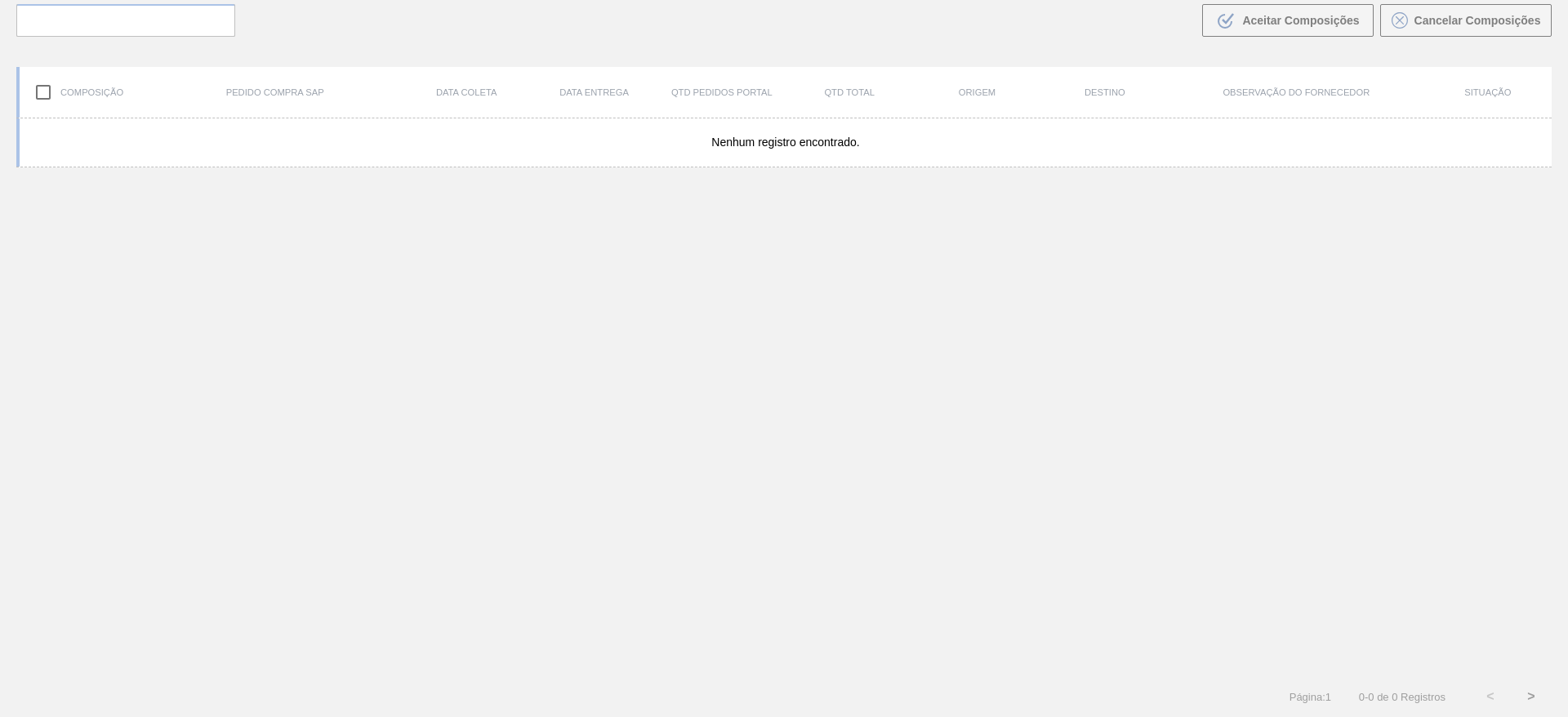
scroll to position [117, 0]
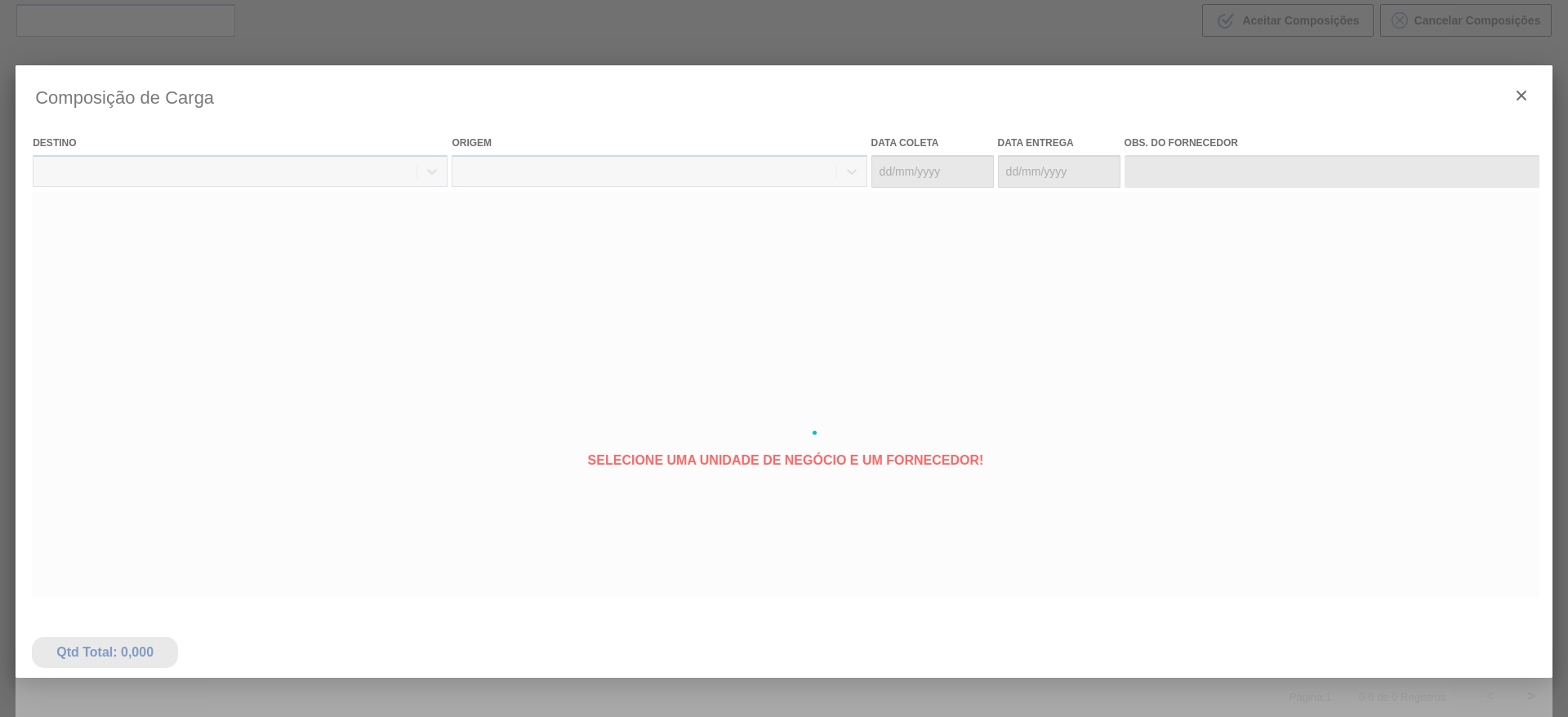
type coleta "22/10/2025"
type entrega "21/11/2025"
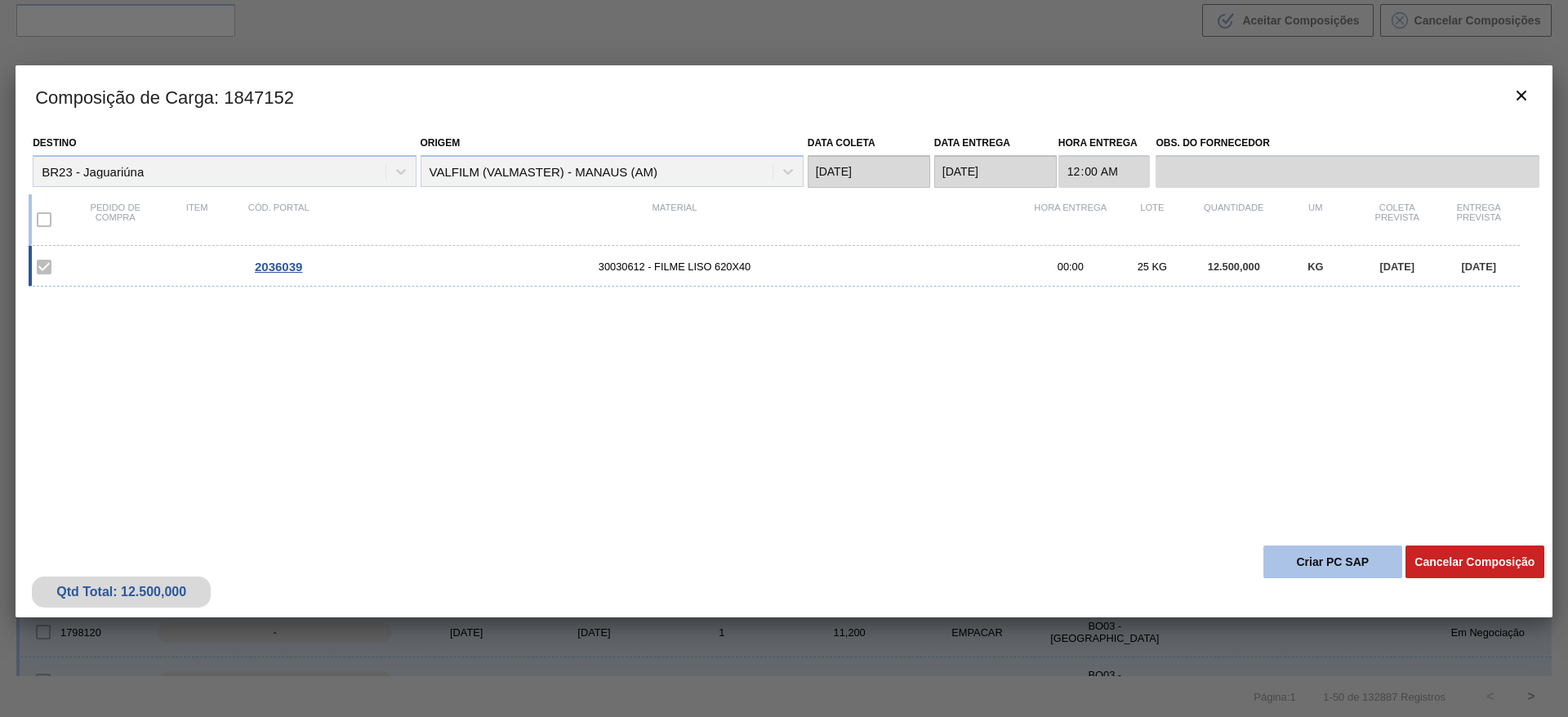
click at [1302, 560] on button "Criar PC SAP" at bounding box center [1334, 561] width 139 height 33
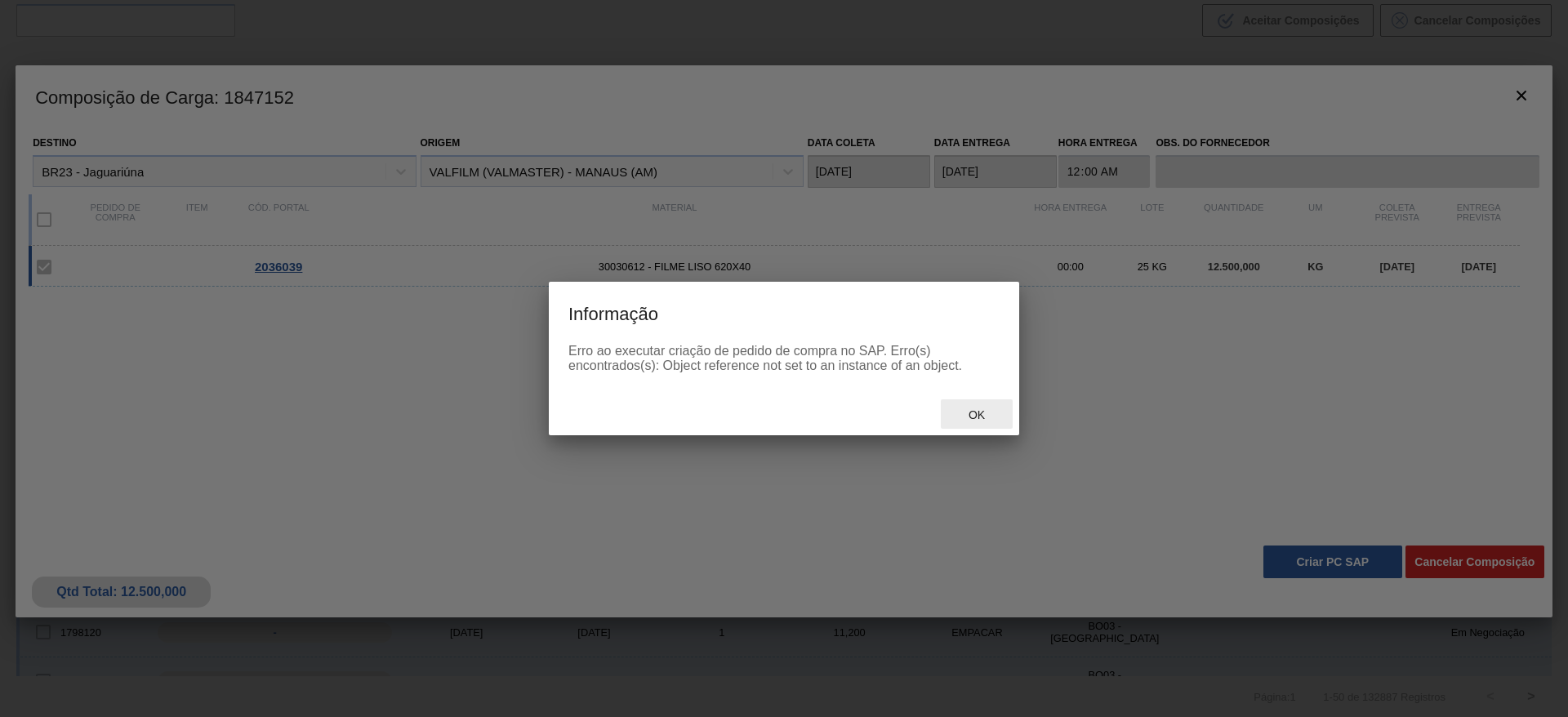
click at [992, 413] on span "Ok" at bounding box center [976, 415] width 42 height 13
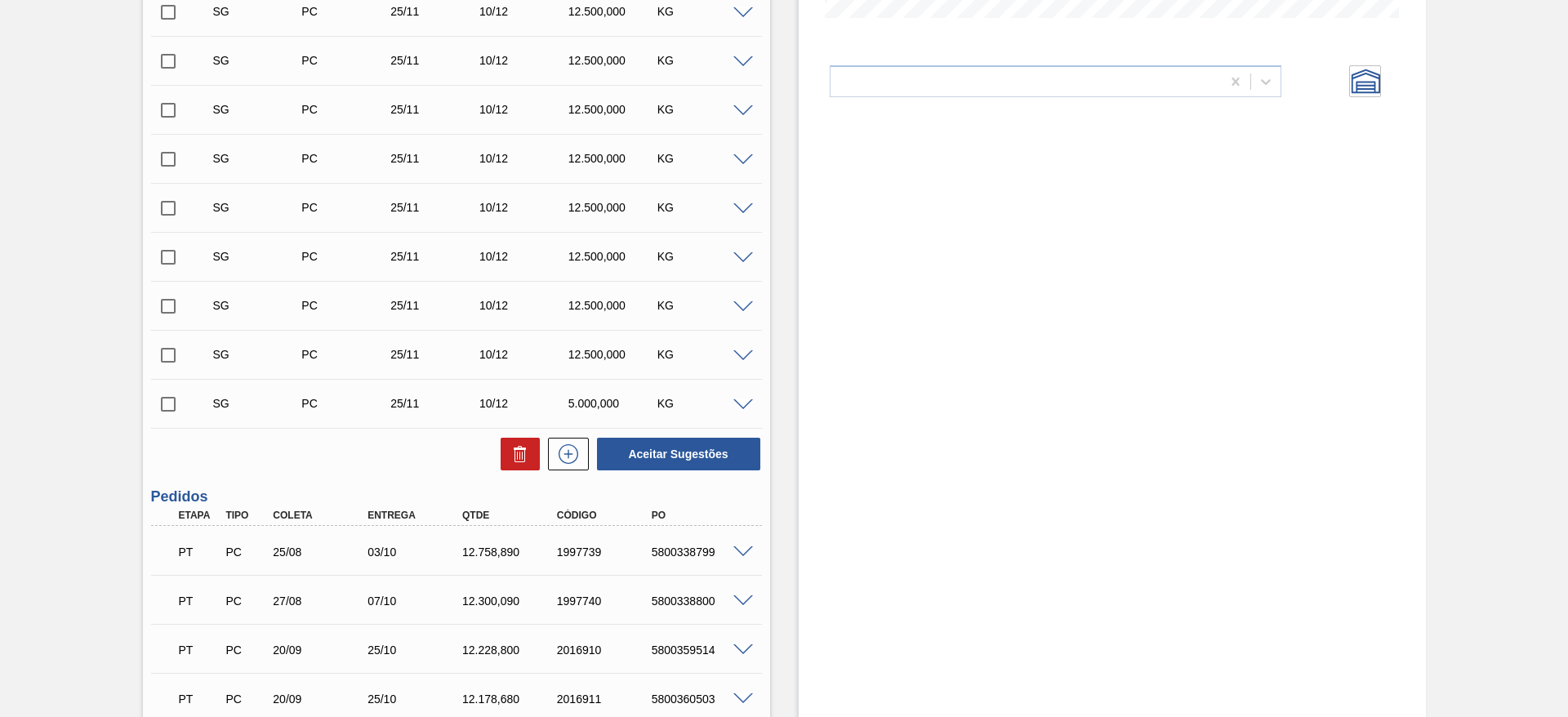
scroll to position [745, 0]
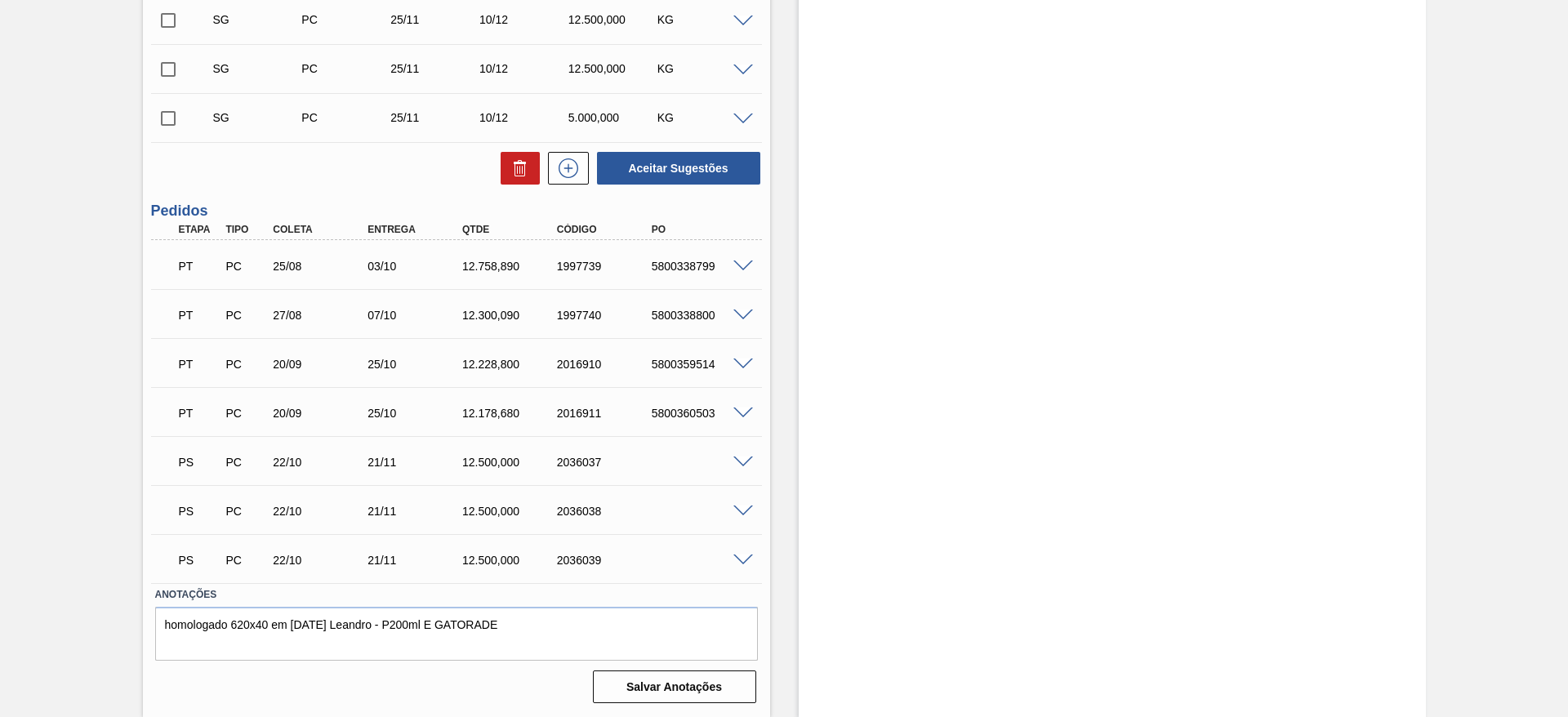
click at [742, 558] on span at bounding box center [743, 560] width 20 height 12
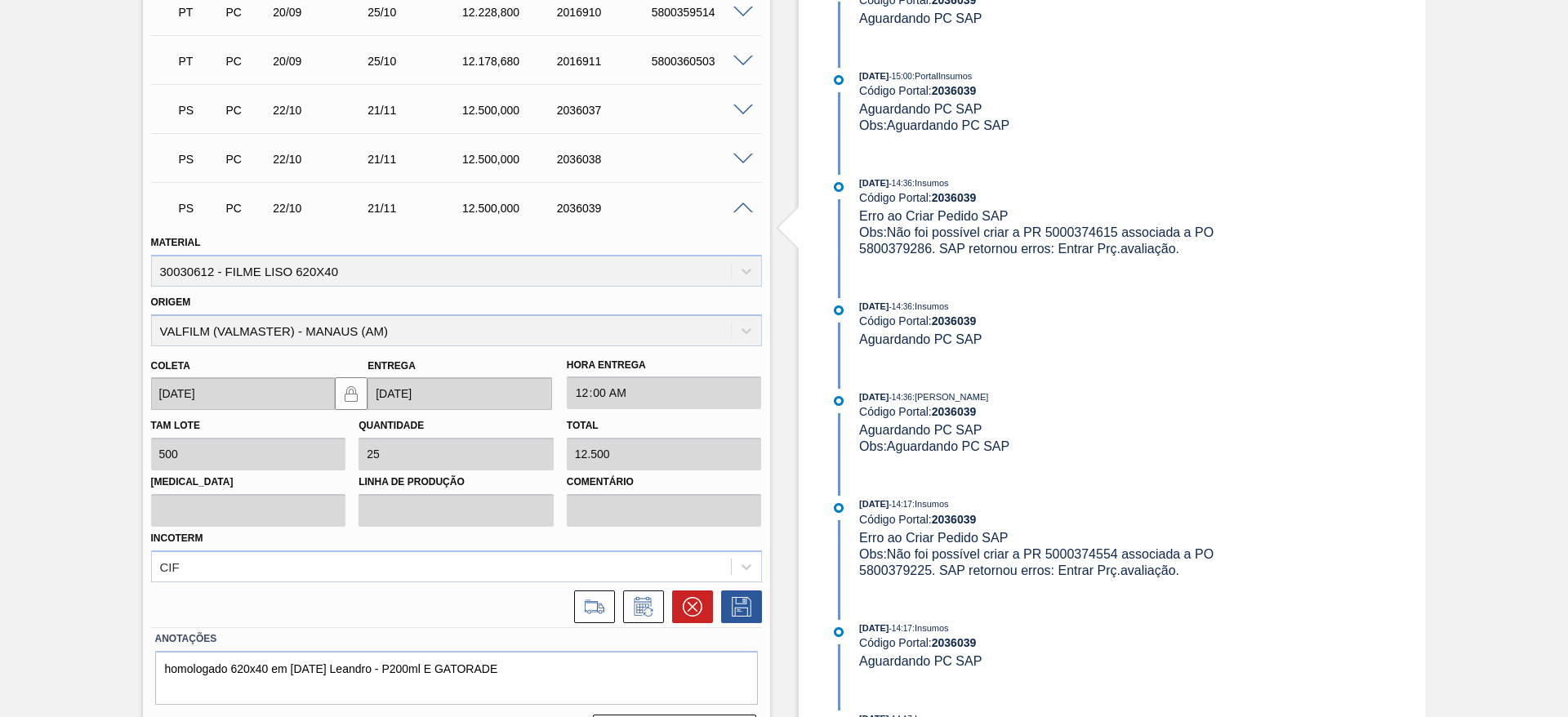
scroll to position [1149, 0]
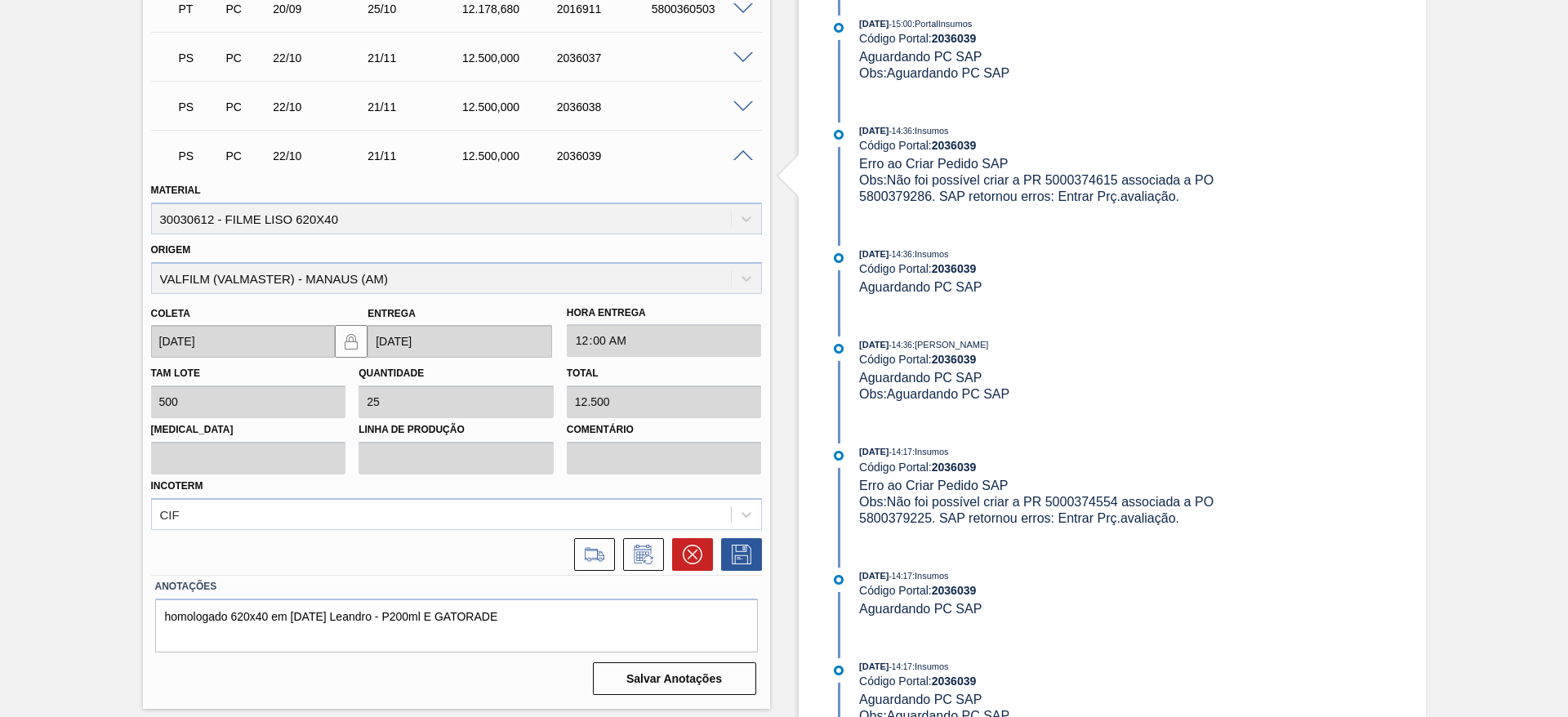
click at [738, 159] on span at bounding box center [743, 156] width 20 height 12
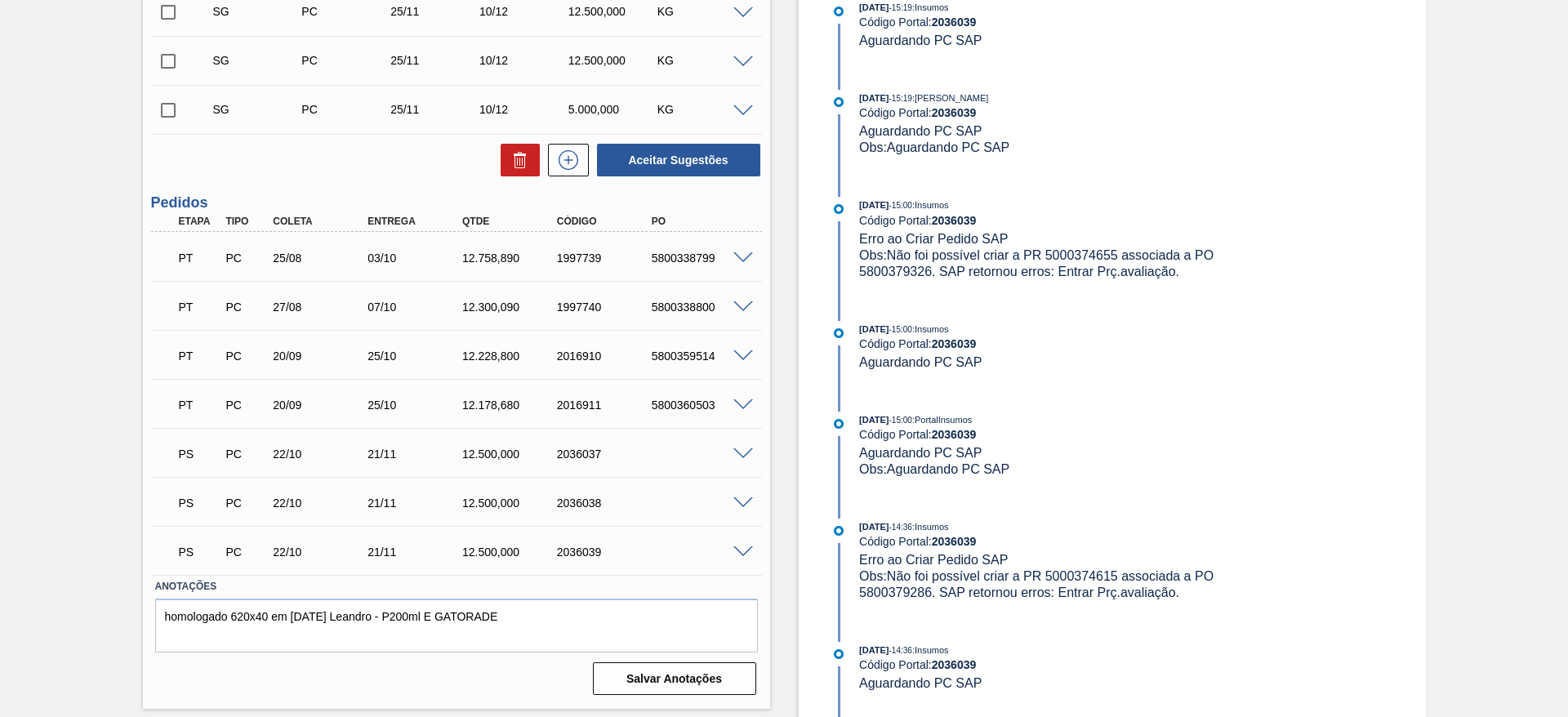
scroll to position [754, 0]
click at [746, 450] on span at bounding box center [743, 454] width 20 height 12
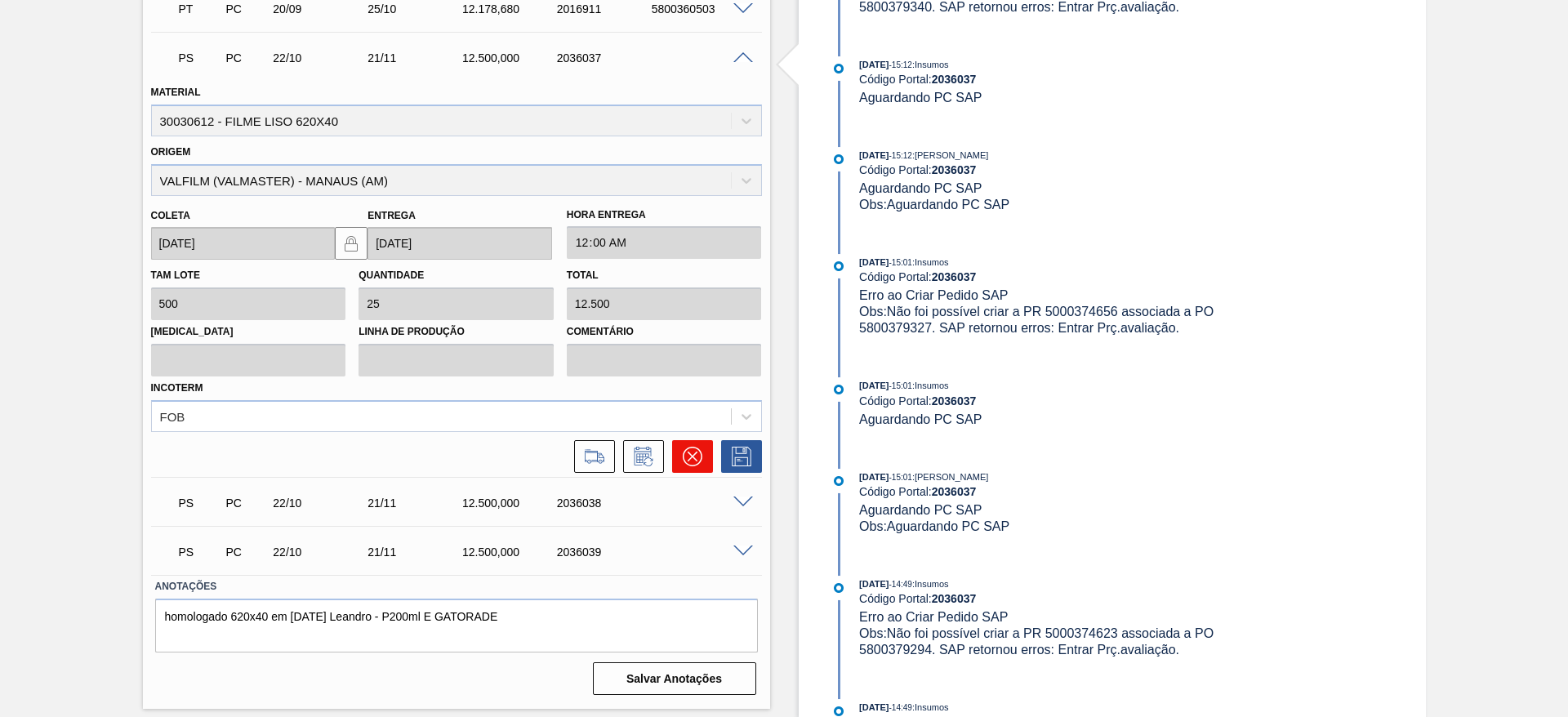
click at [687, 456] on icon at bounding box center [692, 456] width 20 height 20
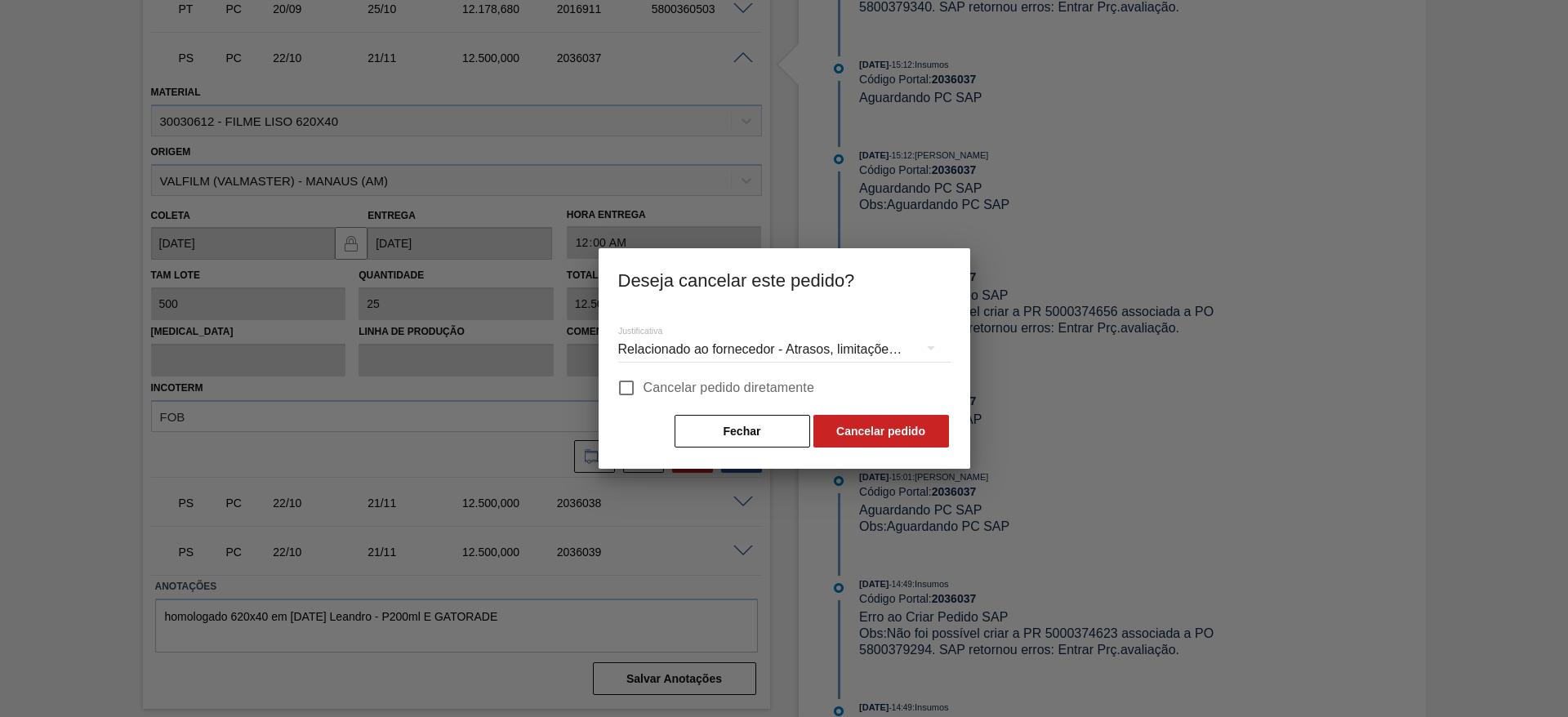
click at [627, 386] on input "Cancelar pedido diretamente" at bounding box center [626, 387] width 35 height 35
checkbox input "true"
click at [922, 439] on button "Cancelar pedido" at bounding box center [882, 430] width 136 height 33
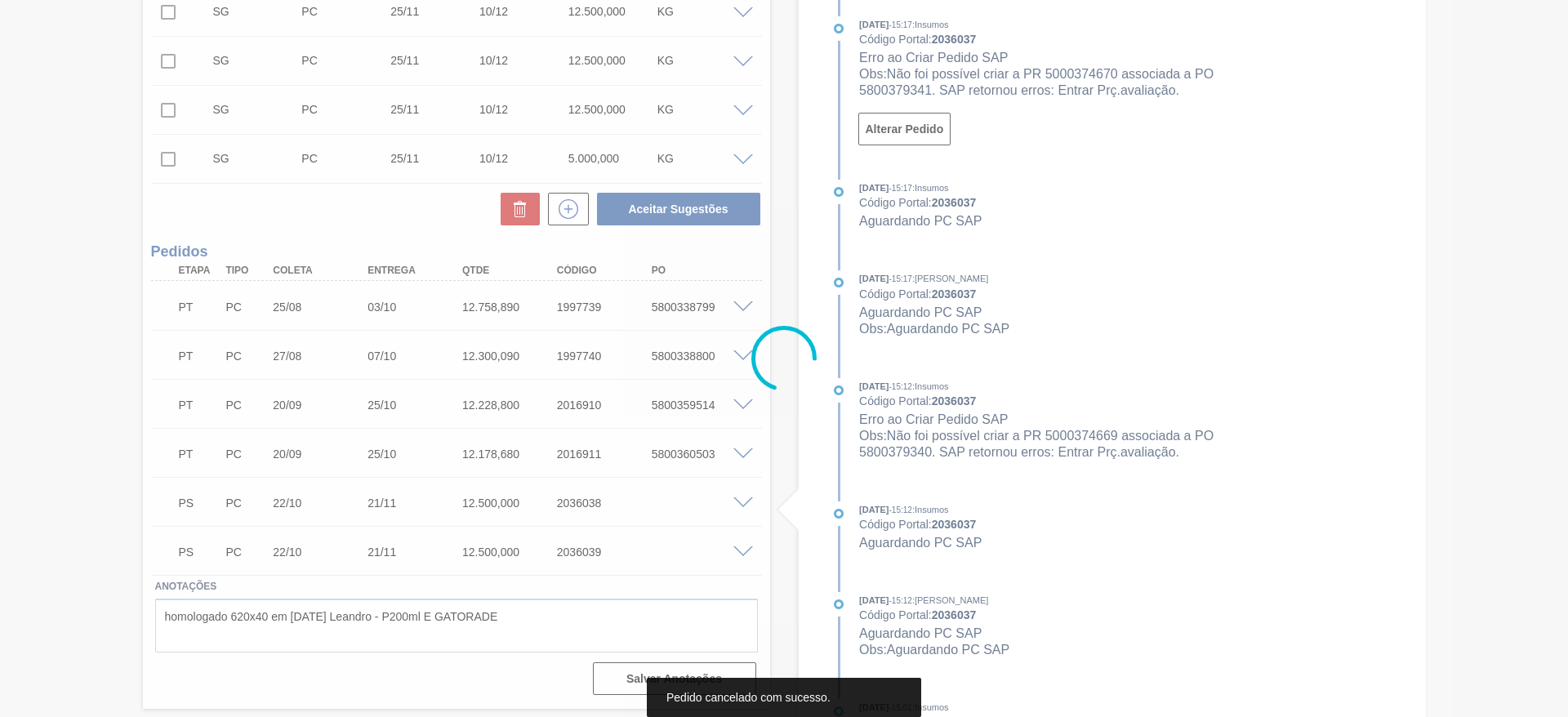
scroll to position [705, 0]
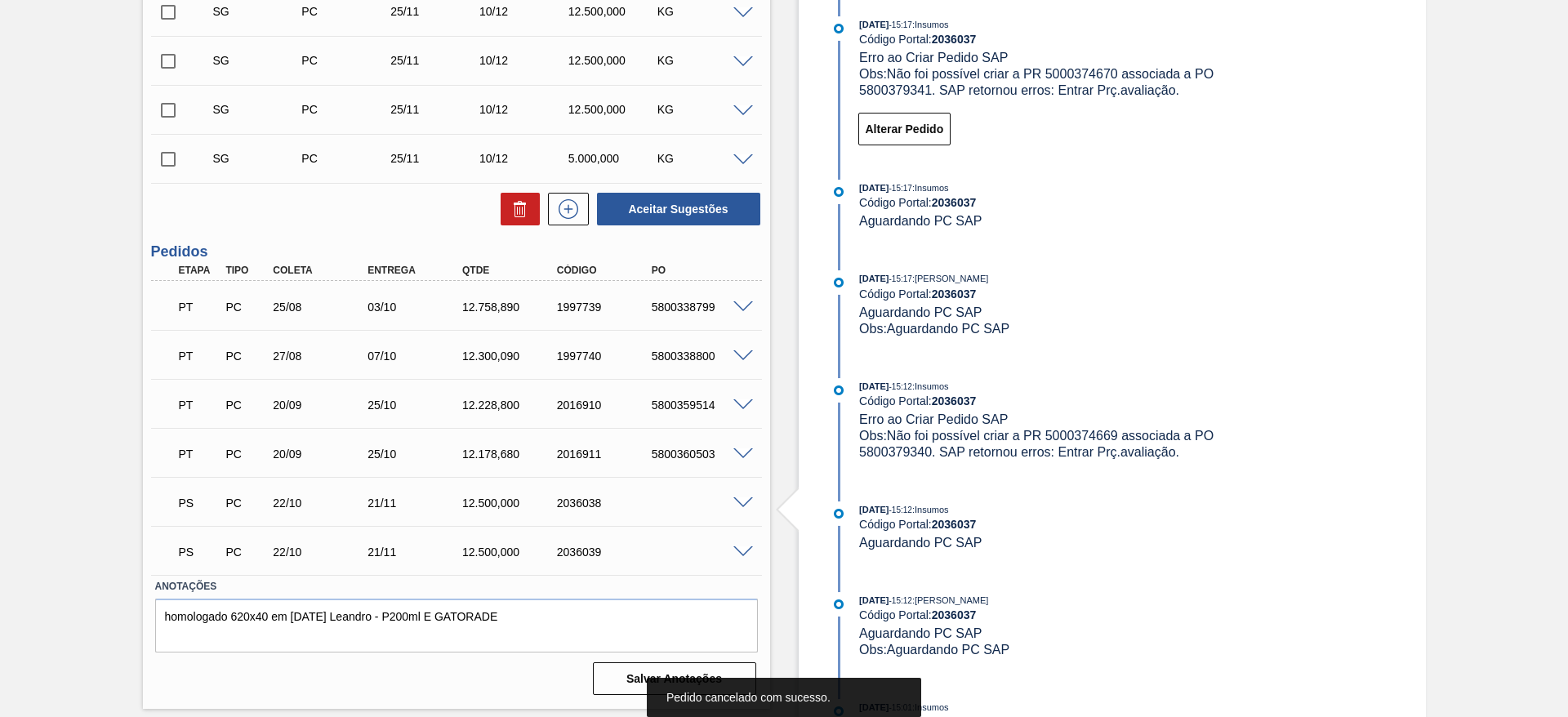
click at [745, 503] on span at bounding box center [743, 502] width 20 height 12
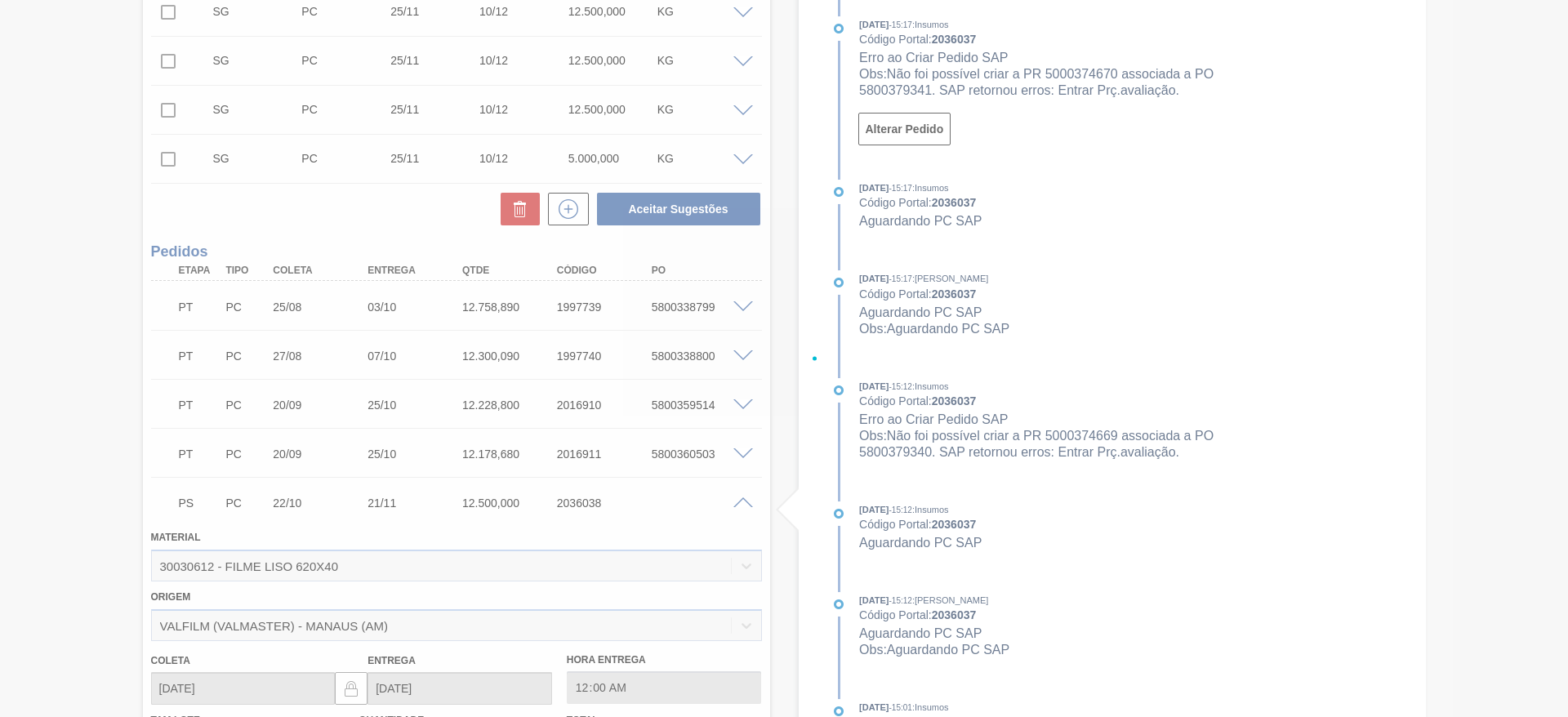
scroll to position [1100, 0]
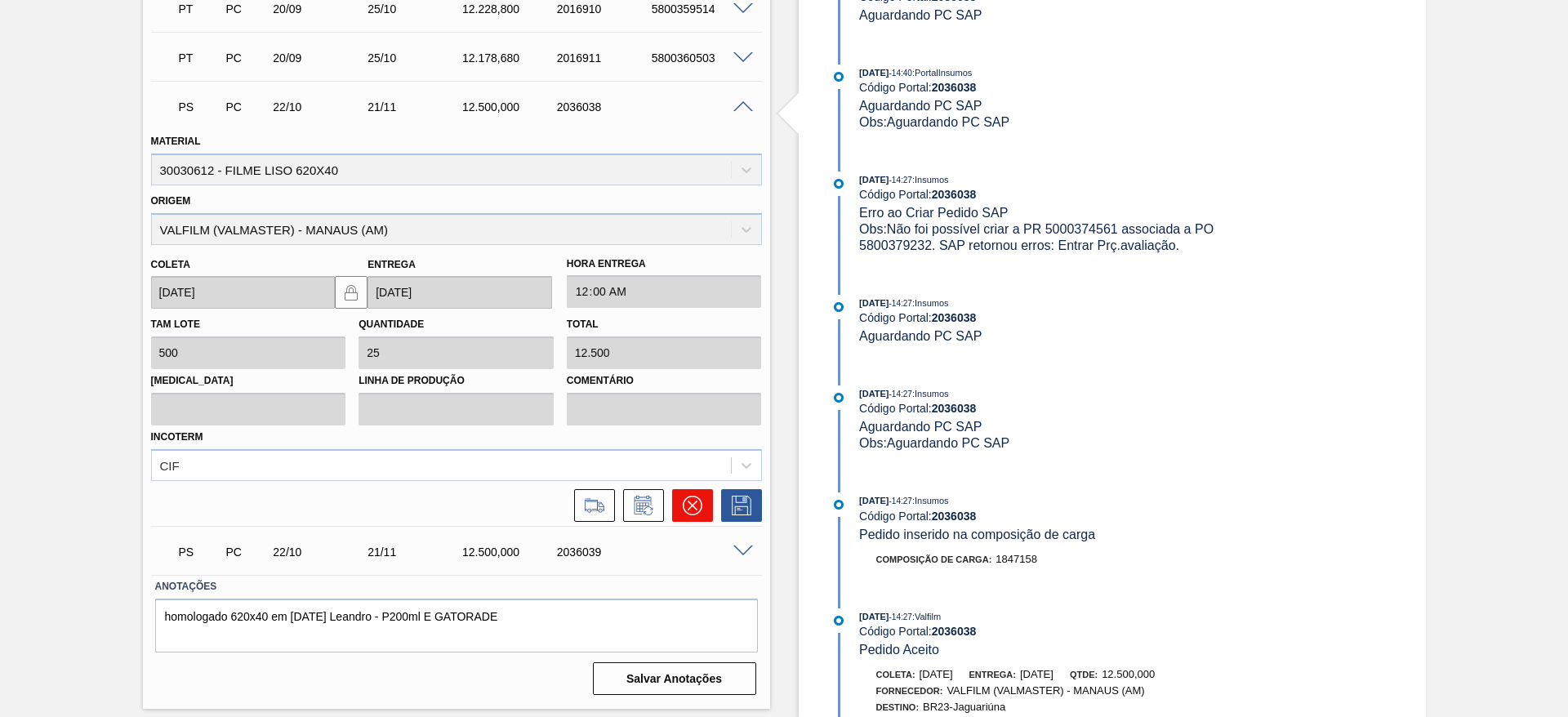
click at [687, 510] on icon at bounding box center [692, 505] width 20 height 20
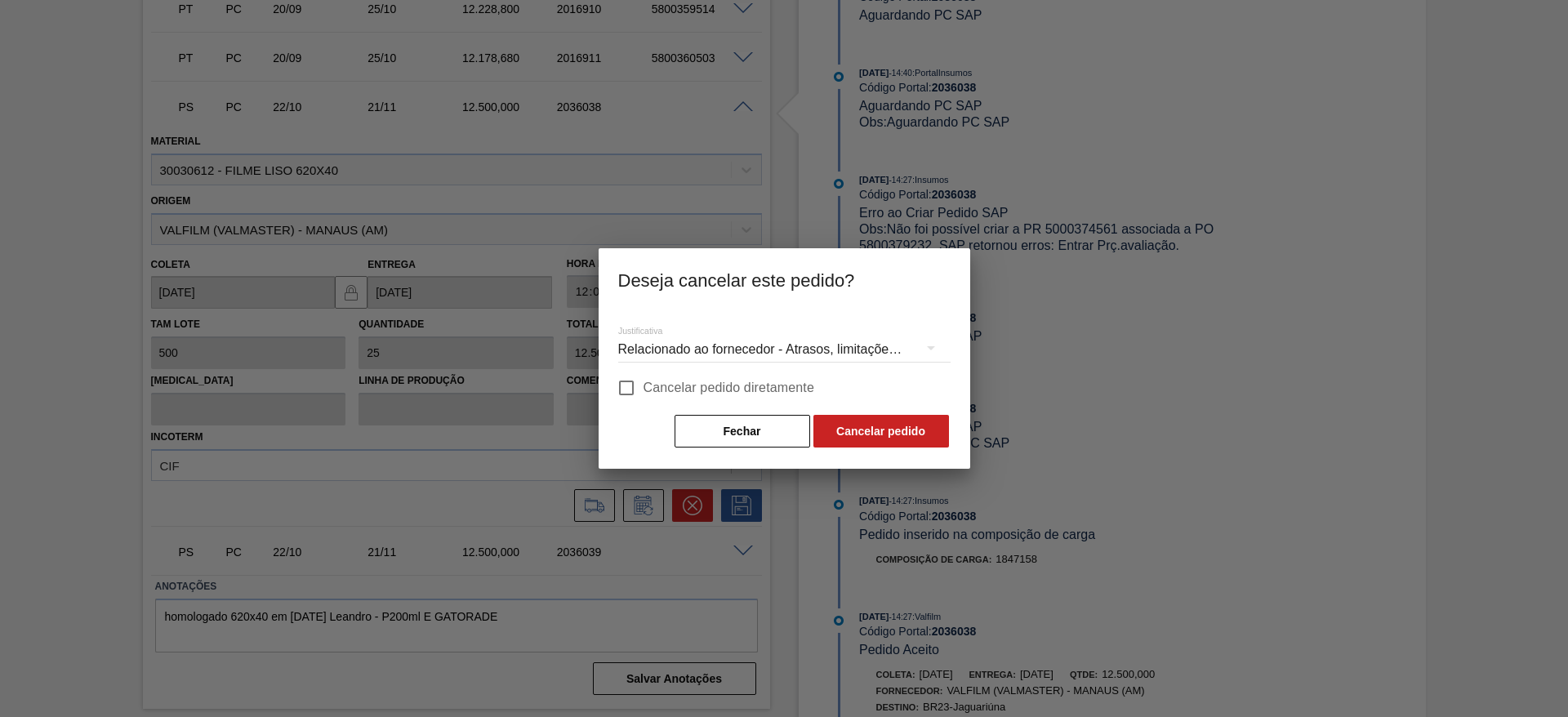
click at [631, 389] on input "Cancelar pedido diretamente" at bounding box center [626, 387] width 35 height 35
checkbox input "true"
click at [861, 431] on button "Cancelar pedido" at bounding box center [882, 430] width 136 height 33
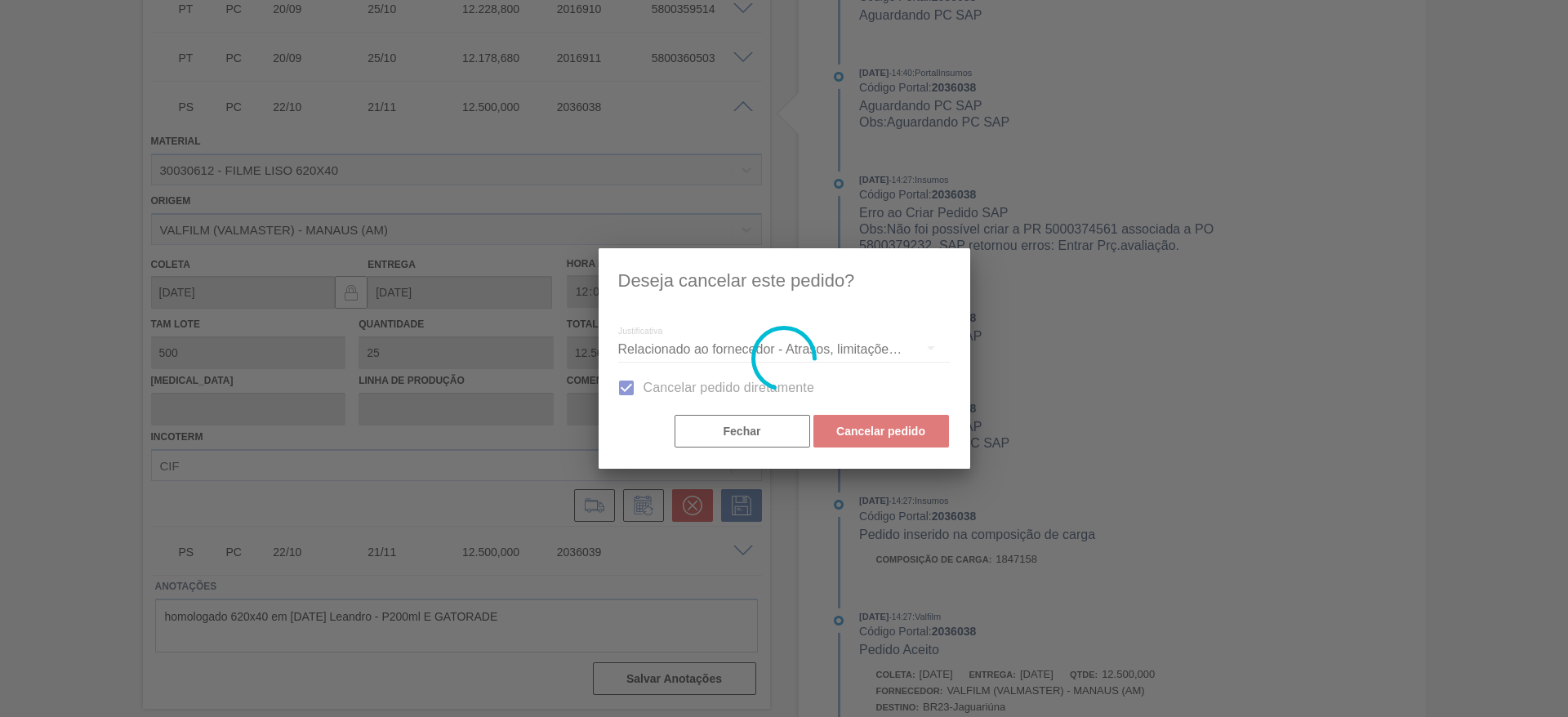
scroll to position [655, 0]
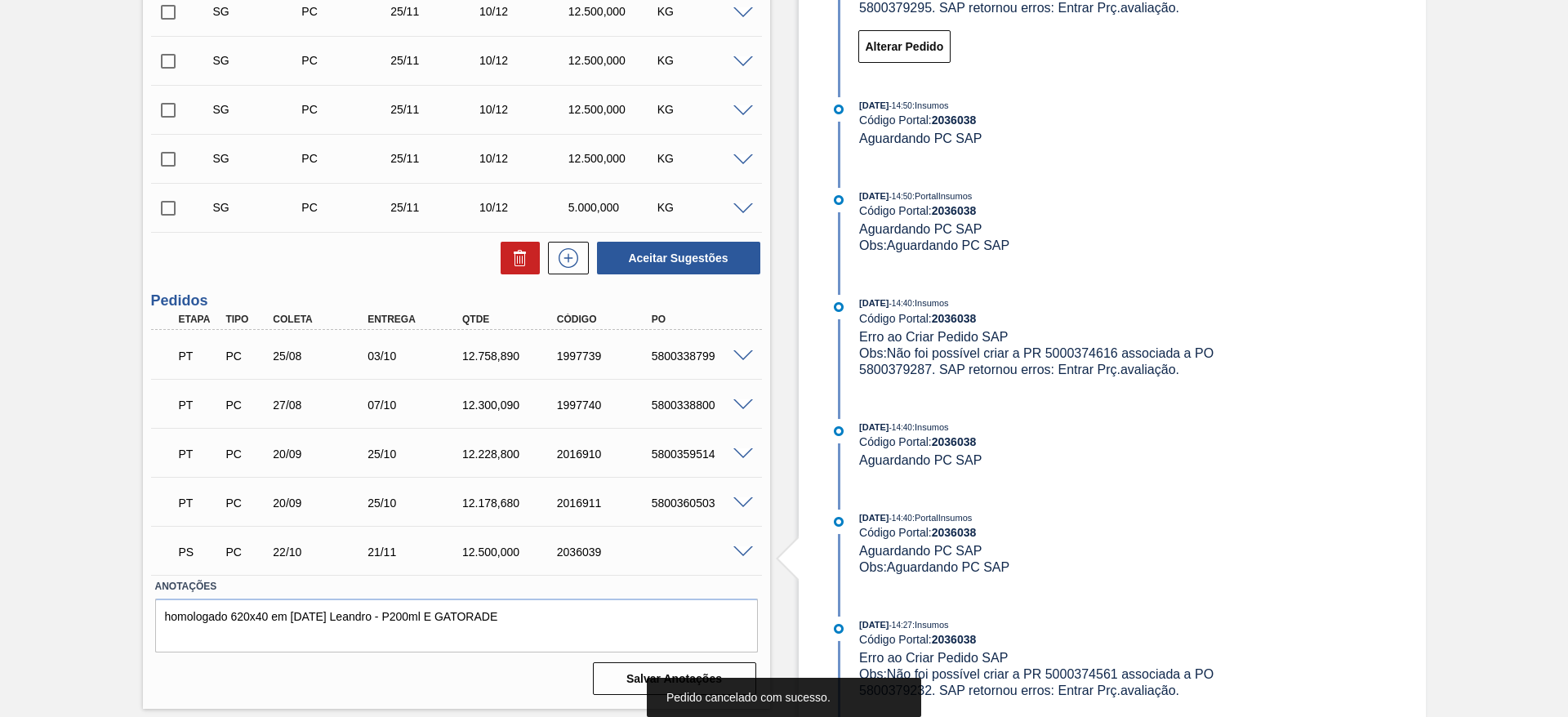
click at [739, 555] on span at bounding box center [743, 552] width 20 height 12
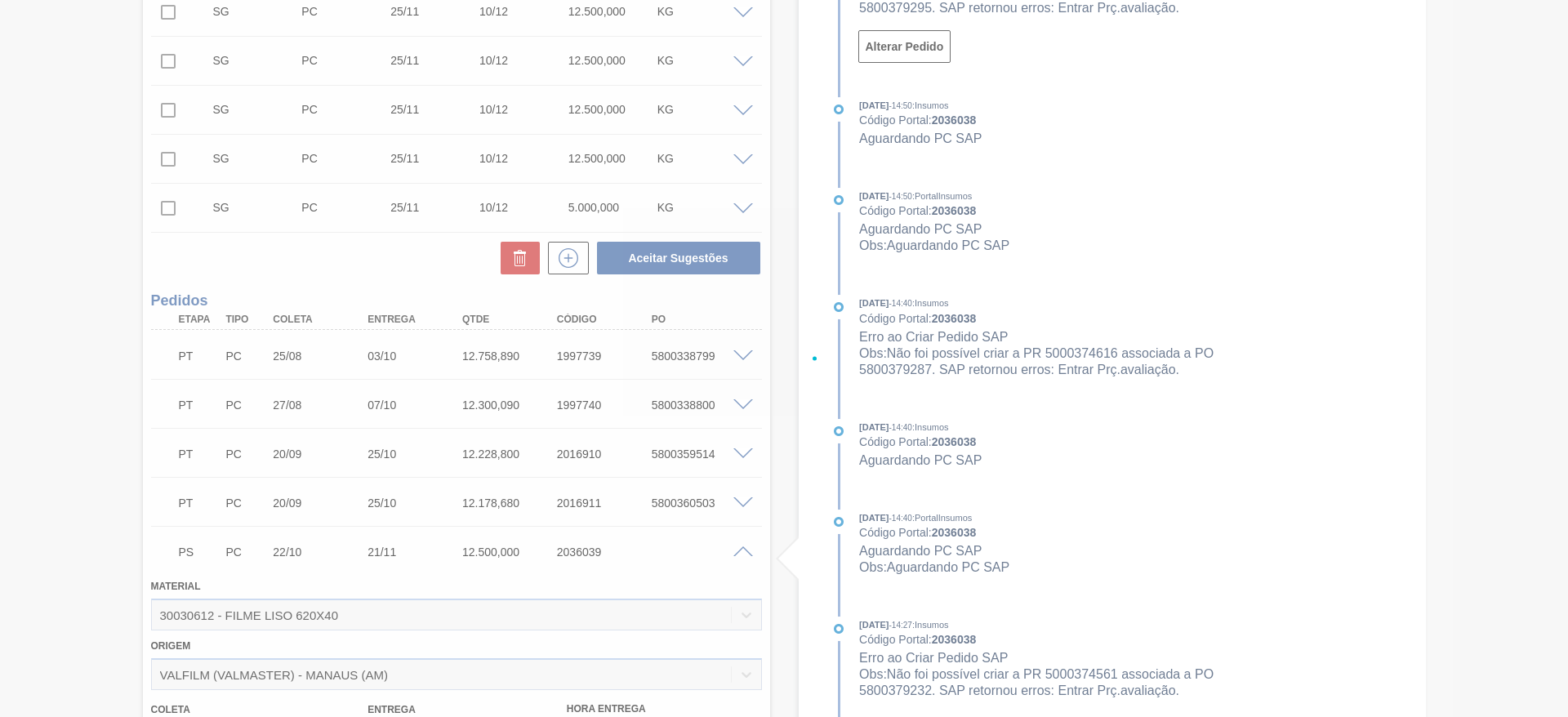
scroll to position [1052, 0]
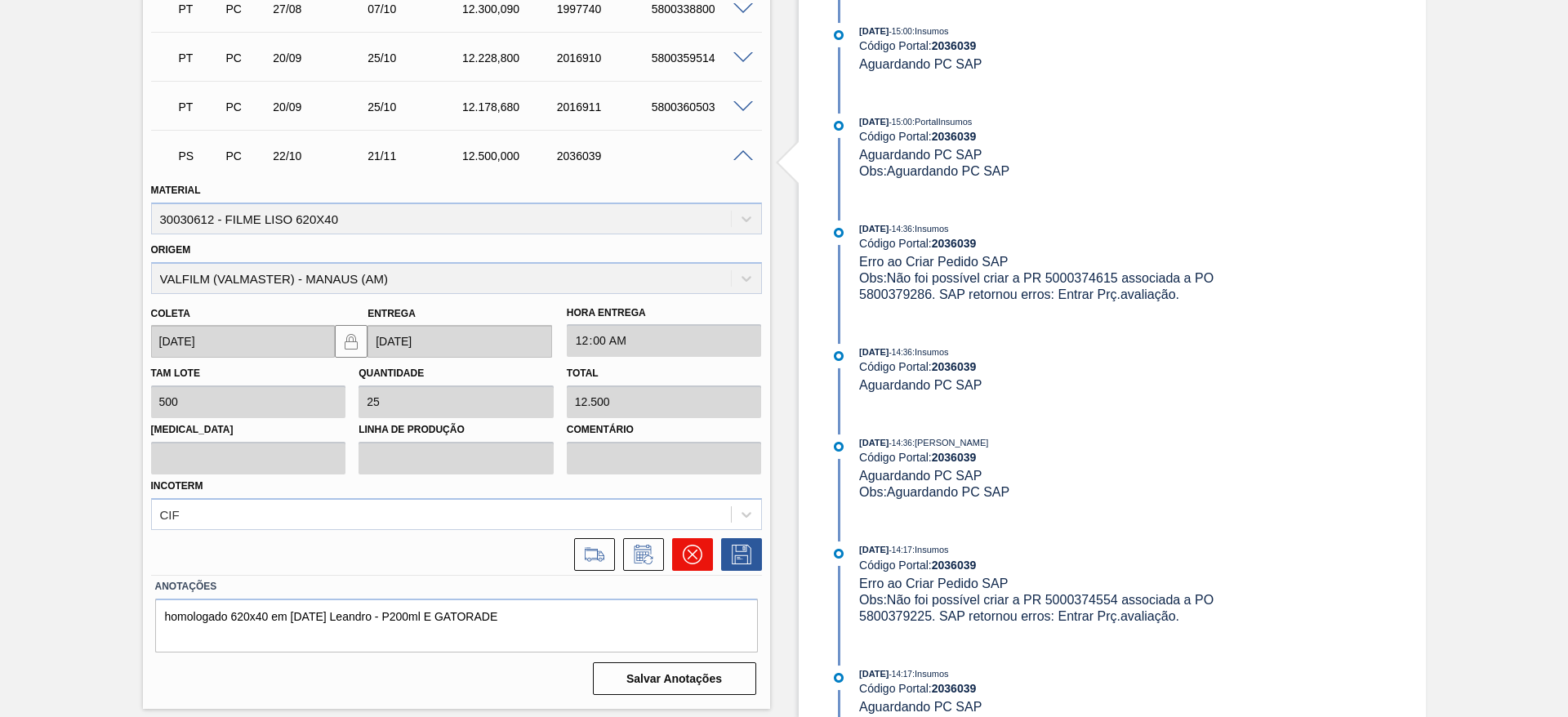
click at [684, 557] on icon at bounding box center [692, 554] width 20 height 20
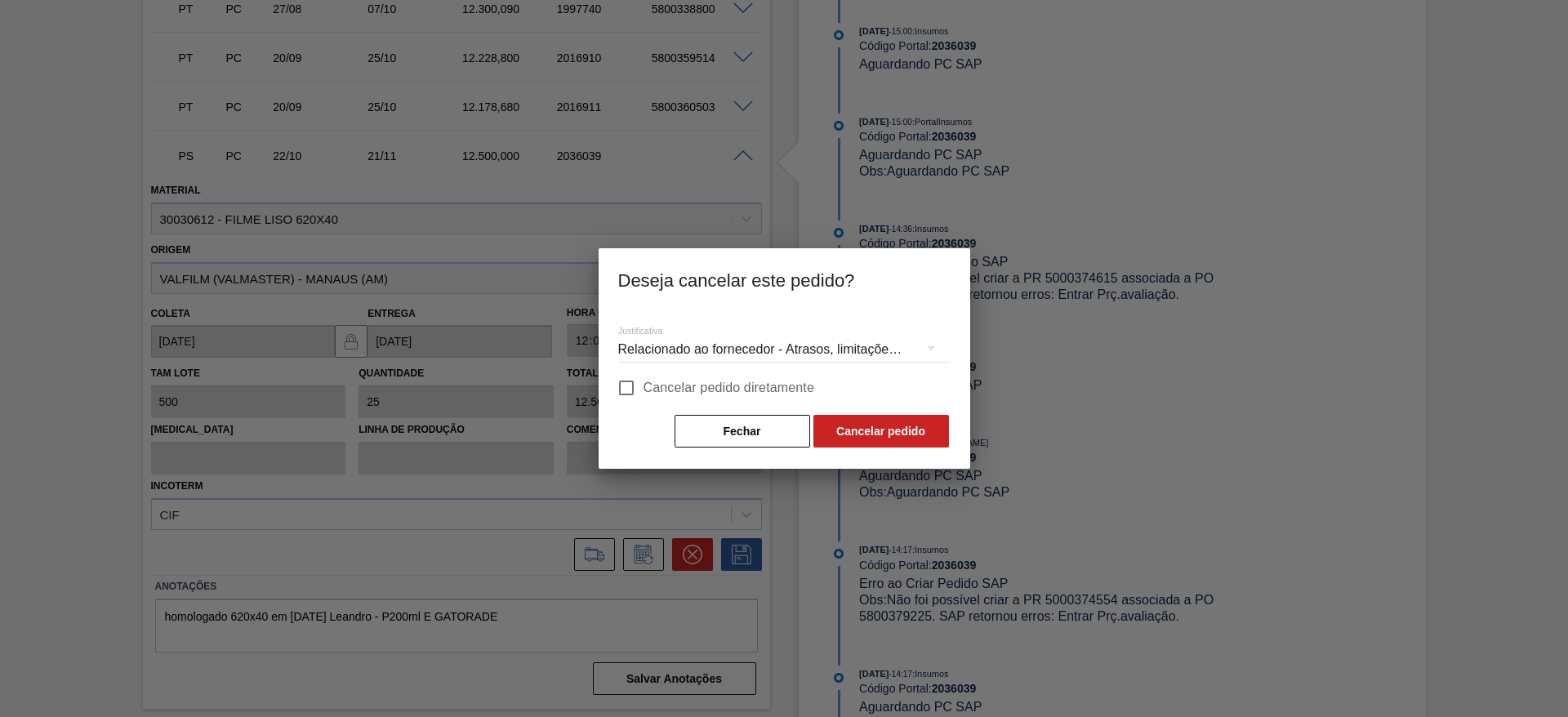
click at [624, 382] on input "Cancelar pedido diretamente" at bounding box center [626, 387] width 35 height 35
checkbox input "true"
click at [907, 433] on button "Cancelar pedido" at bounding box center [882, 430] width 136 height 33
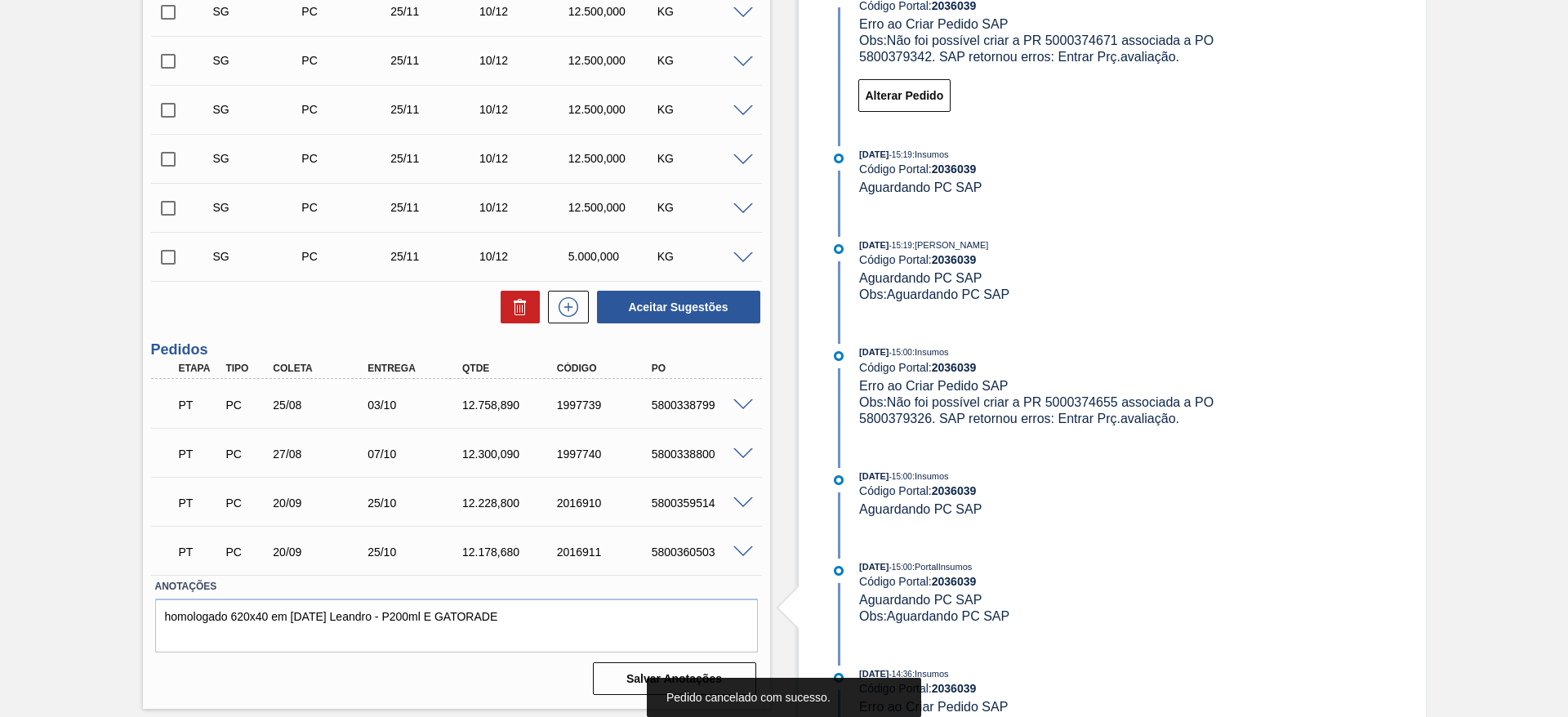
scroll to position [0, 0]
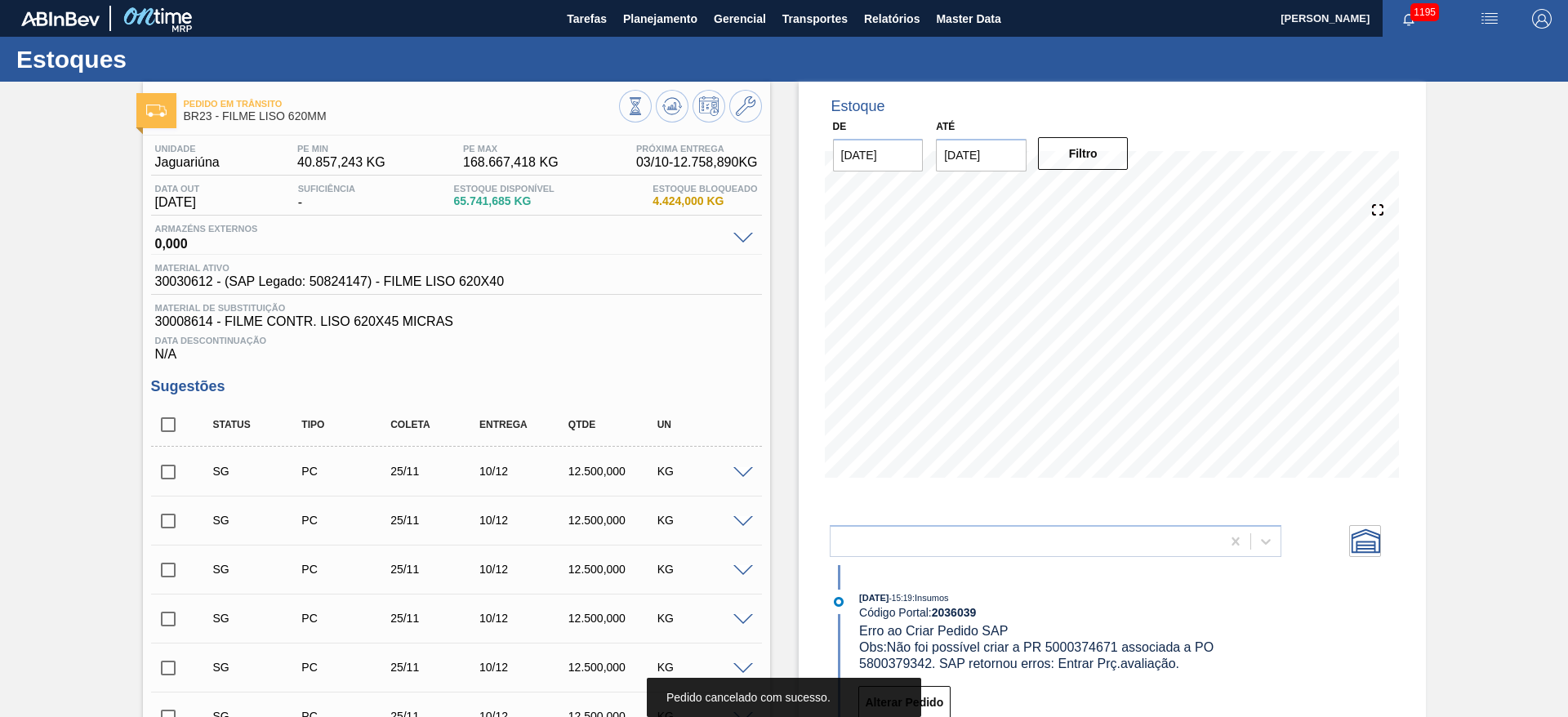
click at [762, 97] on div "Pedido em Trânsito BR23 - FILME LISO 620MM" at bounding box center [456, 108] width 627 height 37
click at [744, 112] on icon at bounding box center [746, 106] width 20 height 20
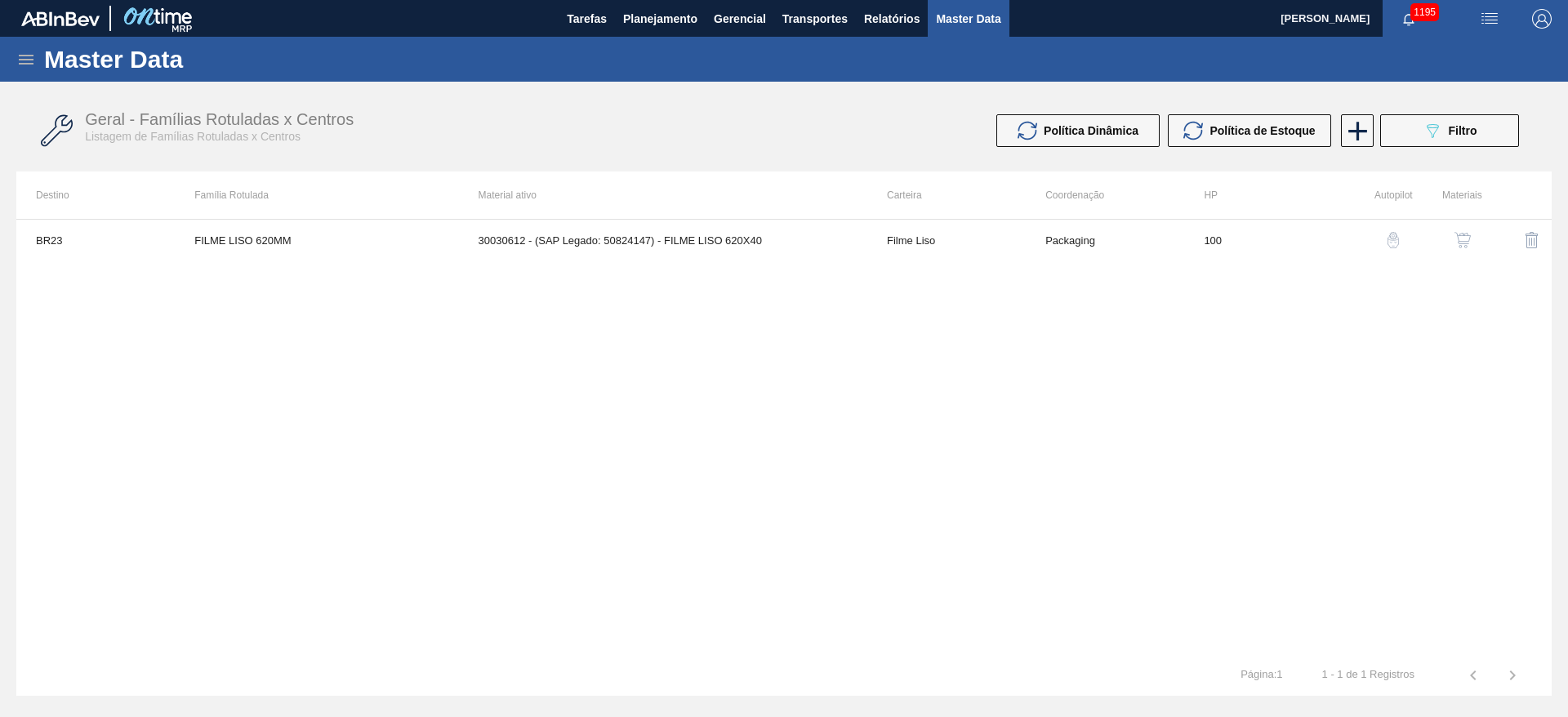
click at [1470, 243] on img "button" at bounding box center [1462, 239] width 16 height 16
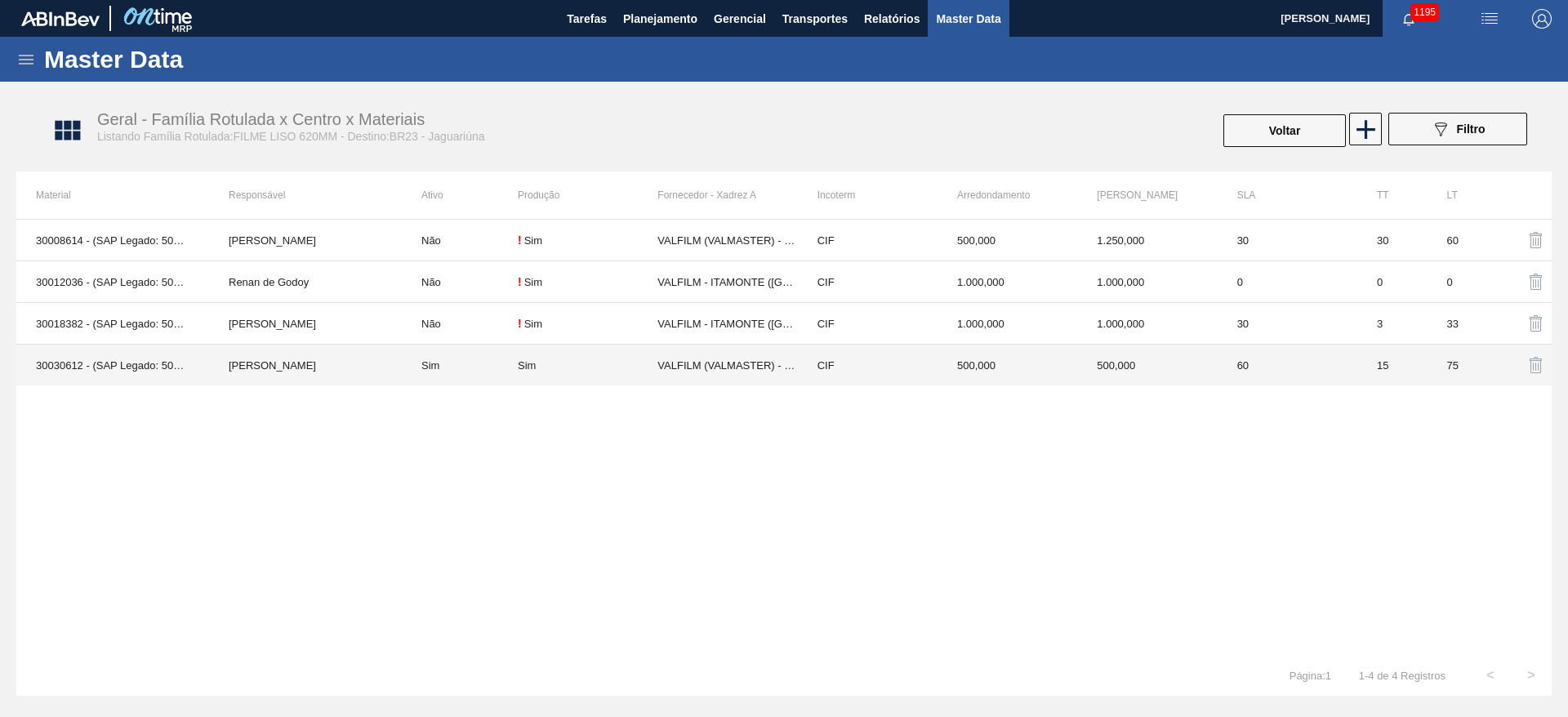
click at [541, 366] on div "Sim" at bounding box center [587, 365] width 140 height 12
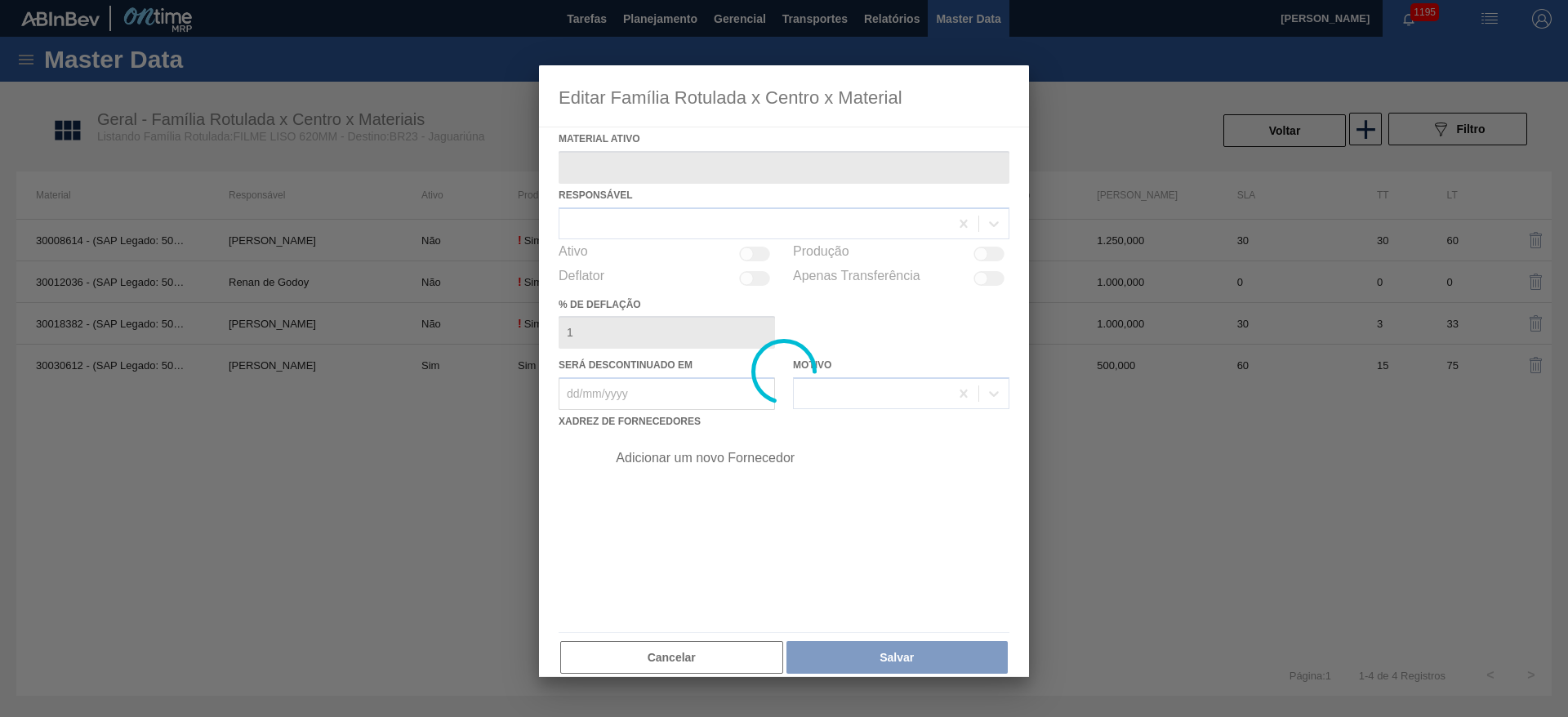
type ativo "30030612 - (SAP Legado: 50824147) - FILME LISO 620X40"
checkbox input "true"
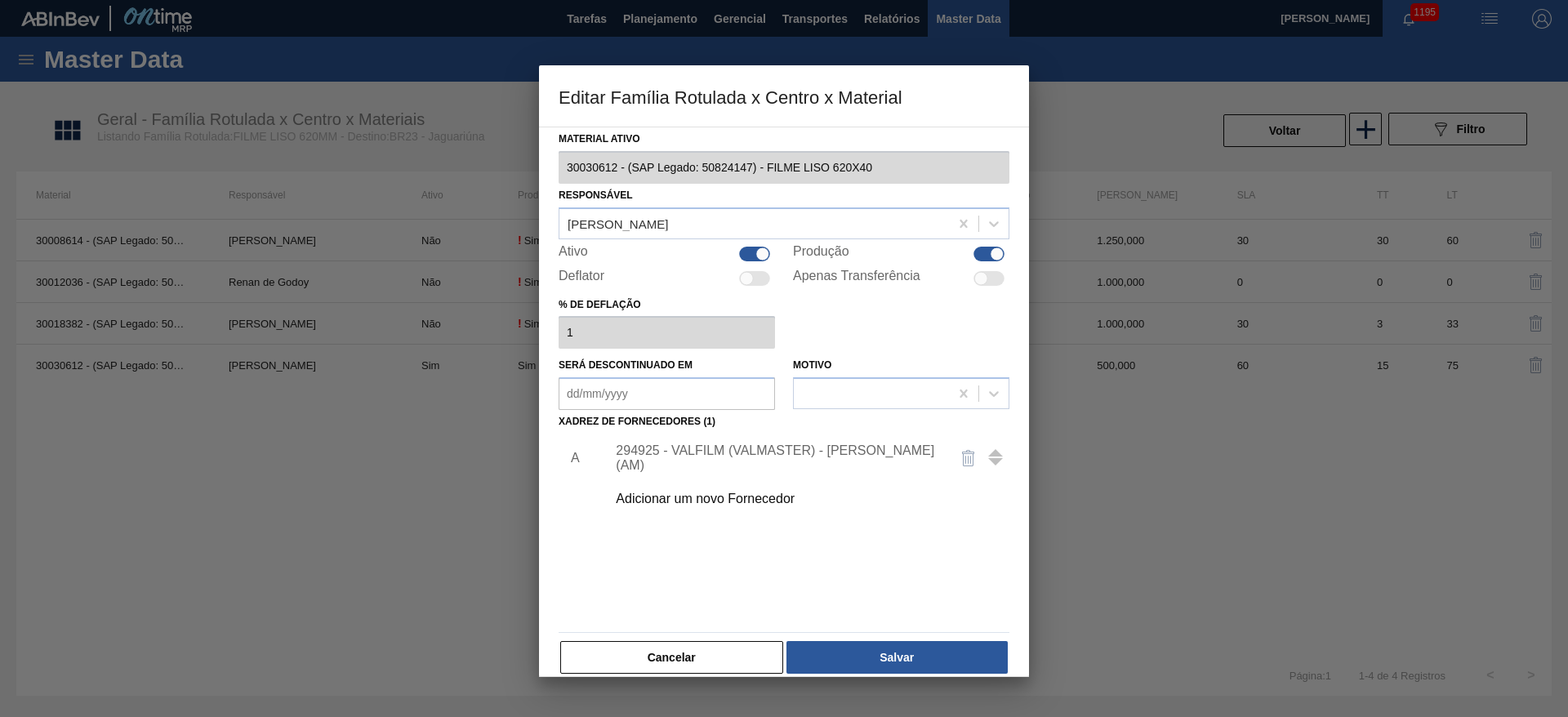
click at [686, 458] on div "294925 - VALFILM (VALMASTER) - MANAUS (AM)" at bounding box center [776, 457] width 320 height 29
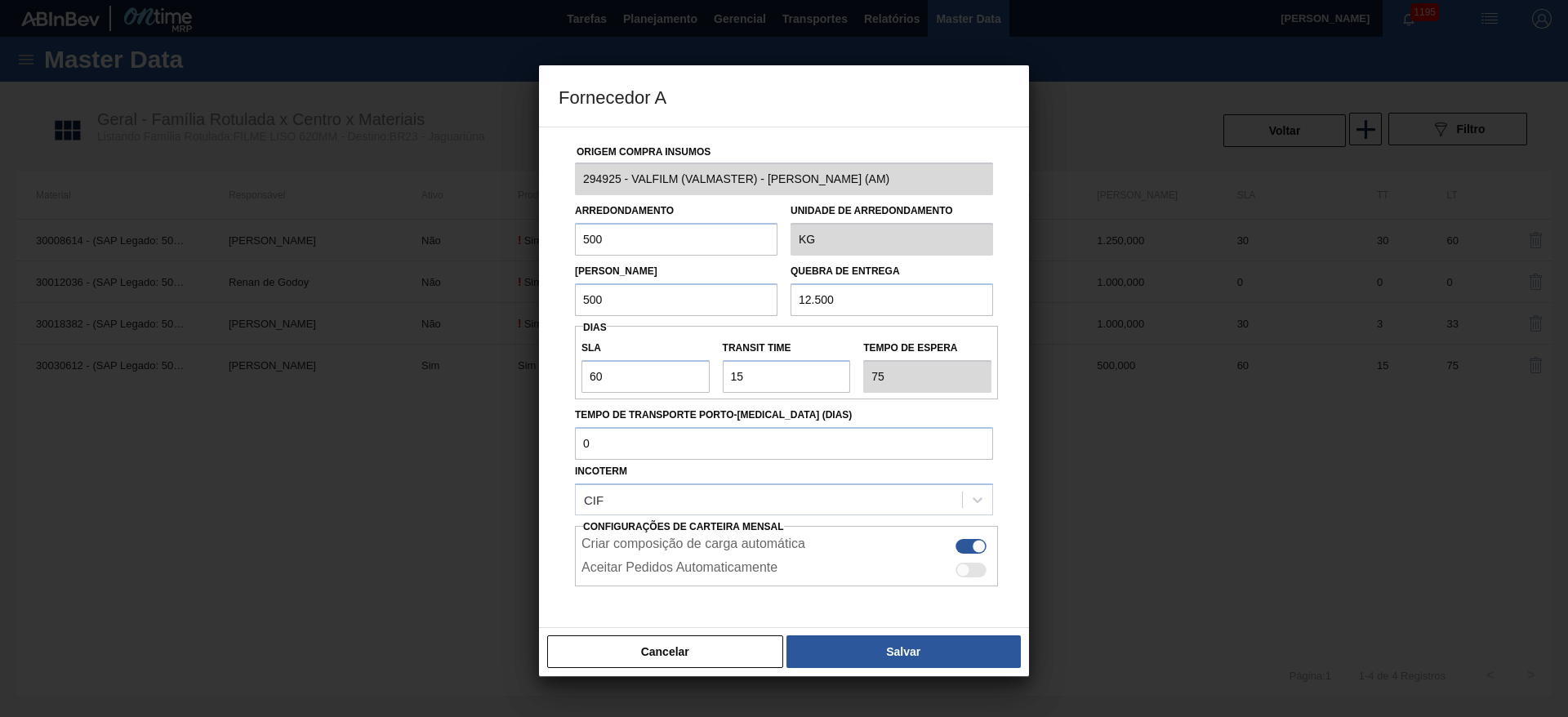
drag, startPoint x: 884, startPoint y: 303, endPoint x: 632, endPoint y: 329, distance: 253.3
click at [632, 329] on div "Origem Compra Insumos 294925 - VALFILM (VALMASTER) - MANAUS (AM) Arredondamento…" at bounding box center [784, 397] width 451 height 541
drag, startPoint x: 623, startPoint y: 306, endPoint x: 415, endPoint y: 298, distance: 208.2
click at [415, 298] on div "Fornecedor A Origem Compra Insumos 294925 - VALFILM (VALMASTER) - MANAUS (AM) A…" at bounding box center [784, 358] width 1568 height 717
paste input "12."
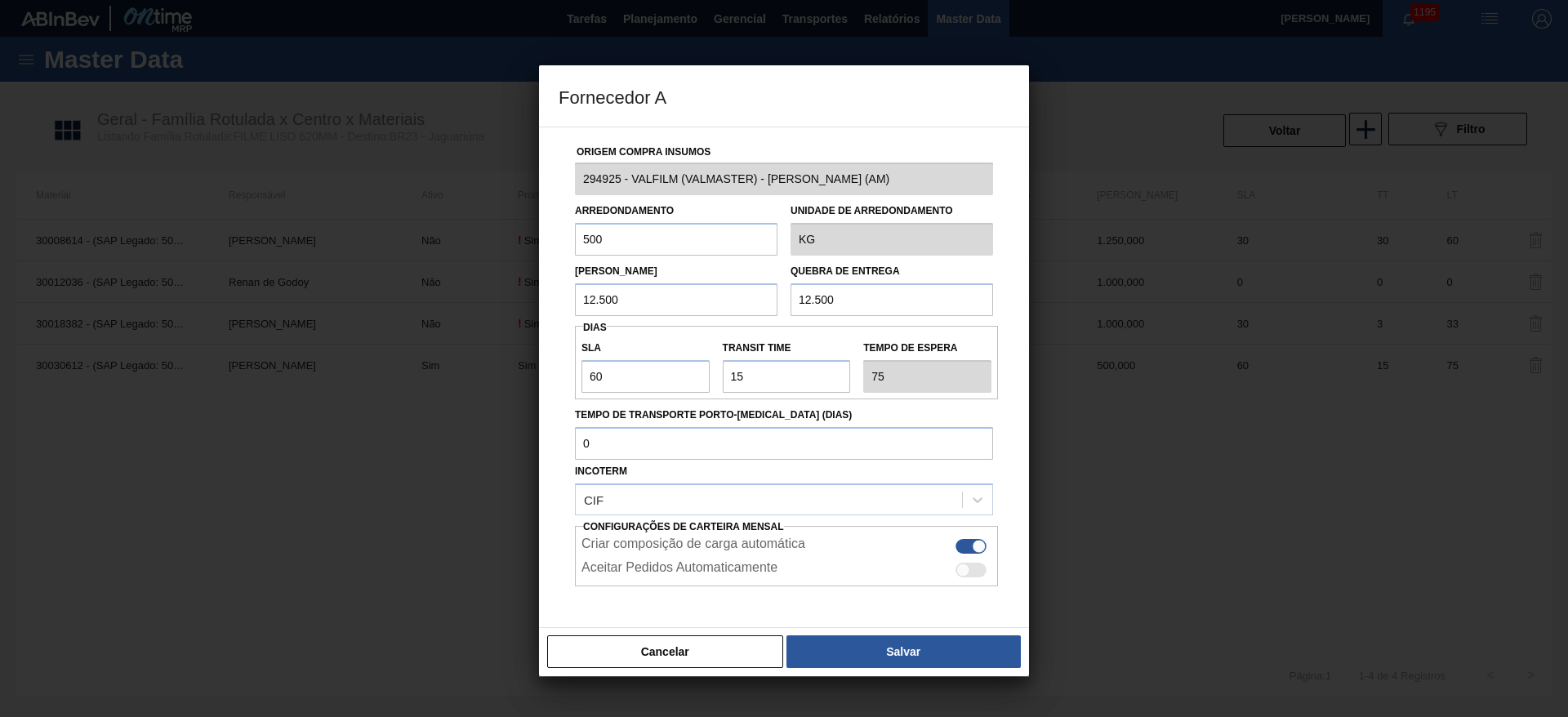
type input "12.500"
drag, startPoint x: 623, startPoint y: 240, endPoint x: 355, endPoint y: 237, distance: 268.0
click at [352, 235] on div "Fornecedor A Origem Compra Insumos 294925 - VALFILM (VALMASTER) - MANAUS (AM) A…" at bounding box center [784, 358] width 1568 height 717
paste input "12."
type input "12.500"
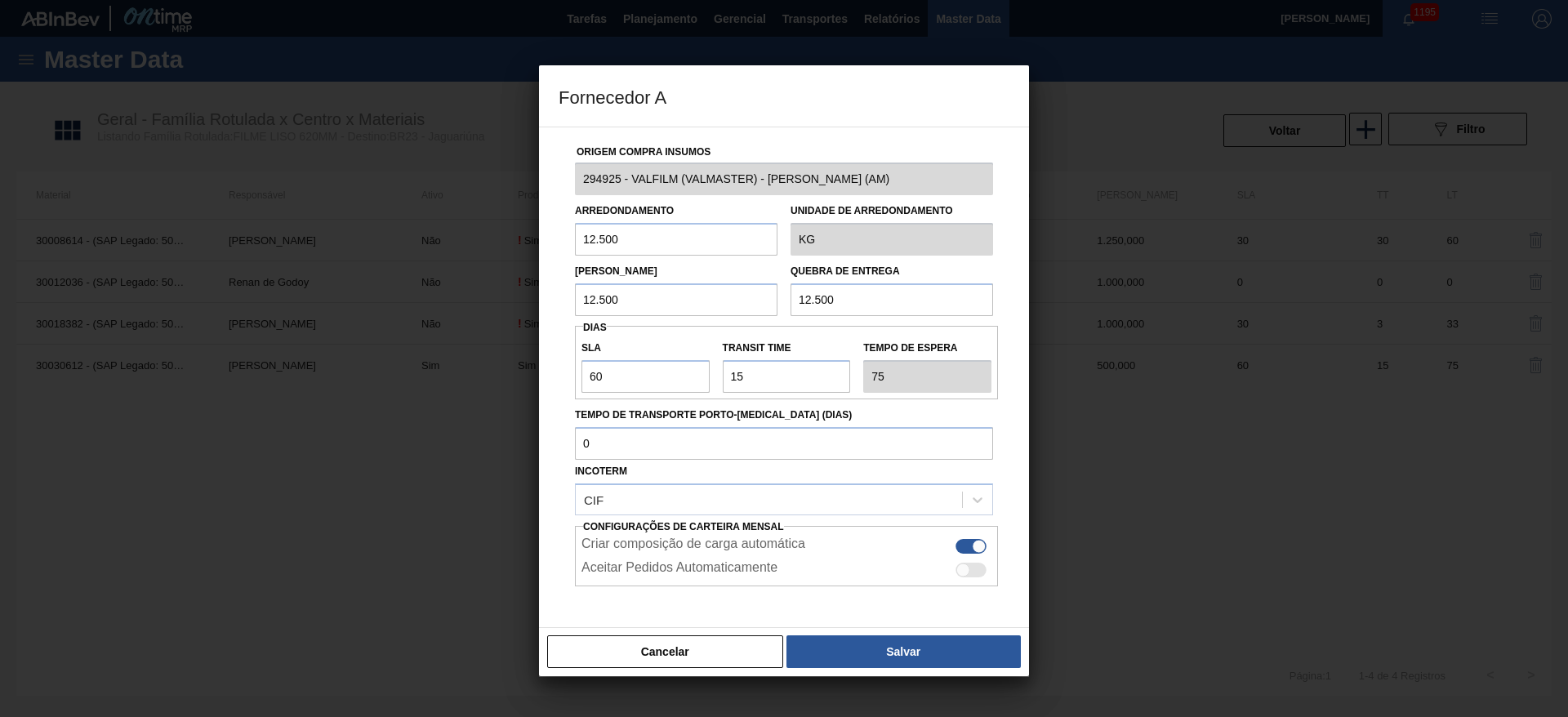
click at [966, 575] on div at bounding box center [971, 570] width 31 height 15
checkbox input "true"
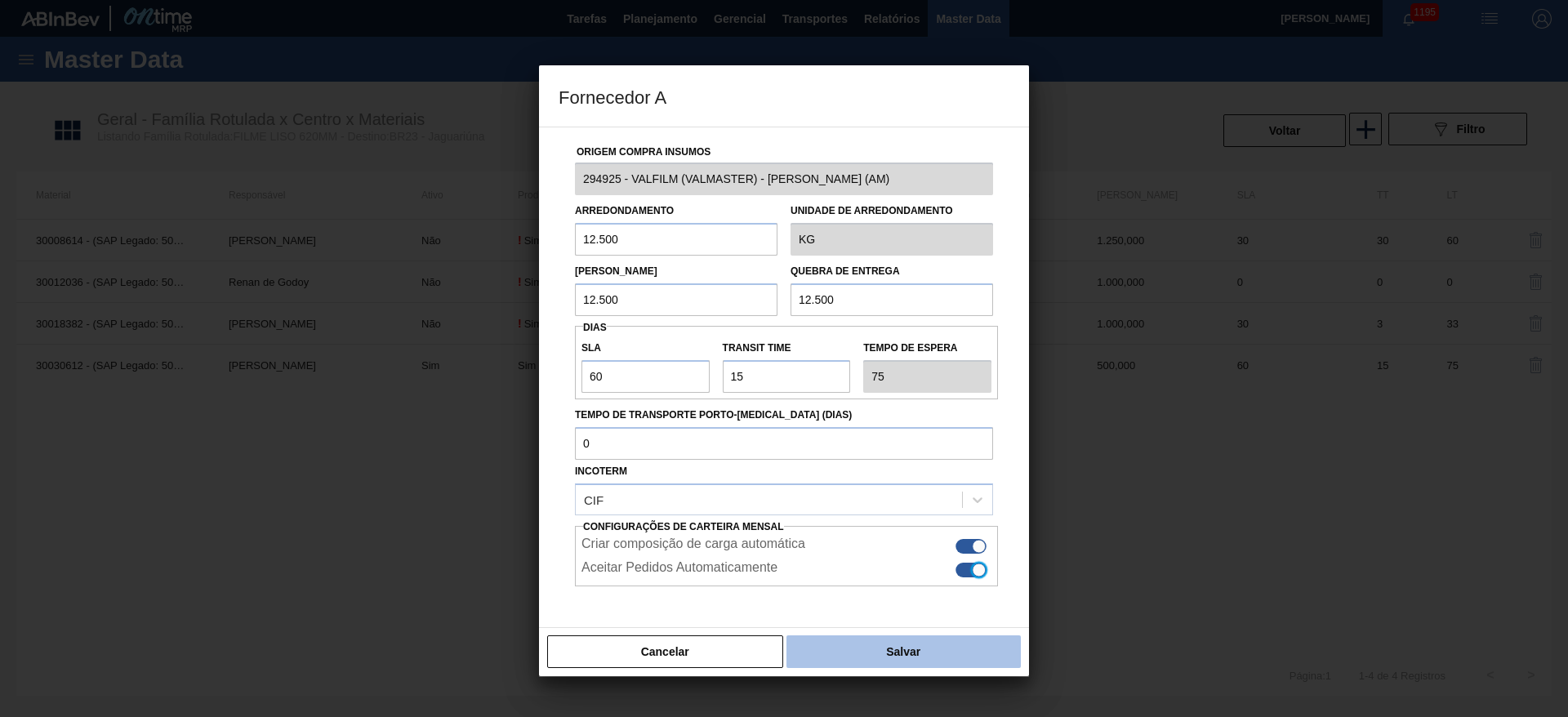
click at [905, 649] on button "Salvar" at bounding box center [904, 651] width 234 height 33
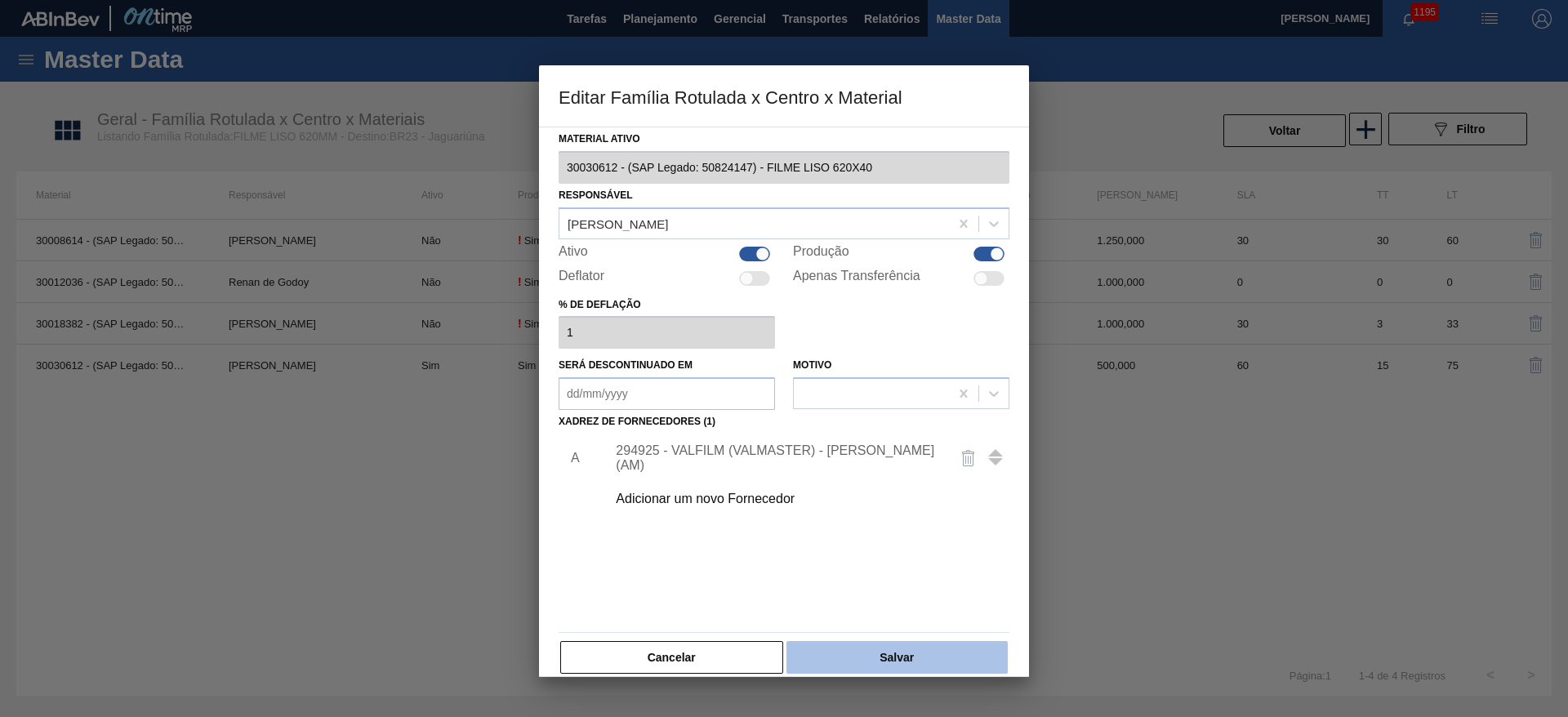
click at [896, 658] on button "Salvar" at bounding box center [897, 657] width 221 height 33
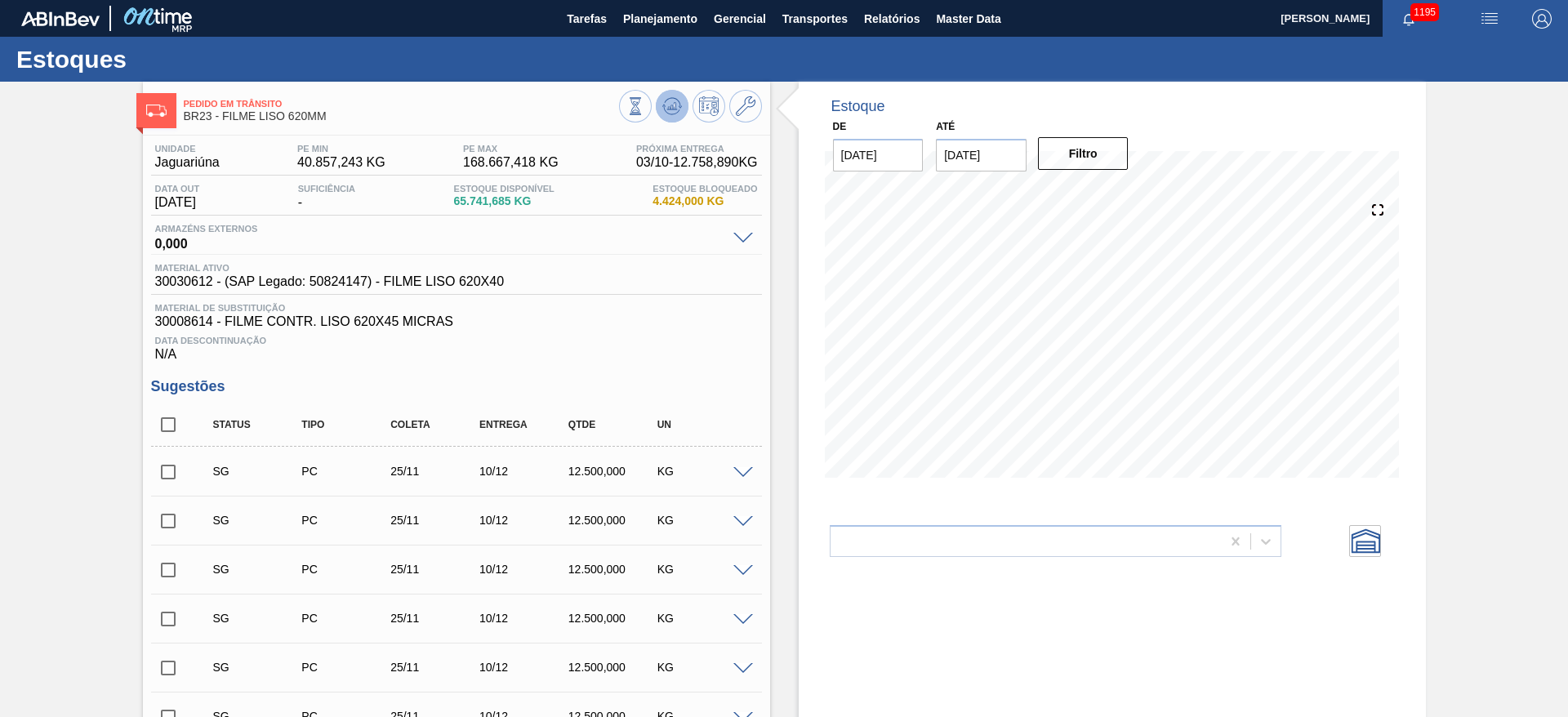
click at [669, 104] on icon at bounding box center [671, 106] width 20 height 20
click at [670, 106] on icon at bounding box center [671, 106] width 10 height 7
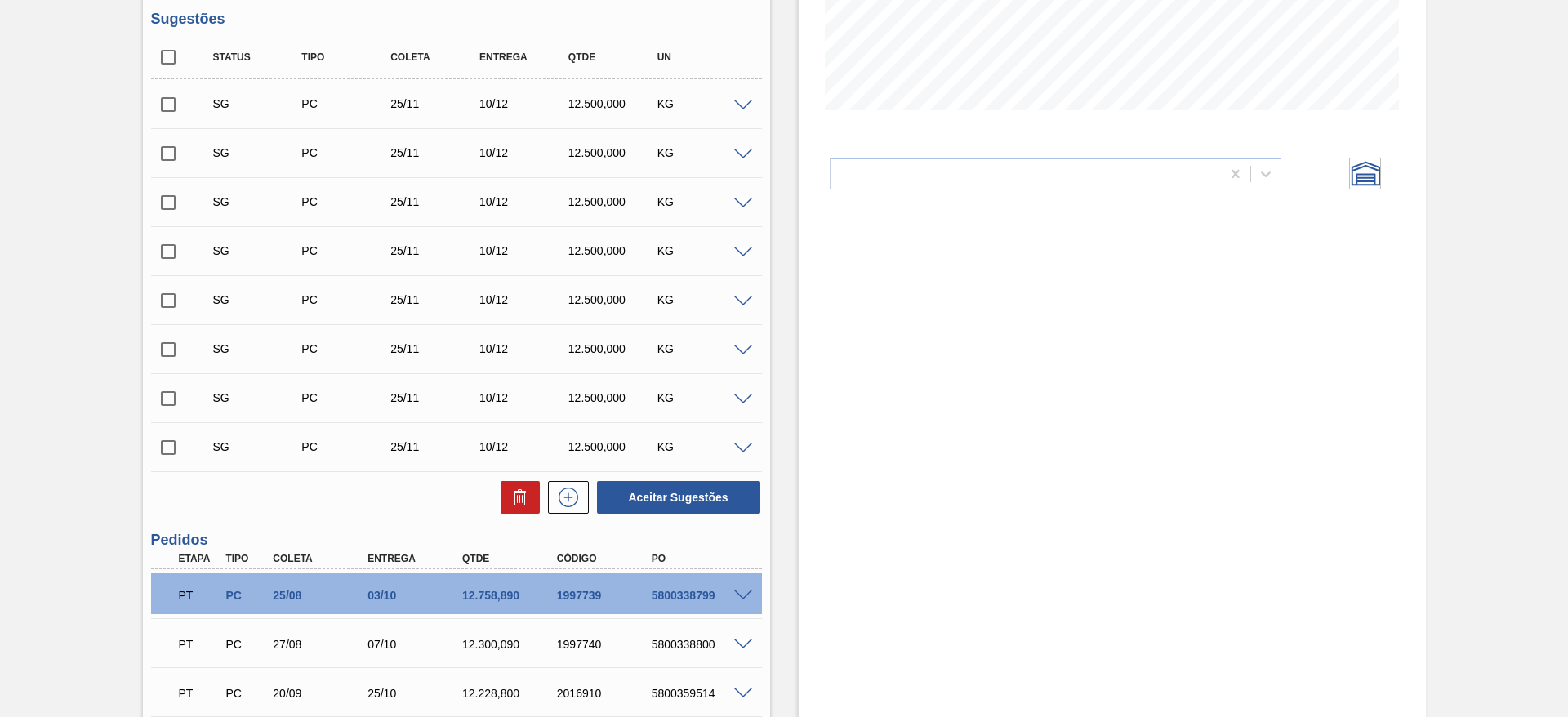
click at [738, 103] on span at bounding box center [743, 105] width 20 height 12
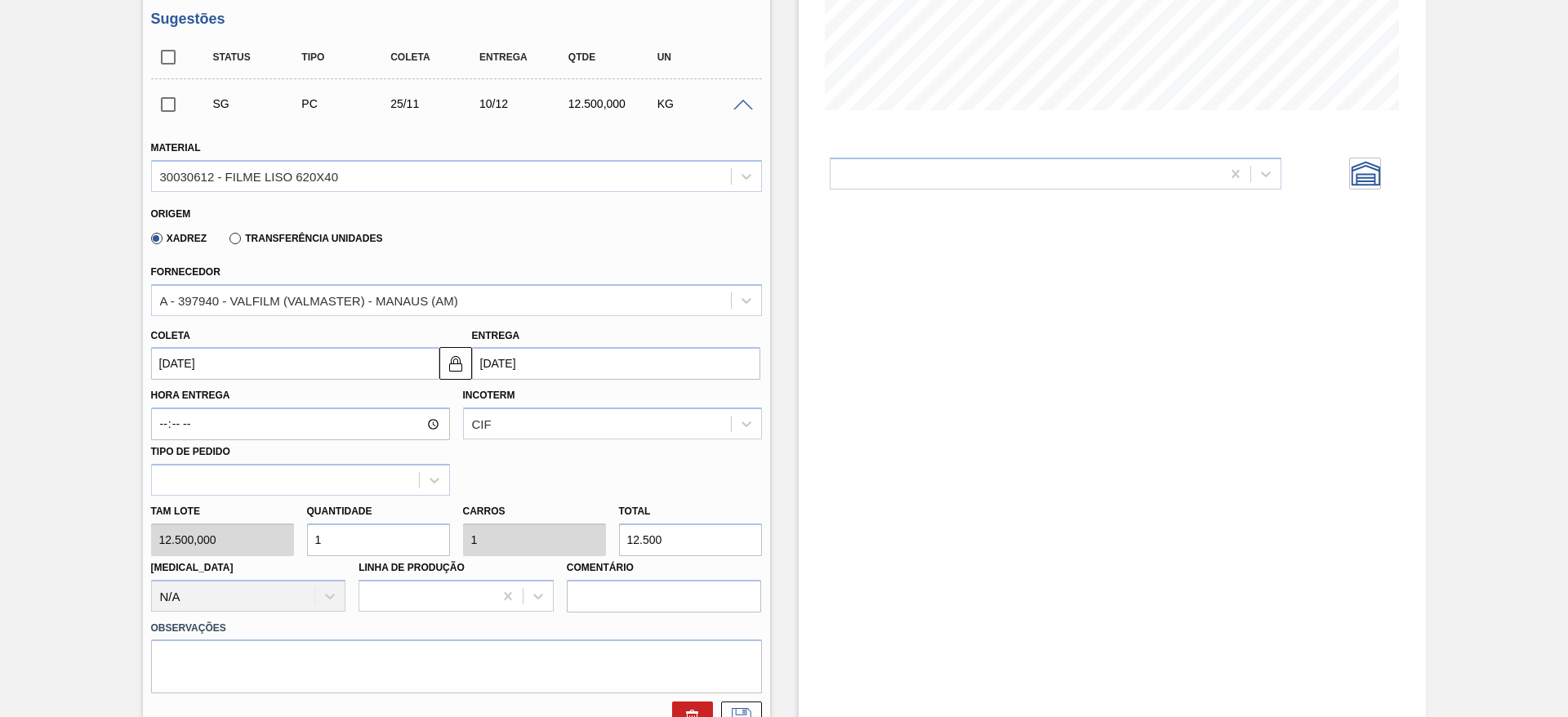
click at [159, 363] on input "25/11/2025" at bounding box center [294, 363] width 288 height 33
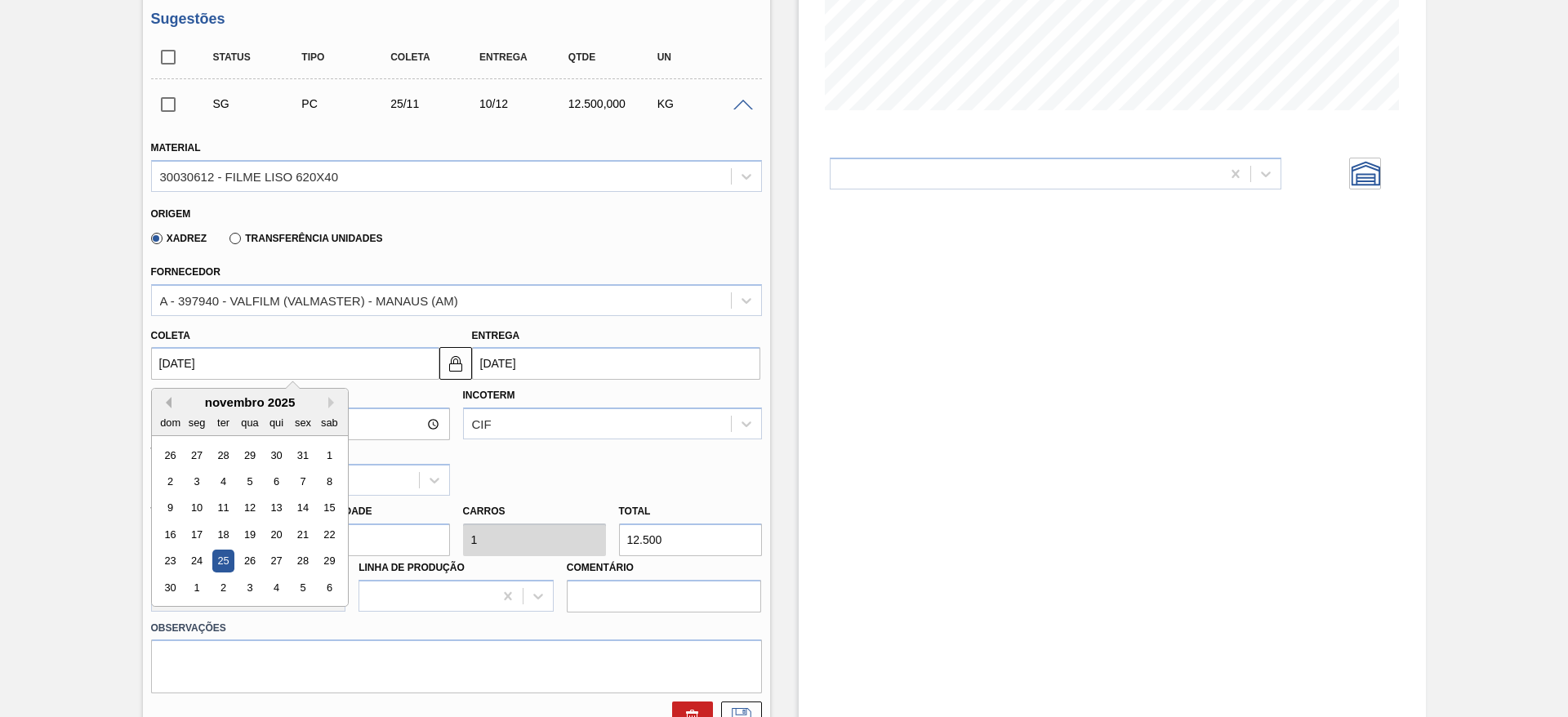
click at [169, 399] on button "Previous Month" at bounding box center [166, 402] width 11 height 11
click at [249, 533] on div "22" at bounding box center [249, 534] width 23 height 22
type input "22/10/2025"
type input "06/11/2025"
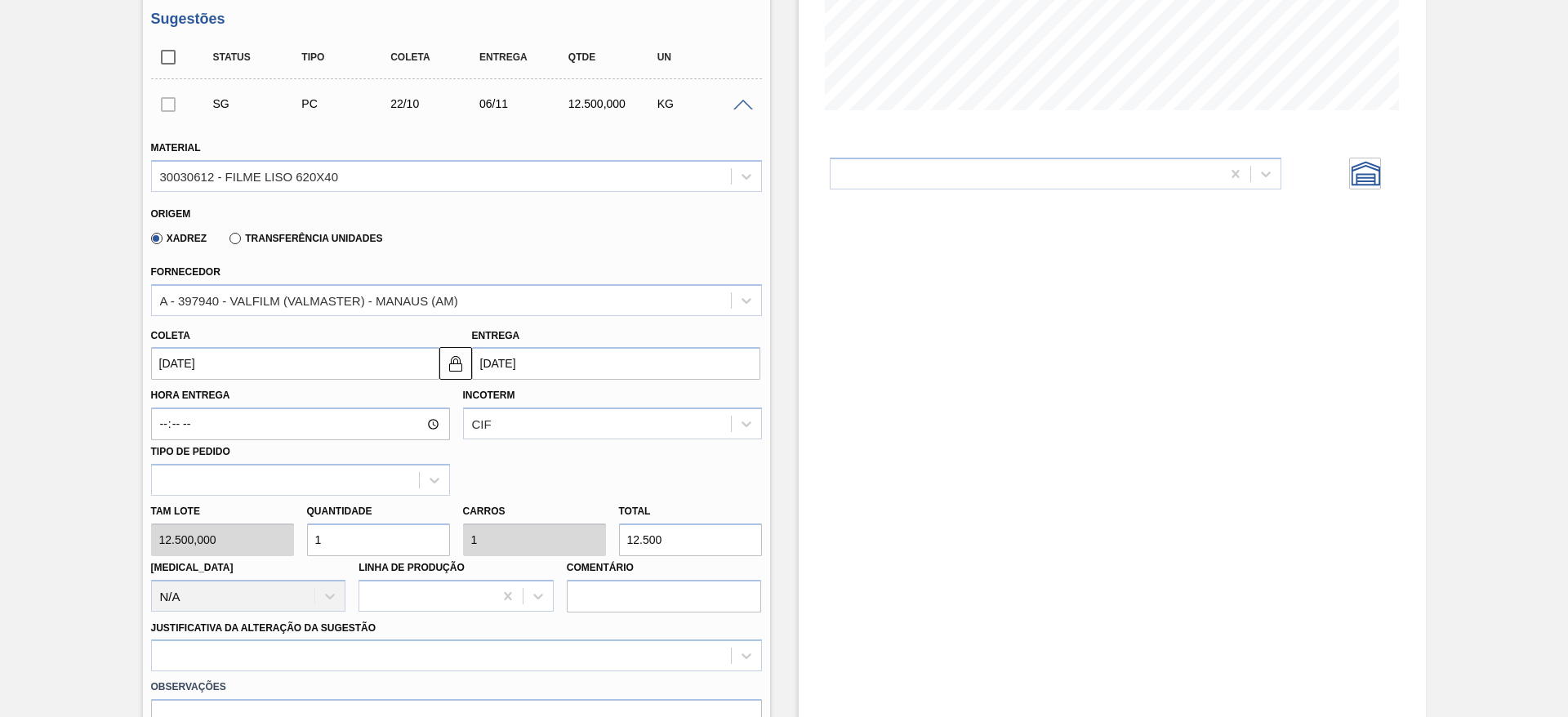
scroll to position [0, 0]
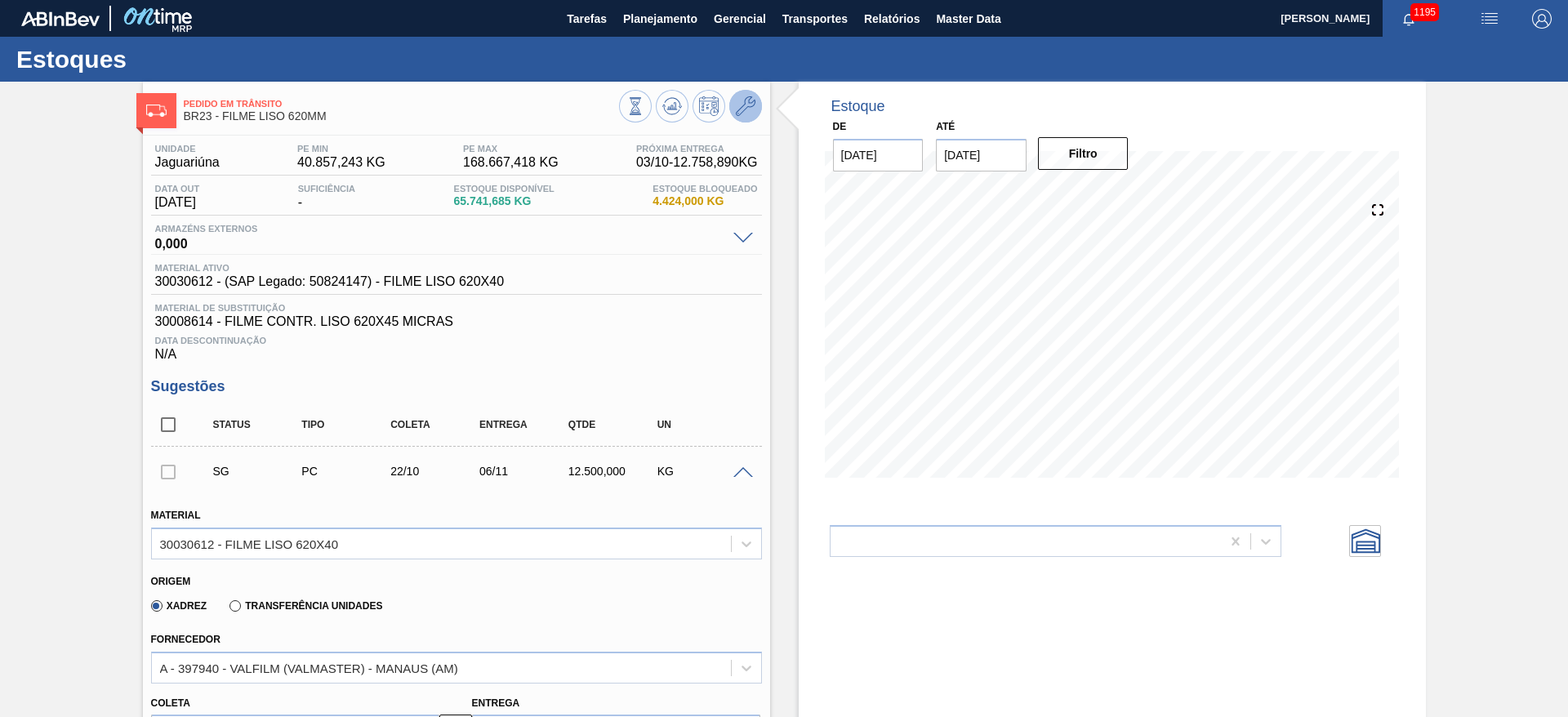
click at [752, 98] on icon at bounding box center [746, 106] width 20 height 20
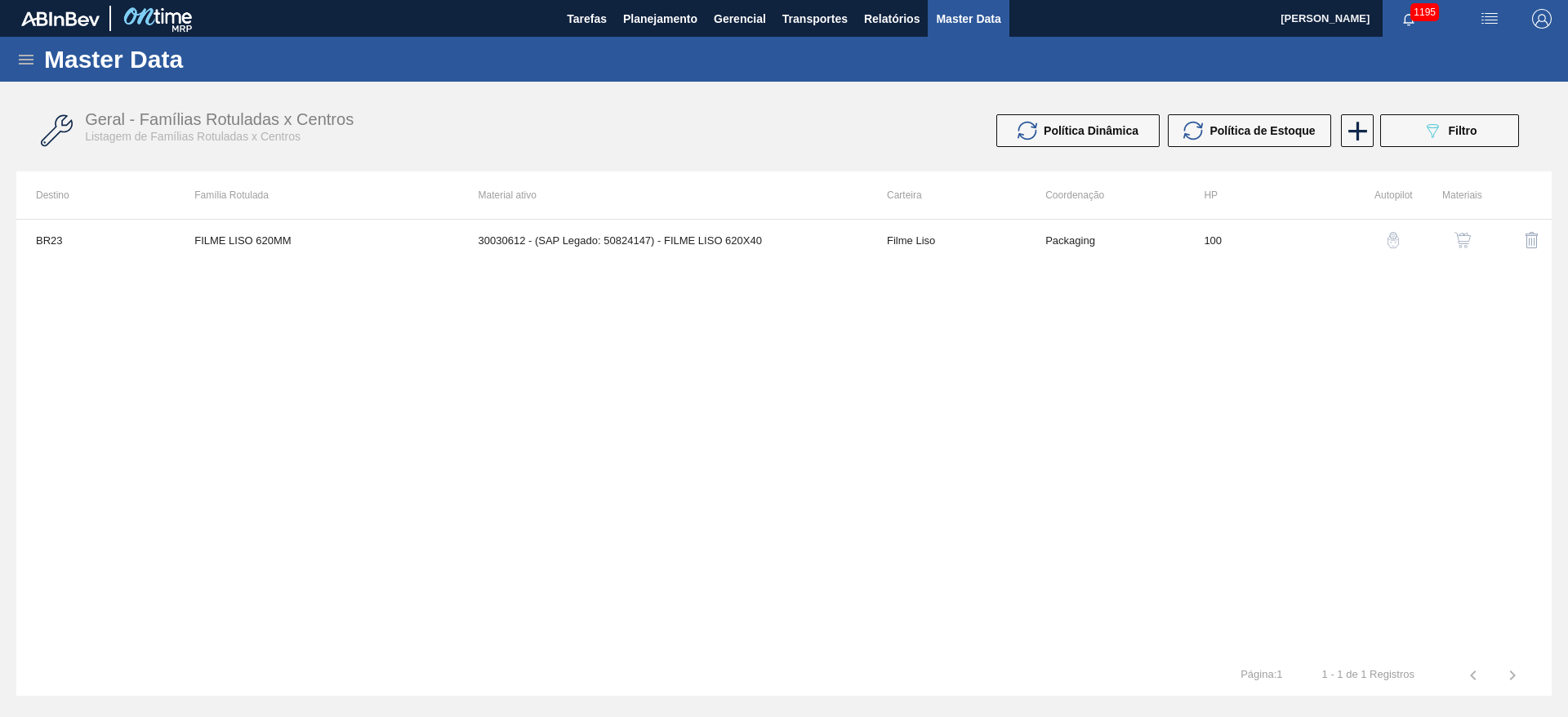
click at [1461, 240] on img "button" at bounding box center [1462, 239] width 16 height 16
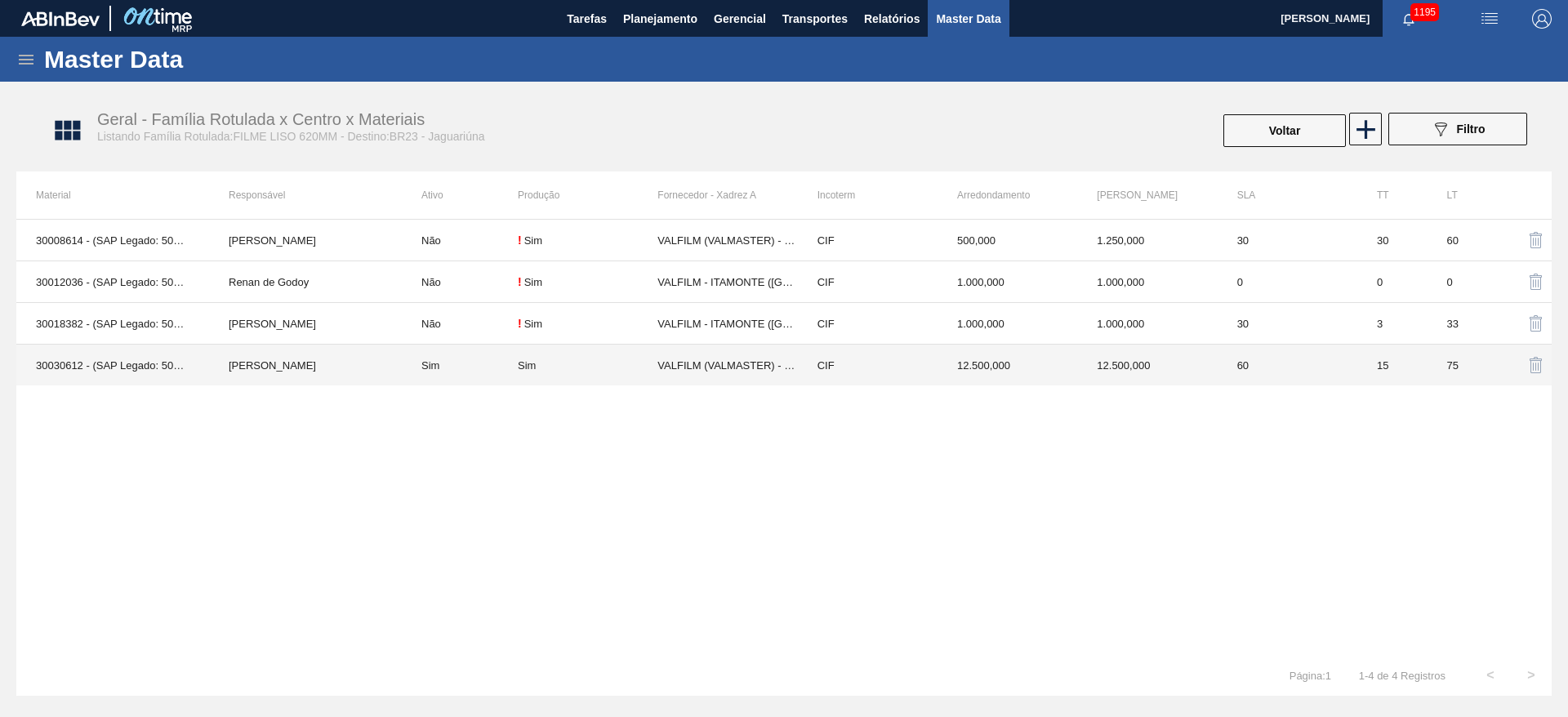
click at [506, 364] on td "Sim" at bounding box center [460, 366] width 116 height 41
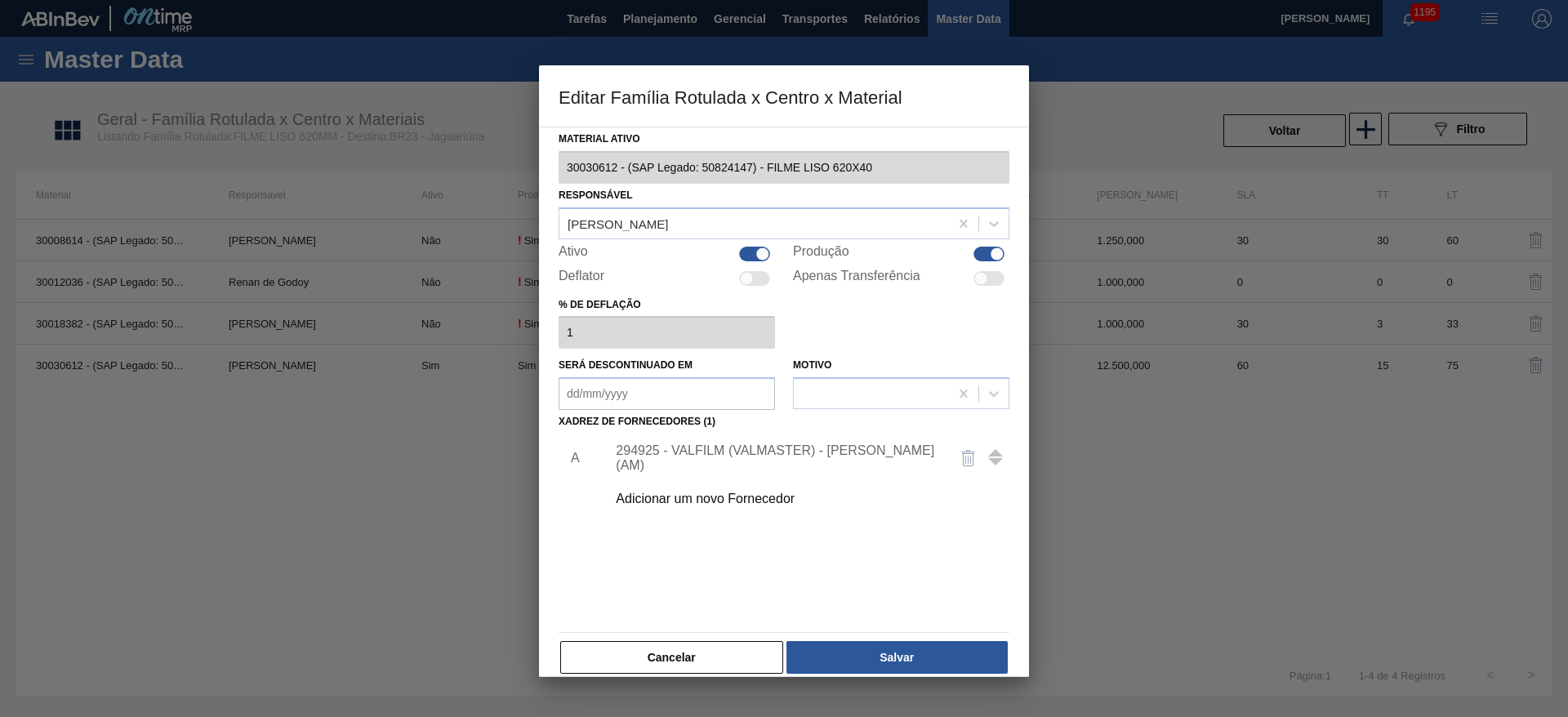
click at [687, 453] on div "294925 - VALFILM (VALMASTER) - MANAUS (AM)" at bounding box center [776, 457] width 320 height 29
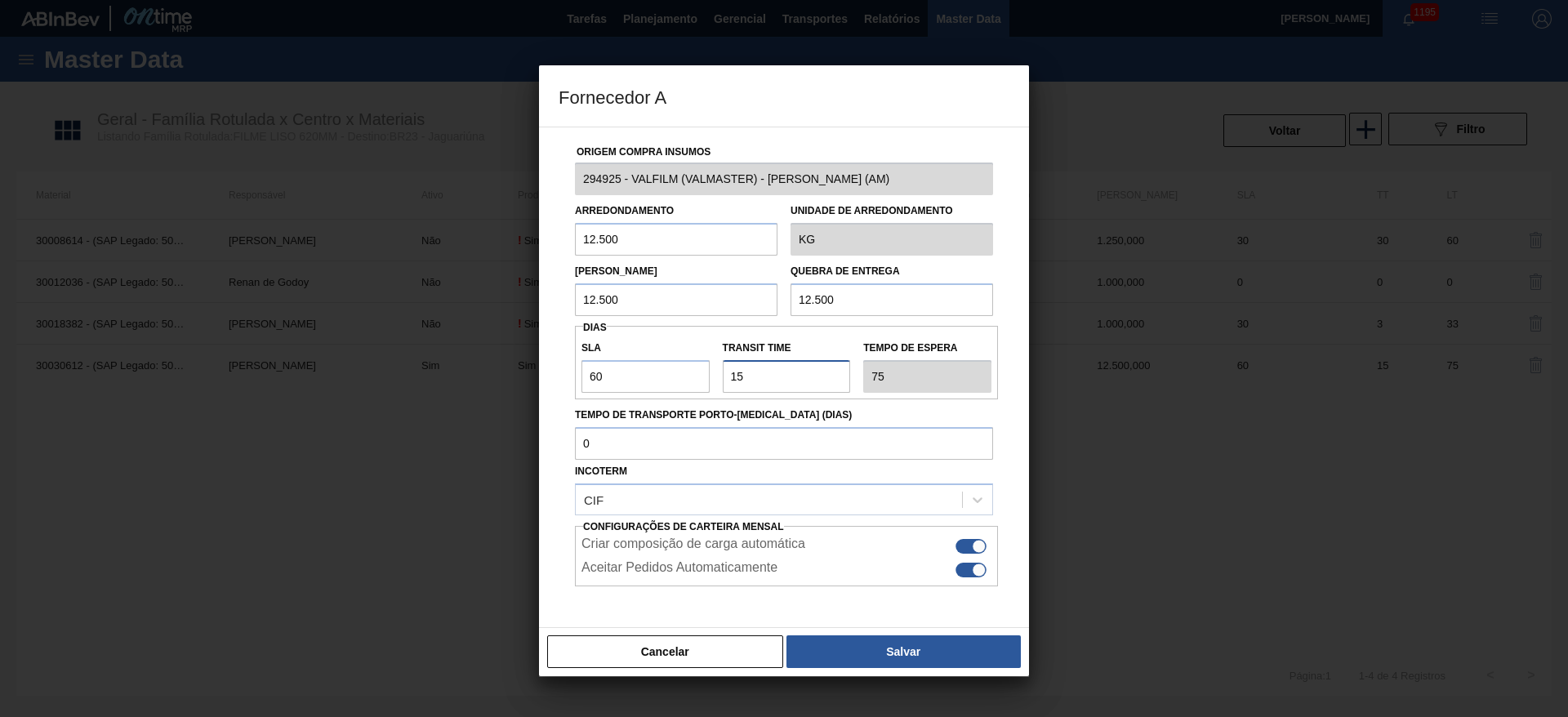
drag, startPoint x: 782, startPoint y: 373, endPoint x: 594, endPoint y: 426, distance: 195.3
click at [669, 371] on div "SLA 60 Transit Time Tempo de espera 75" at bounding box center [786, 363] width 423 height 60
type input "3"
type input "63"
type input "30"
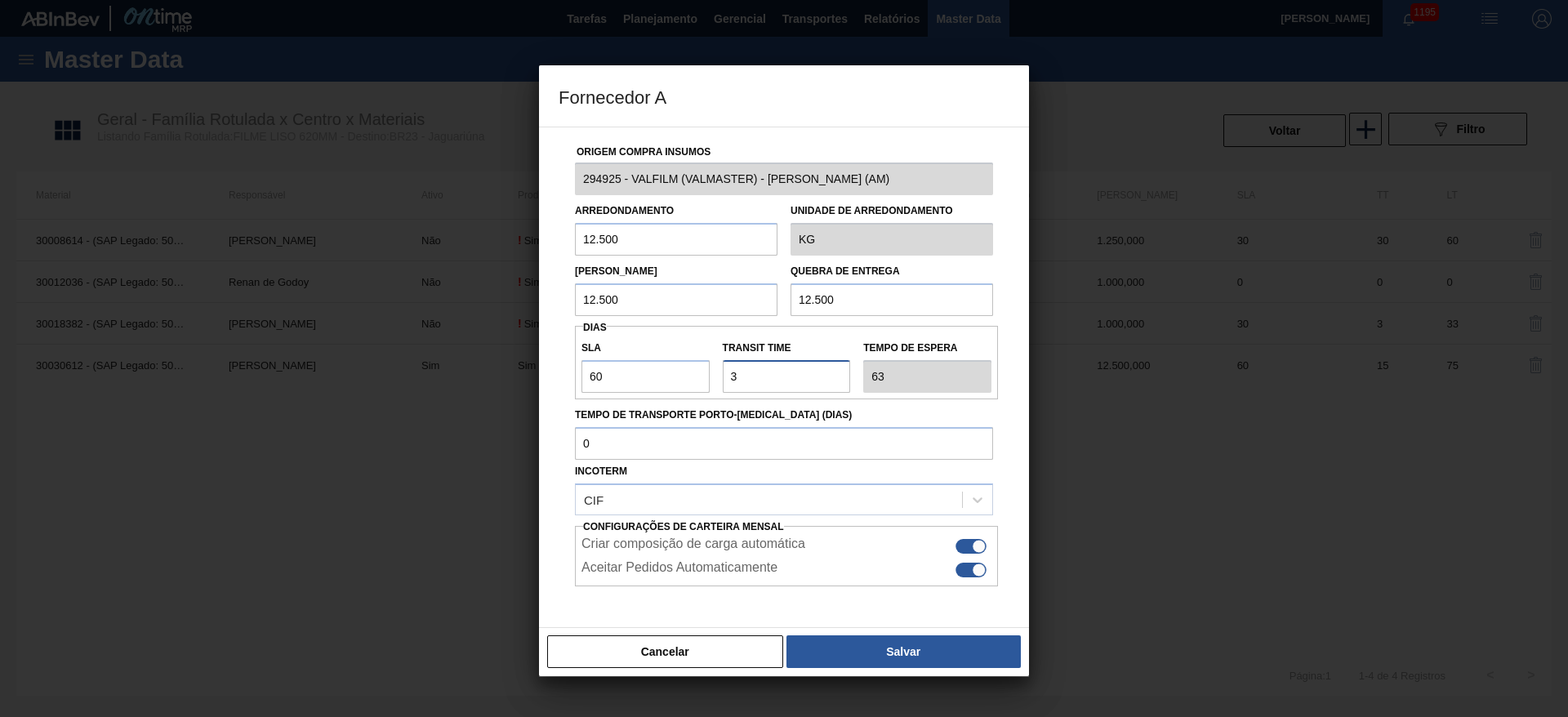
type input "90"
type input "30"
drag, startPoint x: 591, startPoint y: 396, endPoint x: 532, endPoint y: 409, distance: 60.4
click at [532, 409] on div "Fornecedor A Origem Compra Insumos 294925 - VALFILM (VALMASTER) - MANAUS (AM) A…" at bounding box center [784, 358] width 1568 height 717
type input "3"
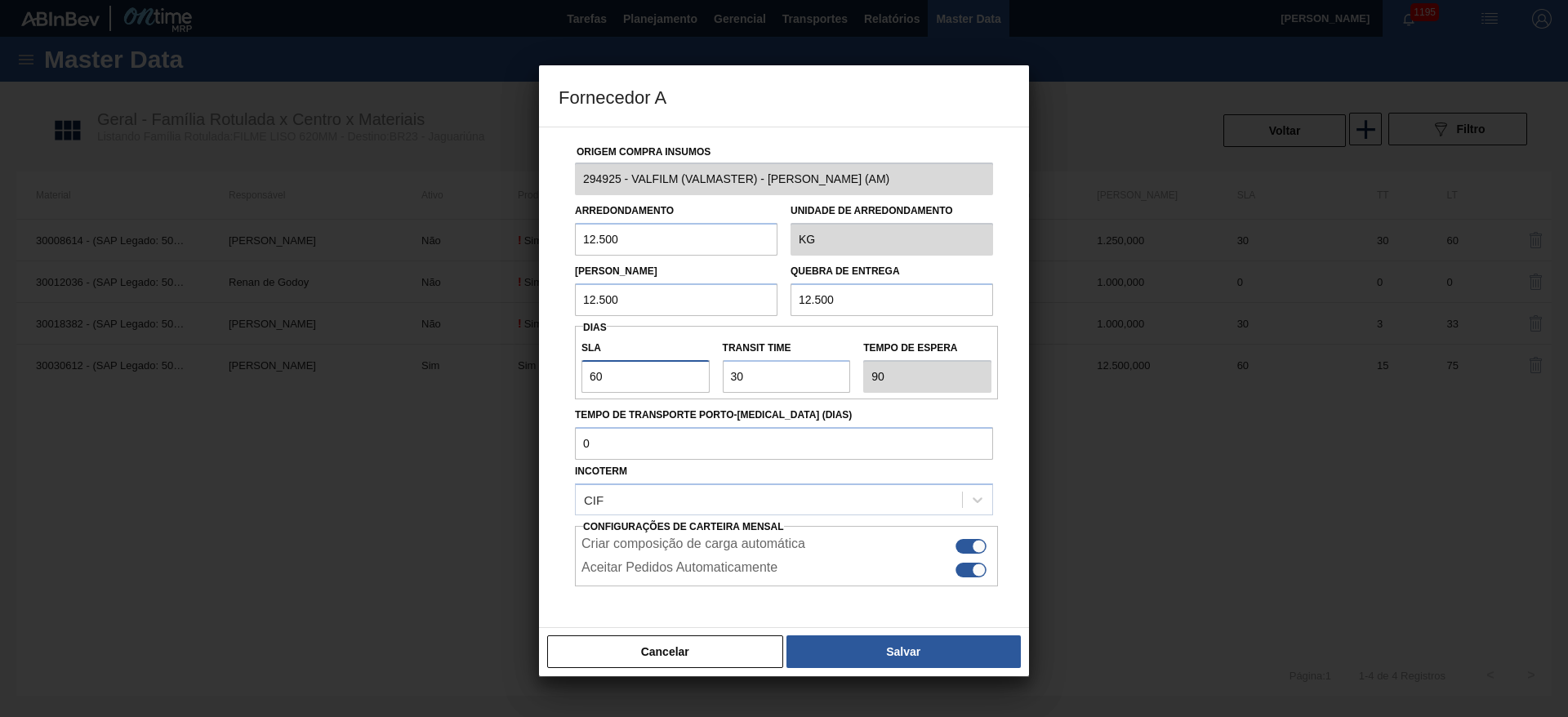
type input "33"
type input "30"
type input "60"
type input "30"
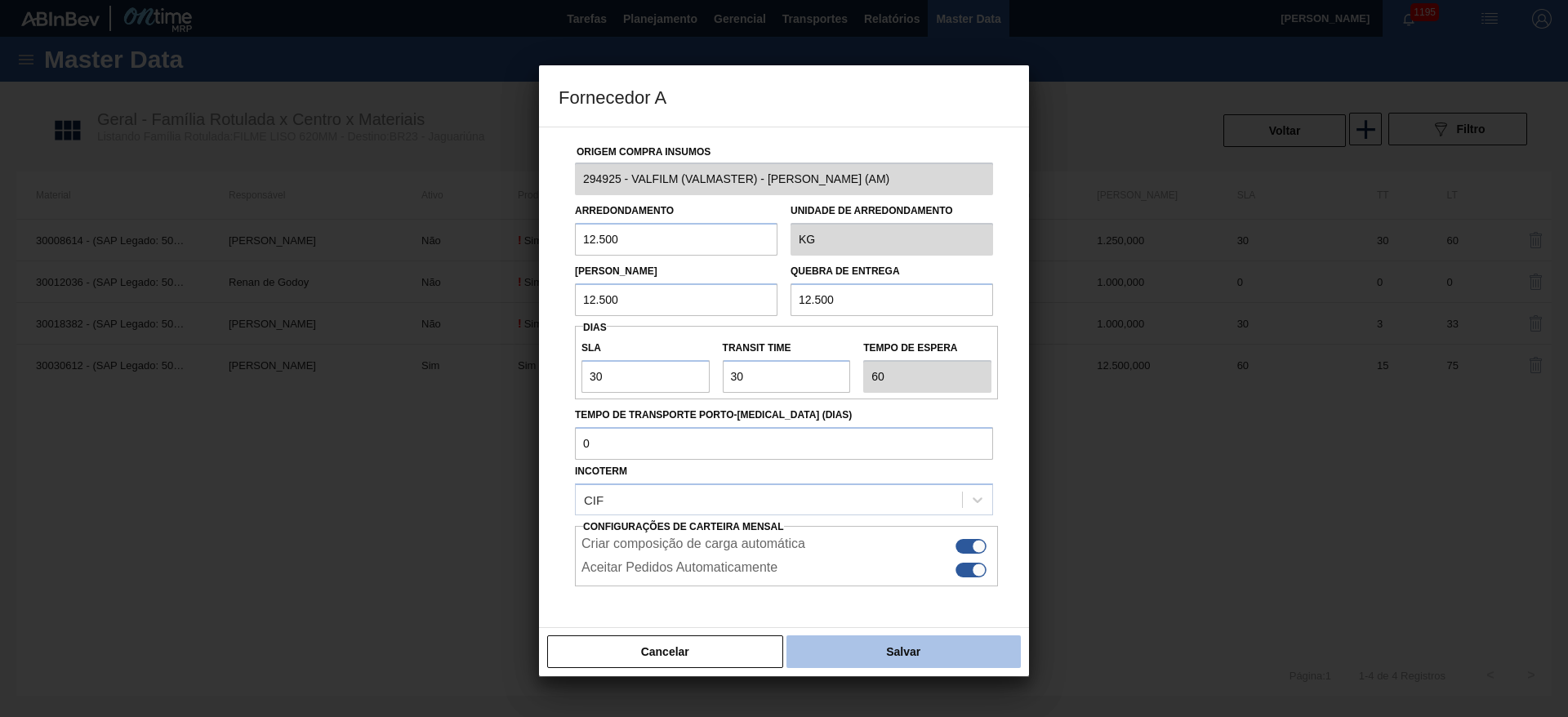
click at [936, 648] on button "Salvar" at bounding box center [904, 651] width 234 height 33
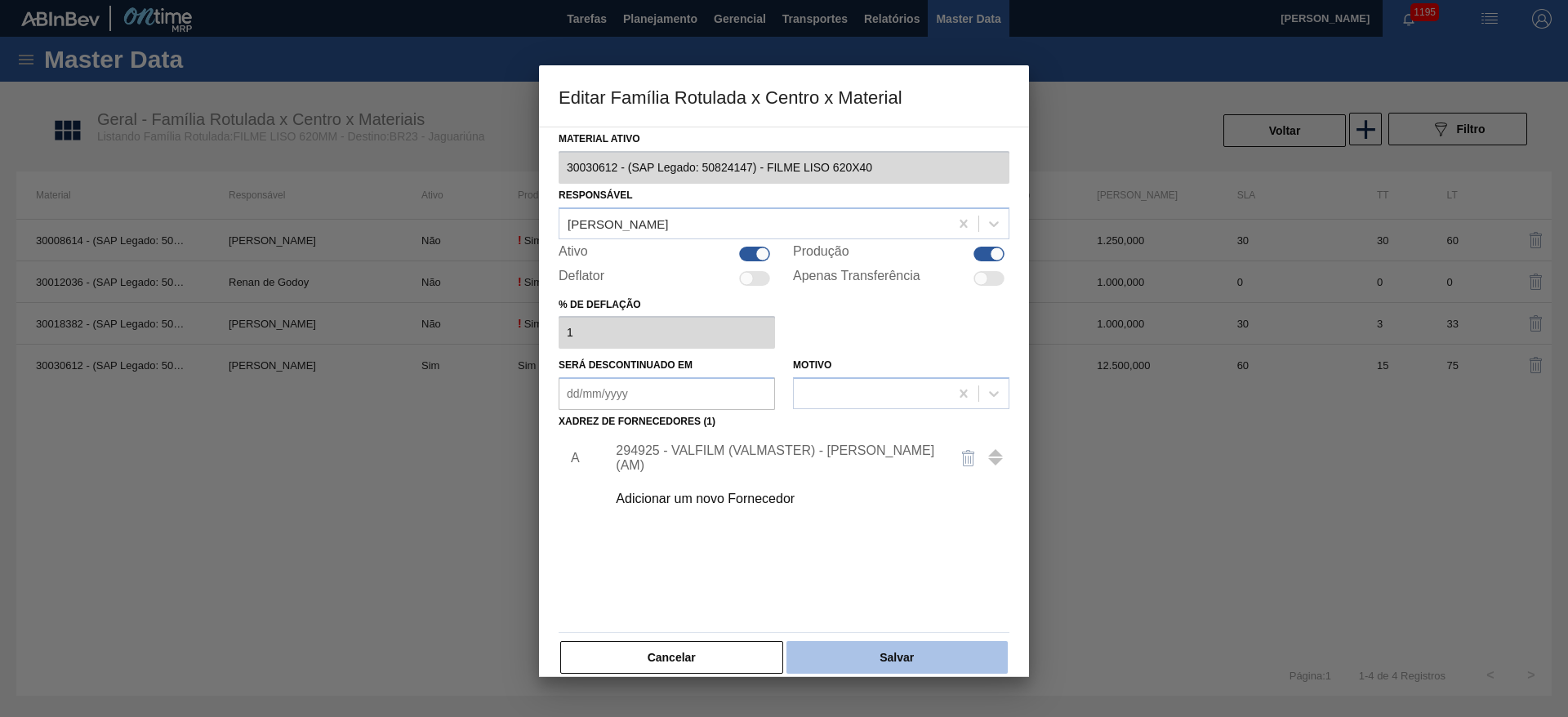
click at [936, 648] on button "Salvar" at bounding box center [897, 657] width 221 height 33
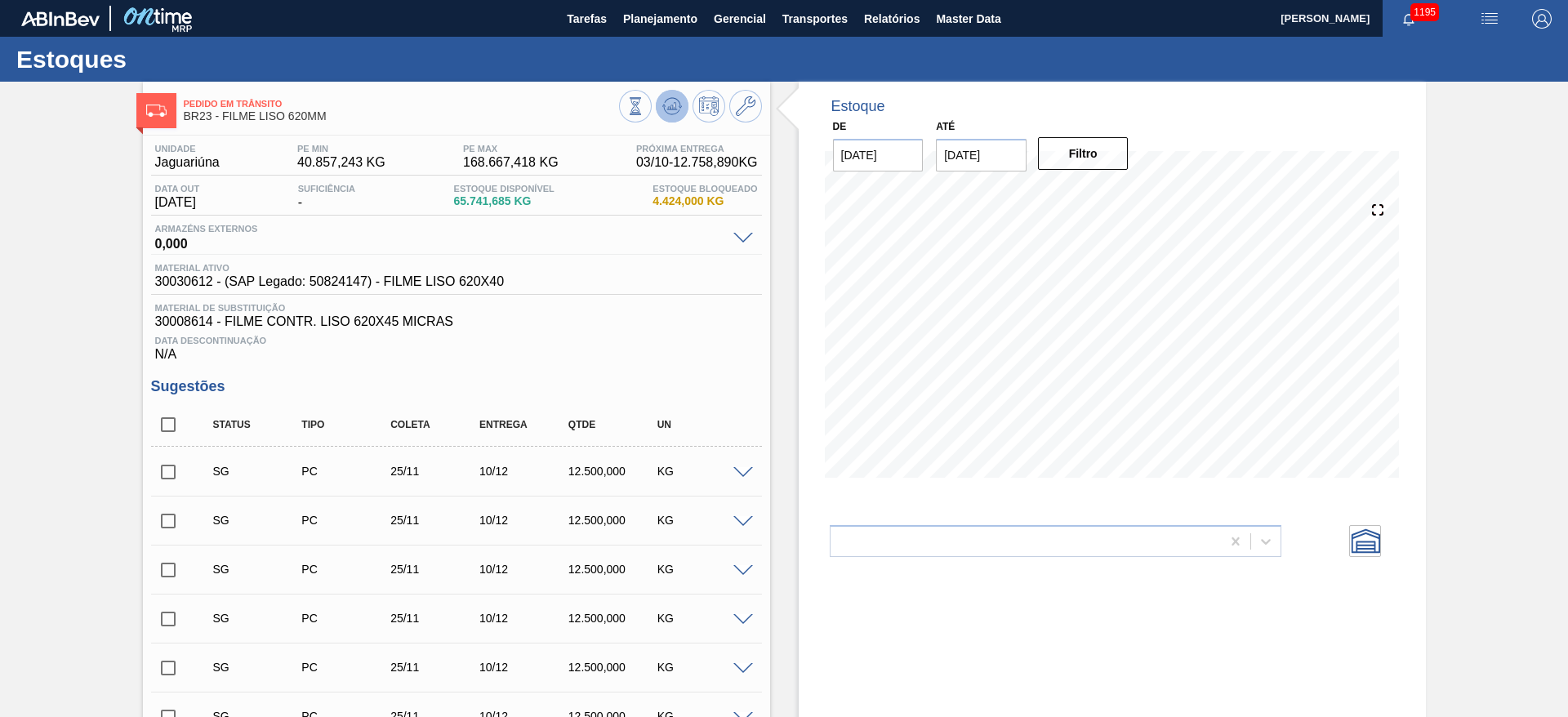
click at [674, 97] on icon at bounding box center [671, 106] width 20 height 20
click at [669, 115] on icon at bounding box center [671, 106] width 20 height 20
click at [947, 150] on input "[DATE]" at bounding box center [981, 155] width 91 height 33
click at [1117, 194] on button "Next Month" at bounding box center [1119, 194] width 11 height 11
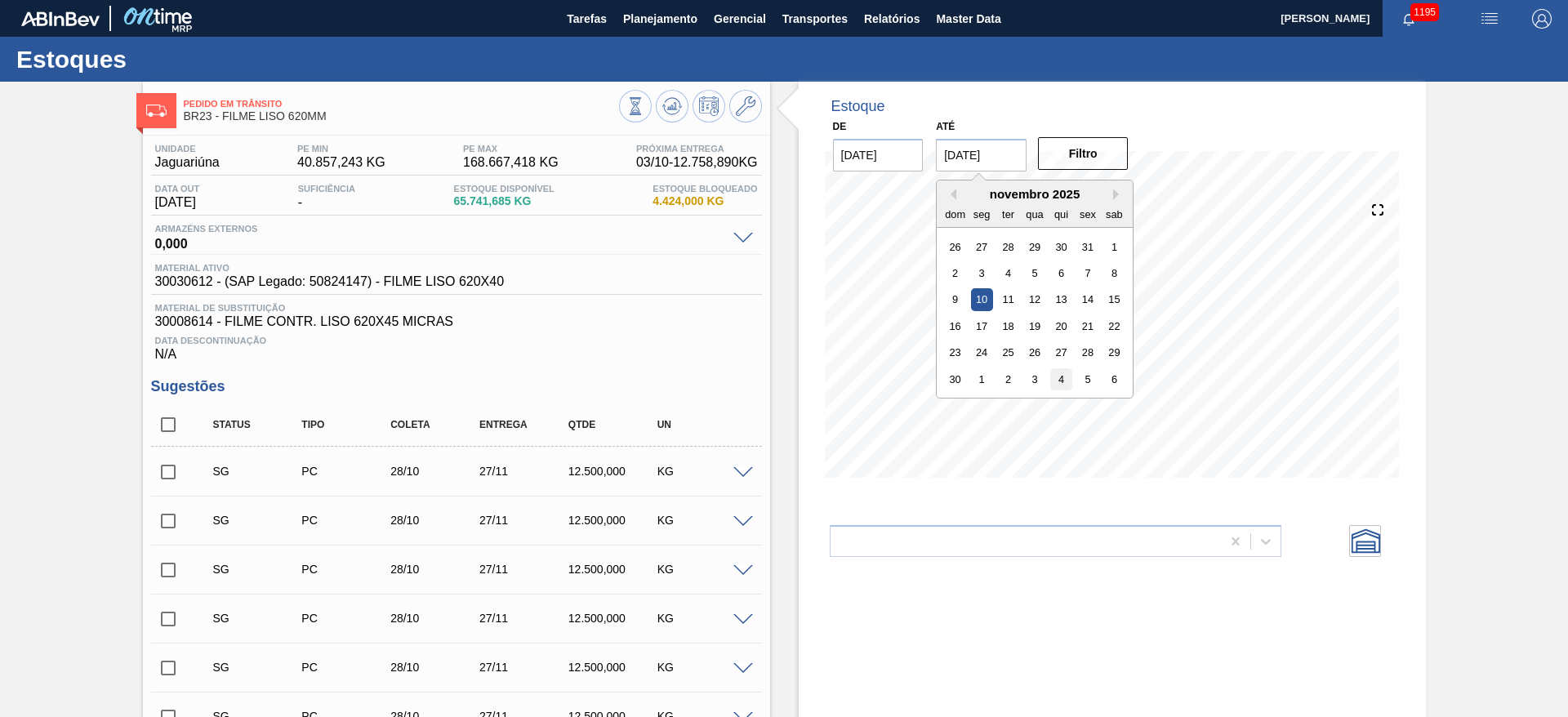
click at [1061, 378] on div "4" at bounding box center [1062, 380] width 23 height 22
type input "[DATE]"
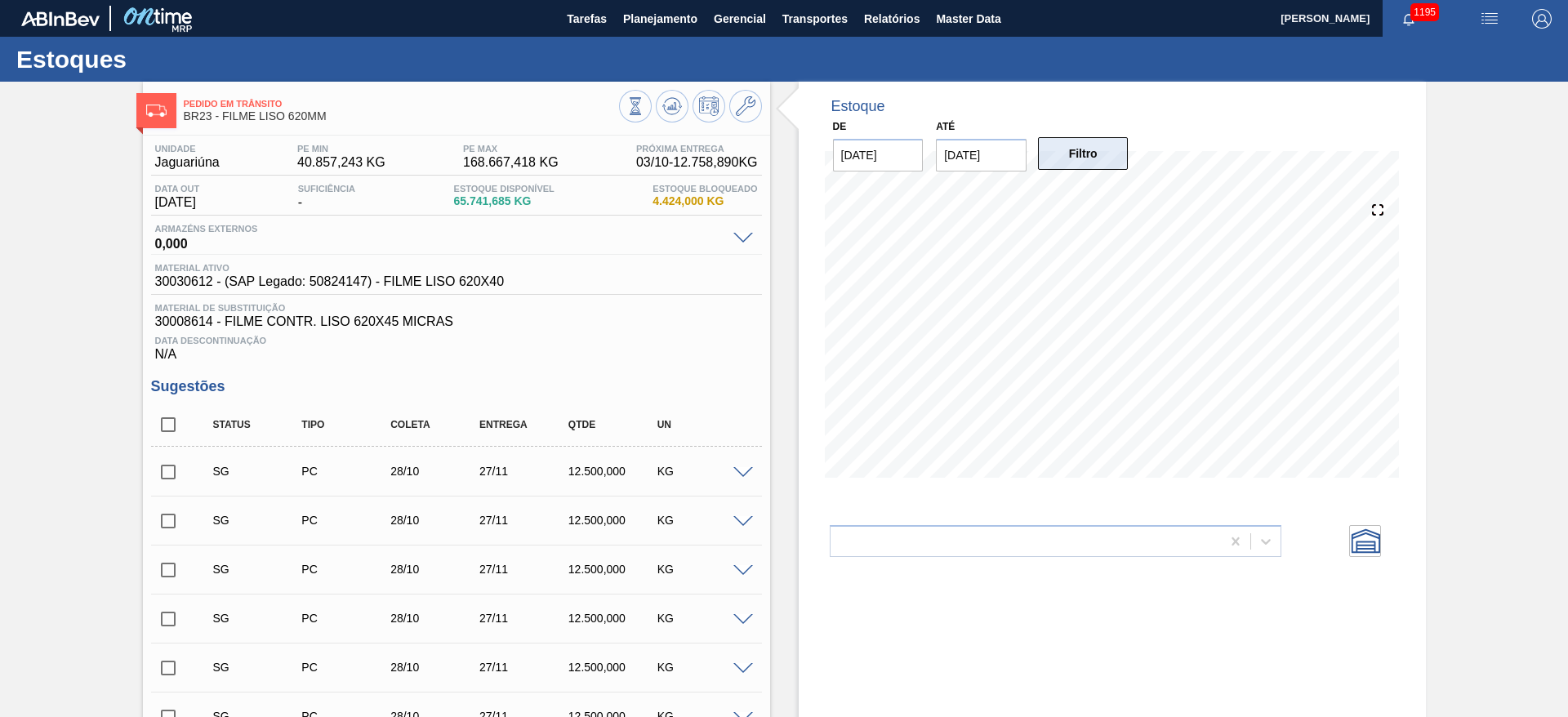
click at [1099, 160] on button "Filtro" at bounding box center [1083, 153] width 91 height 33
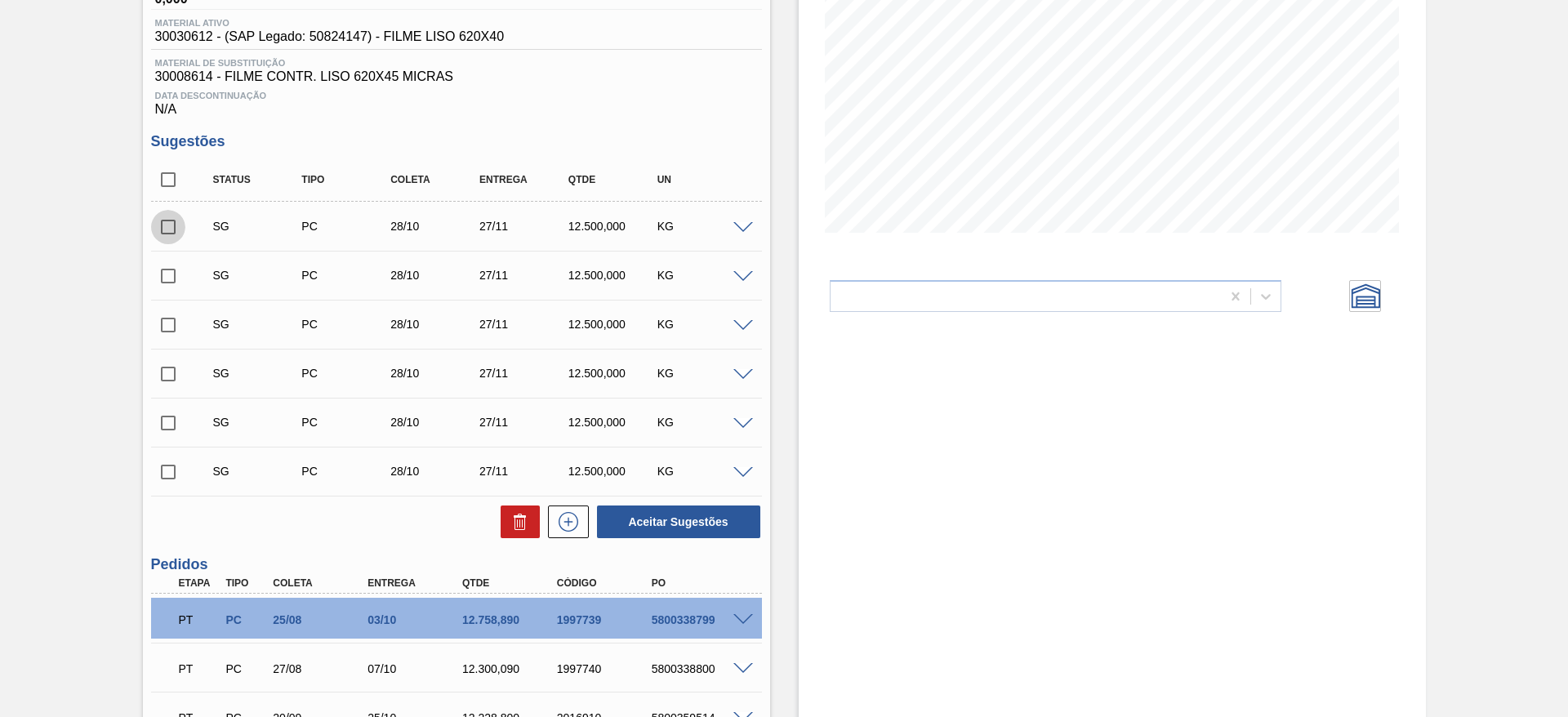
click at [170, 226] on input "checkbox" at bounding box center [168, 227] width 35 height 35
checkbox input "true"
drag, startPoint x: 166, startPoint y: 277, endPoint x: 166, endPoint y: 288, distance: 11.0
click at [166, 277] on input "checkbox" at bounding box center [168, 276] width 35 height 35
checkbox input "true"
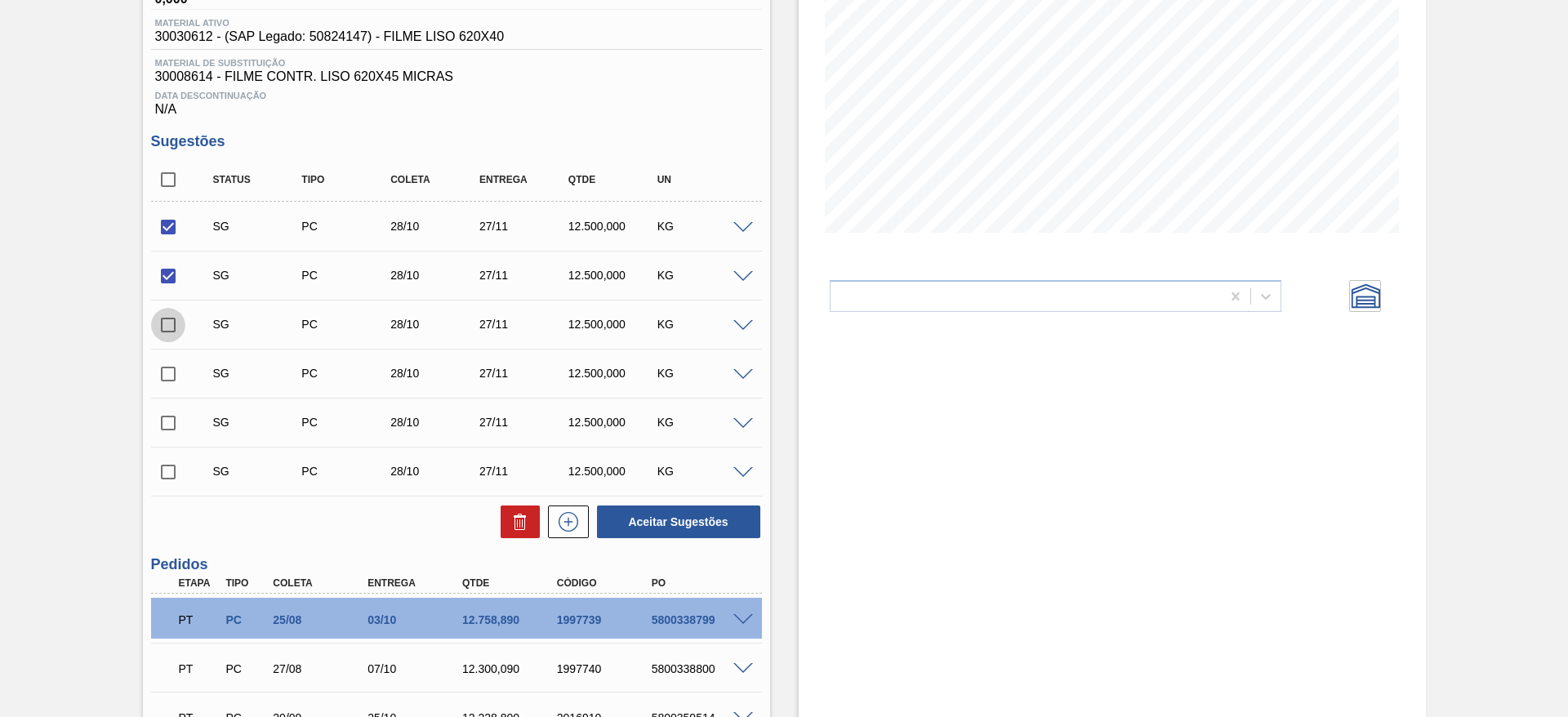
click at [167, 323] on input "checkbox" at bounding box center [168, 324] width 35 height 35
checkbox input "true"
click at [658, 519] on button "Aceitar Sugestões" at bounding box center [679, 521] width 163 height 33
checkbox input "false"
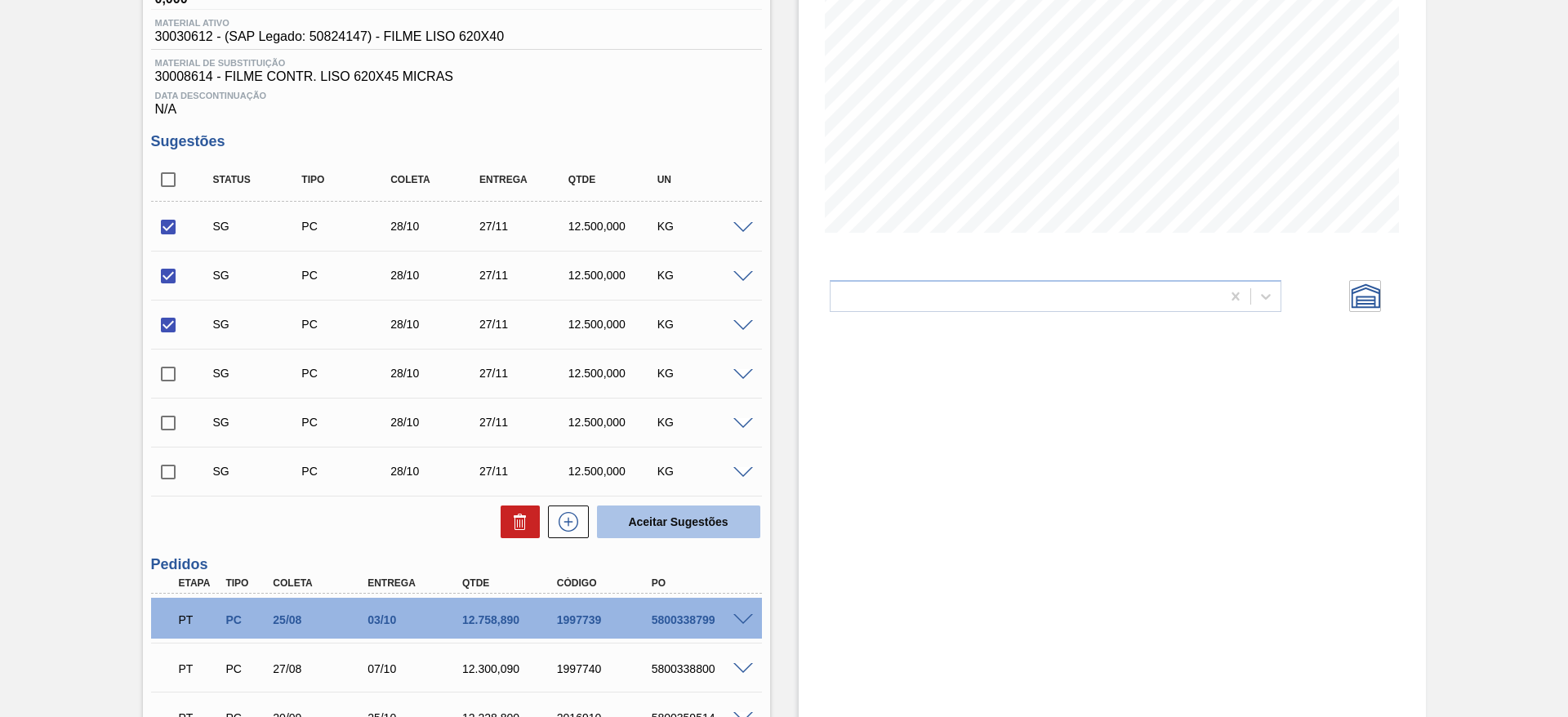
checkbox input "false"
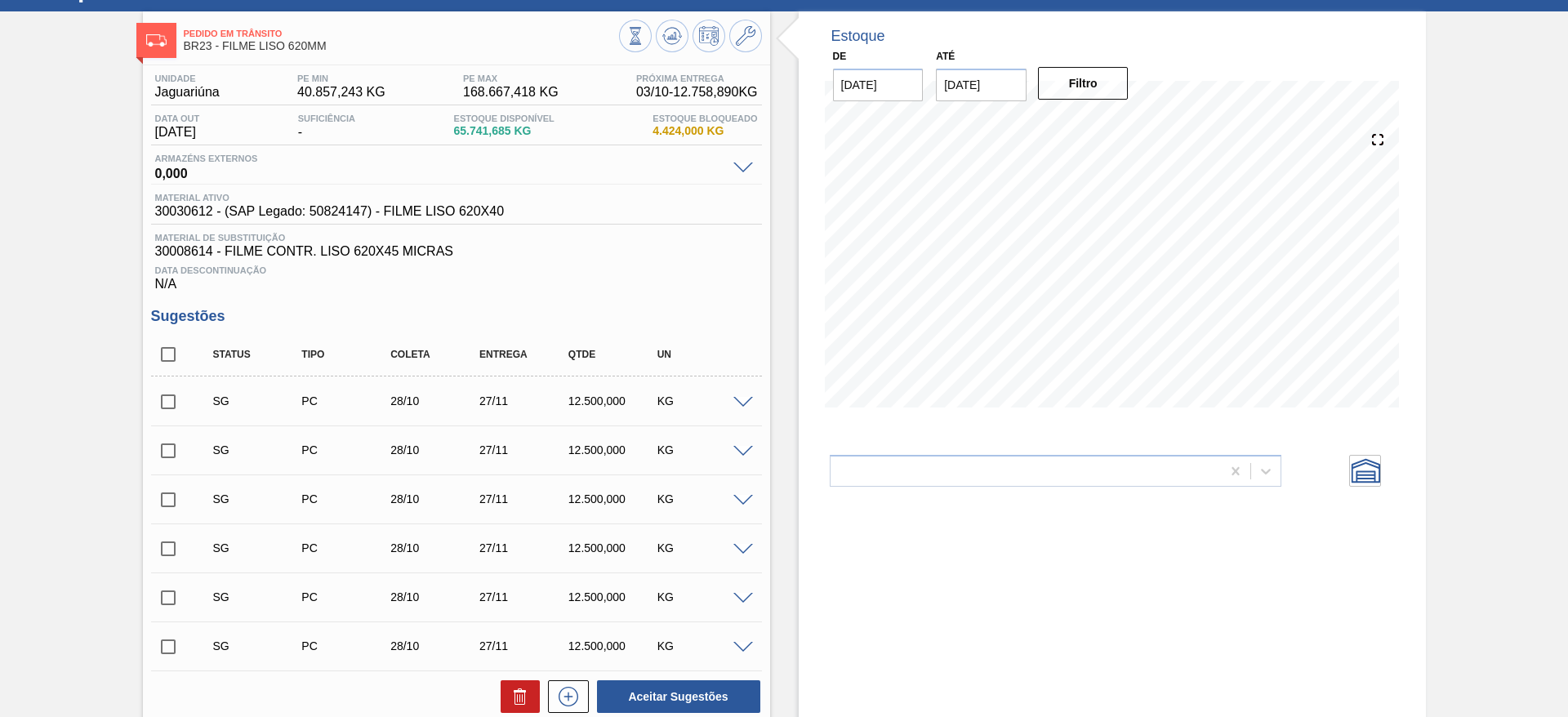
scroll to position [0, 0]
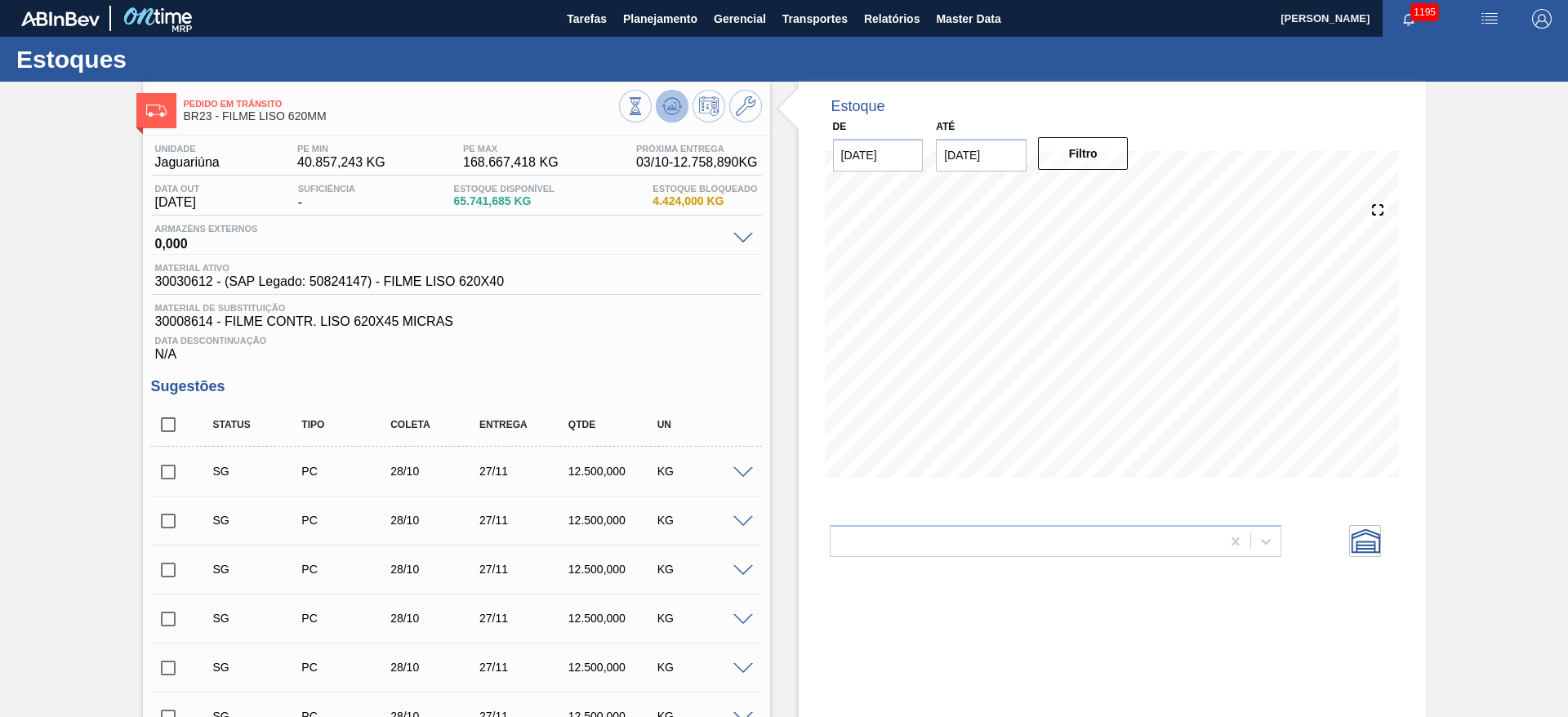
click at [673, 105] on polygon at bounding box center [673, 106] width 1 height 7
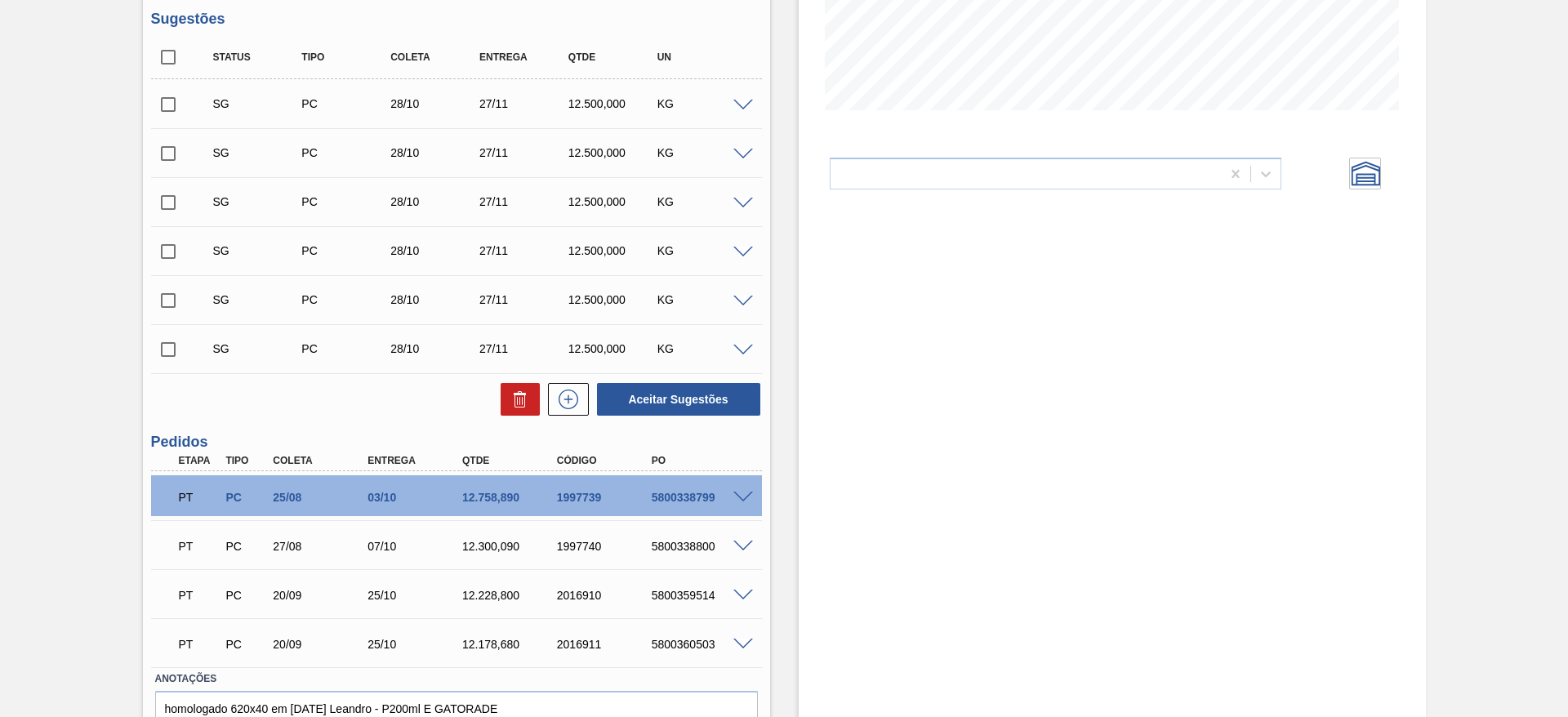
scroll to position [329, 0]
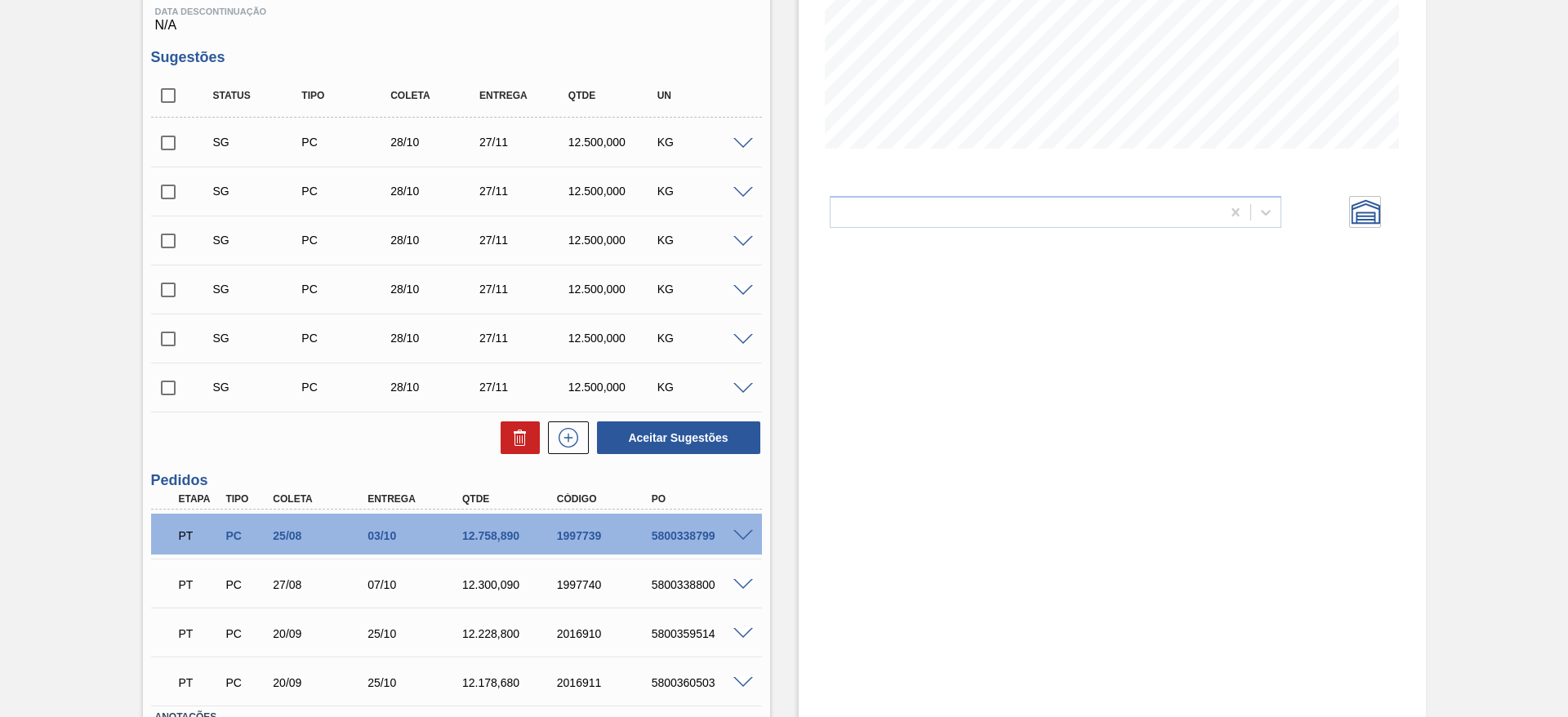
click at [166, 147] on input "checkbox" at bounding box center [168, 142] width 35 height 35
checkbox input "true"
click at [164, 187] on input "checkbox" at bounding box center [168, 191] width 35 height 35
checkbox input "true"
click at [163, 241] on input "checkbox" at bounding box center [168, 241] width 35 height 35
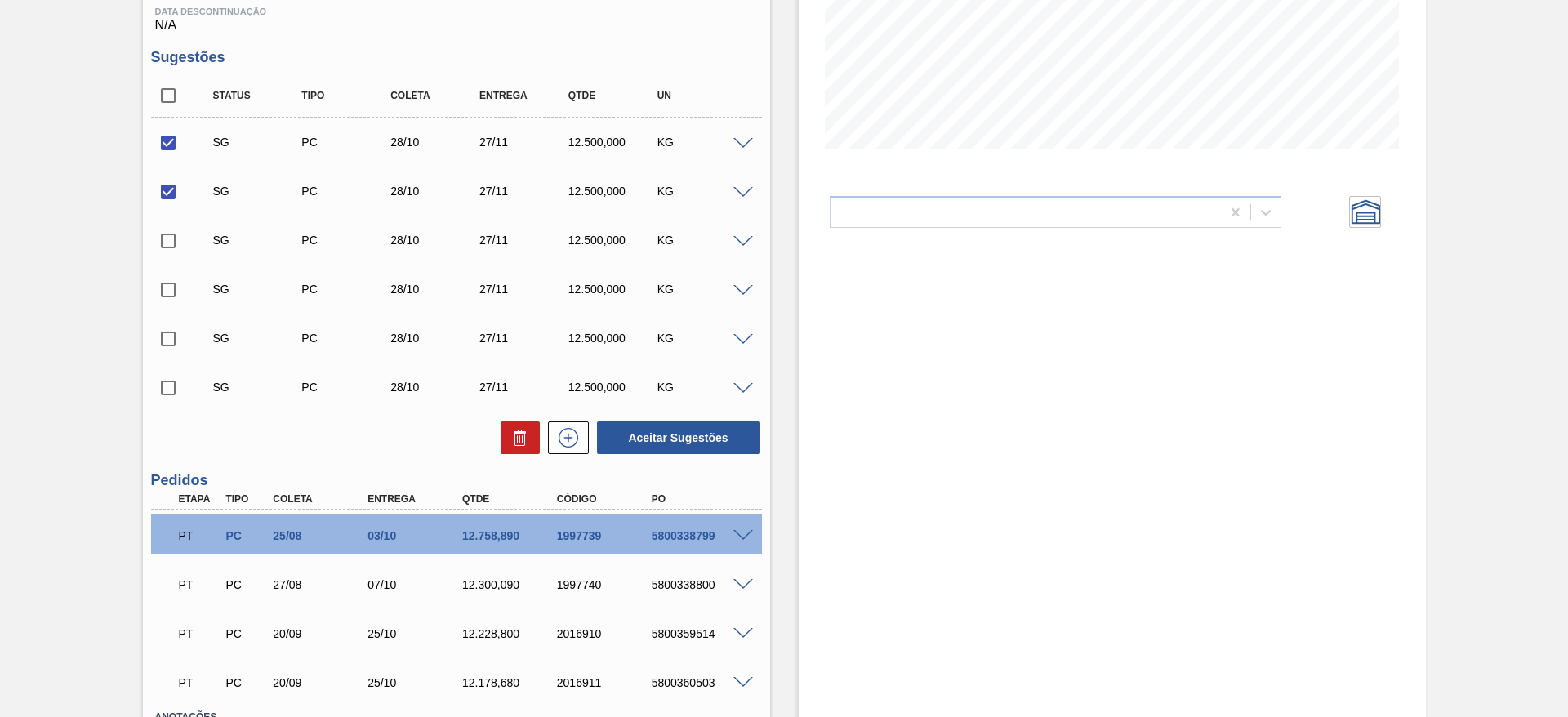
checkbox input "true"
click at [708, 439] on button "Aceitar Sugestões" at bounding box center [679, 437] width 163 height 33
checkbox input "false"
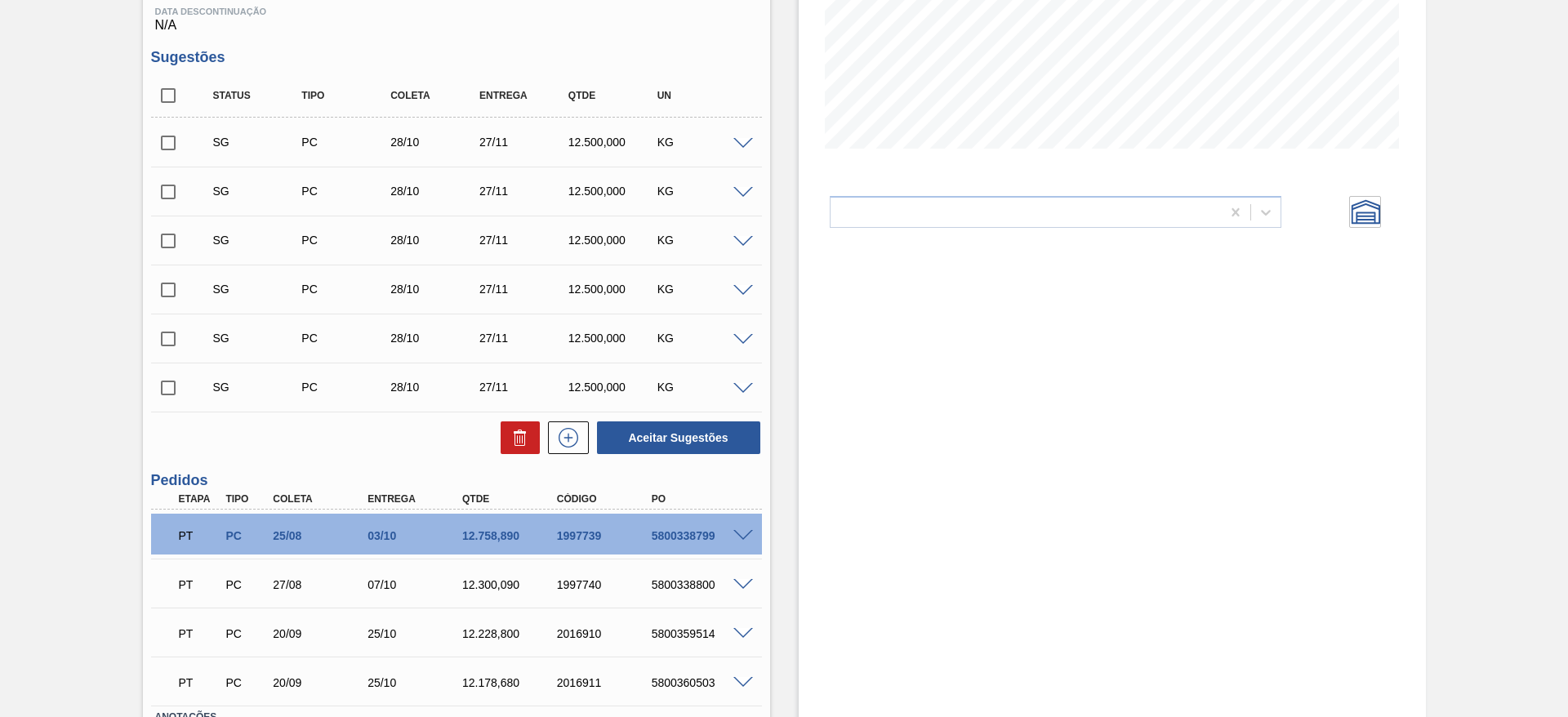
click at [171, 146] on input "checkbox" at bounding box center [168, 142] width 35 height 35
checkbox input "true"
click at [163, 186] on input "checkbox" at bounding box center [168, 191] width 35 height 35
checkbox input "true"
click at [163, 227] on input "checkbox" at bounding box center [168, 241] width 35 height 35
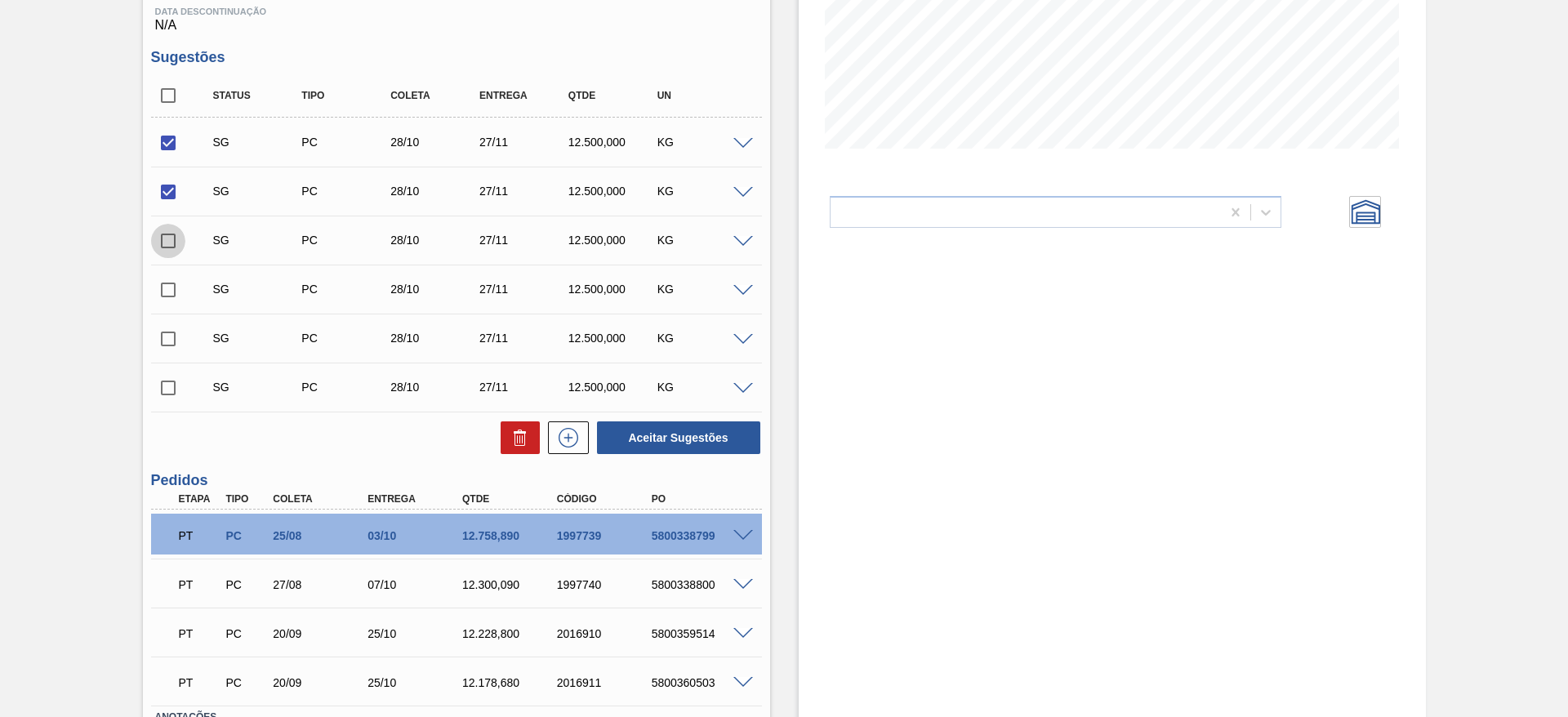
checkbox input "true"
click at [697, 438] on button "Aceitar Sugestões" at bounding box center [679, 437] width 163 height 33
checkbox input "false"
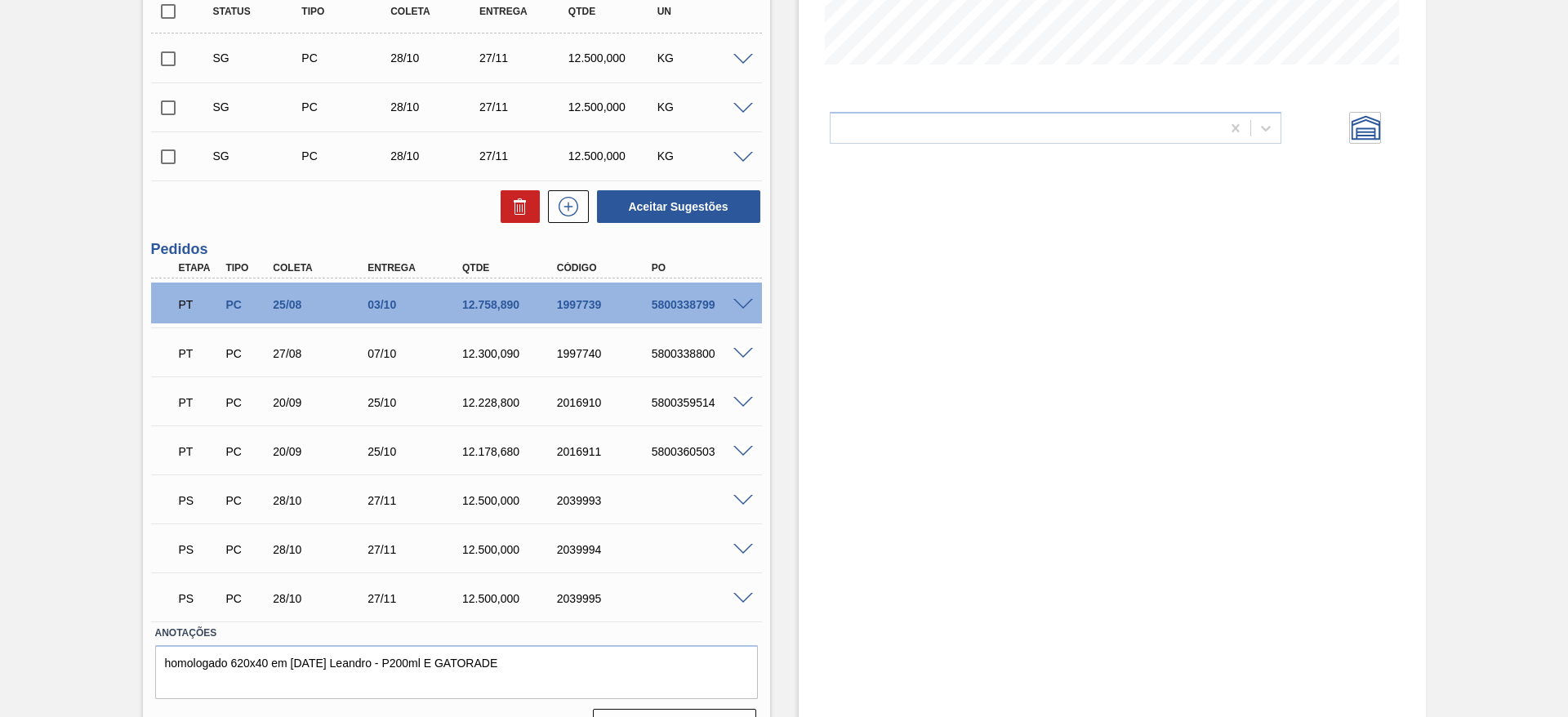
scroll to position [452, 0]
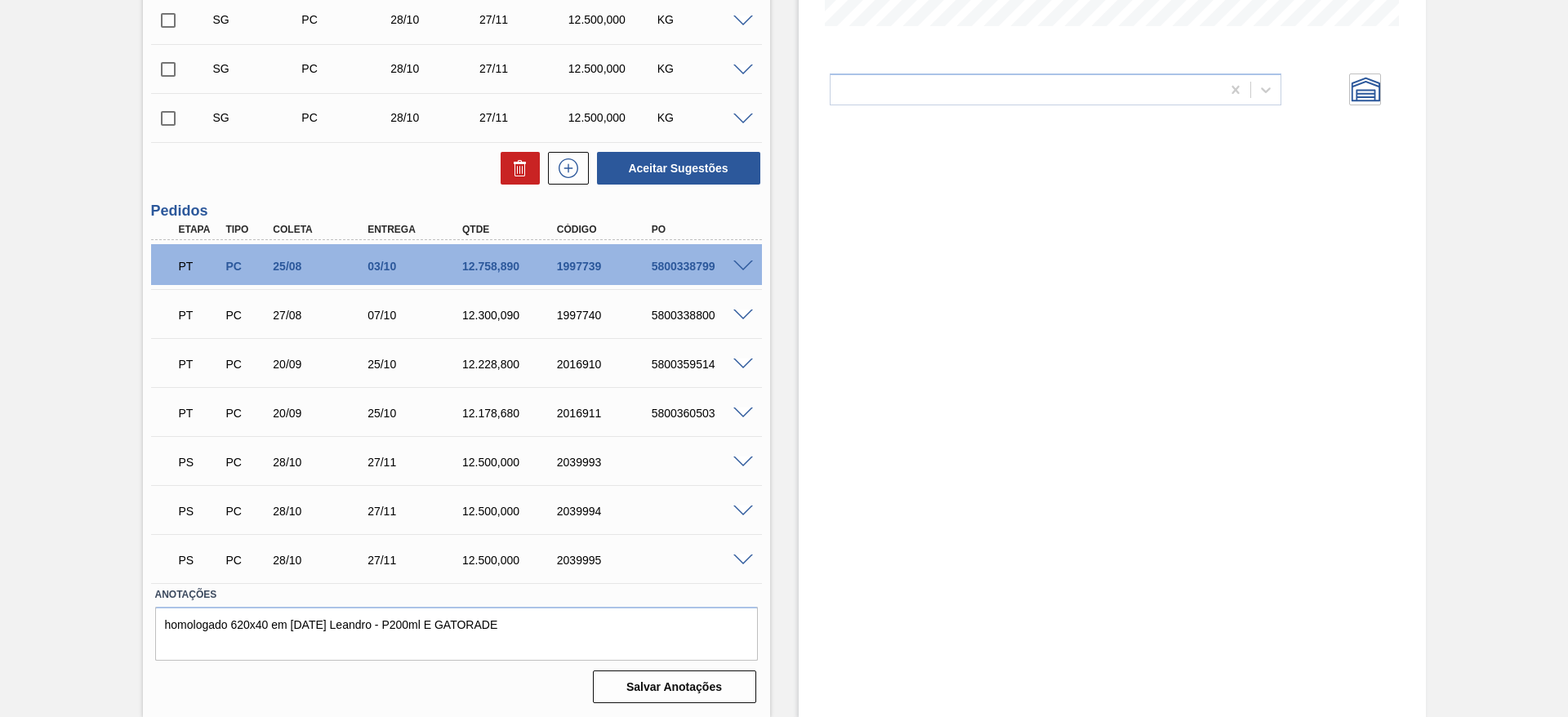
click at [745, 460] on span at bounding box center [743, 462] width 20 height 12
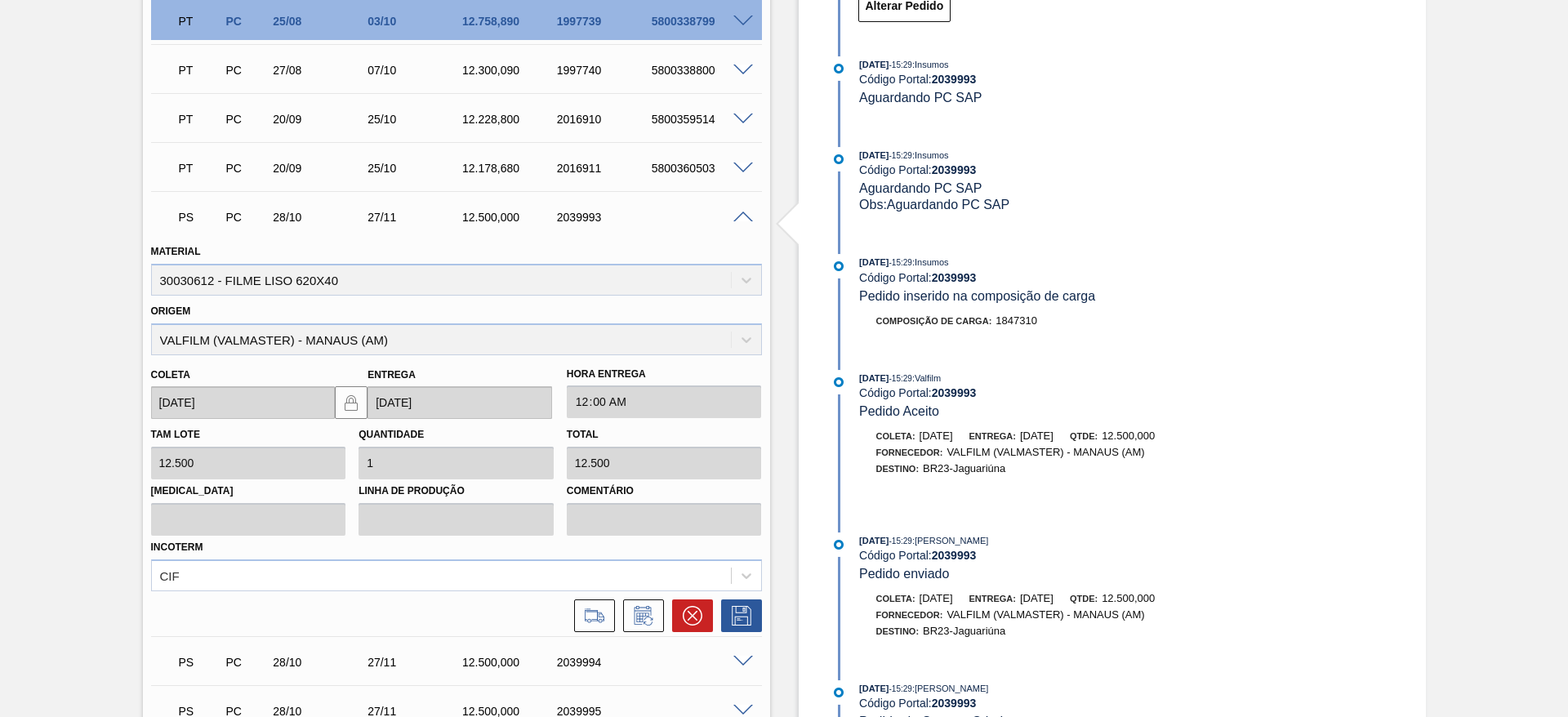
scroll to position [847, 0]
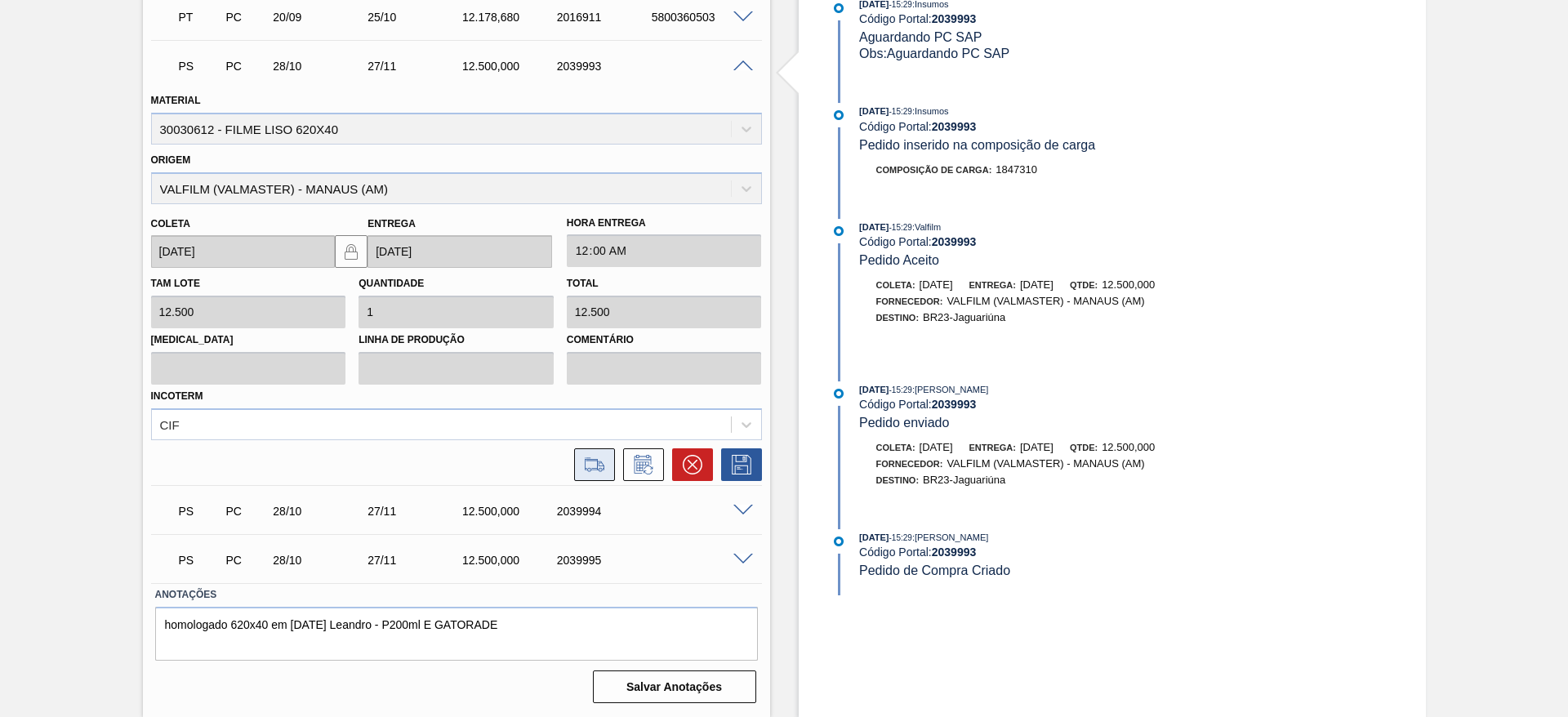
click at [589, 461] on icon at bounding box center [595, 464] width 26 height 20
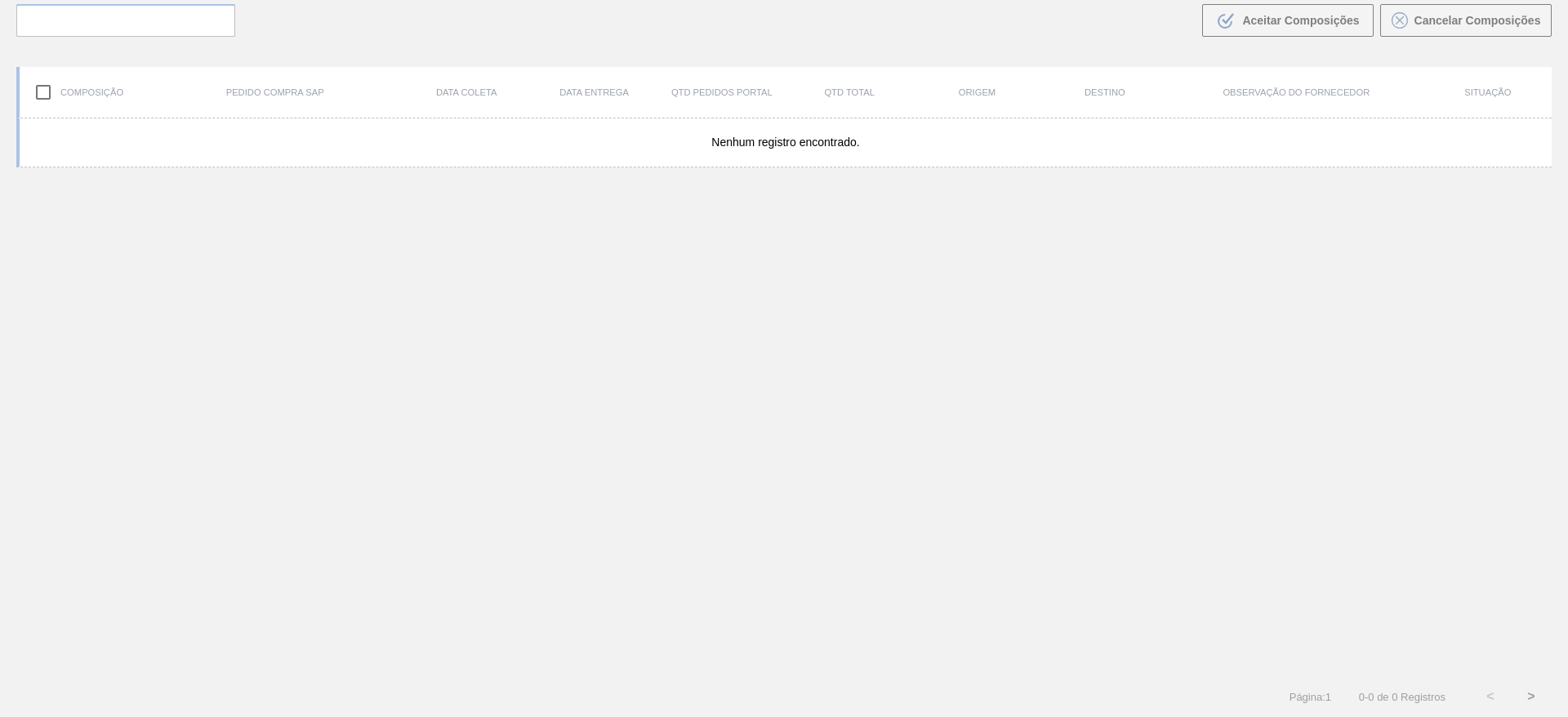
scroll to position [117, 0]
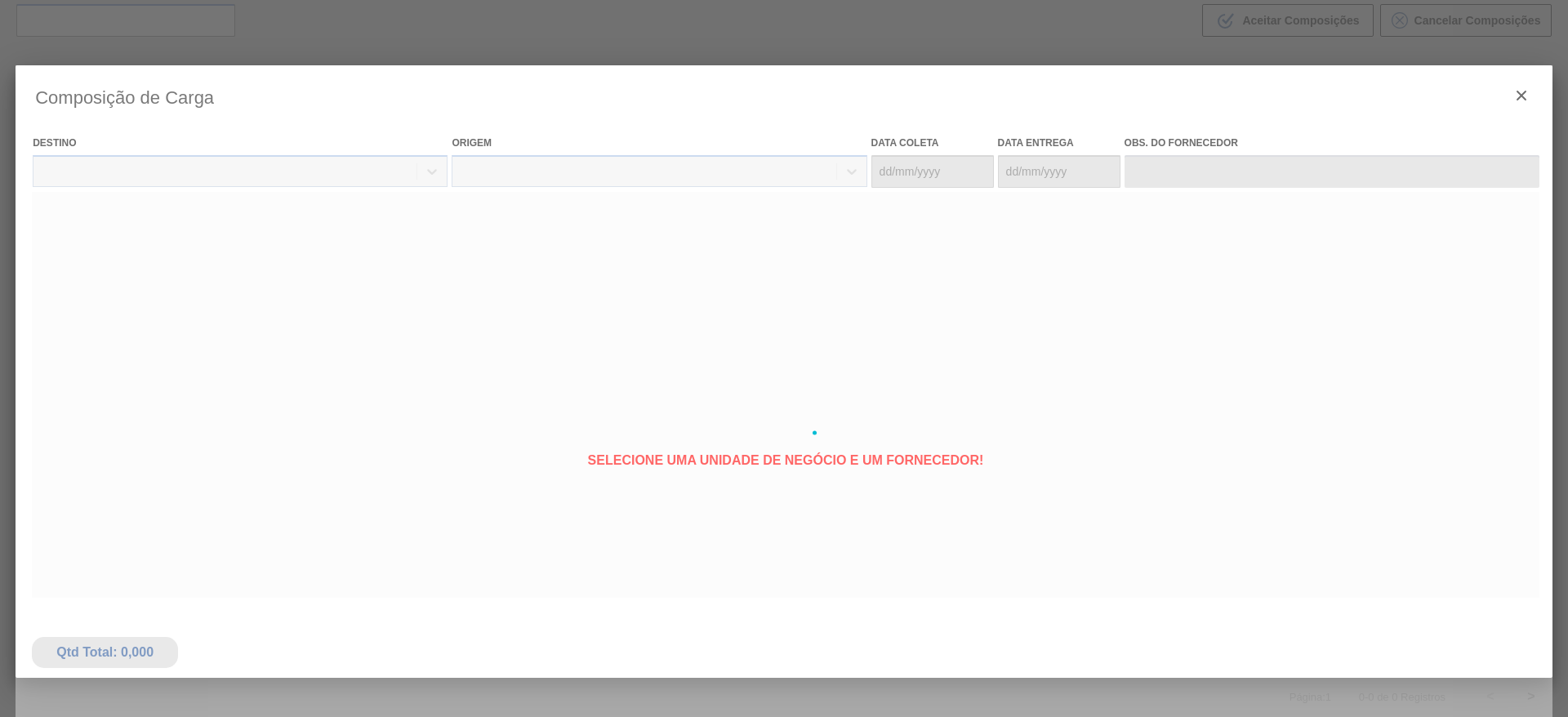
type coleta "[DATE]"
type entrega "[DATE]"
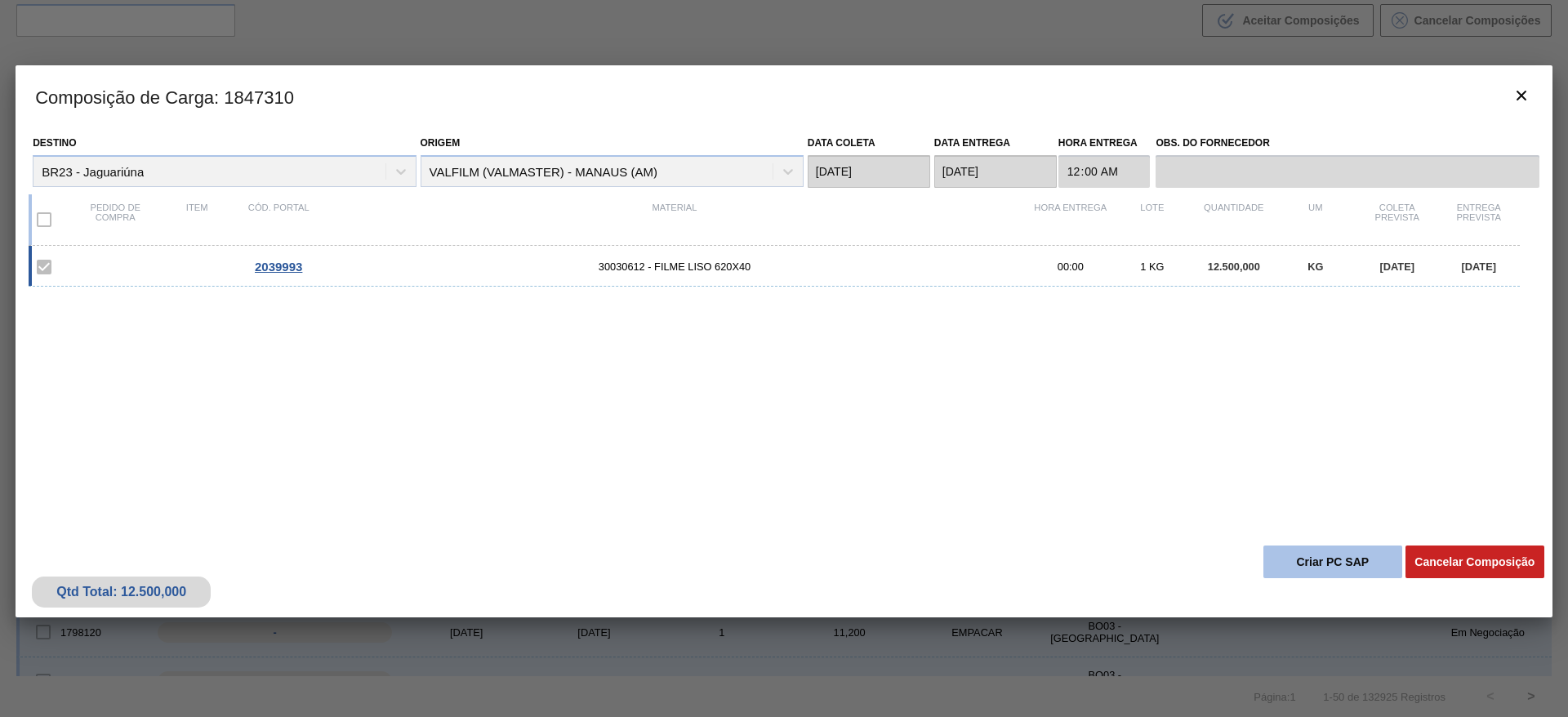
click at [1320, 553] on button "Criar PC SAP" at bounding box center [1334, 561] width 139 height 33
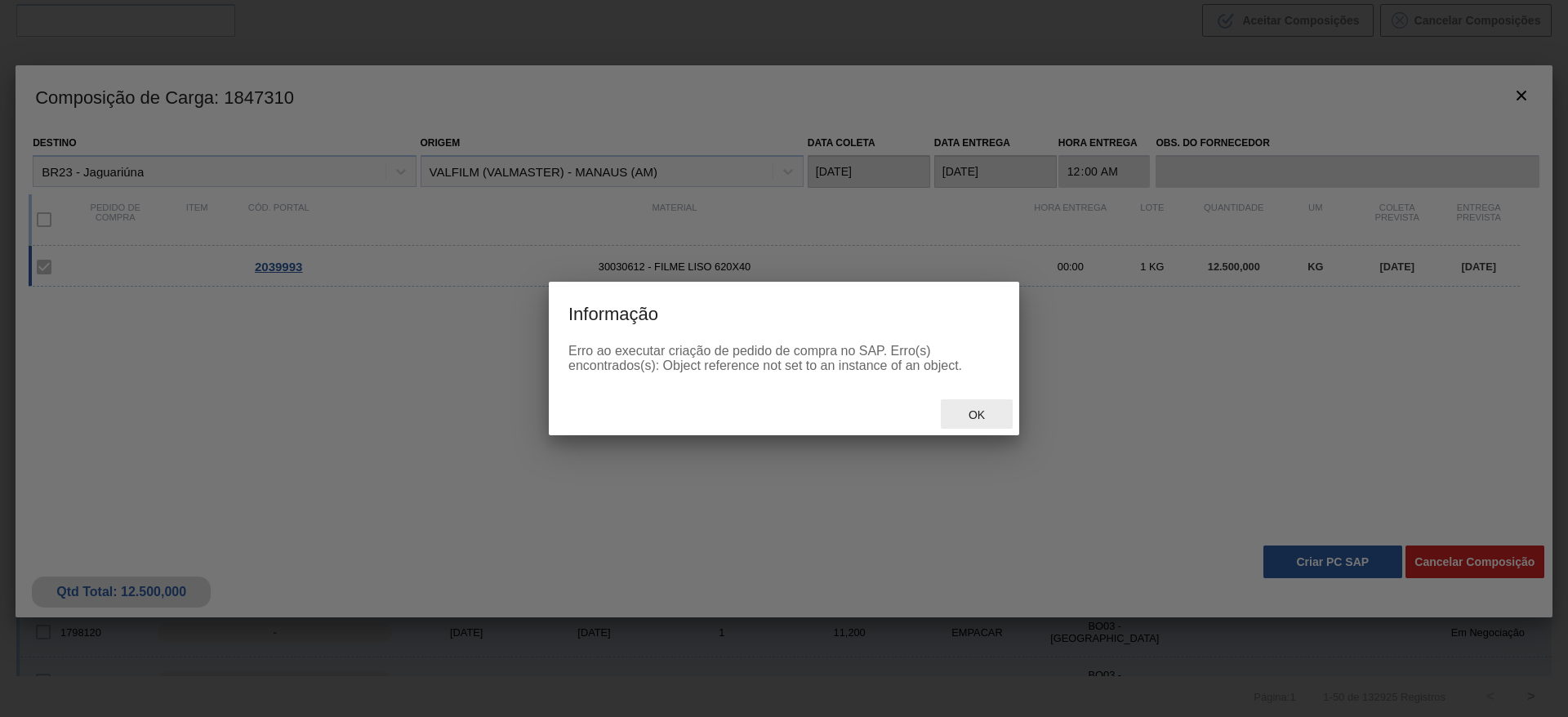
click at [965, 409] on span "Ok" at bounding box center [976, 415] width 42 height 13
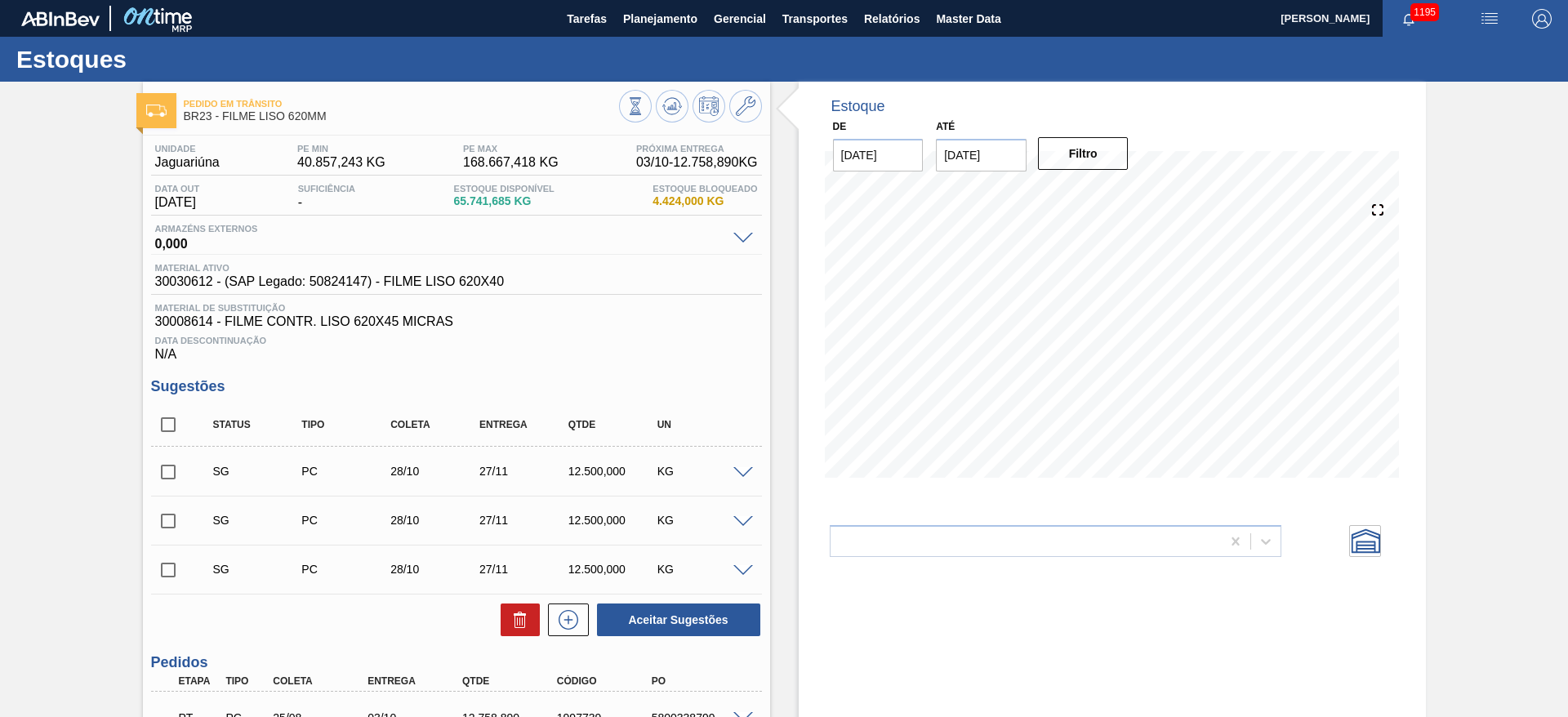
scroll to position [452, 0]
click at [748, 106] on icon at bounding box center [746, 106] width 20 height 20
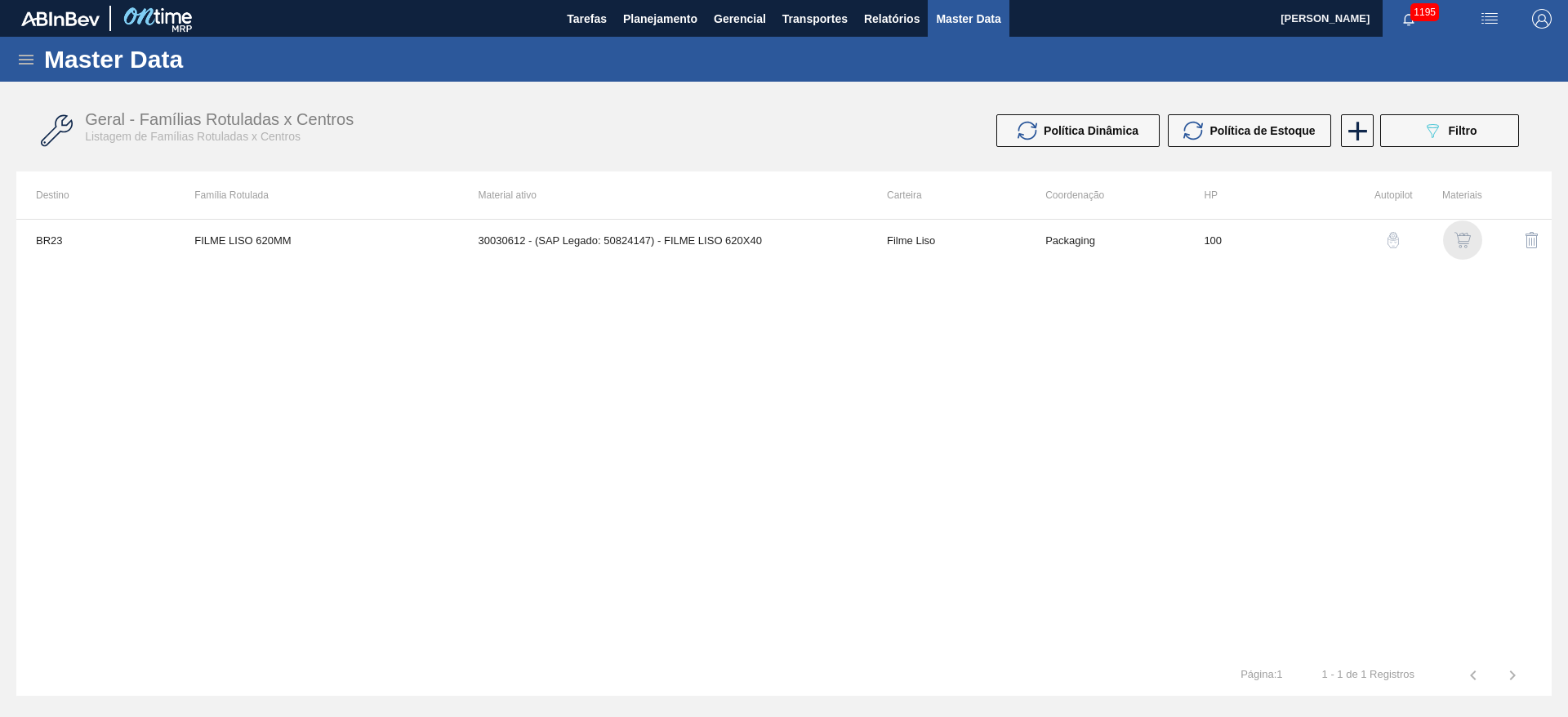
click at [1469, 241] on img "button" at bounding box center [1462, 239] width 16 height 16
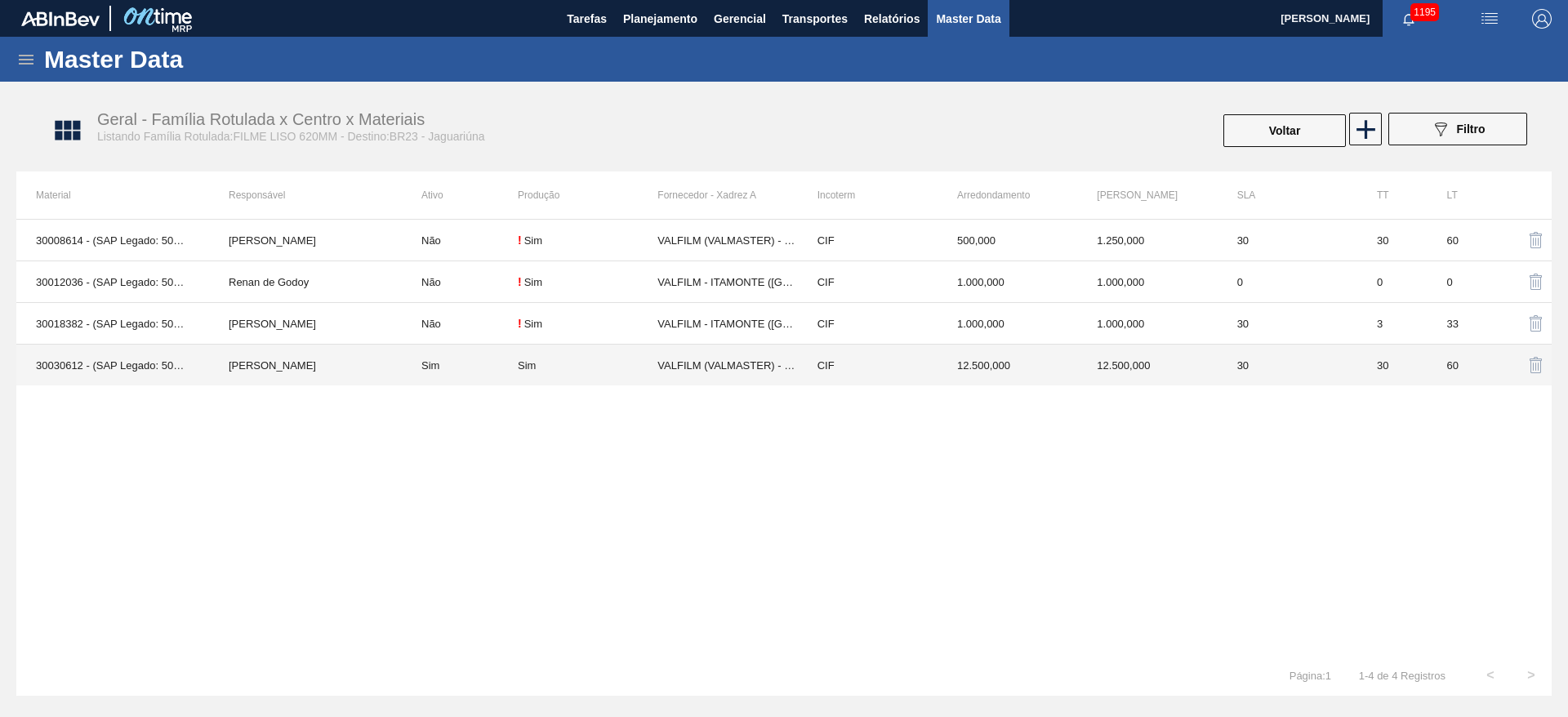
click at [530, 366] on div "Sim" at bounding box center [526, 365] width 18 height 12
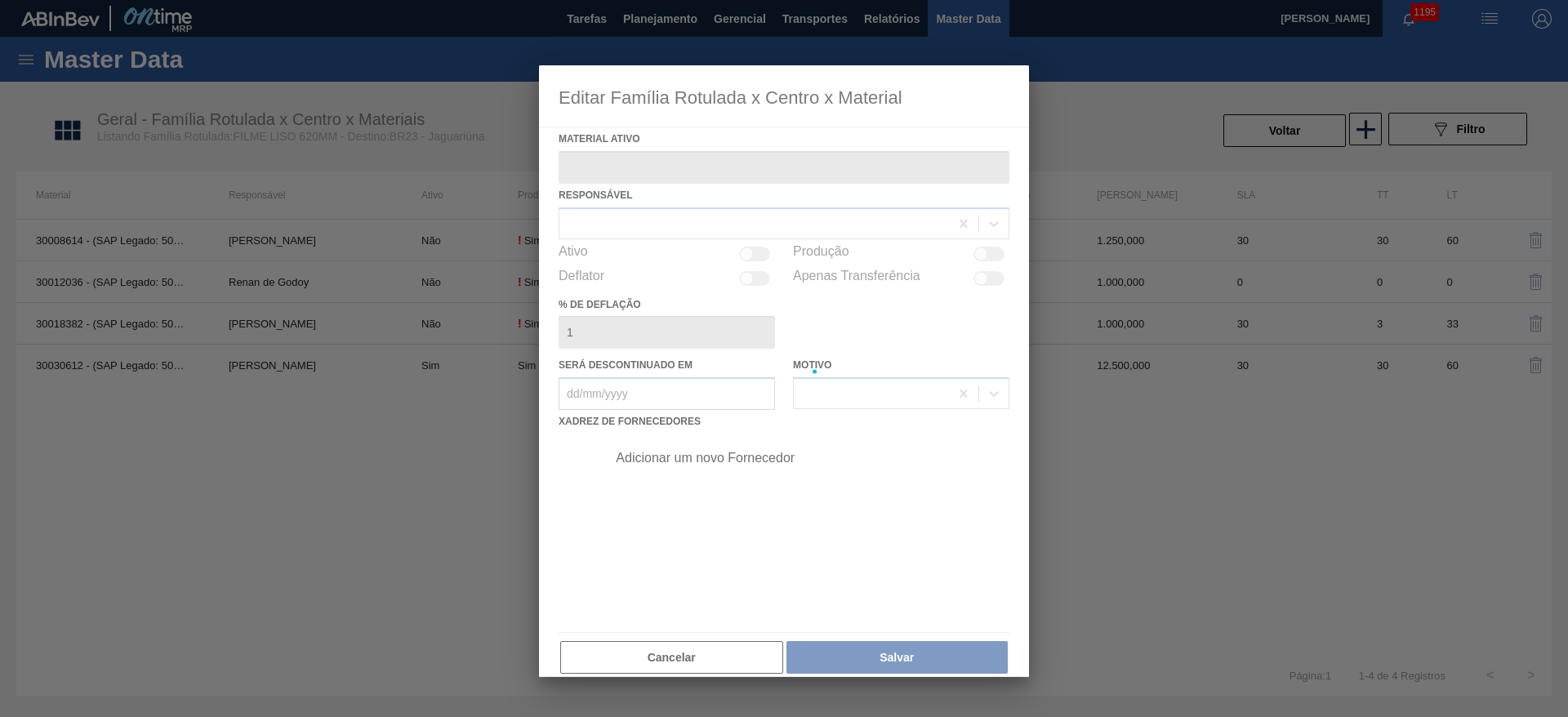
type ativo "30030612 - (SAP Legado: 50824147) - FILME LISO 620X40"
checkbox input "true"
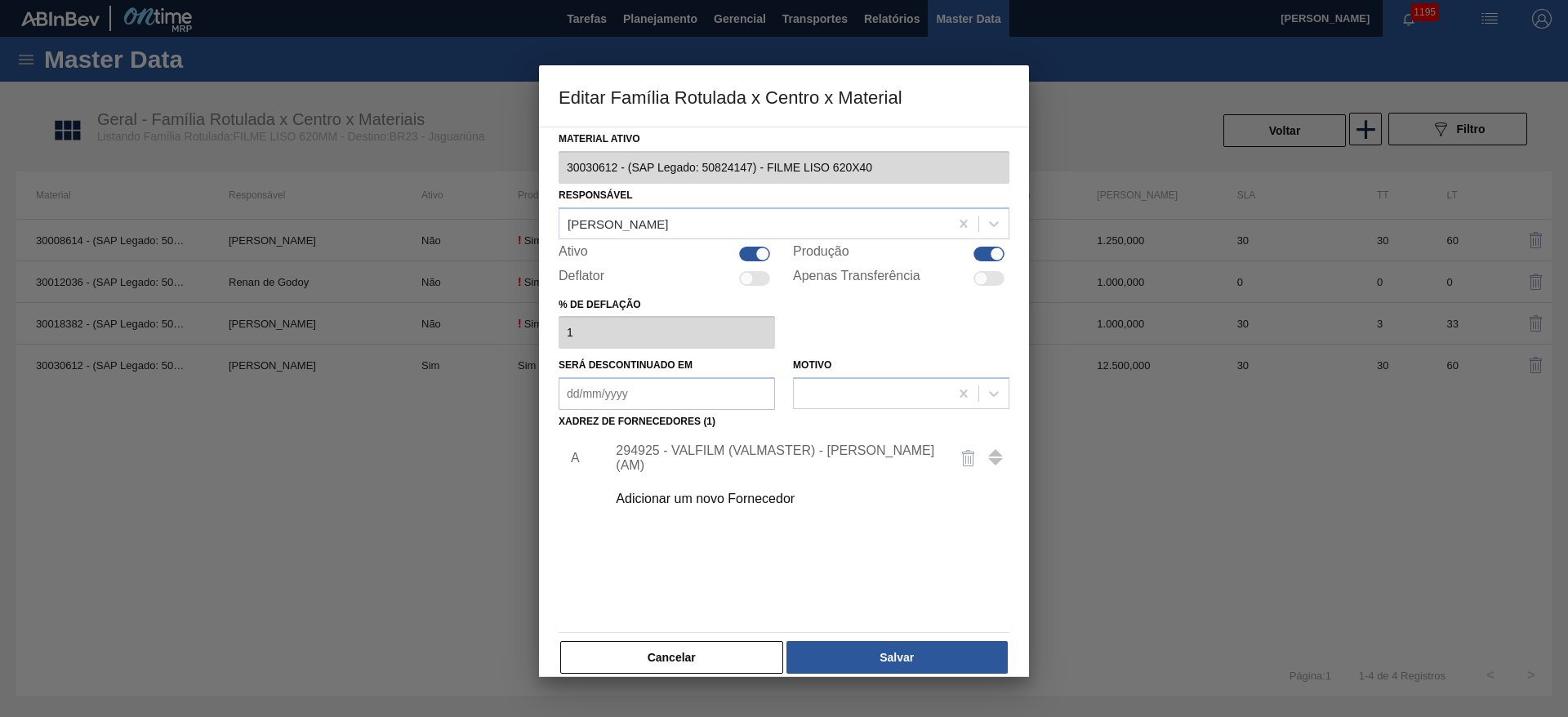
click at [728, 459] on div "294925 - VALFILM (VALMASTER) - [PERSON_NAME] (AM)" at bounding box center [776, 457] width 320 height 29
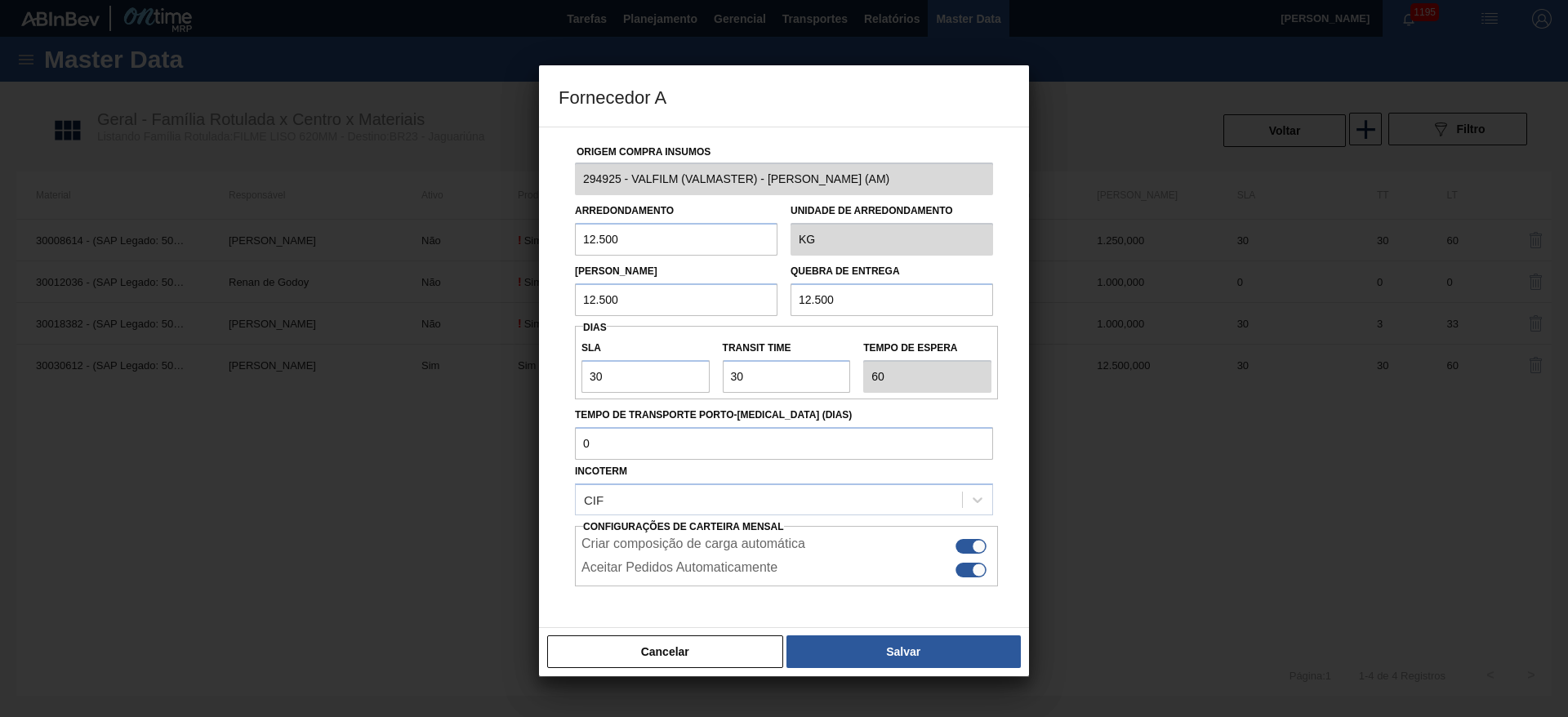
drag, startPoint x: 637, startPoint y: 298, endPoint x: 416, endPoint y: 287, distance: 221.3
click at [449, 288] on div "Fornecedor A Origem Compra Insumos 294925 - VALFILM (VALMASTER) - MANAUS (AM) A…" at bounding box center [784, 358] width 1568 height 717
drag, startPoint x: 643, startPoint y: 295, endPoint x: 451, endPoint y: 314, distance: 192.9
click at [460, 313] on div "Fornecedor A Origem Compra Insumos 294925 - VALFILM (VALMASTER) - MANAUS (AM) A…" at bounding box center [784, 358] width 1568 height 717
type input "500"
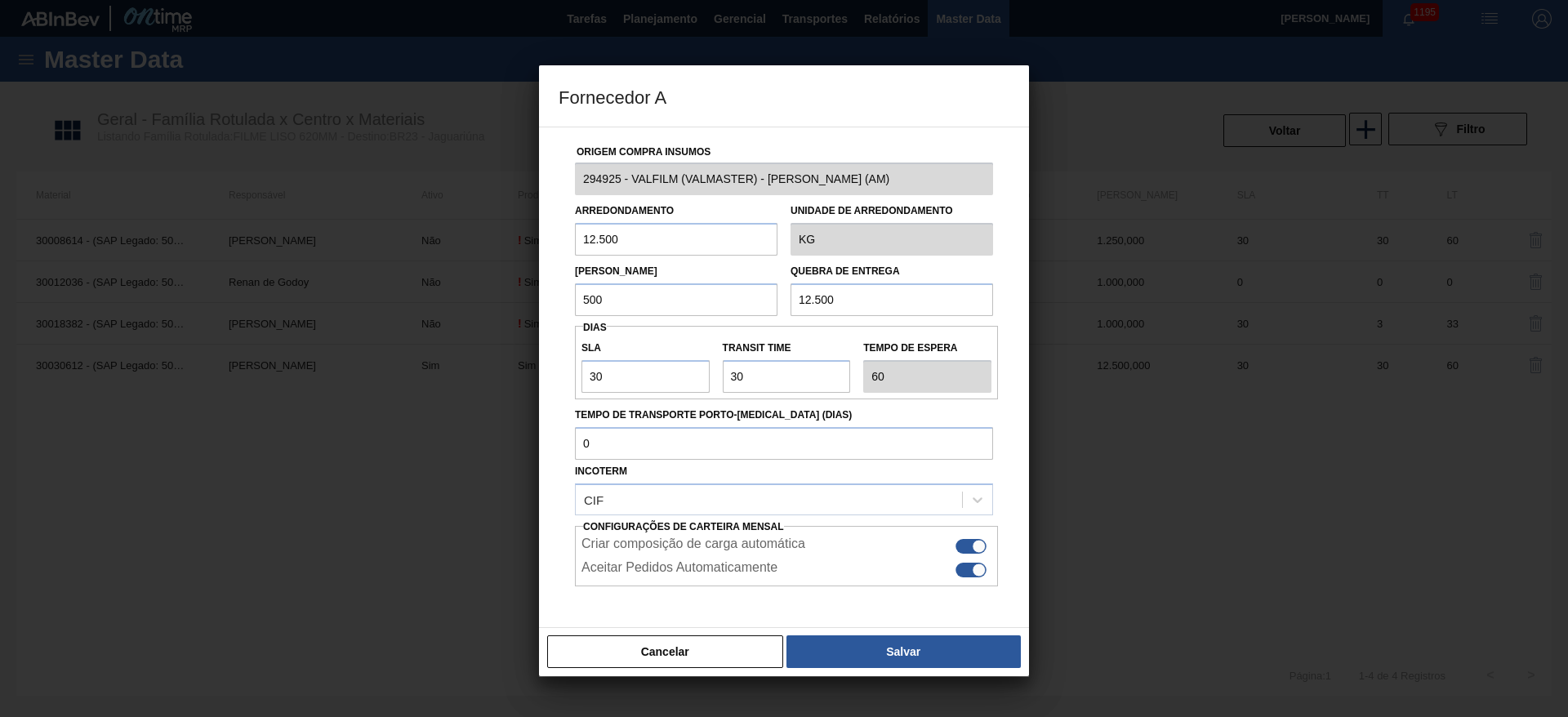
drag, startPoint x: 652, startPoint y: 236, endPoint x: 438, endPoint y: 264, distance: 215.8
click at [474, 254] on div "Fornecedor A Origem Compra Insumos 294925 - VALFILM (VALMASTER) - MANAUS (AM) A…" at bounding box center [784, 358] width 1568 height 717
paste input "text"
type input "500"
click at [972, 569] on div at bounding box center [979, 569] width 14 height 14
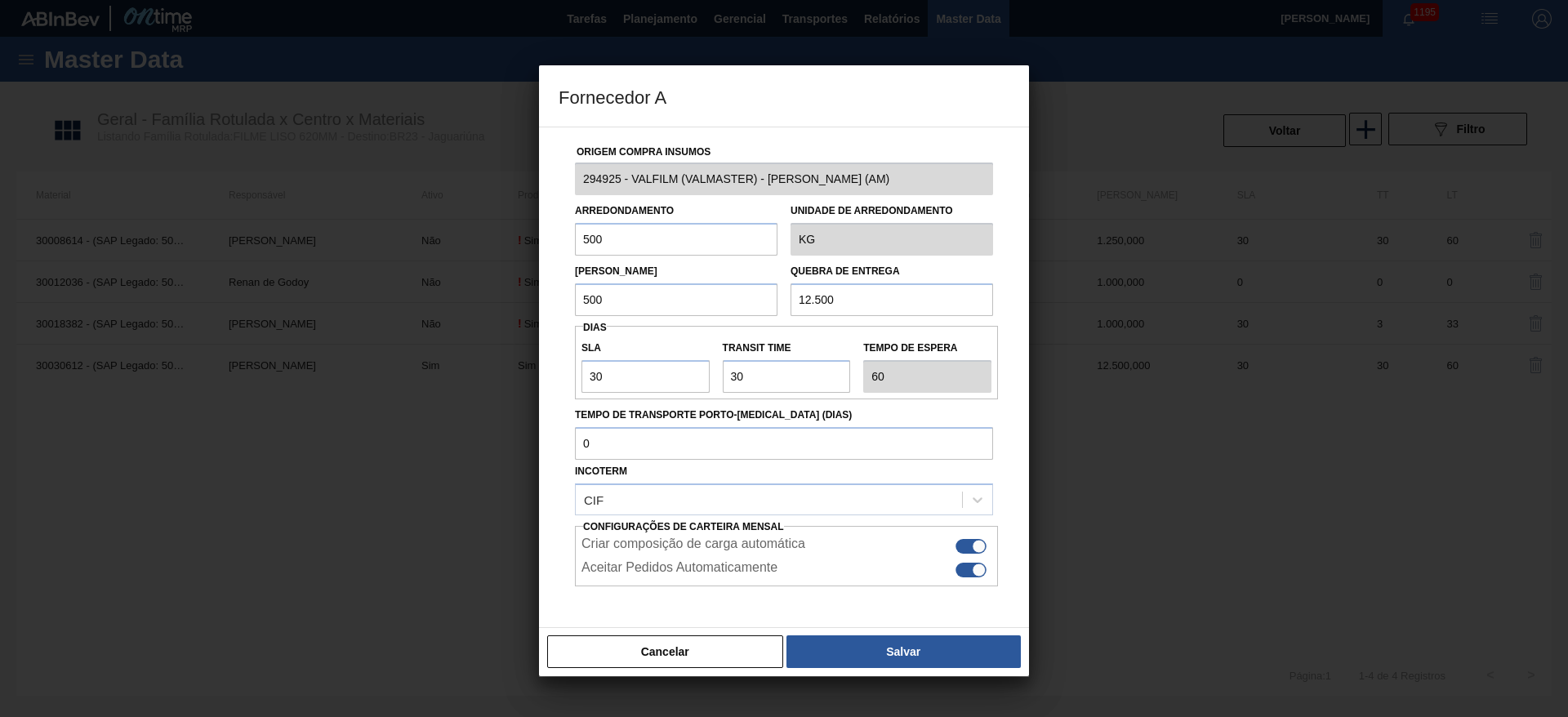
checkbox input "false"
click at [913, 664] on button "Salvar" at bounding box center [904, 651] width 234 height 33
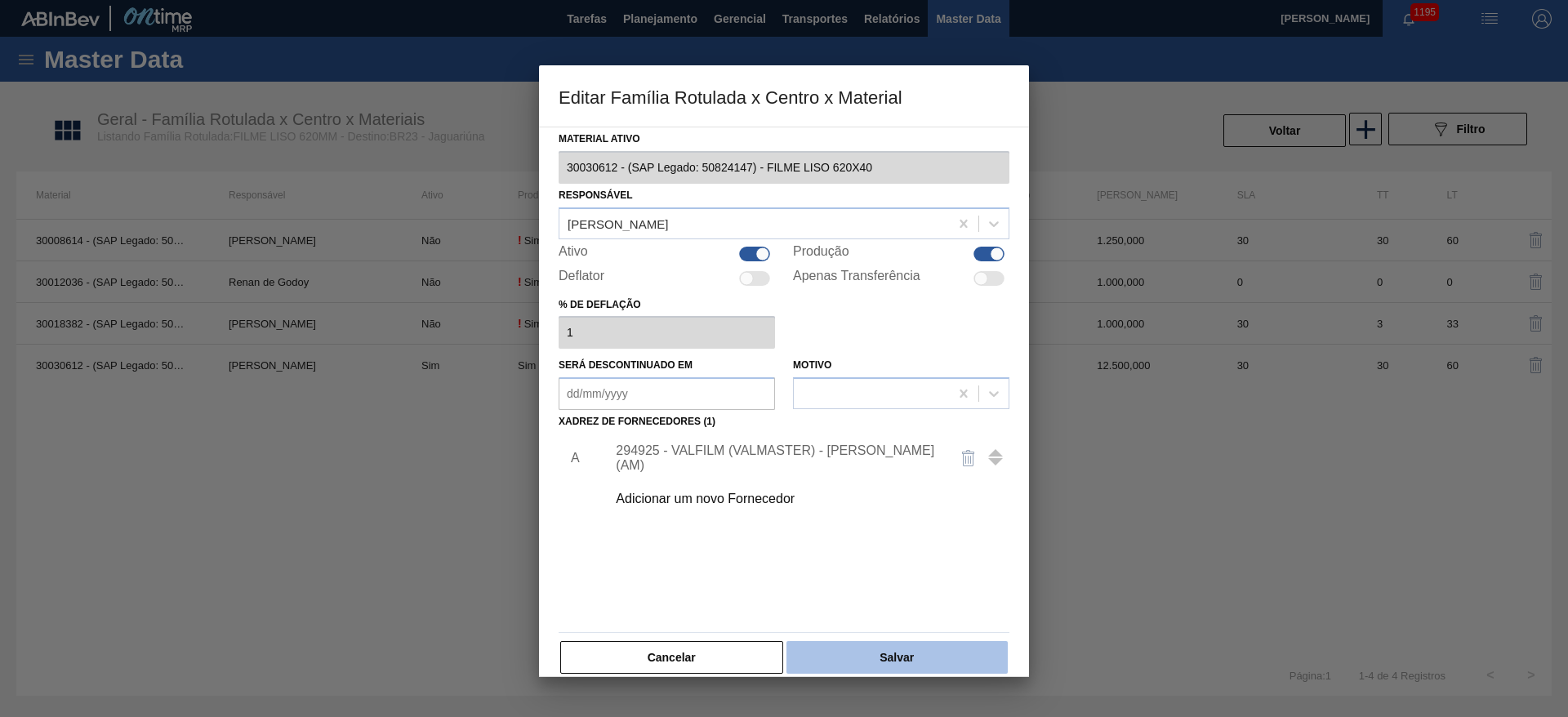
click at [916, 668] on button "Salvar" at bounding box center [897, 657] width 221 height 33
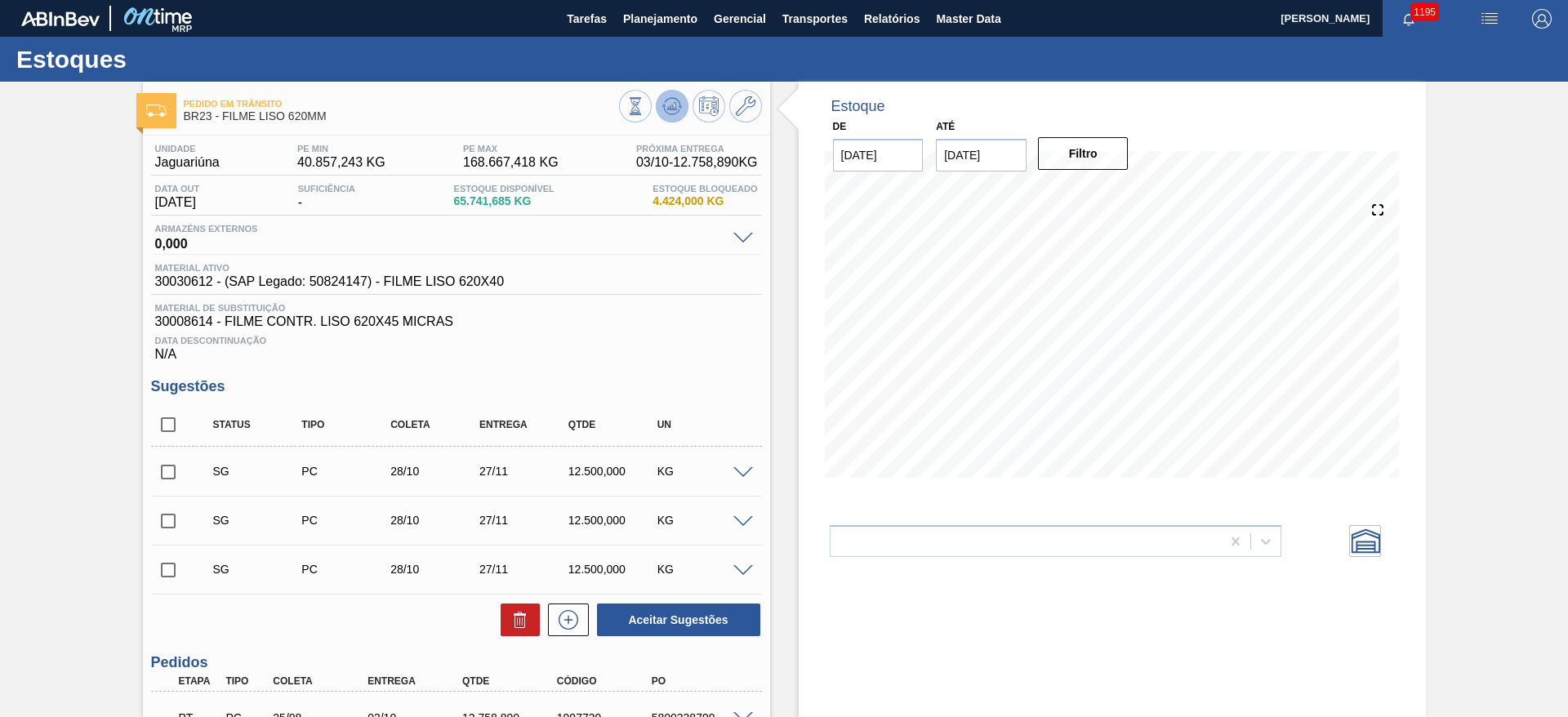
click at [666, 108] on icon at bounding box center [671, 106] width 20 height 20
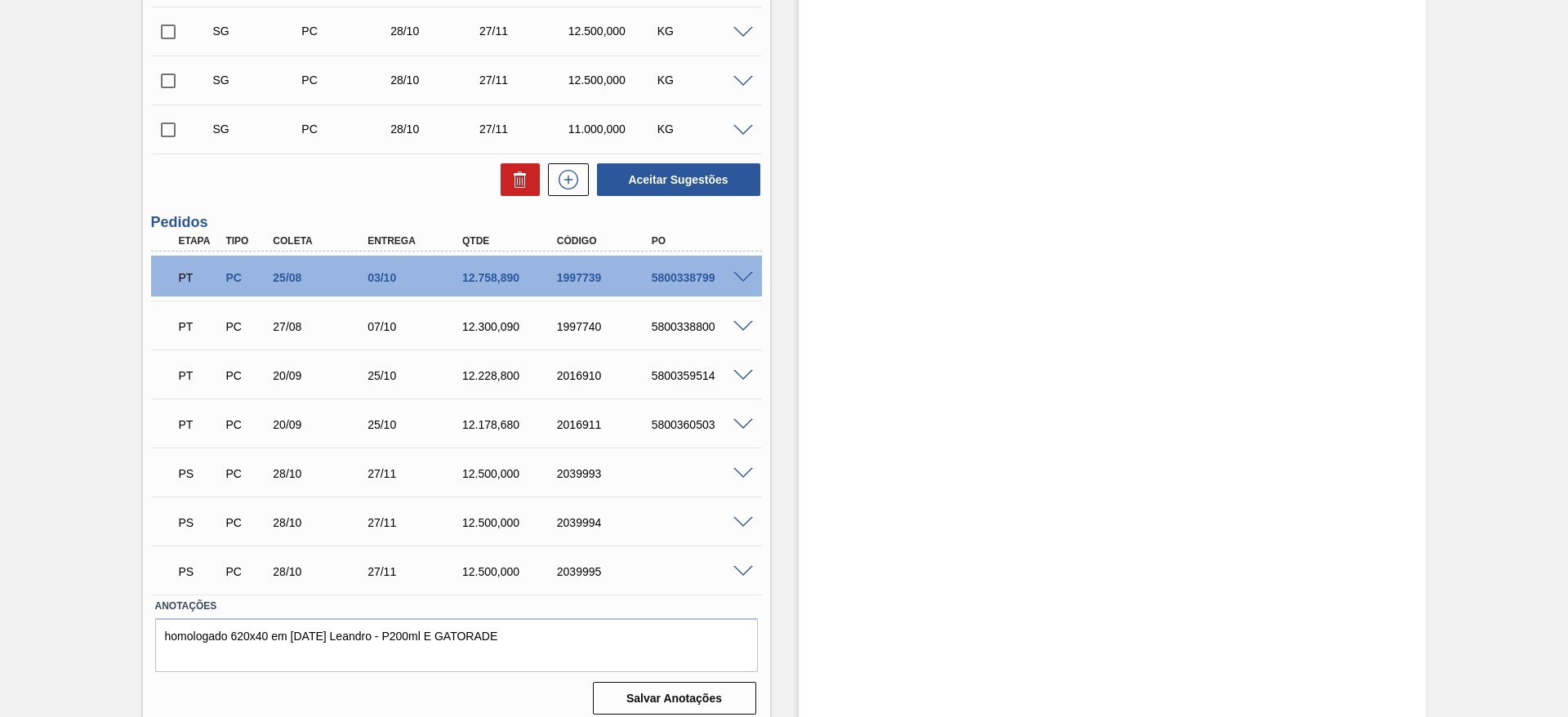
scroll to position [648, 0]
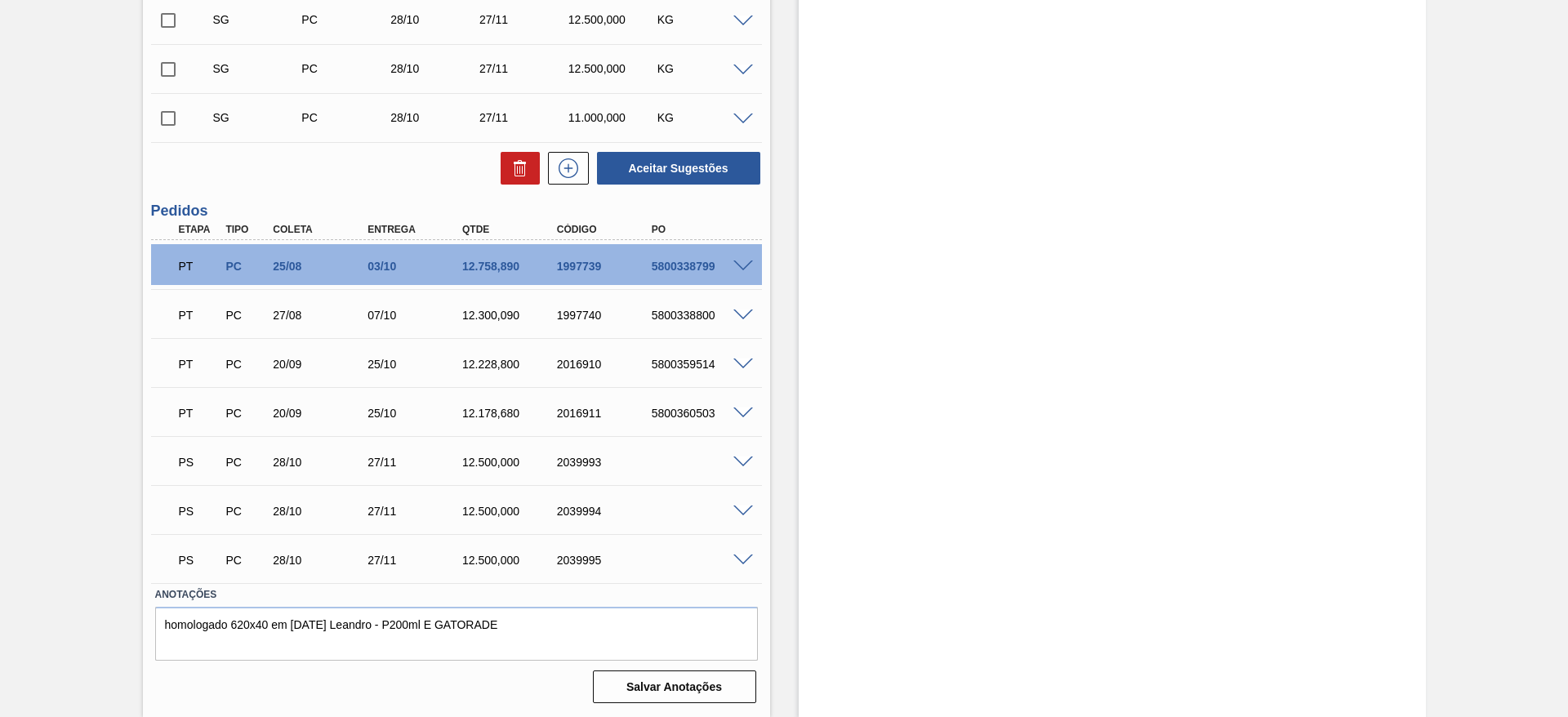
click at [743, 462] on span at bounding box center [743, 462] width 20 height 12
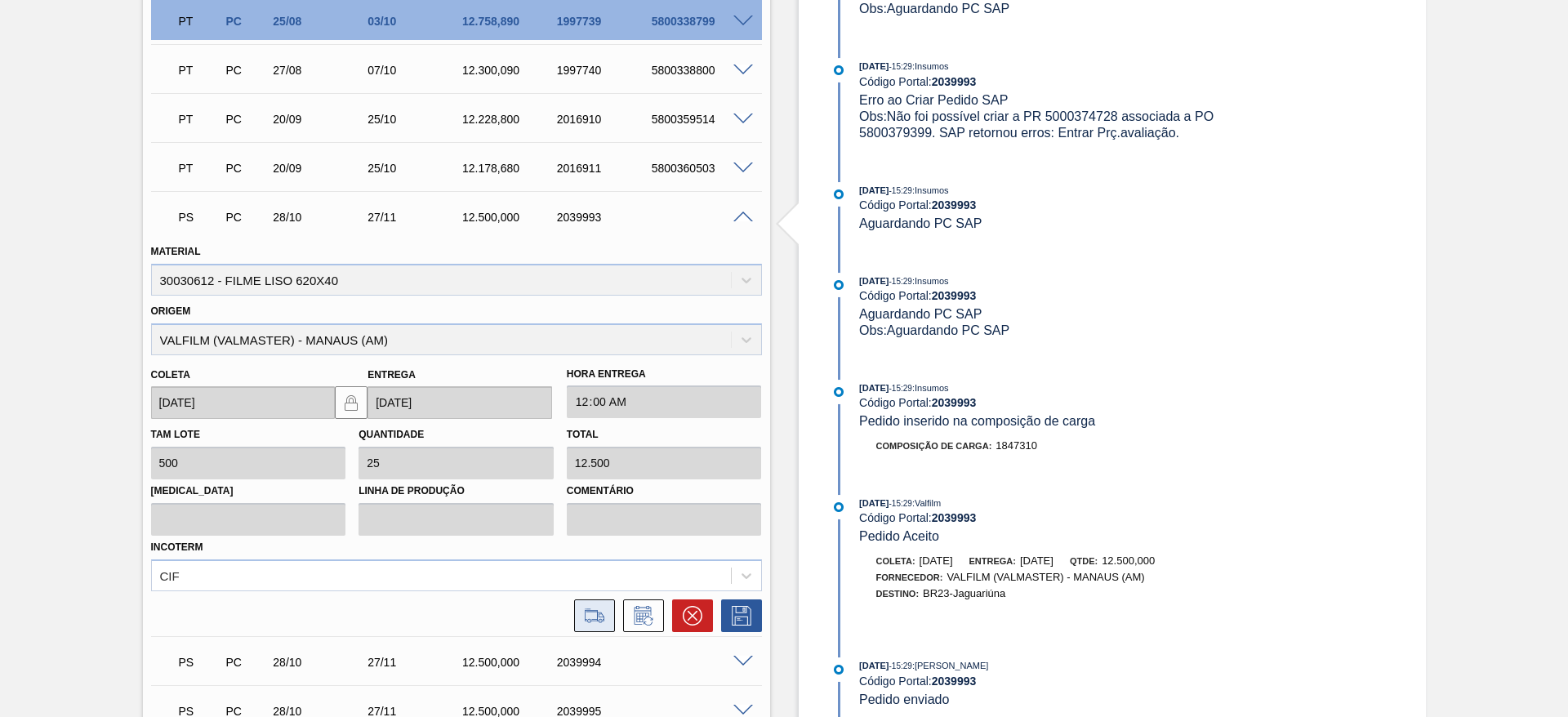
click at [612, 617] on button at bounding box center [595, 615] width 41 height 33
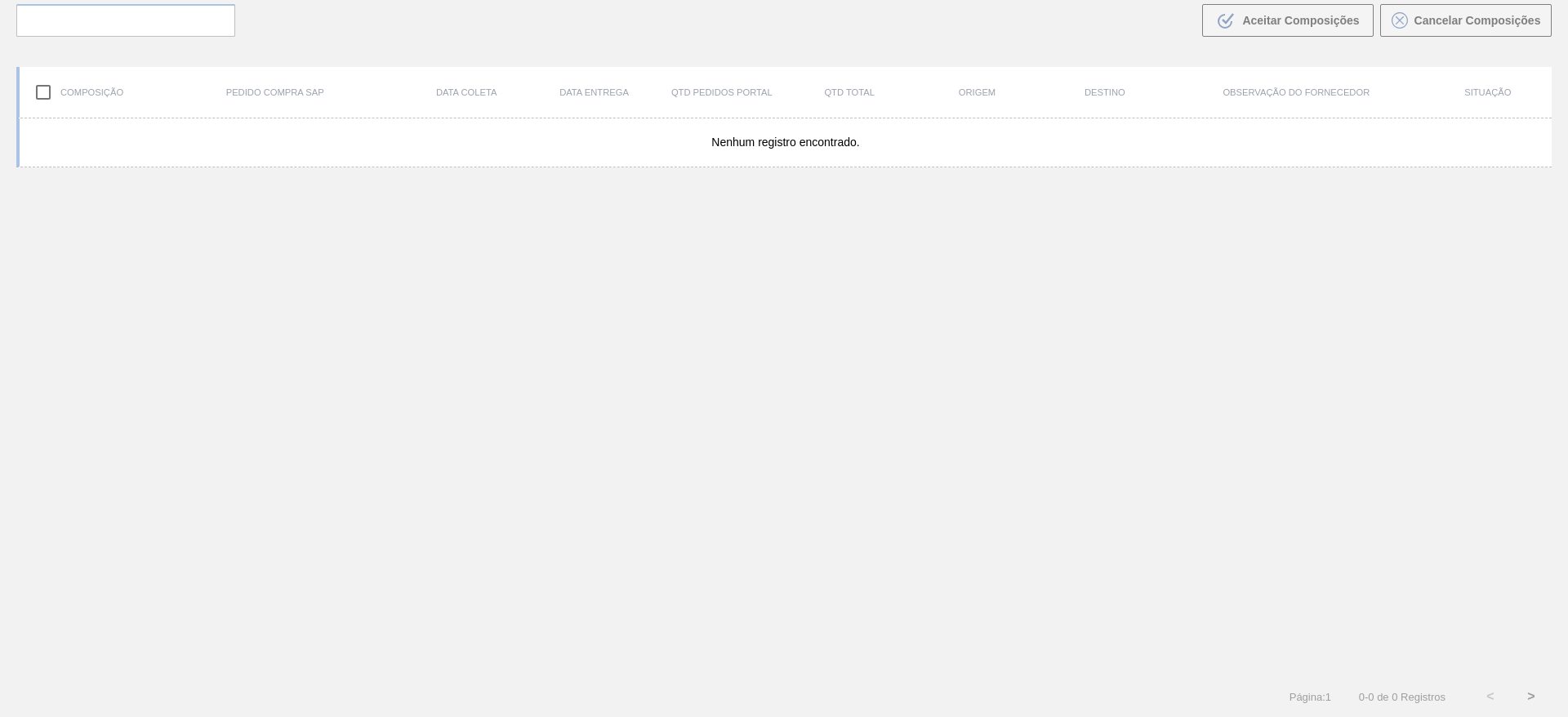
scroll to position [117, 0]
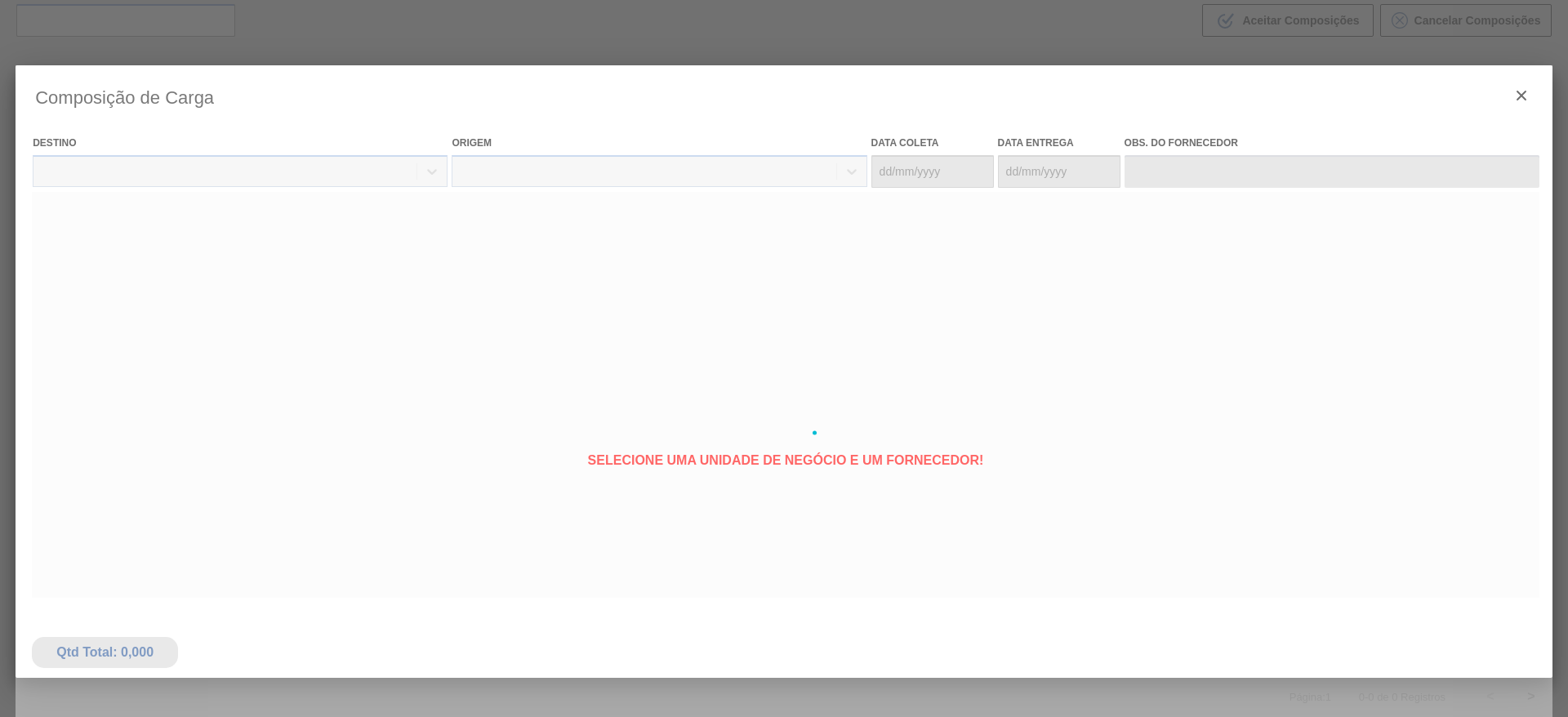
type coleta "28/10/2025"
type entrega "27/11/2025"
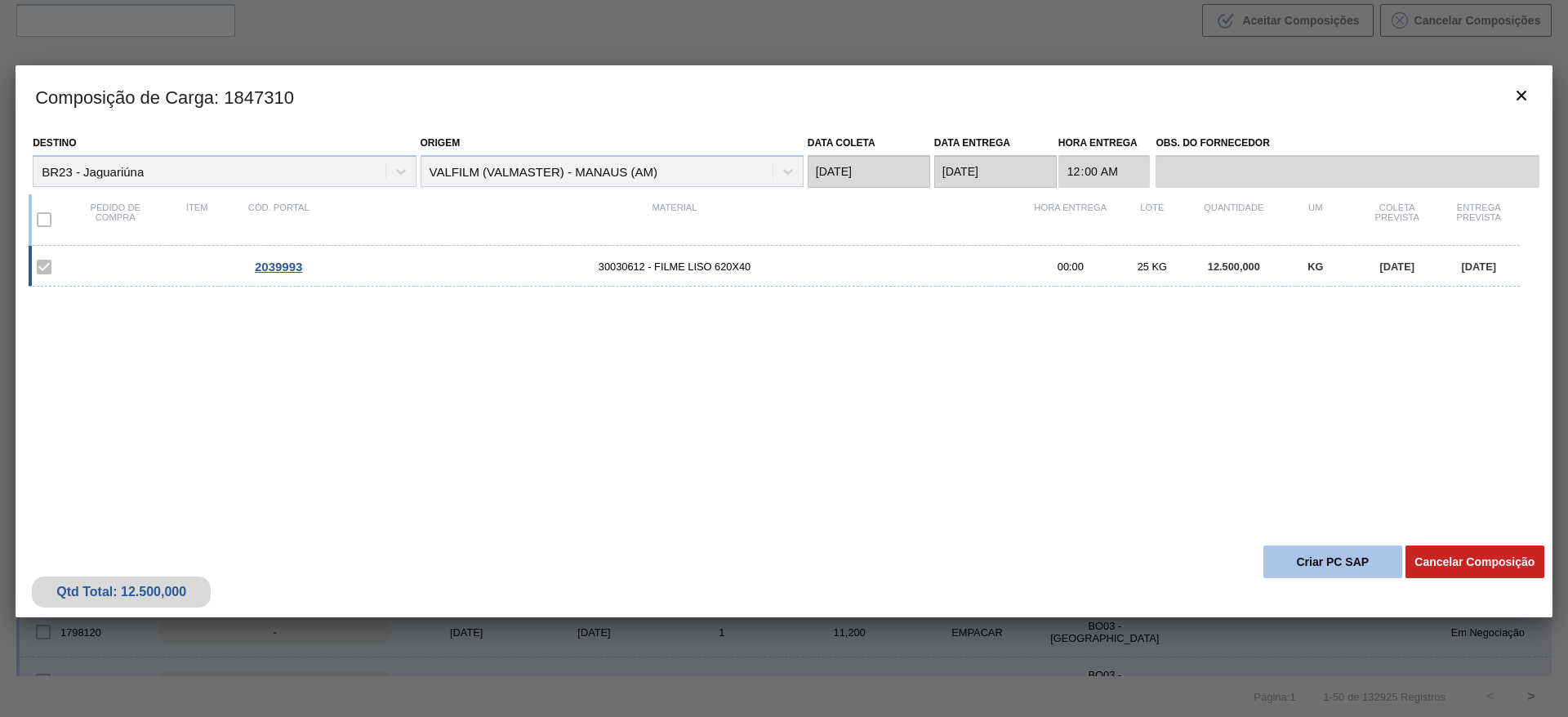
click at [1324, 561] on button "Criar PC SAP" at bounding box center [1334, 561] width 139 height 33
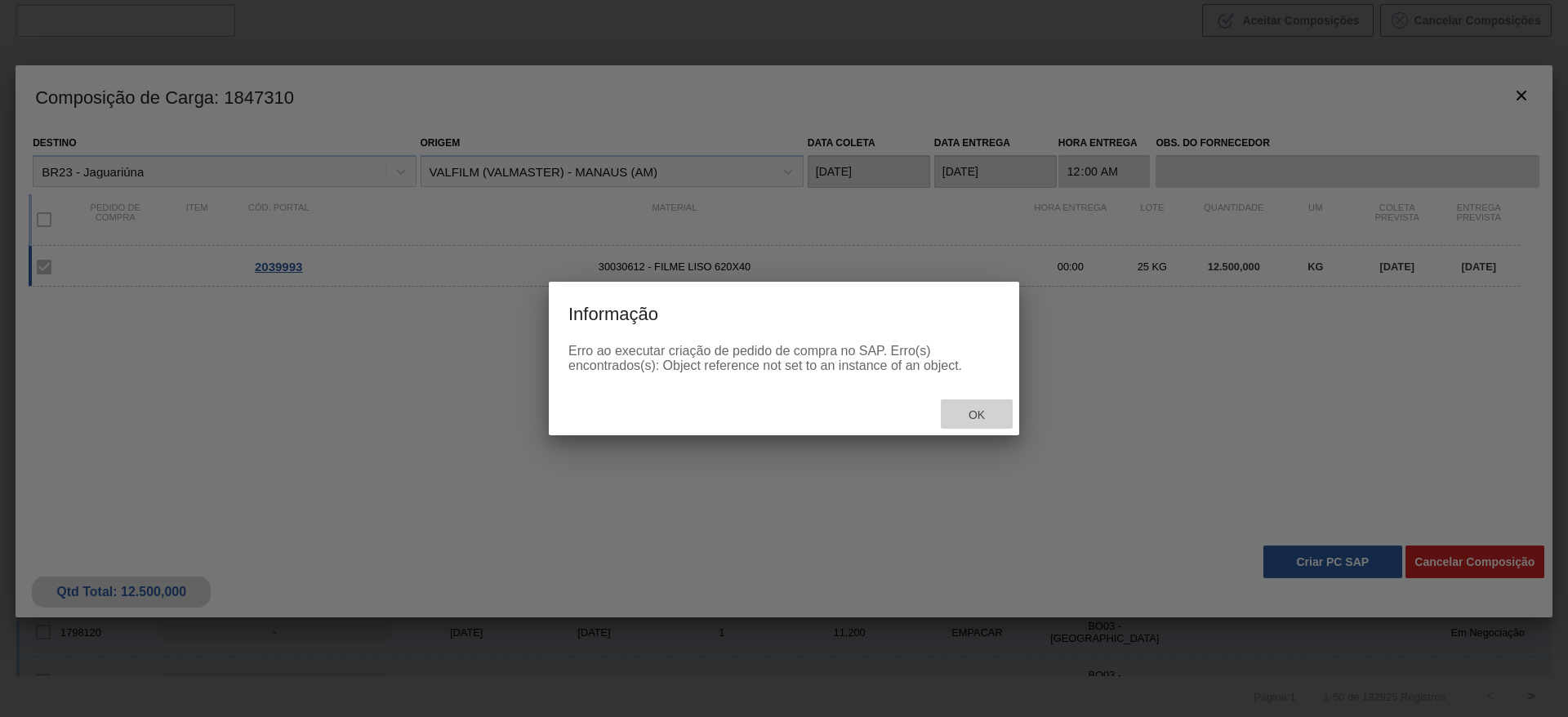
click at [981, 420] on span "Ok" at bounding box center [976, 415] width 42 height 13
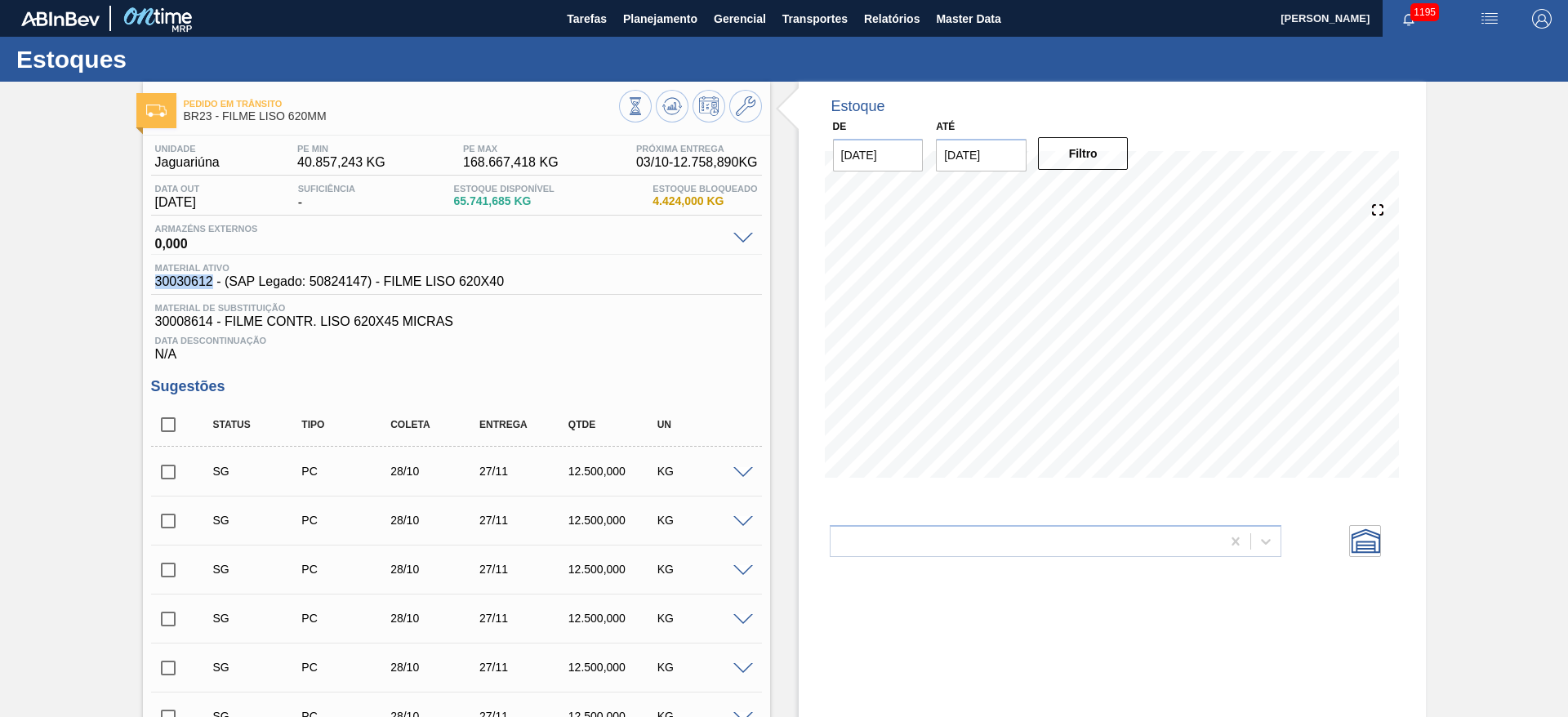
drag, startPoint x: 212, startPoint y: 276, endPoint x: 133, endPoint y: 281, distance: 79.2
click at [133, 281] on div "Pedido em Trânsito BR23 - FILME LISO 620MM Unidade Jaguariúna PE MIN 40.857,243…" at bounding box center [784, 723] width 1568 height 1282
copy span "30030612"
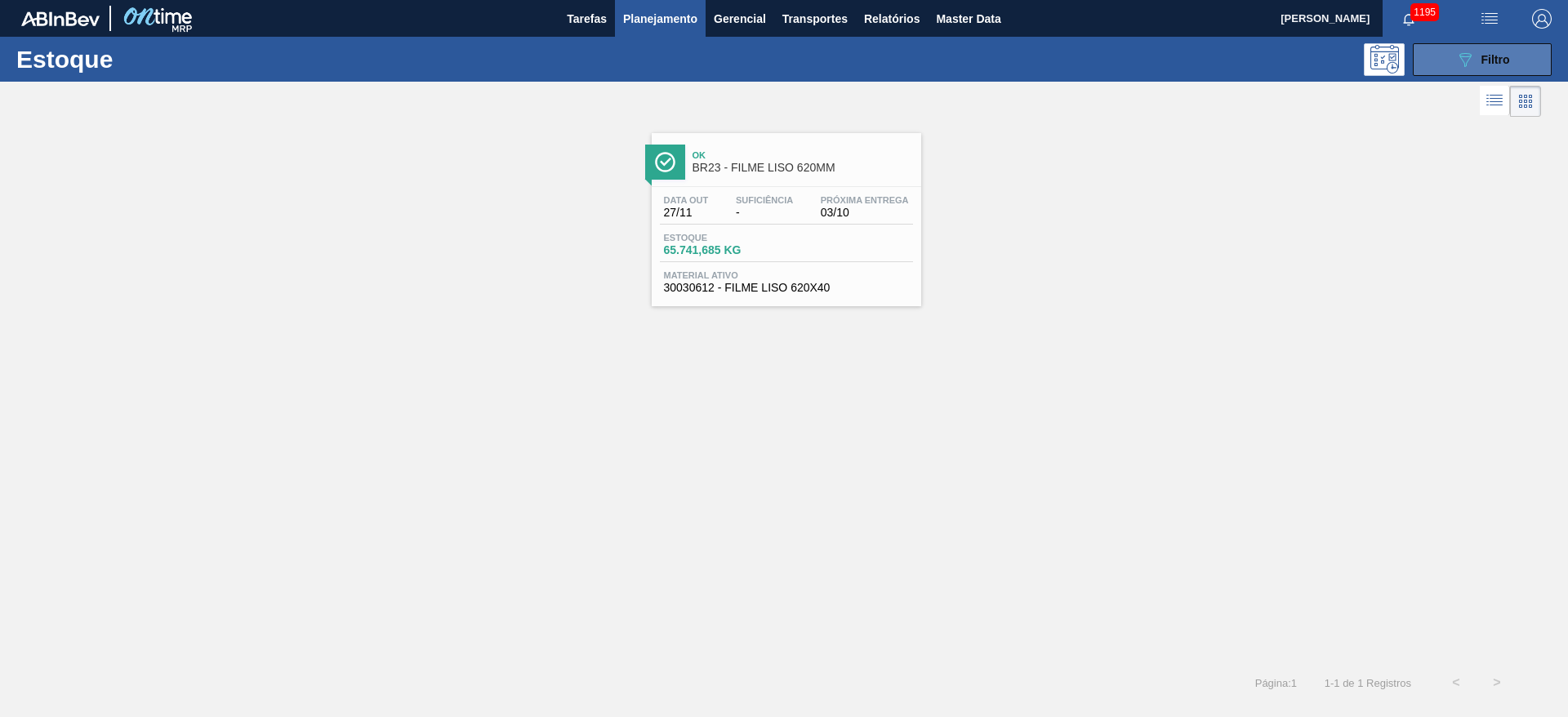
click at [1470, 56] on icon "089F7B8B-B2A5-4AFE-B5C0-19BA573D28AC" at bounding box center [1465, 59] width 20 height 20
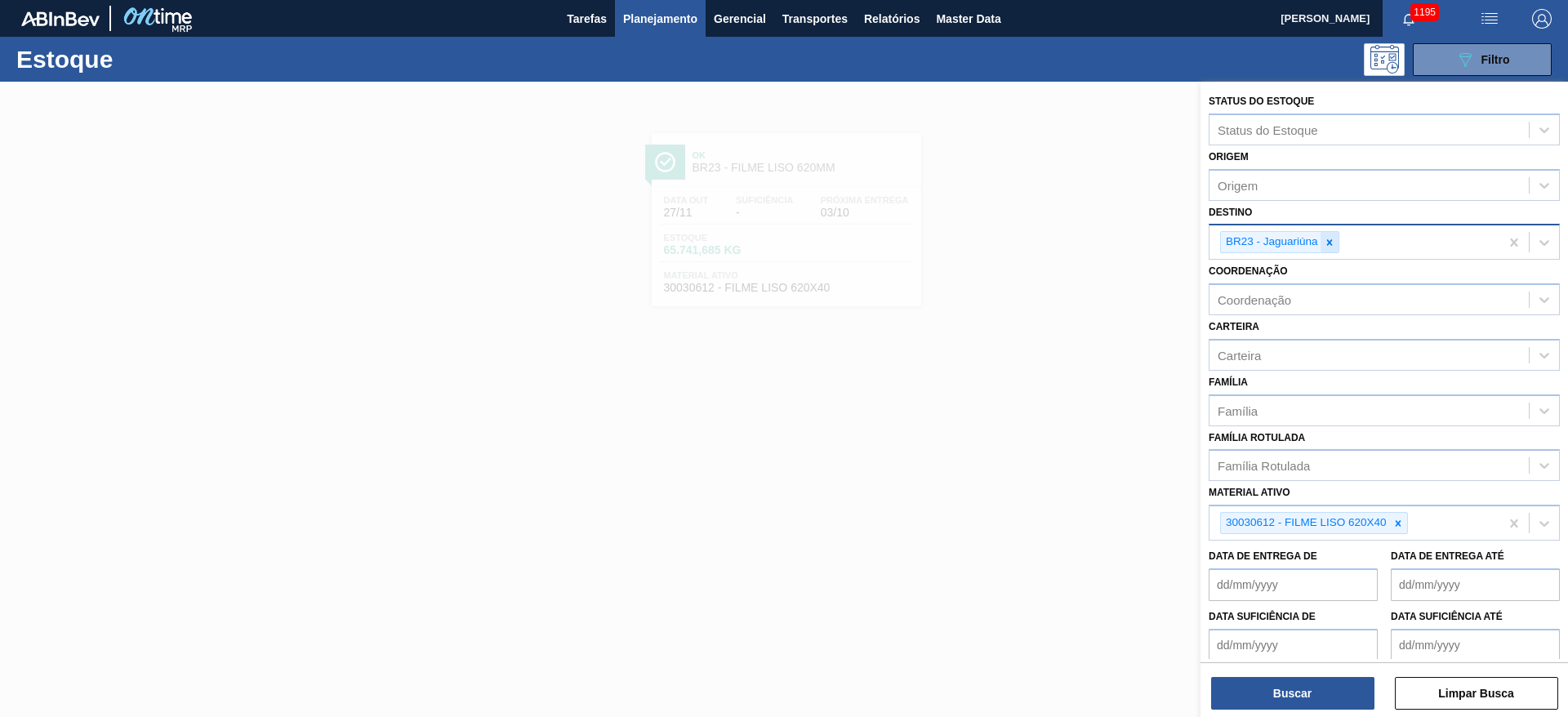
click at [1335, 235] on div at bounding box center [1329, 242] width 18 height 21
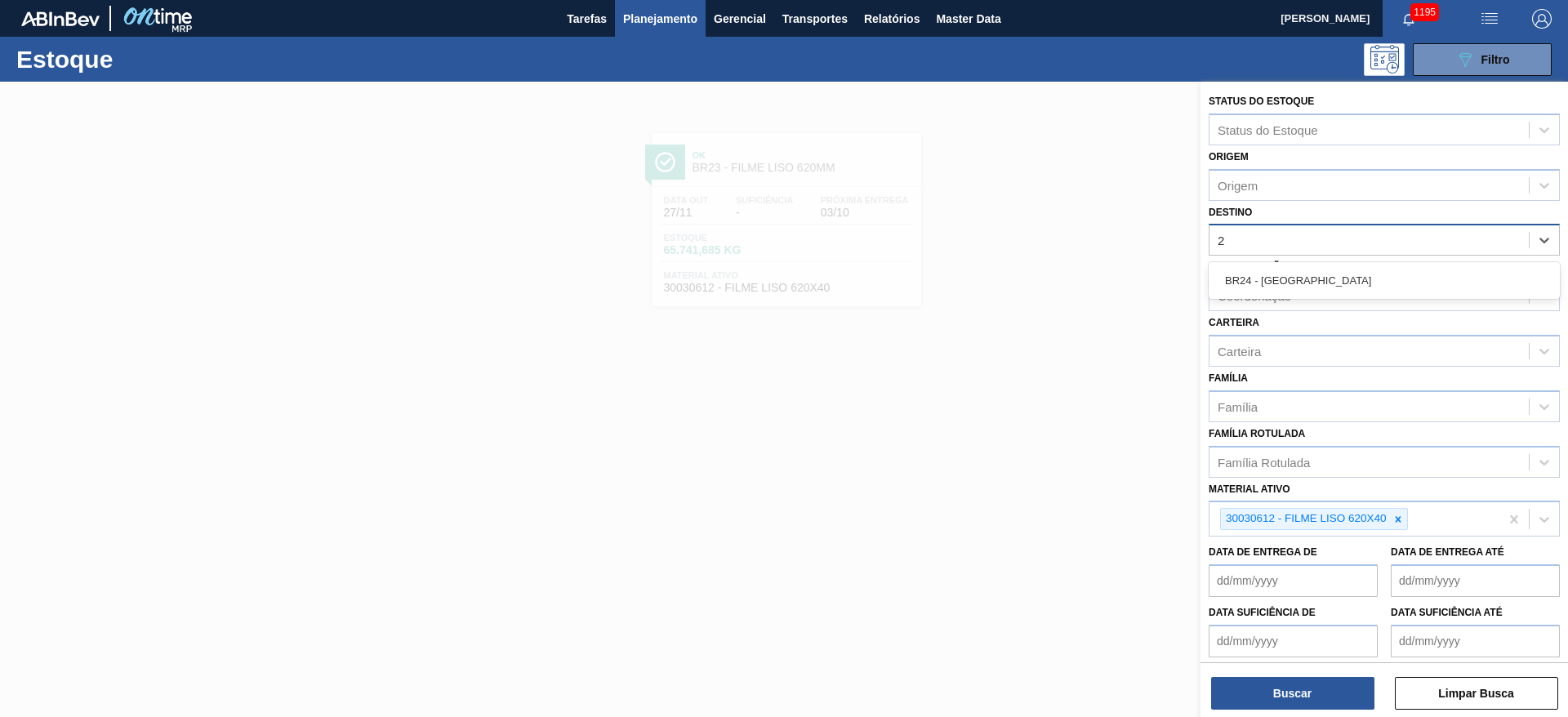
type input "24"
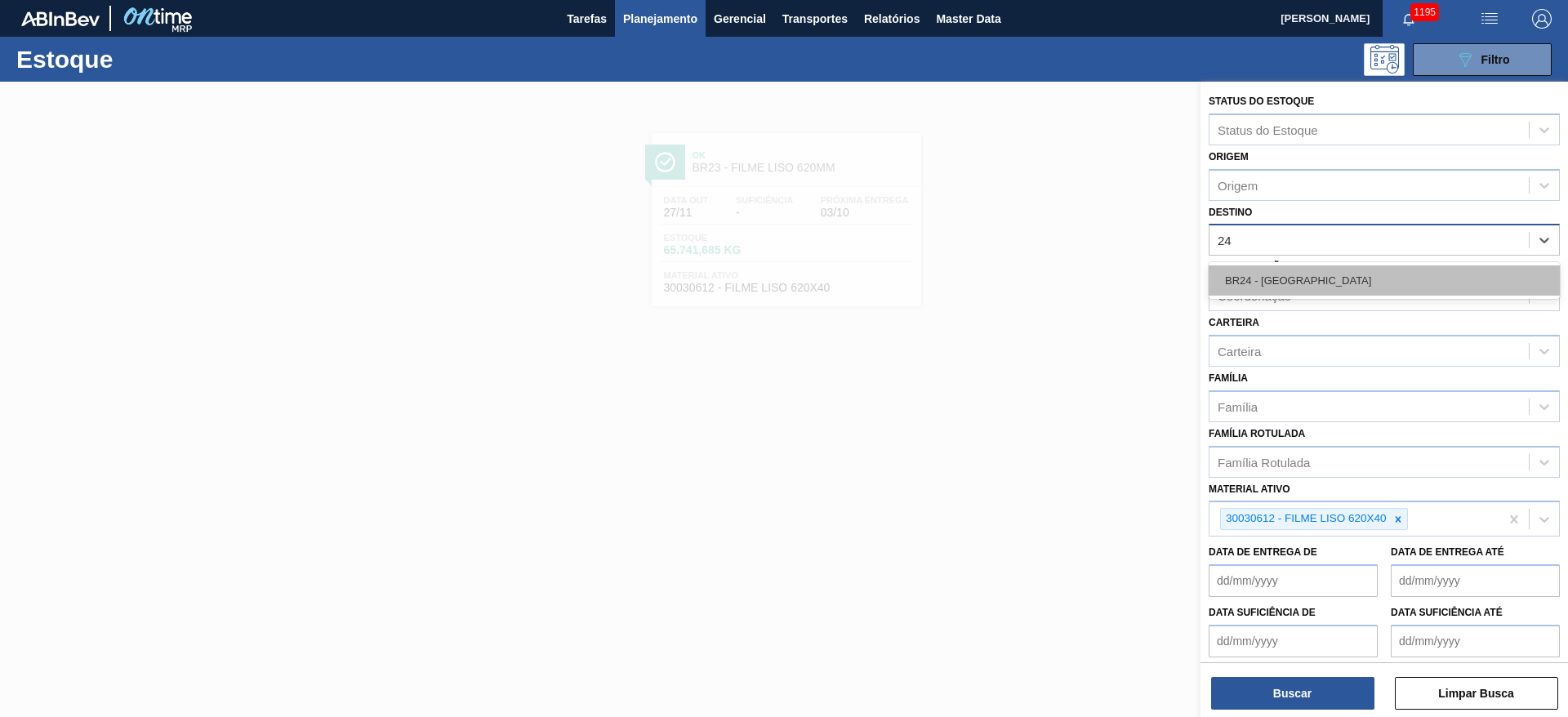
click at [1316, 276] on div "BR24 - [GEOGRAPHIC_DATA]" at bounding box center [1384, 280] width 352 height 30
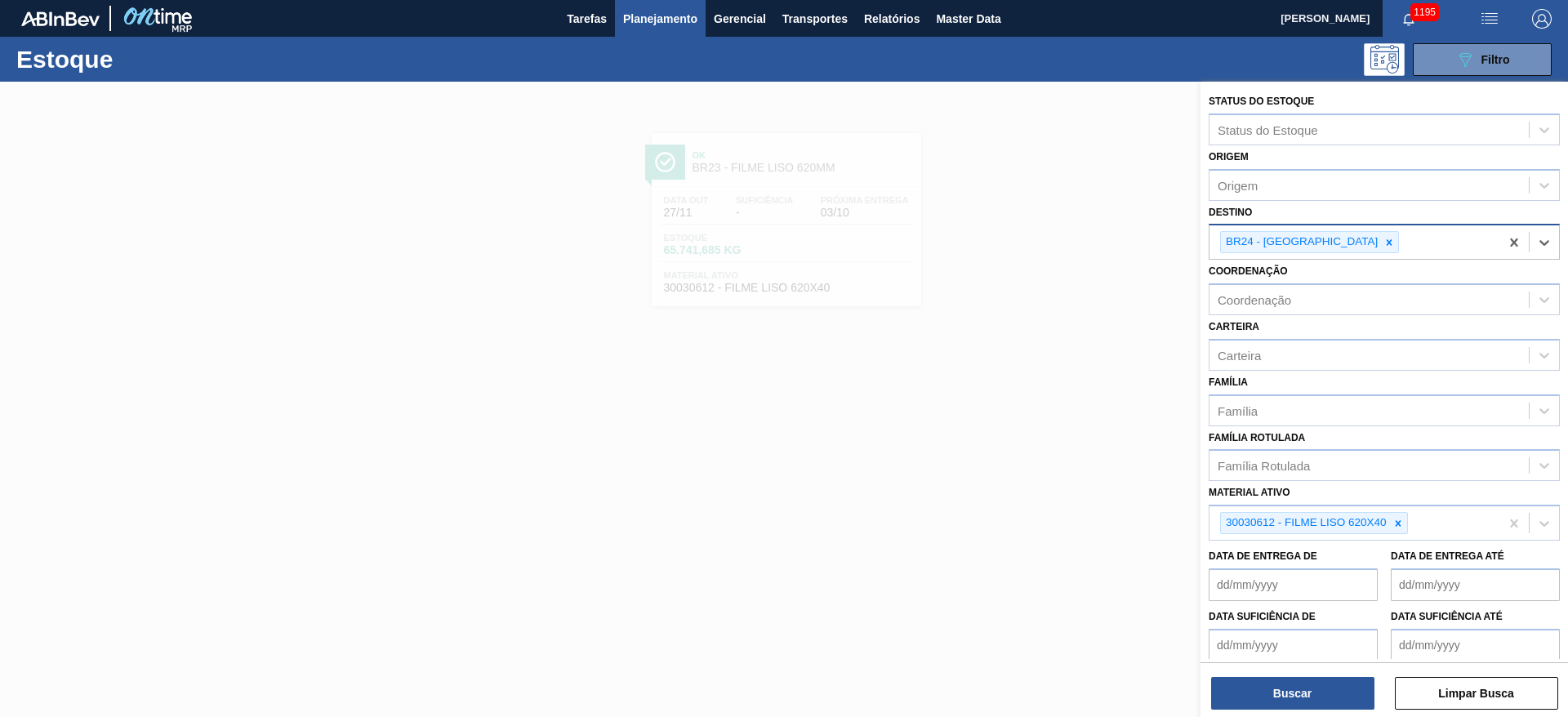
drag, startPoint x: 1402, startPoint y: 524, endPoint x: 1331, endPoint y: 442, distance: 108.5
click at [1401, 520] on icon at bounding box center [1398, 523] width 11 height 11
click at [1246, 364] on div "Carteira" at bounding box center [1369, 354] width 320 height 23
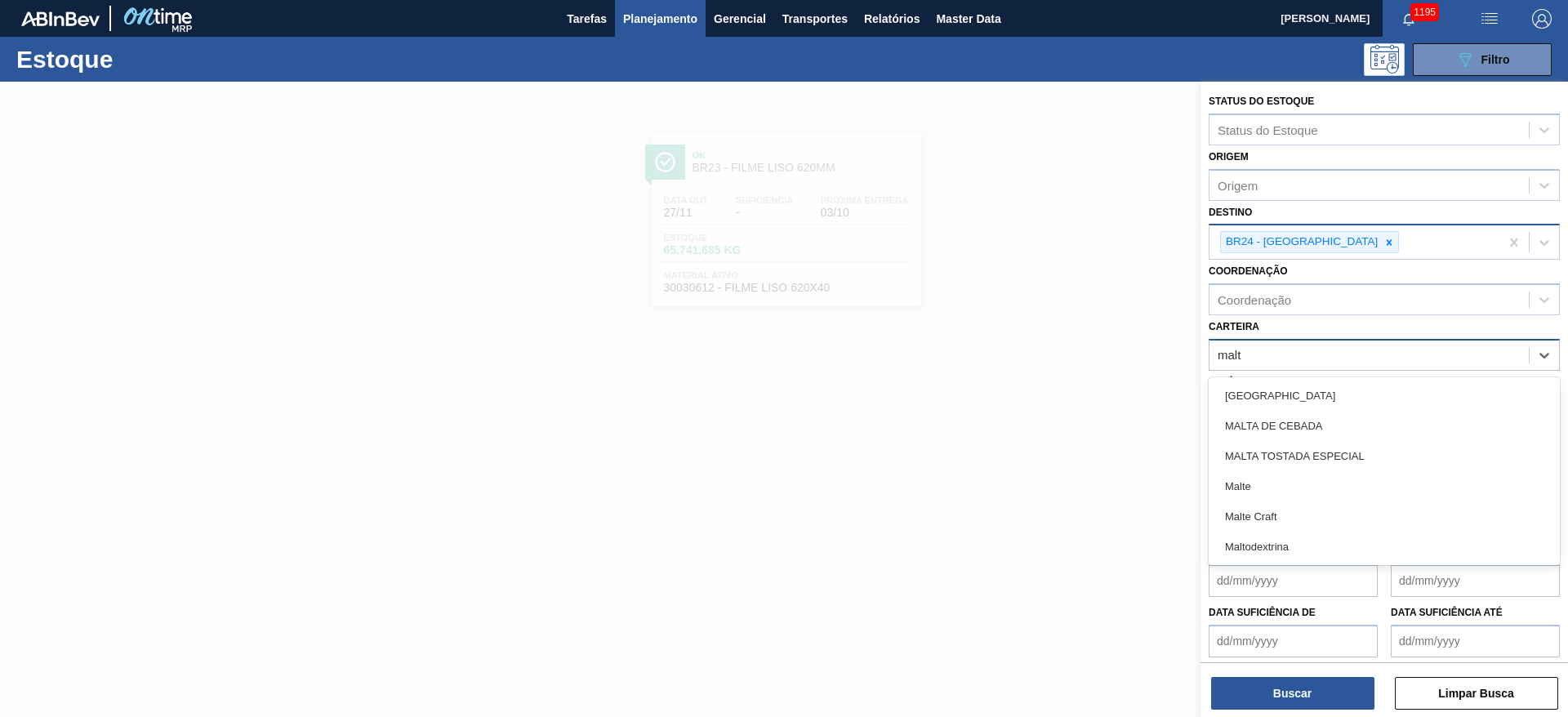
type input "malte"
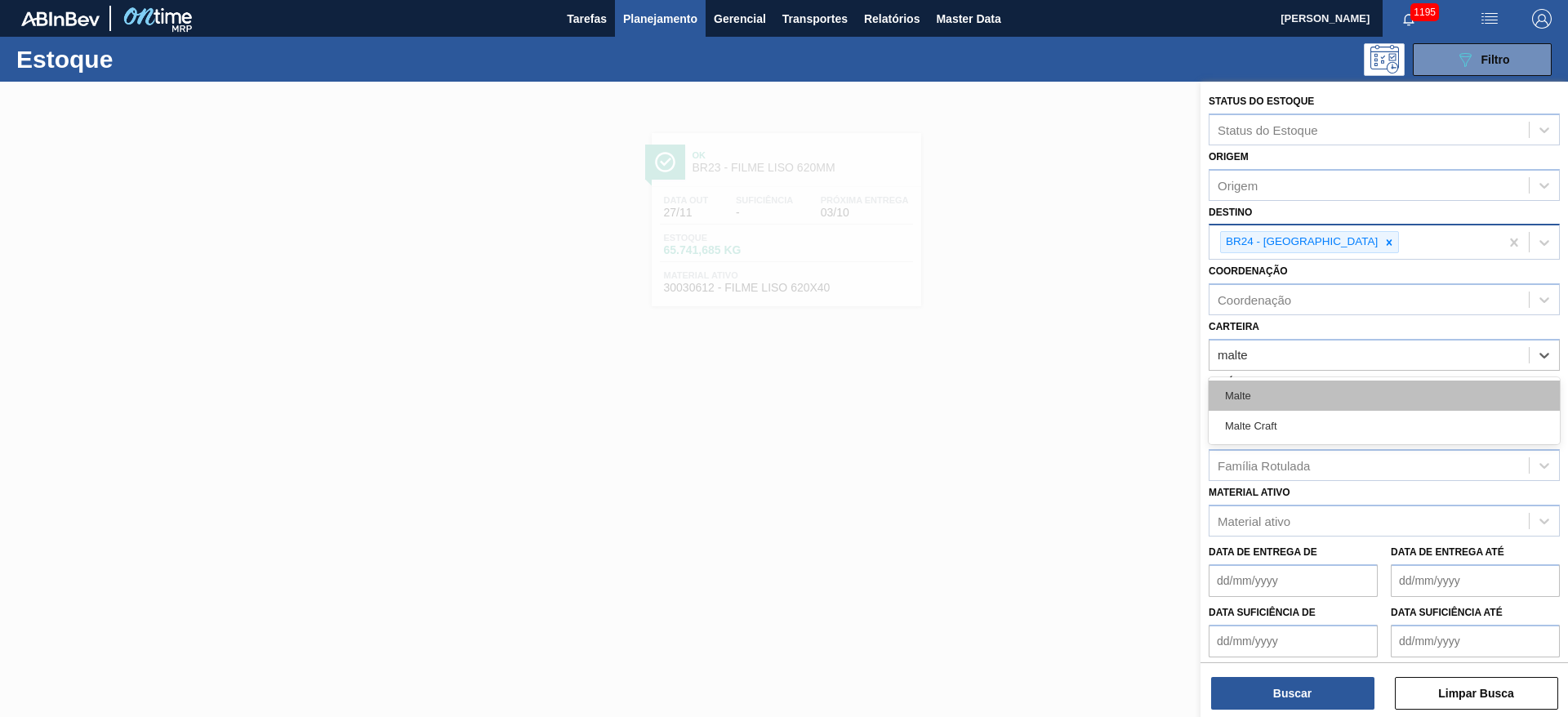
click at [1290, 399] on div "Malte" at bounding box center [1384, 396] width 352 height 30
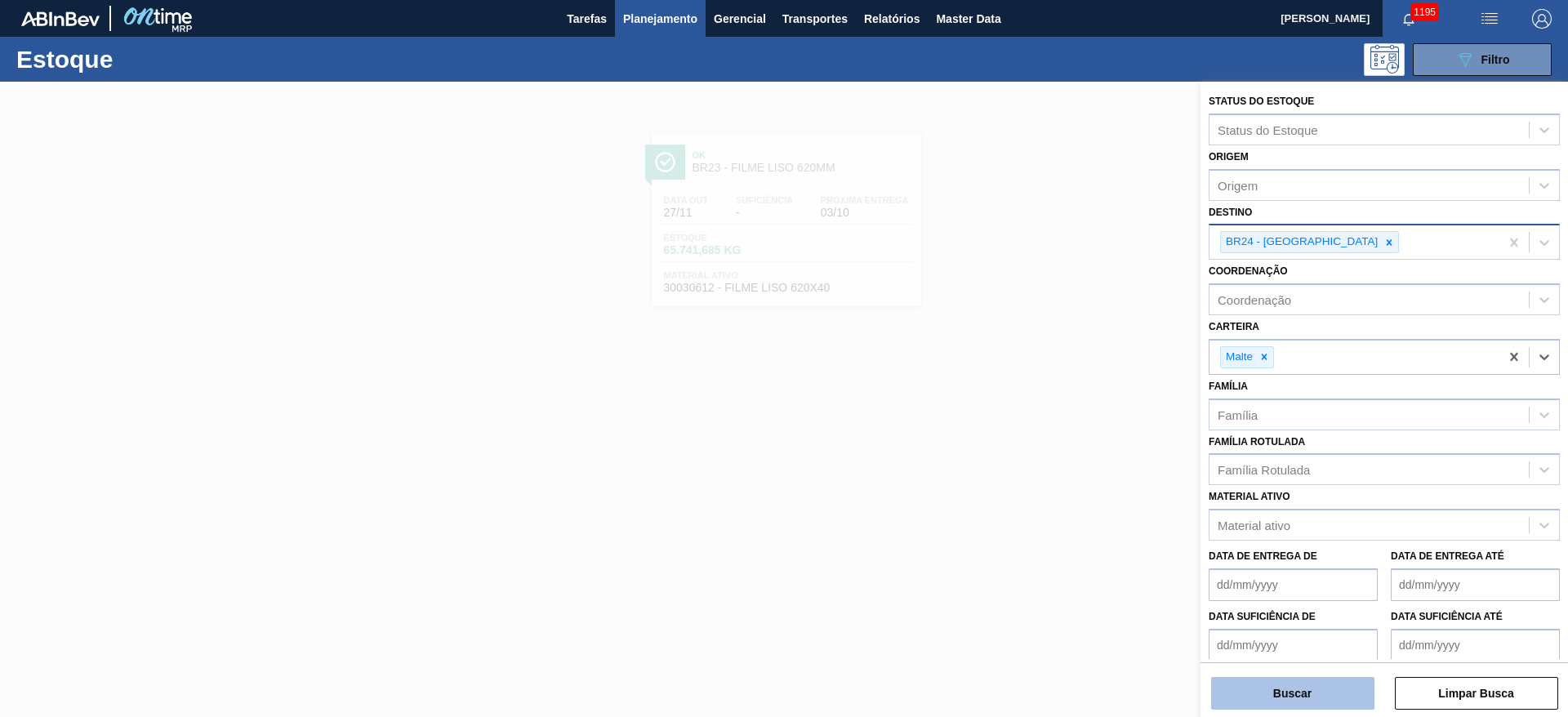
click at [1308, 695] on button "Buscar" at bounding box center [1293, 693] width 163 height 33
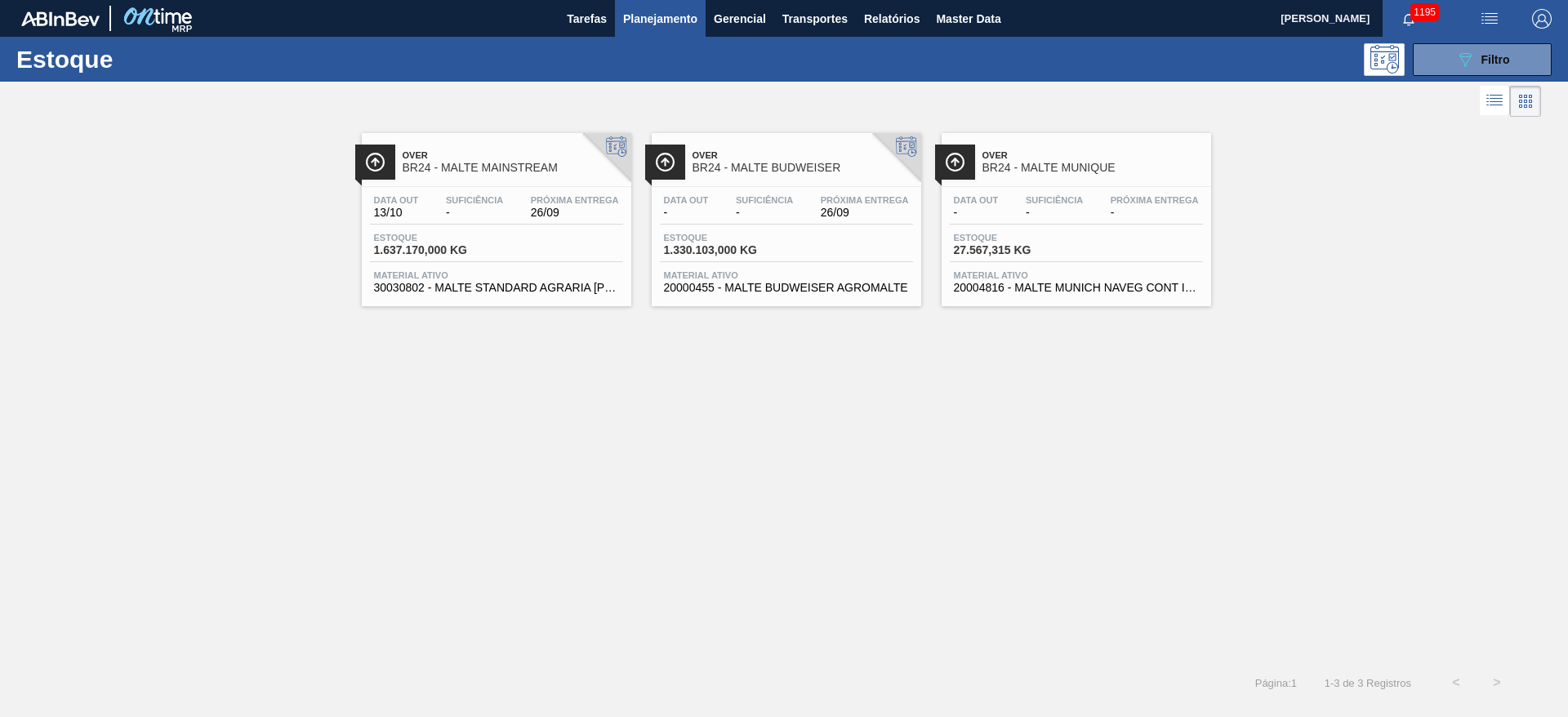
click at [708, 230] on div "Data out - Suficiência - Próxima Entrega 26/09 Estoque 1.330.103,000 KG Materia…" at bounding box center [786, 242] width 269 height 111
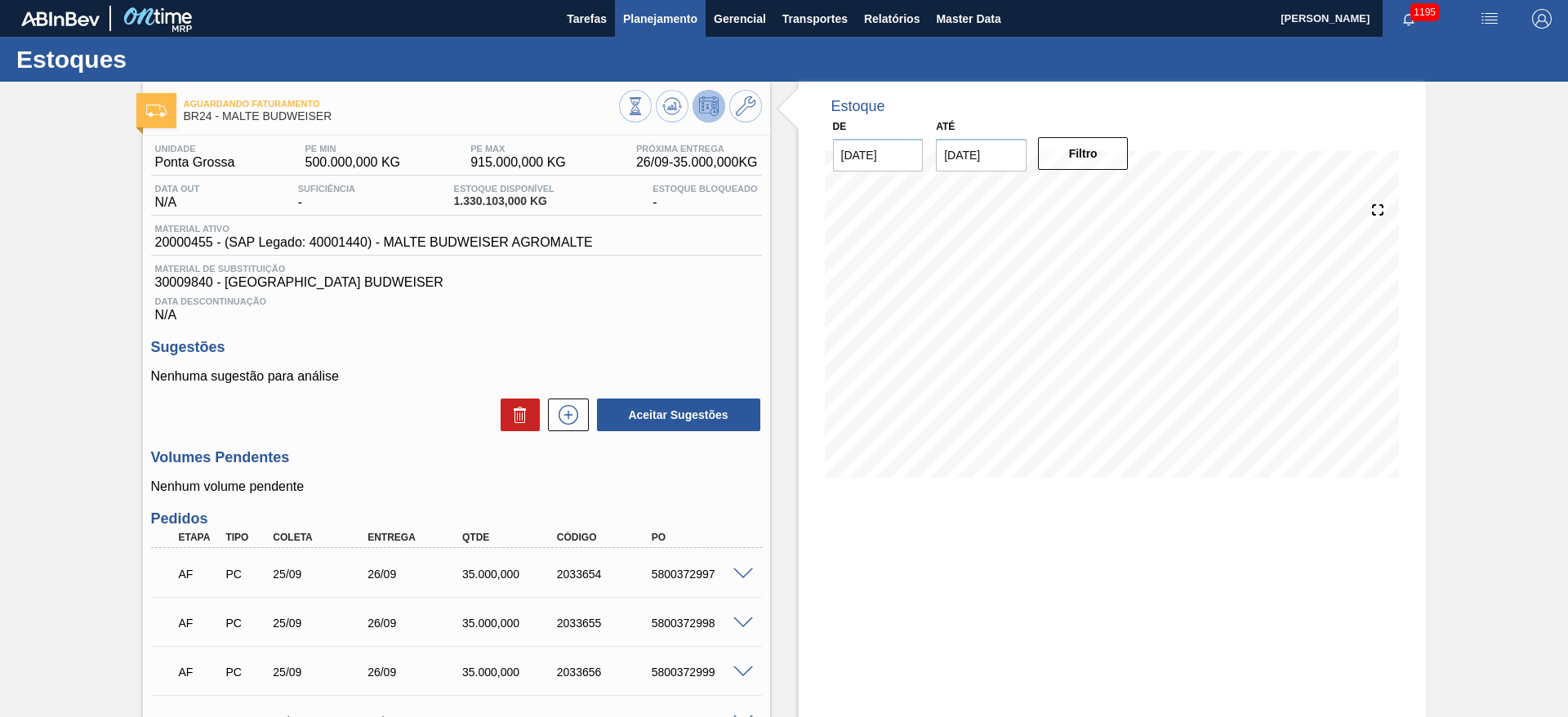
click at [662, 23] on span "Planejamento" at bounding box center [660, 19] width 74 height 20
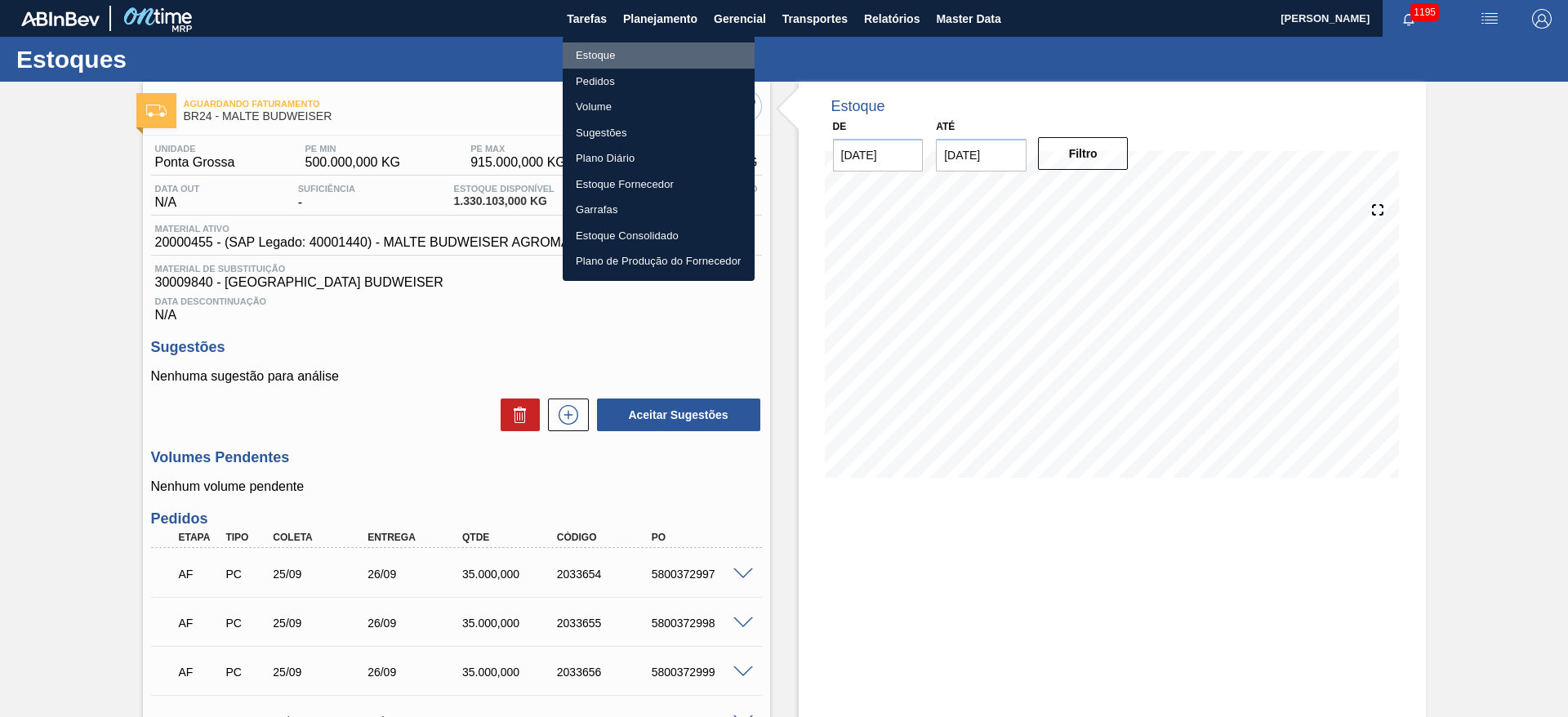
click at [597, 58] on li "Estoque" at bounding box center [658, 55] width 192 height 26
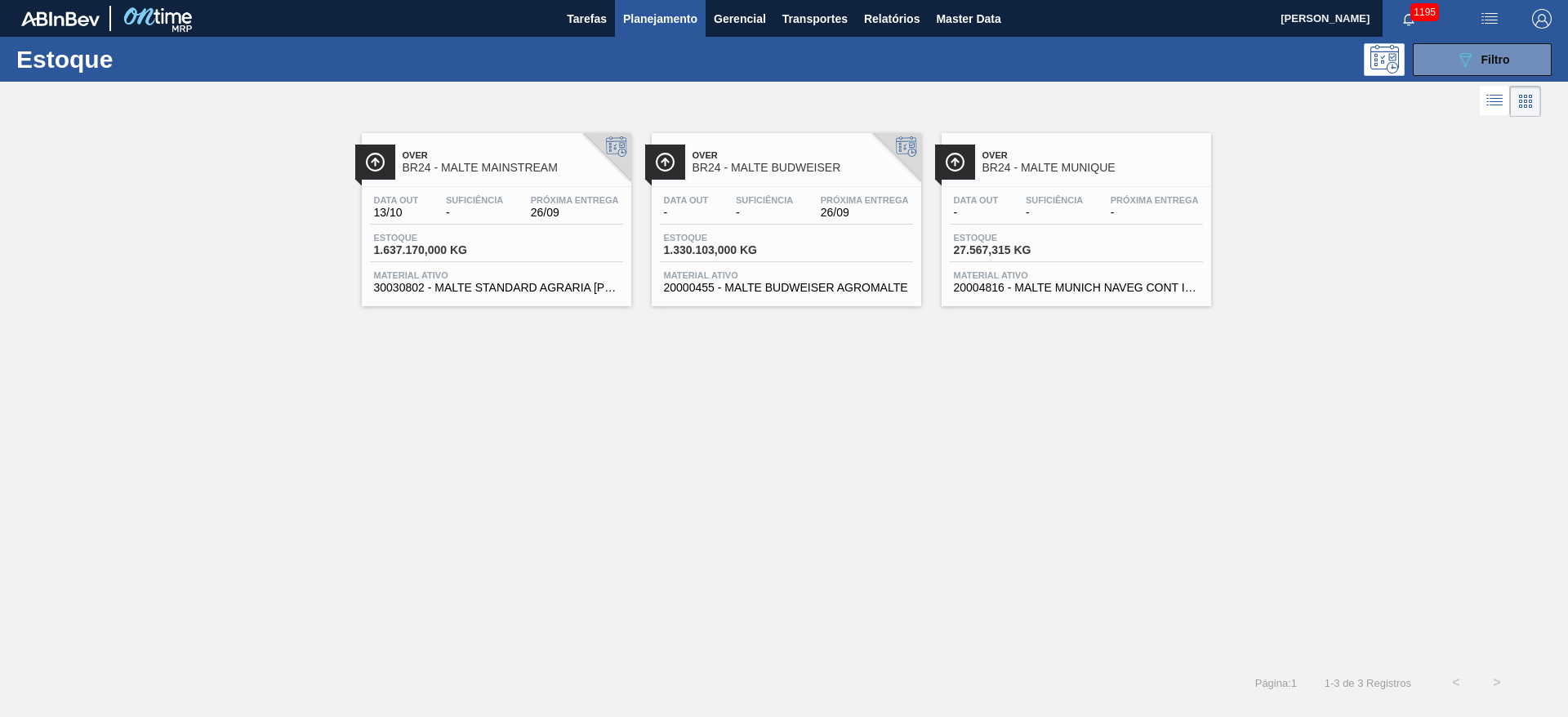
click at [419, 231] on div "Data out 13/10 Suficiência - Próxima Entrega 26/09 Estoque 1.637.170,000 KG Mat…" at bounding box center [496, 242] width 269 height 111
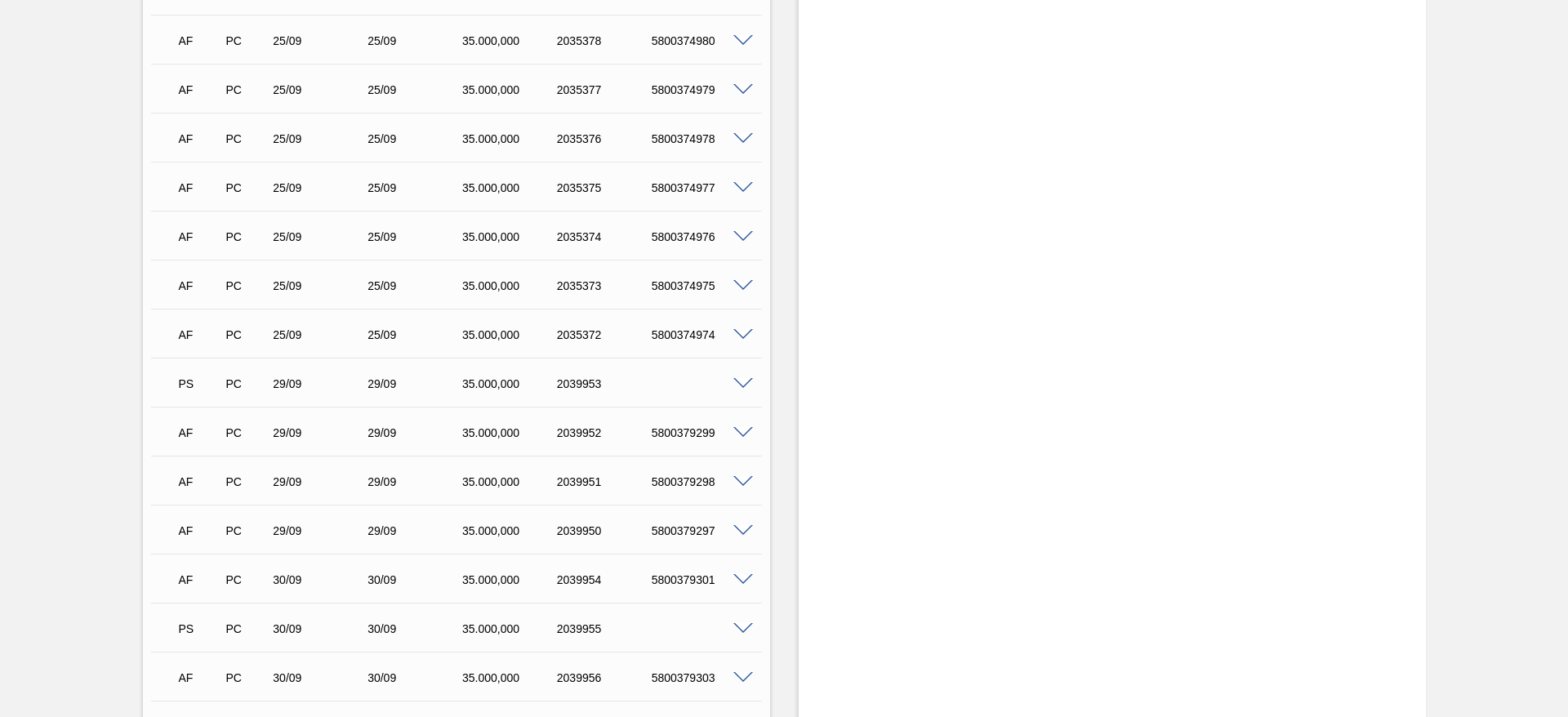
scroll to position [979, 0]
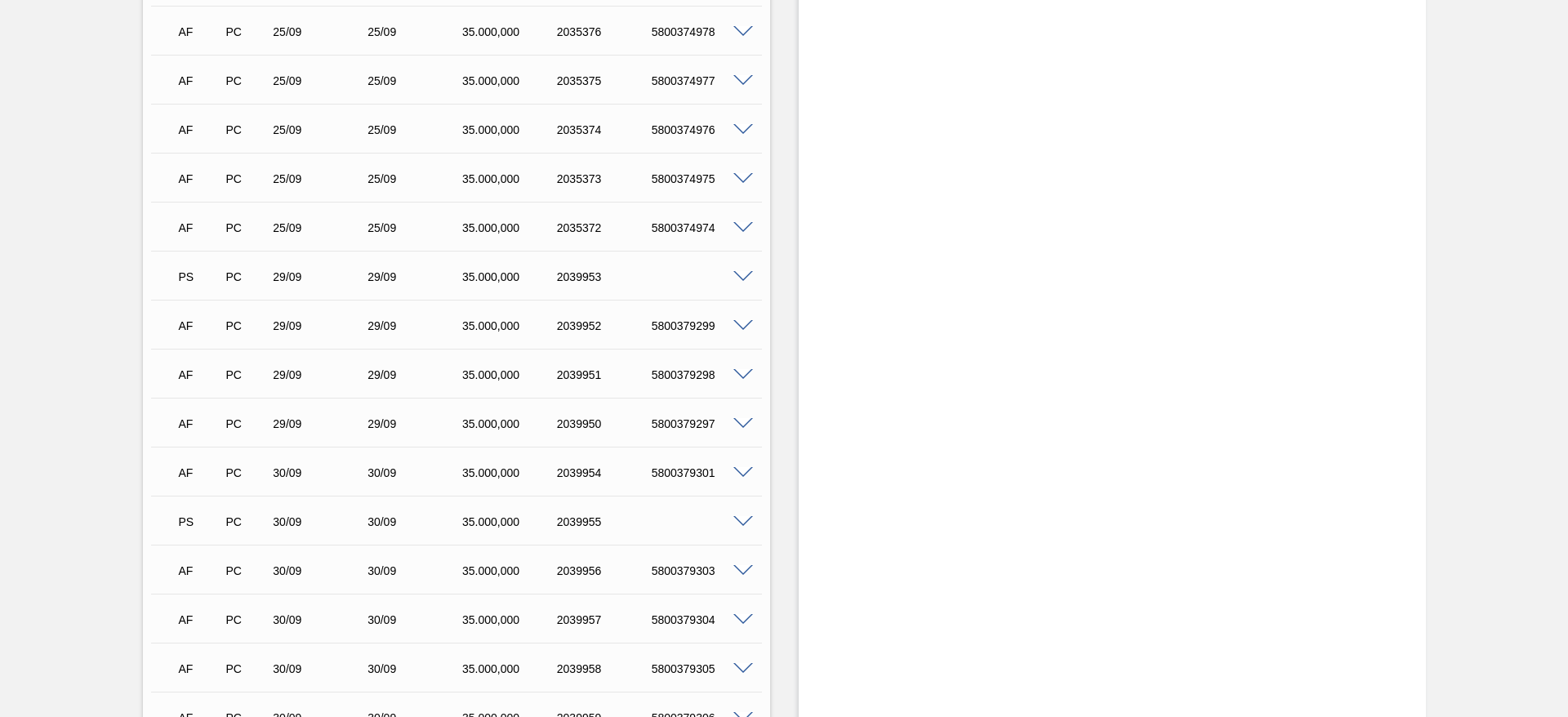
click at [746, 271] on span at bounding box center [743, 276] width 20 height 12
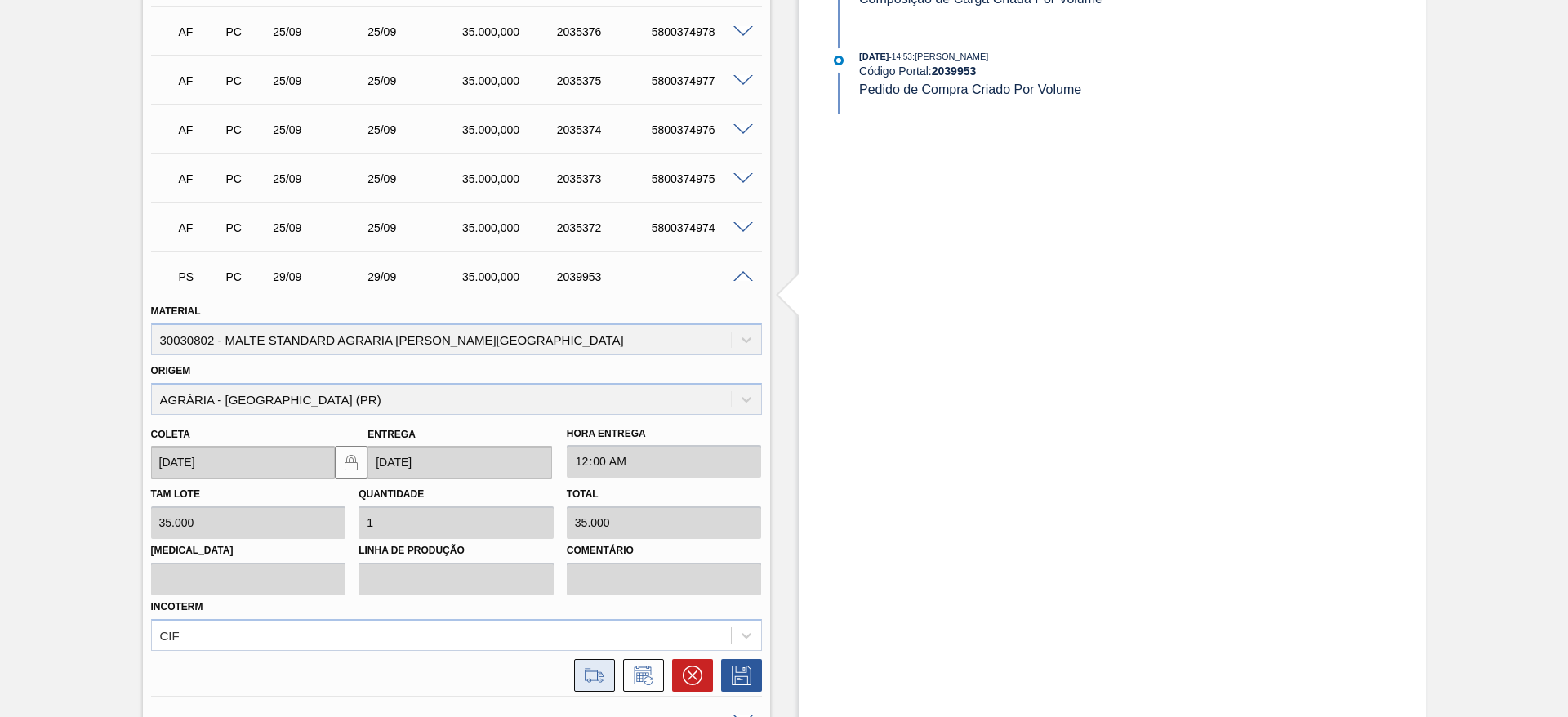
click at [605, 665] on icon at bounding box center [595, 675] width 26 height 20
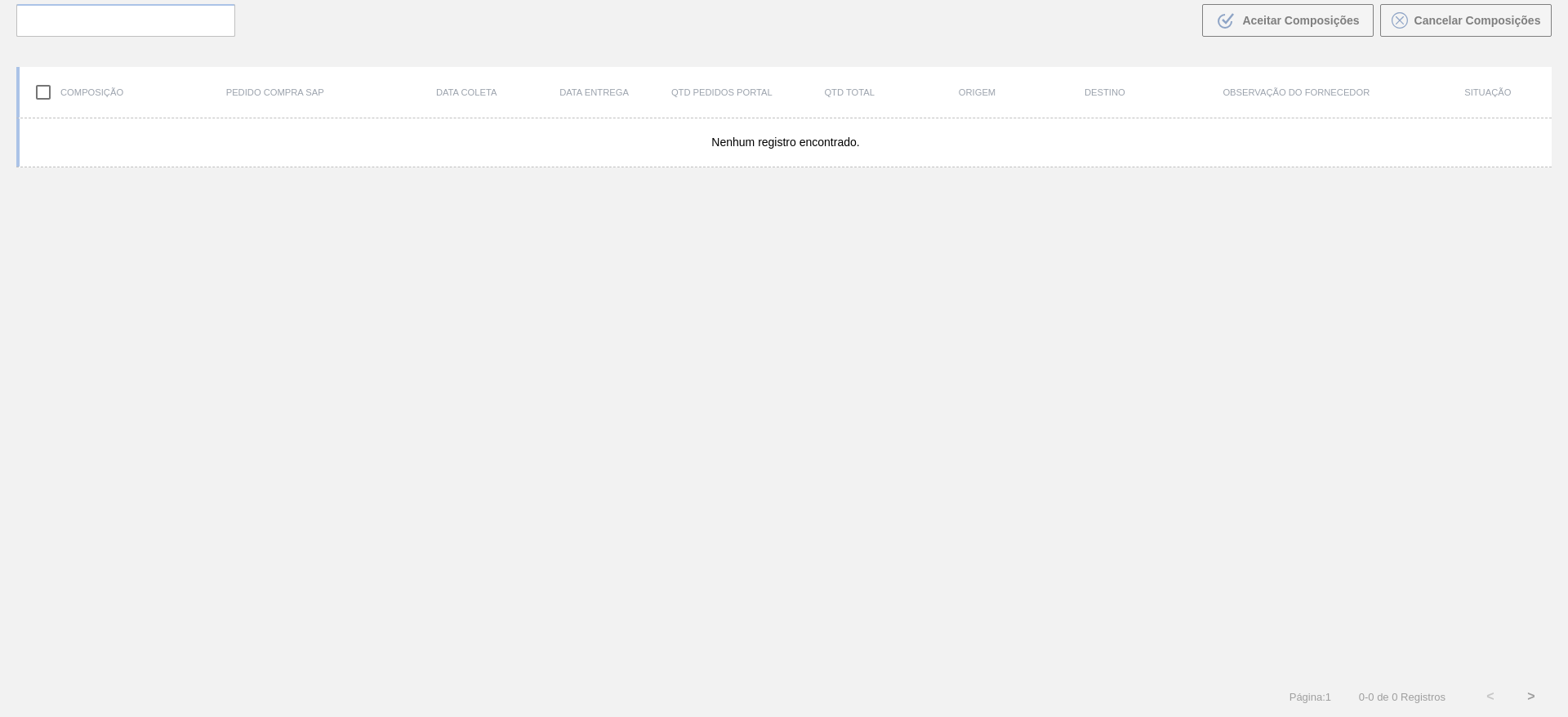
scroll to position [117, 0]
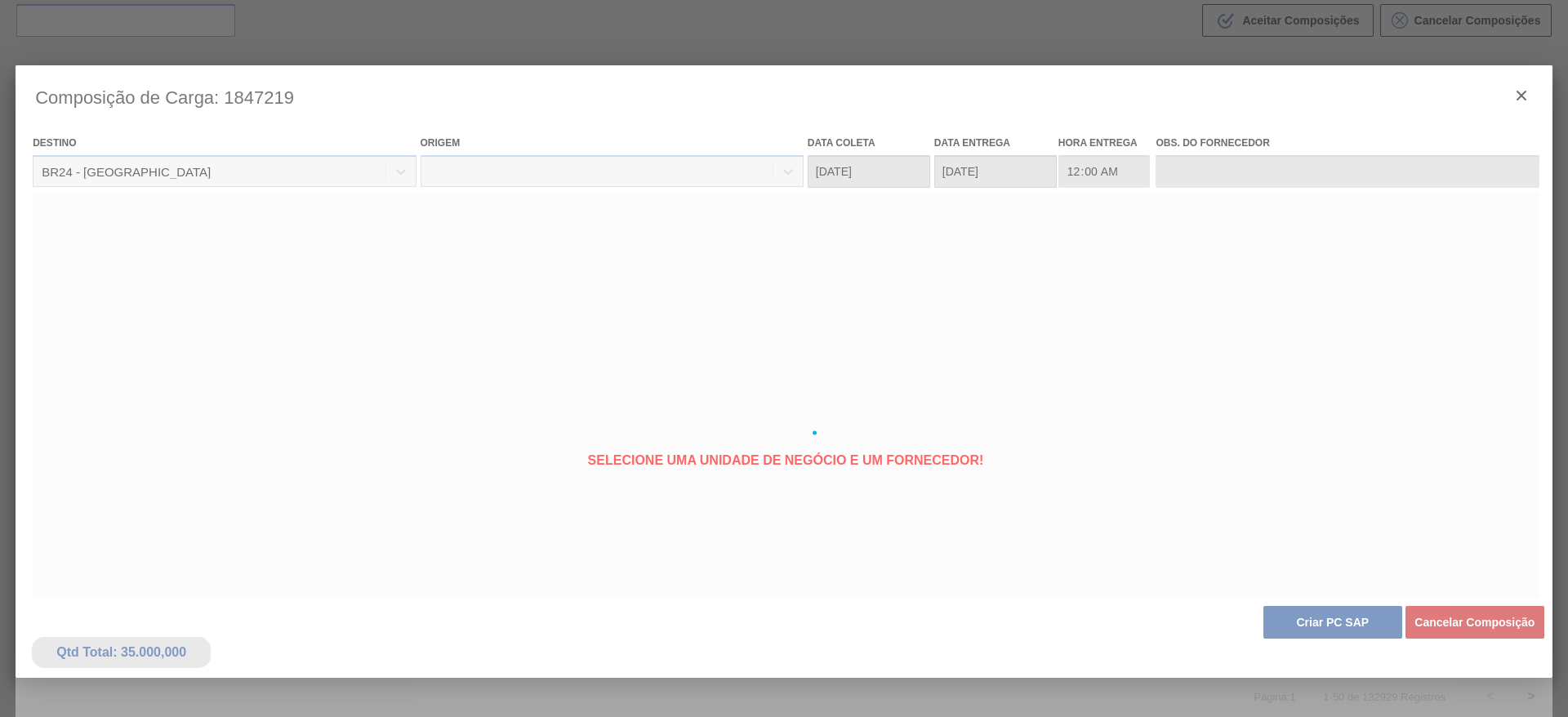
type coleta "29/09/2025"
type entrega "29/09/2025"
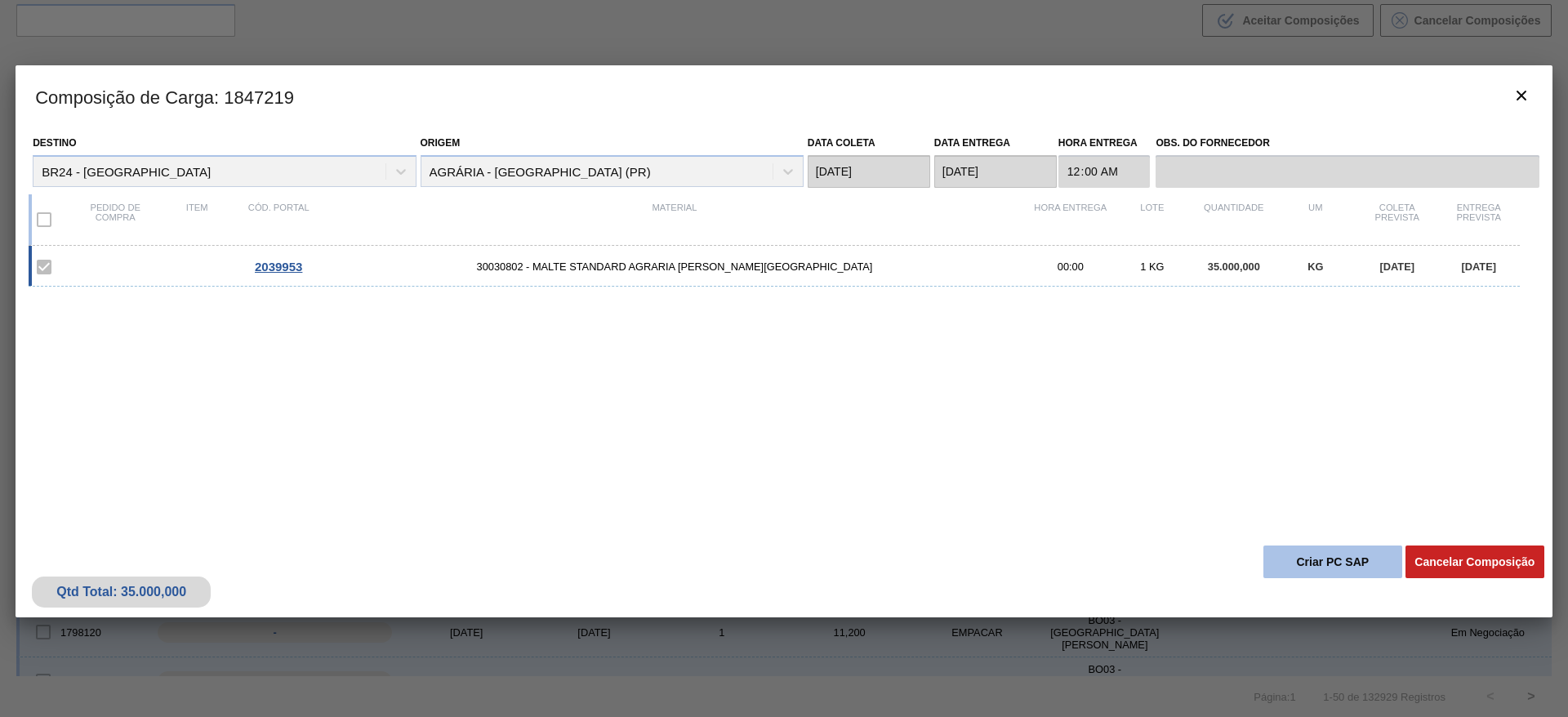
click at [1326, 557] on button "Criar PC SAP" at bounding box center [1334, 561] width 139 height 33
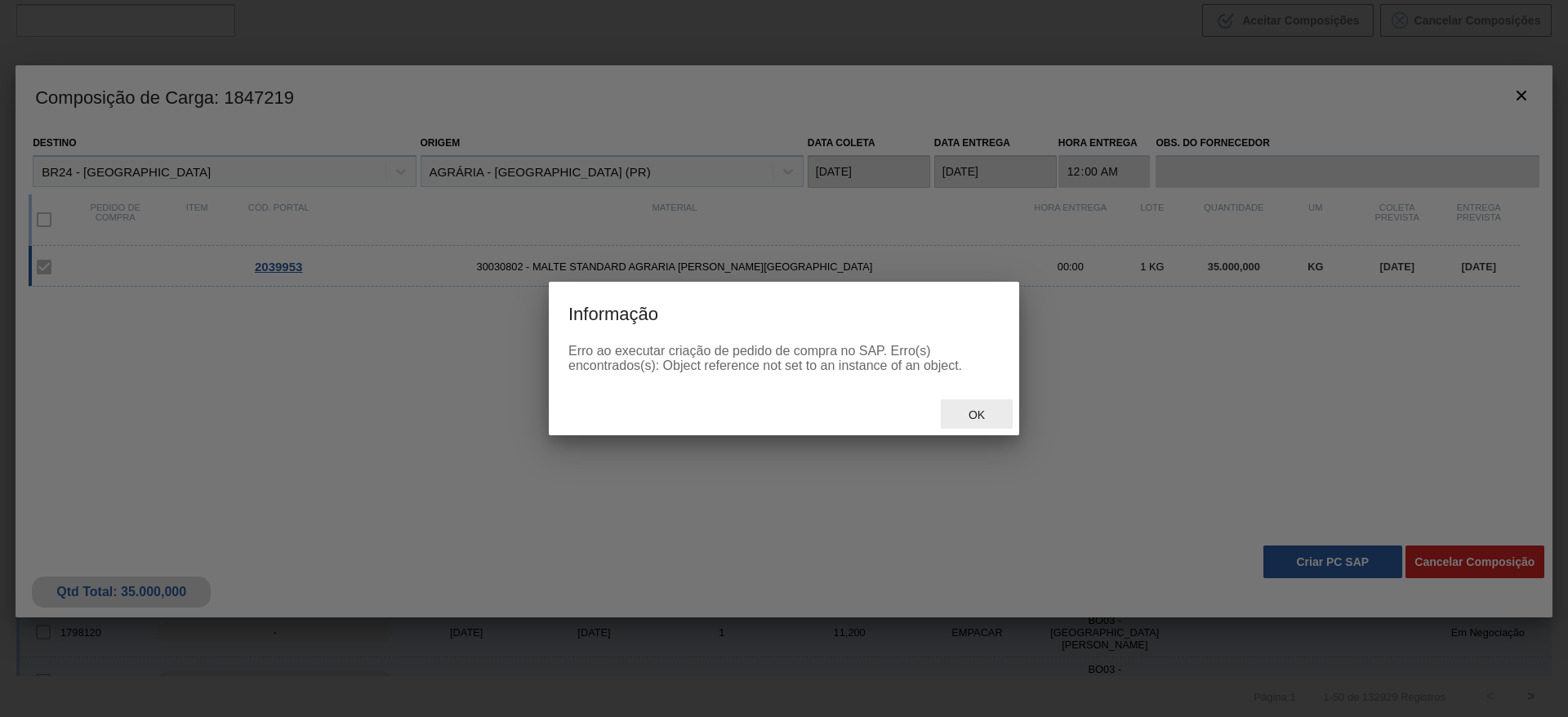
click at [972, 416] on span "Ok" at bounding box center [976, 415] width 42 height 13
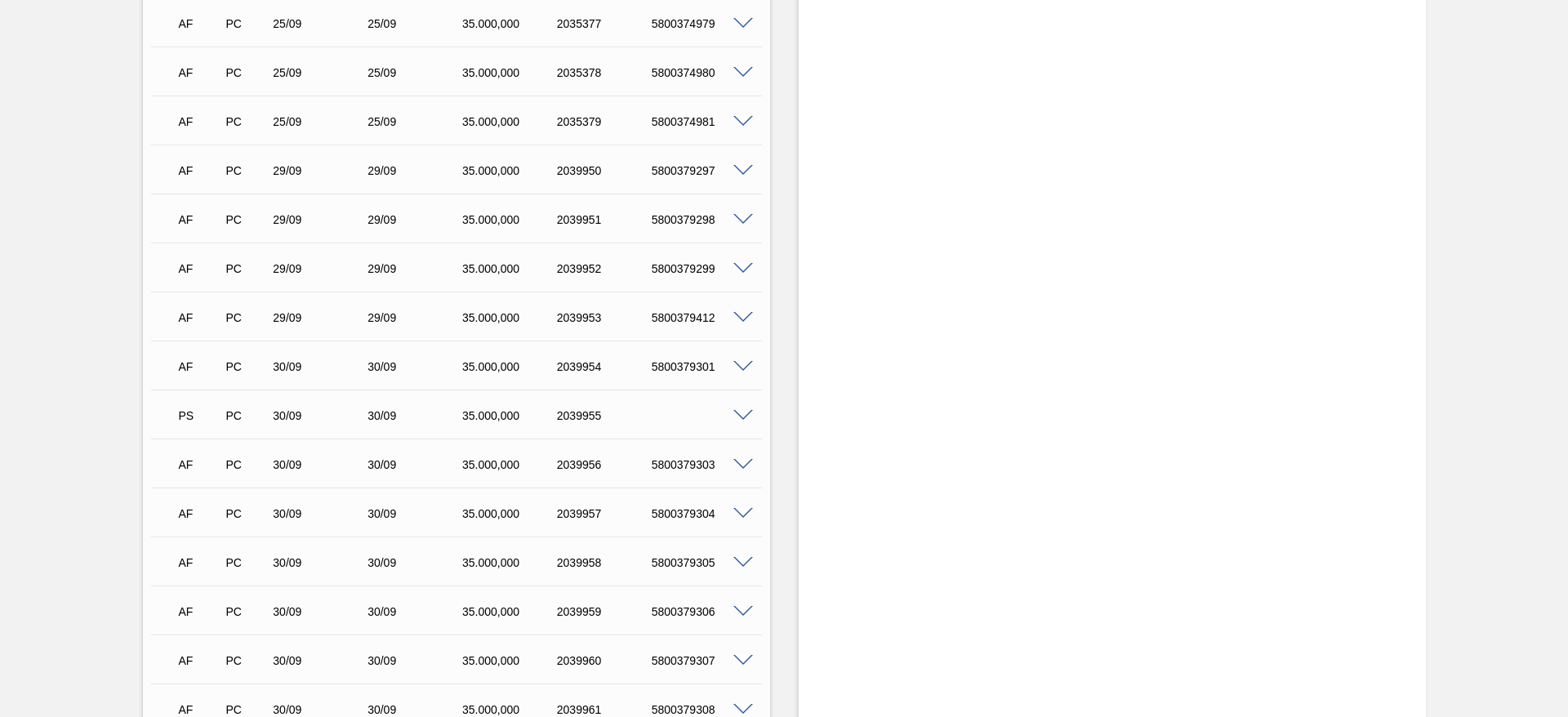
scroll to position [1269, 0]
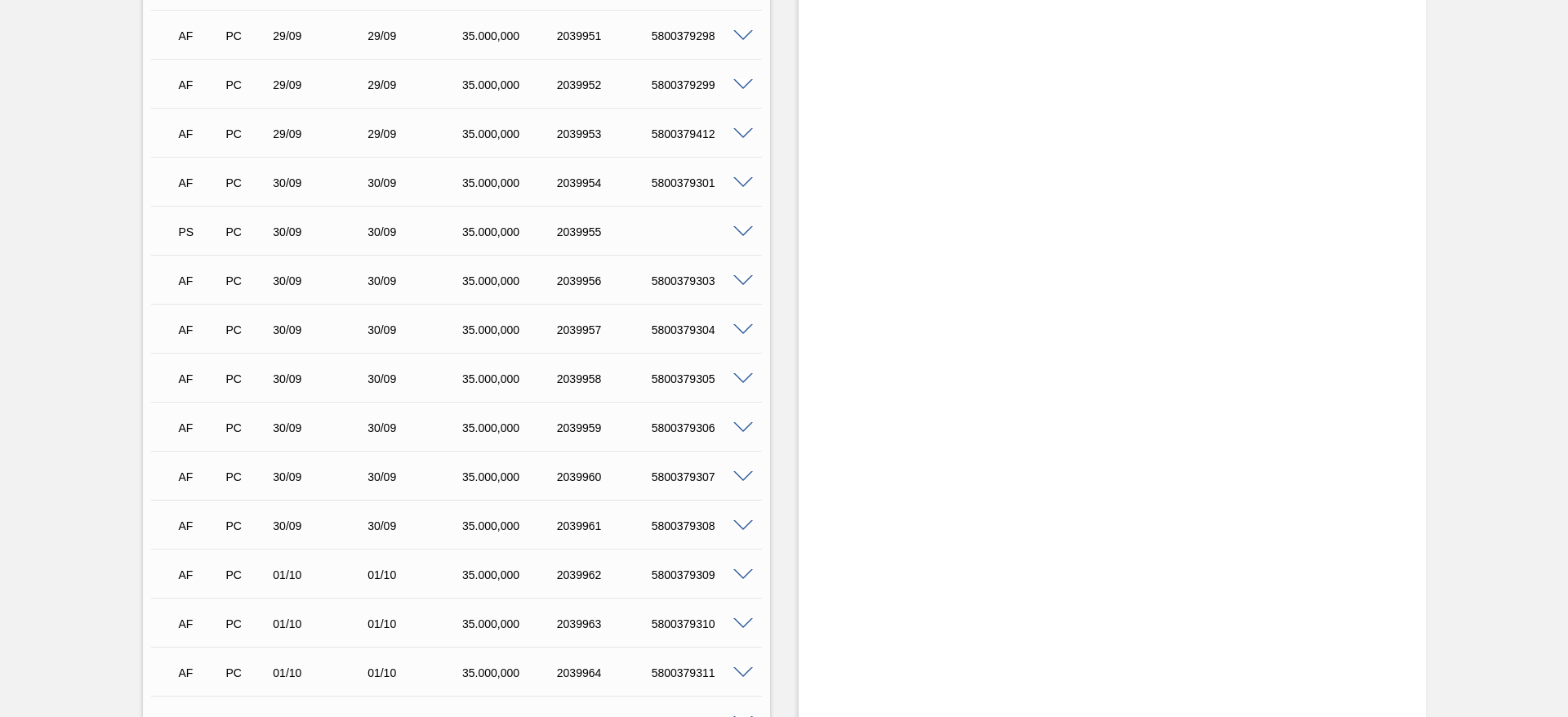
click at [746, 226] on span at bounding box center [743, 232] width 20 height 12
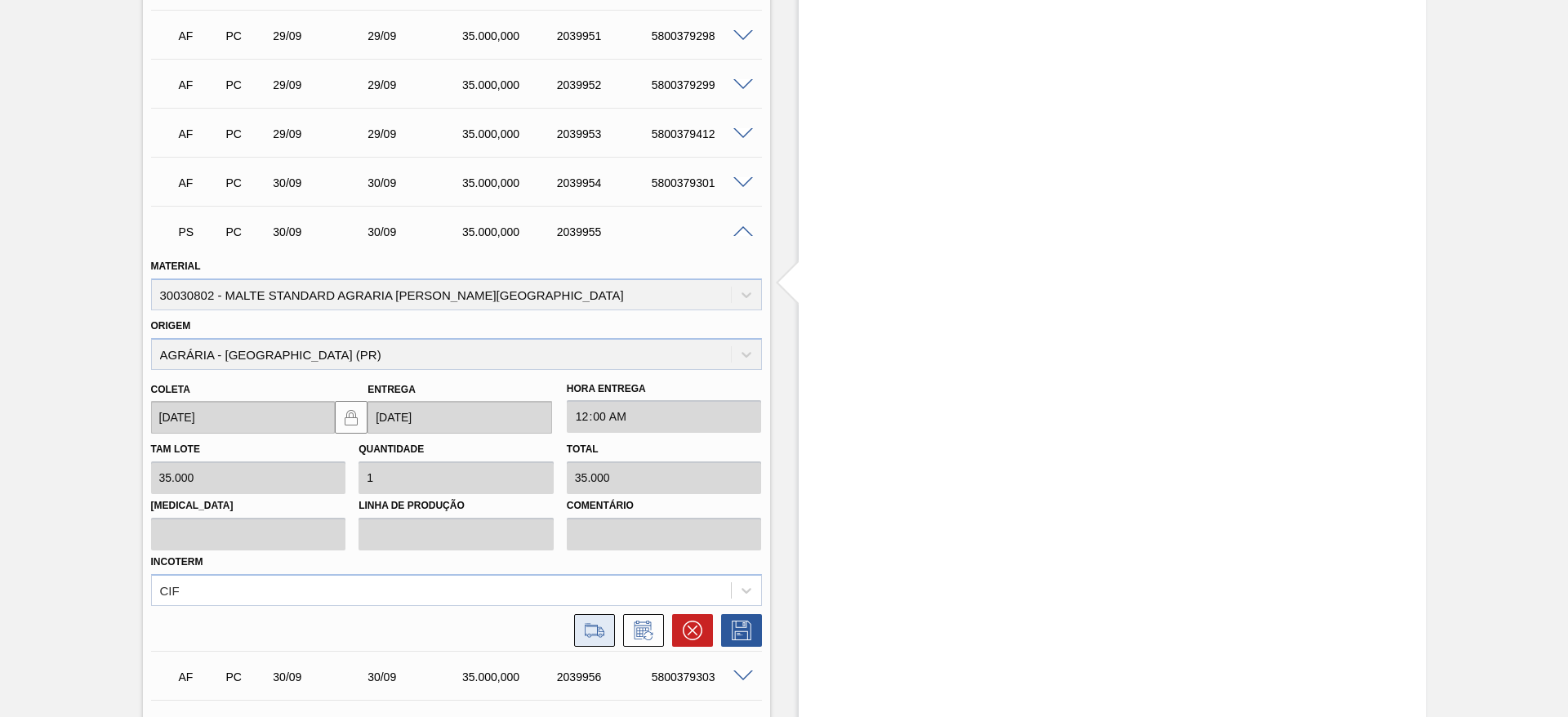
click at [592, 623] on icon at bounding box center [595, 629] width 20 height 12
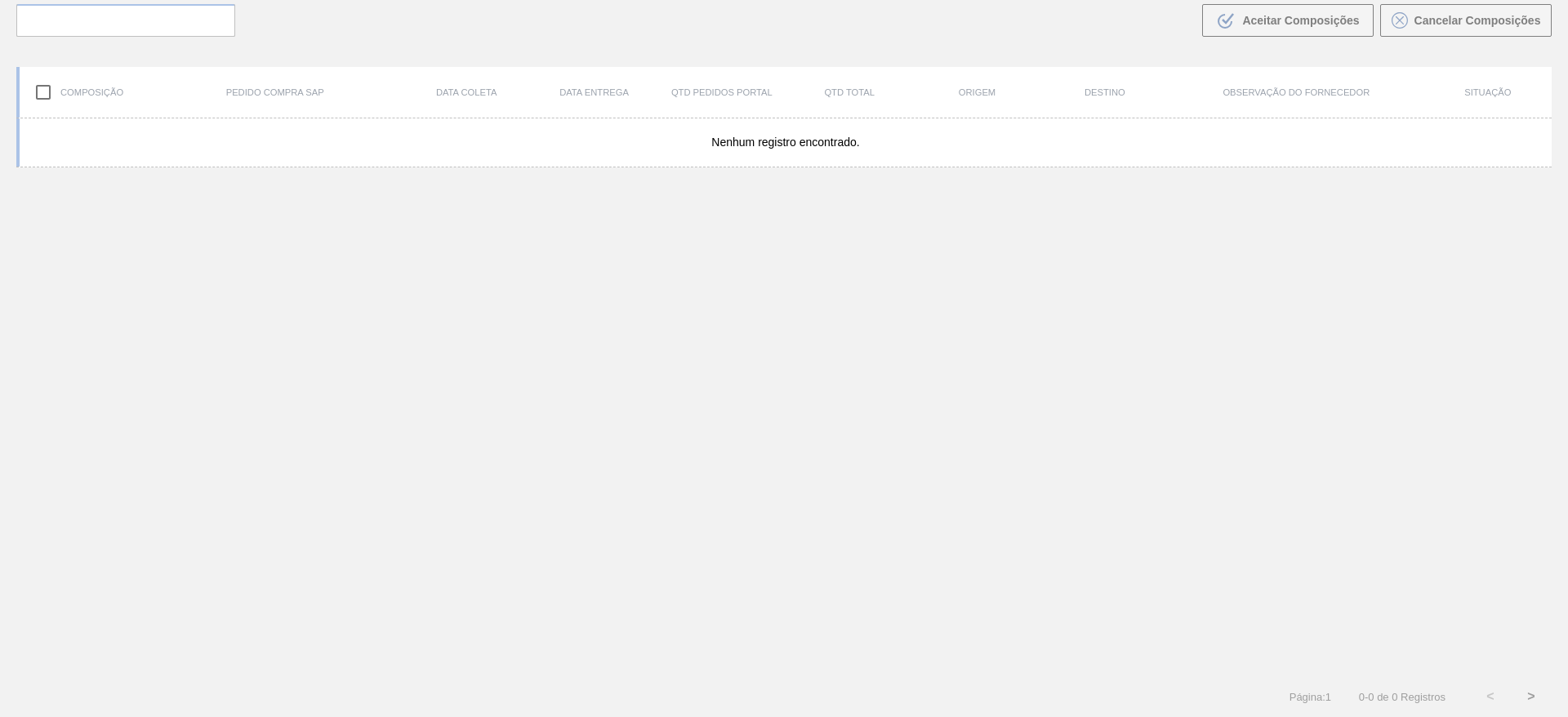
scroll to position [117, 0]
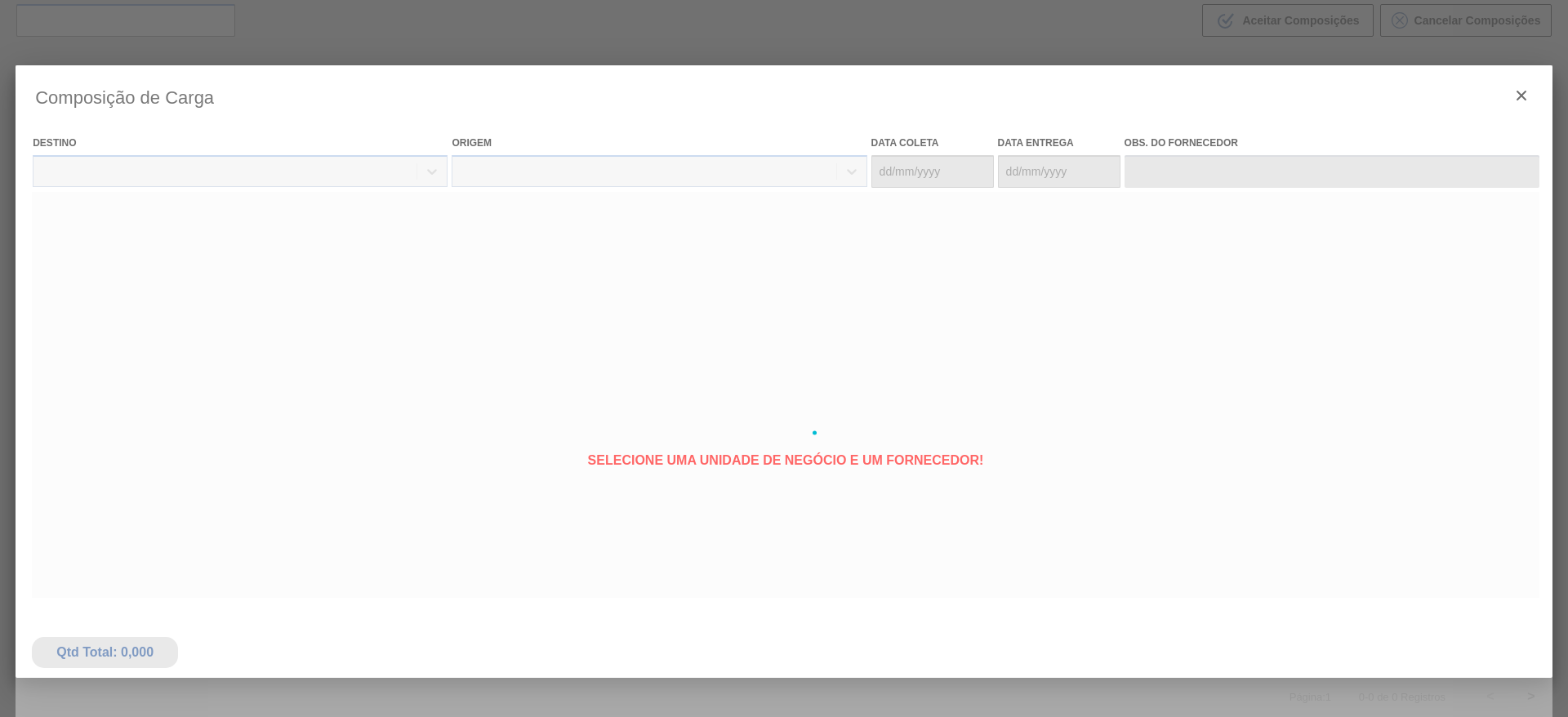
type coleta "[DATE]"
type entrega "[DATE]"
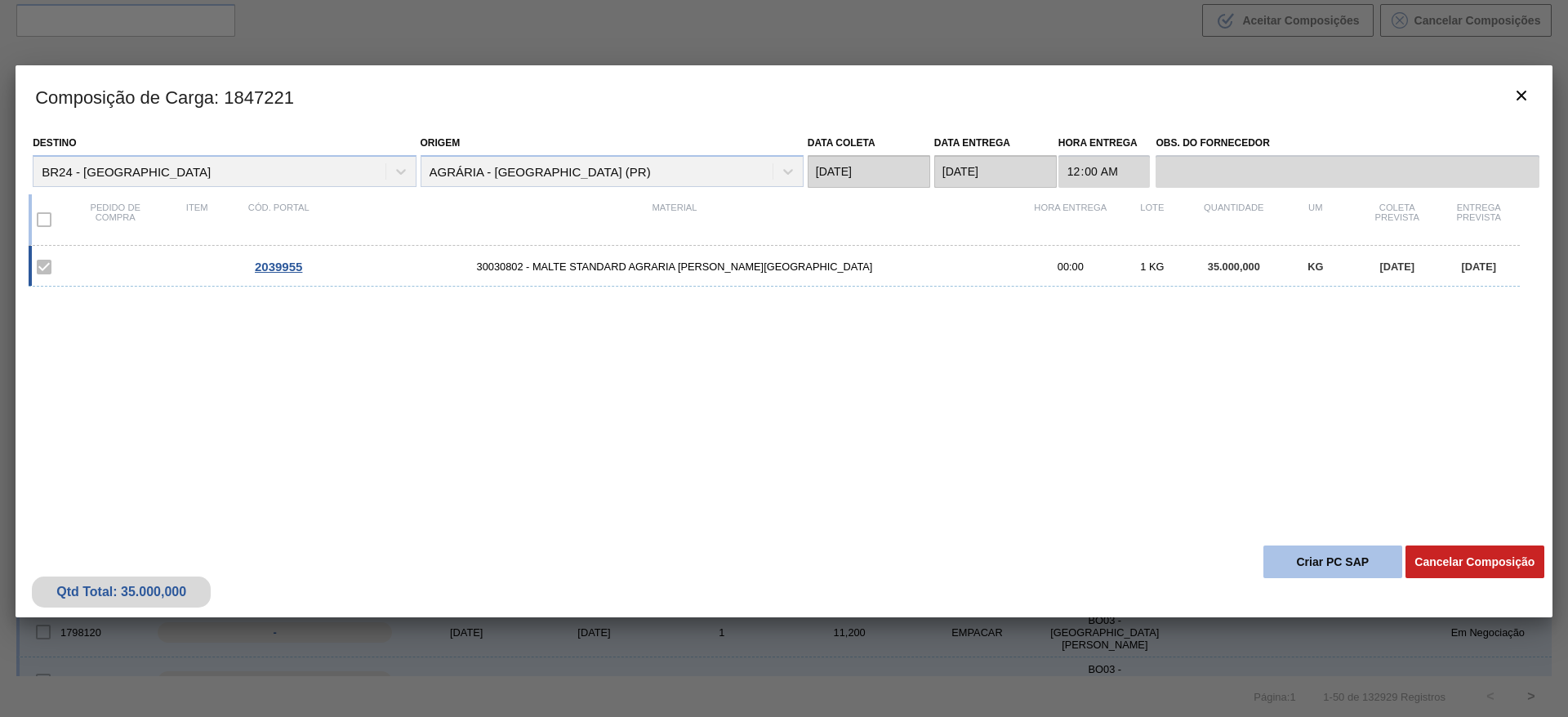
click at [1319, 555] on button "Criar PC SAP" at bounding box center [1334, 561] width 139 height 33
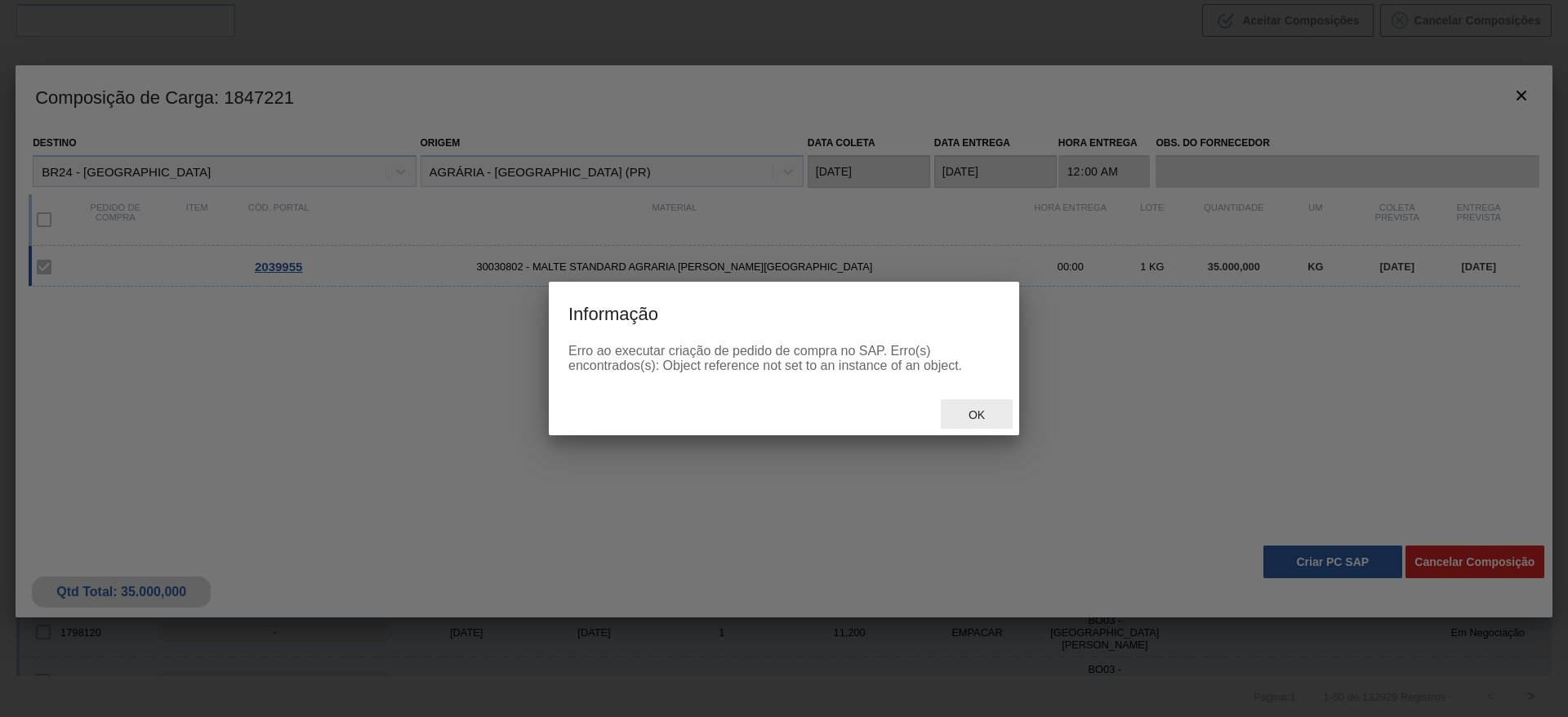
click at [979, 409] on span "Ok" at bounding box center [976, 415] width 42 height 13
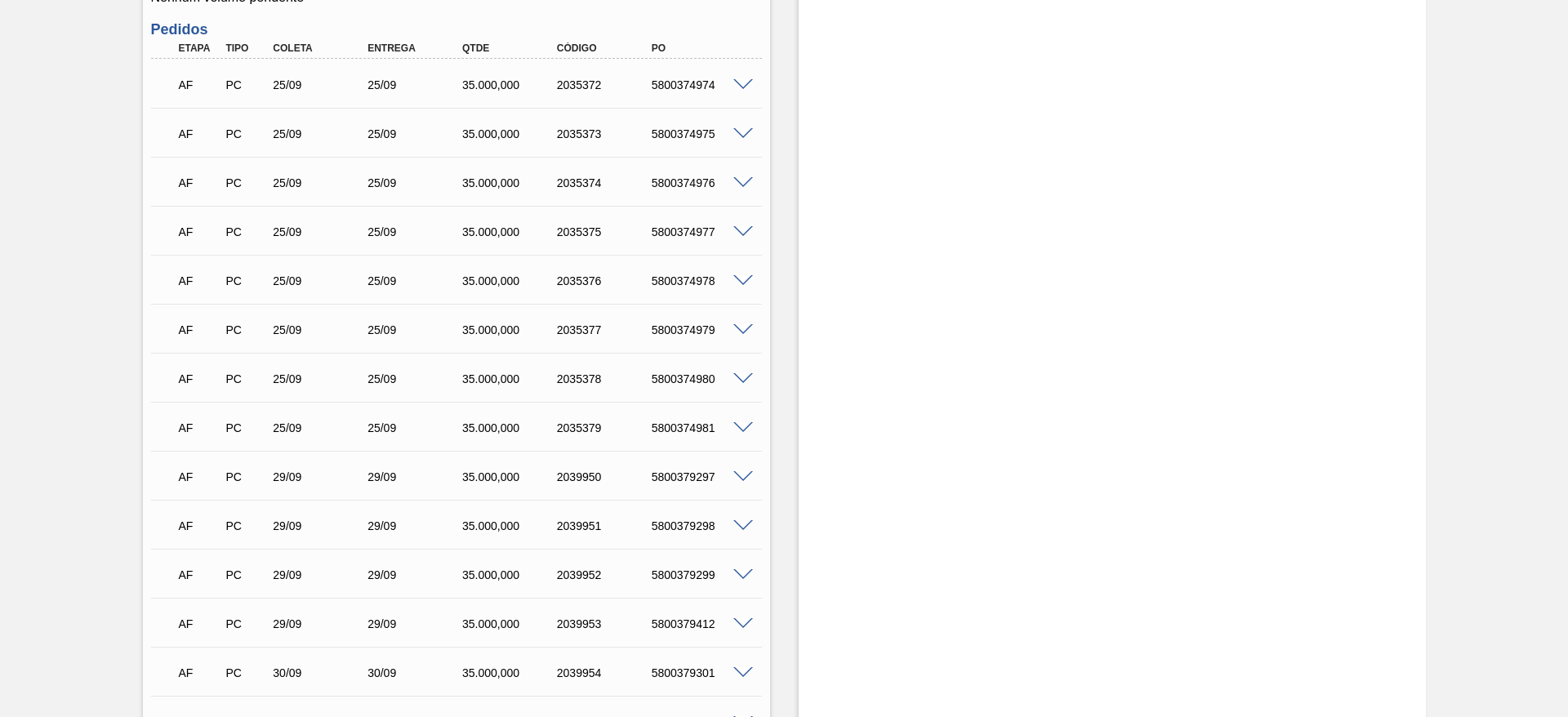
scroll to position [412, 0]
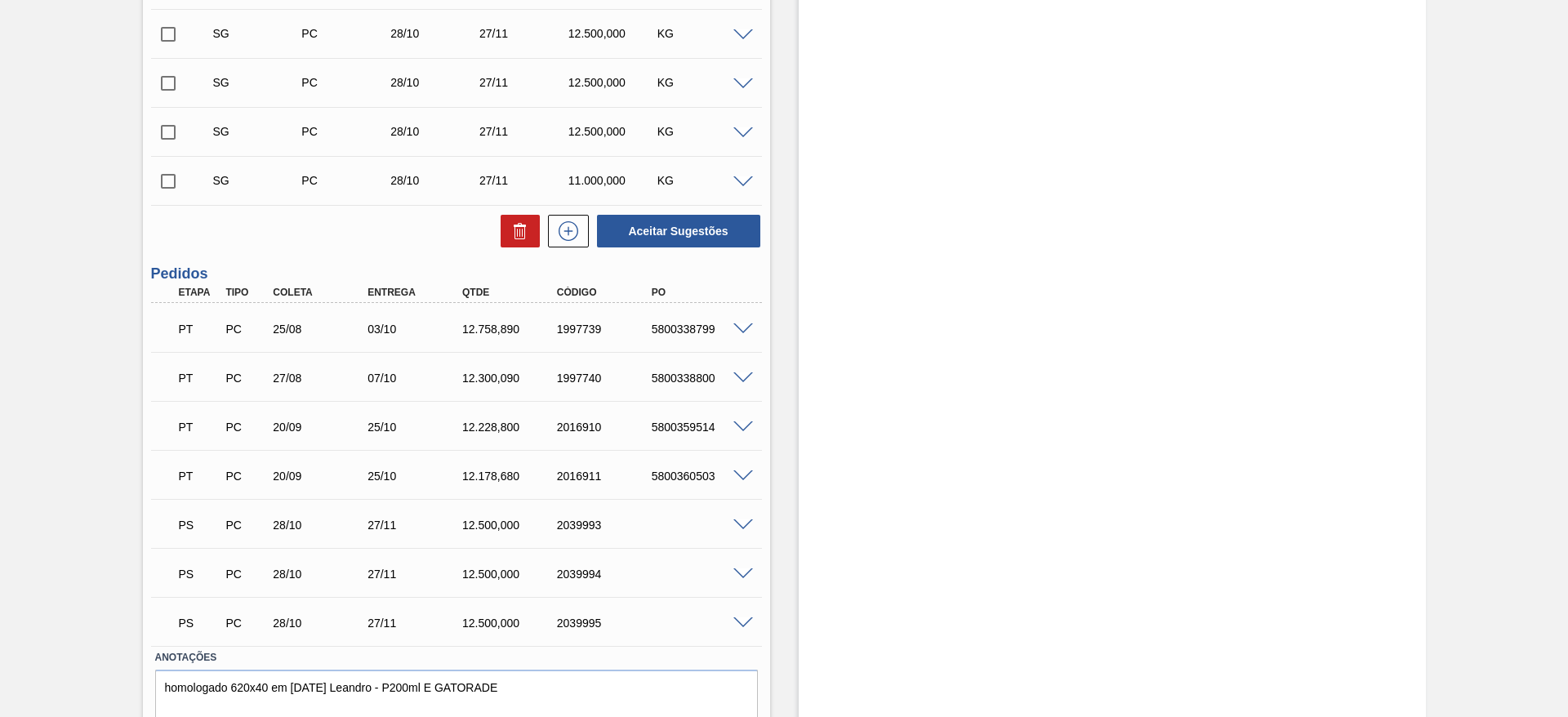
scroll to position [648, 0]
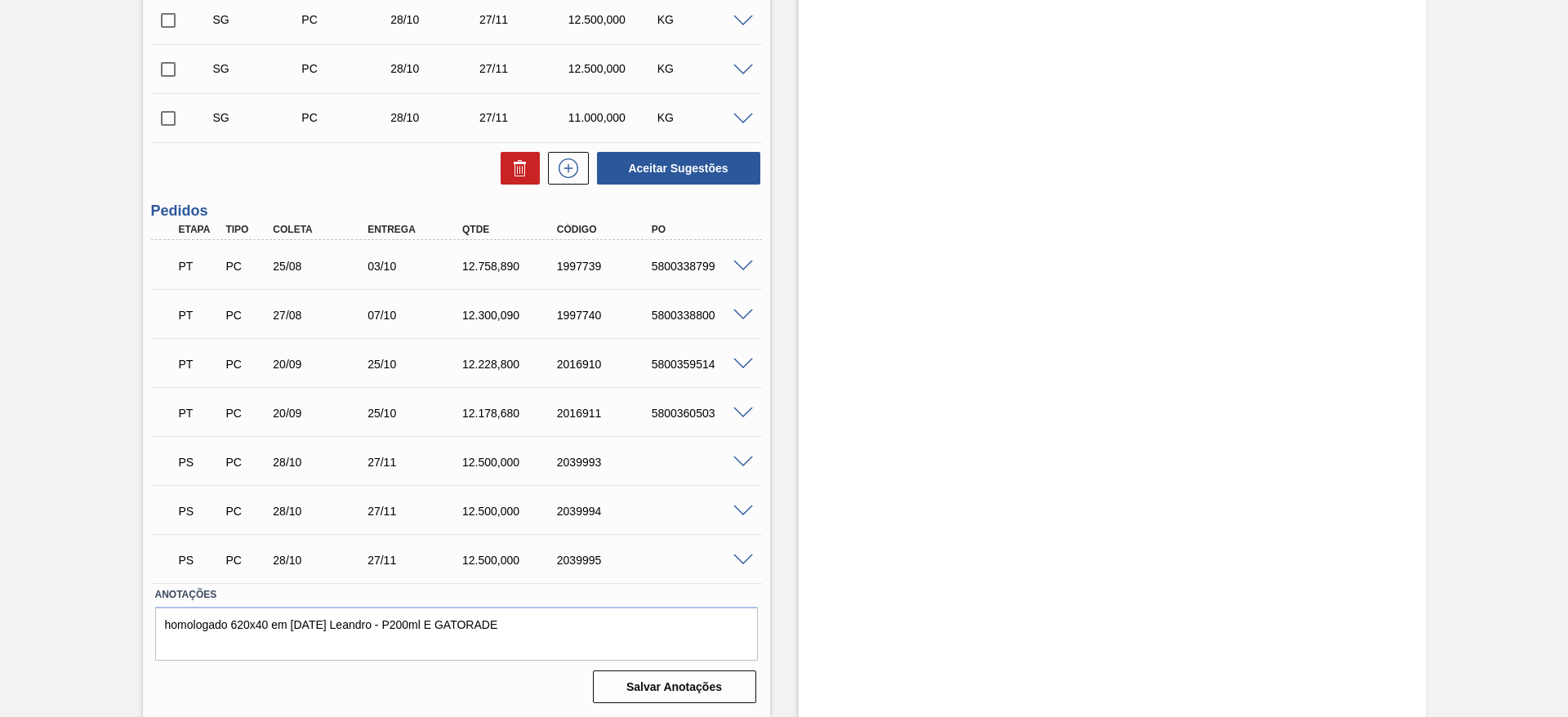
click at [748, 465] on span at bounding box center [743, 462] width 20 height 12
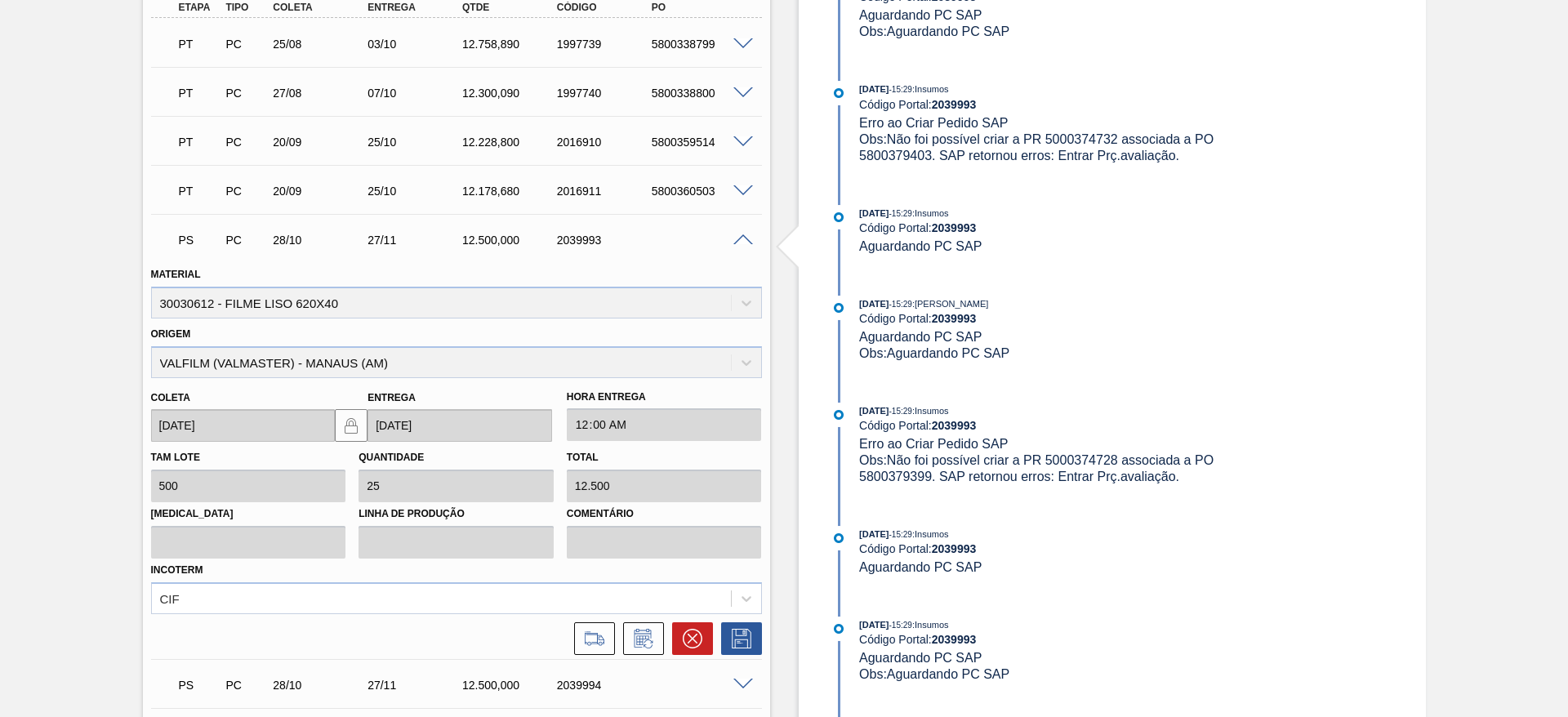
scroll to position [769, 0]
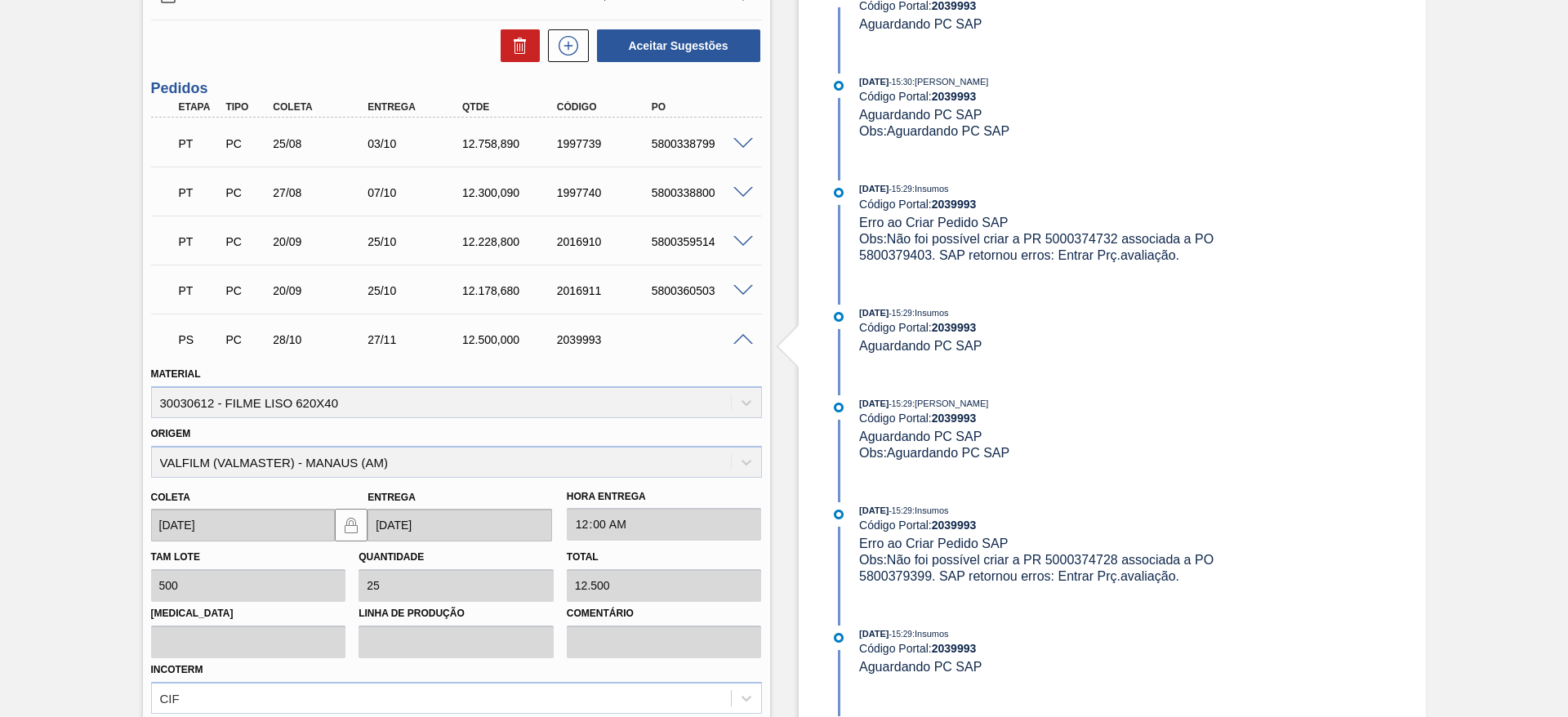
click at [1075, 240] on span "Obs: Não foi possível criar a PR 5000374732 associada a PO 5800379403. SAP reto…" at bounding box center [1038, 246] width 358 height 30
click at [1100, 233] on span "Obs: Não foi possível criar a PR 5000374732 associada a PO 5800379403. SAP reto…" at bounding box center [1038, 246] width 358 height 30
click at [905, 253] on span "Obs: Não foi possível criar a PR 5000374732 associada a PO 5800379403. SAP reto…" at bounding box center [1038, 246] width 358 height 30
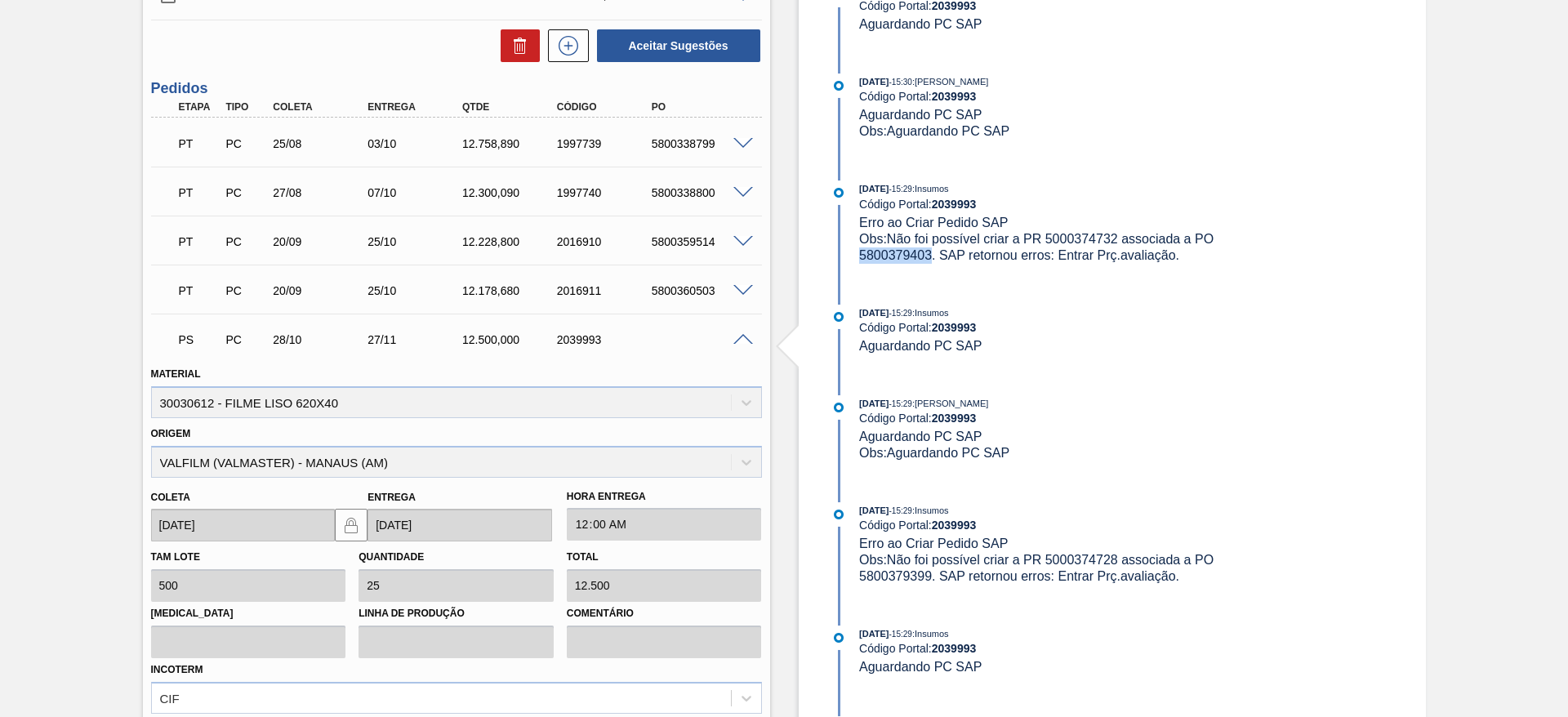
click at [905, 253] on span "Obs: Não foi possível criar a PR 5000374732 associada a PO 5800379403. SAP reto…" at bounding box center [1038, 246] width 358 height 30
copy span "5800379403"
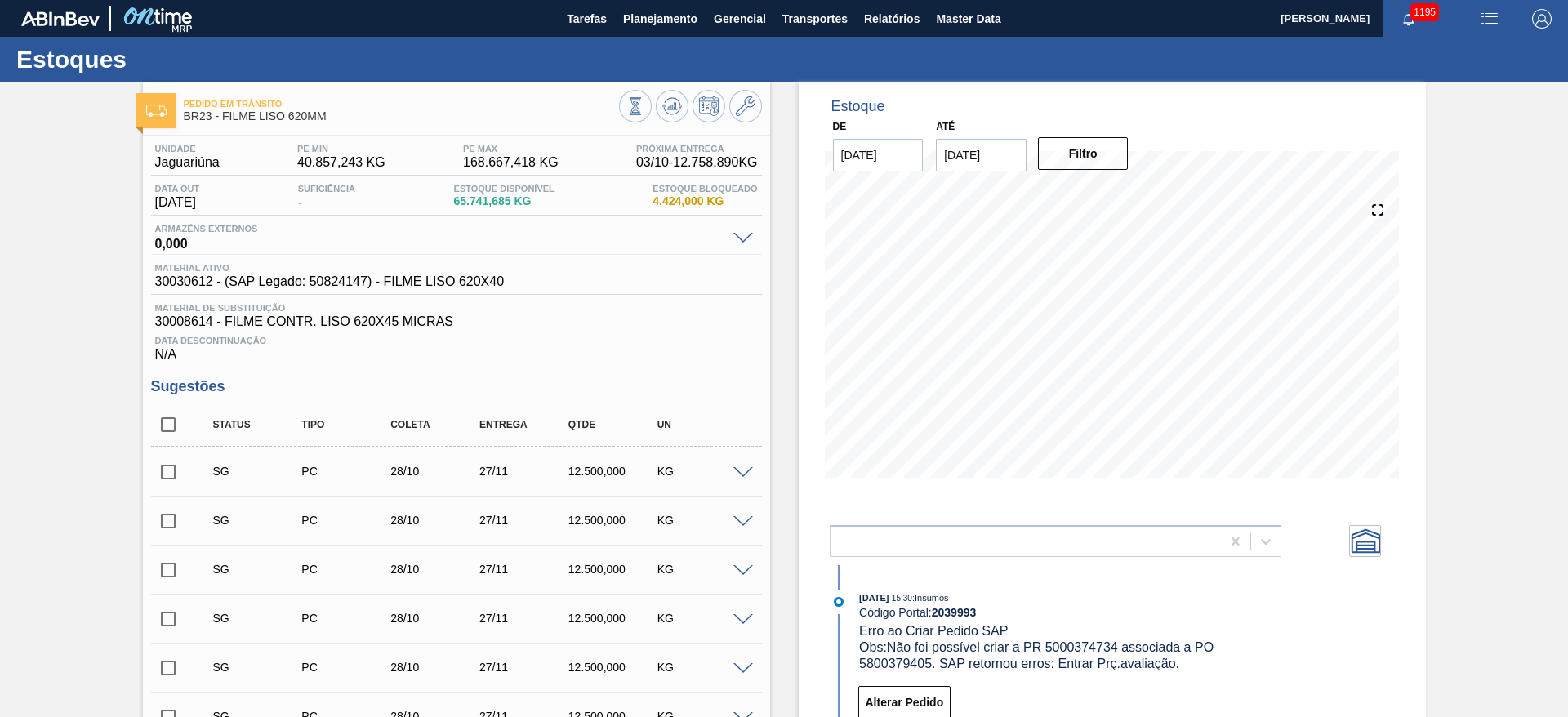
scroll to position [367, 0]
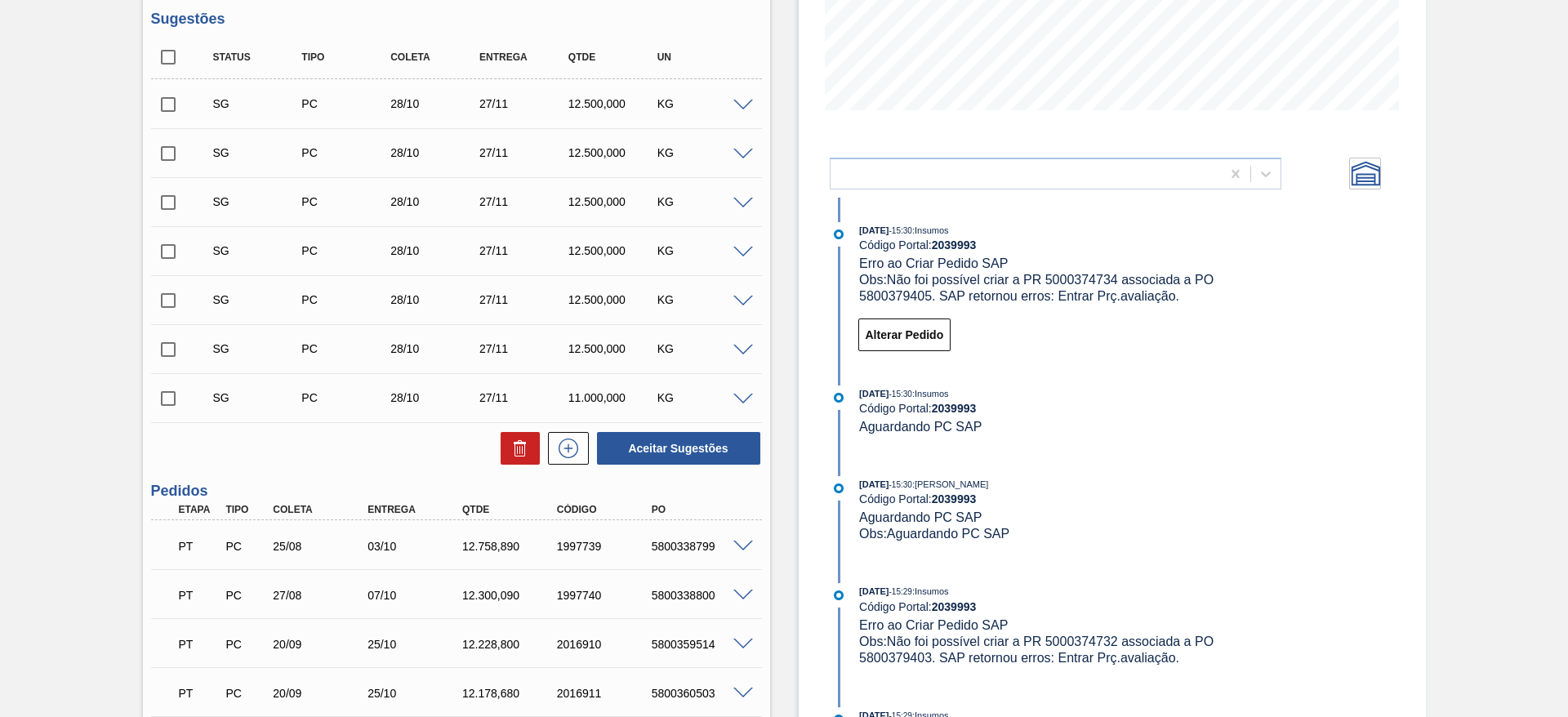
click at [1097, 636] on span "Obs: Não foi possível criar a PR 5000374732 associada a PO 5800379403. SAP reto…" at bounding box center [1038, 650] width 358 height 30
copy span "5000374732"
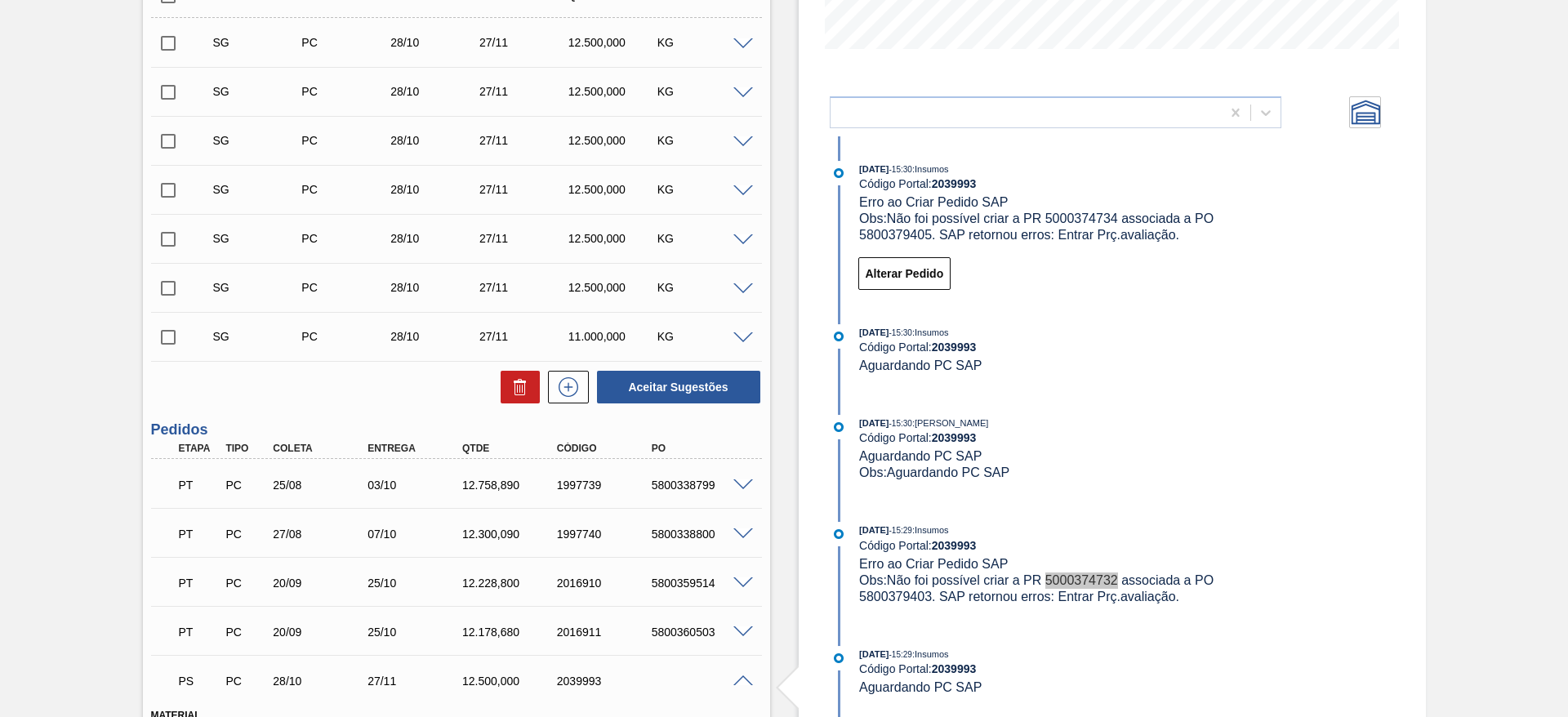
scroll to position [490, 0]
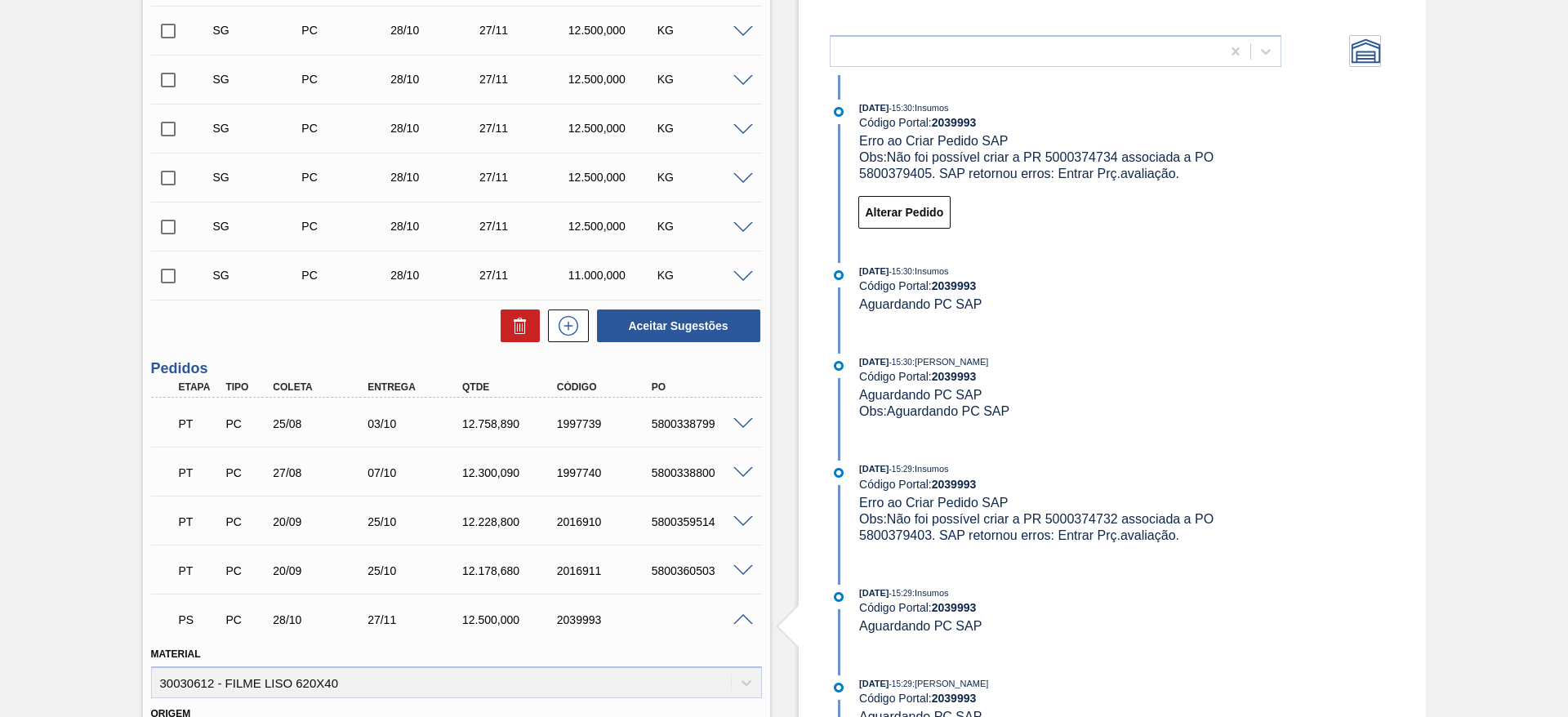
drag, startPoint x: 743, startPoint y: 619, endPoint x: 731, endPoint y: 619, distance: 12.0
click at [743, 619] on span at bounding box center [743, 620] width 20 height 12
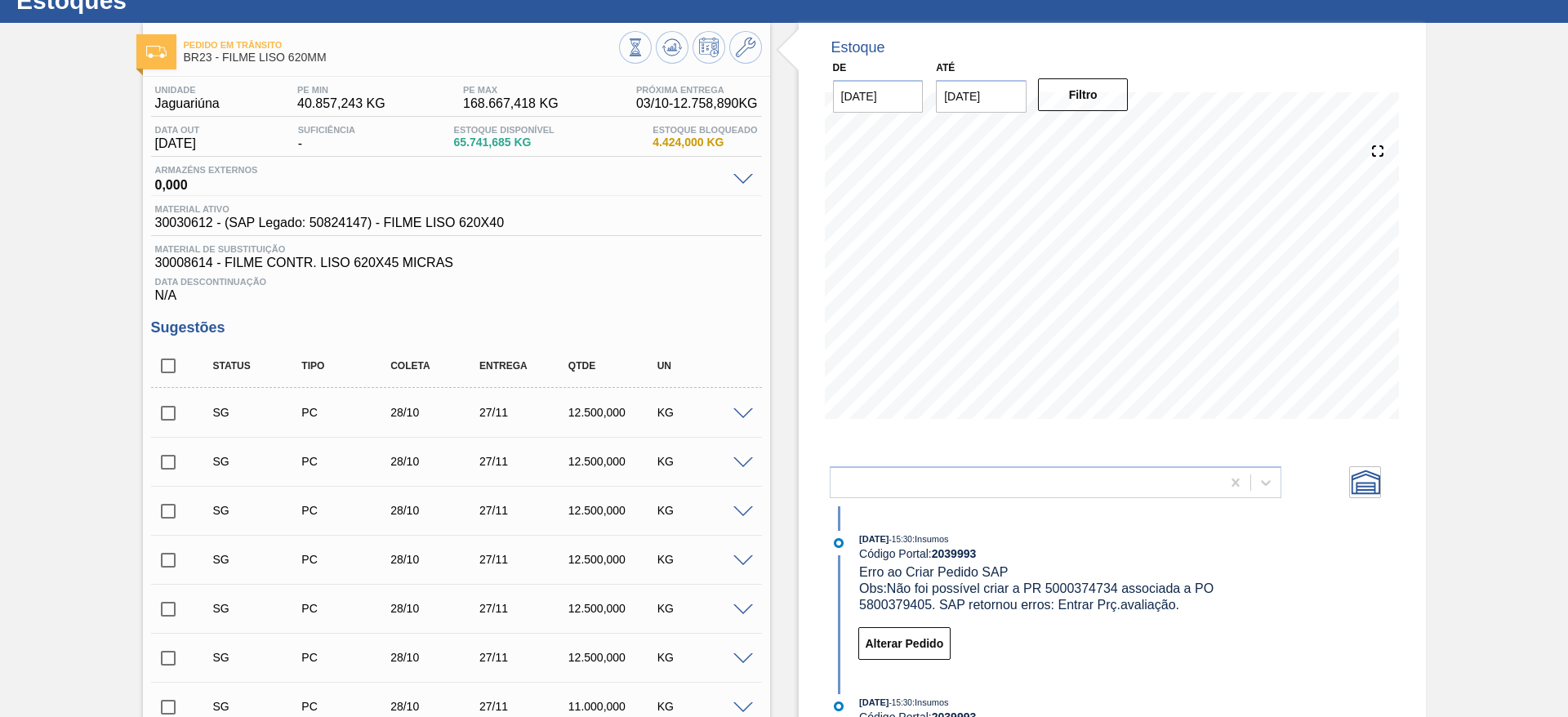
scroll to position [0, 0]
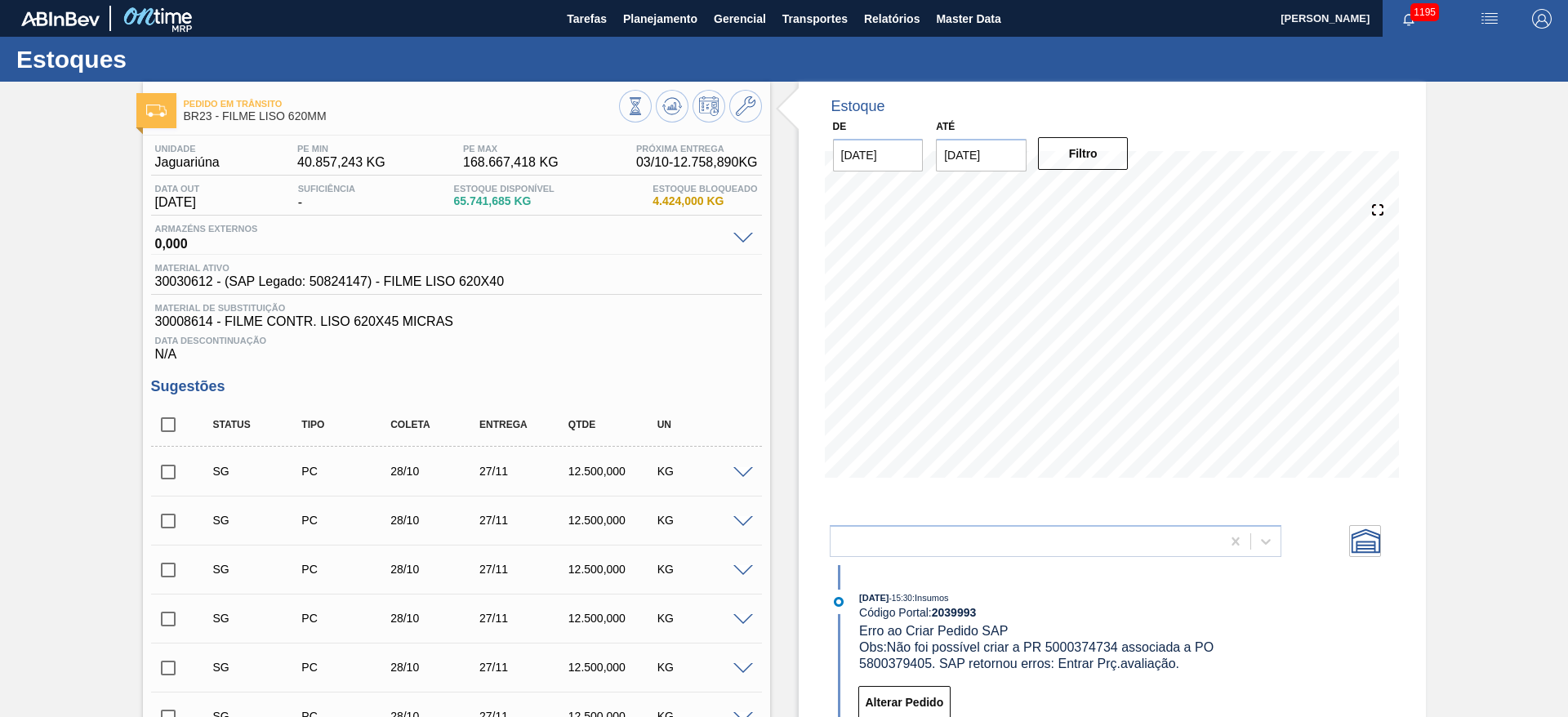
click at [31, 330] on div "Pedido [PERSON_NAME] BR23 - FILME LISO 620MM Unidade Jaguariúna PE MIN 40.857,2…" at bounding box center [784, 726] width 1568 height 1291
click at [648, 16] on span "Planejamento" at bounding box center [660, 19] width 74 height 20
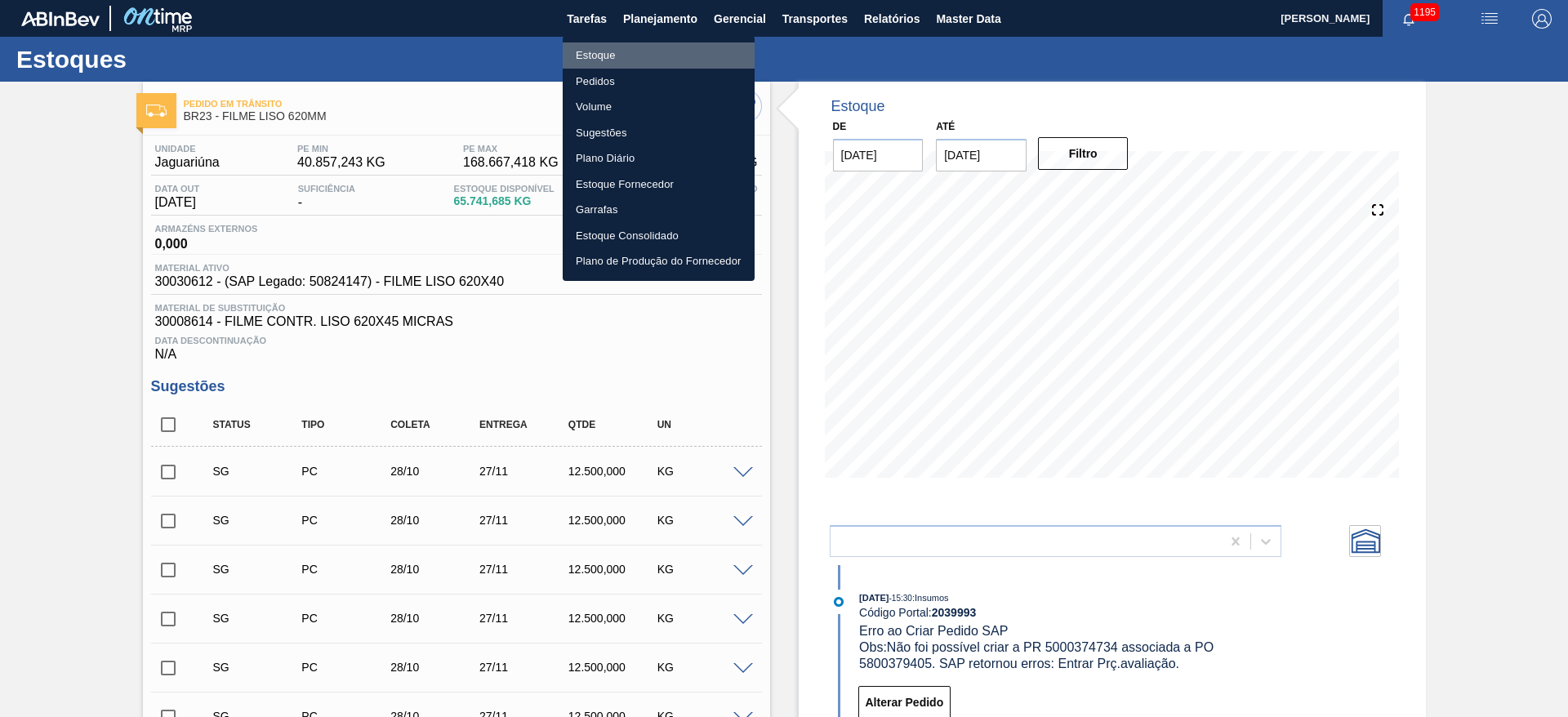
click at [598, 50] on li "Estoque" at bounding box center [658, 55] width 192 height 26
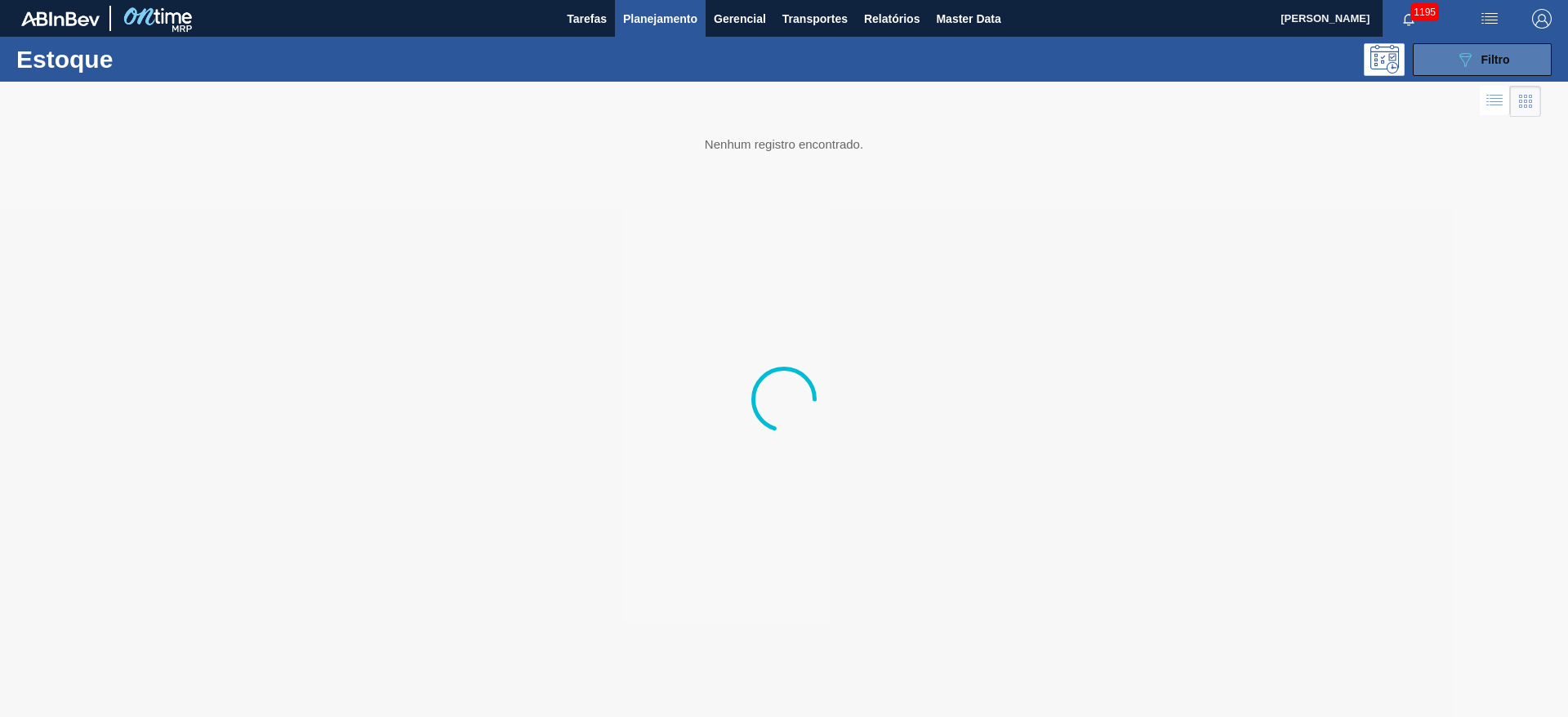
click at [1491, 61] on span "Filtro" at bounding box center [1496, 60] width 28 height 13
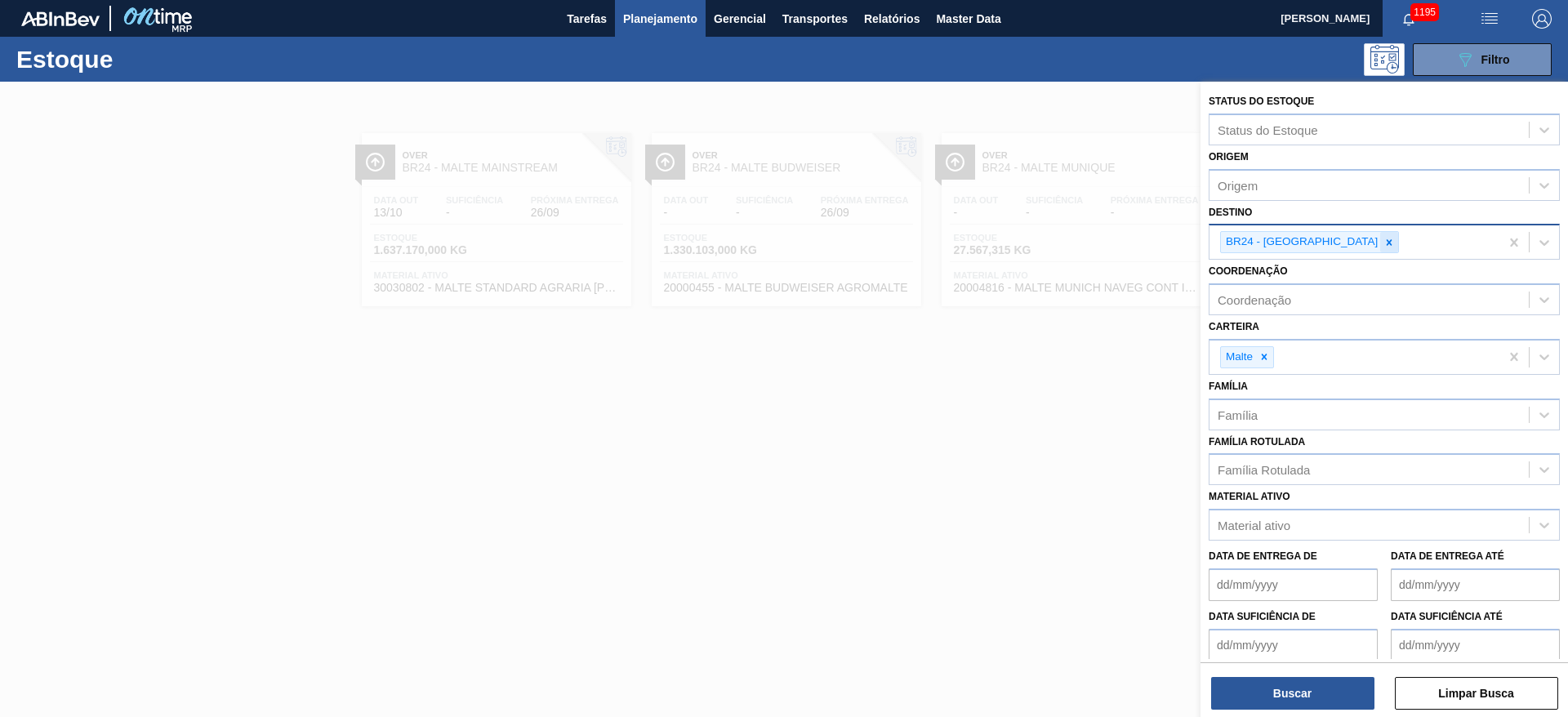
click at [1387, 242] on icon at bounding box center [1390, 242] width 6 height 6
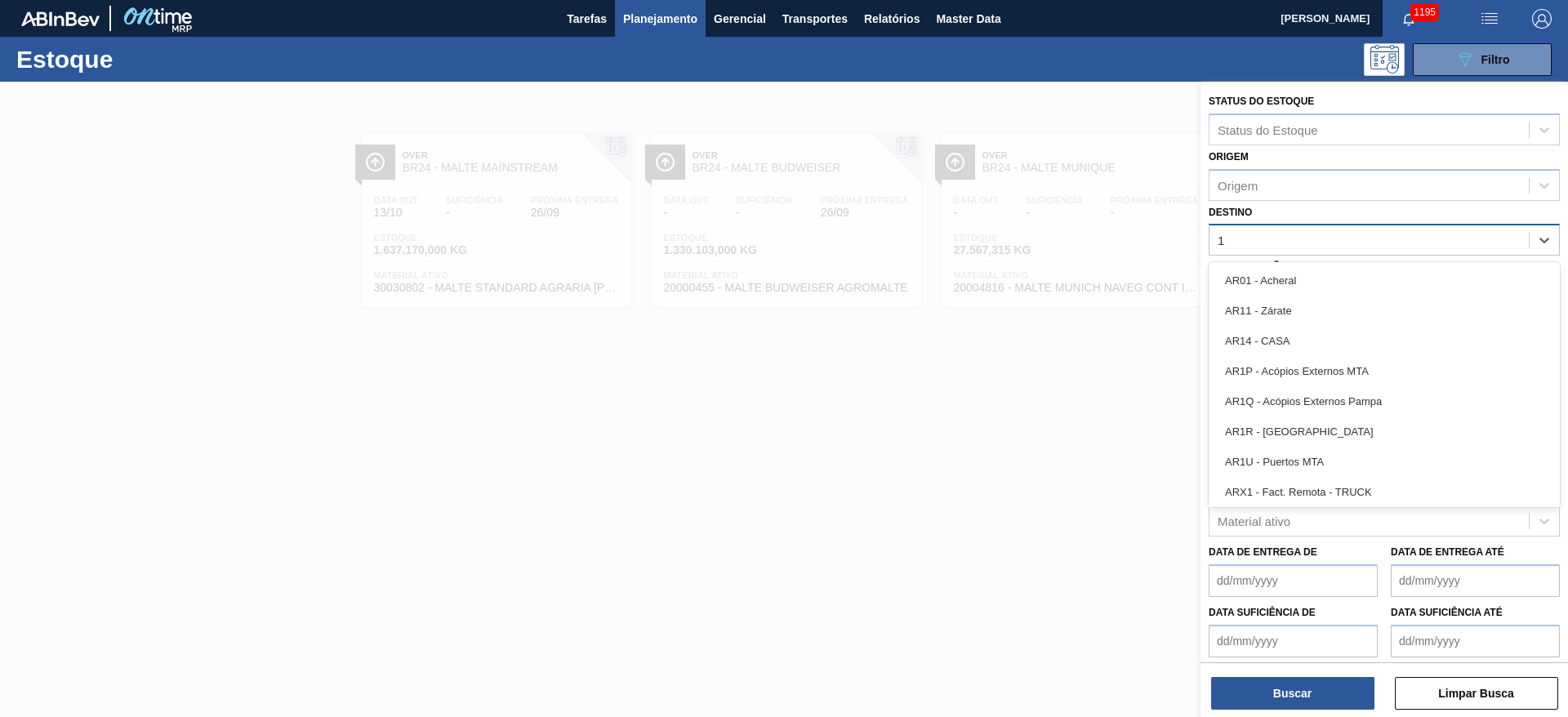
type input "16"
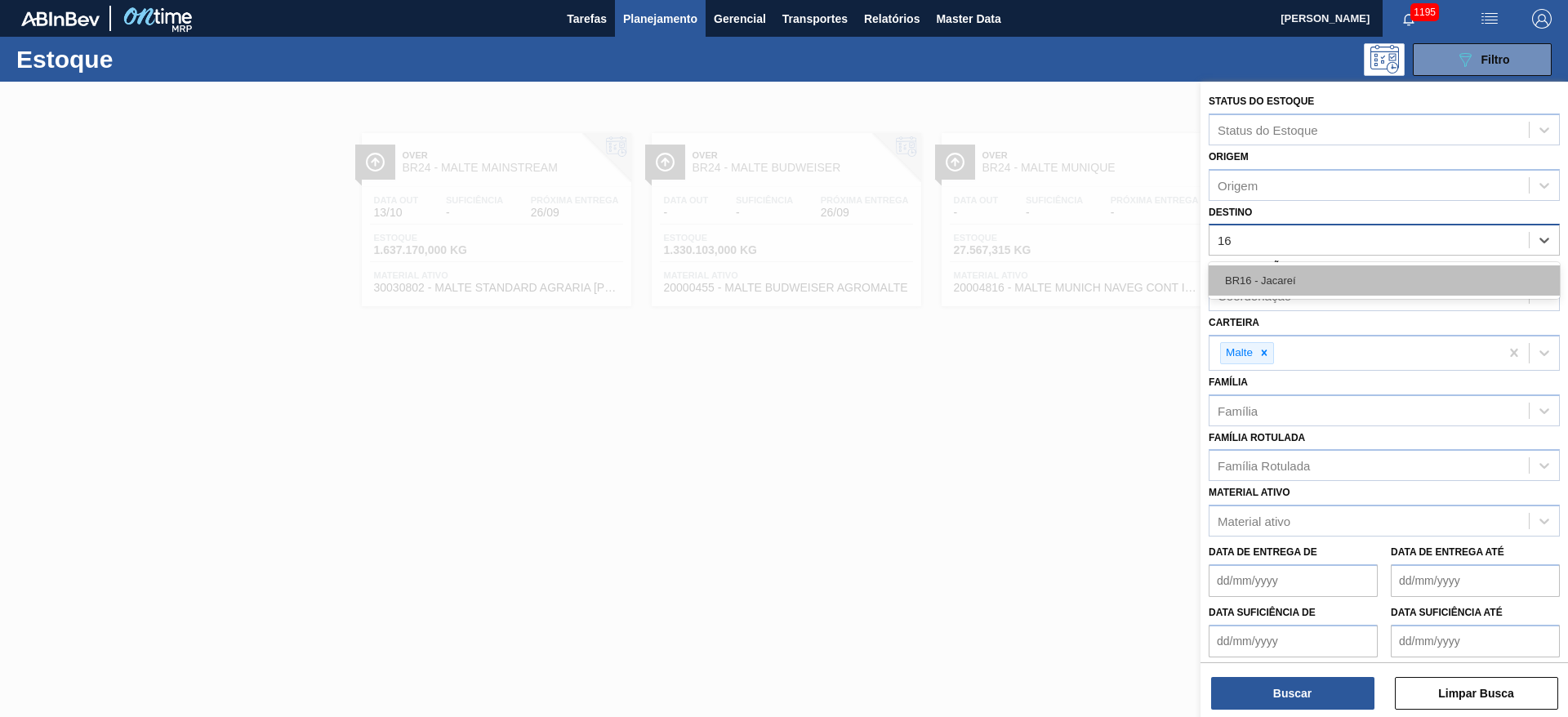
click at [1227, 276] on div "BR16 - Jacareí" at bounding box center [1384, 280] width 352 height 30
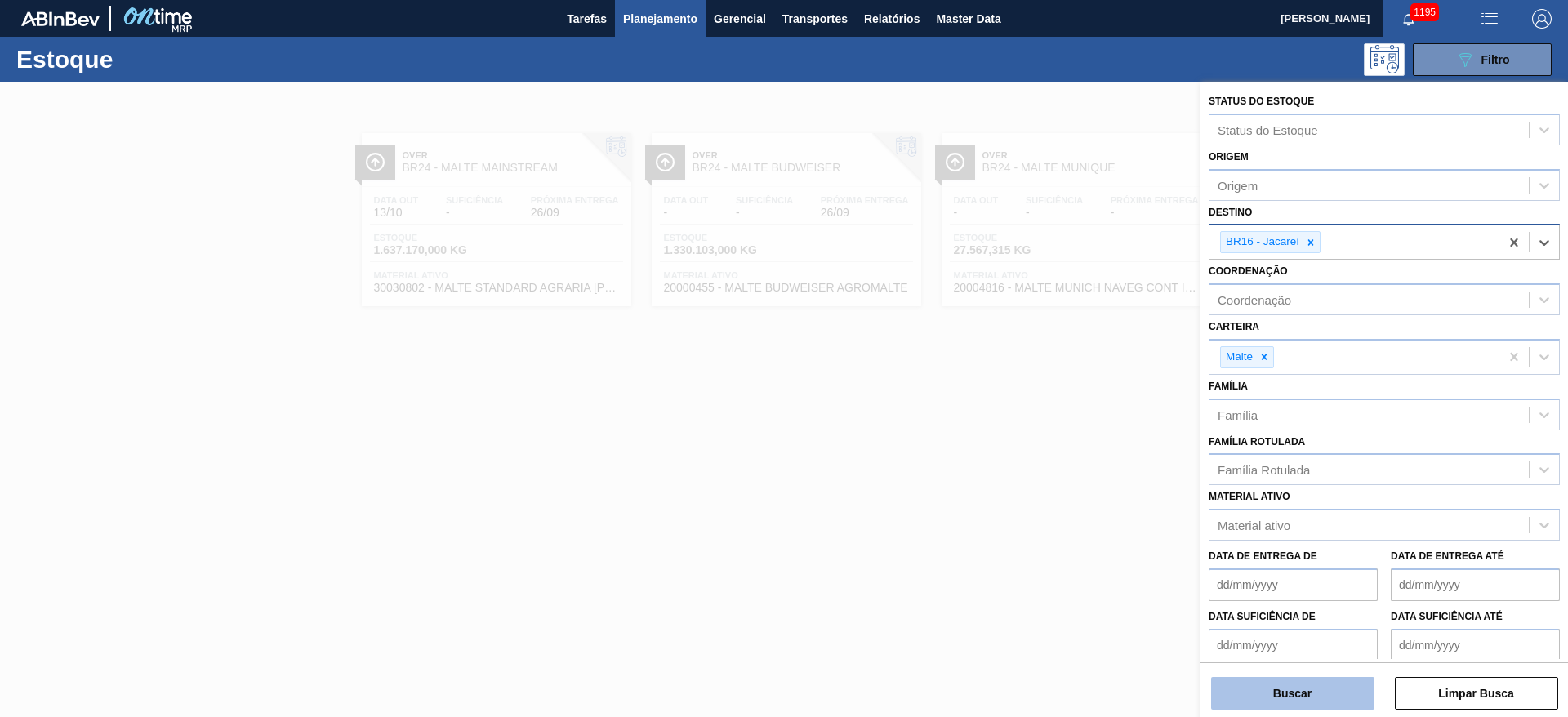
click at [1289, 684] on button "Buscar" at bounding box center [1293, 693] width 163 height 33
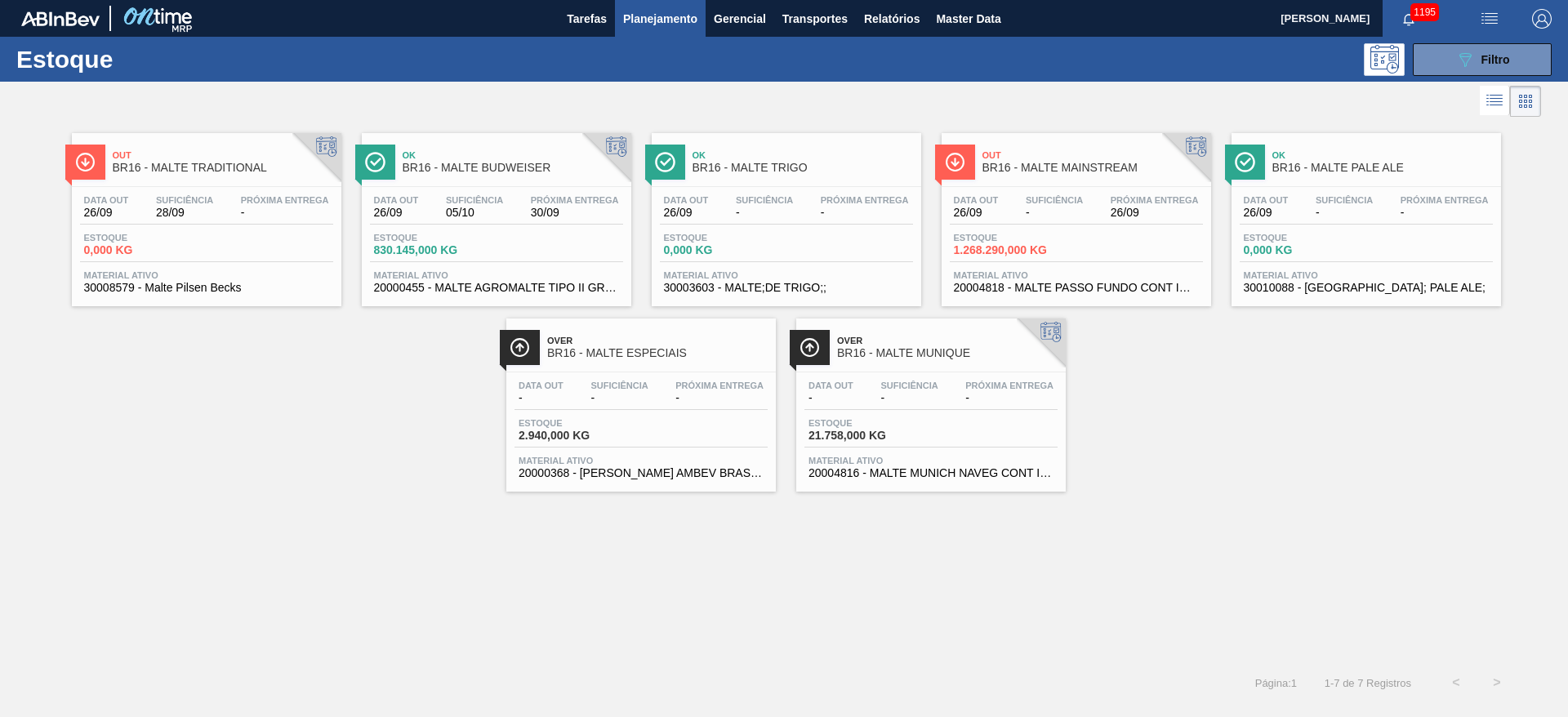
click at [1063, 216] on span "-" at bounding box center [1054, 212] width 57 height 12
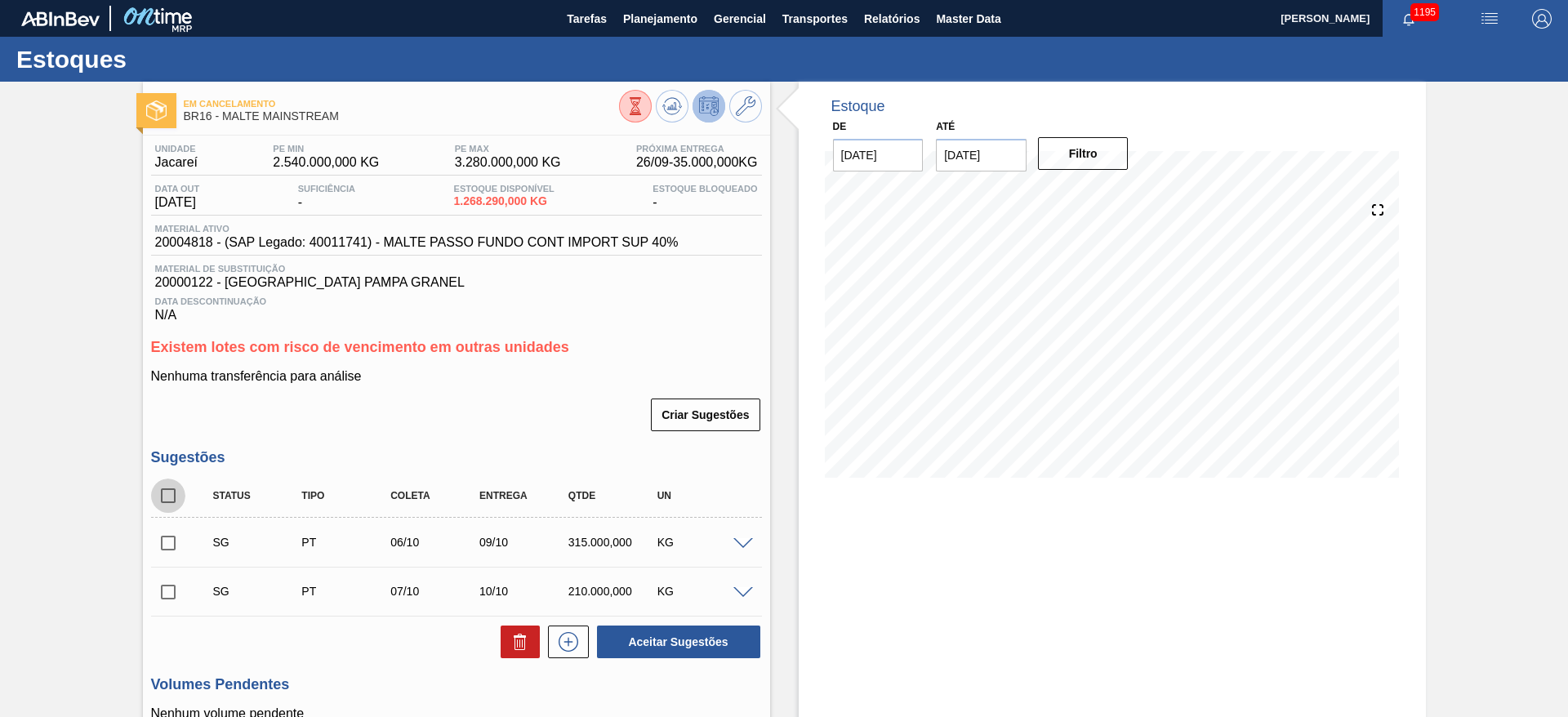
click at [172, 485] on input "checkbox" at bounding box center [168, 495] width 35 height 35
checkbox input "true"
click at [520, 637] on icon at bounding box center [520, 641] width 20 height 20
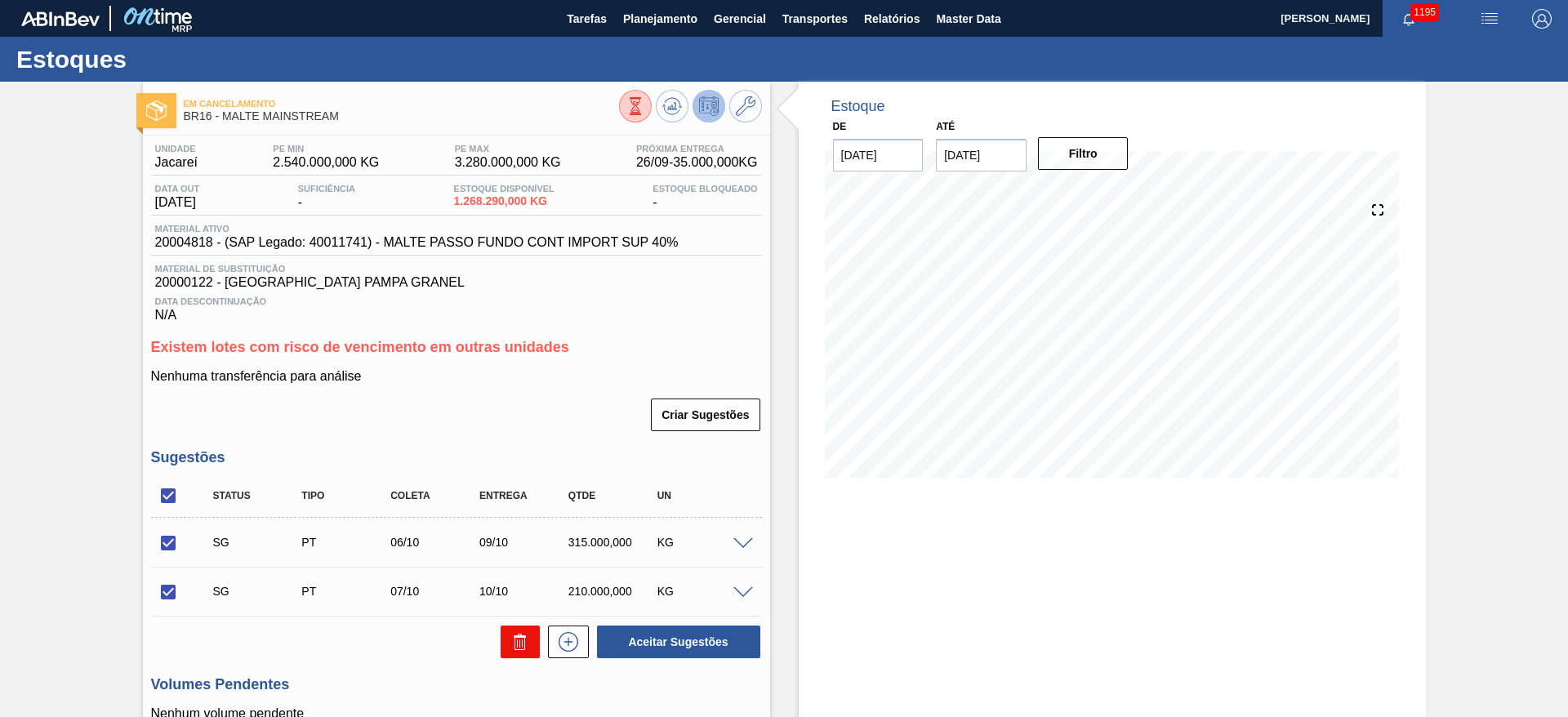
checkbox input "false"
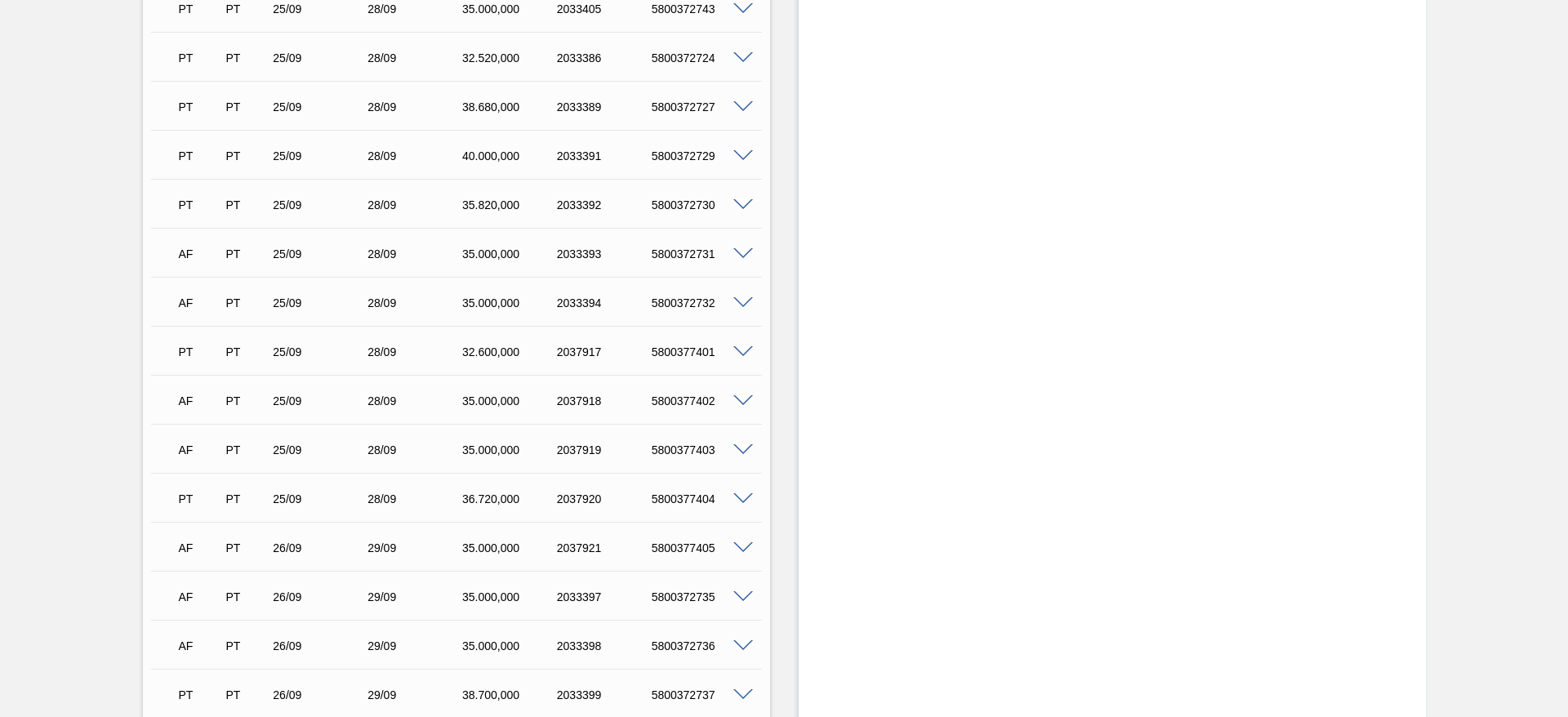
scroll to position [2694, 0]
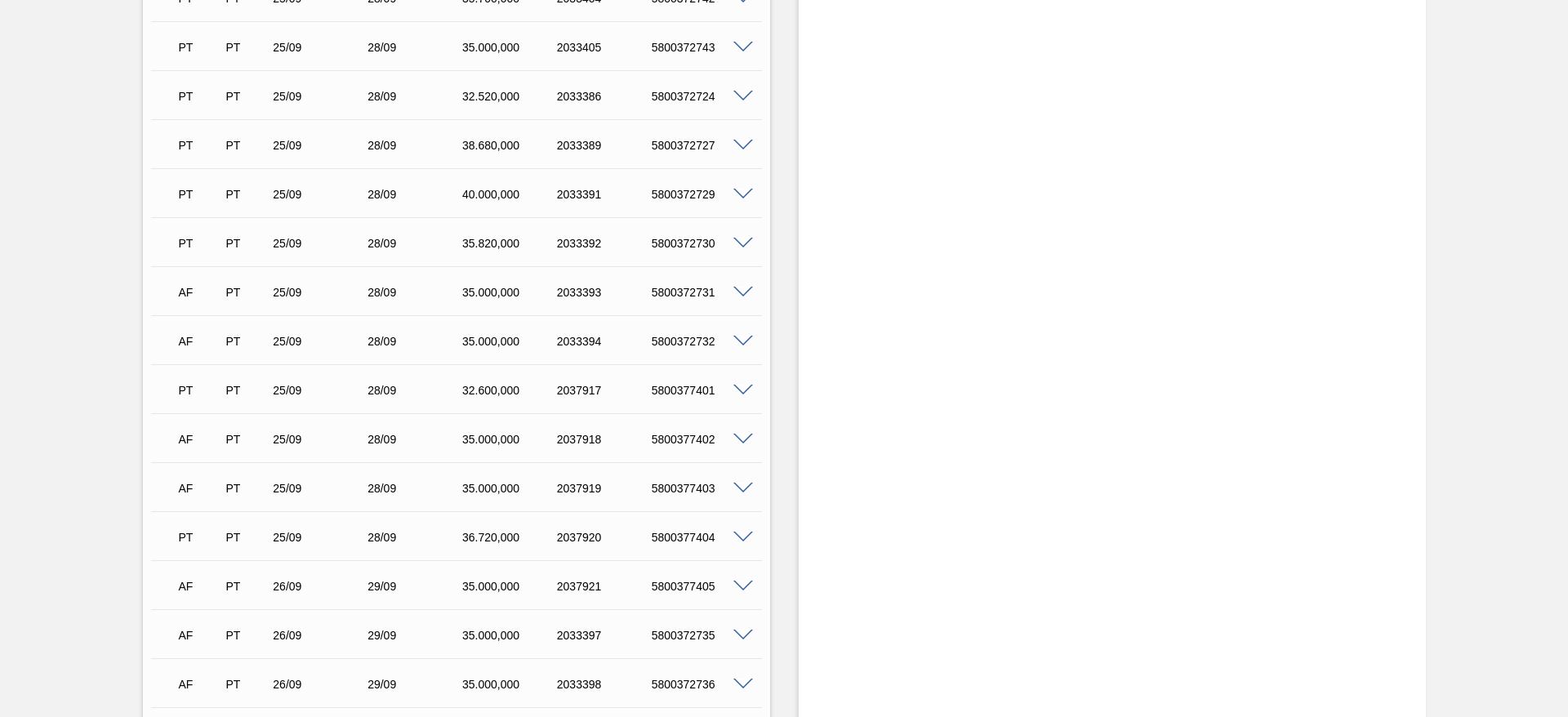
click at [744, 292] on span at bounding box center [743, 292] width 20 height 12
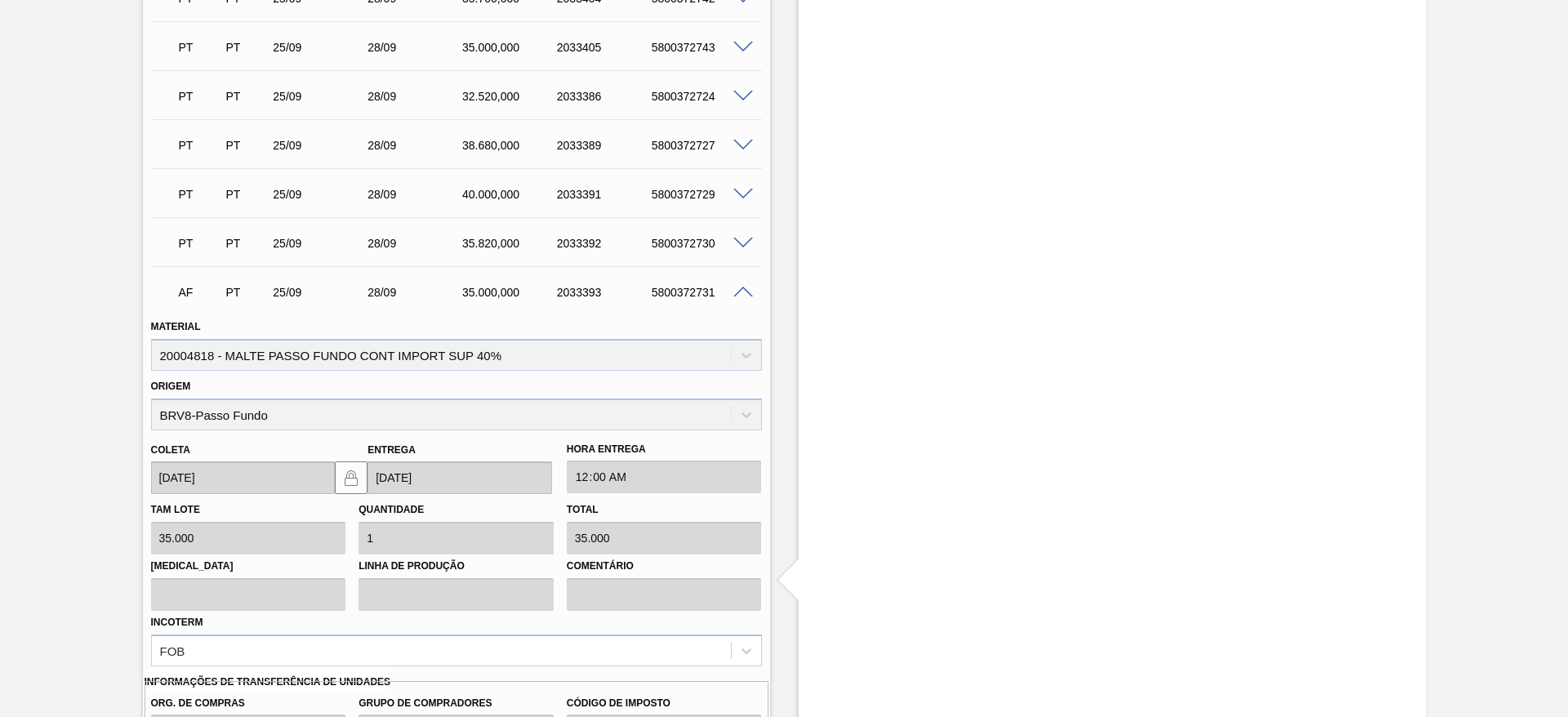
click at [748, 290] on span at bounding box center [743, 292] width 20 height 12
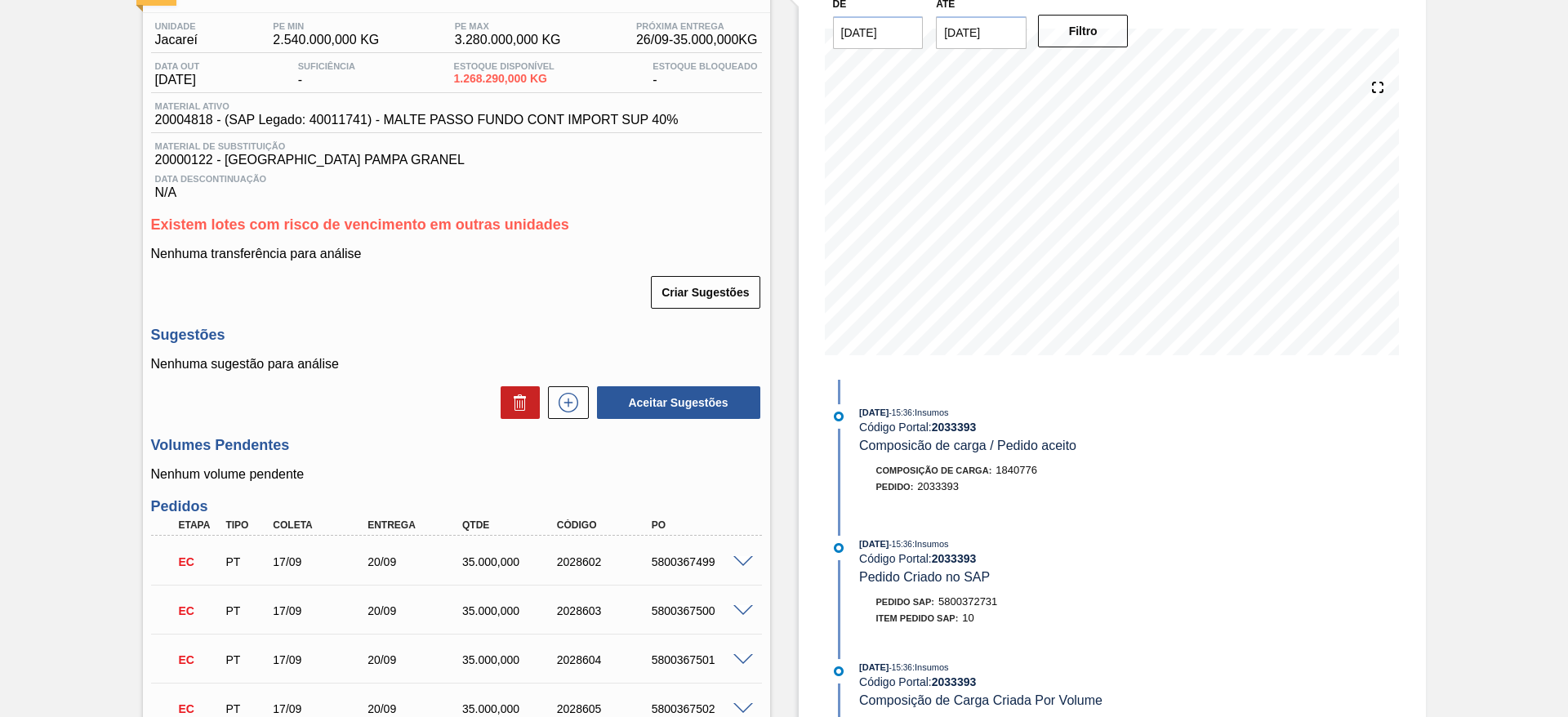
scroll to position [0, 0]
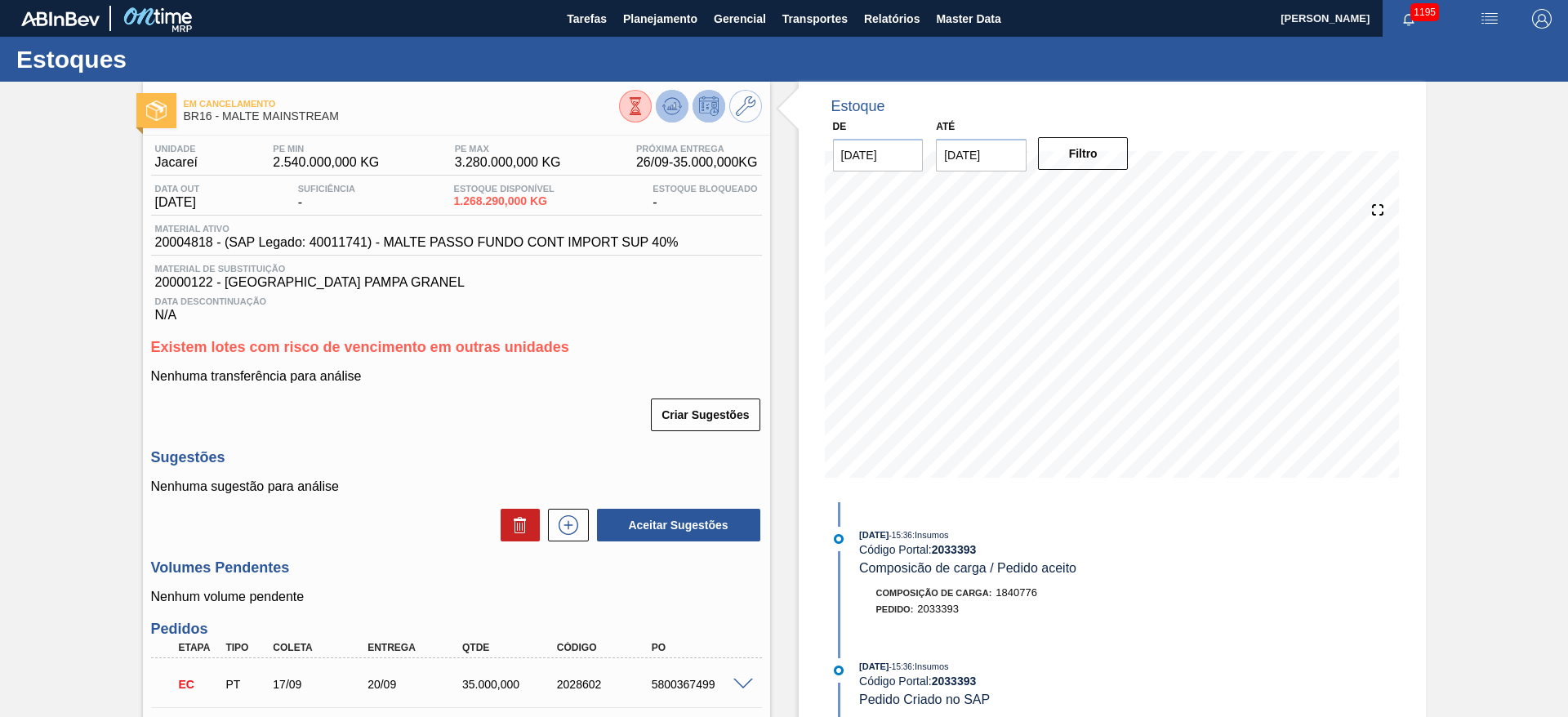
click at [671, 110] on icon at bounding box center [671, 106] width 20 height 20
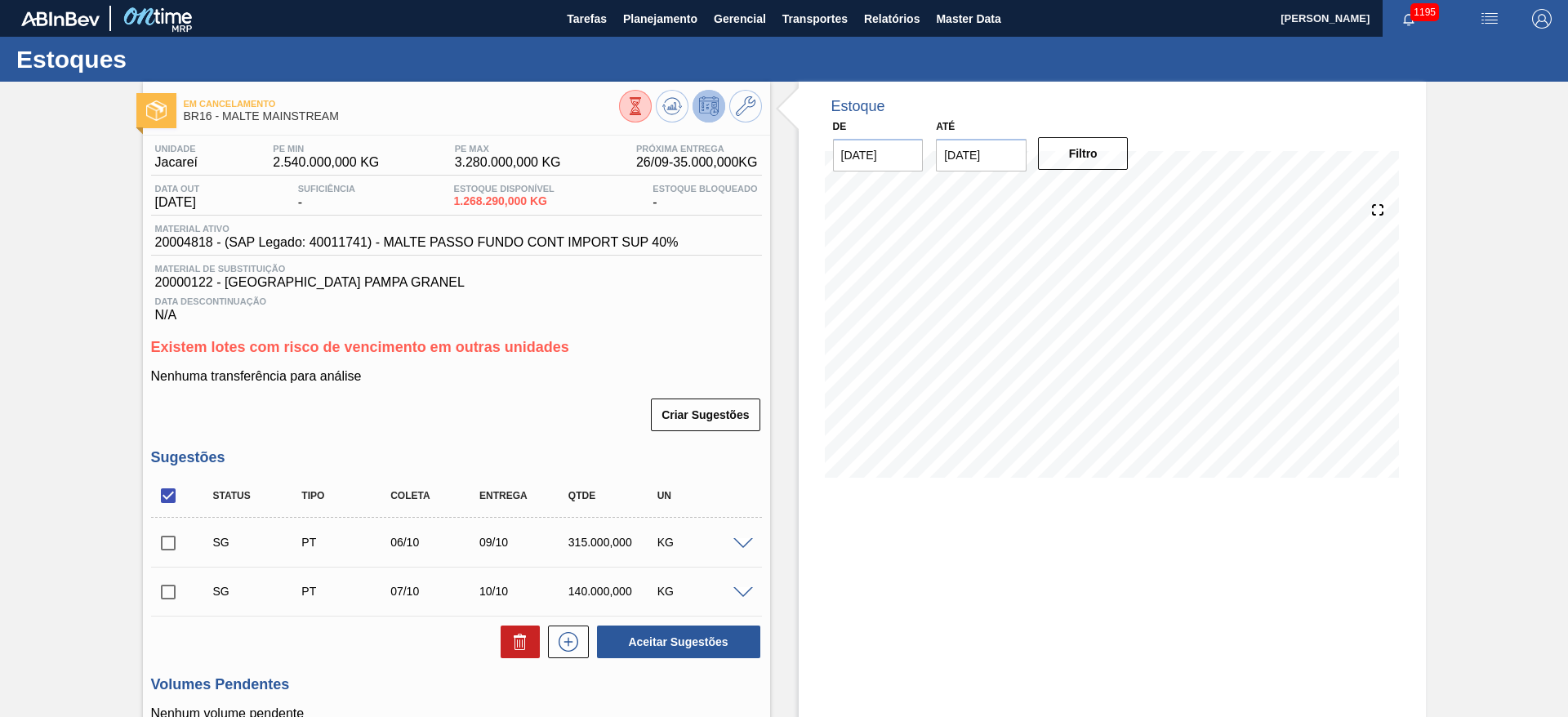
scroll to position [490, 0]
